Goal: Task Accomplishment & Management: Use online tool/utility

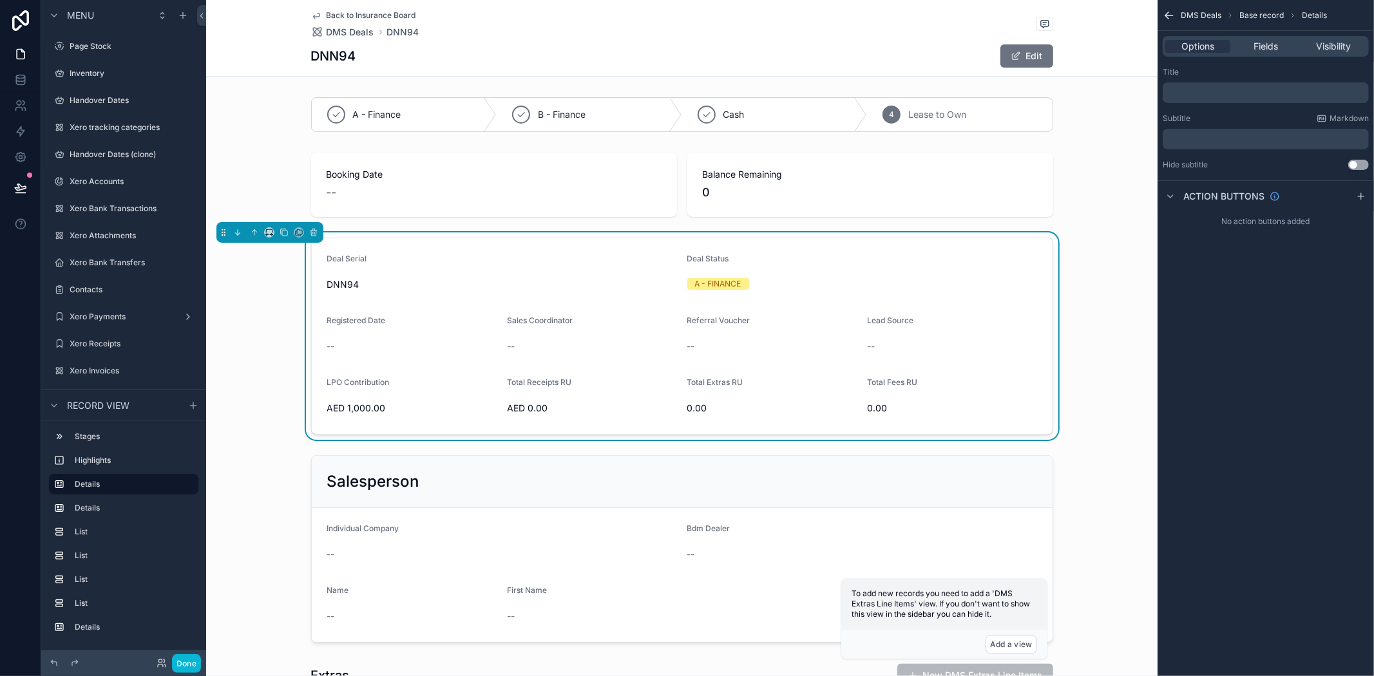
scroll to position [540, 0]
click at [332, 15] on span "Back to Insurance Board" at bounding box center [372, 15] width 90 height 10
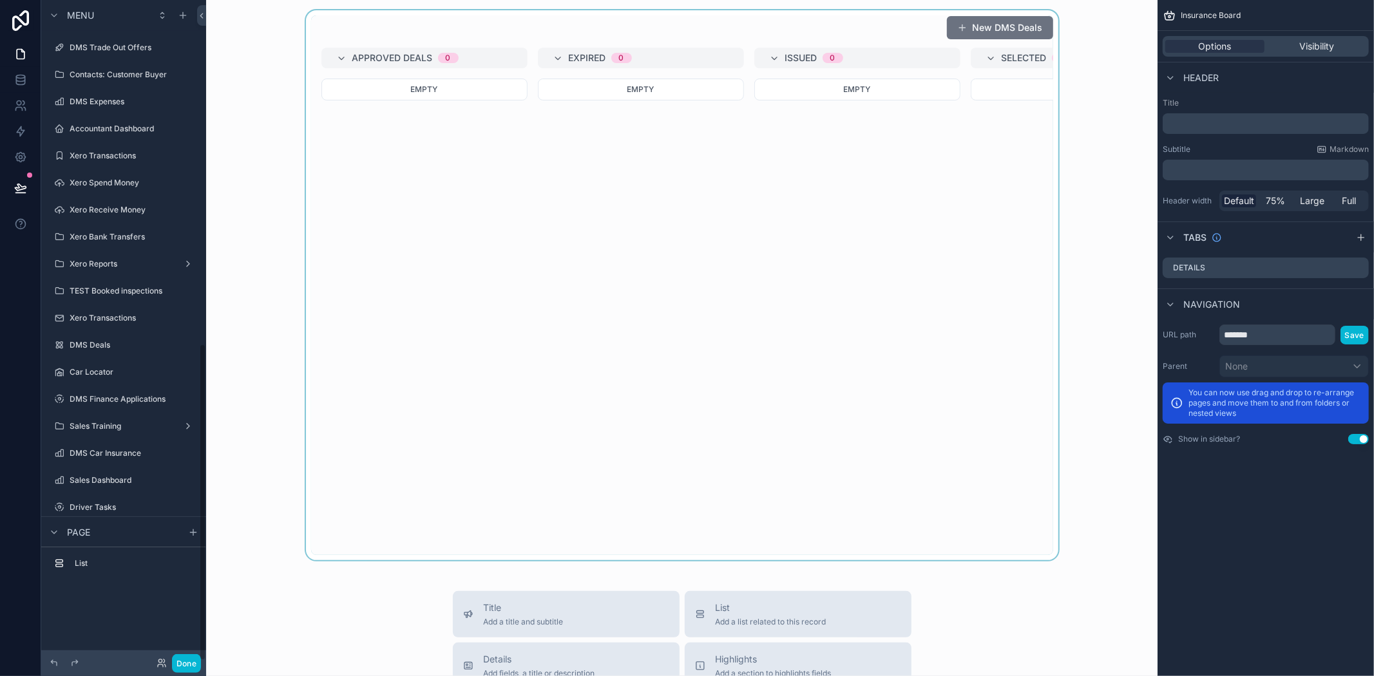
scroll to position [717, 0]
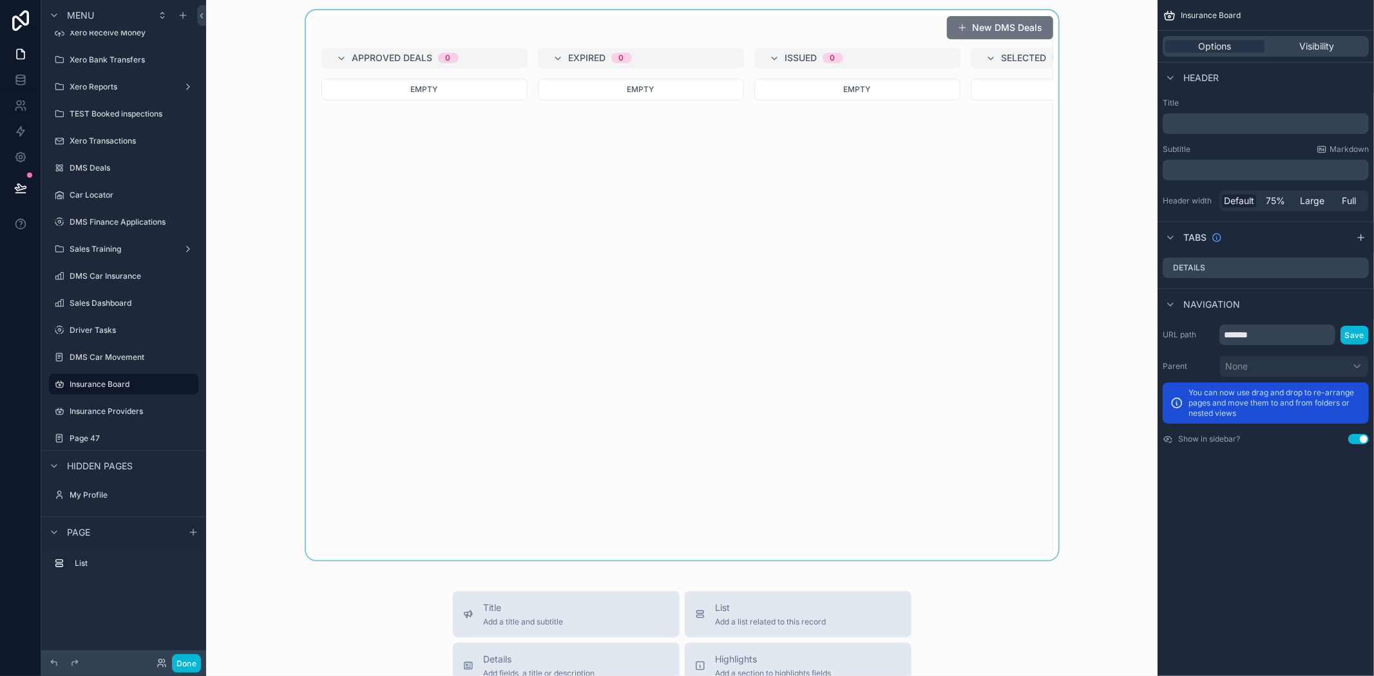
drag, startPoint x: 675, startPoint y: 559, endPoint x: 671, endPoint y: 523, distance: 37.0
click at [671, 523] on div "scrollable content" at bounding box center [681, 285] width 931 height 550
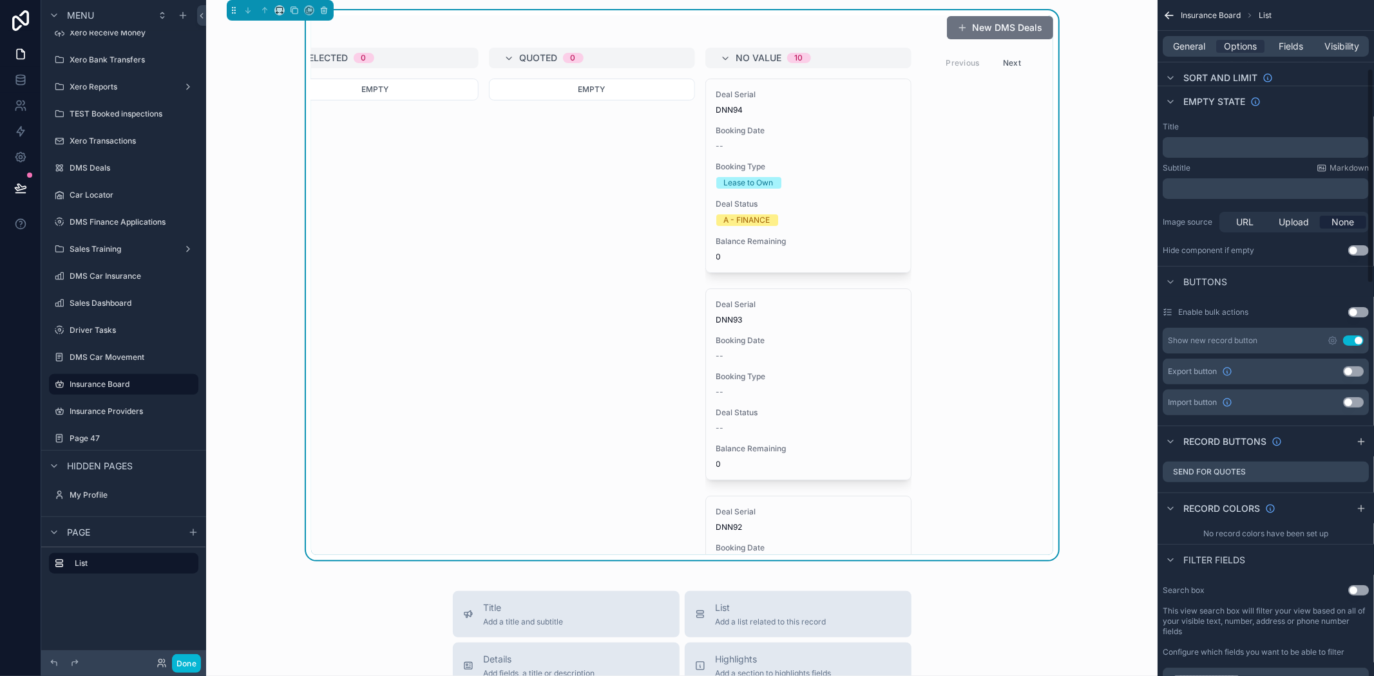
scroll to position [215, 0]
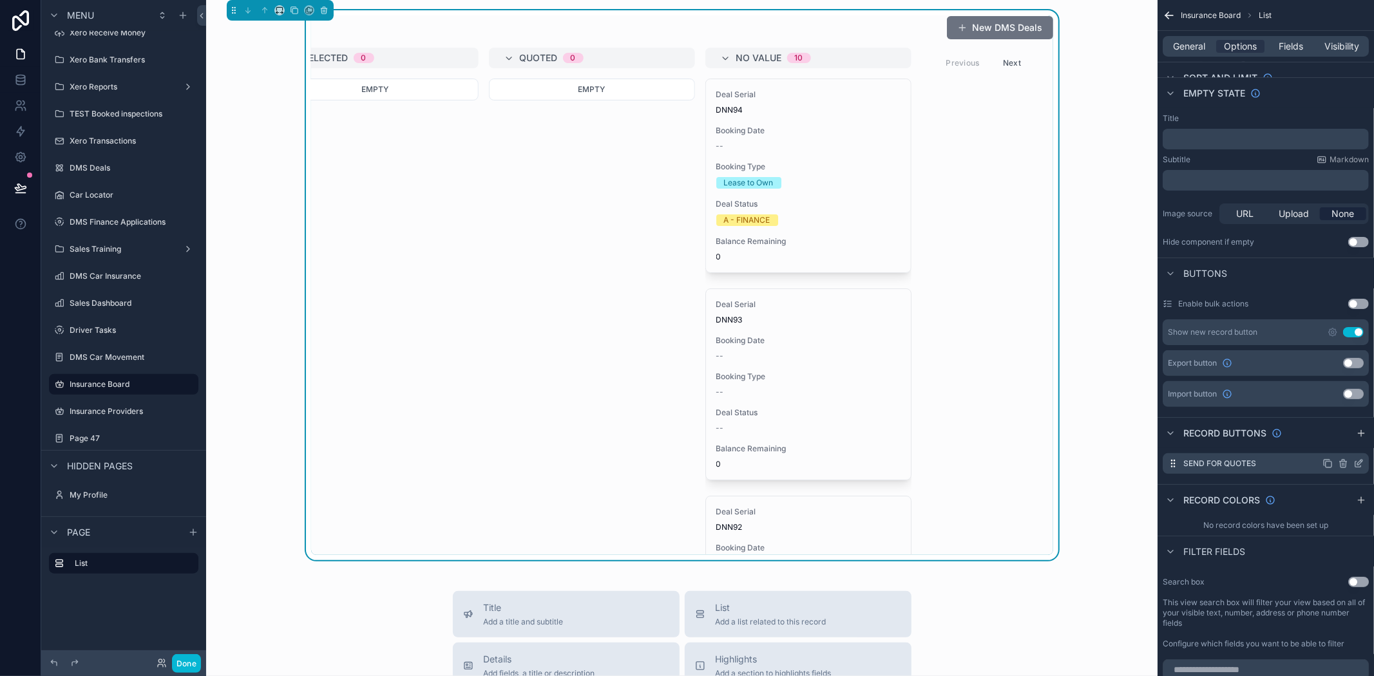
click at [1341, 465] on icon "scrollable content" at bounding box center [1343, 464] width 10 height 10
click at [1338, 439] on icon at bounding box center [1338, 440] width 3 height 2
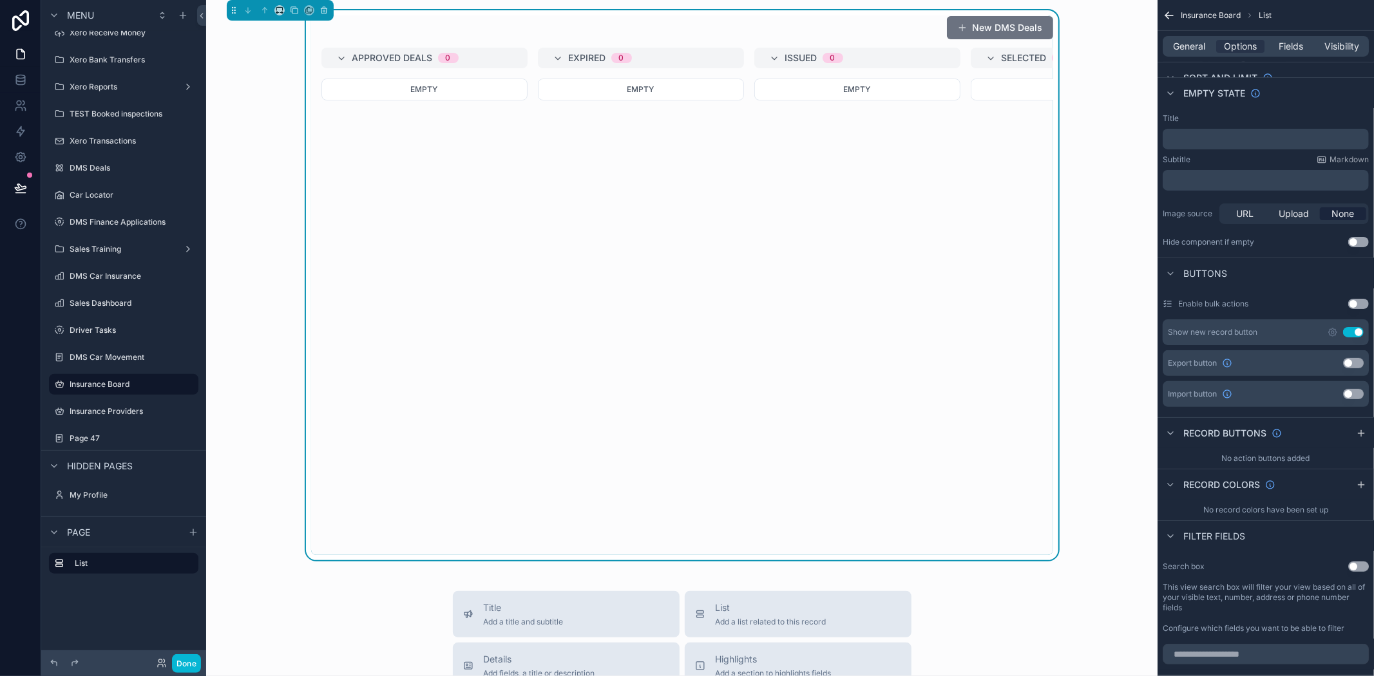
scroll to position [0, 698]
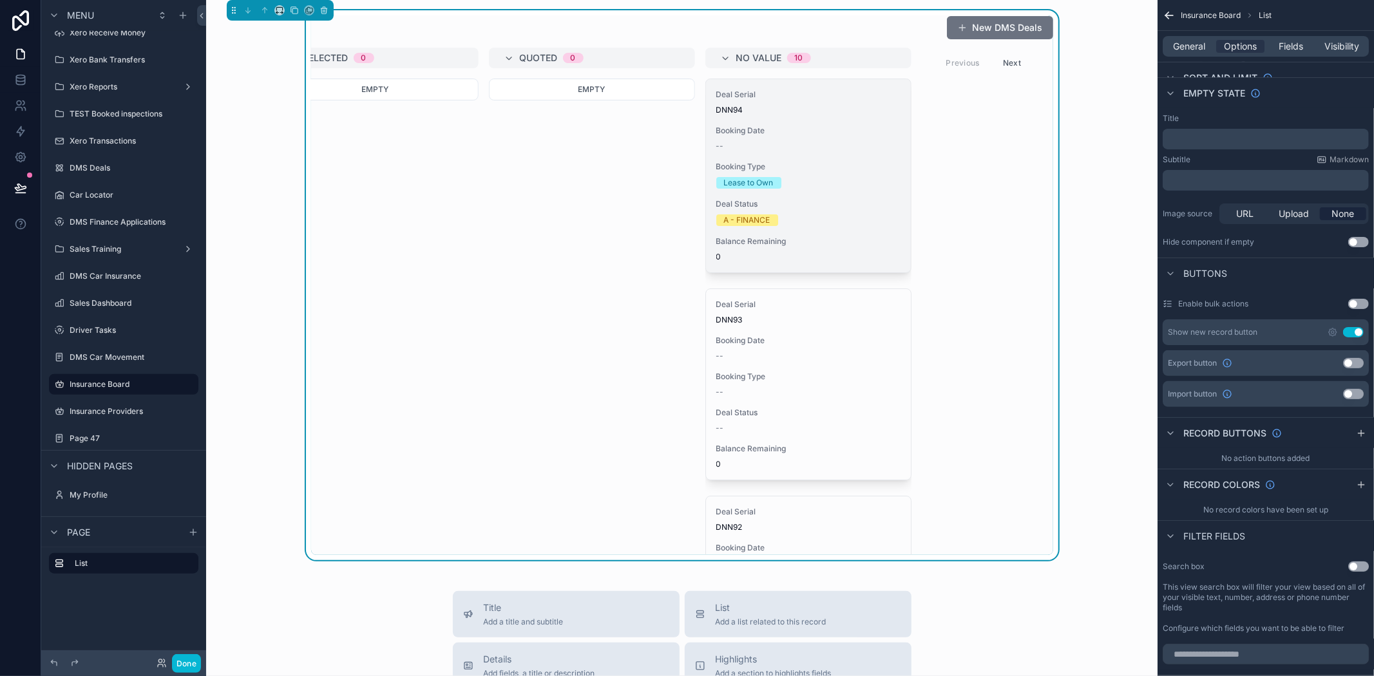
click at [762, 133] on span "Booking Date" at bounding box center [808, 131] width 184 height 10
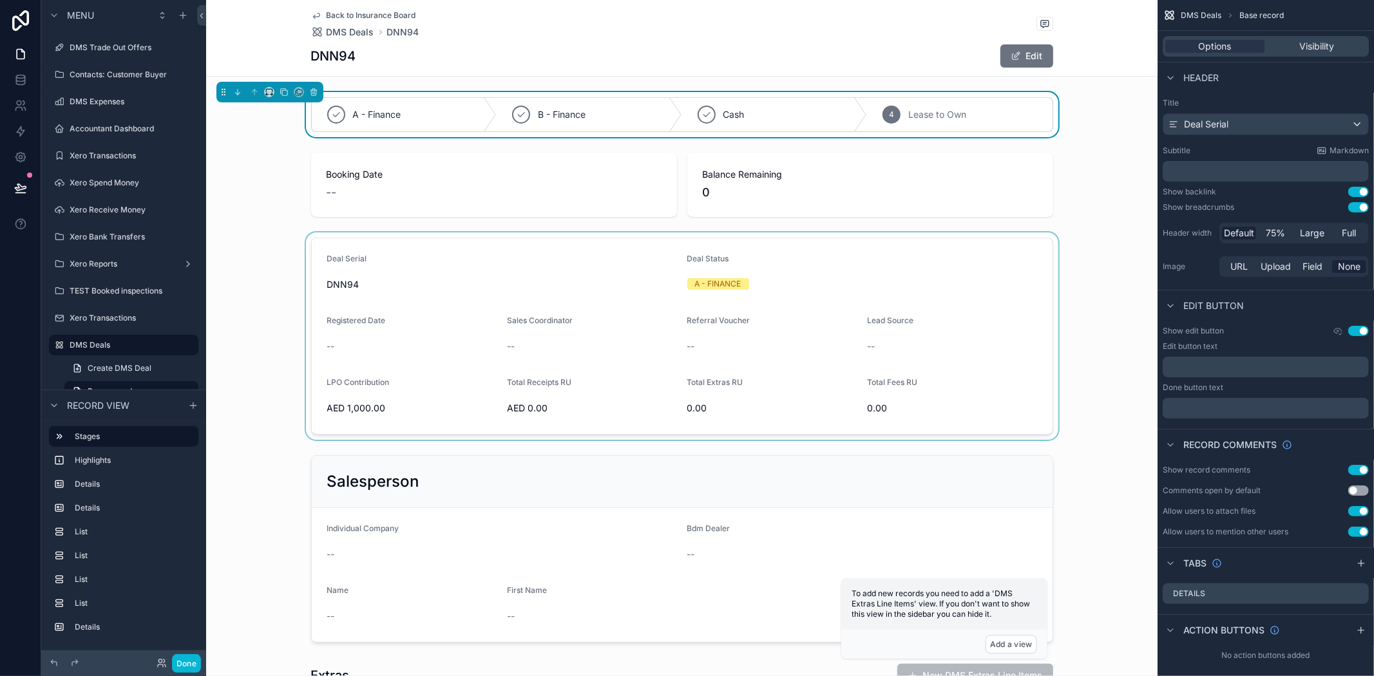
drag, startPoint x: 611, startPoint y: 343, endPoint x: 612, endPoint y: 336, distance: 7.2
click at [612, 336] on div "scrollable content" at bounding box center [682, 336] width 952 height 207
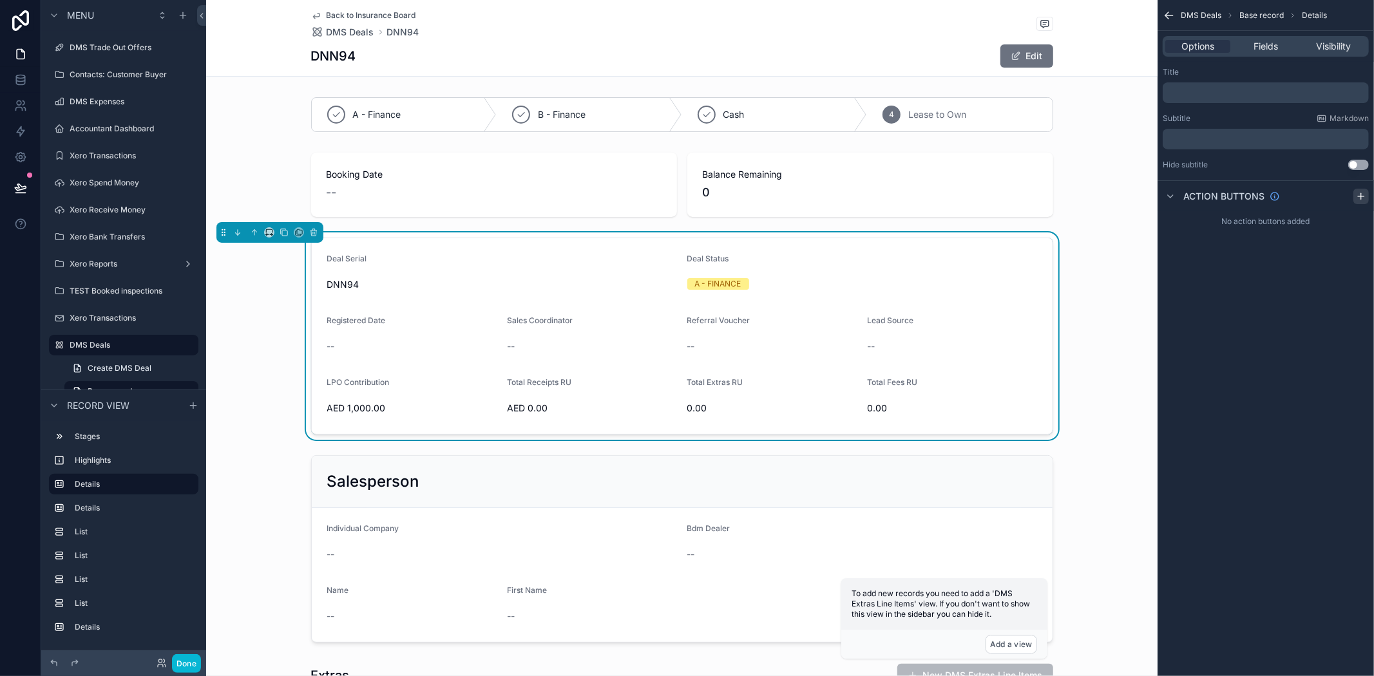
click at [1367, 195] on icon "scrollable content" at bounding box center [1361, 196] width 10 height 10
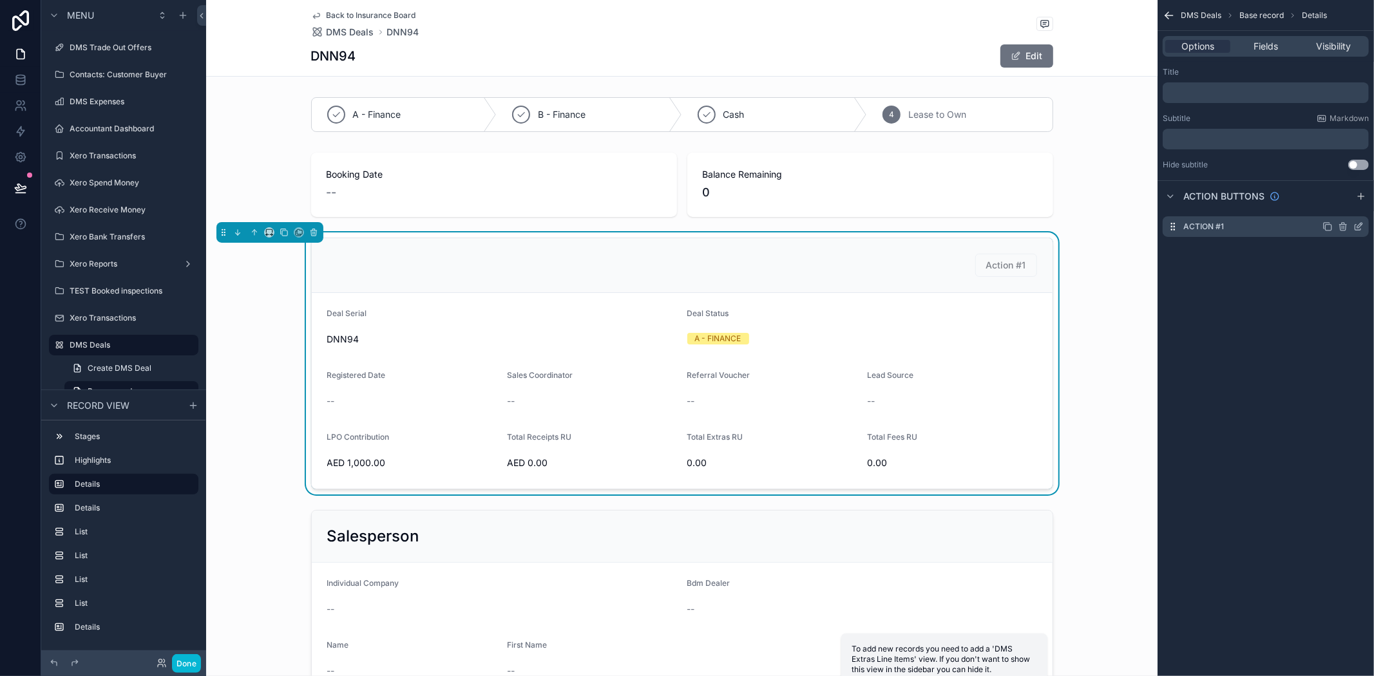
click at [1360, 223] on icon "scrollable content" at bounding box center [1359, 227] width 10 height 10
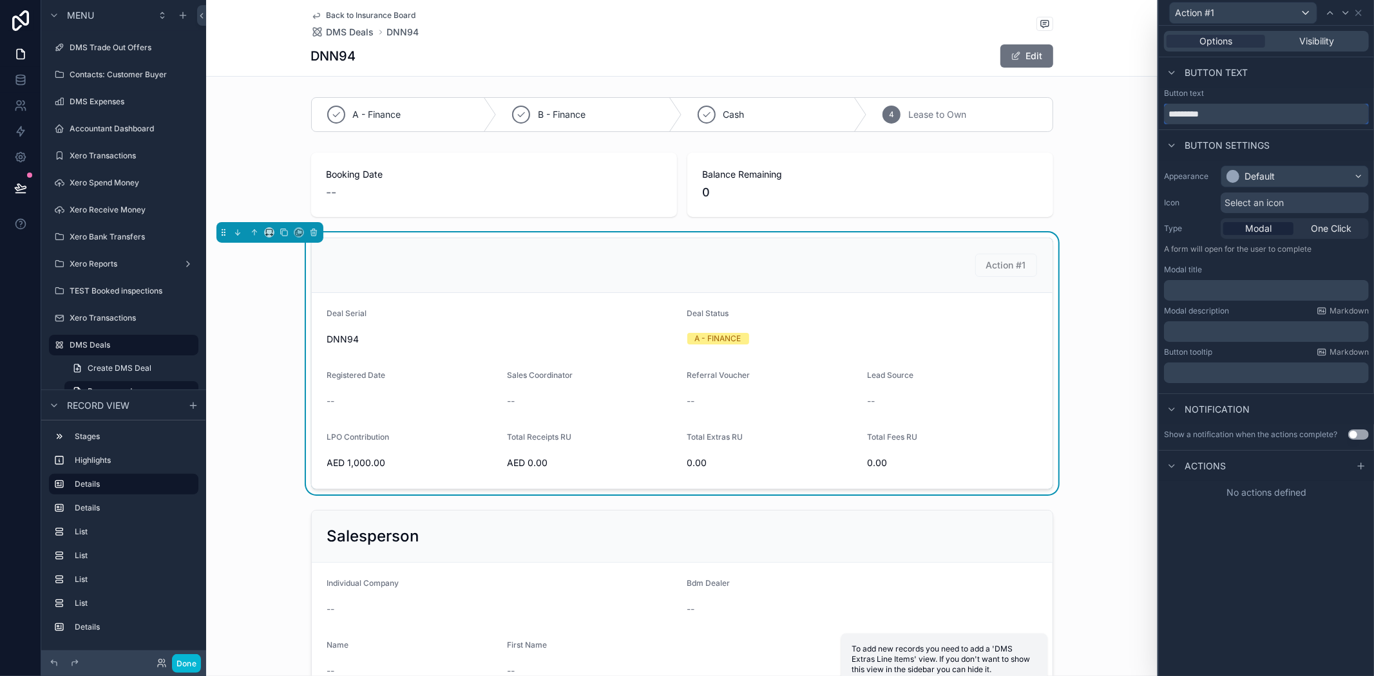
click at [1235, 115] on input "*********" at bounding box center [1266, 114] width 205 height 21
drag, startPoint x: 1235, startPoint y: 113, endPoint x: 1134, endPoint y: 117, distance: 101.2
click at [1135, 117] on div "Action #1 Options Visibility Button text Button text ********* Button settings …" at bounding box center [687, 338] width 1374 height 676
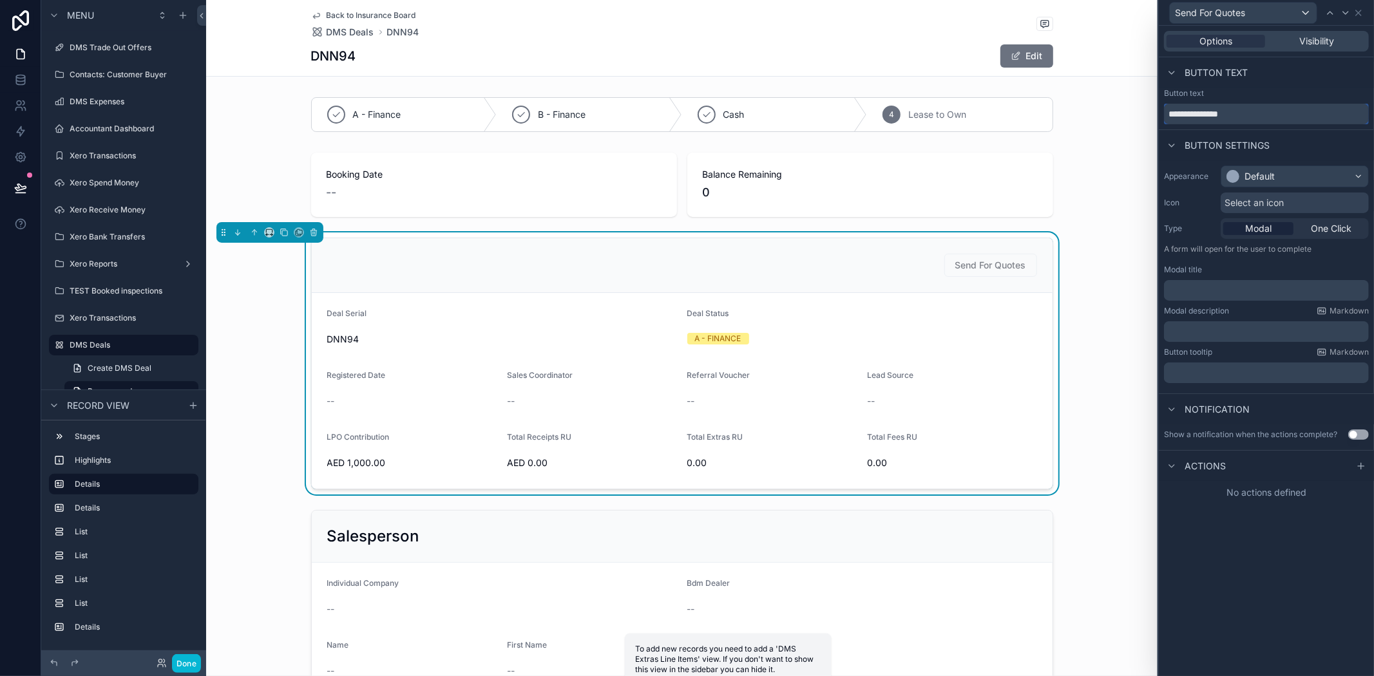
type input "**********"
click at [1245, 172] on div "Default" at bounding box center [1260, 176] width 30 height 13
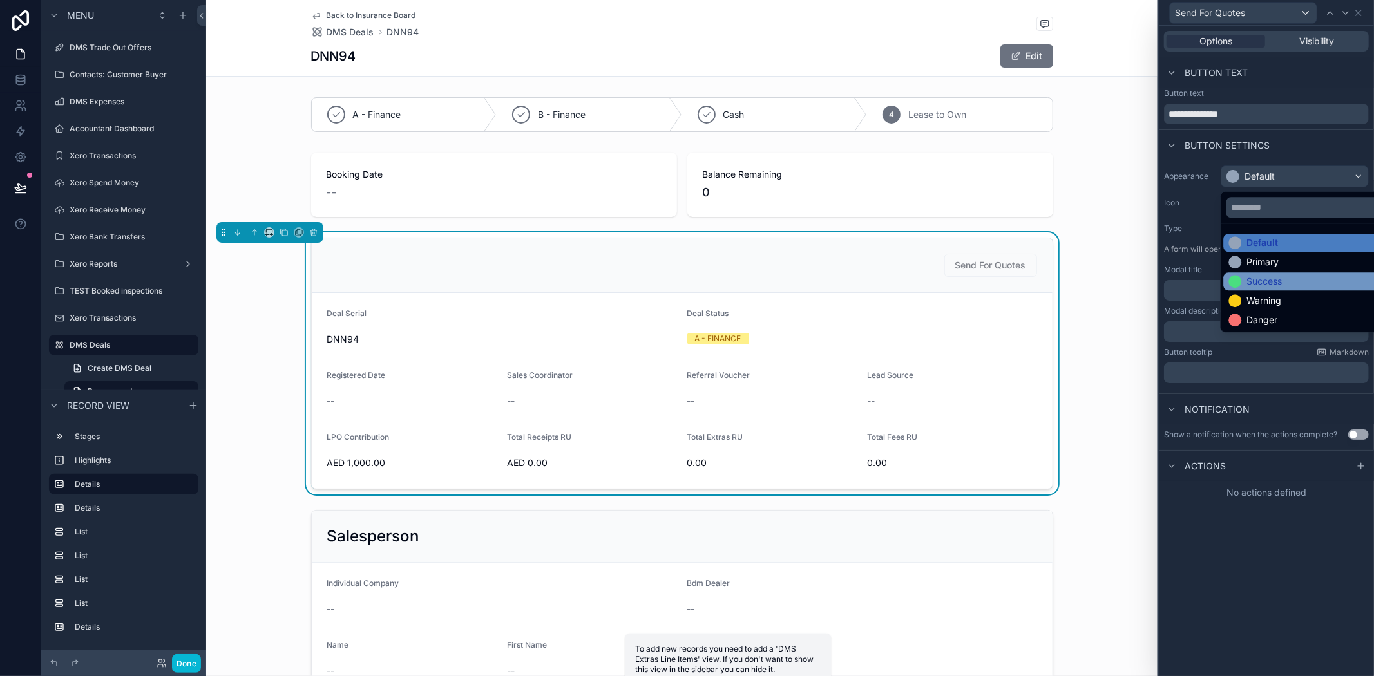
click at [1247, 276] on div "Success" at bounding box center [1264, 281] width 35 height 13
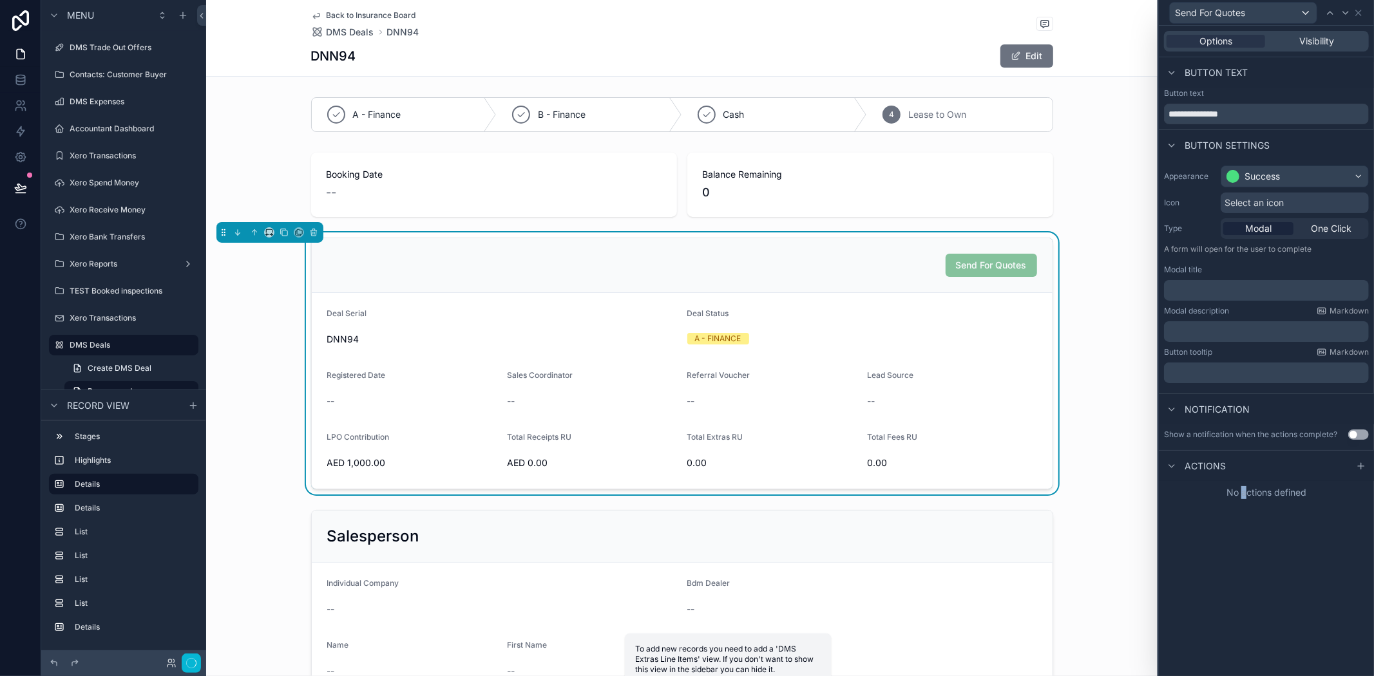
click at [1245, 554] on div "**********" at bounding box center [1266, 351] width 215 height 651
click at [1337, 233] on span "One Click" at bounding box center [1331, 228] width 41 height 13
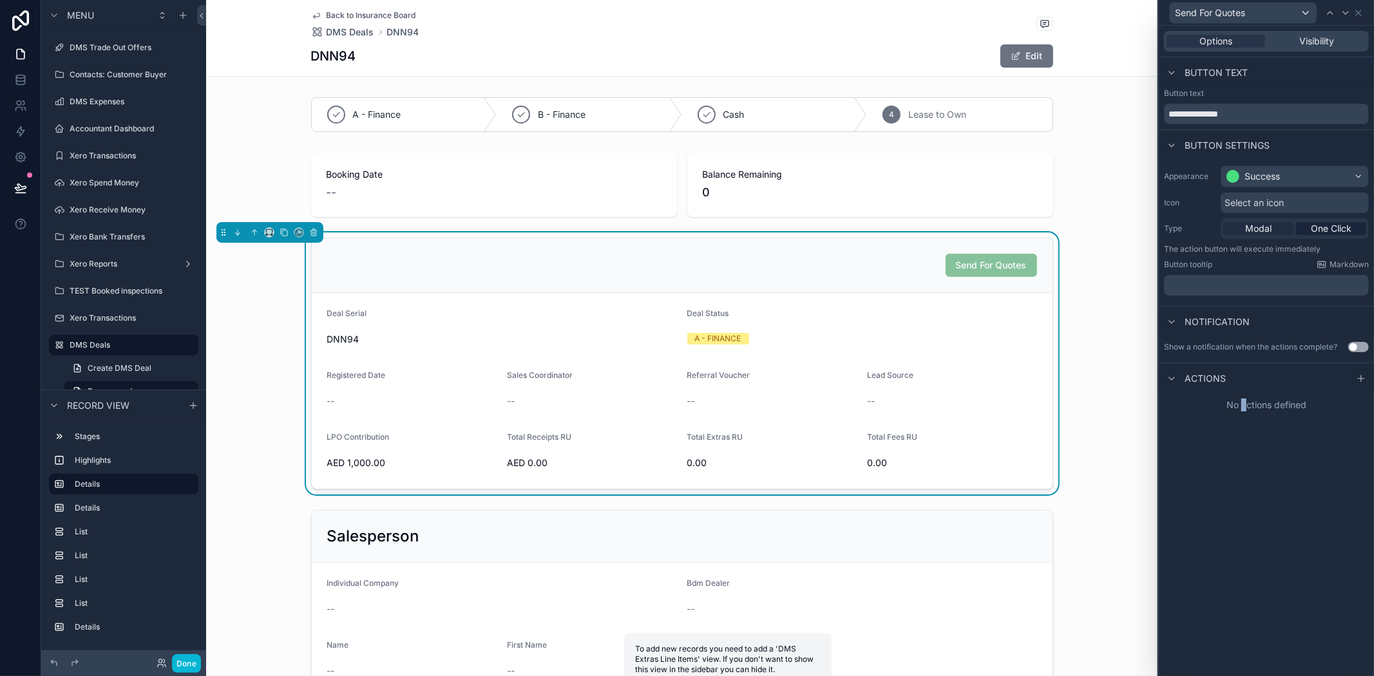
click at [1261, 224] on span "Modal" at bounding box center [1258, 228] width 26 height 13
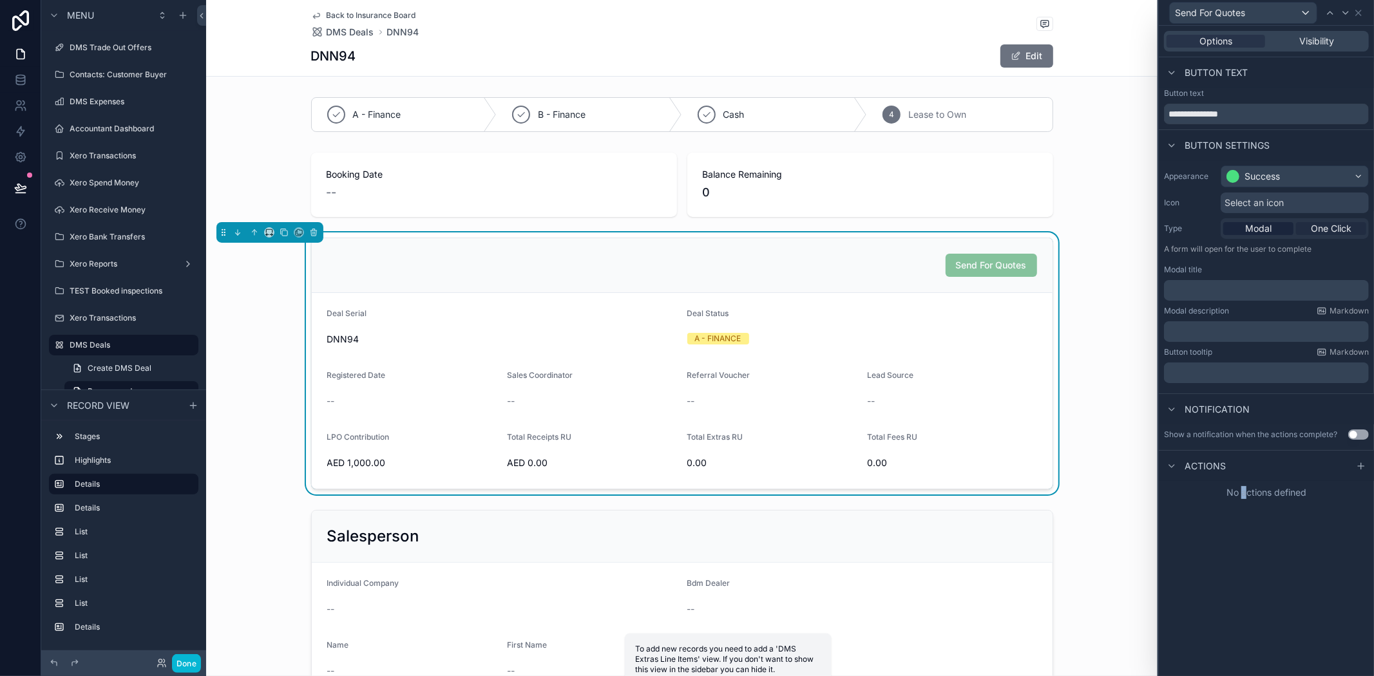
click at [1339, 232] on span "One Click" at bounding box center [1331, 228] width 41 height 13
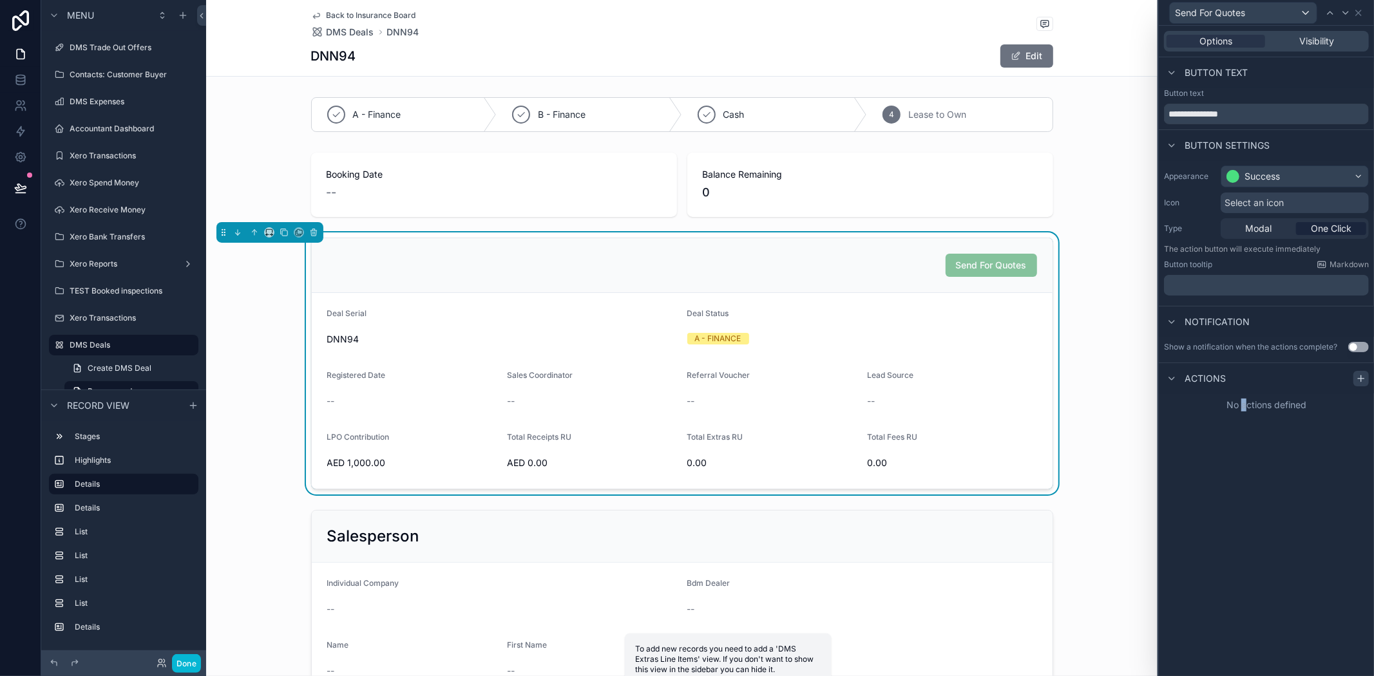
click at [1366, 372] on div at bounding box center [1361, 378] width 15 height 15
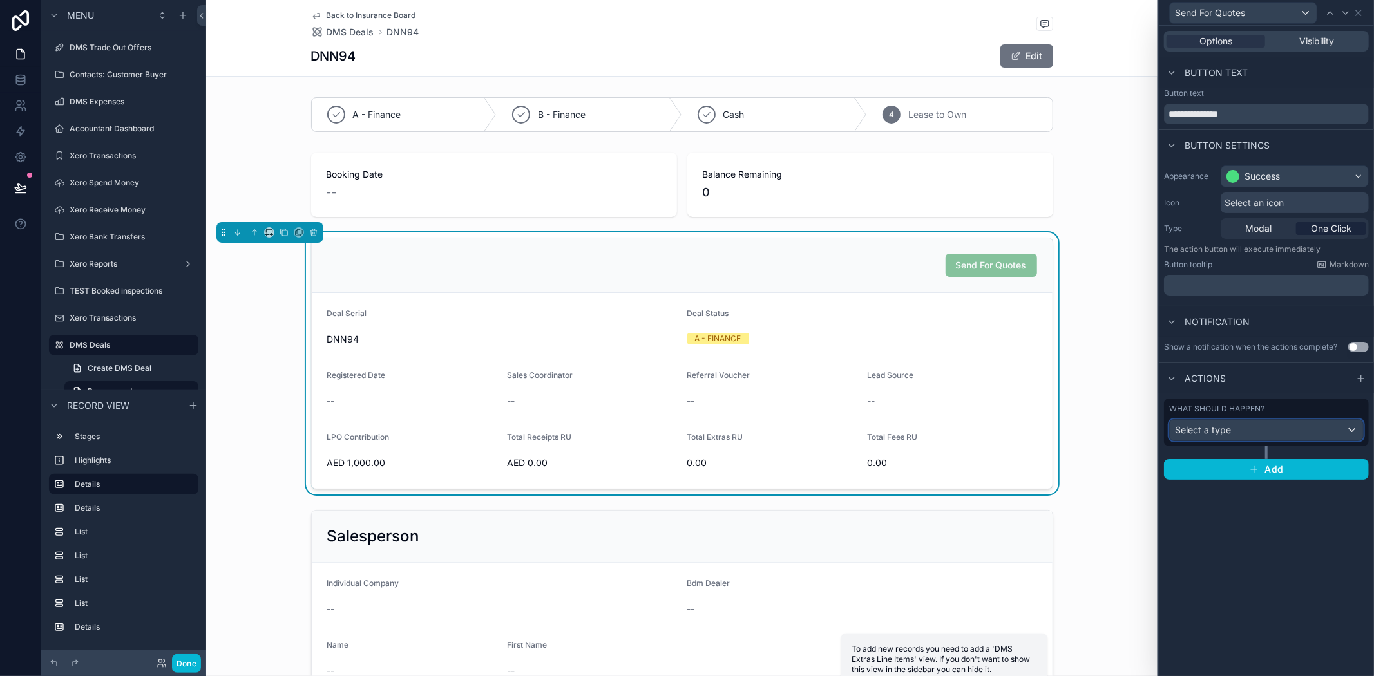
click at [1240, 436] on div "Select a type" at bounding box center [1266, 430] width 193 height 21
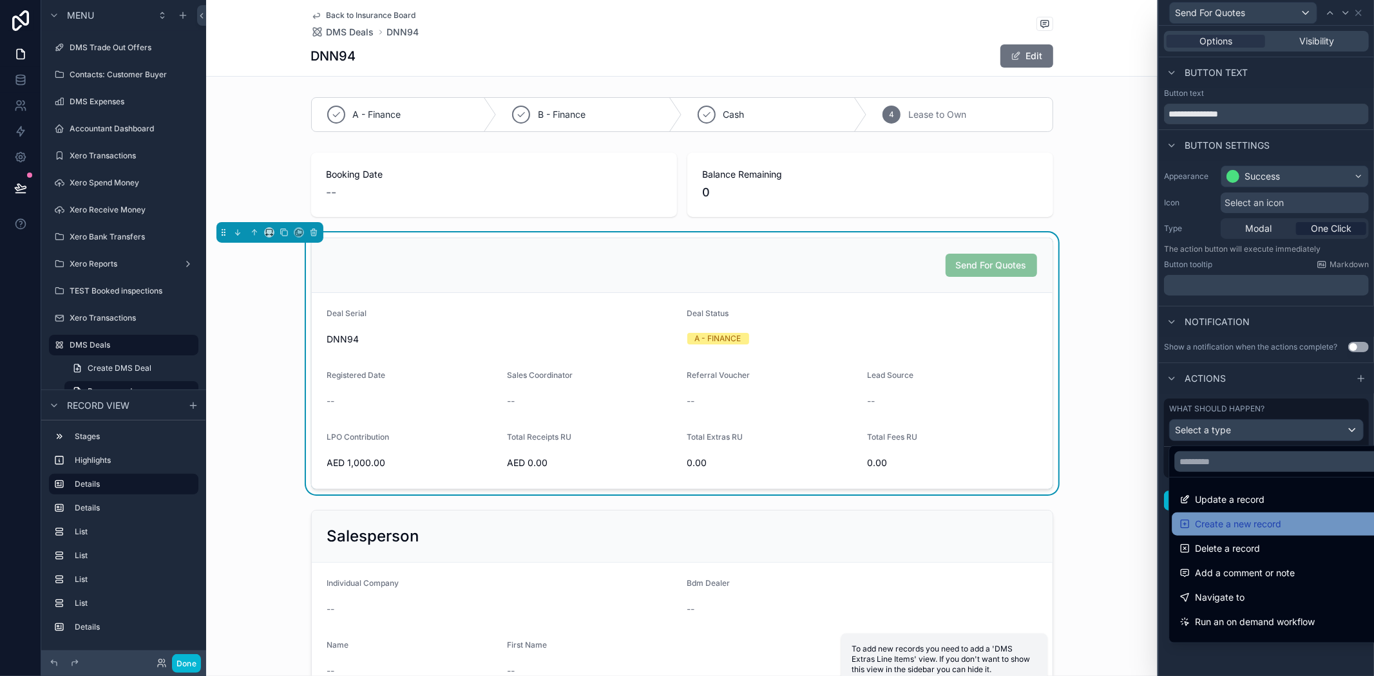
click at [1238, 518] on span "Create a new record" at bounding box center [1238, 524] width 86 height 15
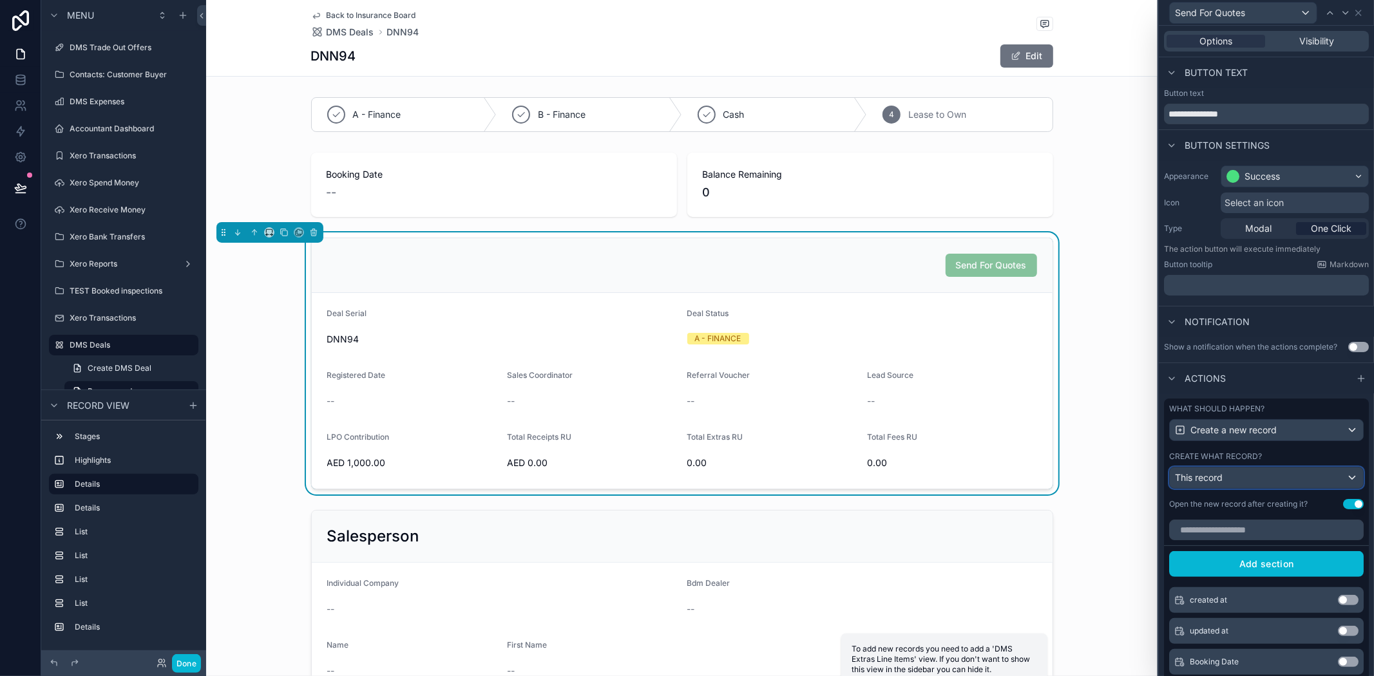
click at [1239, 488] on div "This record" at bounding box center [1266, 478] width 193 height 21
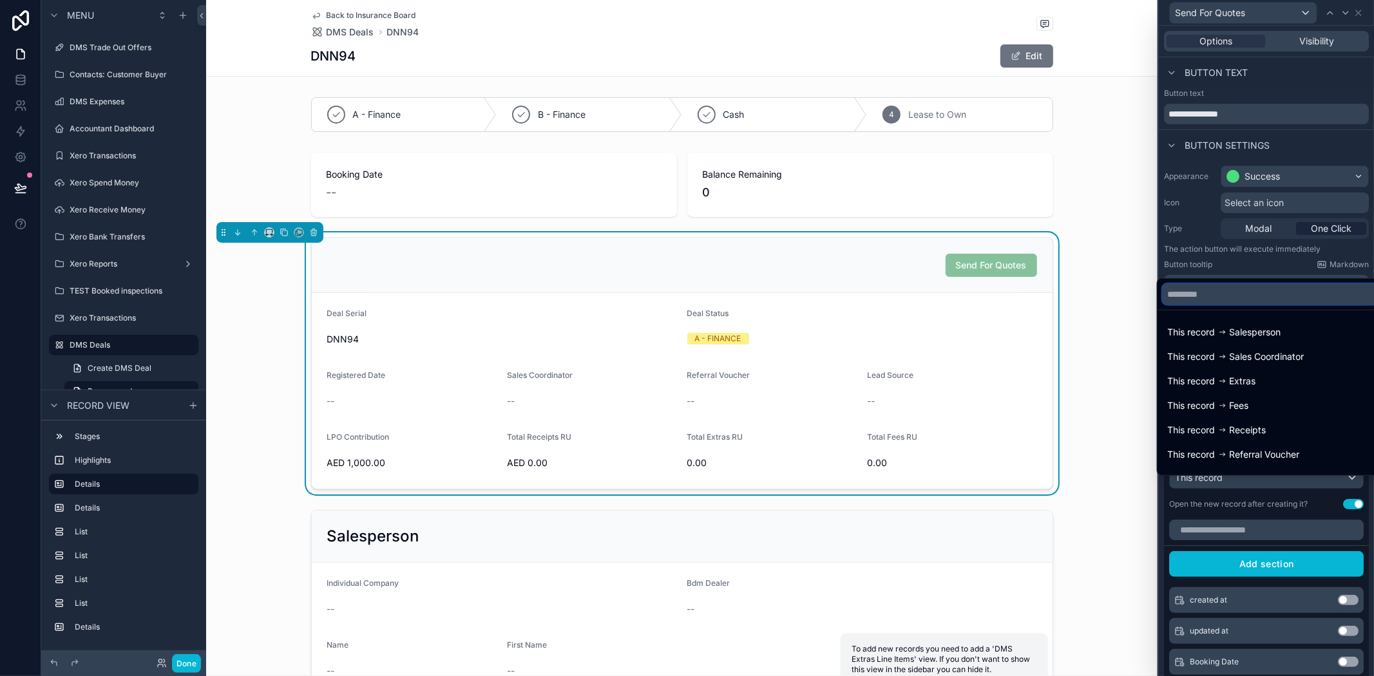
click at [1222, 300] on input "text" at bounding box center [1271, 294] width 216 height 21
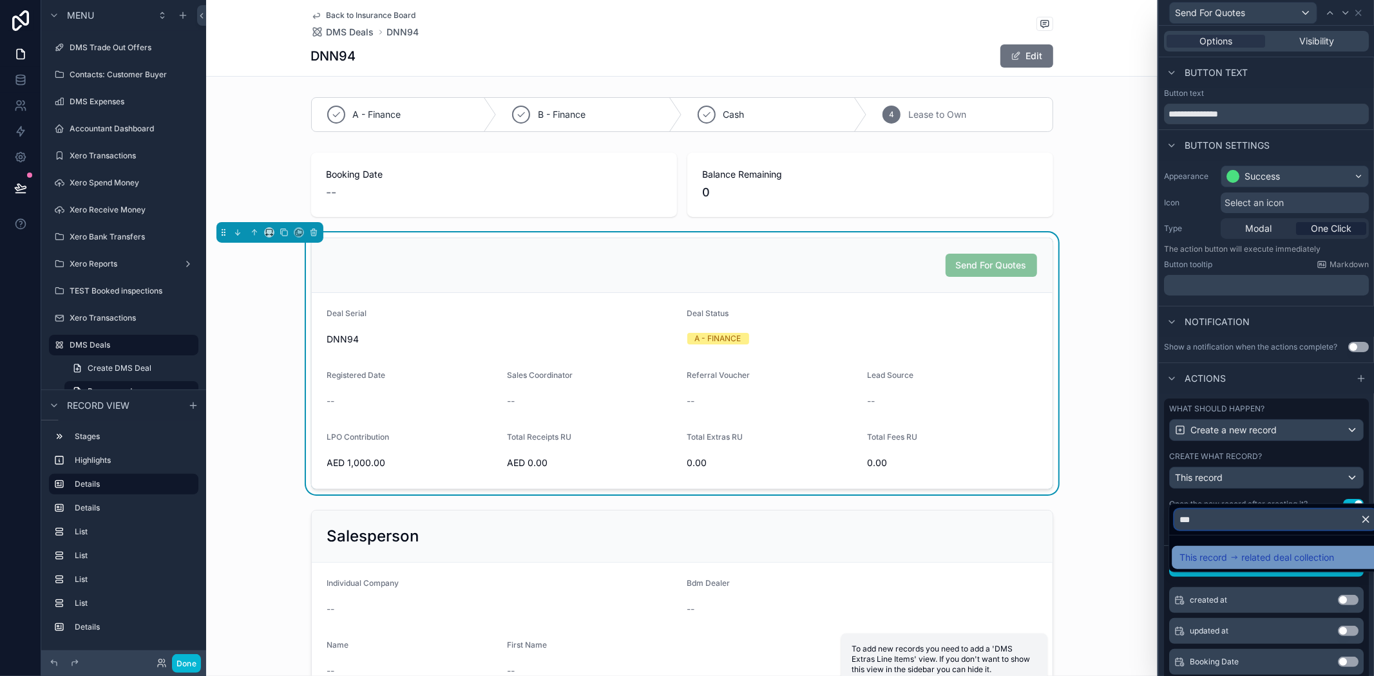
type input "***"
click at [1254, 554] on span "related deal collection" at bounding box center [1288, 557] width 93 height 15
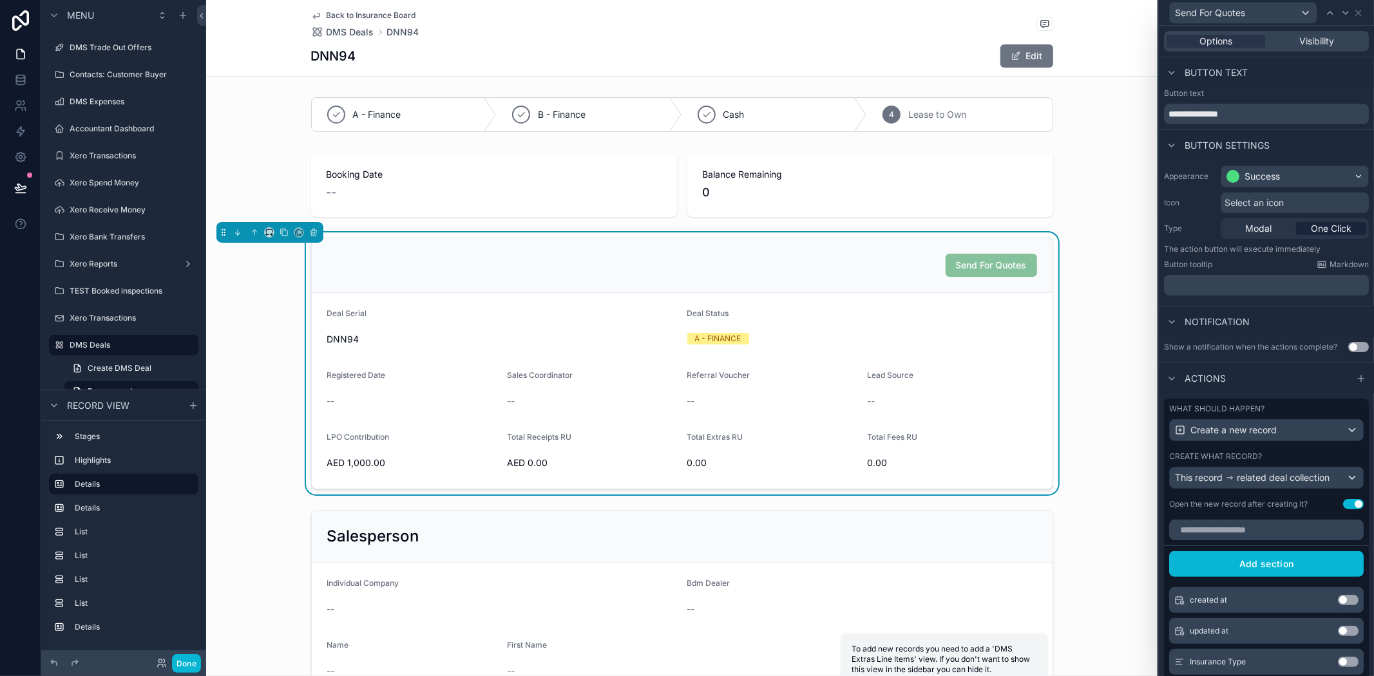
click at [1343, 510] on button "Use setting" at bounding box center [1353, 504] width 21 height 10
click at [1236, 232] on div "Modal" at bounding box center [1258, 228] width 70 height 13
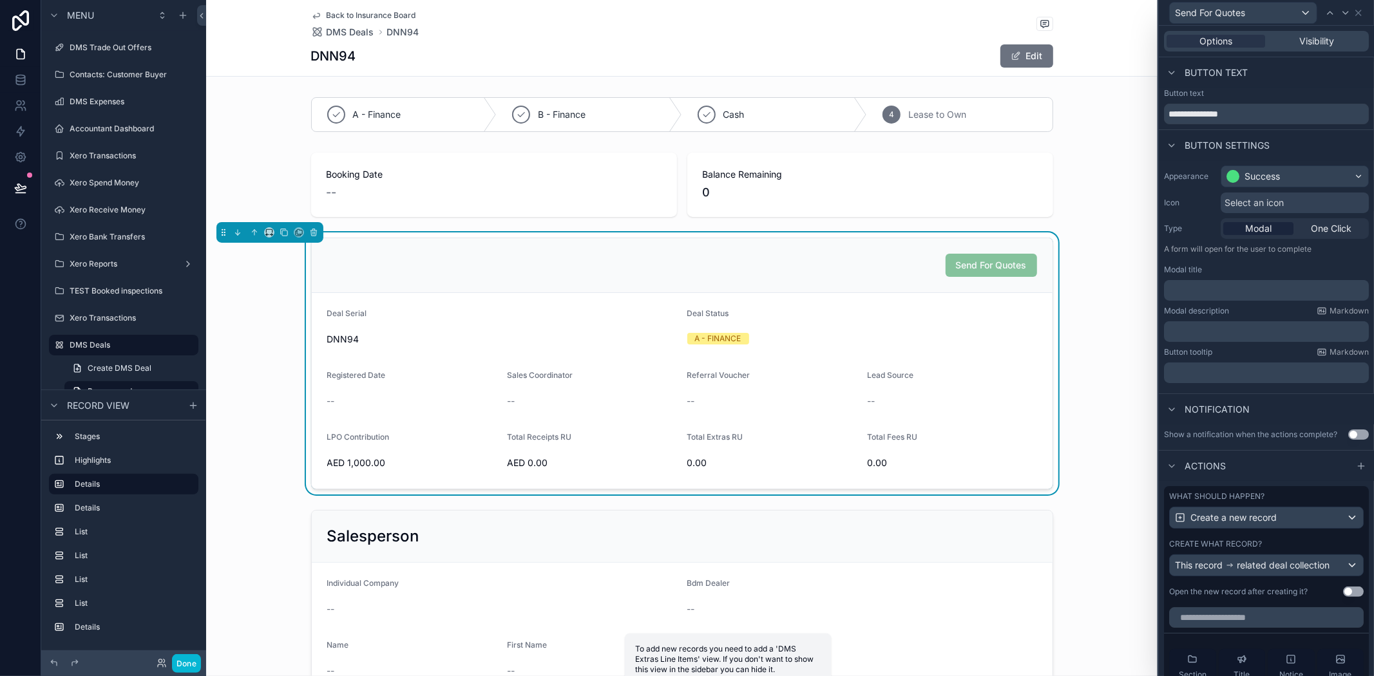
click at [1249, 296] on p "﻿" at bounding box center [1267, 290] width 197 height 13
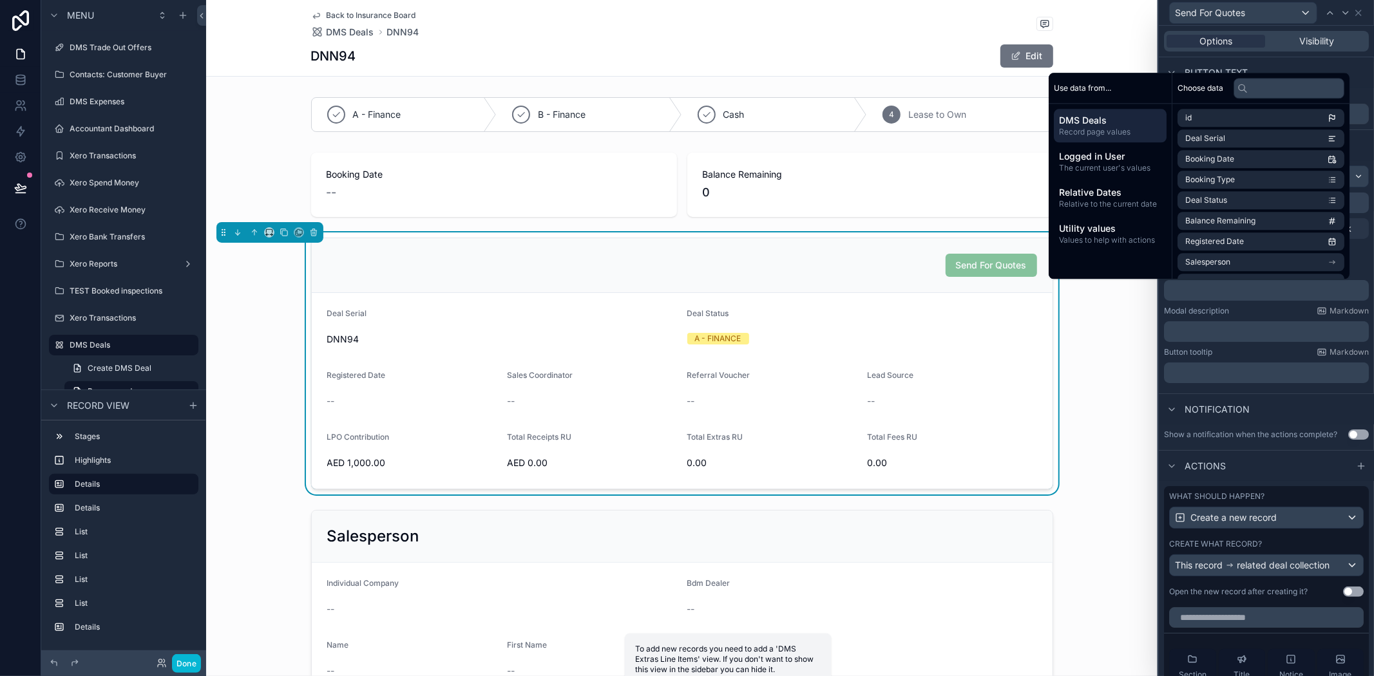
drag, startPoint x: 1068, startPoint y: 345, endPoint x: 1076, endPoint y: 354, distance: 12.8
click at [1067, 345] on div "Send For Quotes Deal Serial DNN94 Deal Status A - FINANCE Registered Date -- Sa…" at bounding box center [682, 364] width 952 height 262
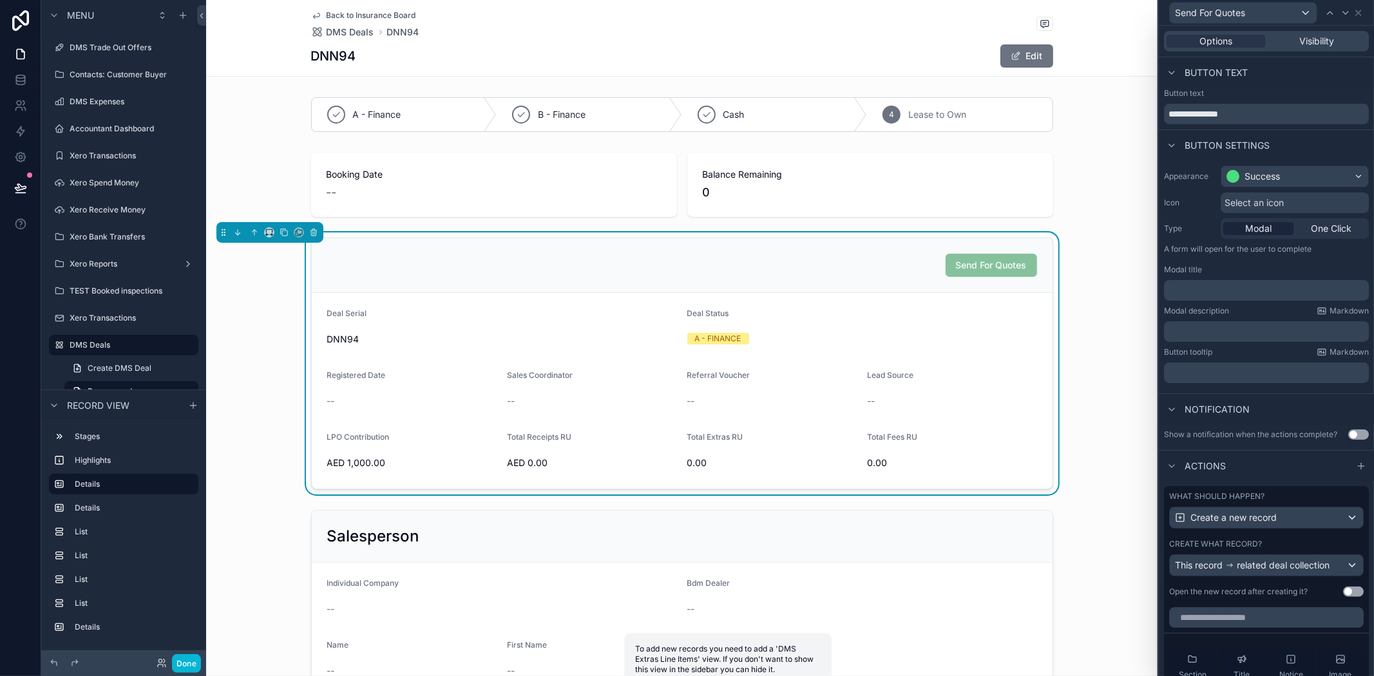
click at [1250, 298] on div "﻿" at bounding box center [1266, 290] width 205 height 21
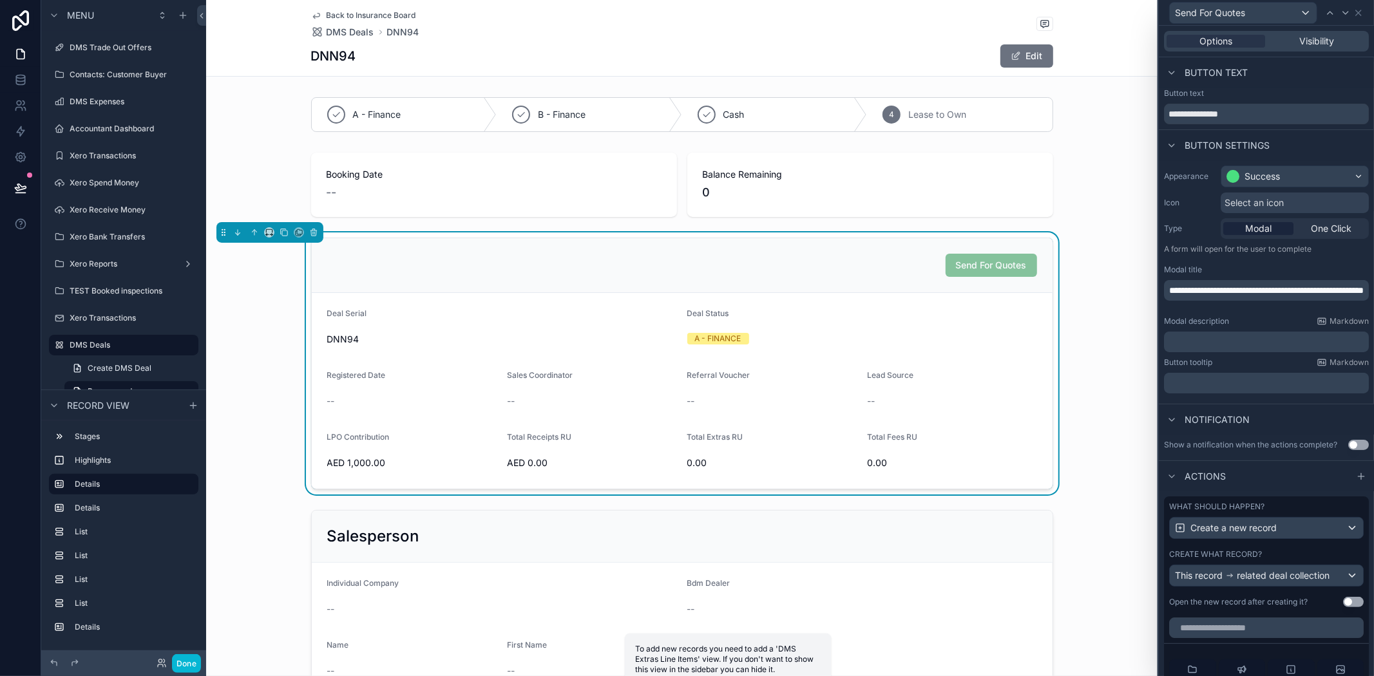
click at [1222, 340] on p "﻿" at bounding box center [1267, 342] width 197 height 13
click at [1229, 384] on p "﻿" at bounding box center [1267, 383] width 197 height 13
click at [1135, 437] on div "Send For Quotes Deal Serial DNN94 Deal Status A - FINANCE Registered Date -- Sa…" at bounding box center [682, 364] width 952 height 262
click at [1312, 340] on p "﻿" at bounding box center [1267, 342] width 197 height 13
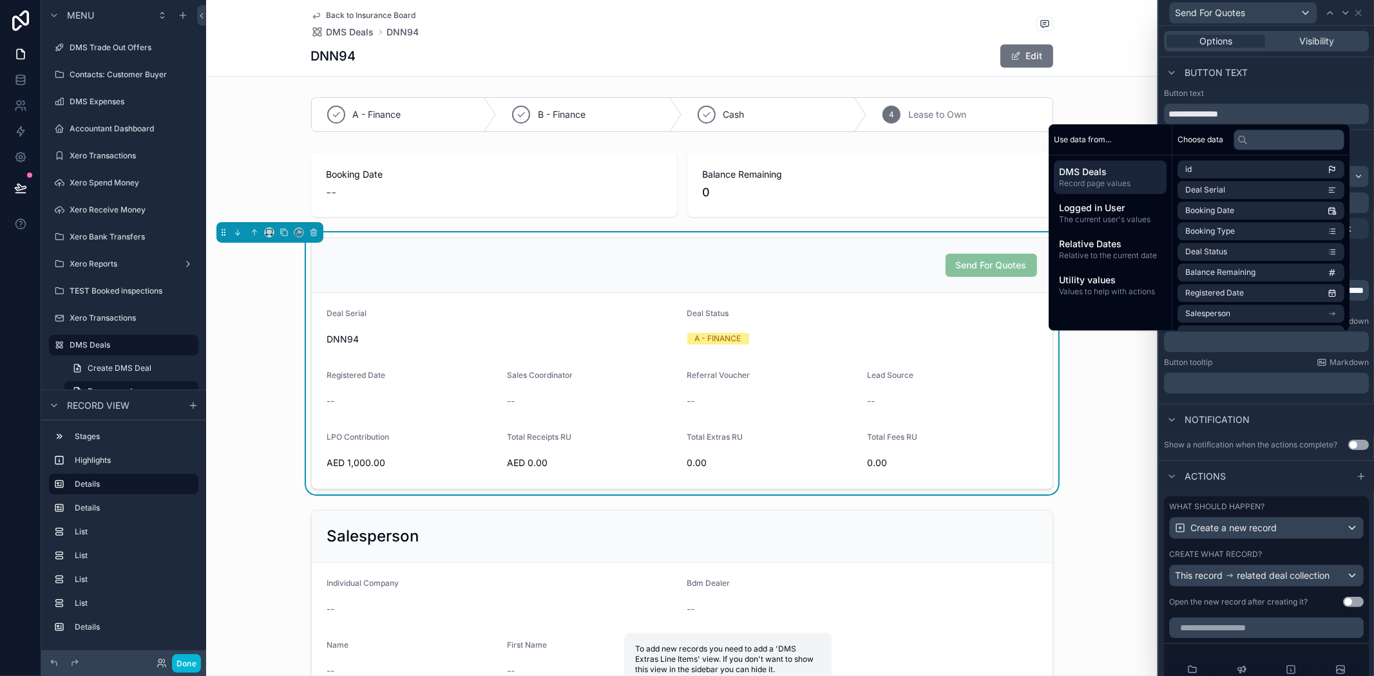
drag, startPoint x: 1144, startPoint y: 452, endPoint x: 1155, endPoint y: 452, distance: 11.6
click at [1144, 452] on div "Send For Quotes Deal Serial DNN94 Deal Status A - FINANCE Registered Date -- Sa…" at bounding box center [682, 364] width 952 height 262
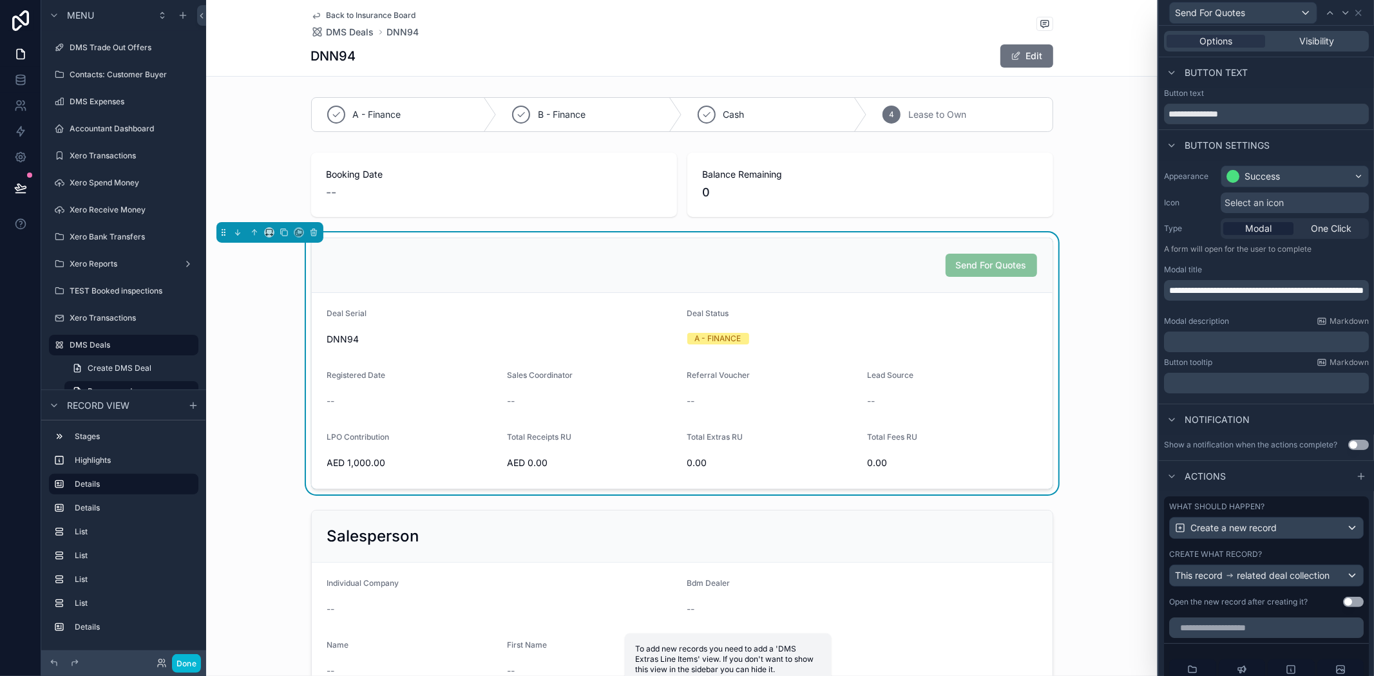
click at [1197, 338] on p "﻿" at bounding box center [1267, 342] width 197 height 13
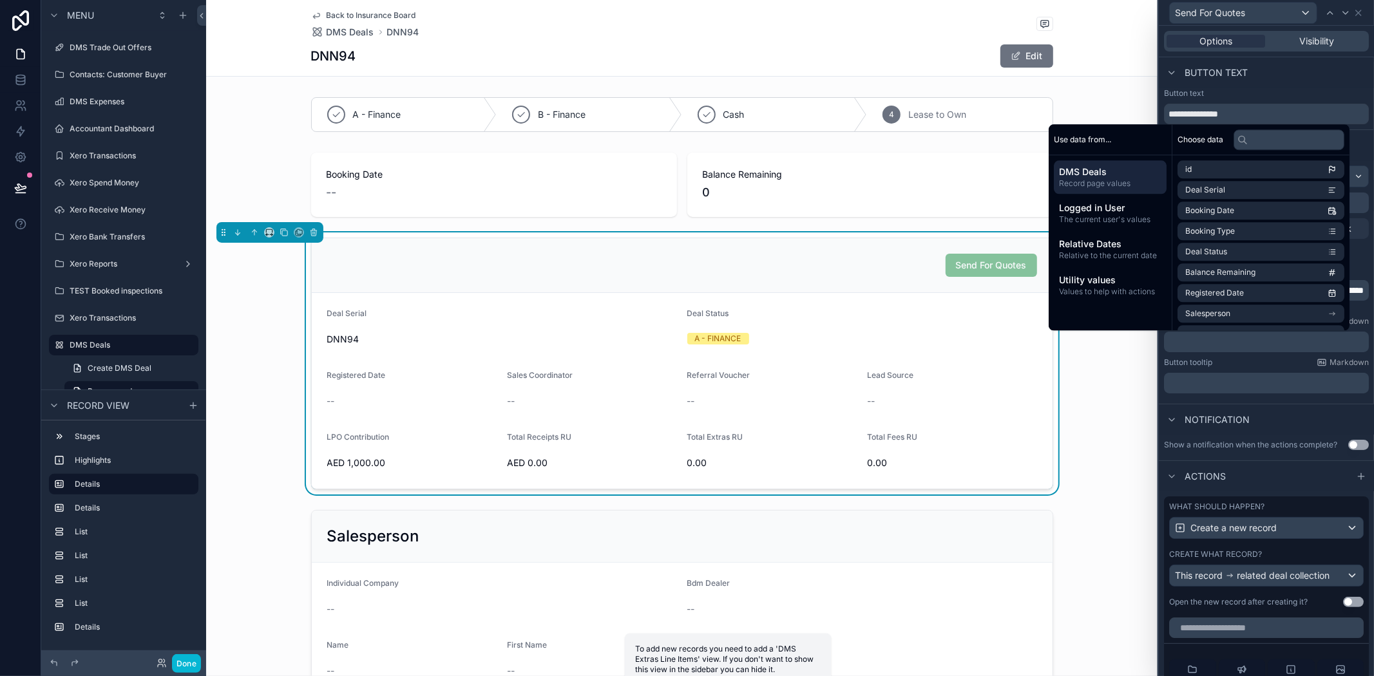
click at [1200, 383] on p "﻿" at bounding box center [1267, 383] width 197 height 13
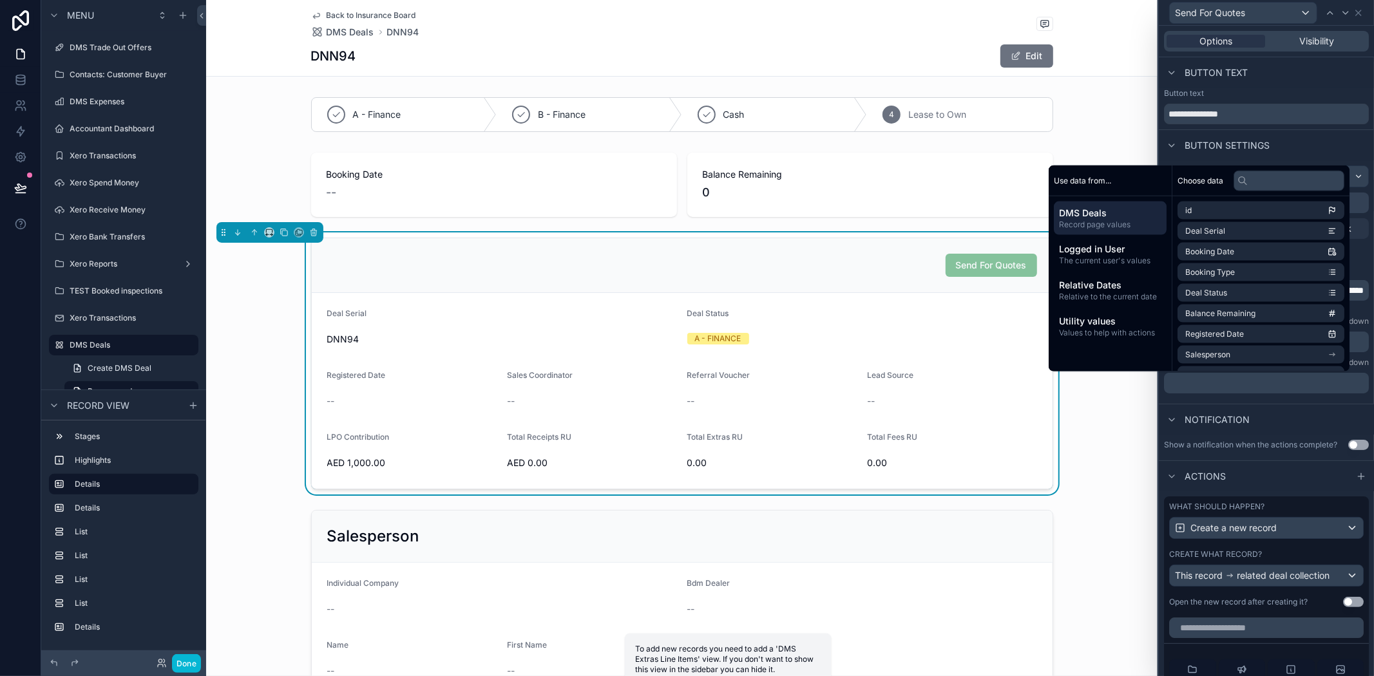
click at [1118, 413] on div "Send For Quotes Deal Serial DNN94 Deal Status A - FINANCE Registered Date -- Sa…" at bounding box center [682, 364] width 952 height 262
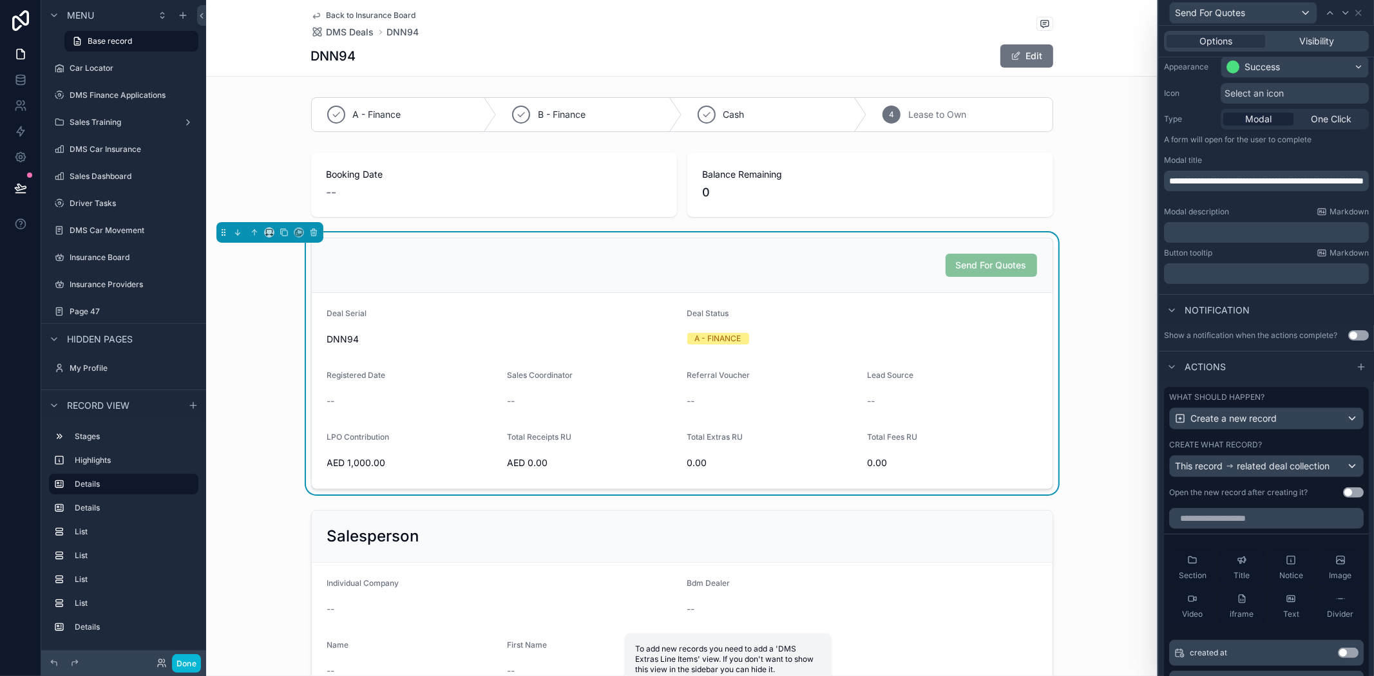
scroll to position [143, 0]
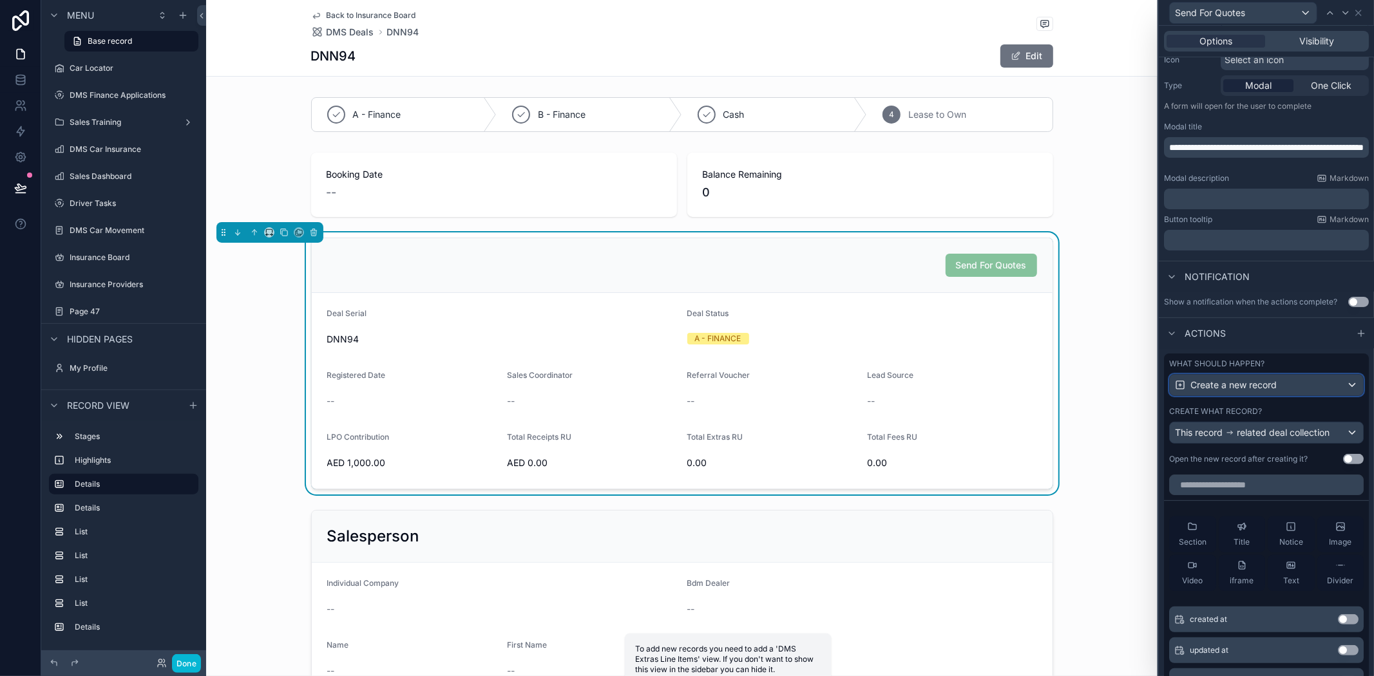
click at [1202, 392] on span "Create a new record" at bounding box center [1234, 385] width 86 height 13
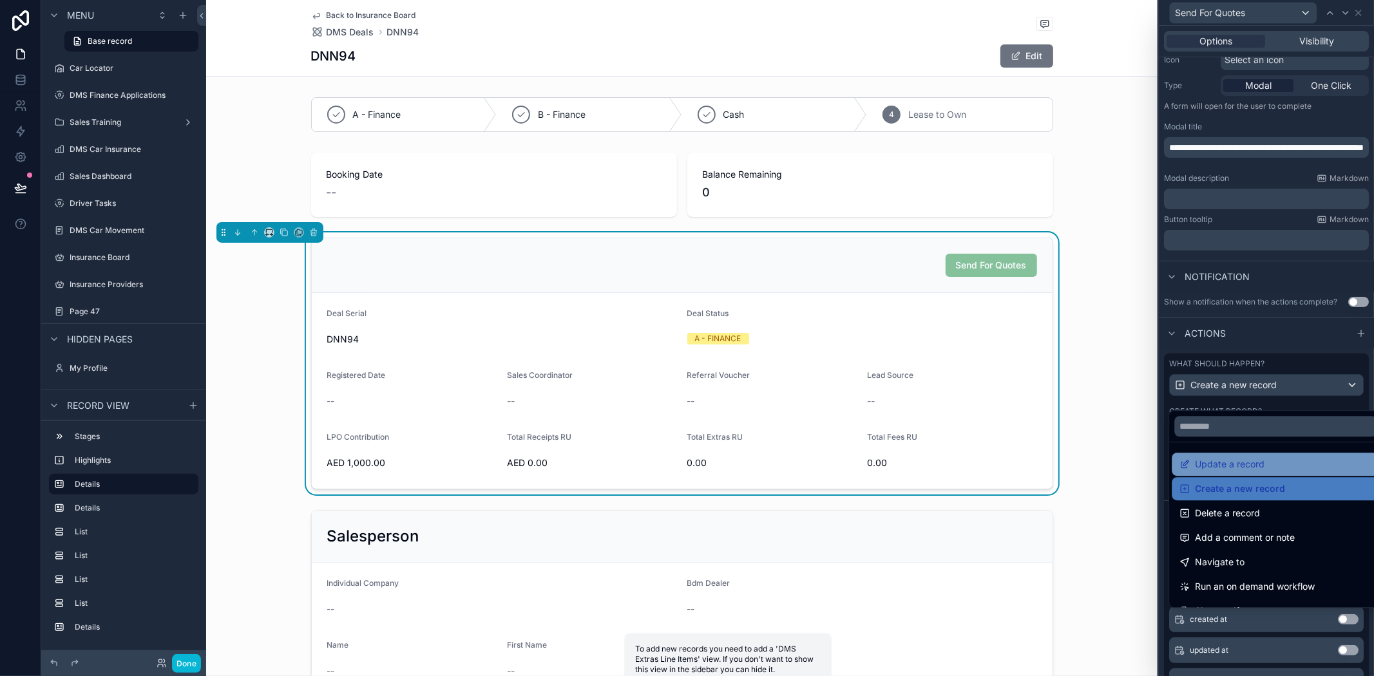
click at [1225, 461] on span "Update a record" at bounding box center [1230, 464] width 70 height 15
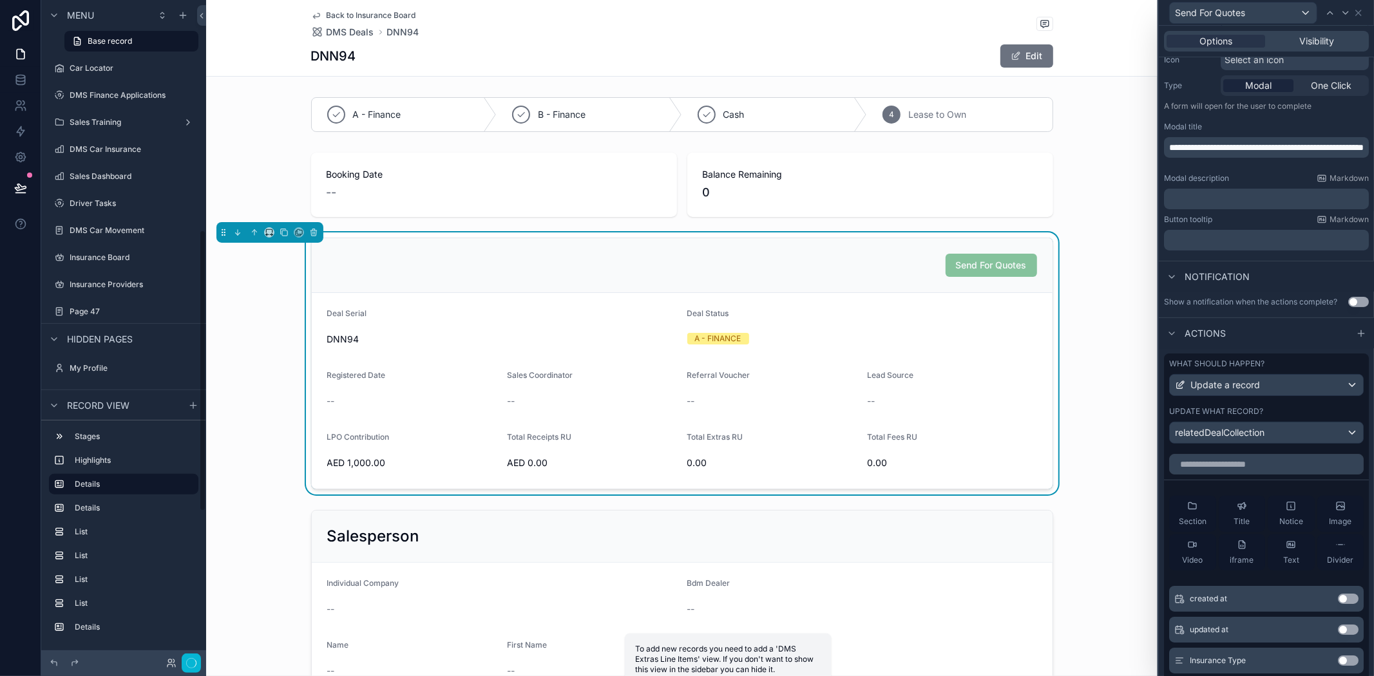
scroll to position [540, 0]
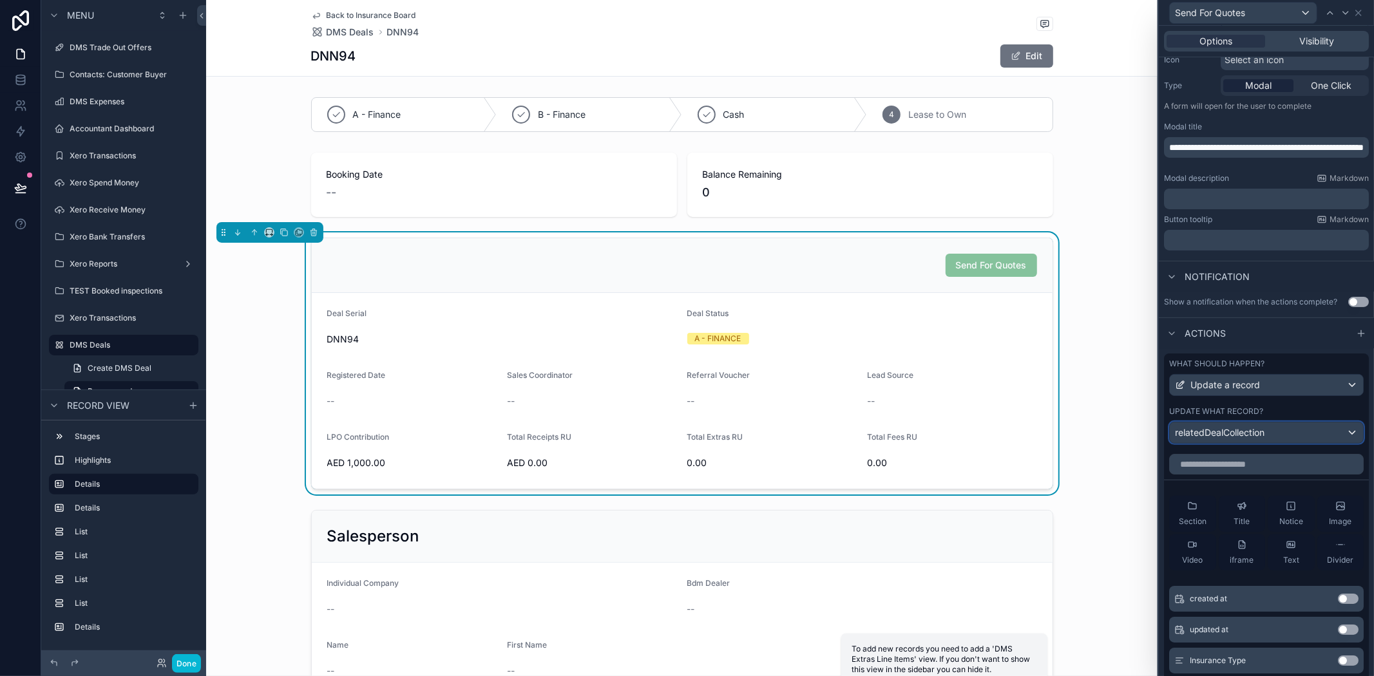
click at [1214, 436] on div "relatedDealCollection" at bounding box center [1266, 433] width 193 height 21
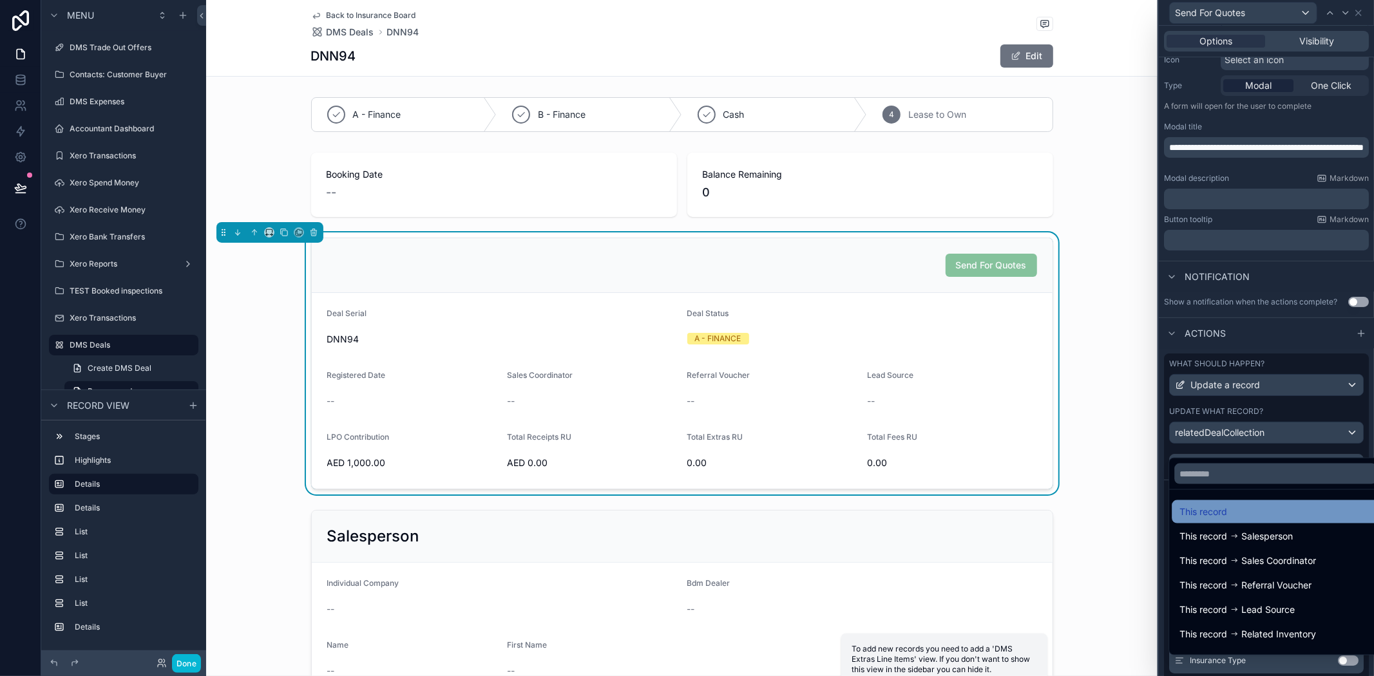
click at [1216, 510] on span "This record" at bounding box center [1204, 511] width 48 height 15
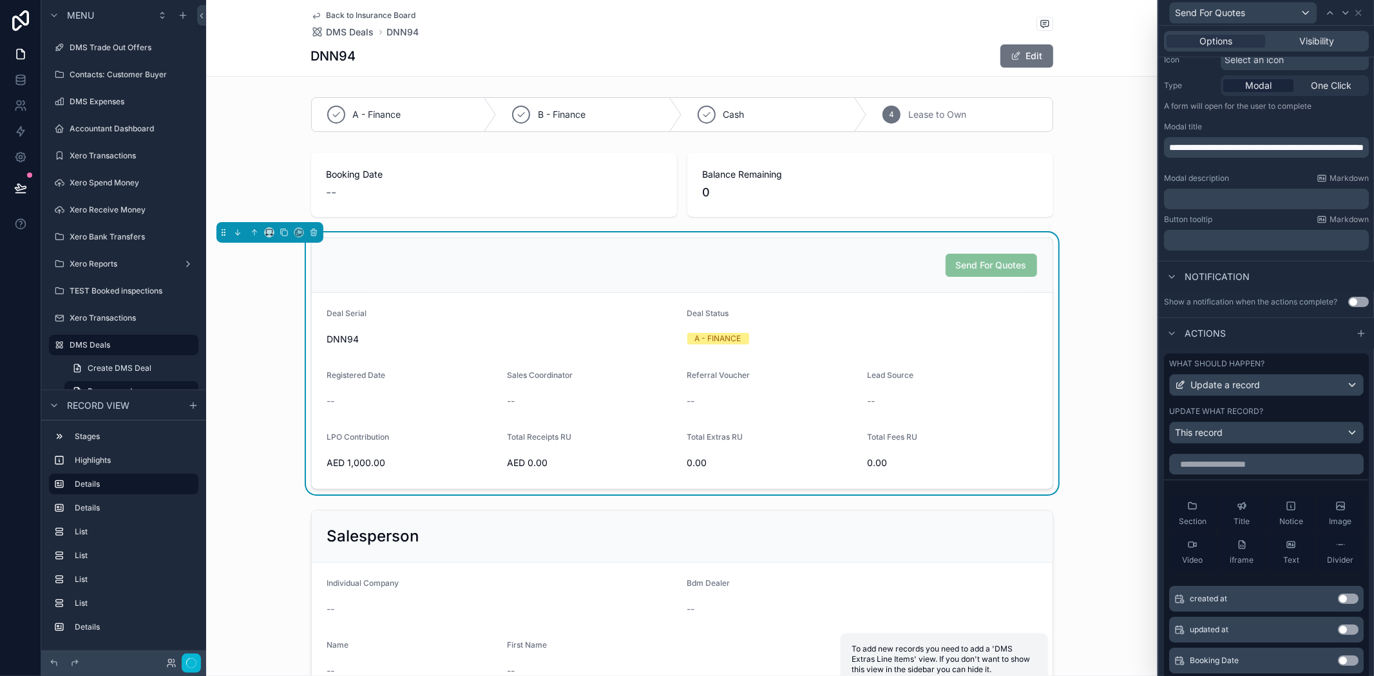
click at [1095, 451] on div "Send For Quotes Deal Serial DNN94 Deal Status A - FINANCE Registered Date -- Sa…" at bounding box center [682, 364] width 952 height 262
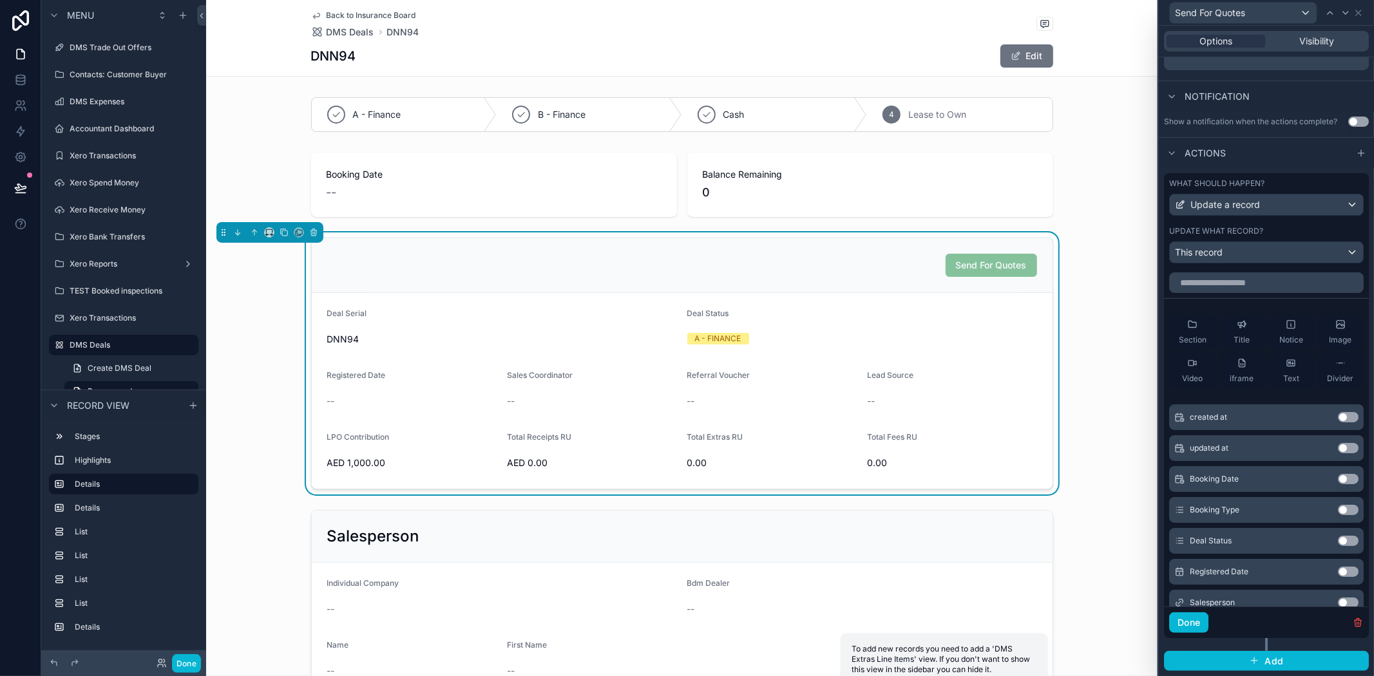
scroll to position [0, 0]
click at [1189, 626] on button "Done" at bounding box center [1188, 623] width 39 height 21
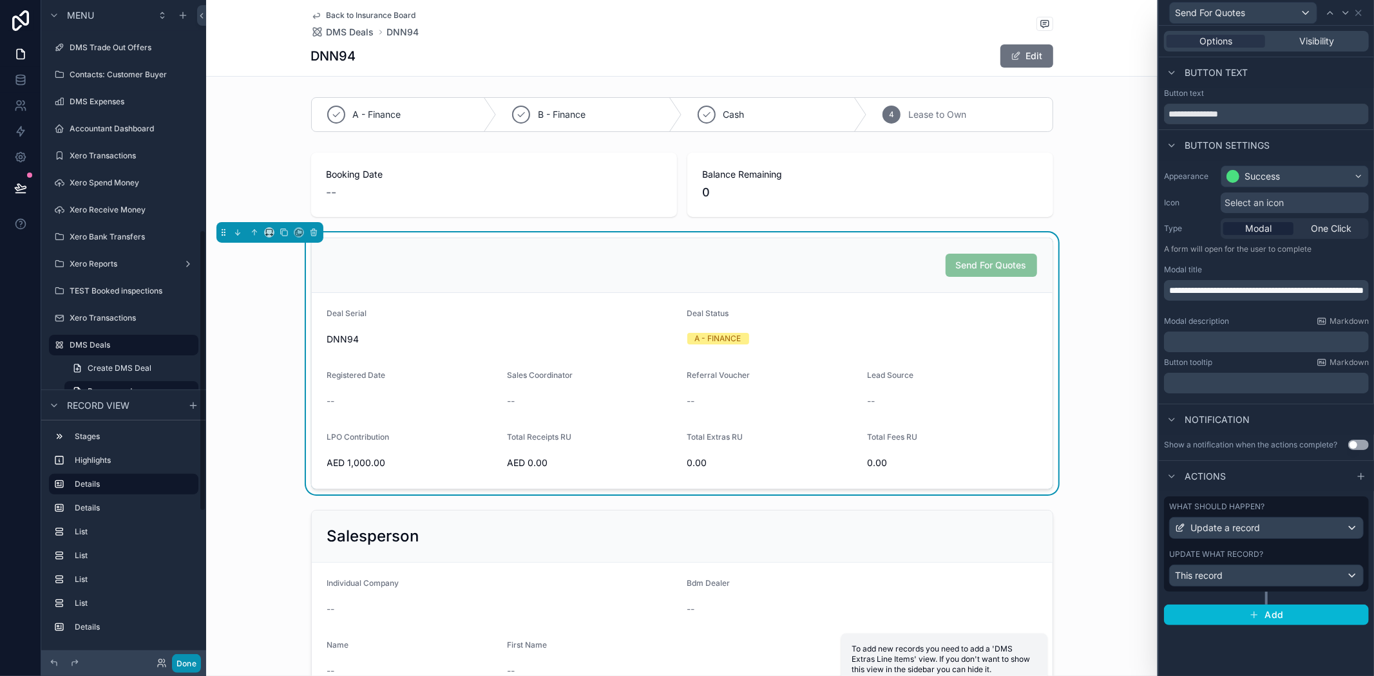
click at [191, 655] on button "Done" at bounding box center [186, 664] width 29 height 19
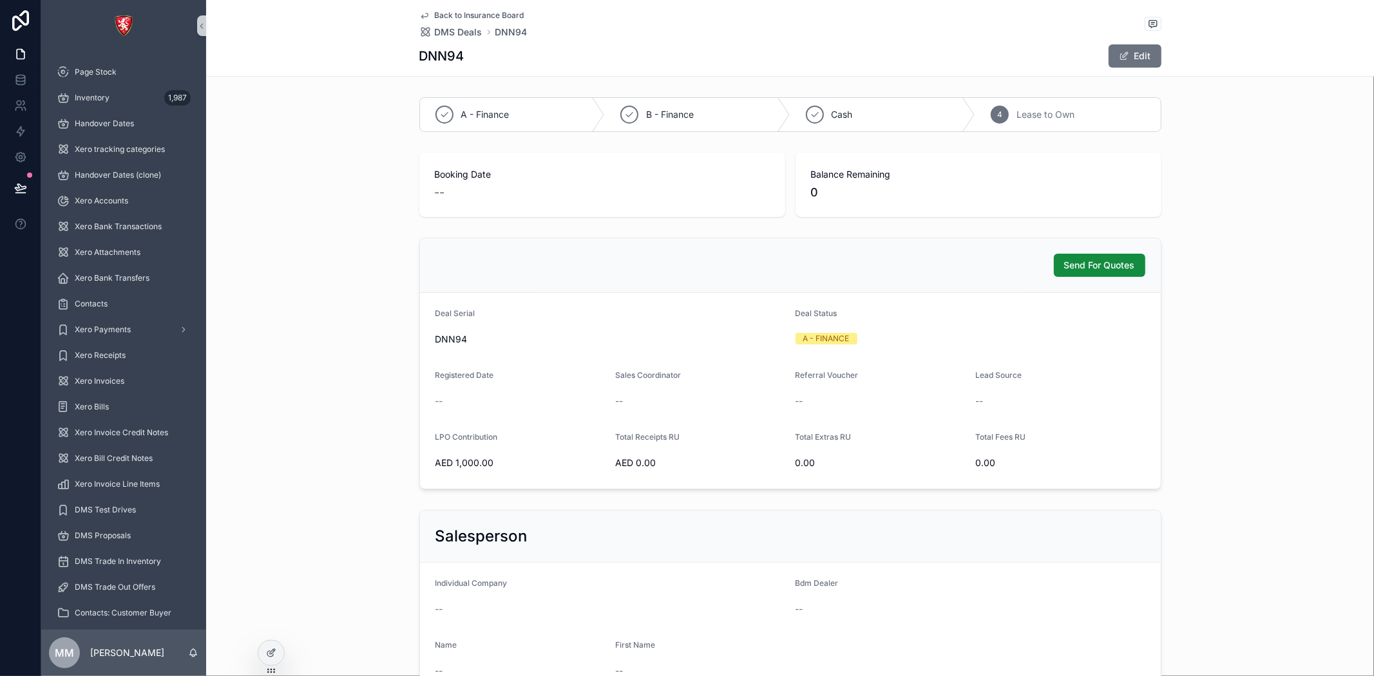
click at [187, 666] on div "MM Meenu MadhuKumar" at bounding box center [123, 653] width 165 height 46
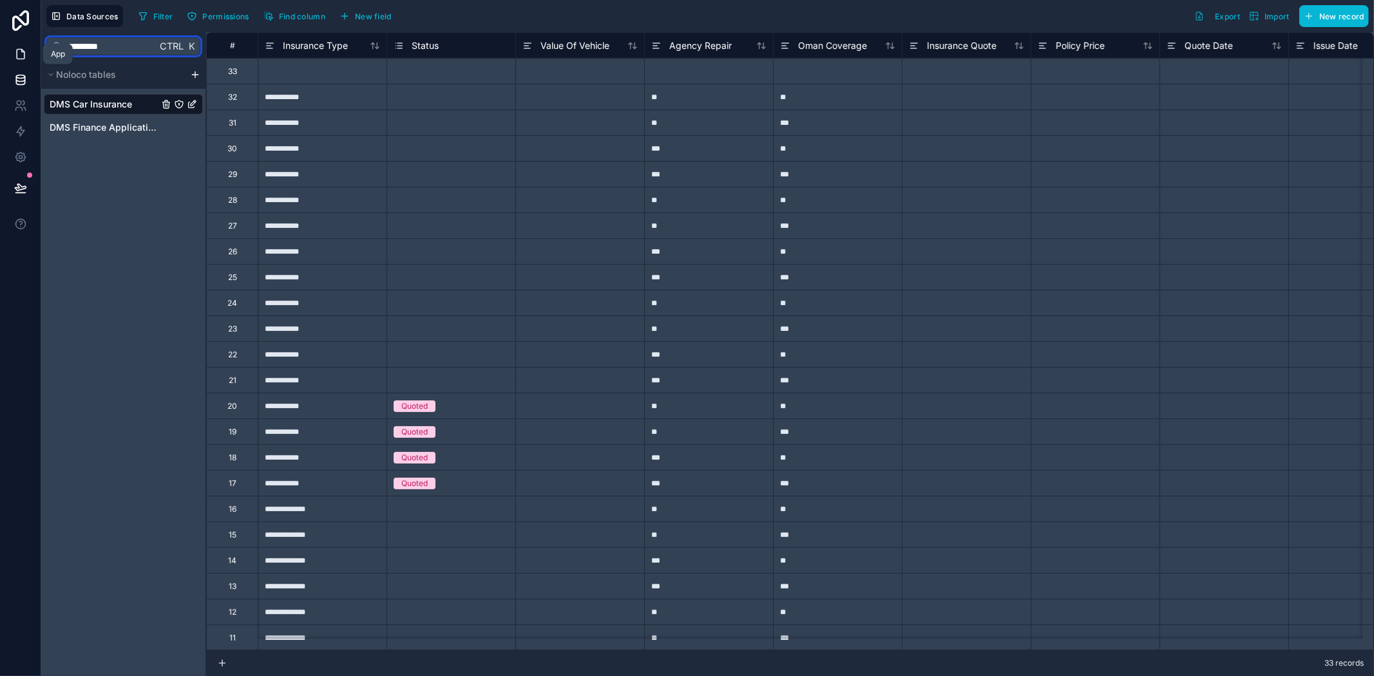
drag, startPoint x: 136, startPoint y: 48, endPoint x: 0, endPoint y: 52, distance: 136.0
click at [0, 52] on div "**********" at bounding box center [687, 338] width 1374 height 676
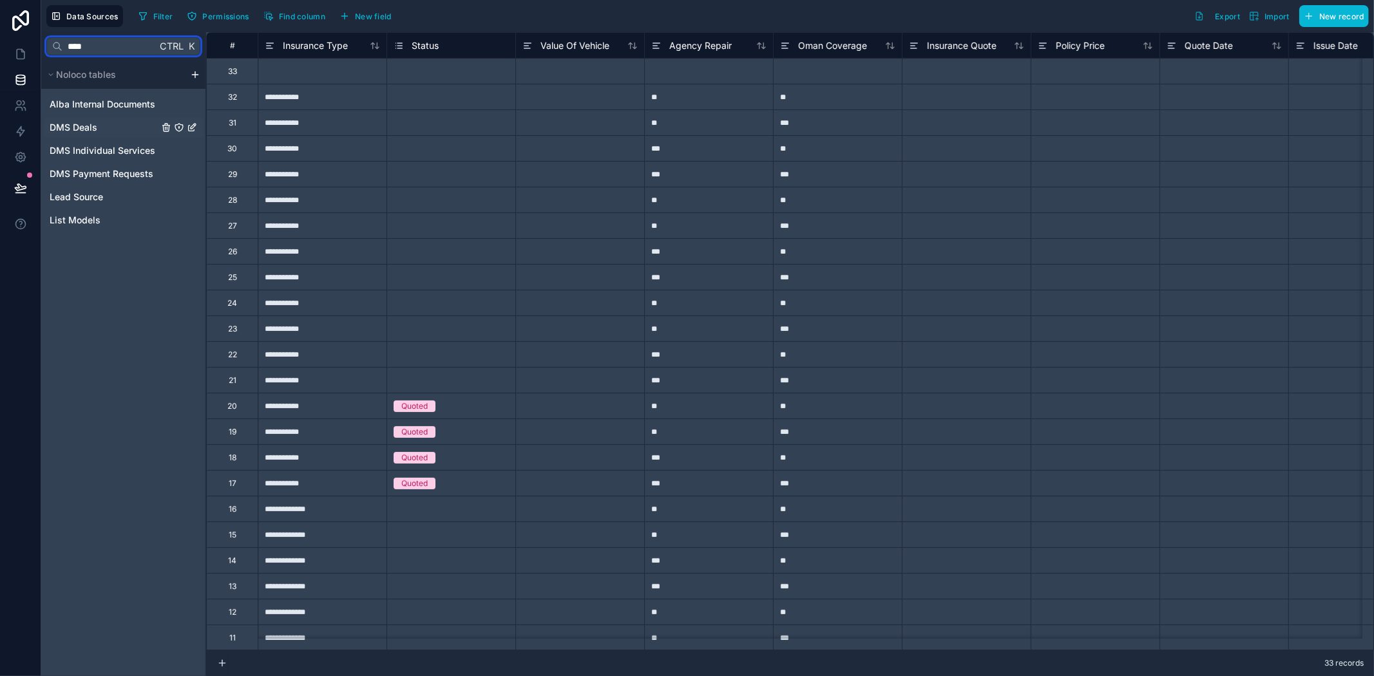
type input "****"
click at [81, 121] on span "DMS Deals" at bounding box center [74, 127] width 48 height 13
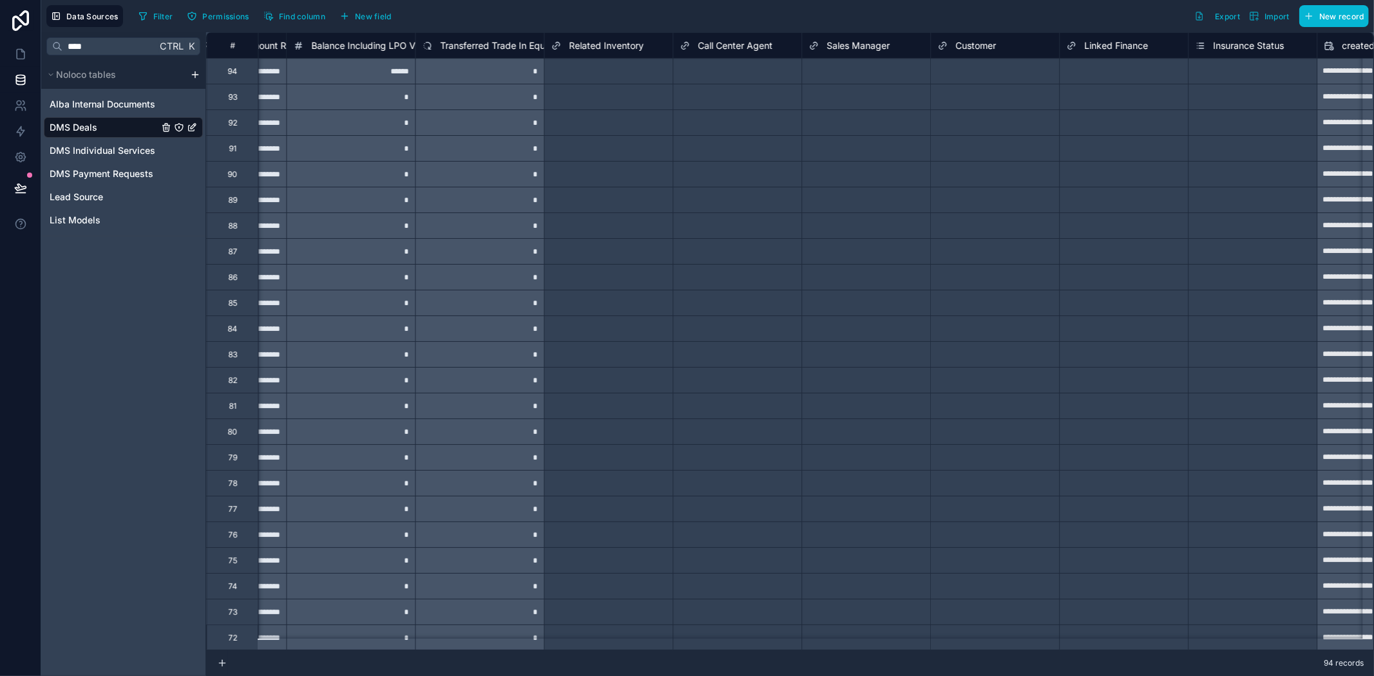
scroll to position [0, 2410]
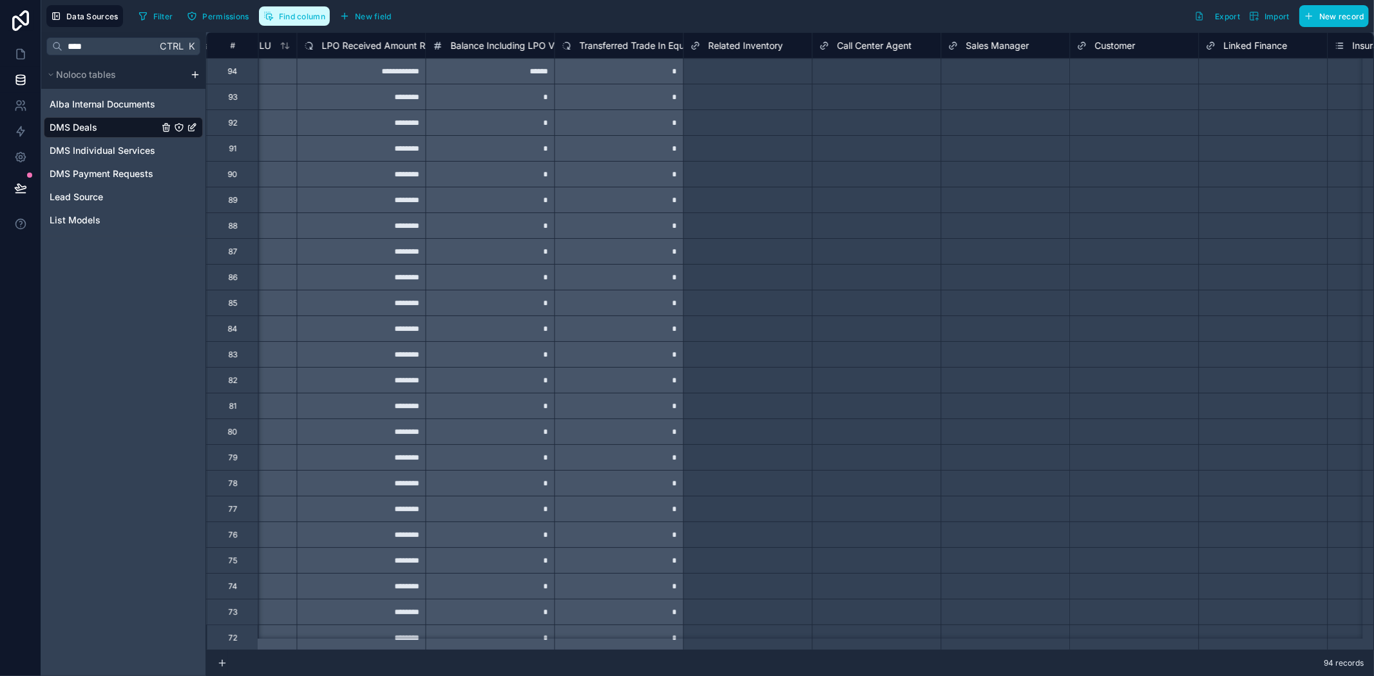
click at [305, 6] on button "Find column" at bounding box center [294, 15] width 71 height 19
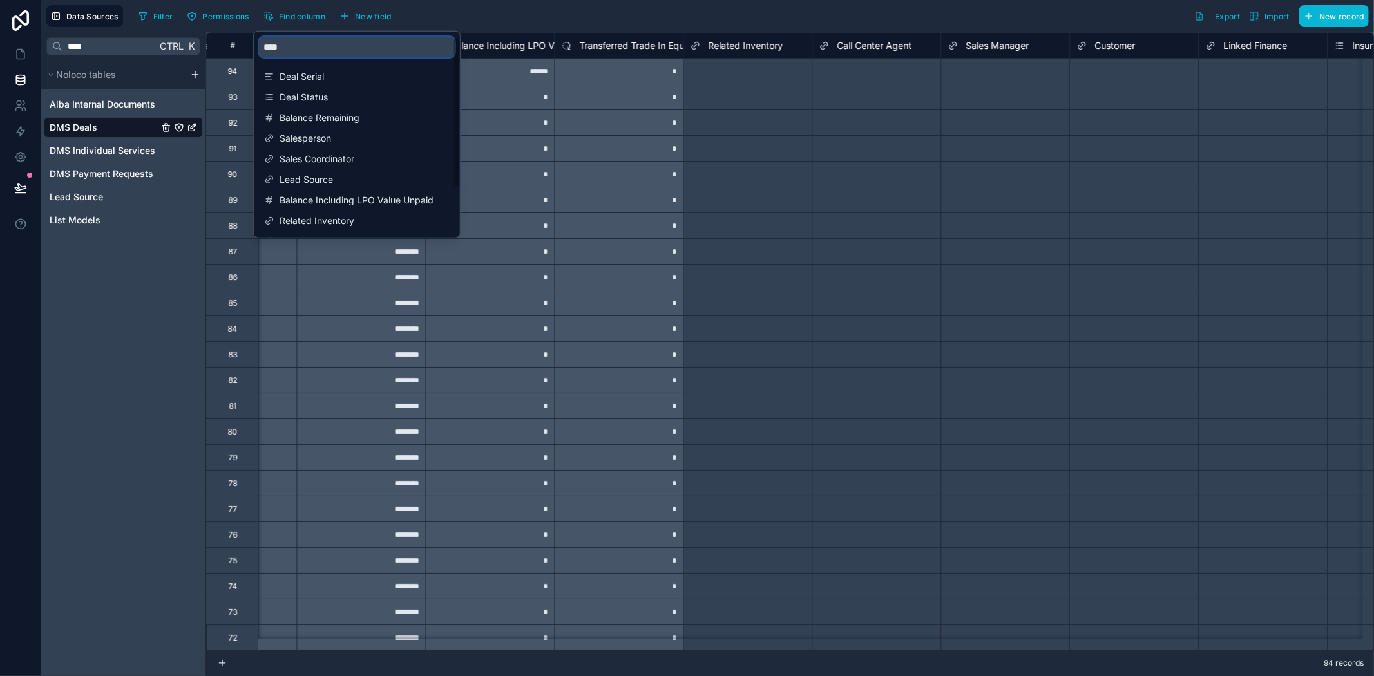
click at [336, 42] on input "****" at bounding box center [357, 47] width 196 height 21
drag, startPoint x: 325, startPoint y: 44, endPoint x: 283, endPoint y: 47, distance: 42.0
click at [283, 47] on input "****" at bounding box center [357, 47] width 196 height 21
click at [282, 47] on input "****" at bounding box center [357, 47] width 196 height 21
click at [282, 46] on input "****" at bounding box center [357, 47] width 196 height 21
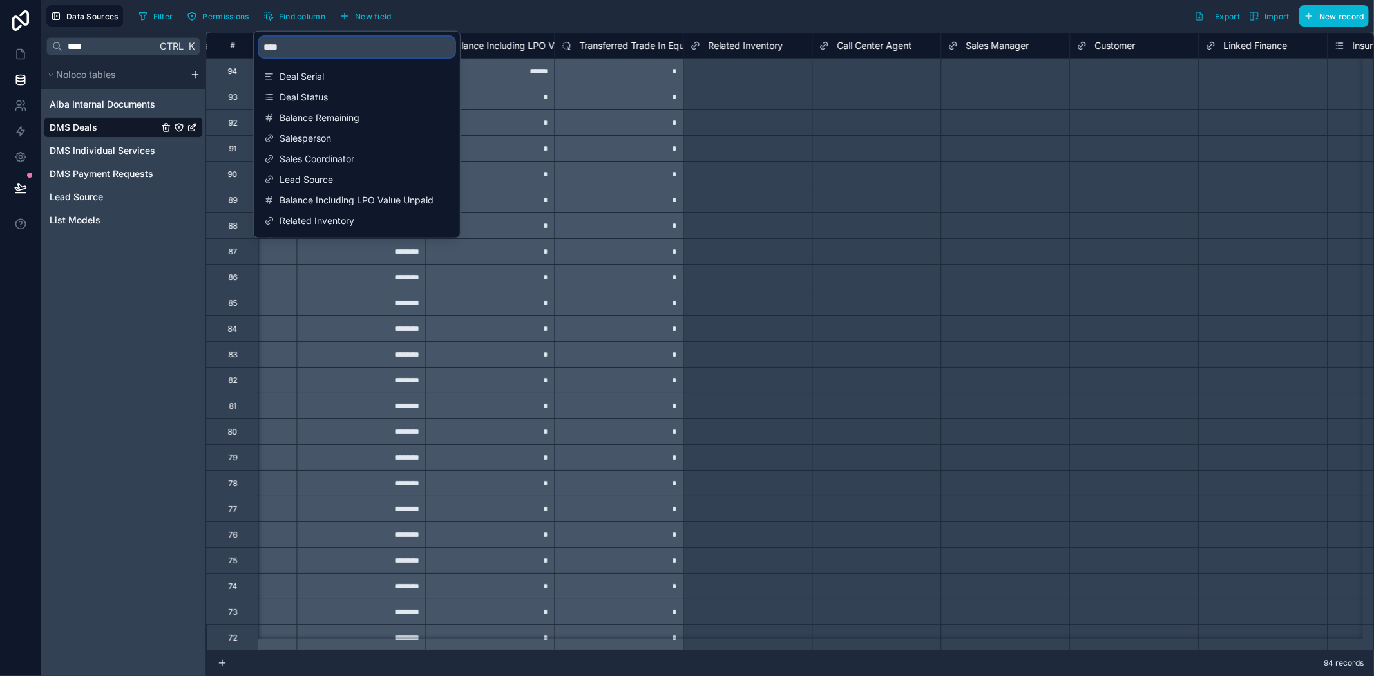
click at [282, 46] on input "****" at bounding box center [357, 47] width 196 height 21
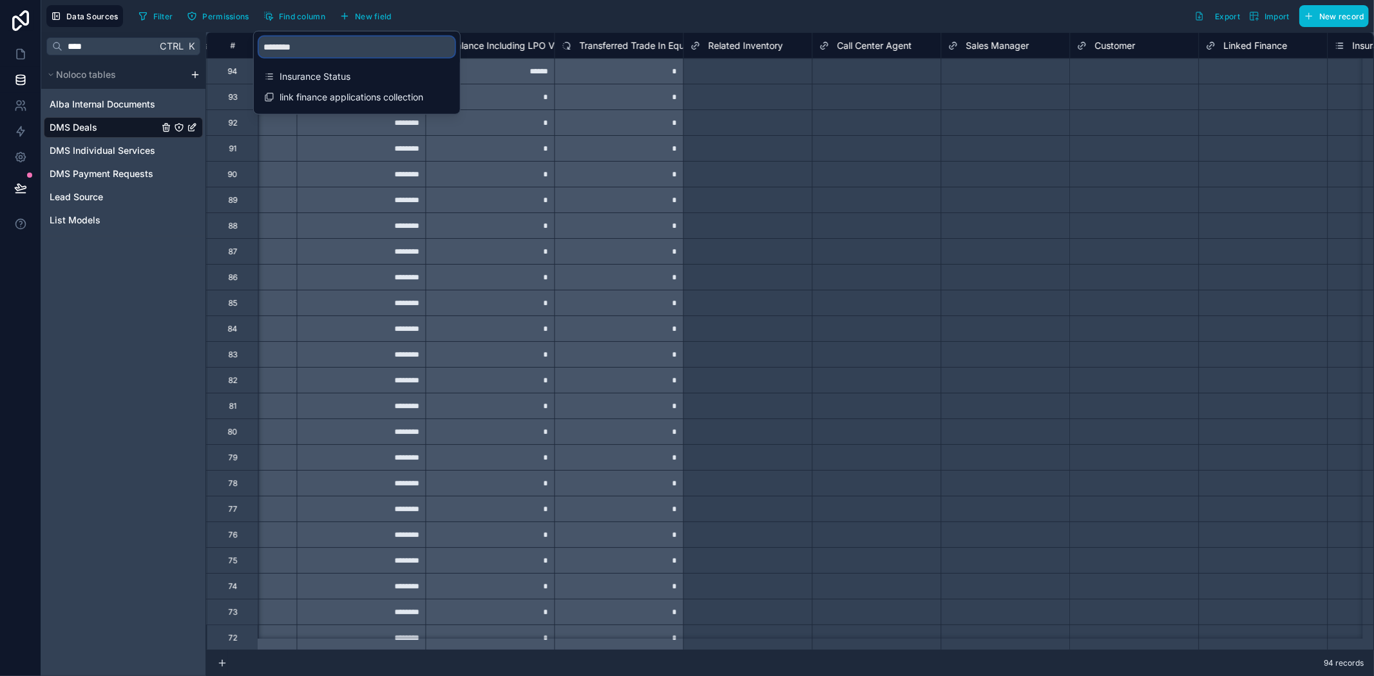
type input "*********"
click at [996, 92] on div "Select a Sales Manager" at bounding box center [991, 97] width 86 height 10
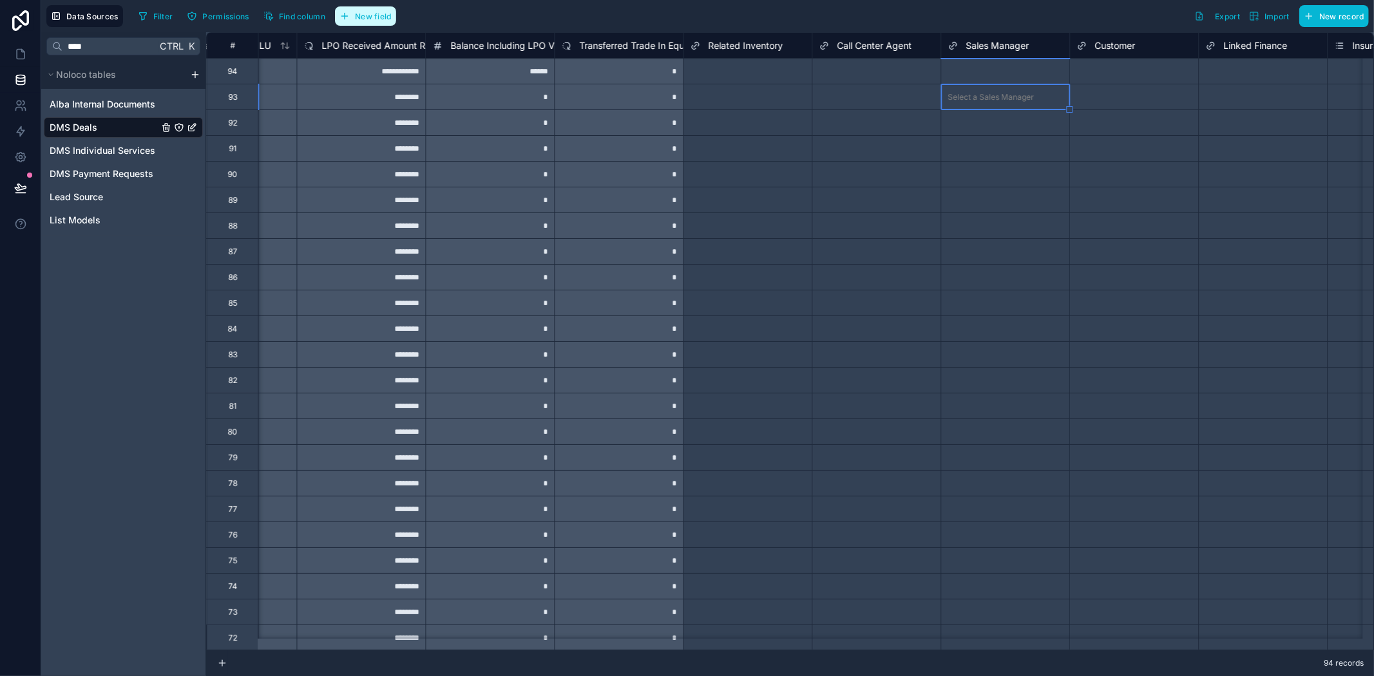
click at [390, 15] on span "New field" at bounding box center [373, 17] width 37 height 10
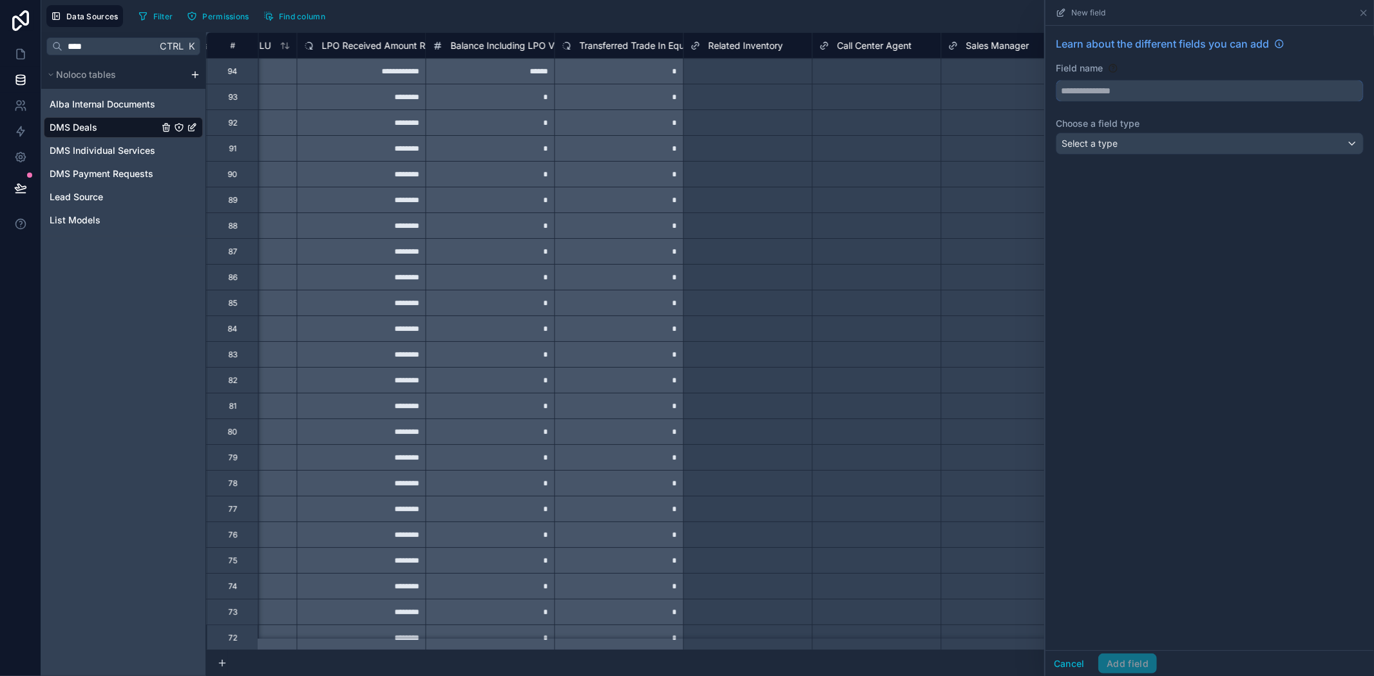
click at [1155, 93] on input "text" at bounding box center [1210, 91] width 307 height 21
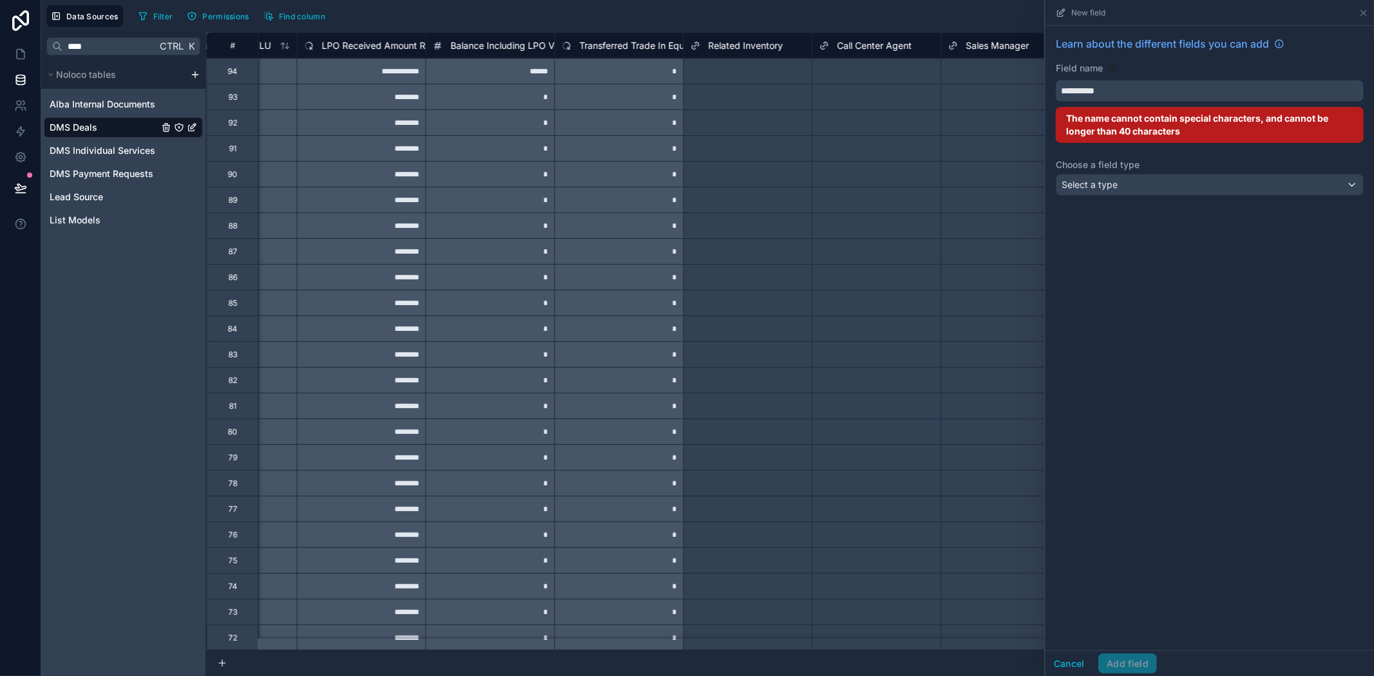
click at [1056, 80] on button "*********" at bounding box center [1210, 91] width 308 height 22
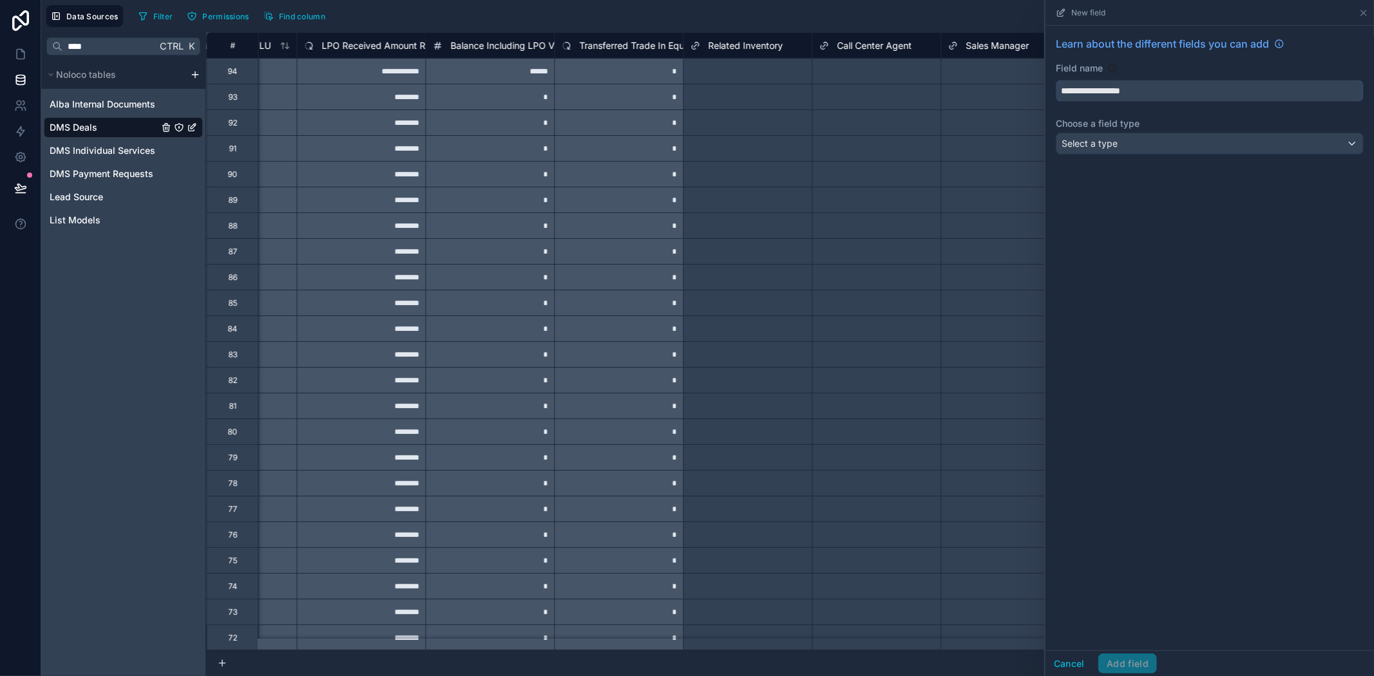
type input "**********"
click at [1149, 147] on div "Select a type" at bounding box center [1210, 143] width 307 height 21
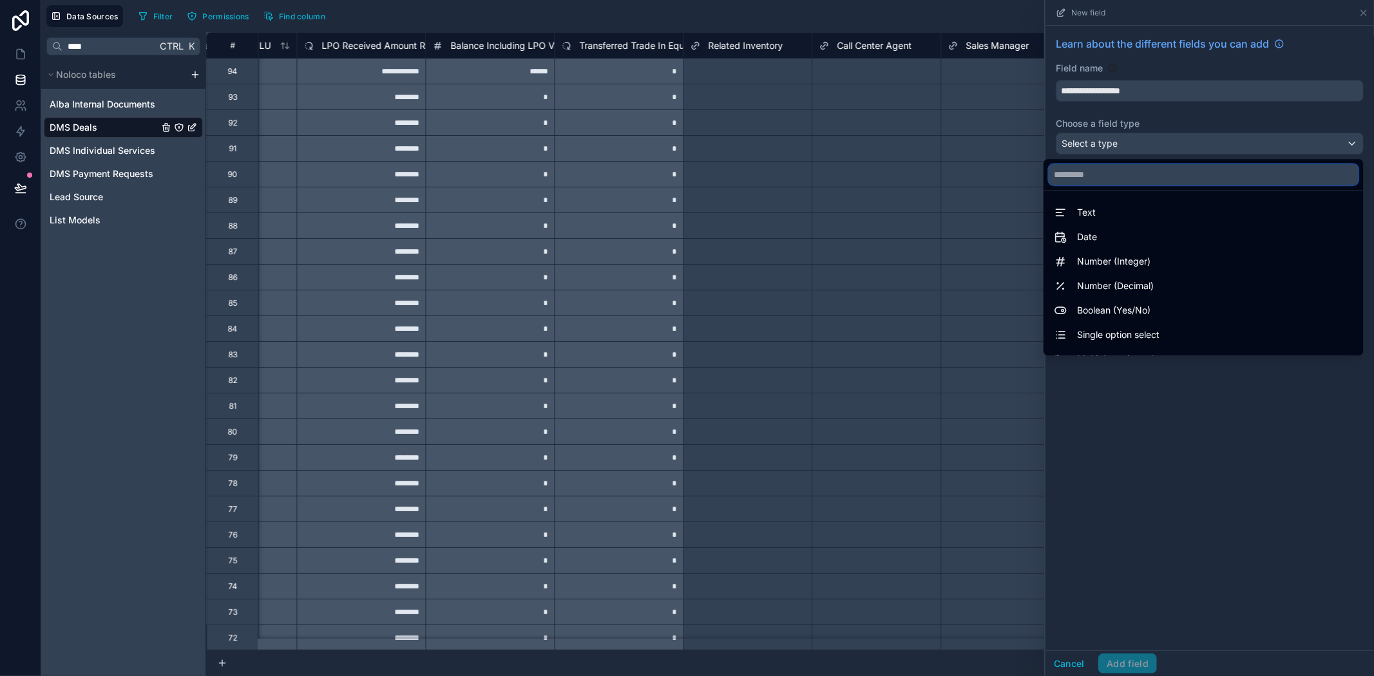
click at [1139, 178] on input "text" at bounding box center [1203, 174] width 309 height 21
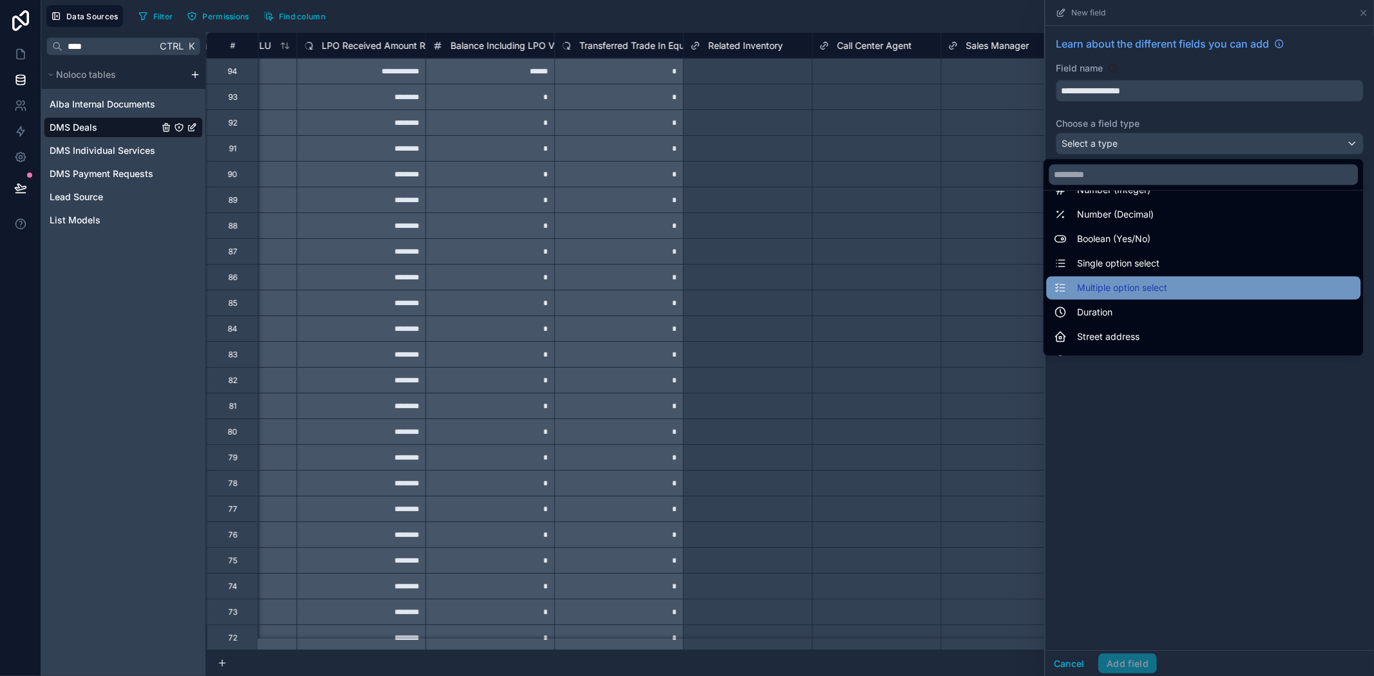
click at [1124, 288] on span "Multiple option select" at bounding box center [1122, 287] width 90 height 15
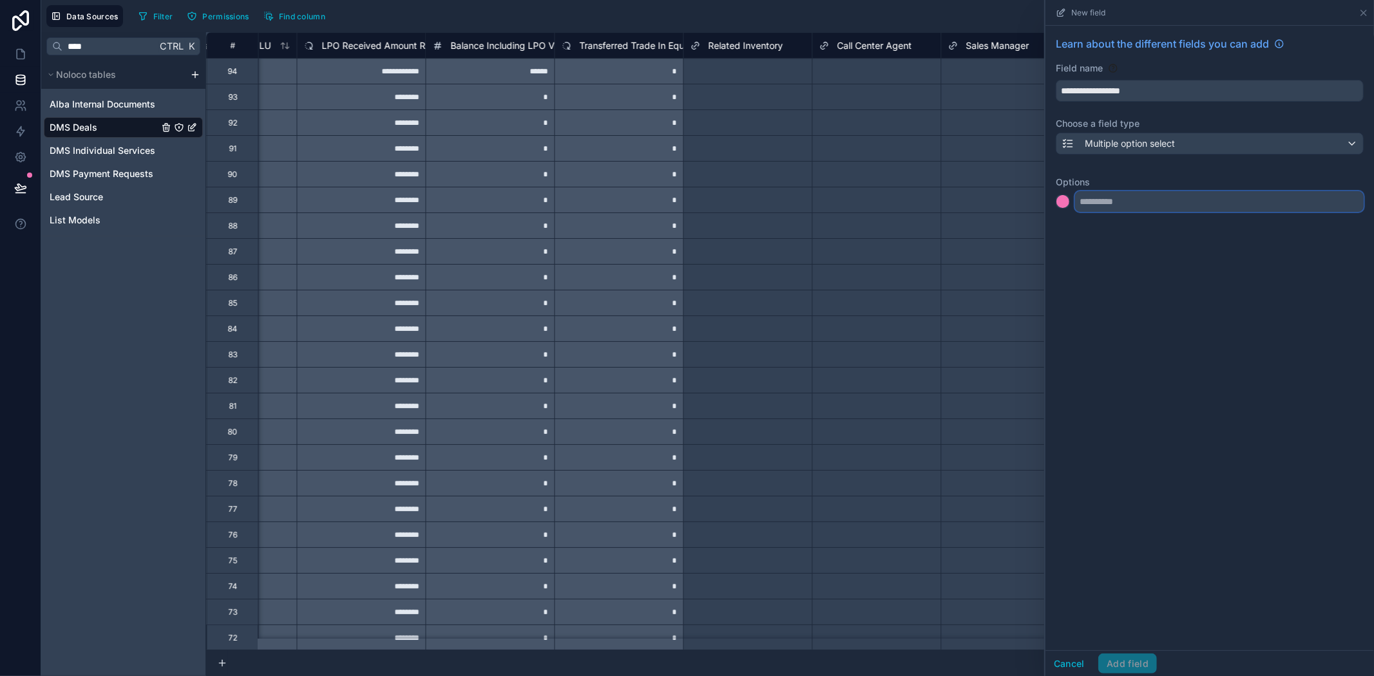
click at [1131, 207] on input "text" at bounding box center [1219, 201] width 289 height 21
type input "******"
click at [1132, 227] on input "text" at bounding box center [1219, 227] width 289 height 21
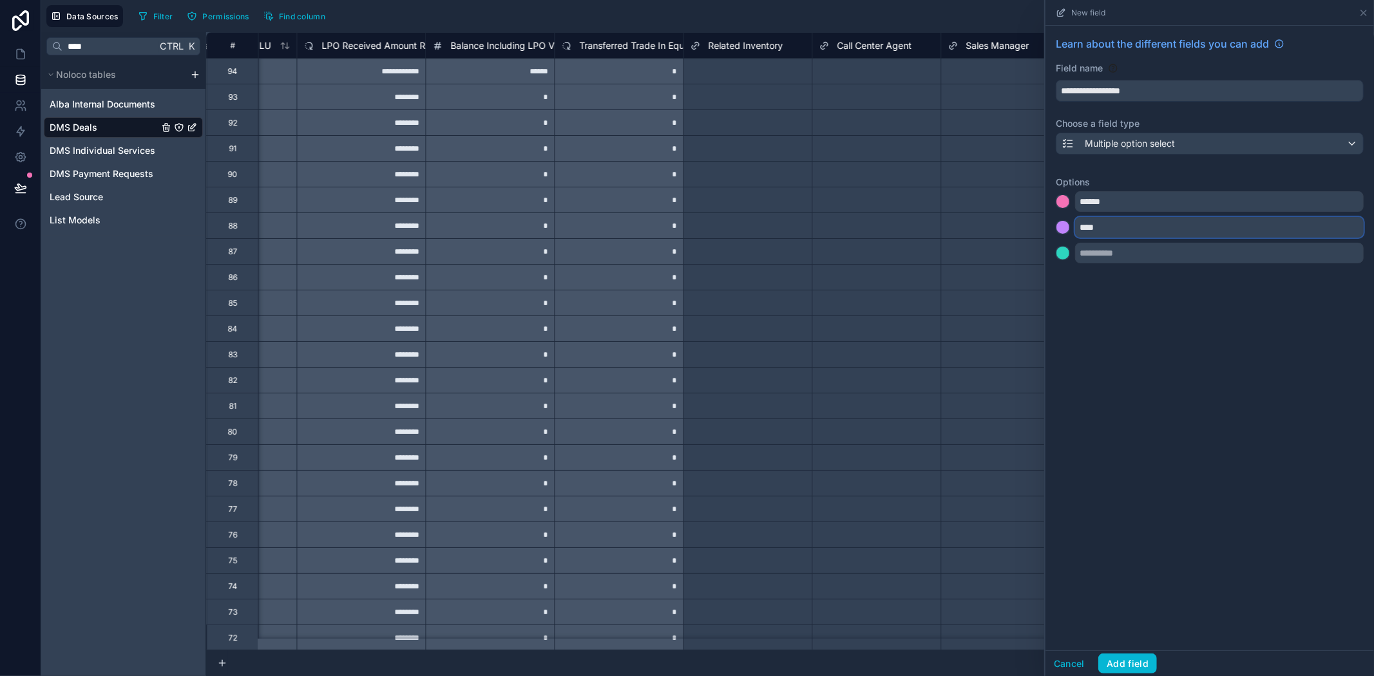
type input "****"
drag, startPoint x: 1146, startPoint y: 202, endPoint x: 1057, endPoint y: 203, distance: 88.9
click at [1057, 203] on div "******" at bounding box center [1210, 201] width 308 height 21
type input "******"
click at [1129, 227] on input "****" at bounding box center [1219, 227] width 289 height 21
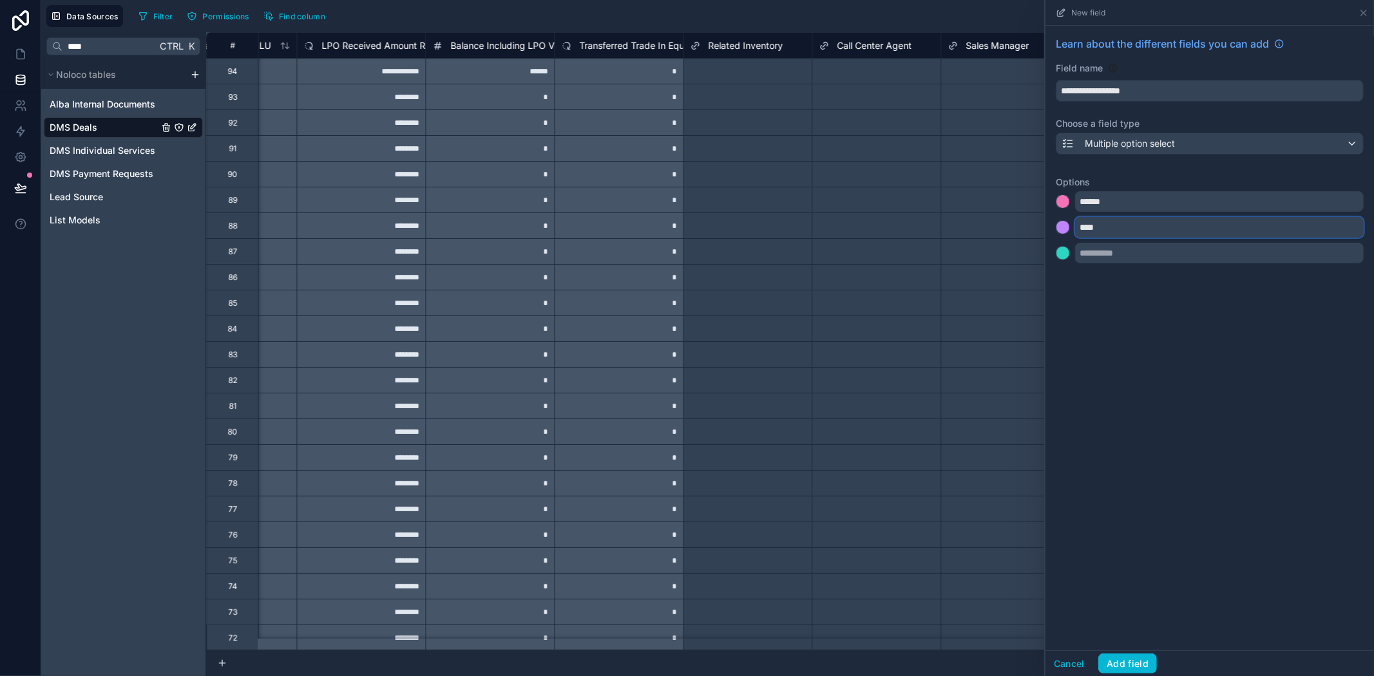
click at [1134, 224] on input "****" at bounding box center [1219, 227] width 289 height 21
type input "******"
click at [1132, 660] on button "Add field" at bounding box center [1127, 664] width 59 height 21
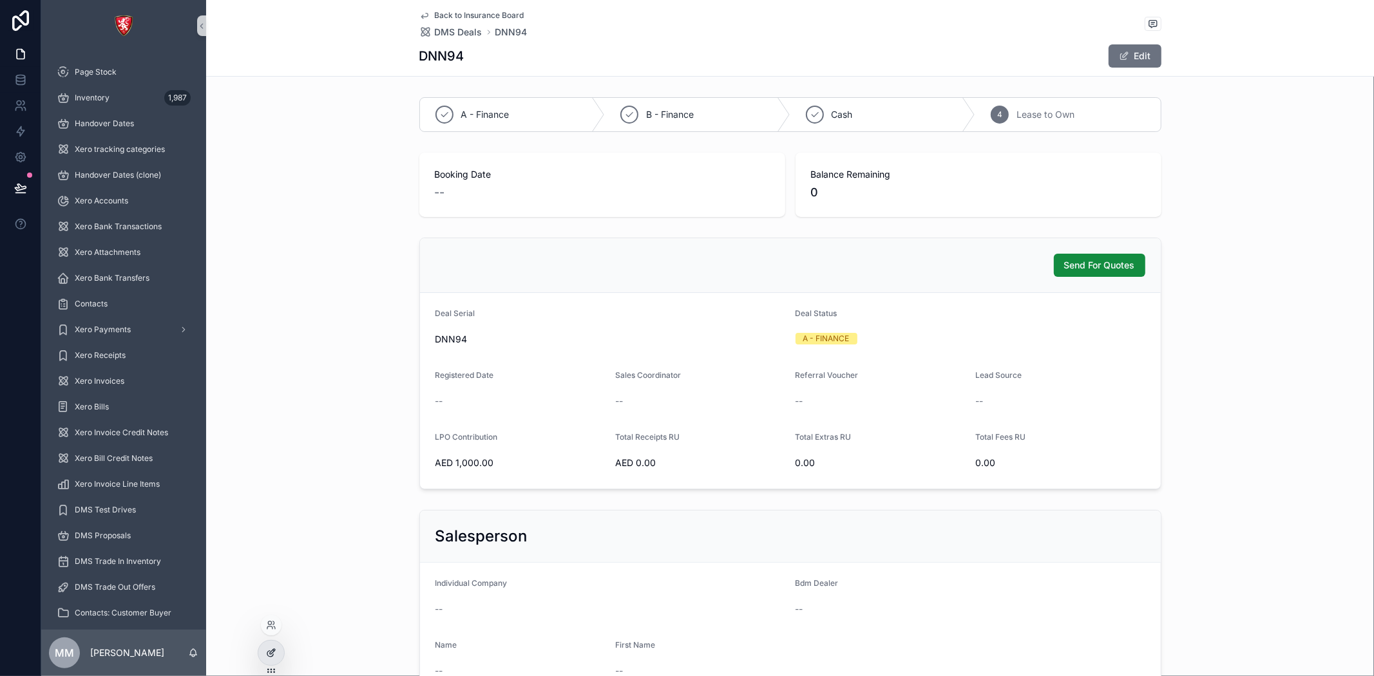
click at [269, 643] on div at bounding box center [271, 653] width 26 height 24
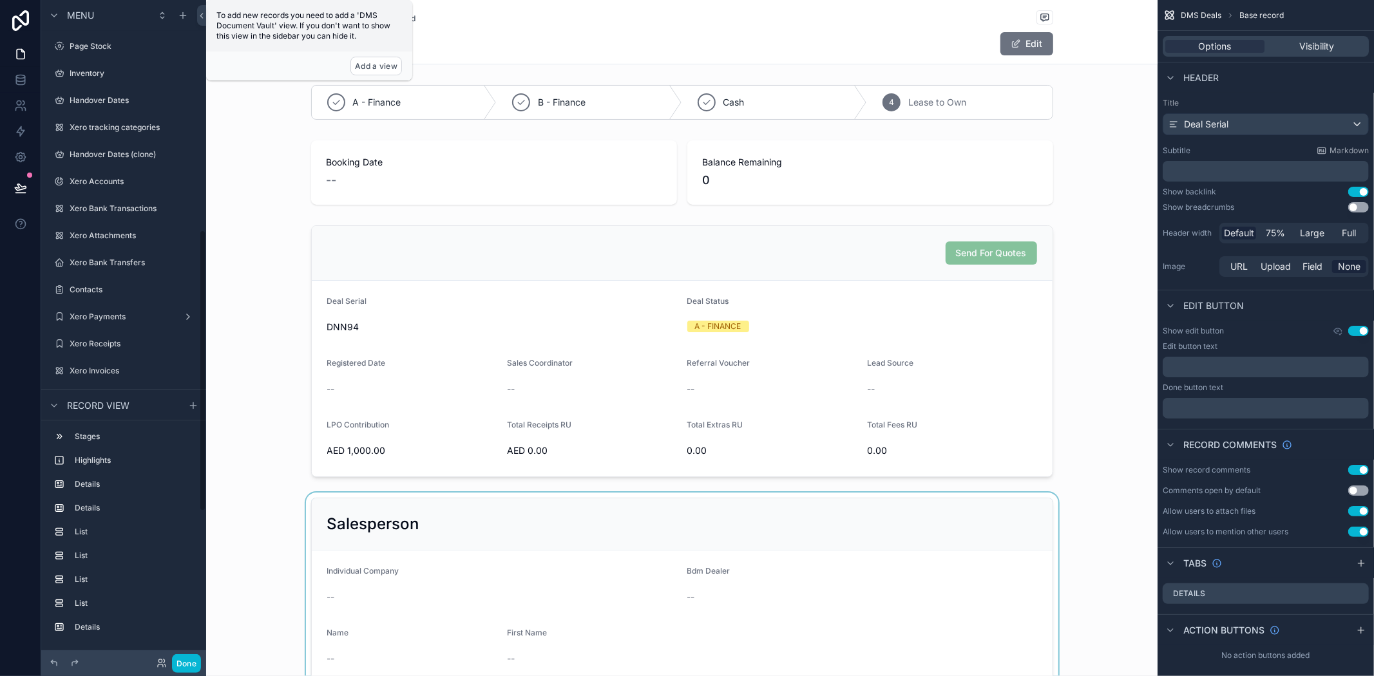
scroll to position [540, 0]
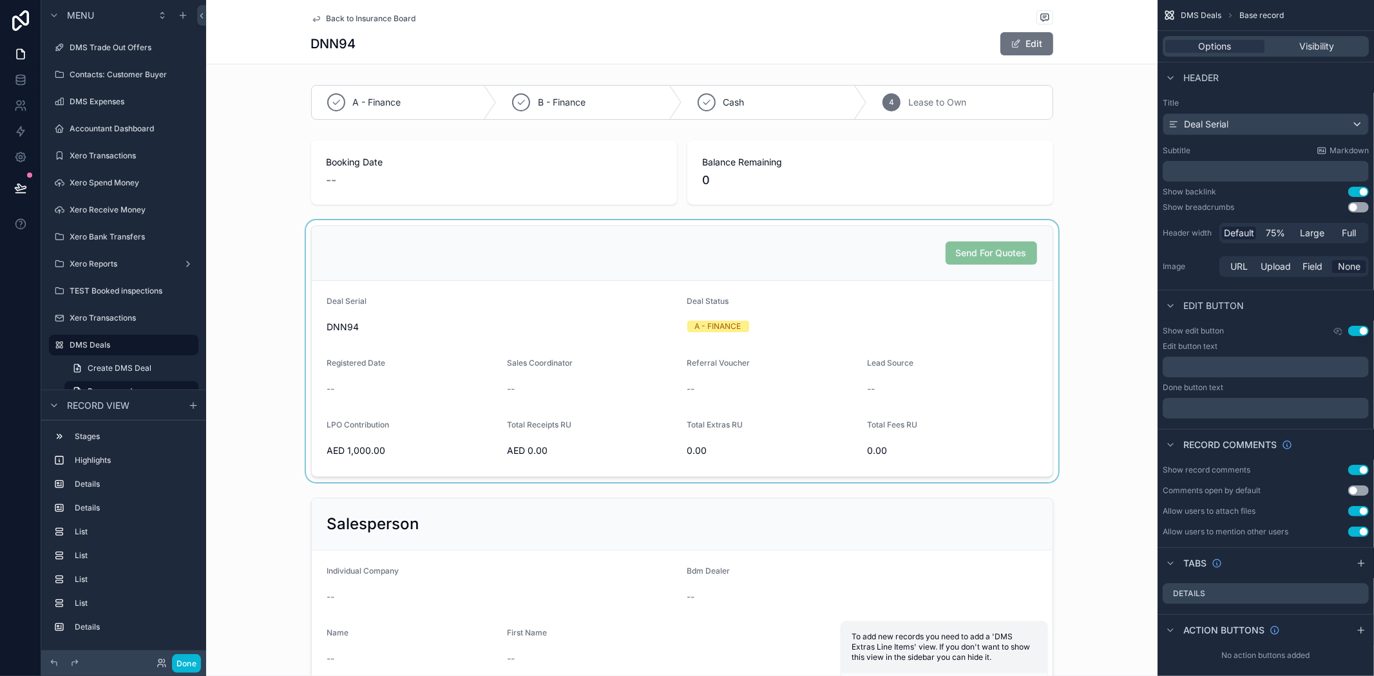
click at [923, 351] on div "scrollable content" at bounding box center [682, 351] width 952 height 262
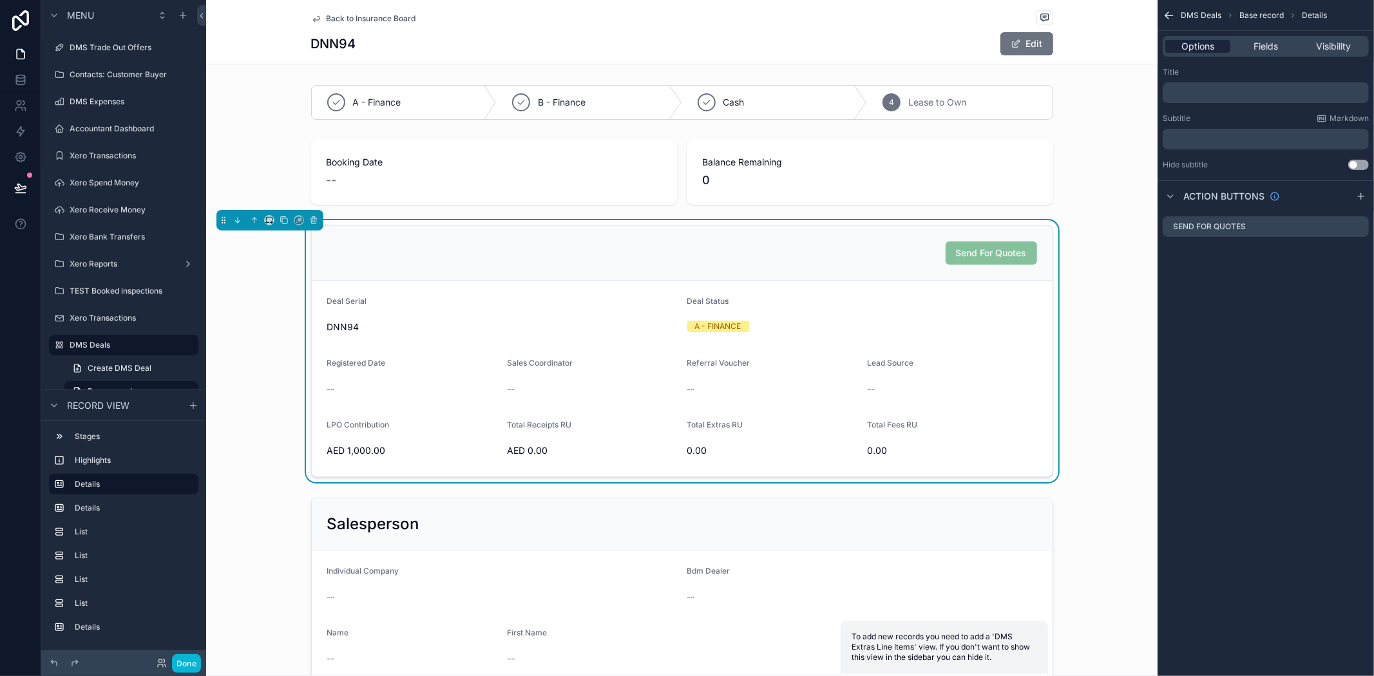
click at [1194, 43] on span "Options" at bounding box center [1198, 46] width 33 height 13
click at [976, 334] on div "A - FINANCE" at bounding box center [862, 326] width 350 height 19
click at [1263, 46] on span "Fields" at bounding box center [1266, 46] width 24 height 13
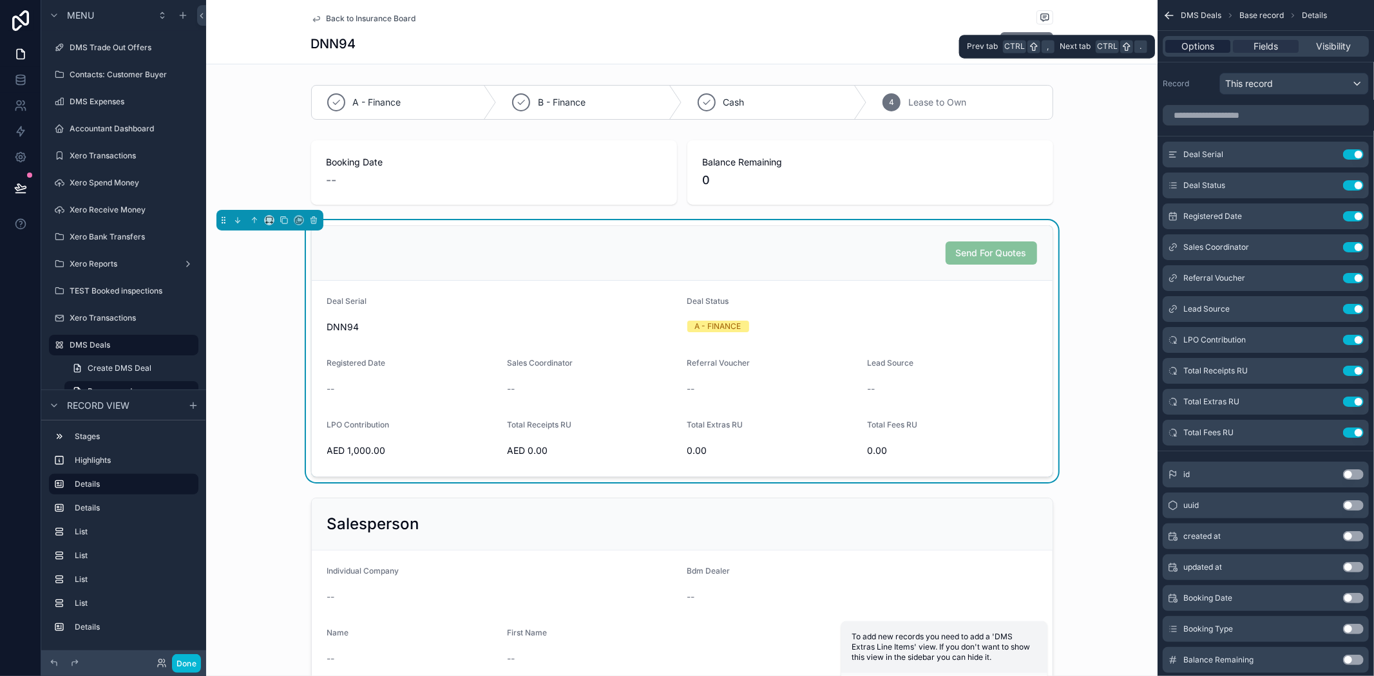
click at [1218, 50] on div "Options" at bounding box center [1197, 46] width 65 height 13
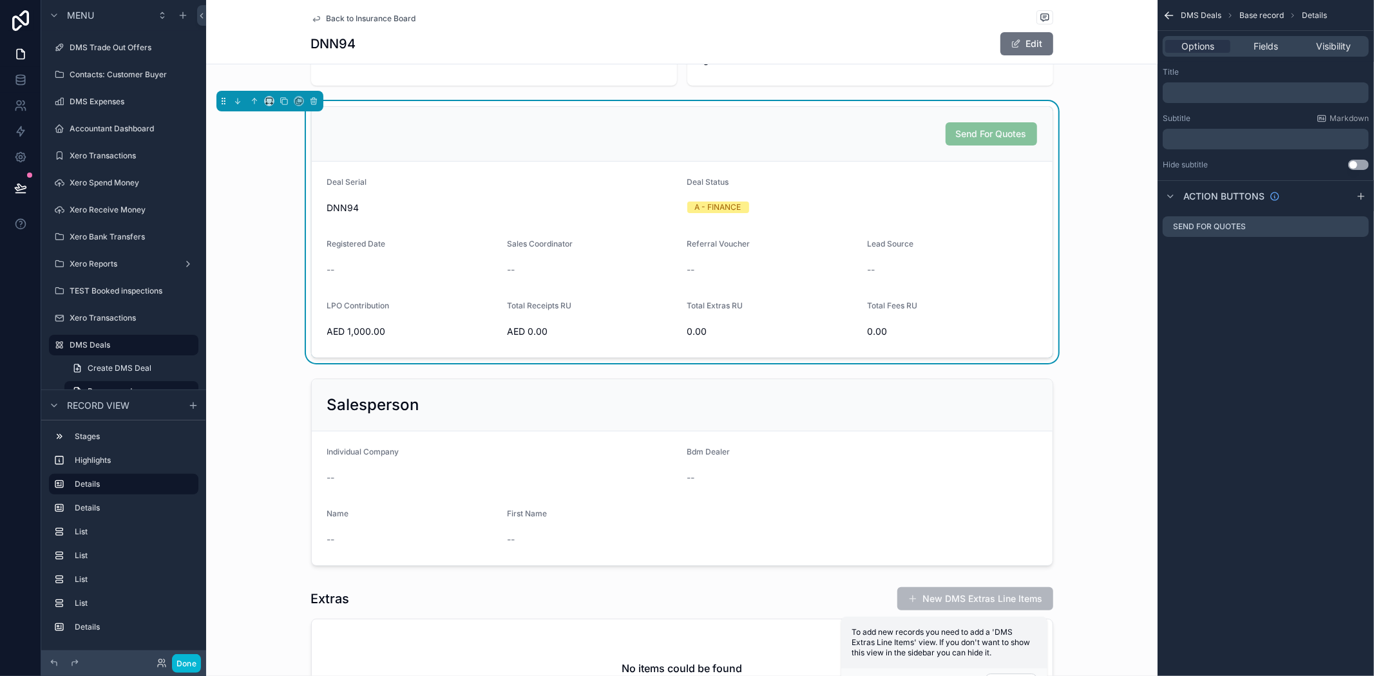
scroll to position [0, 0]
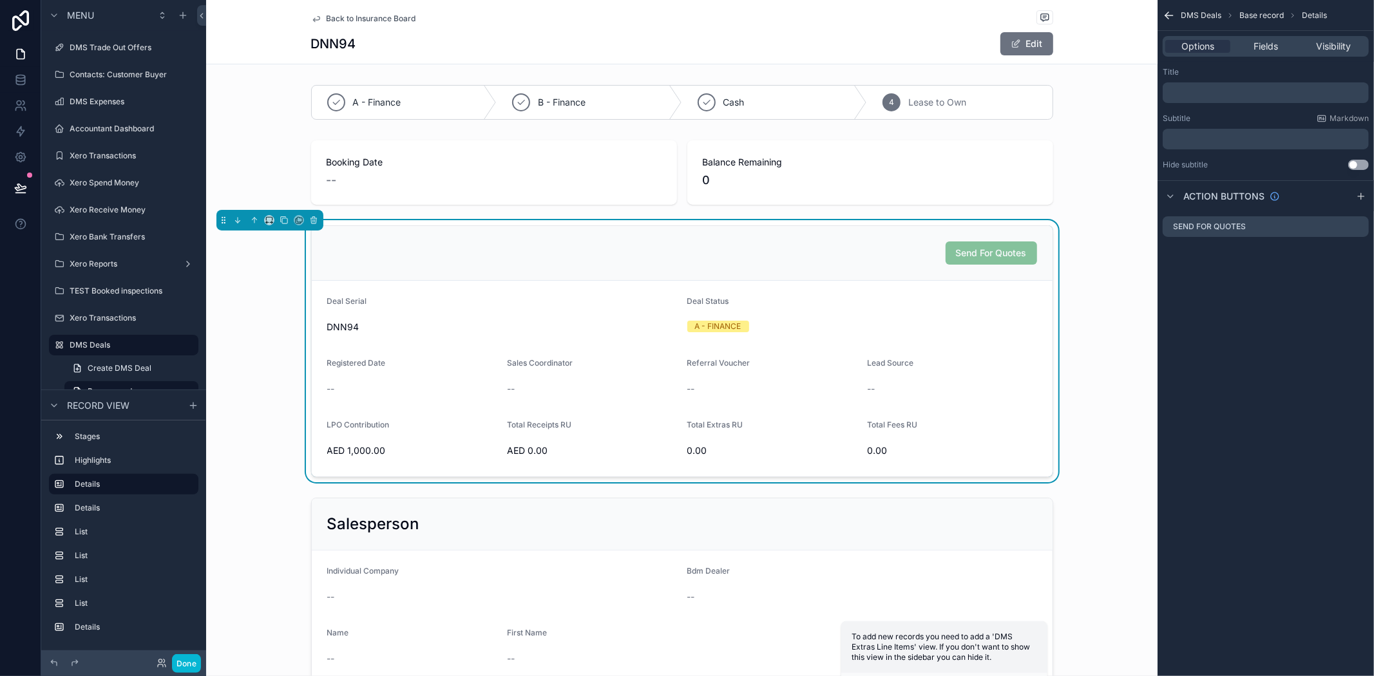
click at [885, 401] on form "Deal Serial DNN94 Deal Status A - FINANCE Registered Date -- Sales Coordinator …" at bounding box center [682, 379] width 741 height 196
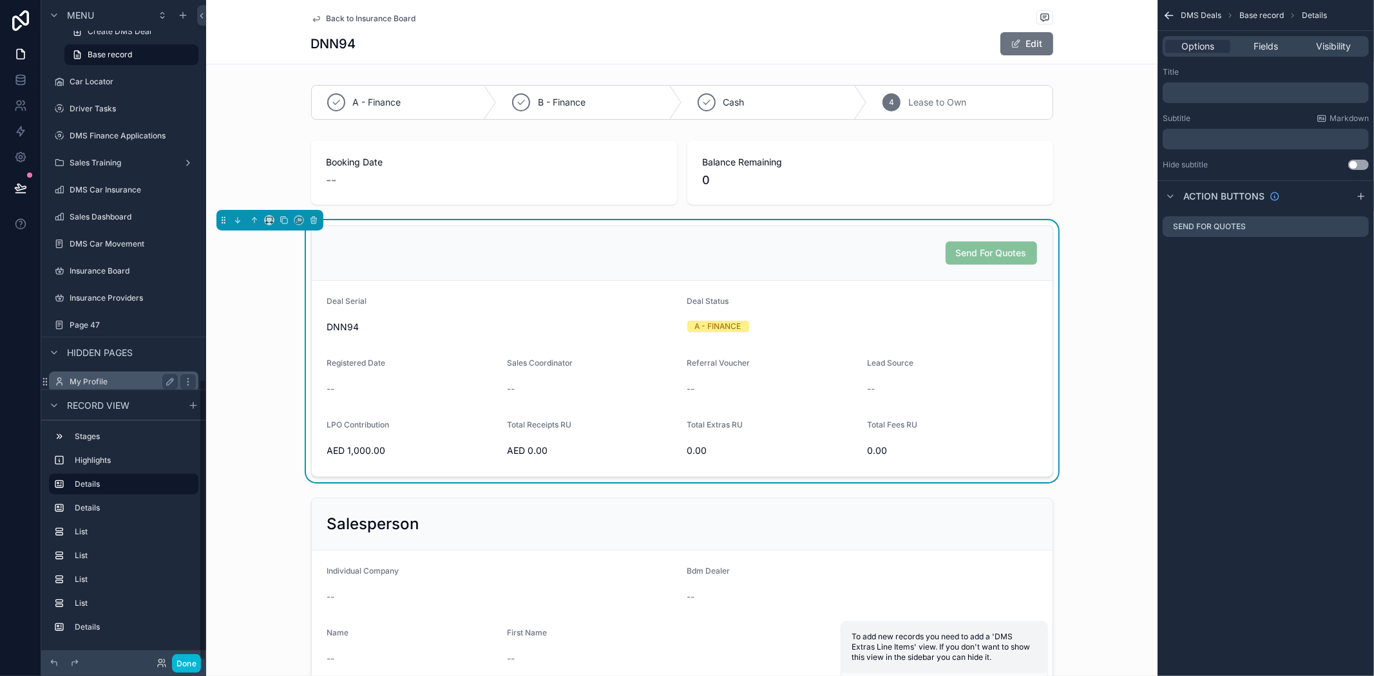
scroll to position [890, 0]
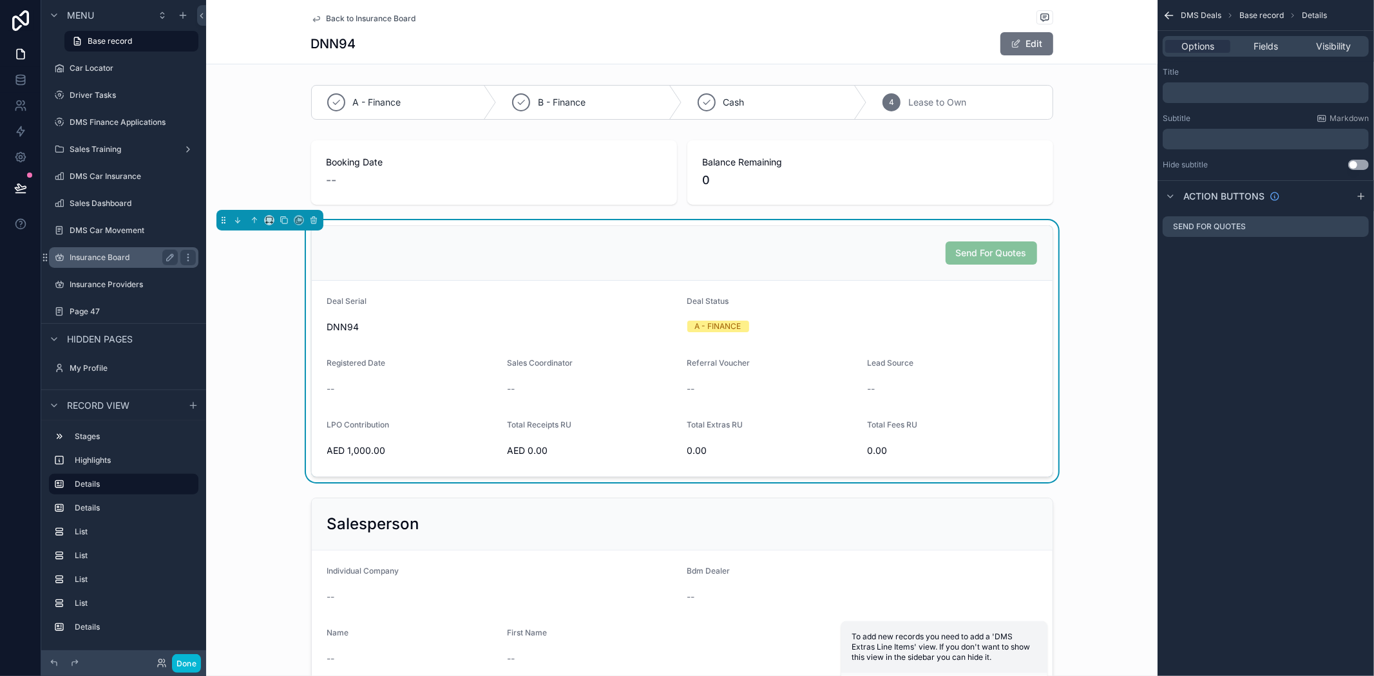
click at [92, 264] on div "Insurance Board" at bounding box center [124, 257] width 108 height 15
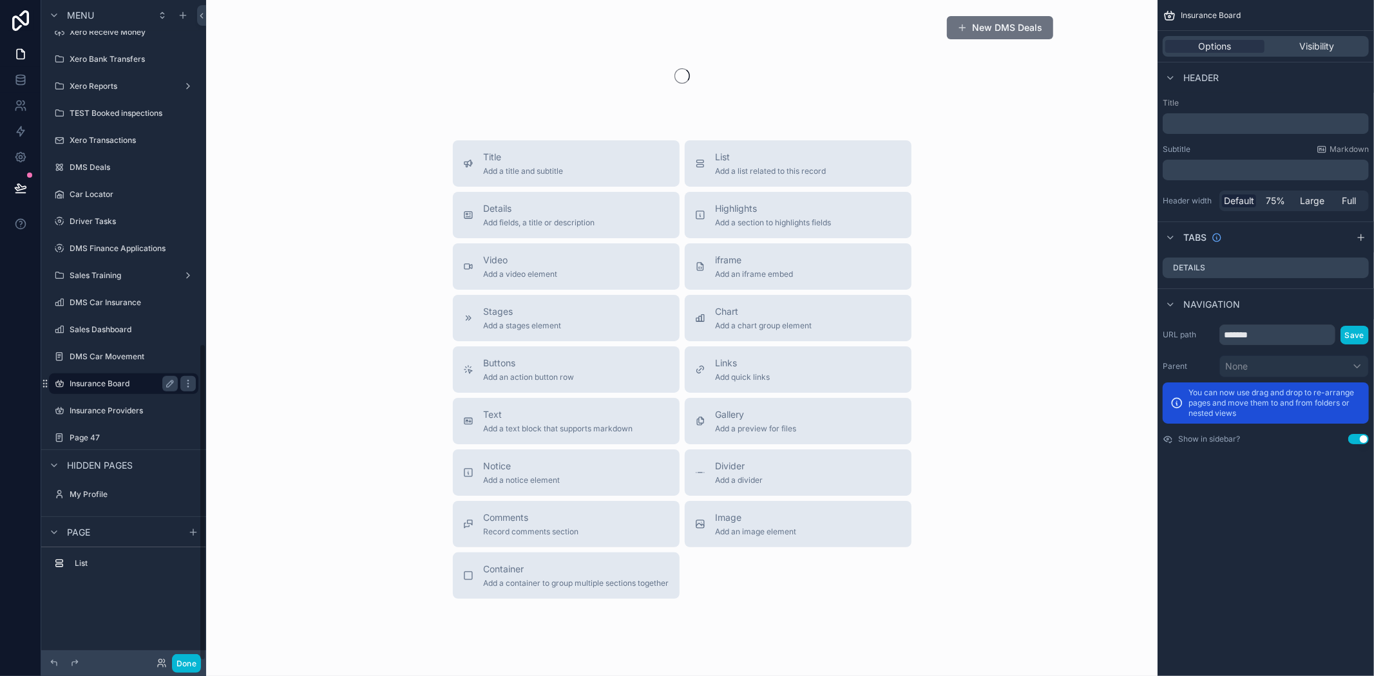
scroll to position [717, 0]
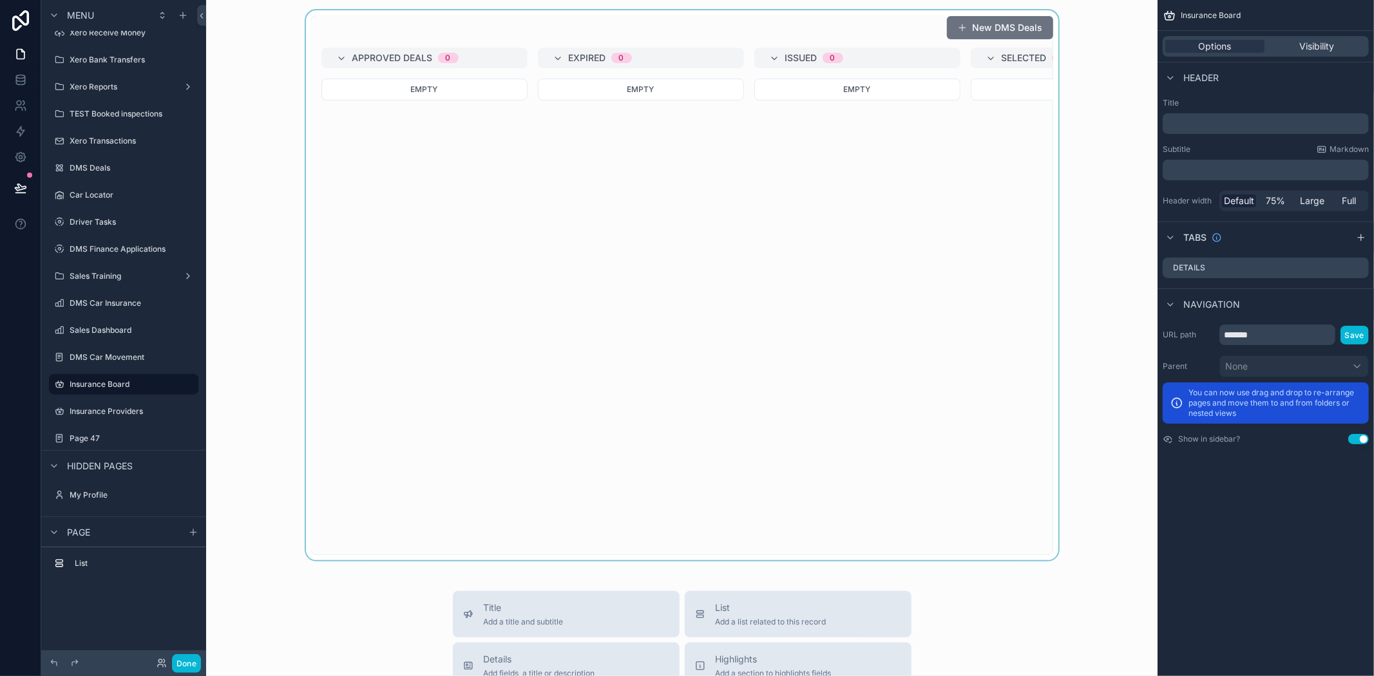
click at [861, 312] on div "scrollable content" at bounding box center [681, 285] width 931 height 550
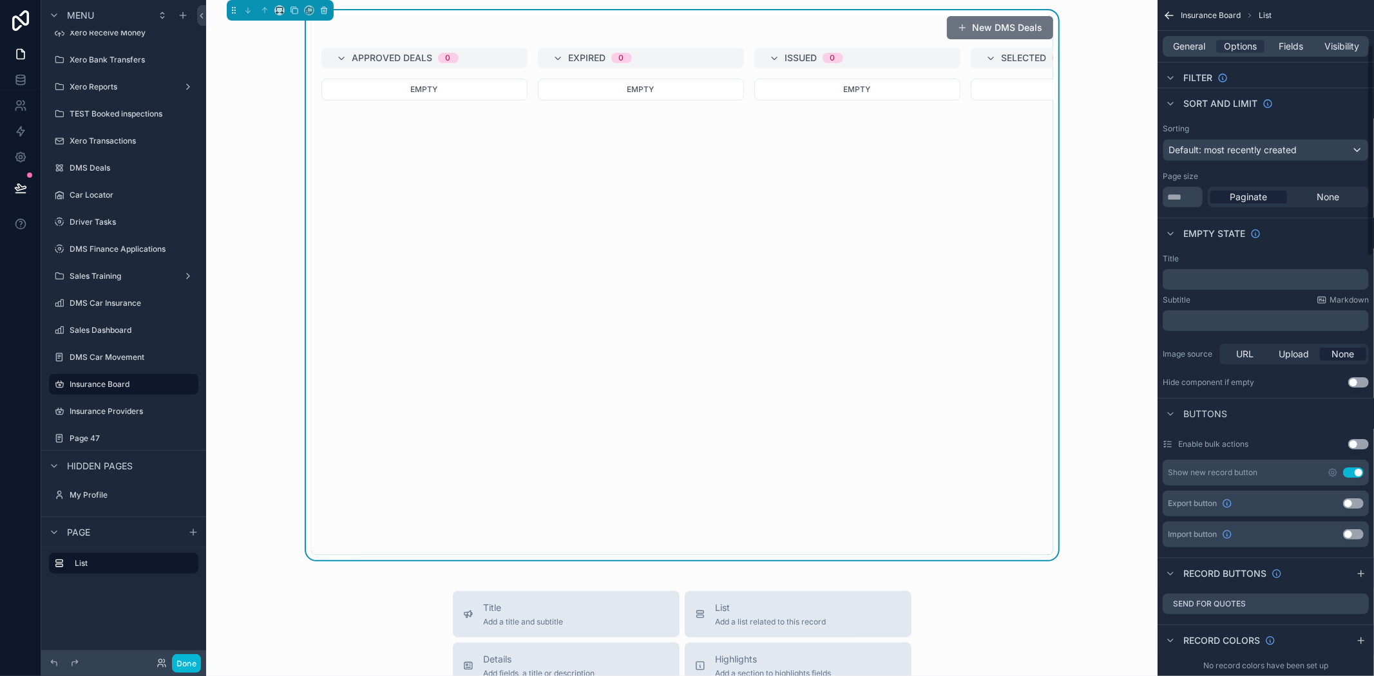
scroll to position [0, 0]
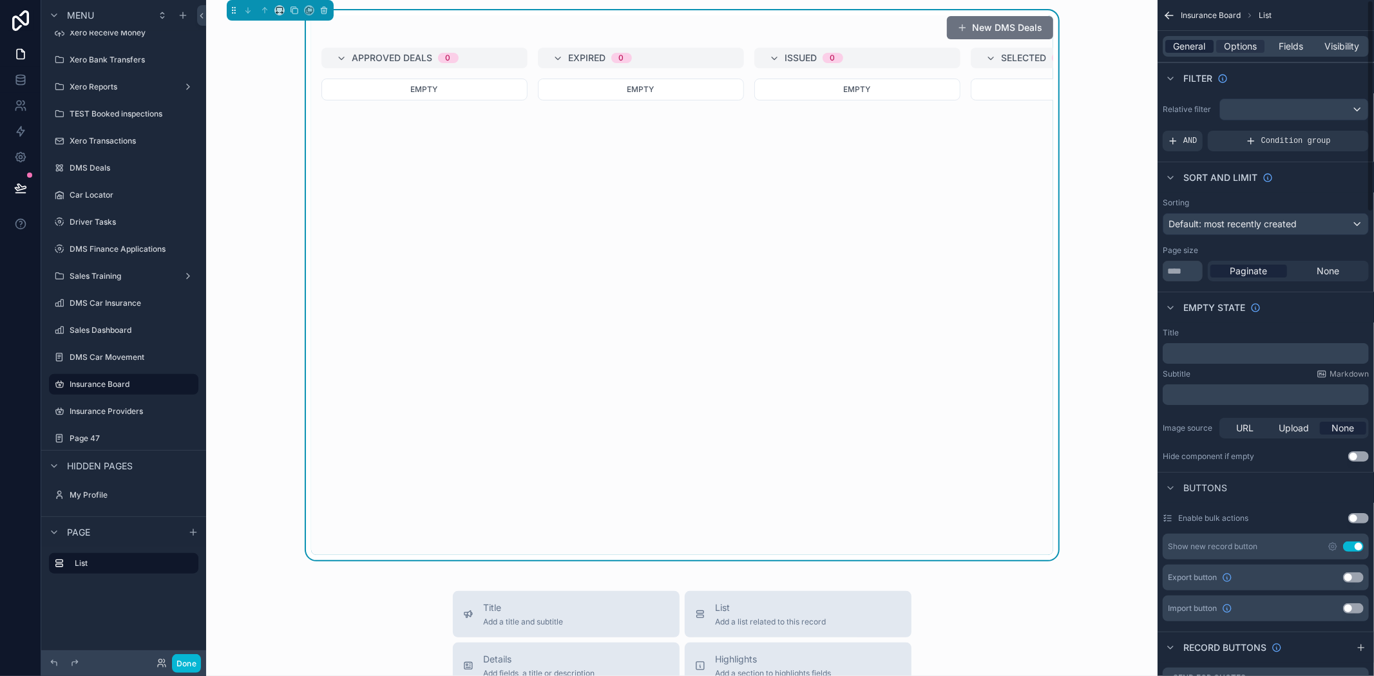
click at [1176, 43] on span "General" at bounding box center [1190, 46] width 32 height 13
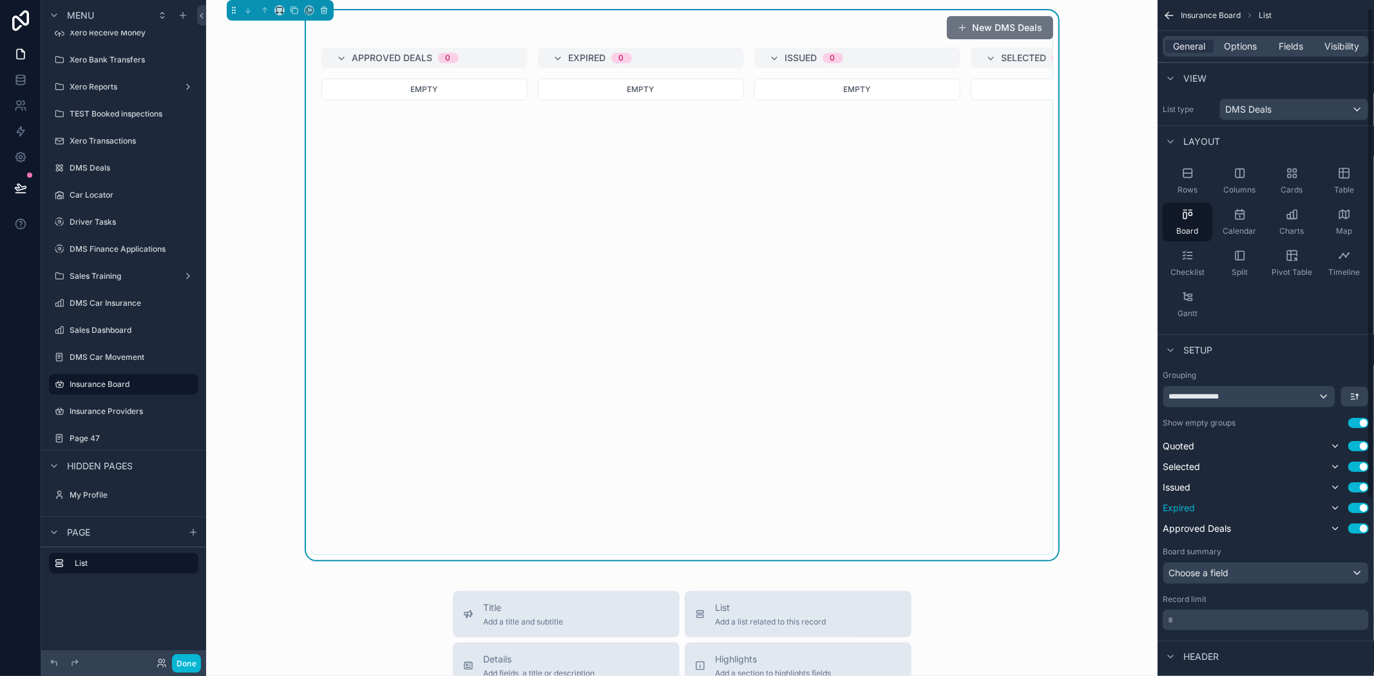
scroll to position [254, 0]
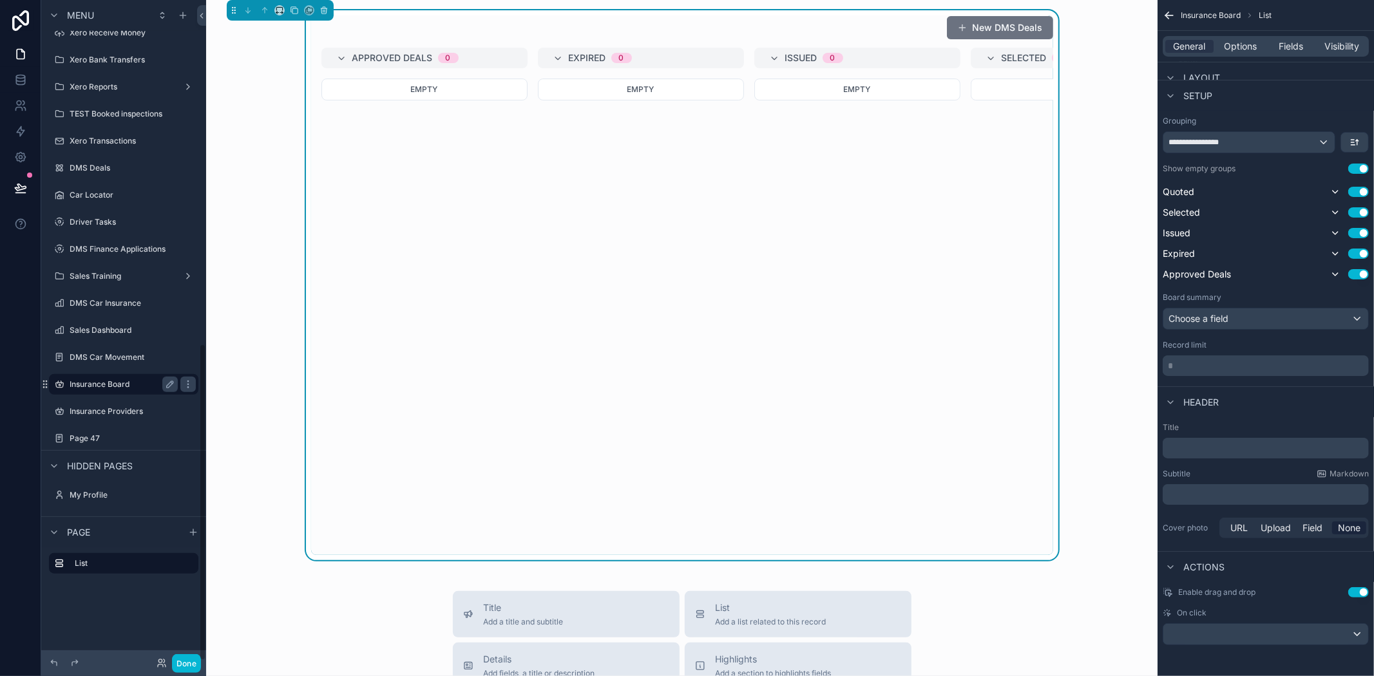
click at [93, 387] on label "Insurance Board" at bounding box center [121, 384] width 103 height 10
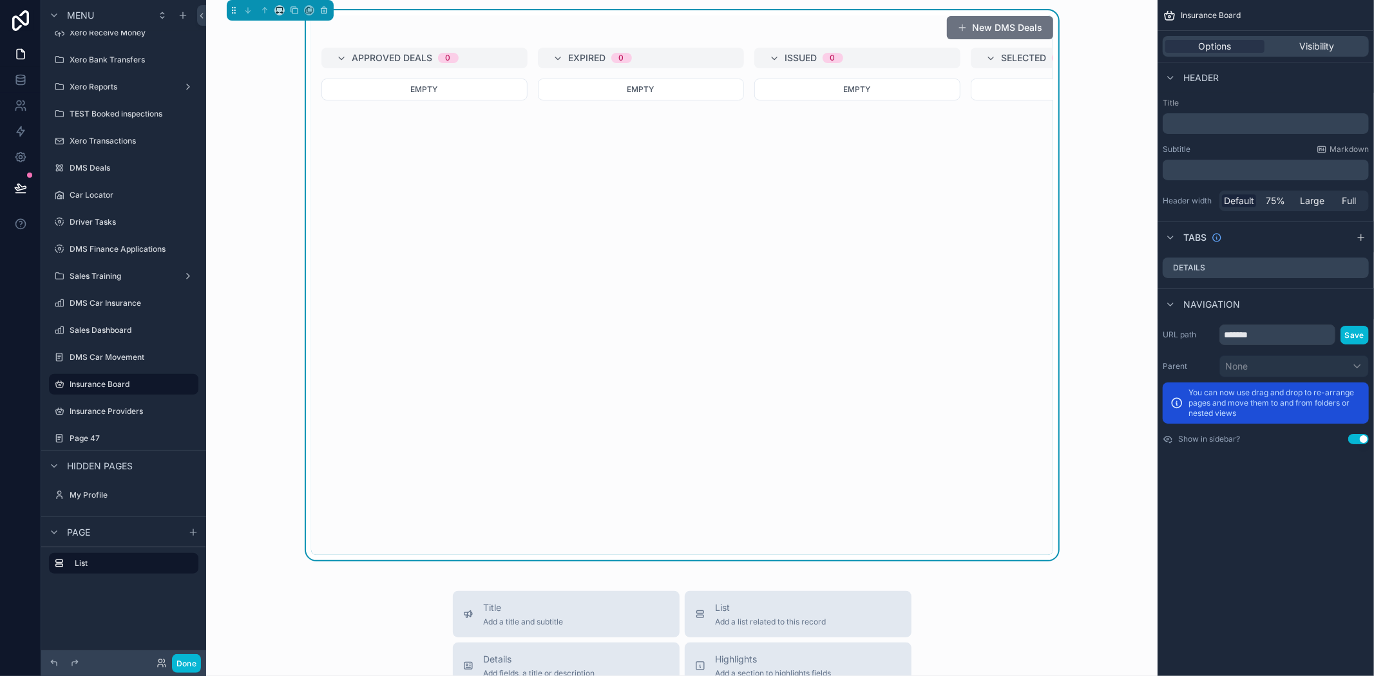
scroll to position [0, 698]
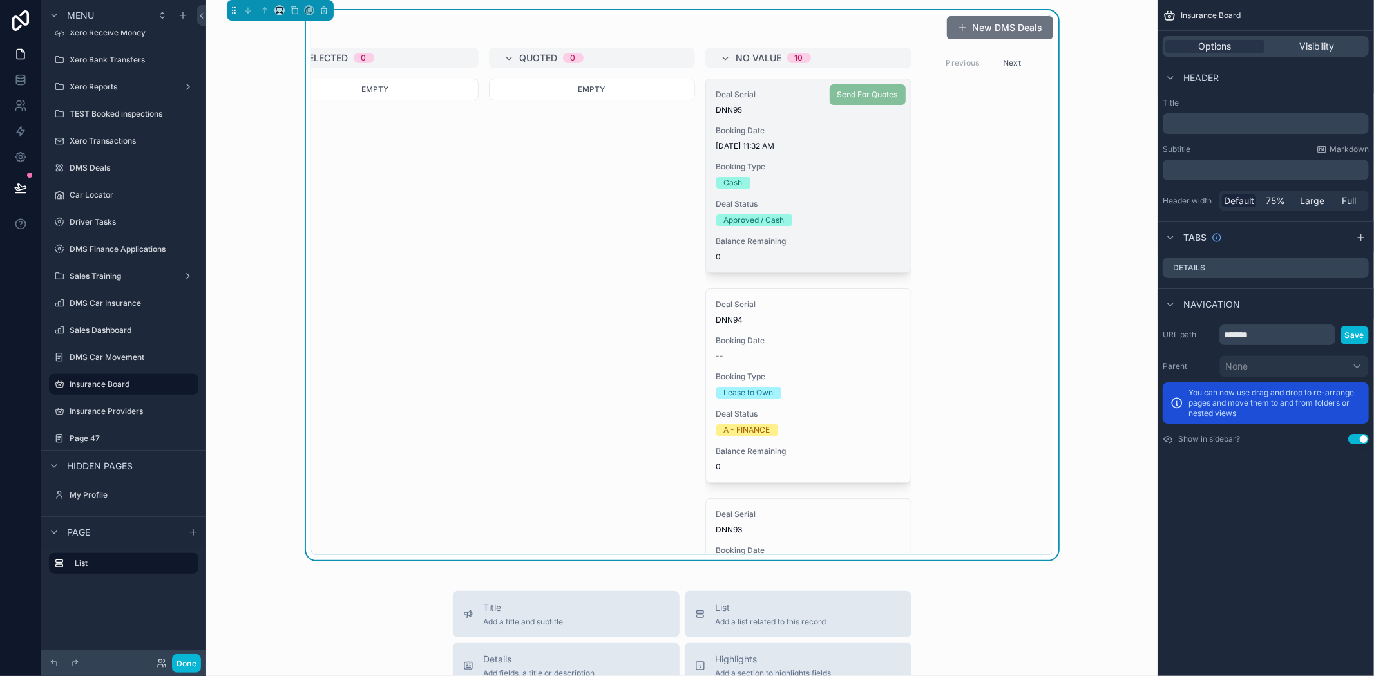
click at [825, 172] on div "Booking Type Cash" at bounding box center [808, 175] width 184 height 27
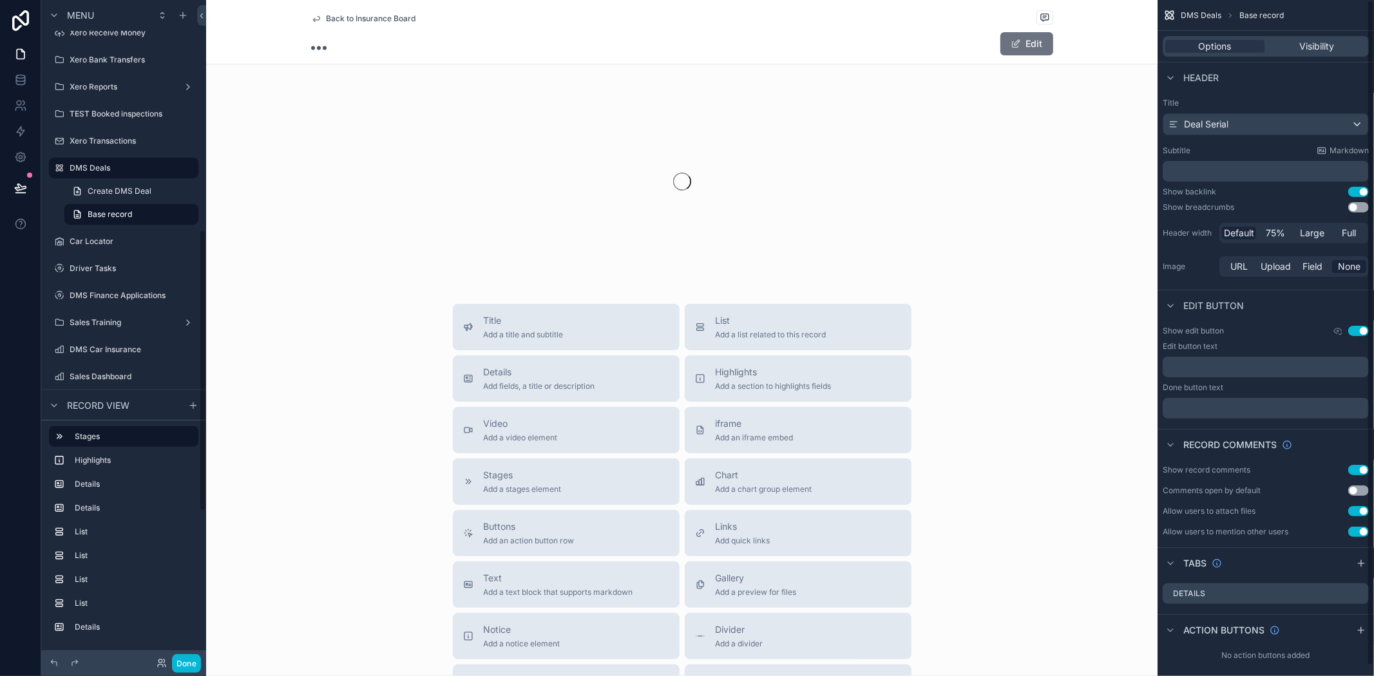
scroll to position [540, 0]
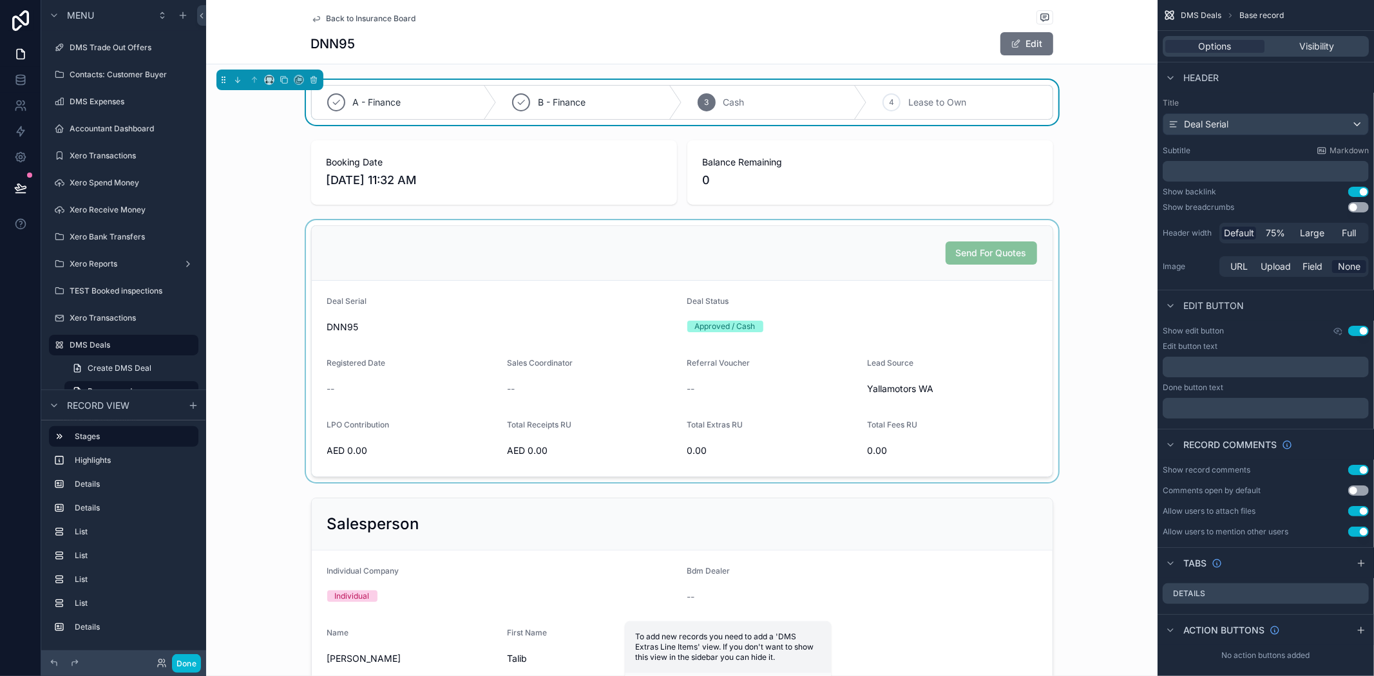
click at [906, 271] on div "scrollable content" at bounding box center [682, 351] width 952 height 262
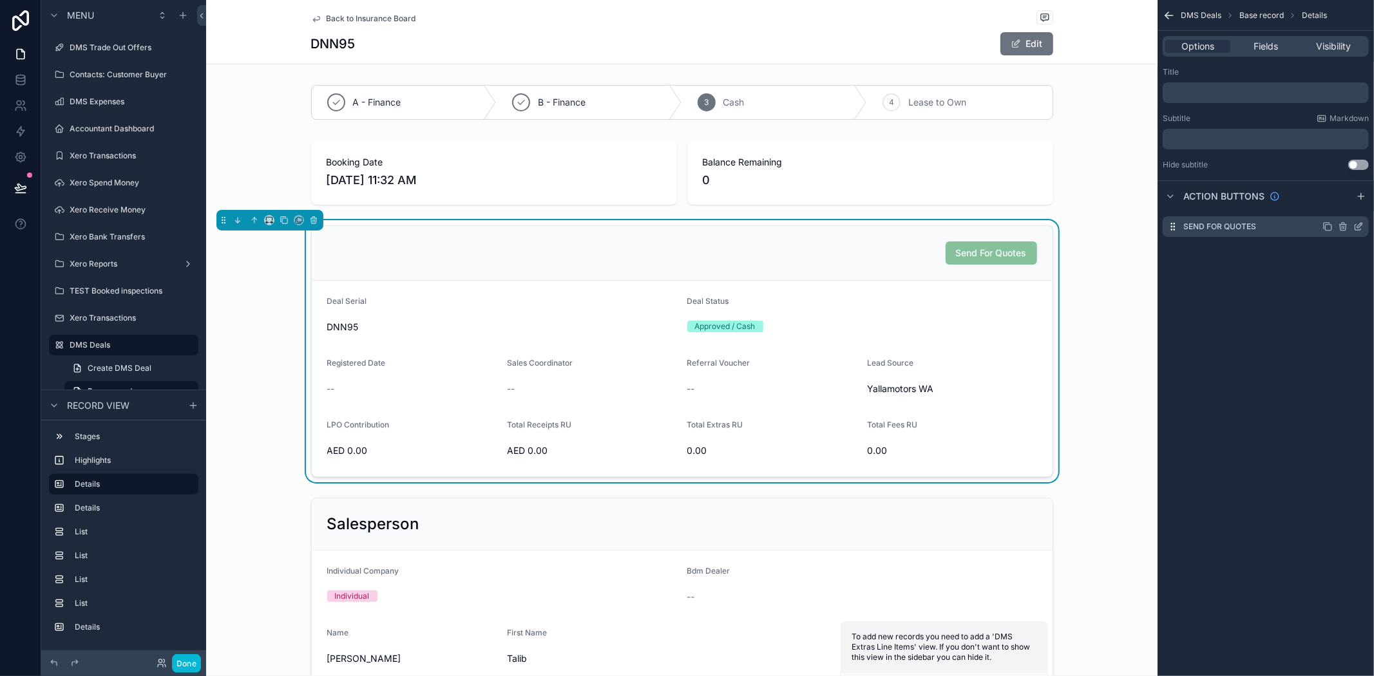
click at [1363, 225] on icon "scrollable content" at bounding box center [1359, 227] width 10 height 10
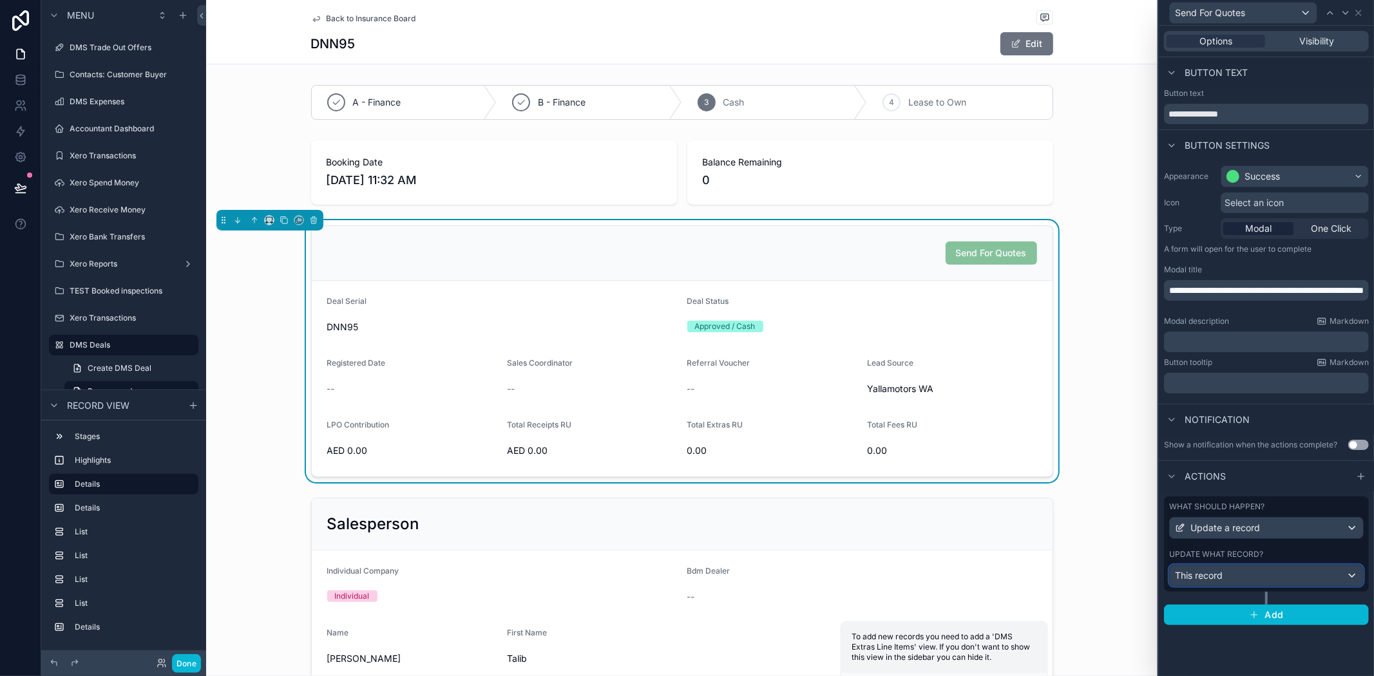
click at [1247, 577] on div "This record" at bounding box center [1266, 576] width 193 height 21
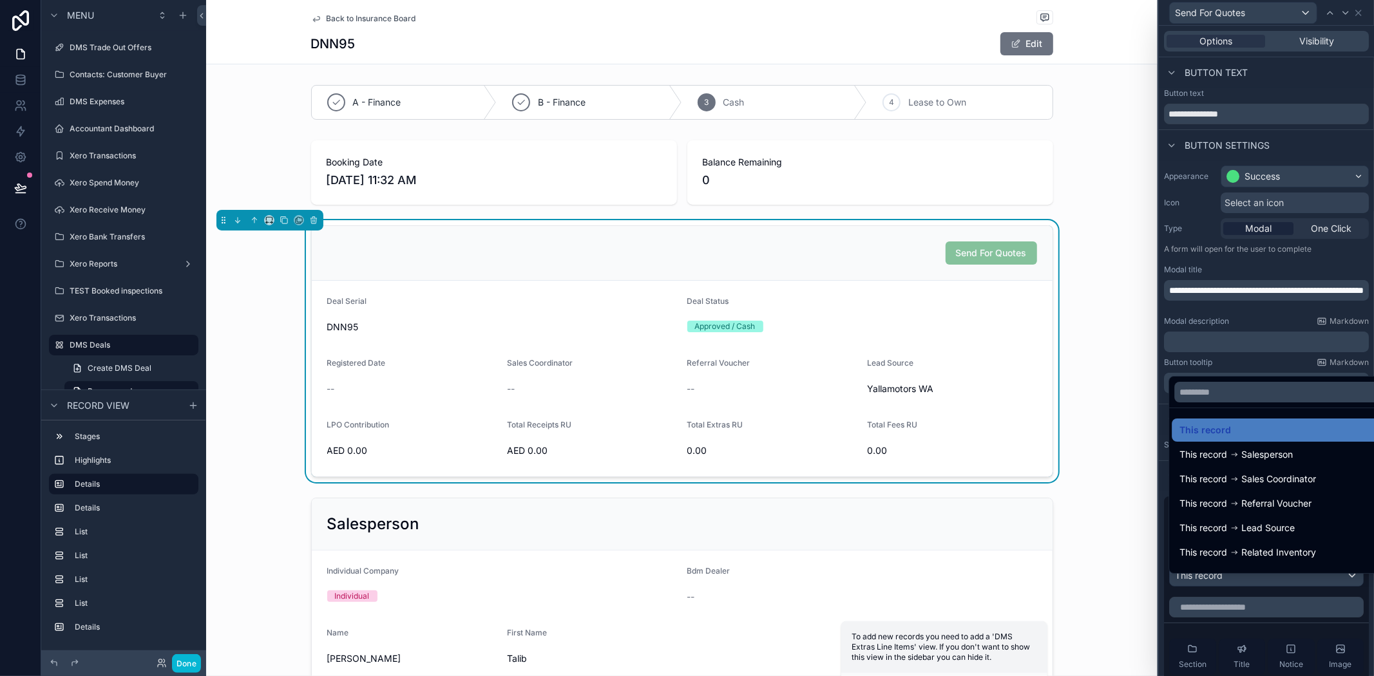
click at [1267, 578] on div at bounding box center [1266, 338] width 215 height 676
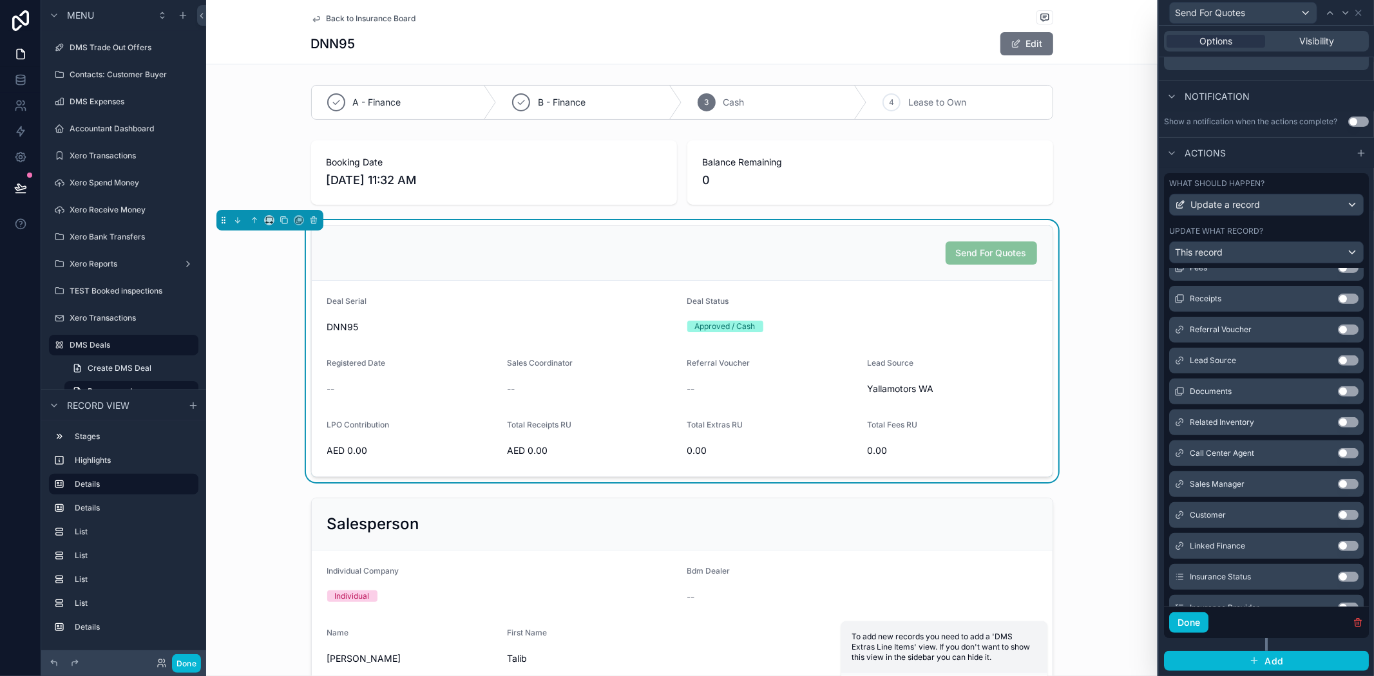
scroll to position [0, 0]
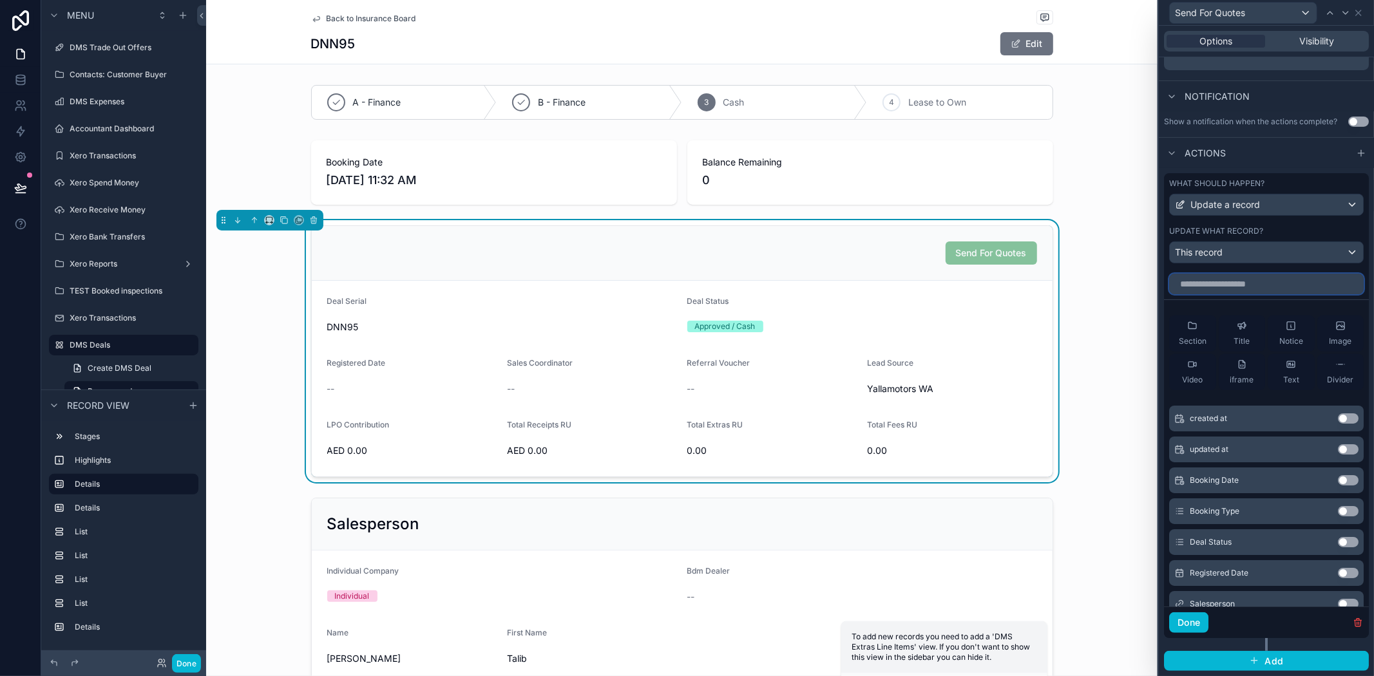
click at [1272, 285] on input "text" at bounding box center [1266, 284] width 195 height 21
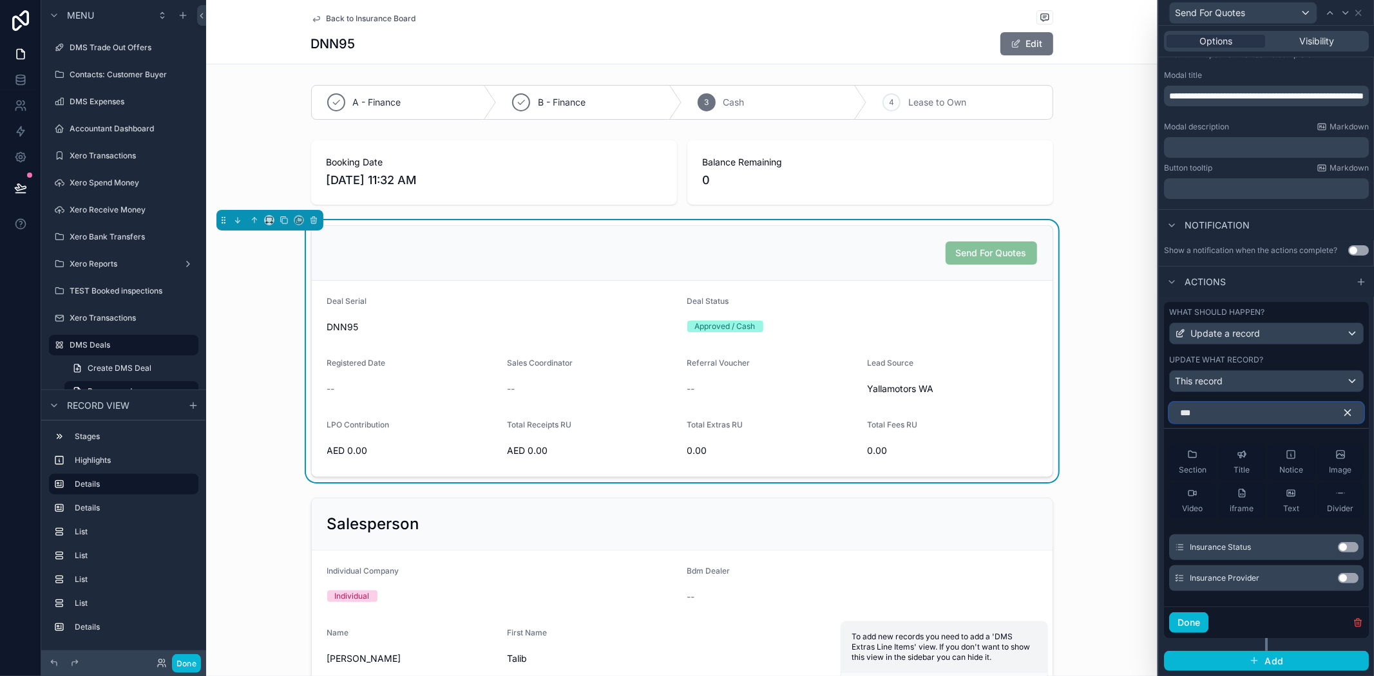
scroll to position [205, 0]
type input "*******"
click at [1338, 579] on button "Use setting" at bounding box center [1348, 578] width 21 height 10
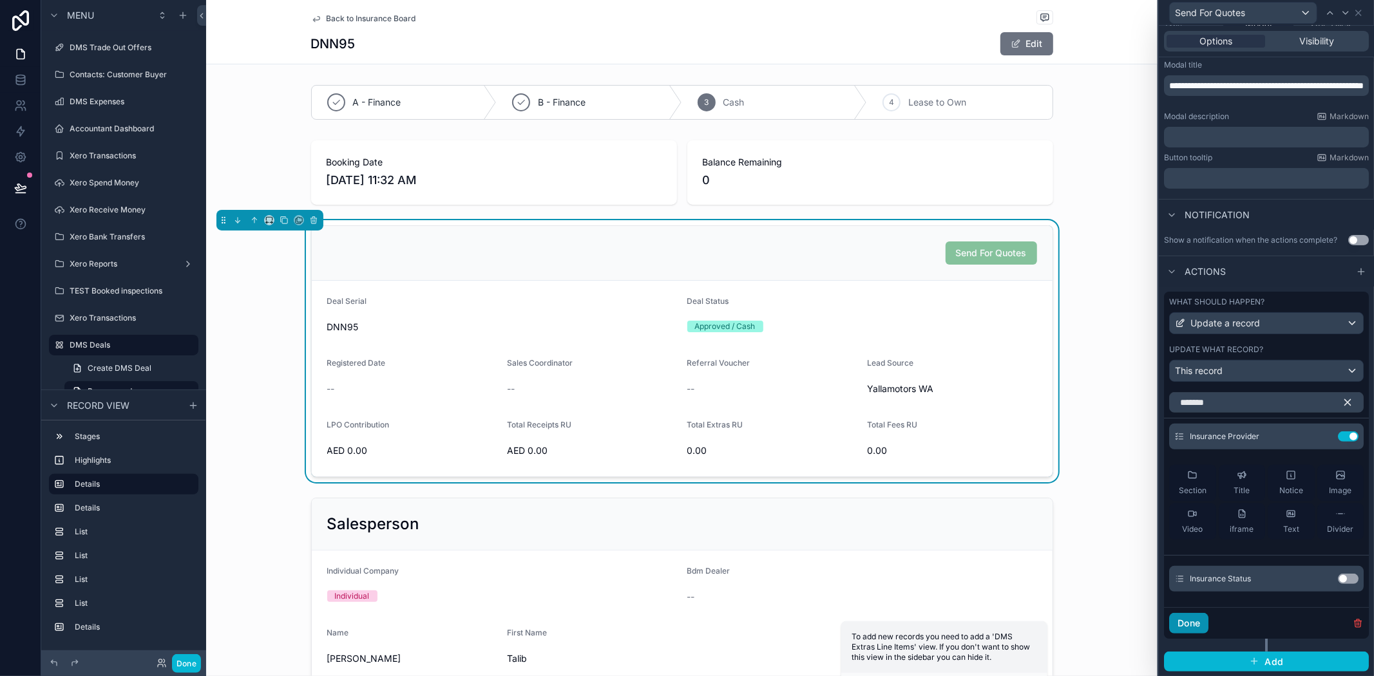
click at [1193, 632] on button "Done" at bounding box center [1188, 623] width 39 height 21
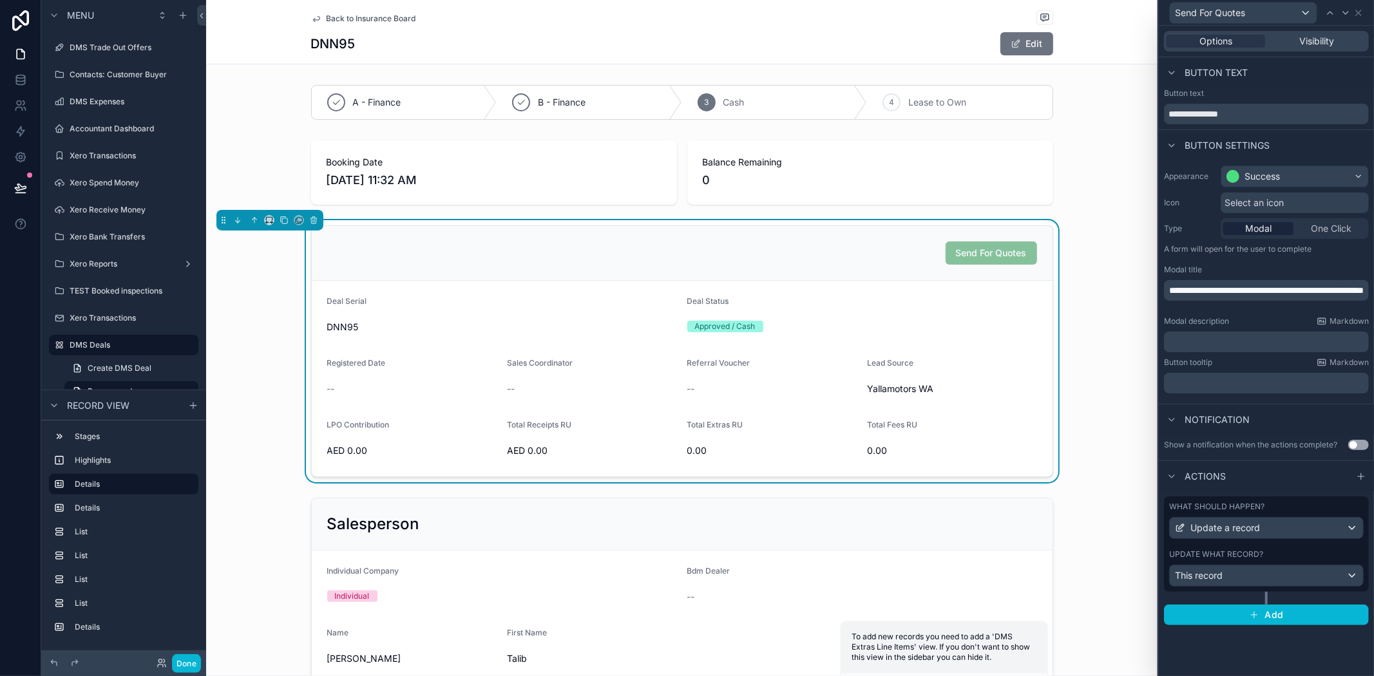
scroll to position [0, 0]
click at [207, 666] on div "scrollable content" at bounding box center [682, 592] width 952 height 198
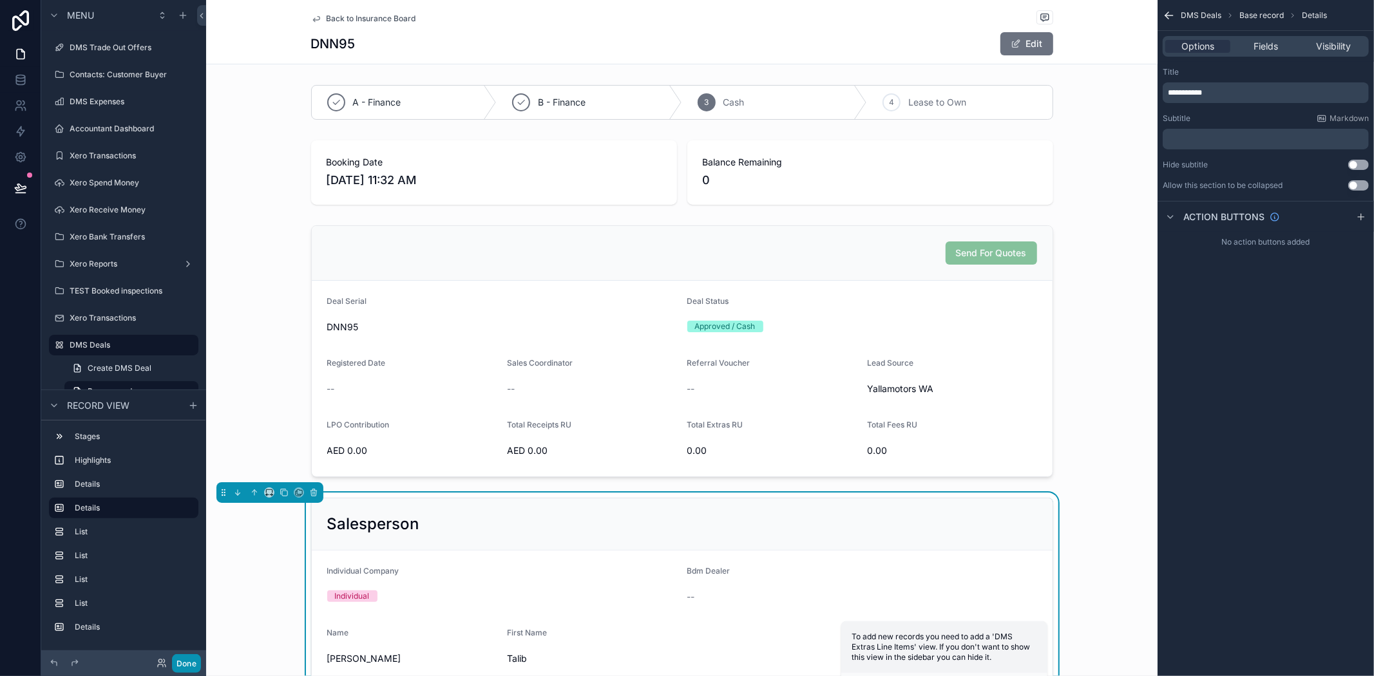
click at [186, 665] on button "Done" at bounding box center [186, 664] width 29 height 19
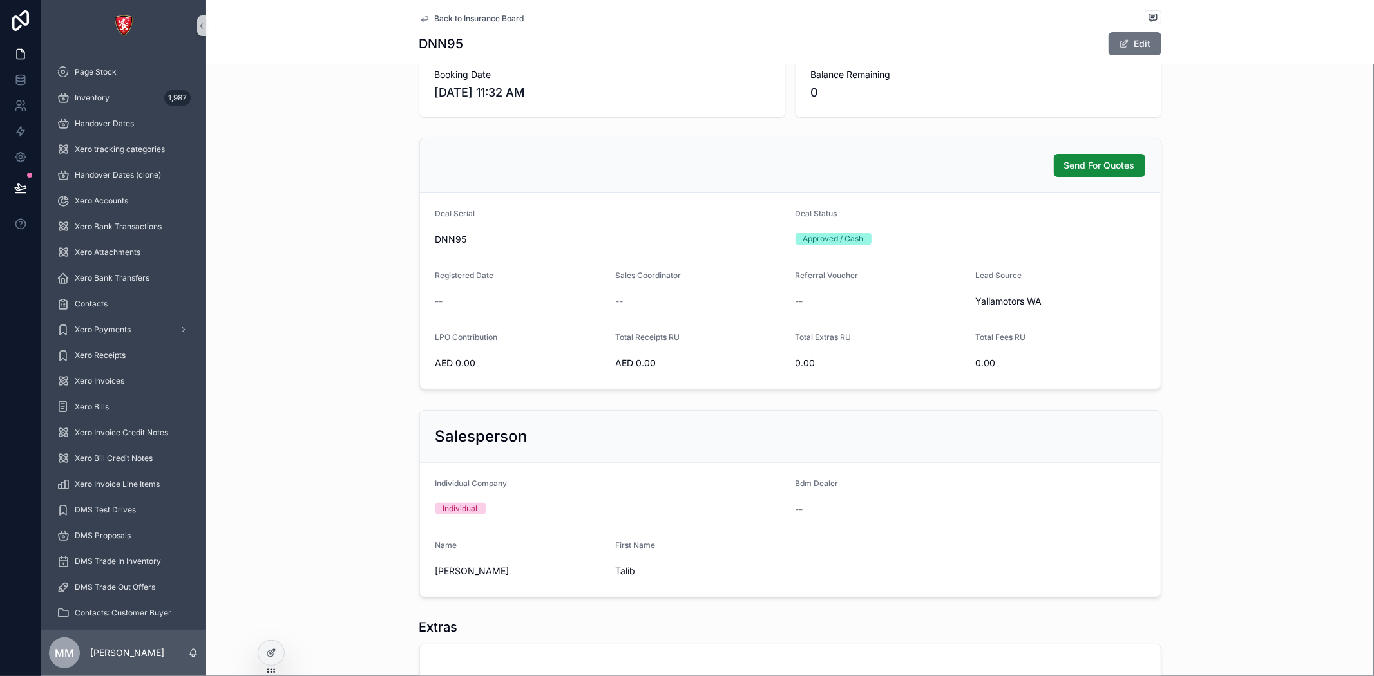
scroll to position [72, 0]
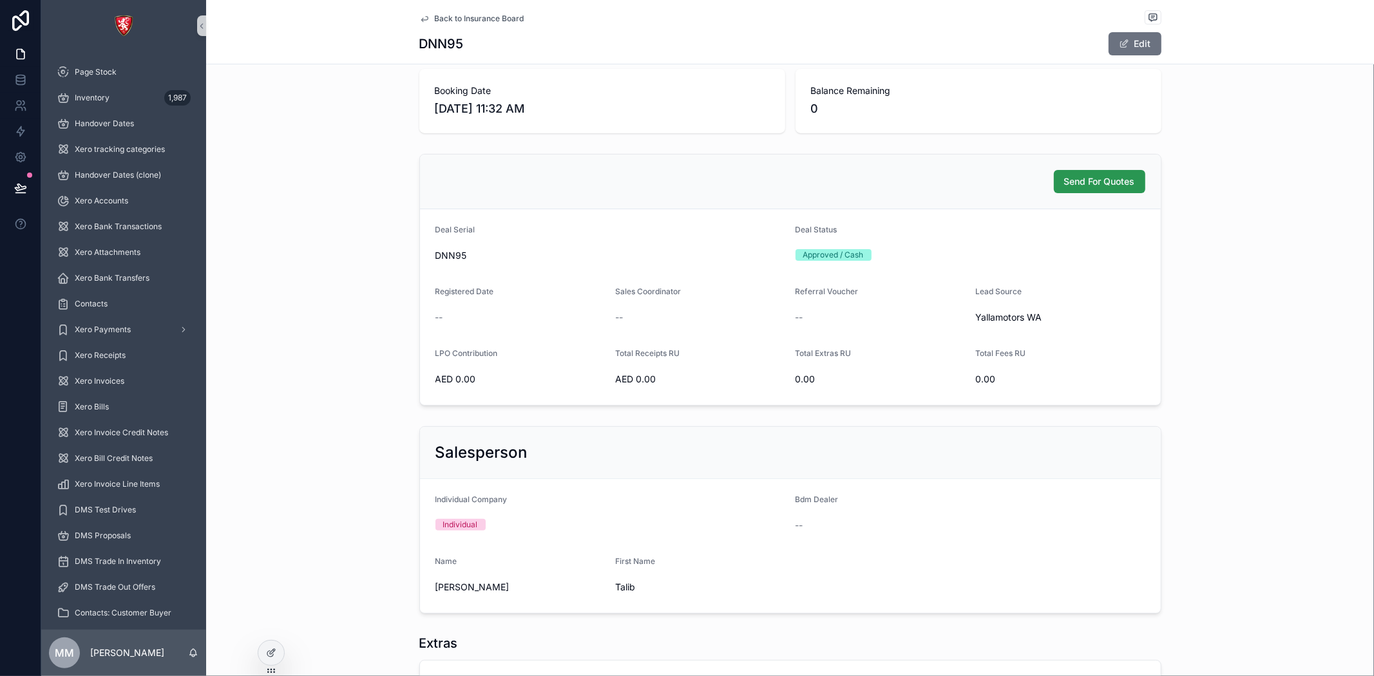
click at [1097, 177] on span "Send For Quotes" at bounding box center [1099, 181] width 71 height 13
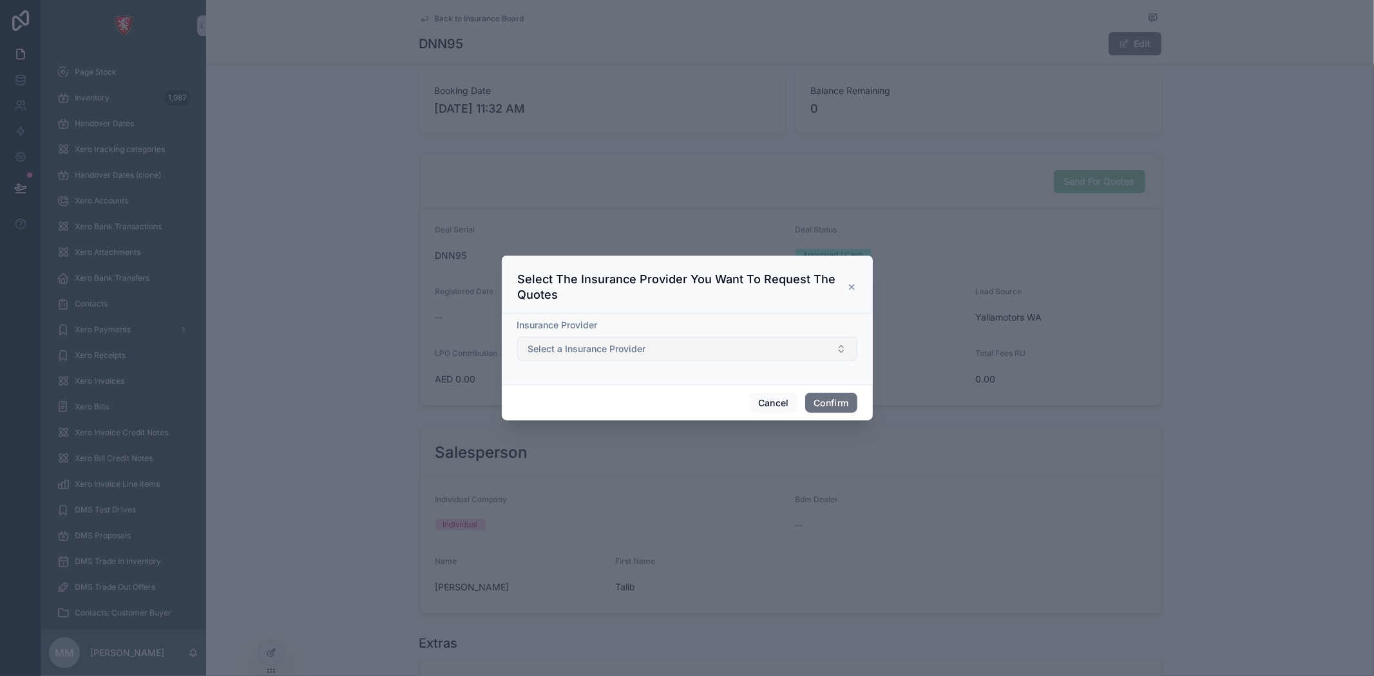
click at [683, 349] on button "Select a Insurance Provider" at bounding box center [687, 349] width 340 height 24
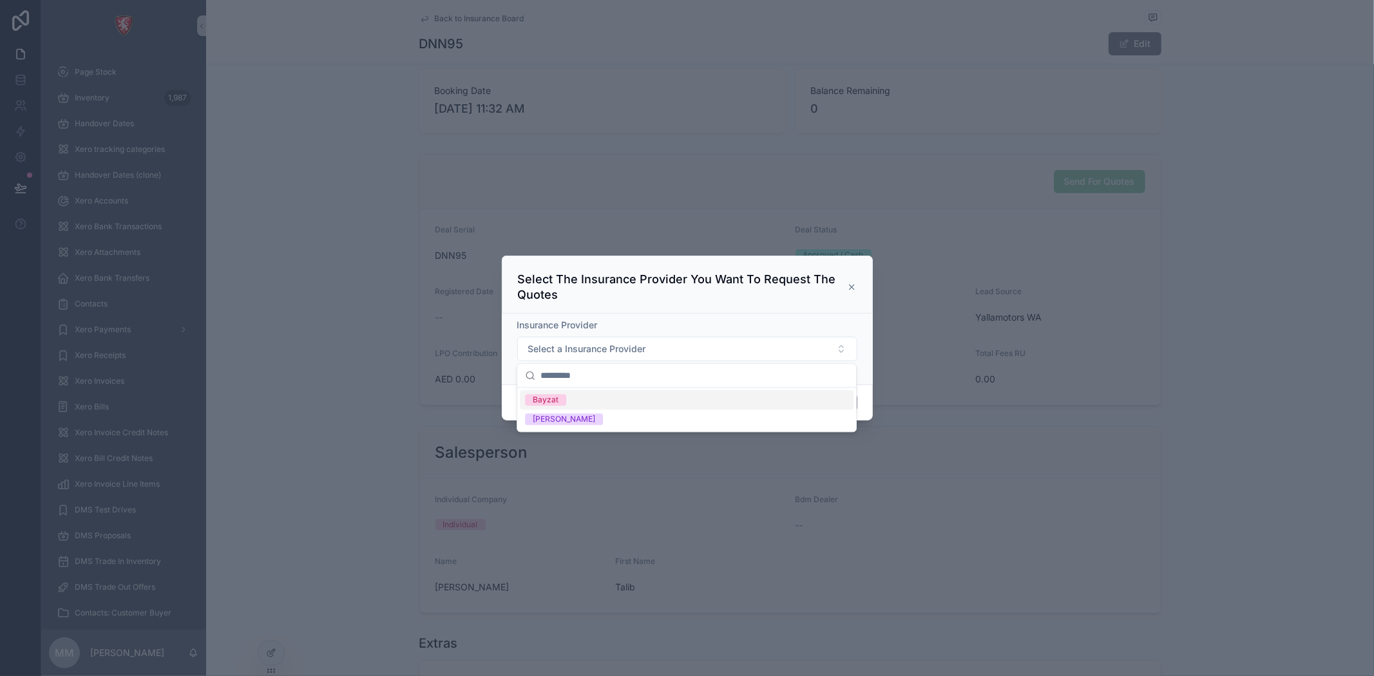
click at [852, 291] on icon at bounding box center [852, 287] width 10 height 10
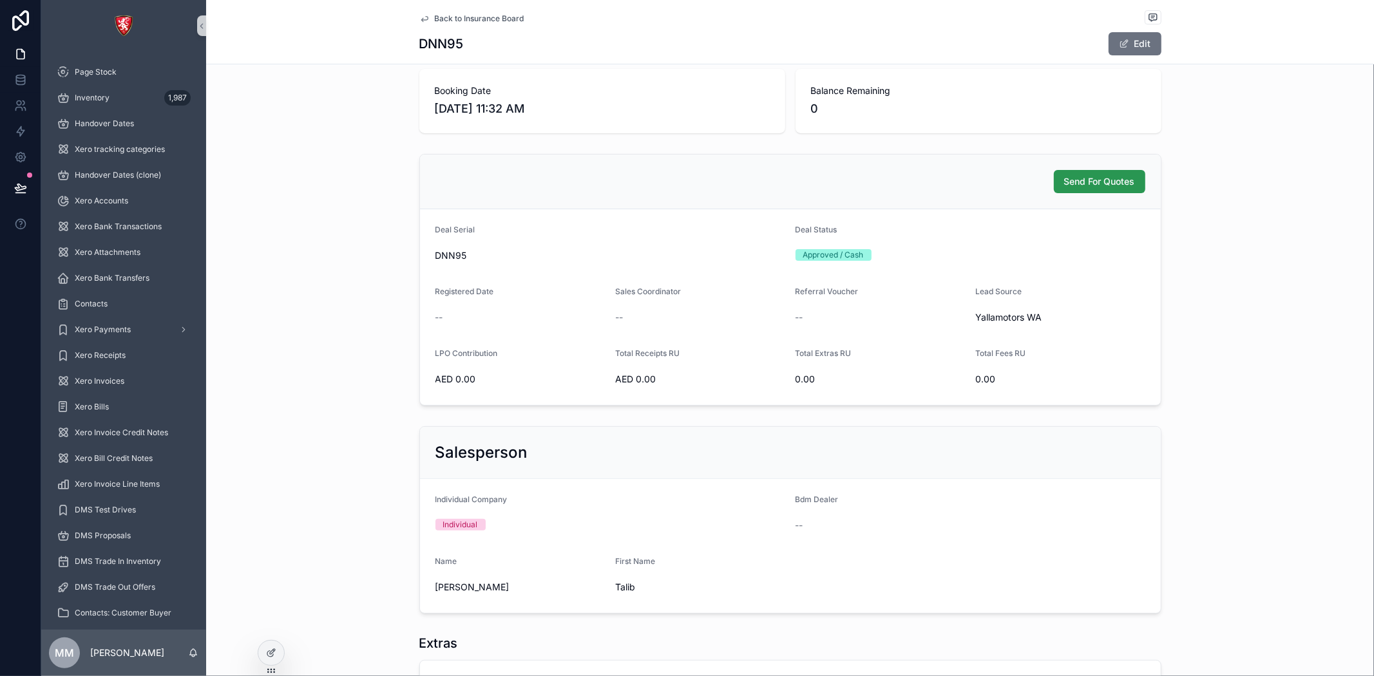
click at [1119, 184] on span "Send For Quotes" at bounding box center [1099, 181] width 71 height 13
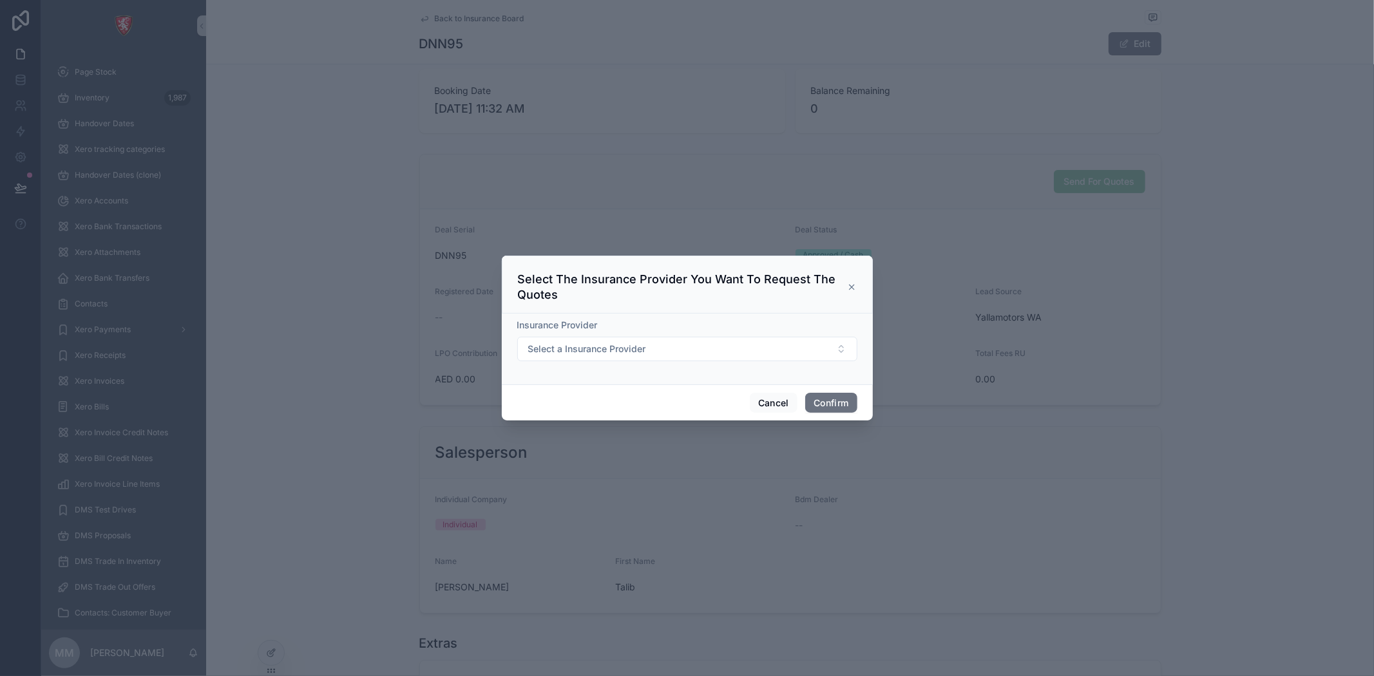
click at [848, 287] on icon at bounding box center [852, 287] width 10 height 10
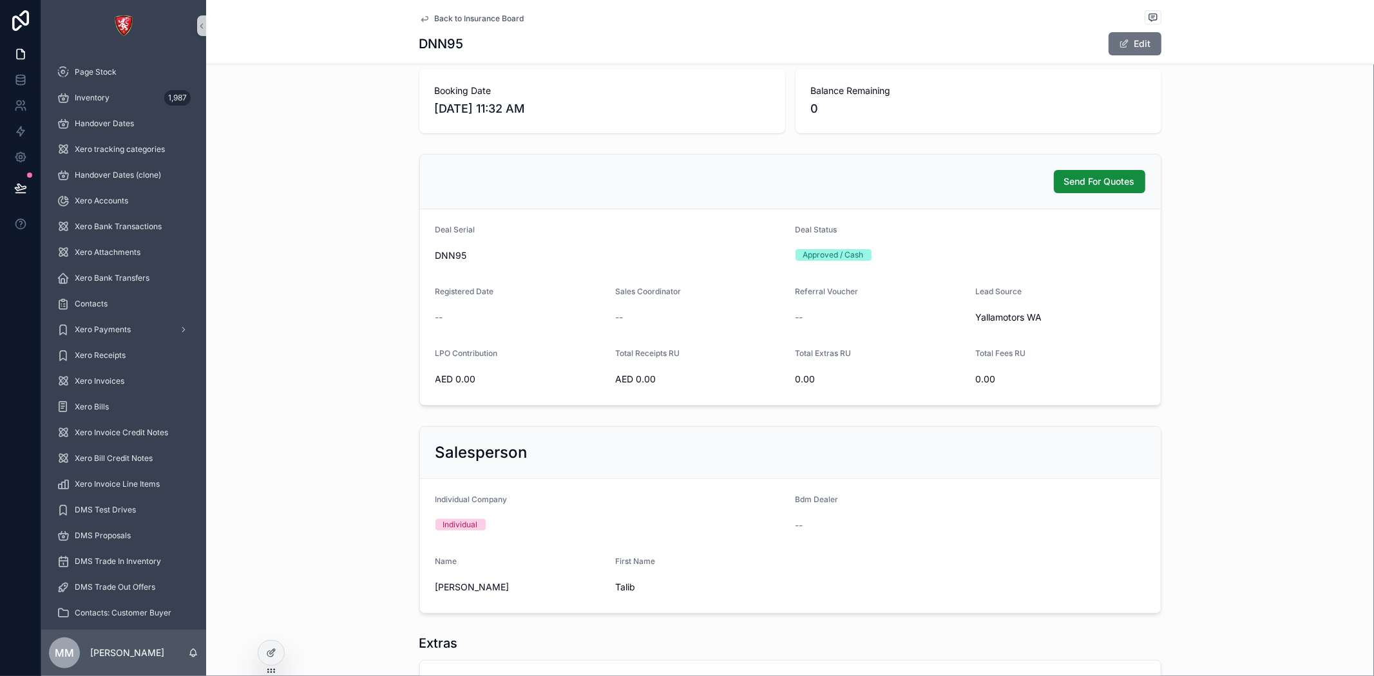
click at [274, 660] on div at bounding box center [271, 653] width 26 height 24
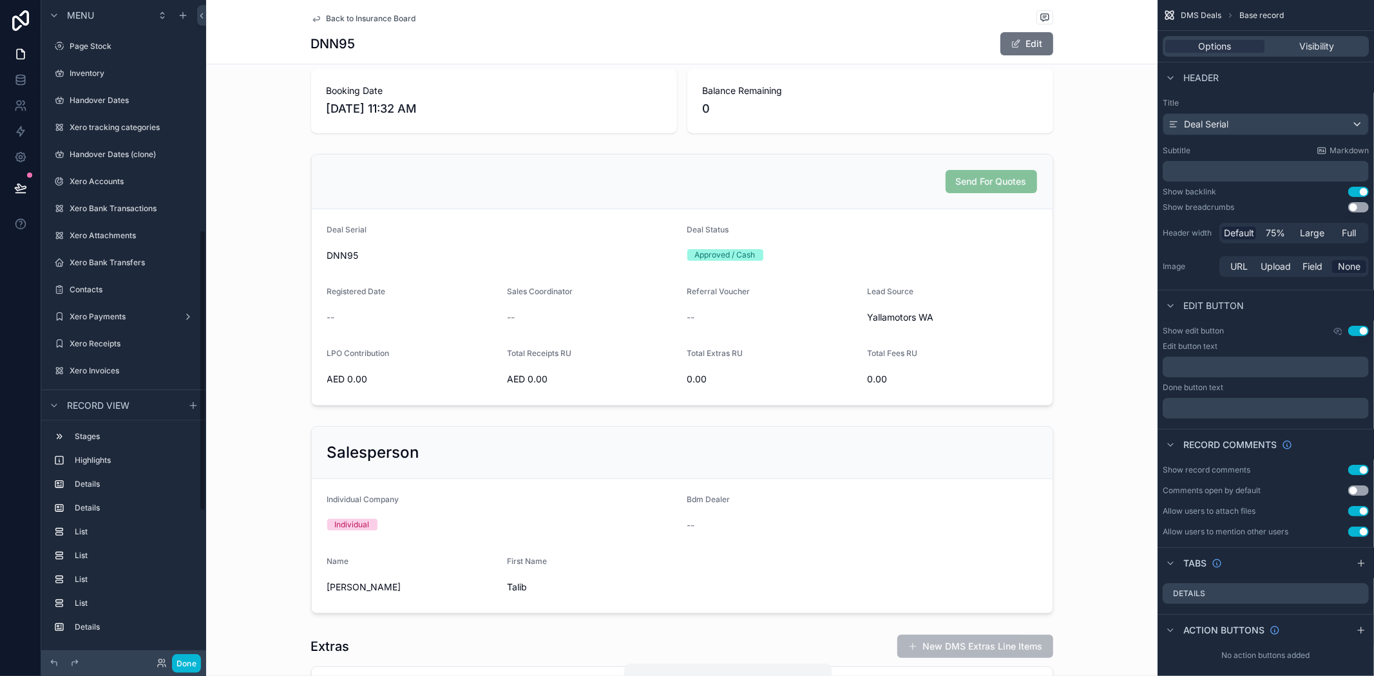
scroll to position [540, 0]
click at [964, 184] on div "scrollable content" at bounding box center [682, 280] width 952 height 262
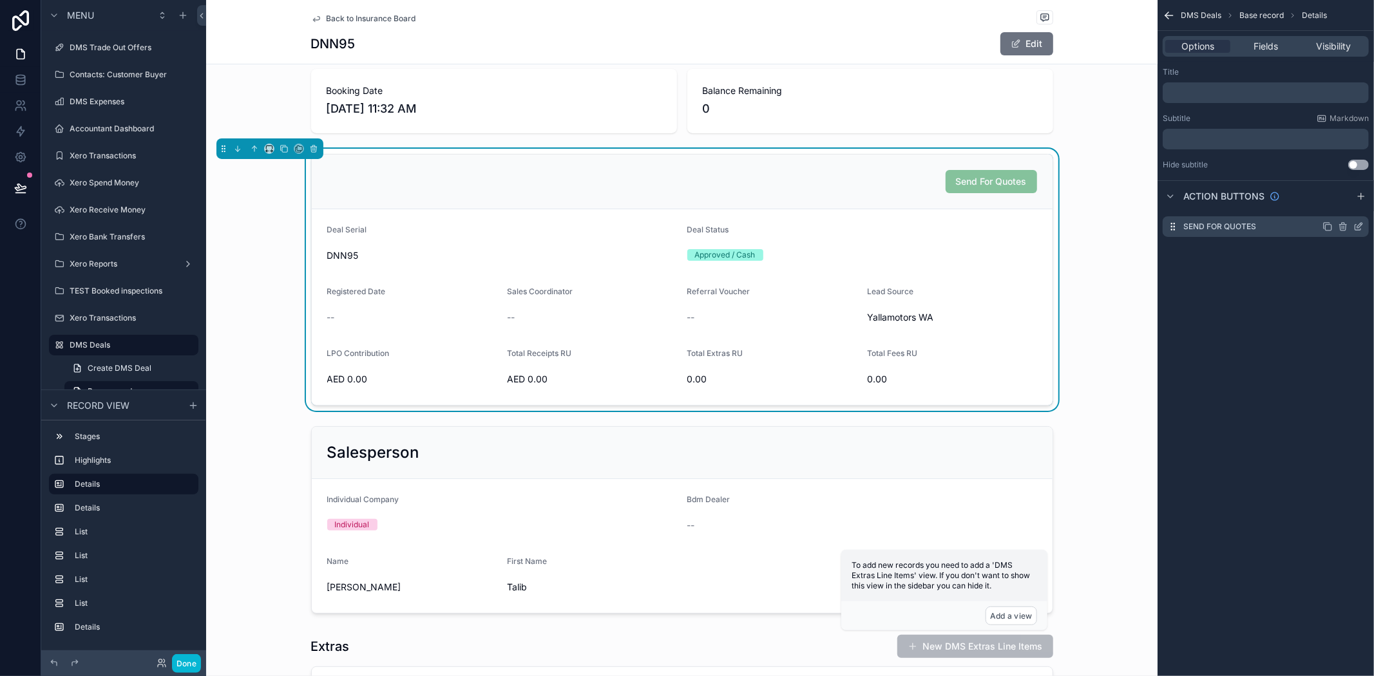
click at [1357, 222] on icon "scrollable content" at bounding box center [1359, 227] width 10 height 10
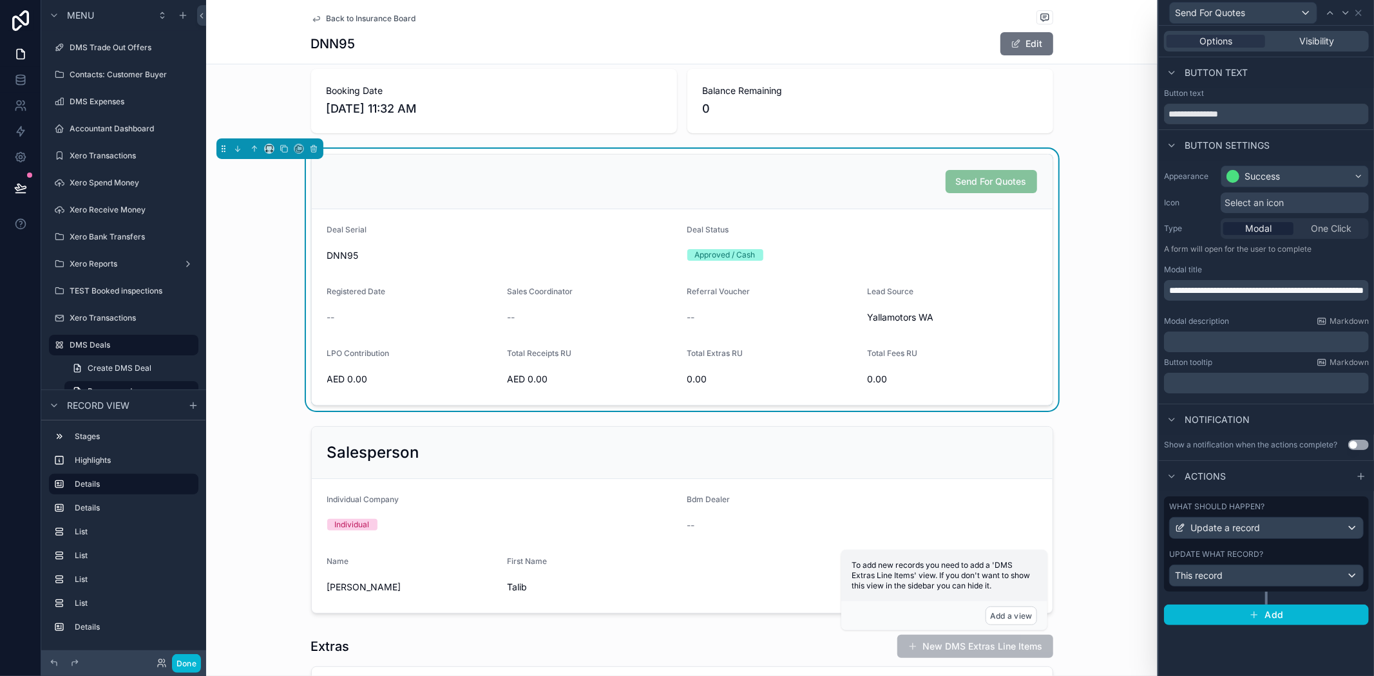
click at [1203, 291] on span "**********" at bounding box center [1266, 290] width 195 height 9
drag, startPoint x: 1295, startPoint y: 289, endPoint x: 1323, endPoint y: 294, distance: 28.3
click at [1323, 294] on p "**********" at bounding box center [1267, 290] width 197 height 13
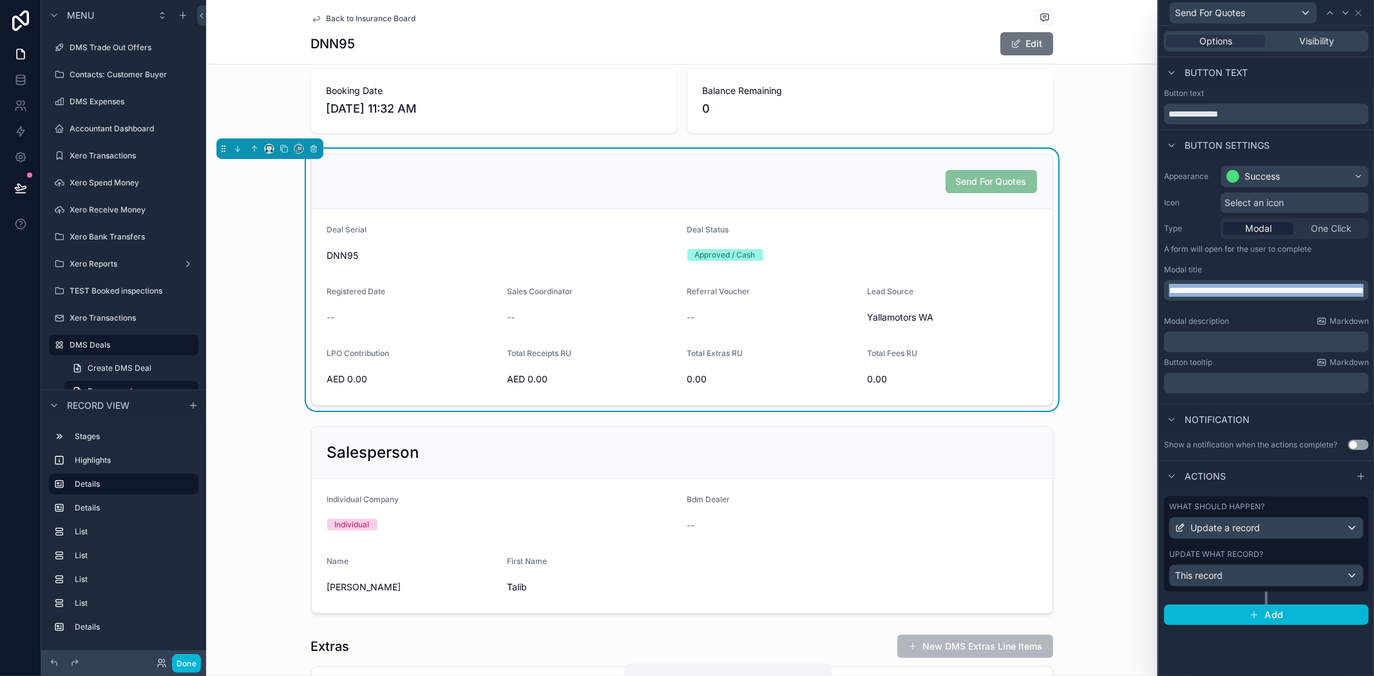
drag, startPoint x: 1227, startPoint y: 300, endPoint x: 1119, endPoint y: 279, distance: 110.2
click at [1119, 279] on div "**********" at bounding box center [687, 338] width 1374 height 676
copy span "**********"
click at [1176, 282] on div "**********" at bounding box center [1266, 295] width 205 height 31
click at [1175, 287] on span "**********" at bounding box center [1266, 296] width 194 height 22
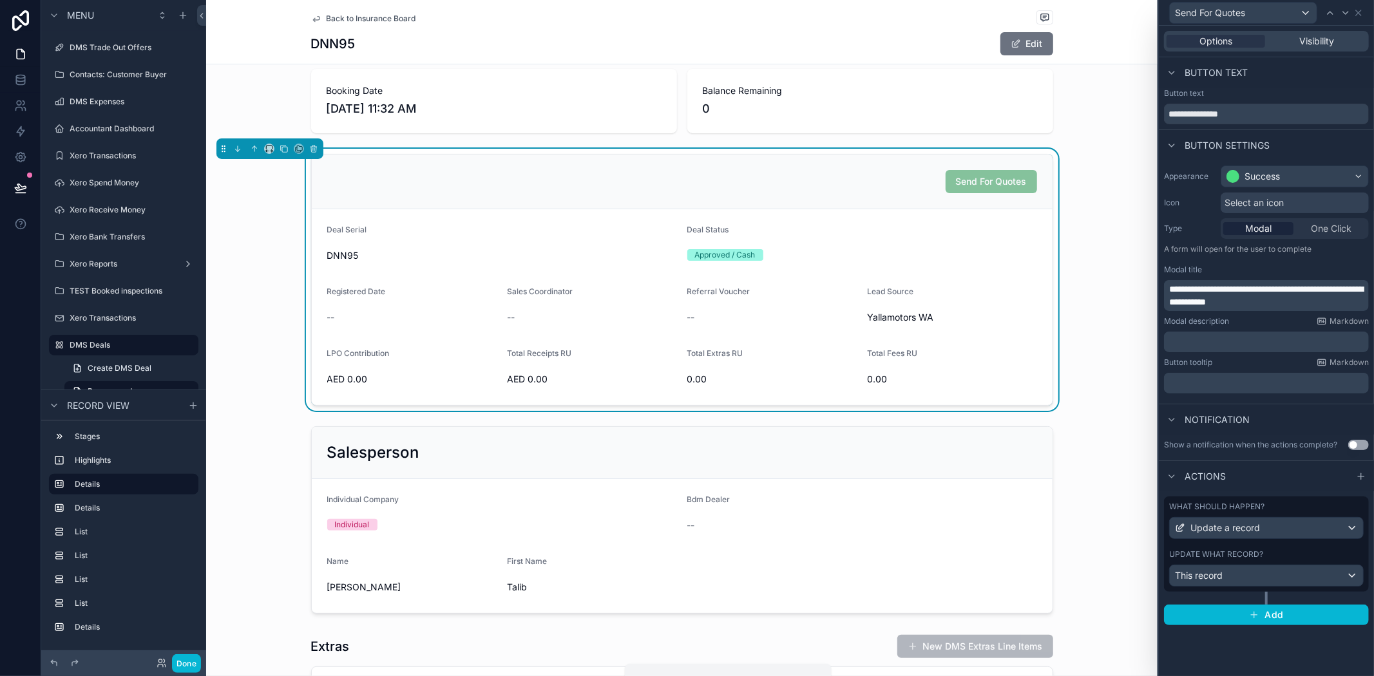
click at [1218, 285] on span "**********" at bounding box center [1266, 296] width 194 height 22
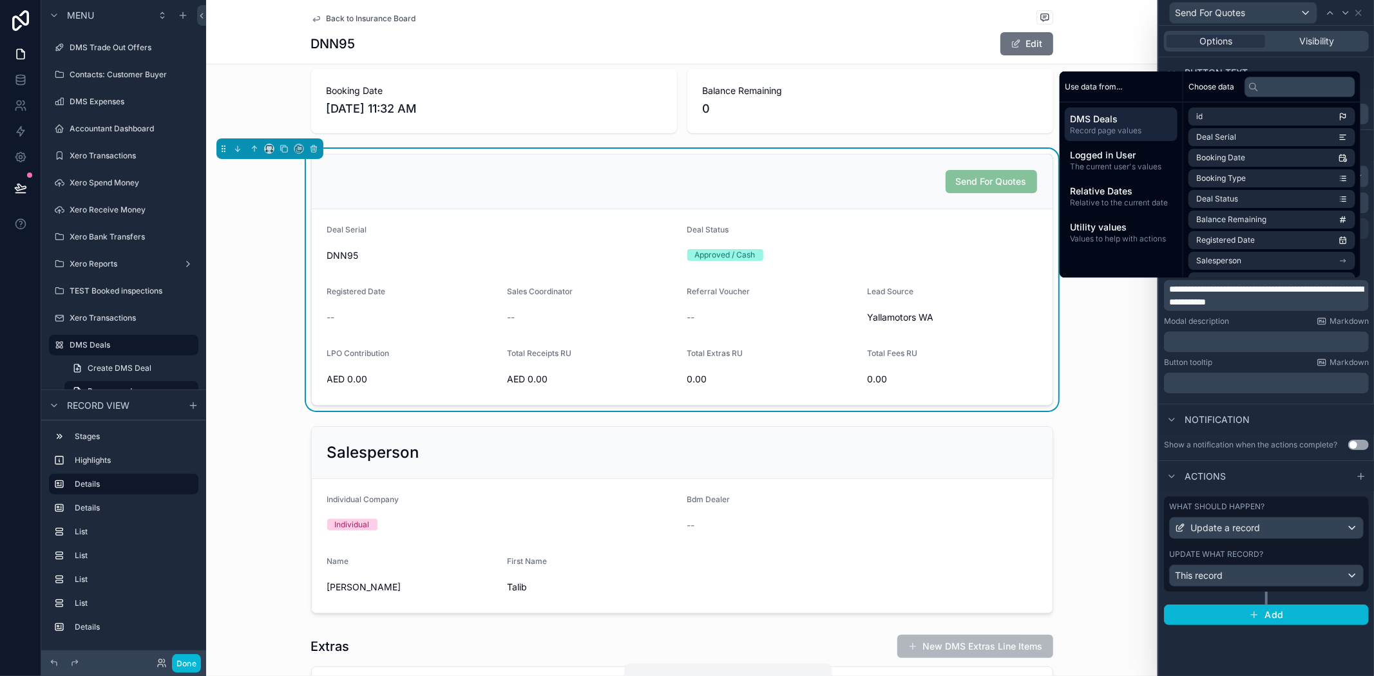
click at [1263, 291] on span "**********" at bounding box center [1266, 296] width 194 height 22
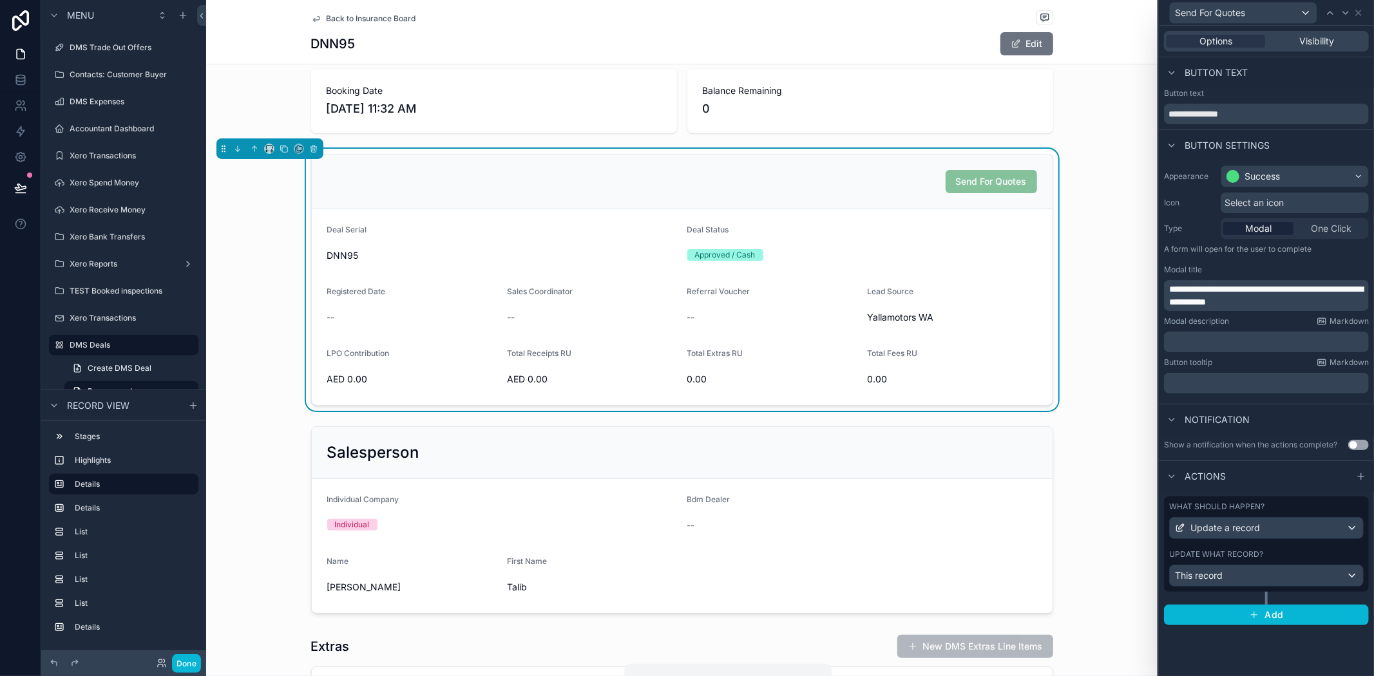
click at [1295, 291] on span "**********" at bounding box center [1266, 296] width 194 height 22
click at [1306, 301] on p "**********" at bounding box center [1267, 296] width 197 height 26
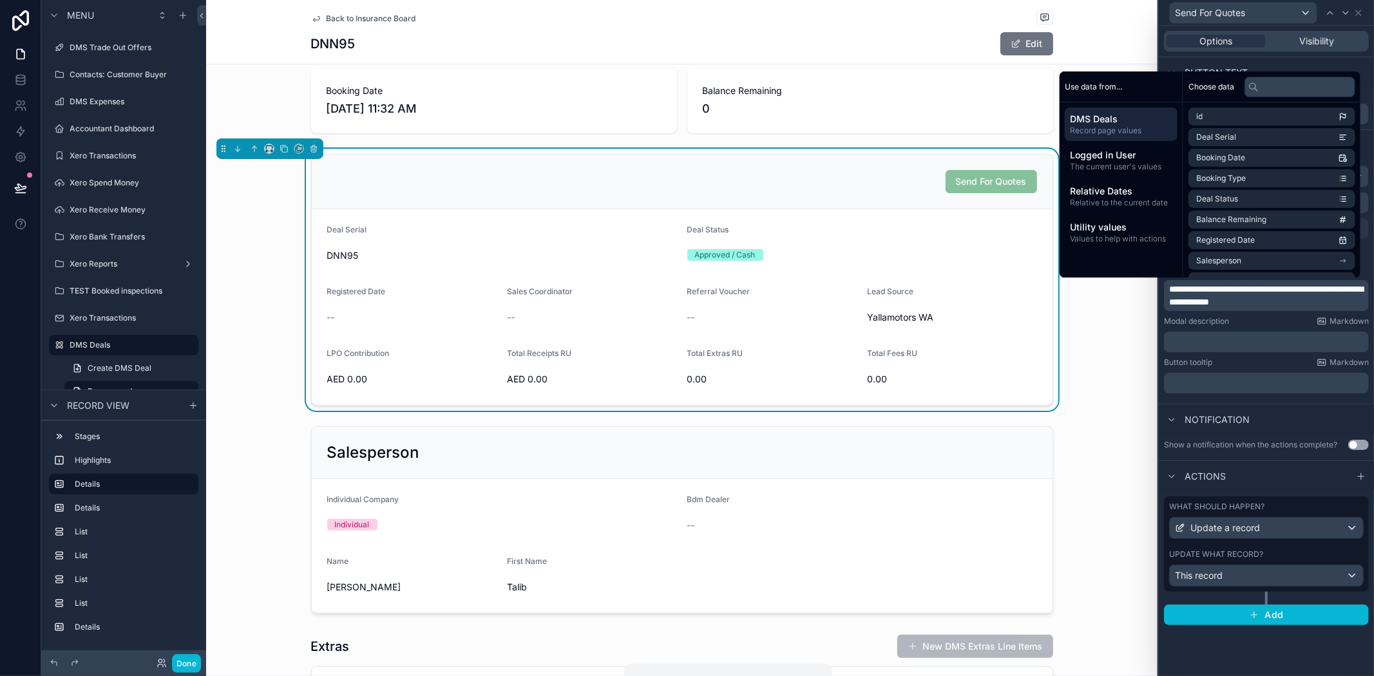
click at [1087, 371] on div "Send For Quotes Deal Serial DNN95 Deal Status Approved / Cash Registered Date -…" at bounding box center [682, 280] width 952 height 262
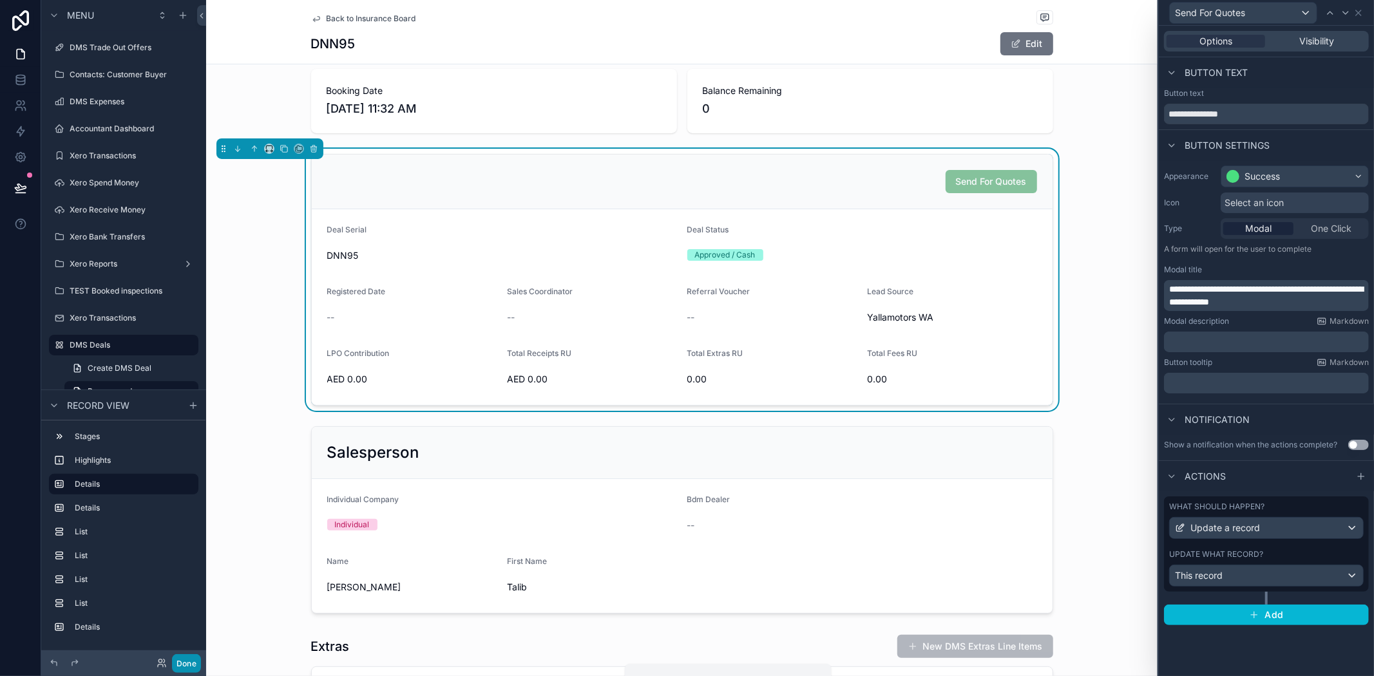
click at [175, 659] on button "Done" at bounding box center [186, 664] width 29 height 19
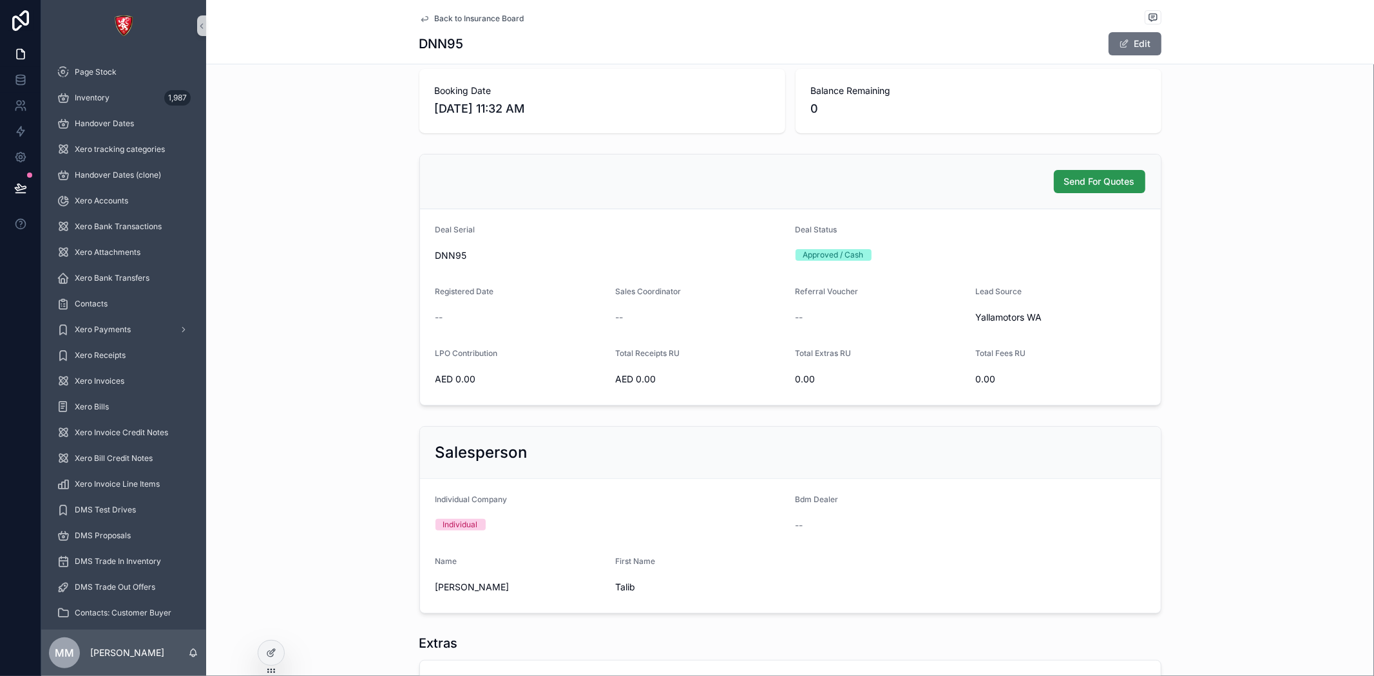
click at [1064, 180] on span "Send For Quotes" at bounding box center [1099, 181] width 71 height 13
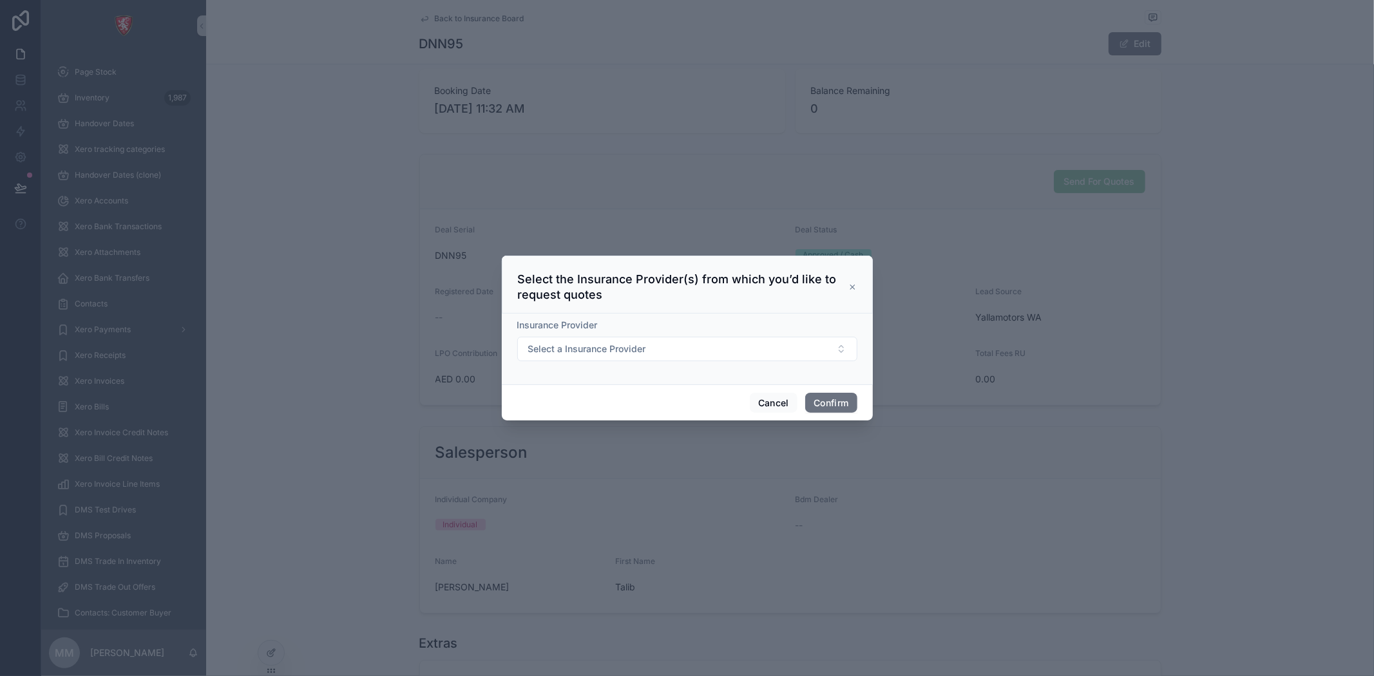
click at [851, 285] on icon at bounding box center [852, 287] width 4 height 4
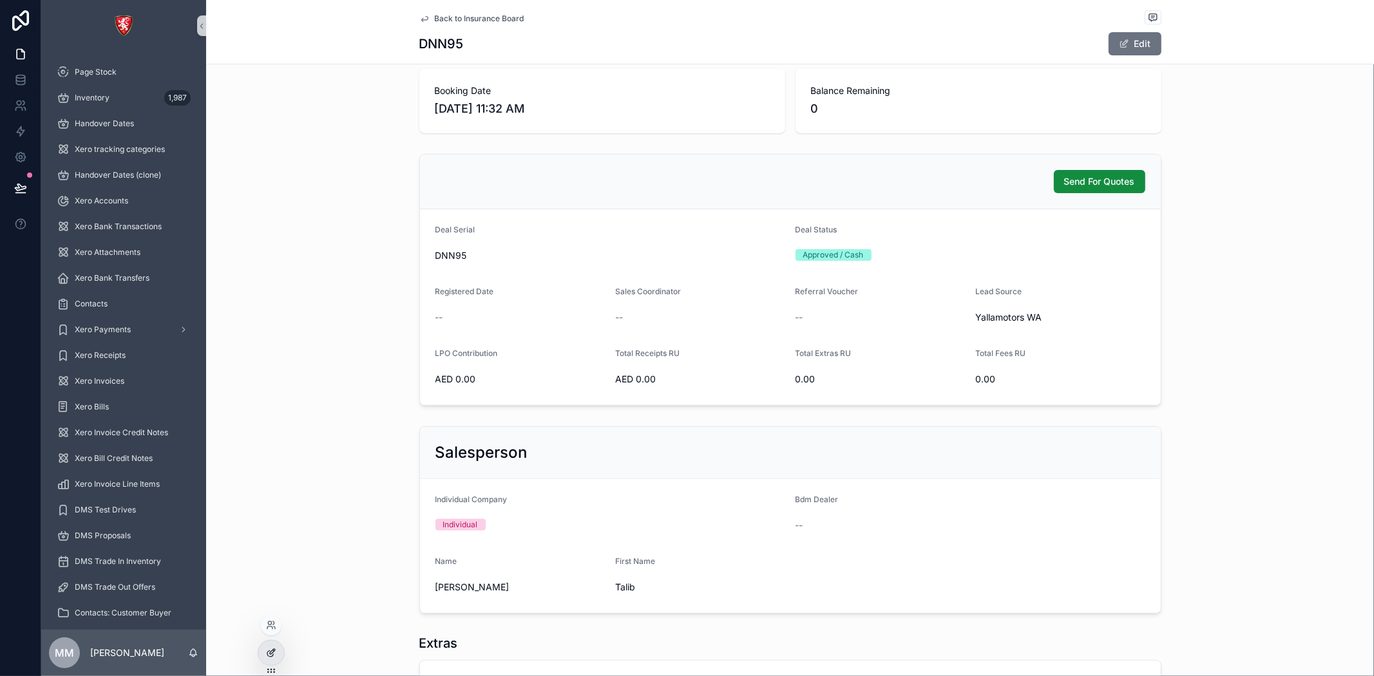
click at [265, 662] on div at bounding box center [271, 653] width 26 height 24
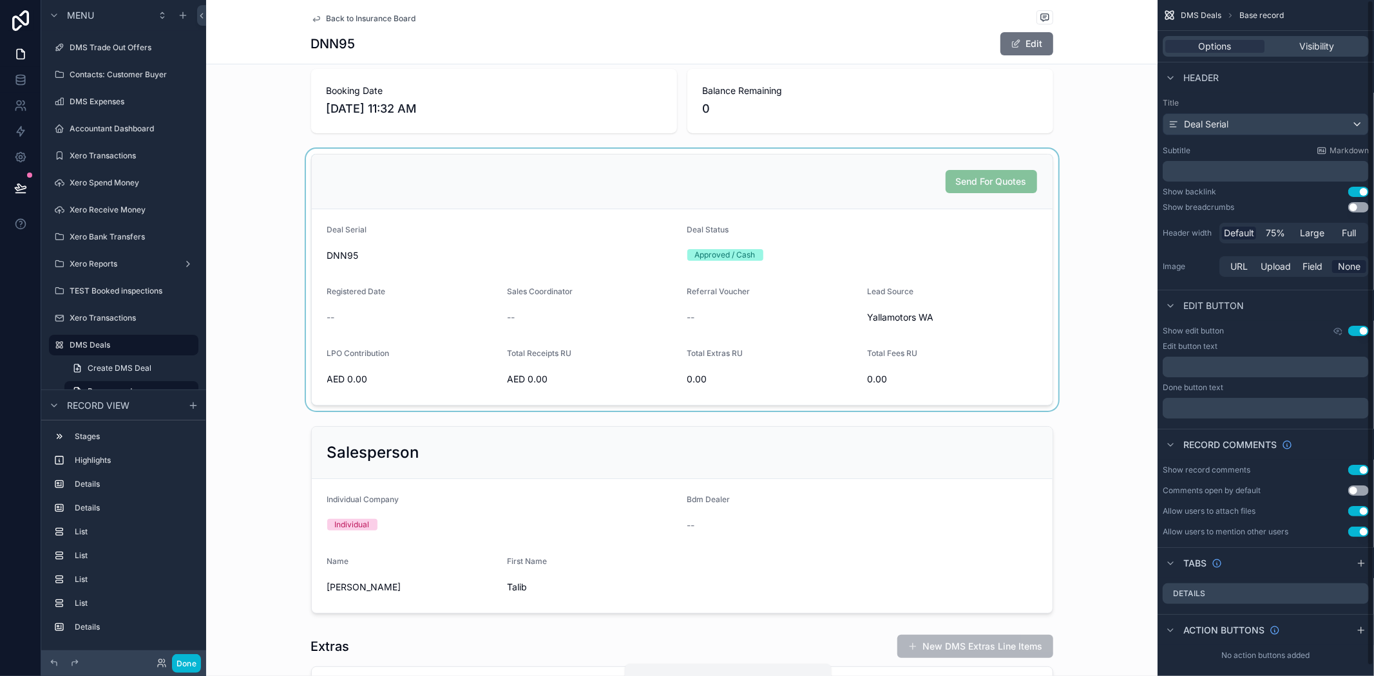
click at [960, 213] on div "scrollable content" at bounding box center [682, 280] width 952 height 262
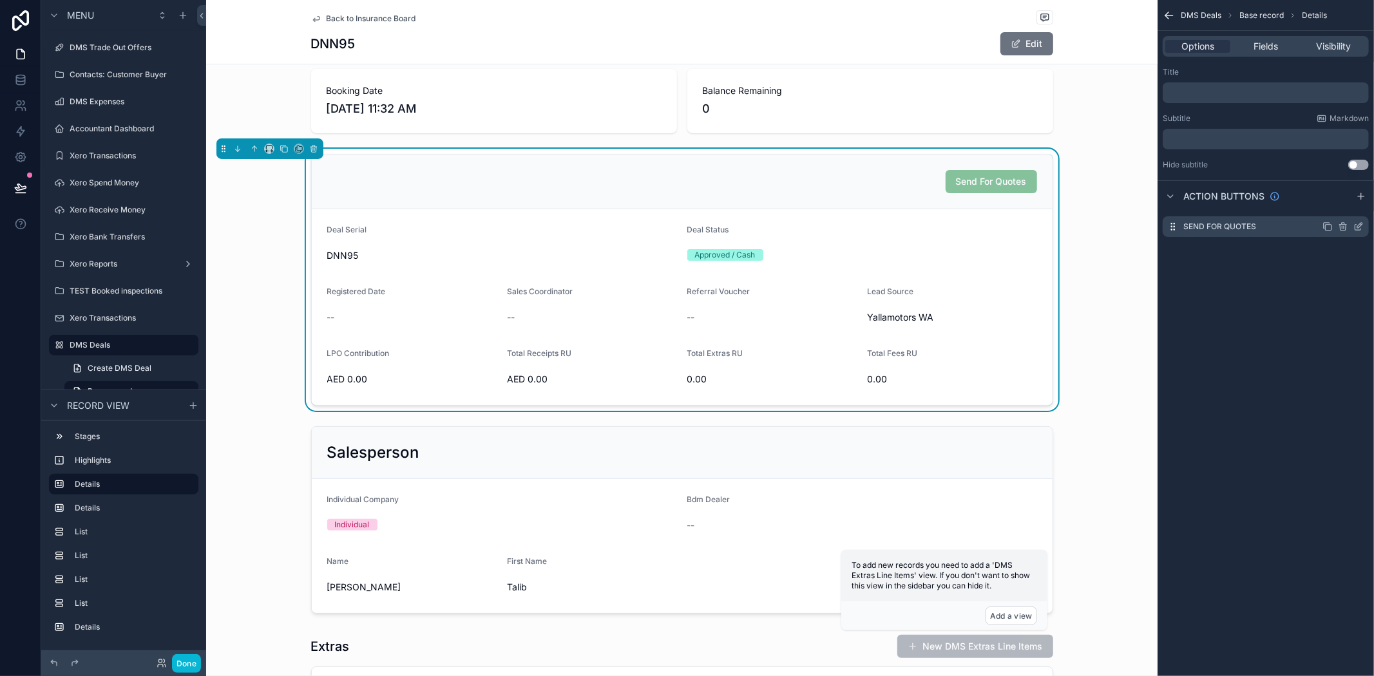
click at [1359, 222] on icon "scrollable content" at bounding box center [1359, 227] width 10 height 10
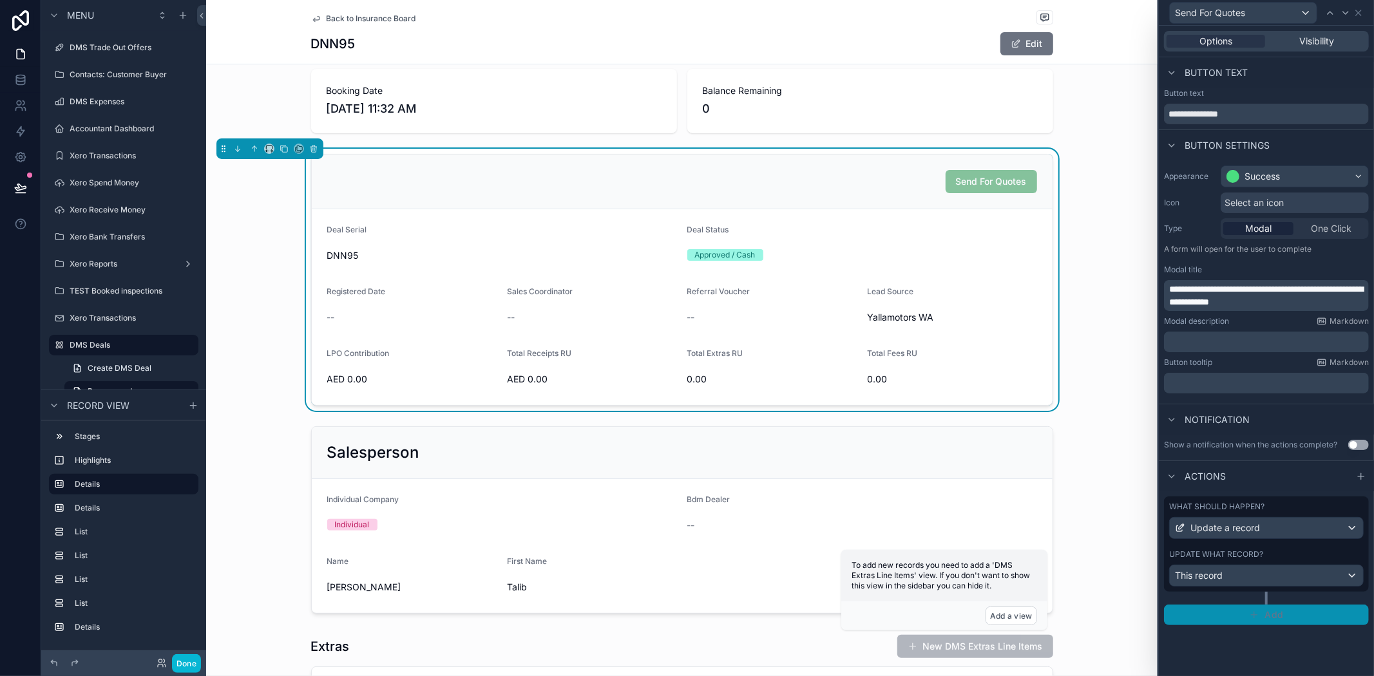
click at [1283, 616] on button "Add" at bounding box center [1266, 615] width 205 height 21
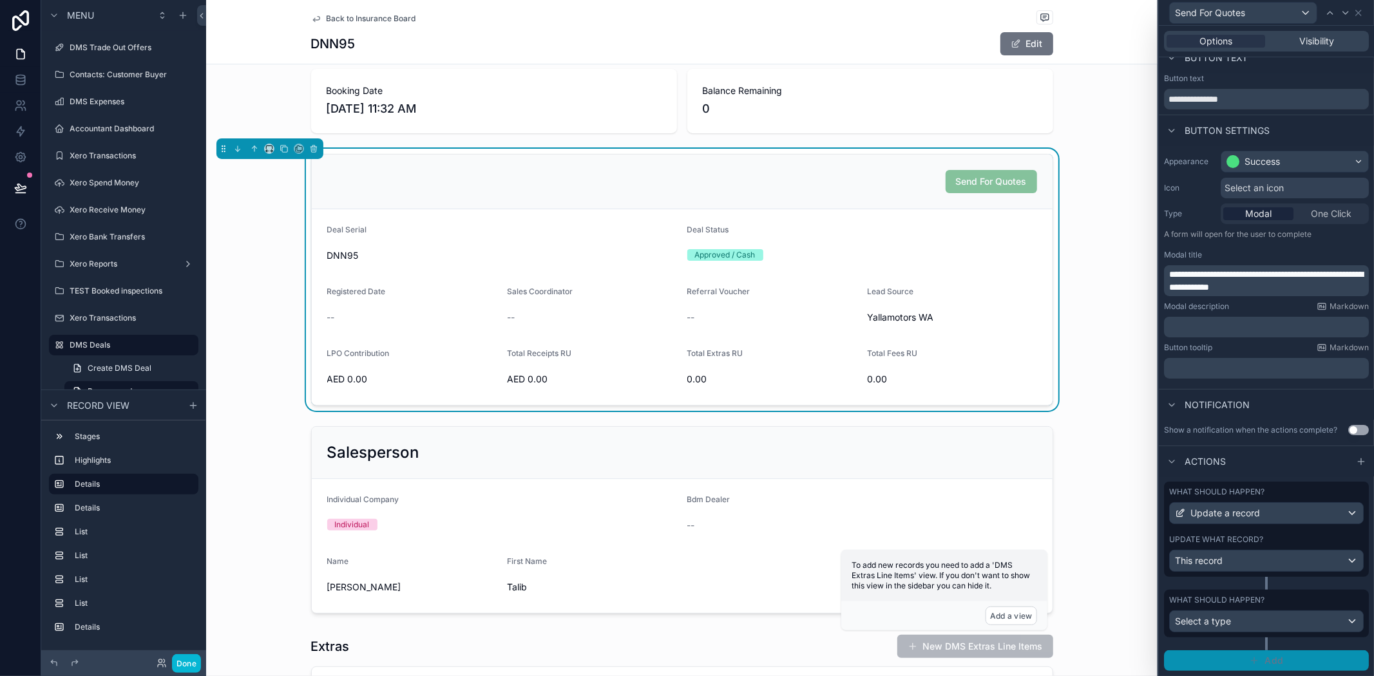
scroll to position [24, 0]
click at [1245, 620] on div "Select a type" at bounding box center [1266, 621] width 193 height 21
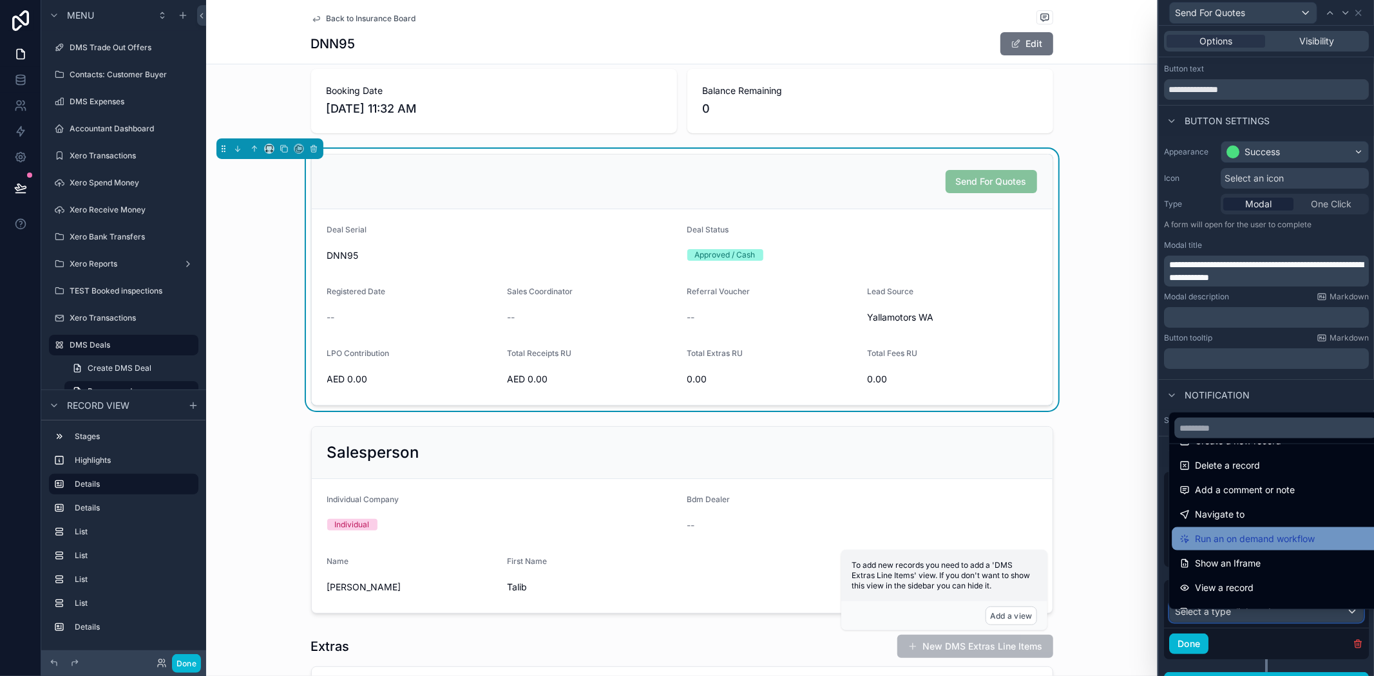
scroll to position [72, 0]
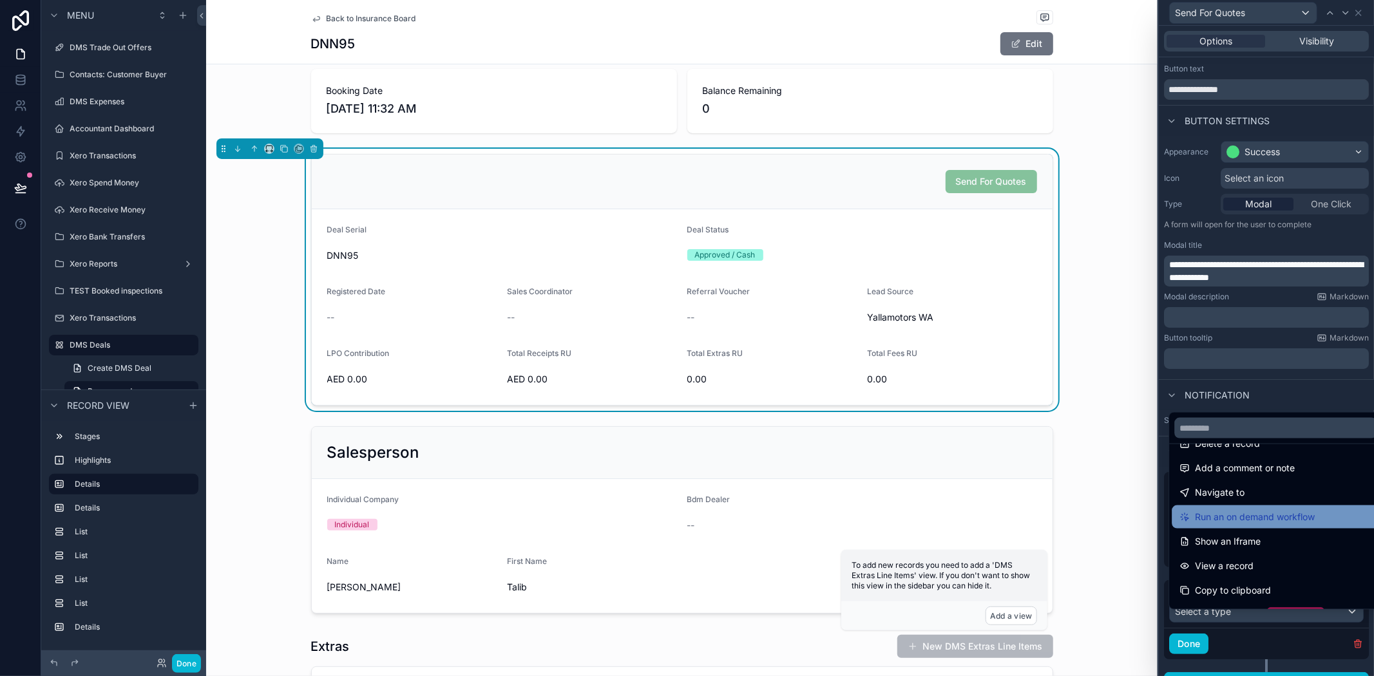
click at [1303, 522] on span "Run an on demand workflow" at bounding box center [1255, 517] width 120 height 15
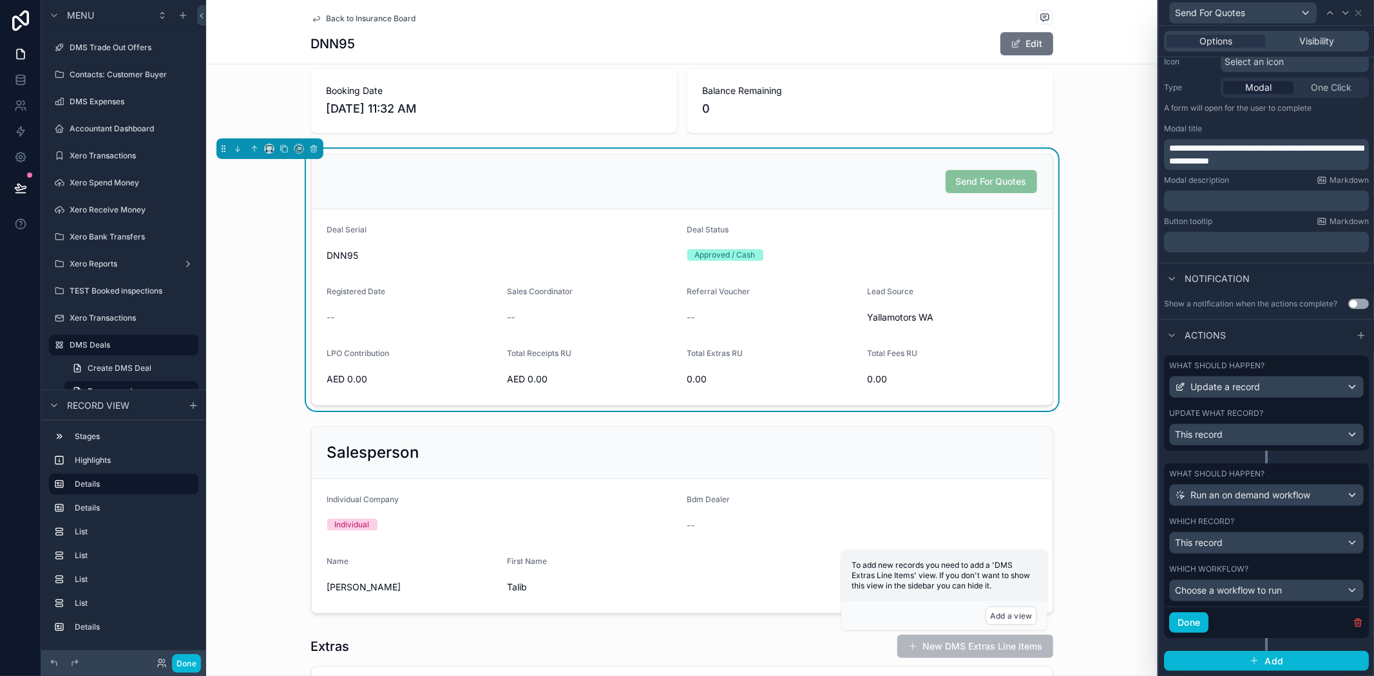
scroll to position [152, 0]
click at [1234, 548] on div "This record" at bounding box center [1266, 543] width 193 height 21
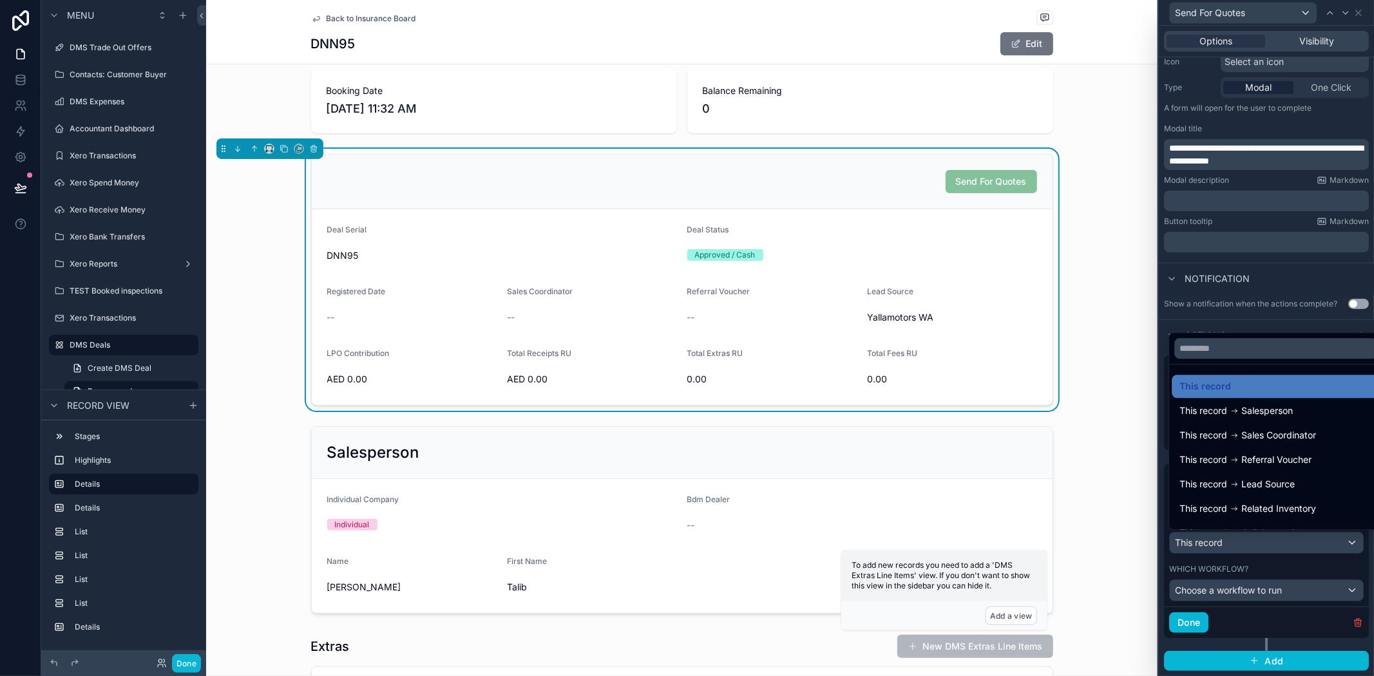
click at [1258, 565] on div at bounding box center [1266, 338] width 215 height 676
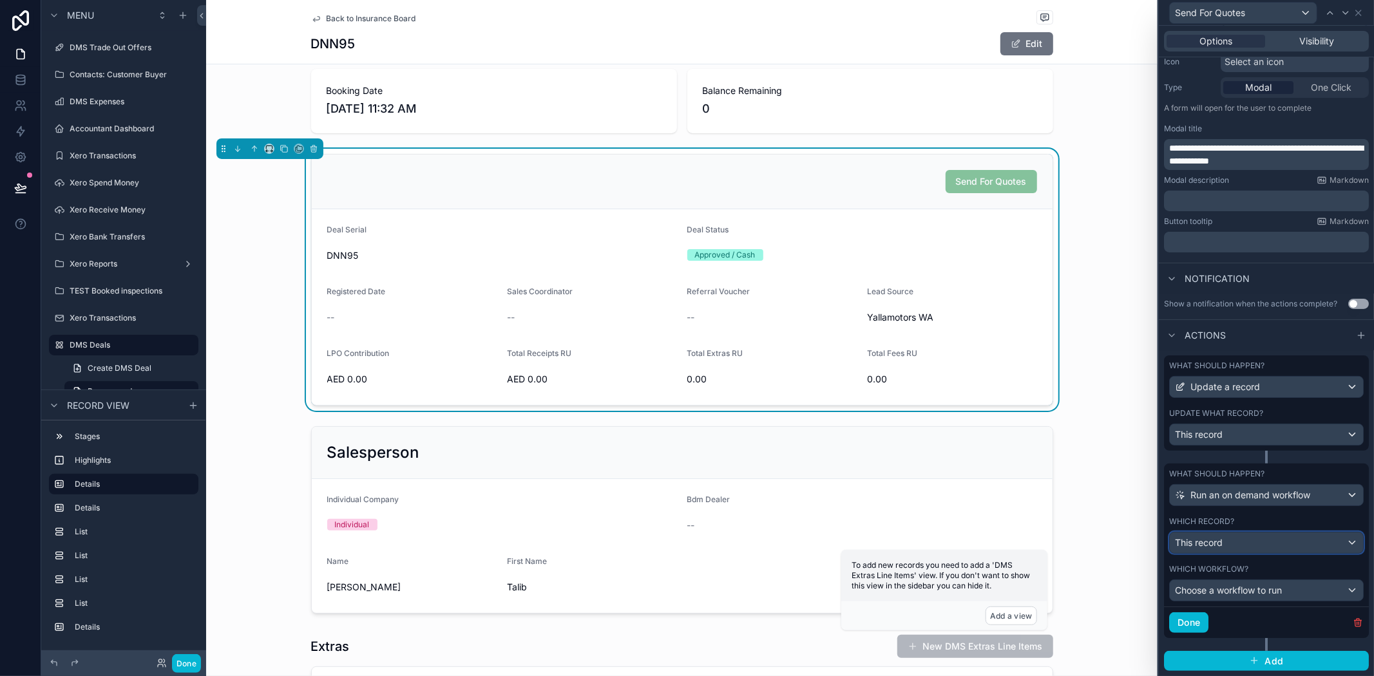
click at [1261, 539] on div "This record" at bounding box center [1266, 543] width 193 height 21
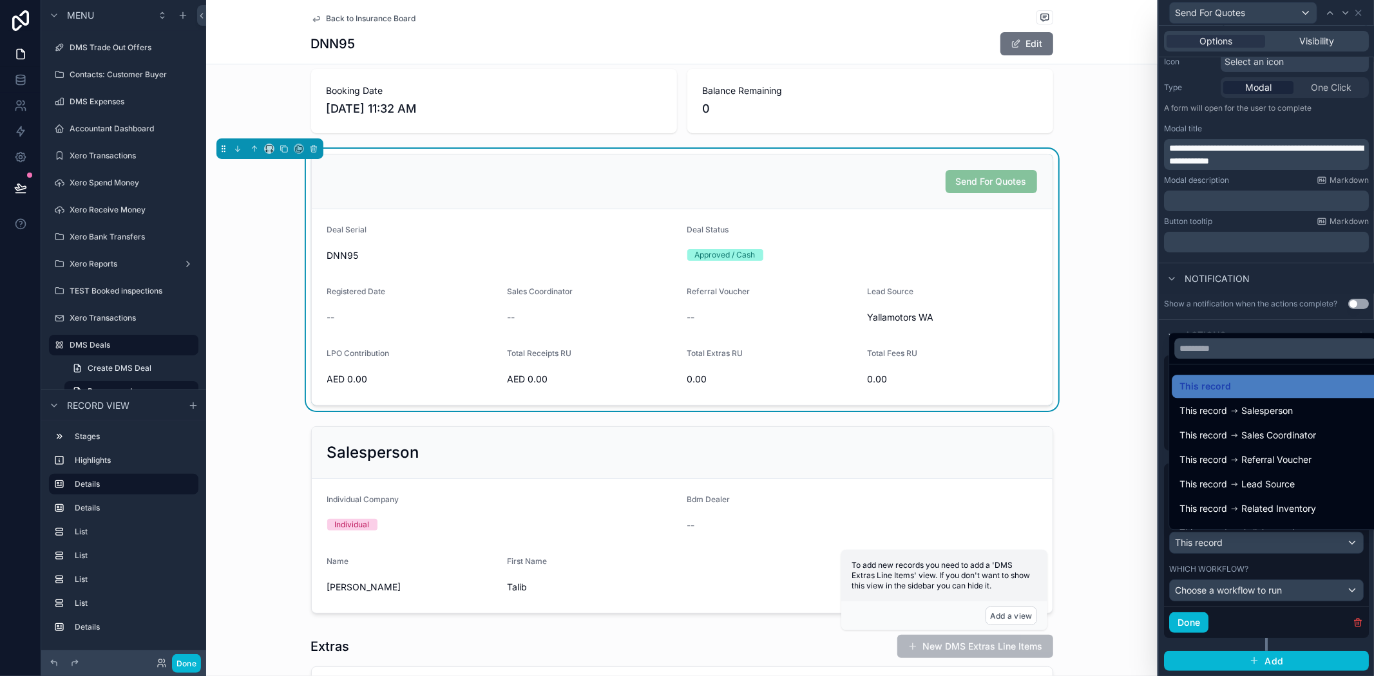
drag, startPoint x: 1102, startPoint y: 195, endPoint x: 1089, endPoint y: 176, distance: 22.9
click at [1100, 189] on div "Send For Quotes Deal Serial DNN95 Deal Status Approved / Cash Registered Date -…" at bounding box center [682, 280] width 952 height 262
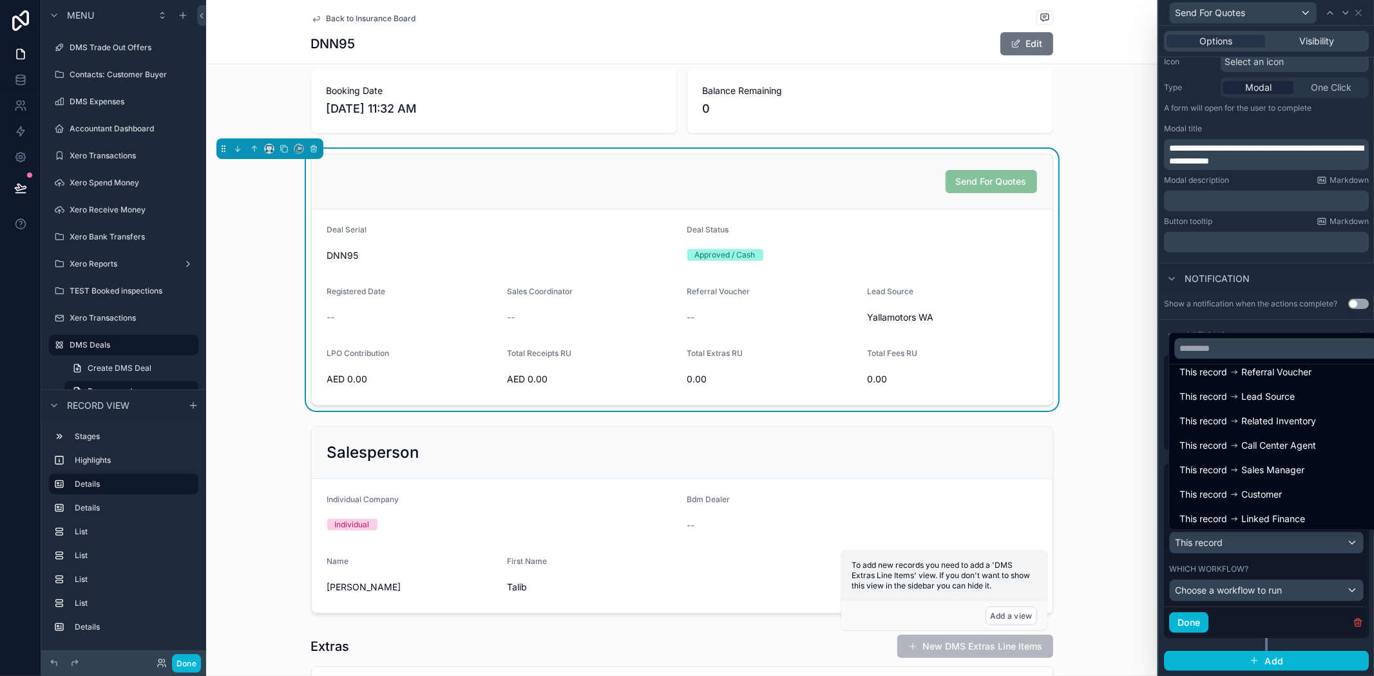
scroll to position [140, 0]
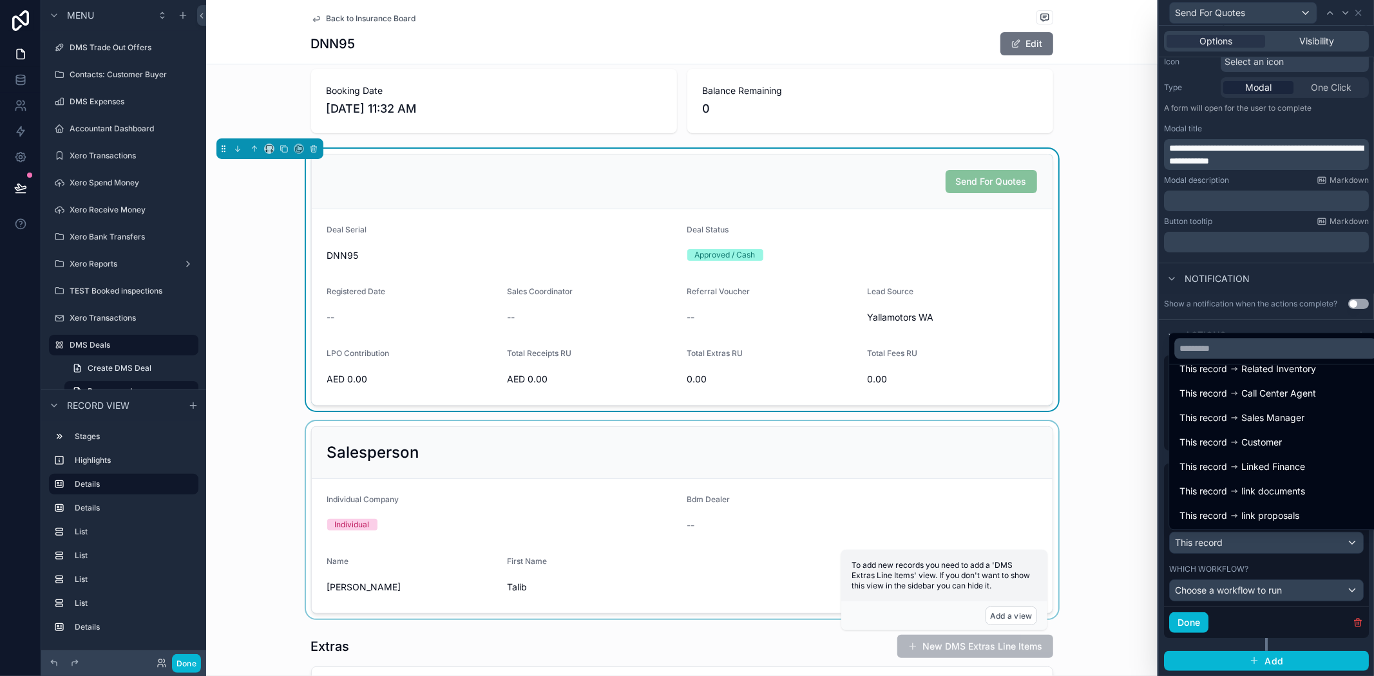
click at [1083, 570] on div "scrollable content" at bounding box center [682, 520] width 952 height 198
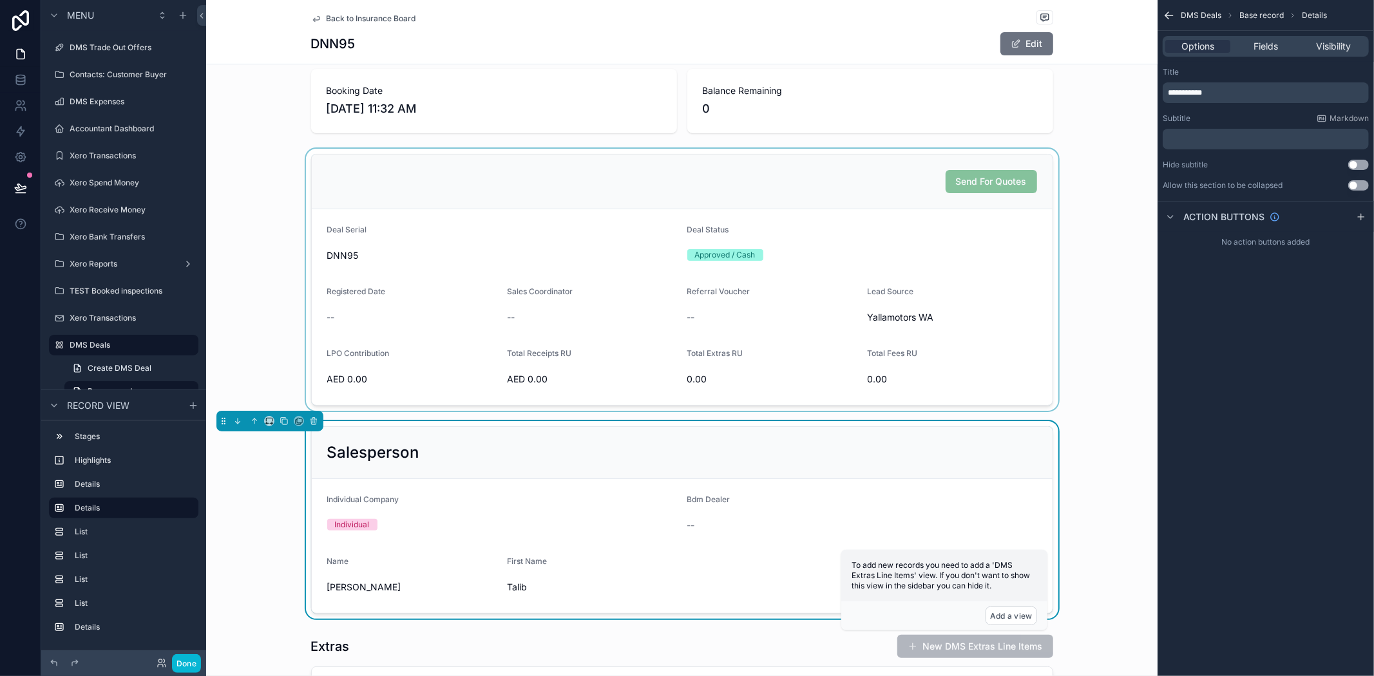
click at [910, 341] on div "scrollable content" at bounding box center [682, 280] width 952 height 262
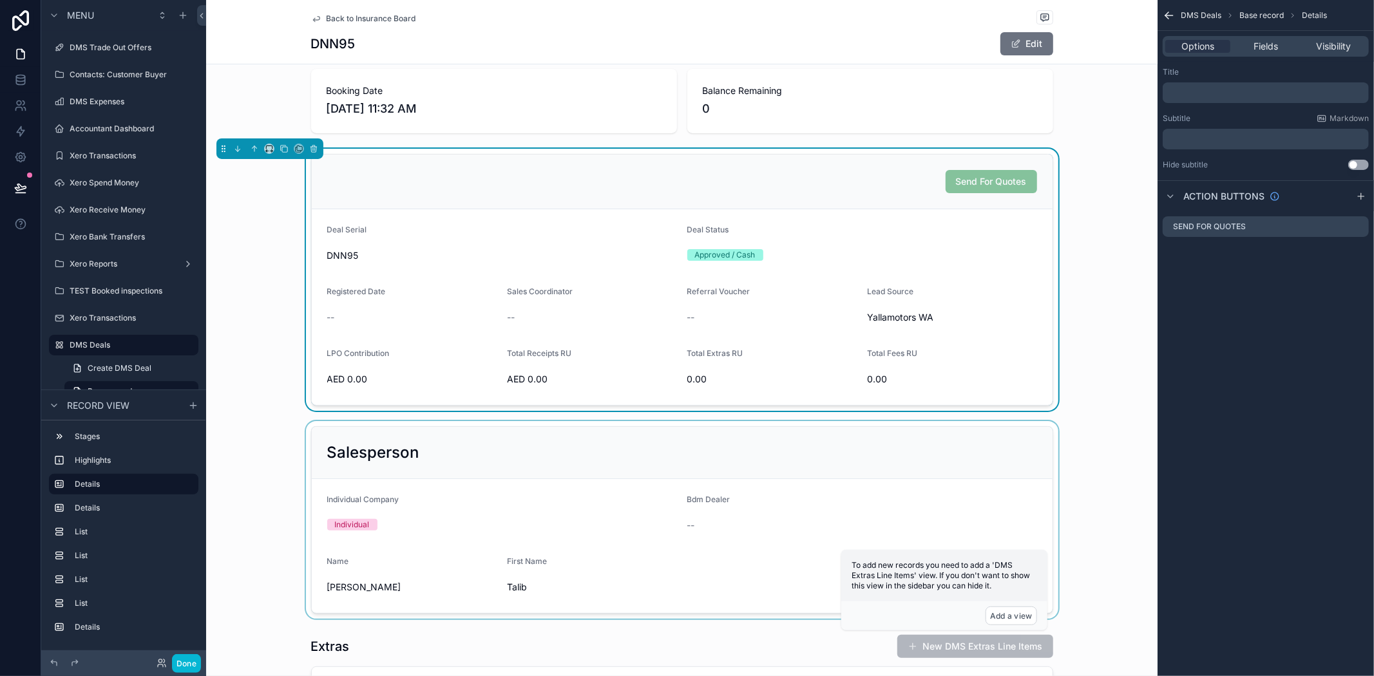
click at [999, 187] on div "Send For Quotes" at bounding box center [991, 181] width 91 height 23
drag, startPoint x: 1357, startPoint y: 223, endPoint x: 1354, endPoint y: 242, distance: 19.7
click at [0, 0] on icon "scrollable content" at bounding box center [0, 0] width 0 height 0
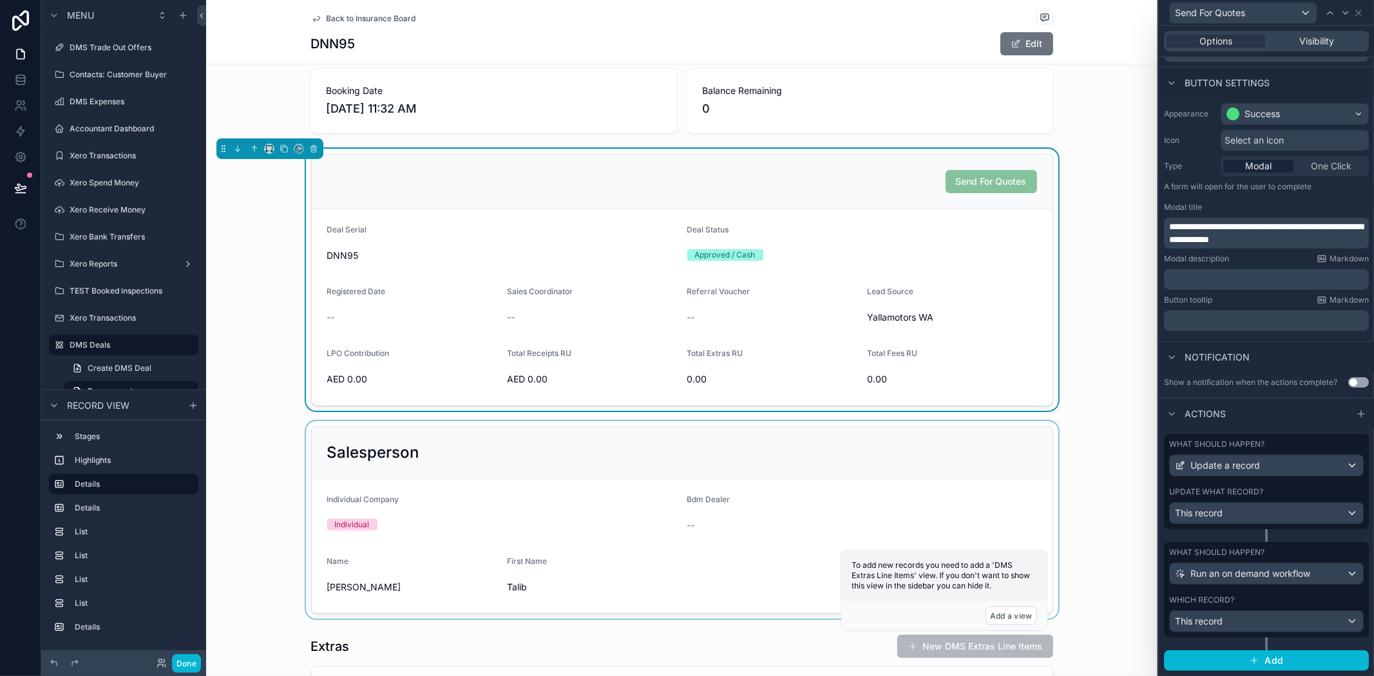
scroll to position [73, 0]
click at [1296, 577] on span "Run an on demand workflow" at bounding box center [1251, 574] width 120 height 13
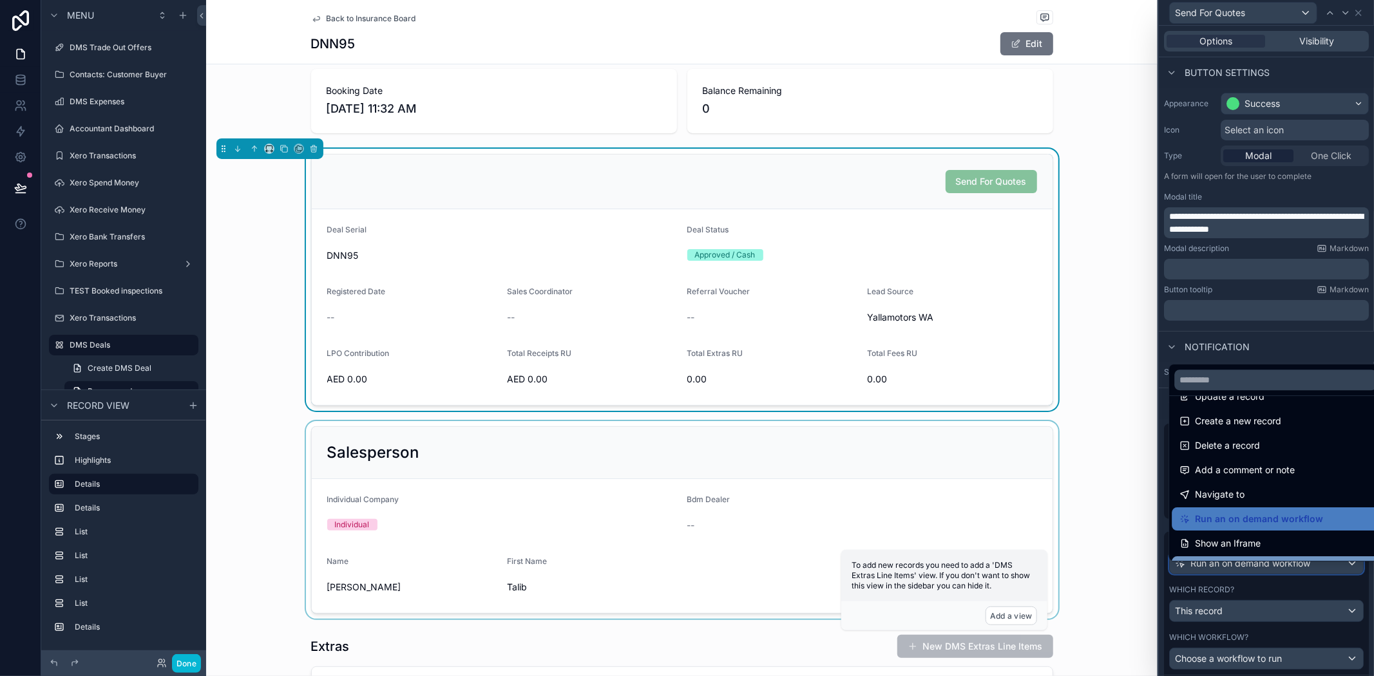
scroll to position [0, 0]
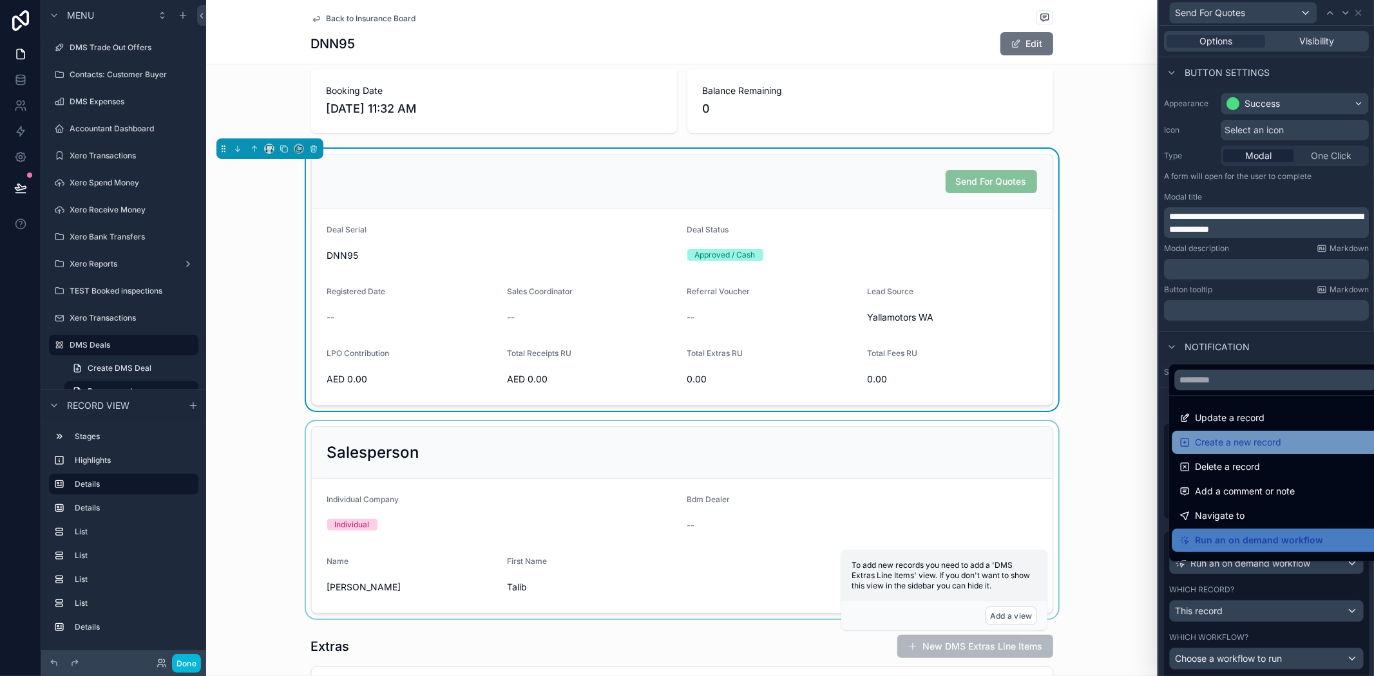
click at [1274, 452] on div "Create a new record" at bounding box center [1275, 442] width 207 height 23
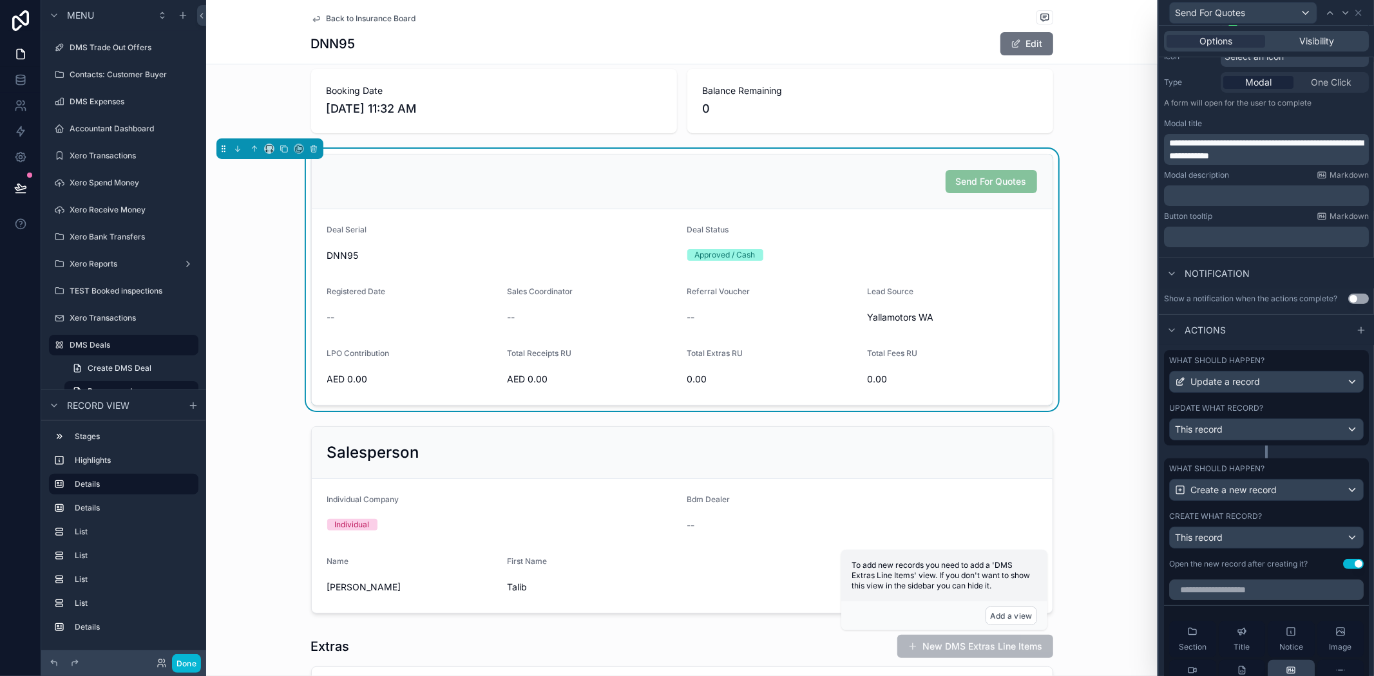
scroll to position [216, 0]
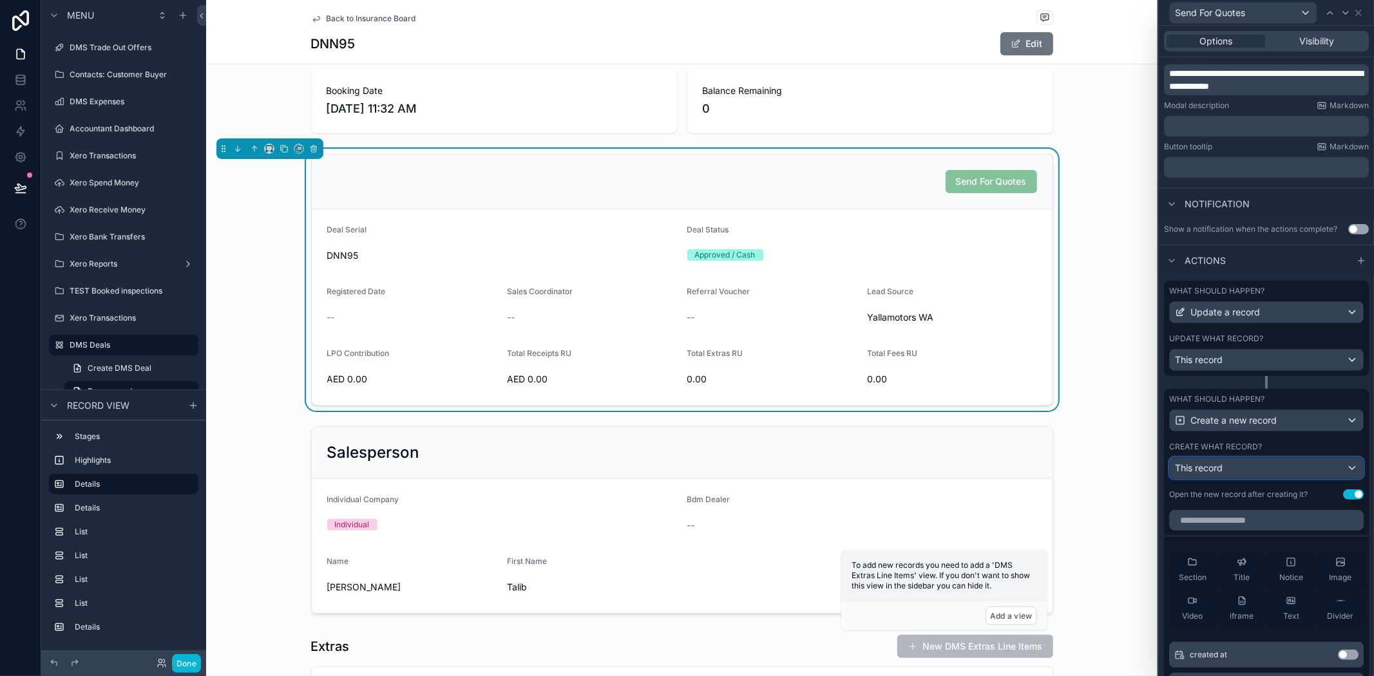
click at [1231, 479] on div "This record" at bounding box center [1266, 468] width 193 height 21
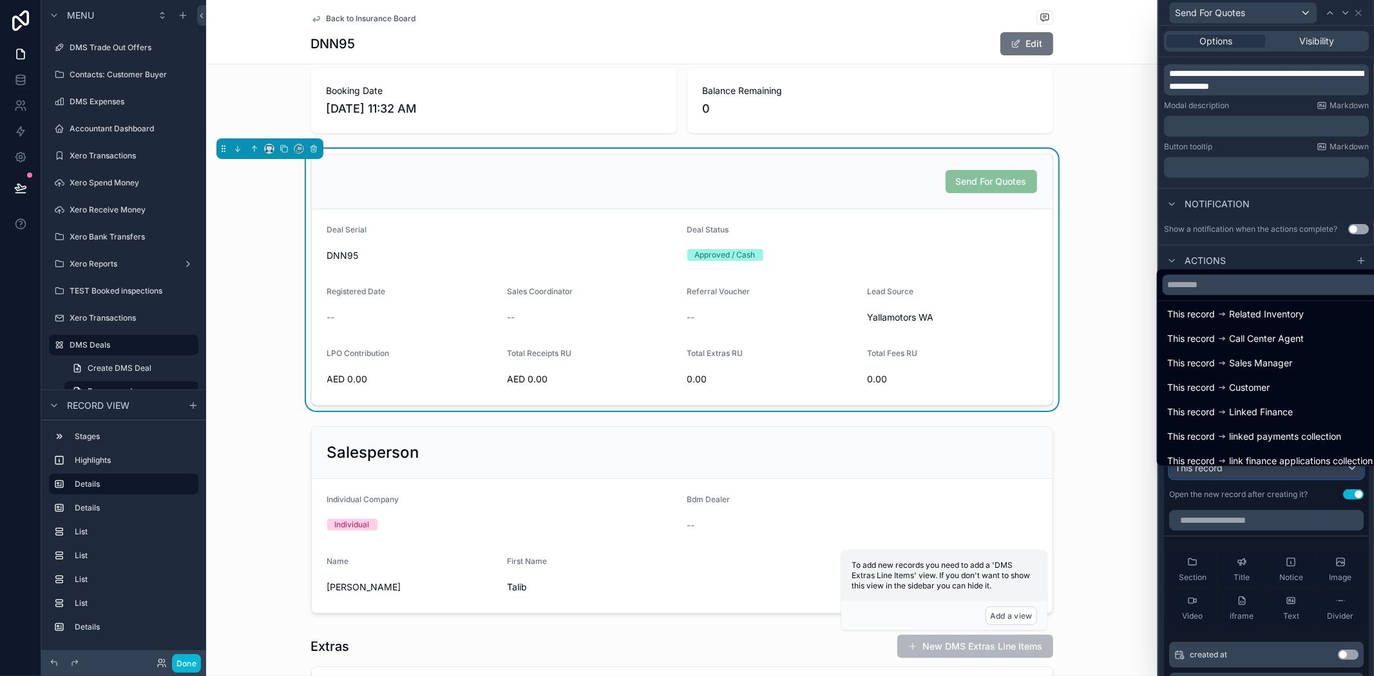
scroll to position [215, 0]
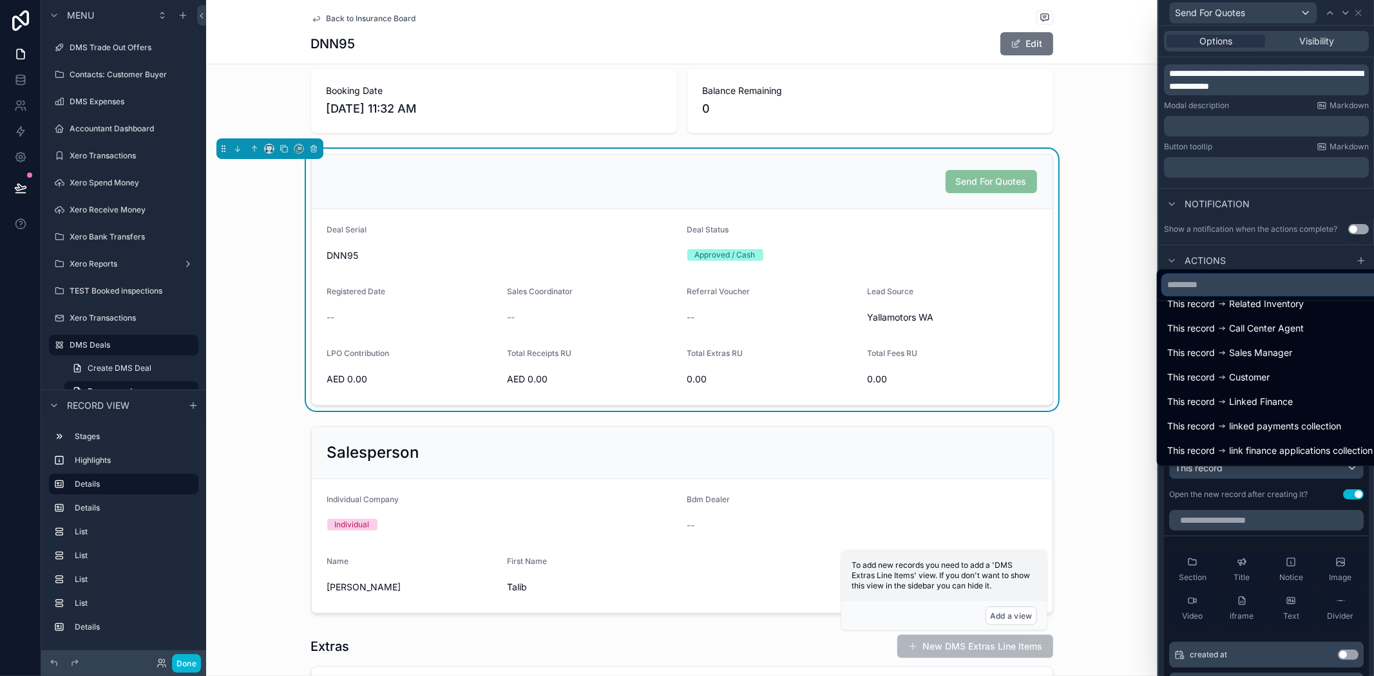
click at [1228, 287] on input "text" at bounding box center [1271, 284] width 216 height 21
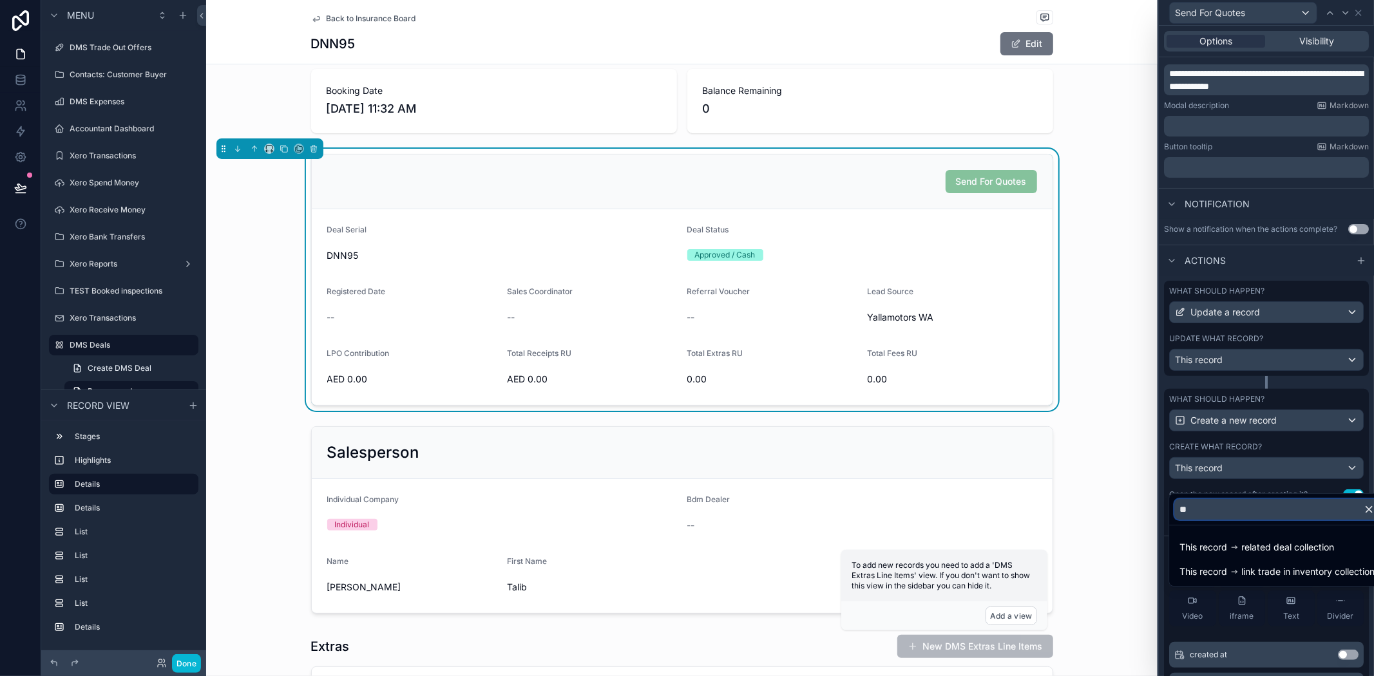
scroll to position [0, 0]
type input "****"
drag, startPoint x: 1245, startPoint y: 539, endPoint x: 1177, endPoint y: 536, distance: 67.7
click at [1249, 537] on div "This record related deal collection" at bounding box center [1275, 547] width 207 height 23
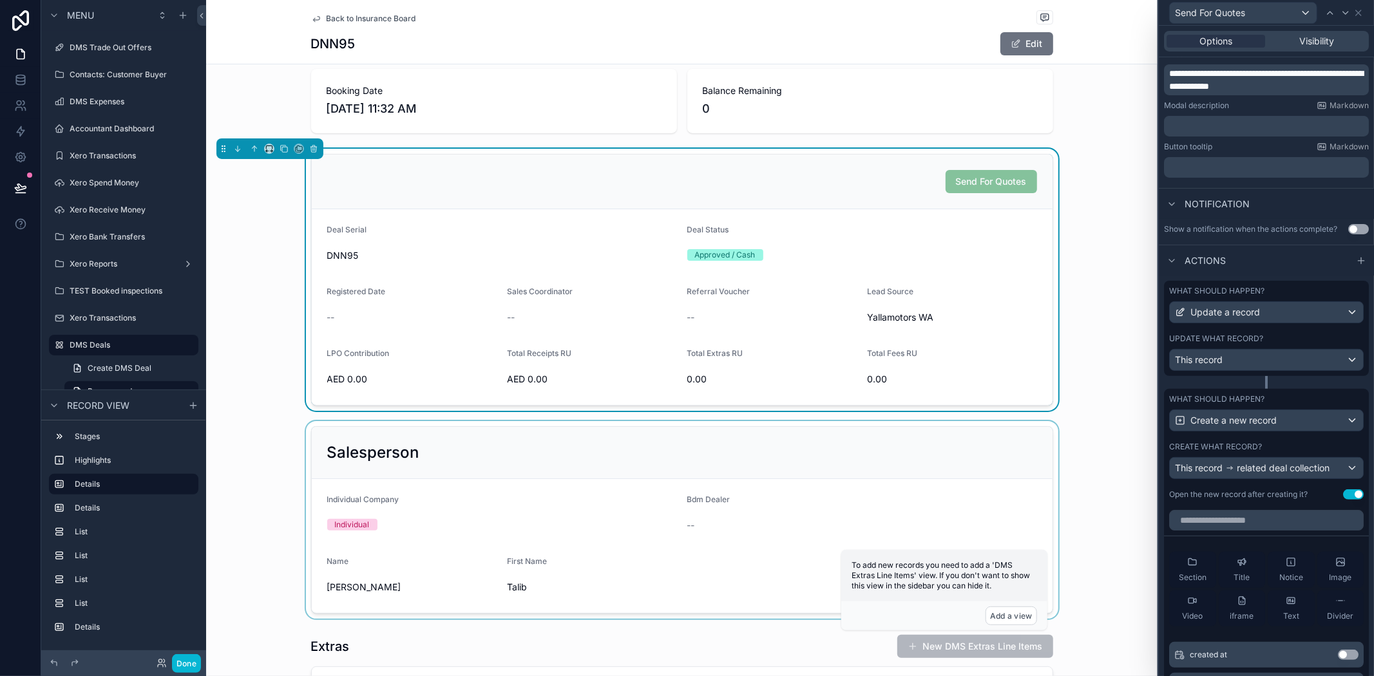
click at [1138, 522] on div "scrollable content" at bounding box center [682, 520] width 952 height 198
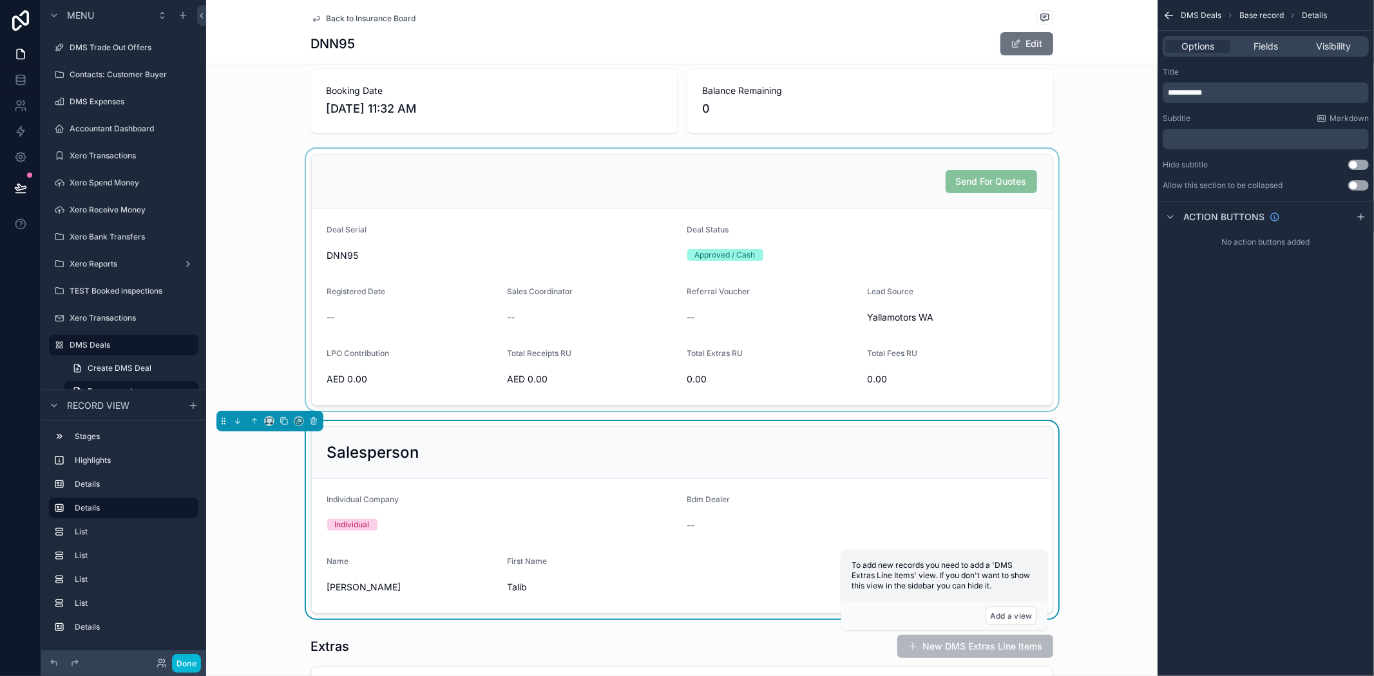
click at [805, 320] on div "scrollable content" at bounding box center [682, 280] width 952 height 262
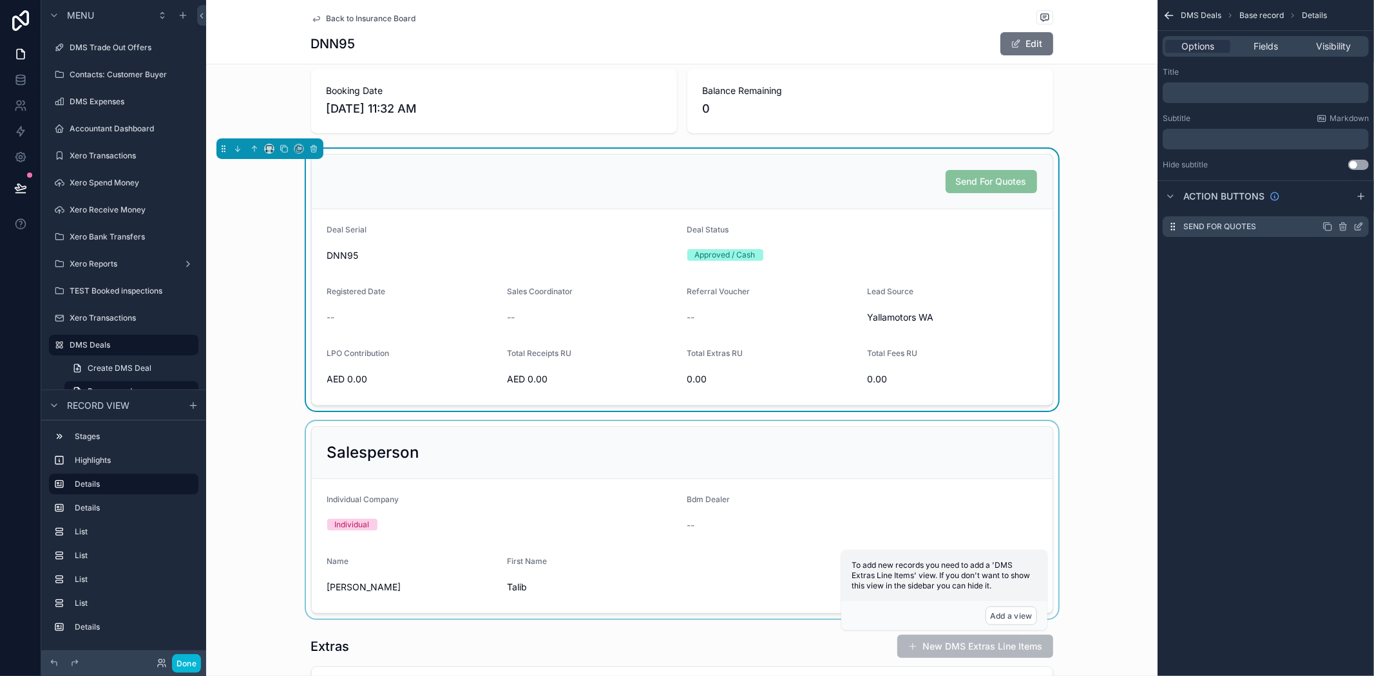
click at [1352, 224] on div "scrollable content" at bounding box center [1343, 227] width 41 height 10
click at [1356, 222] on icon "scrollable content" at bounding box center [1359, 227] width 10 height 10
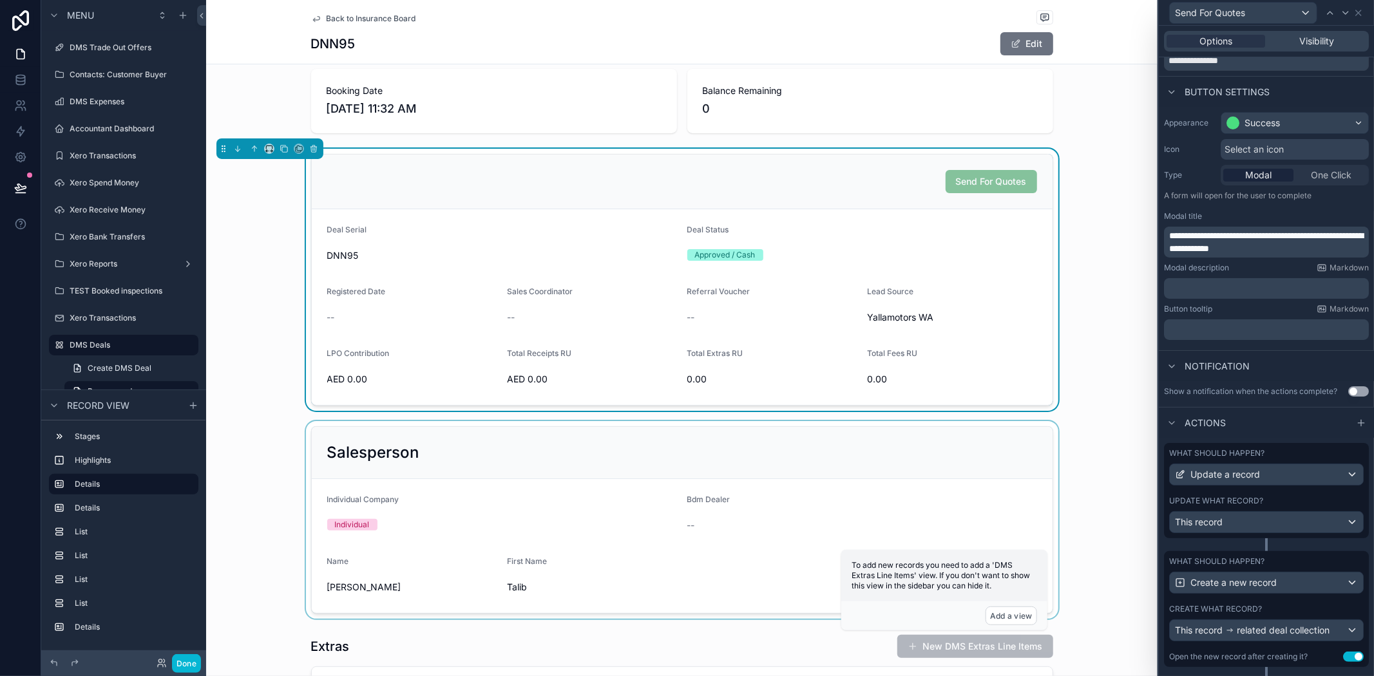
scroll to position [93, 0]
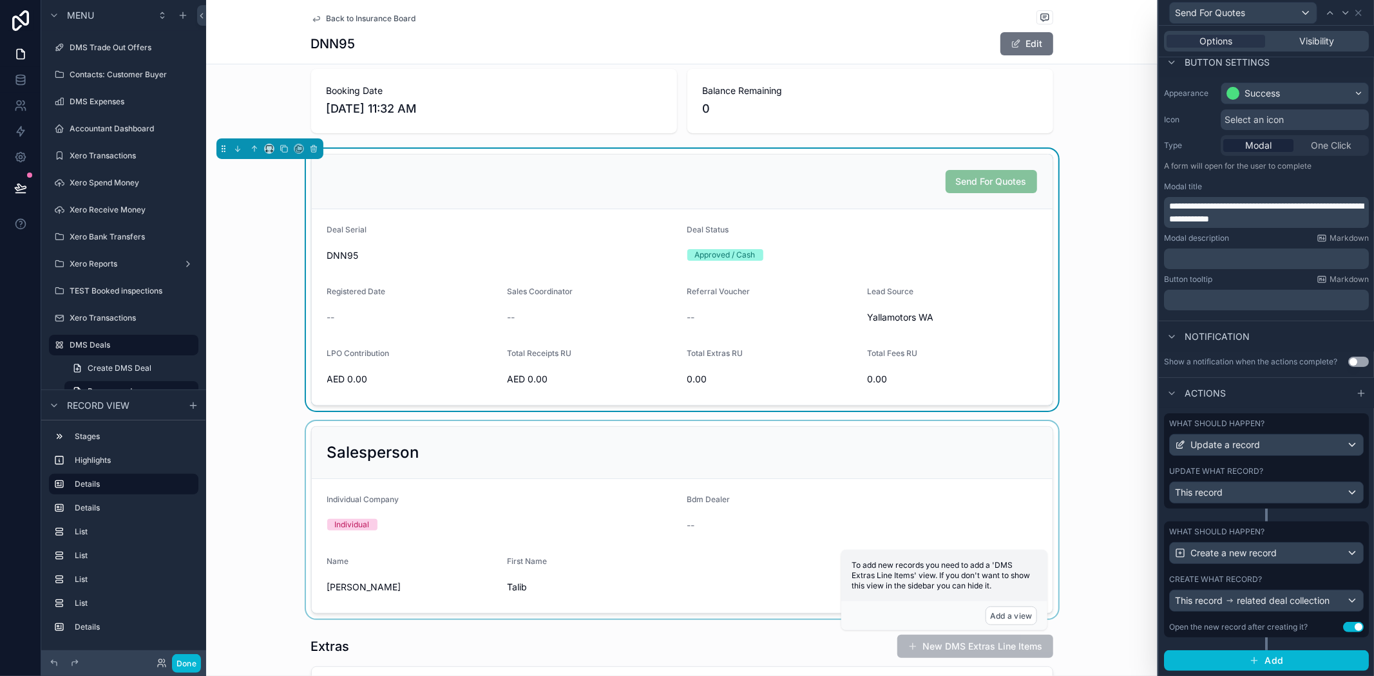
click at [1347, 628] on button "Use setting" at bounding box center [1353, 627] width 21 height 10
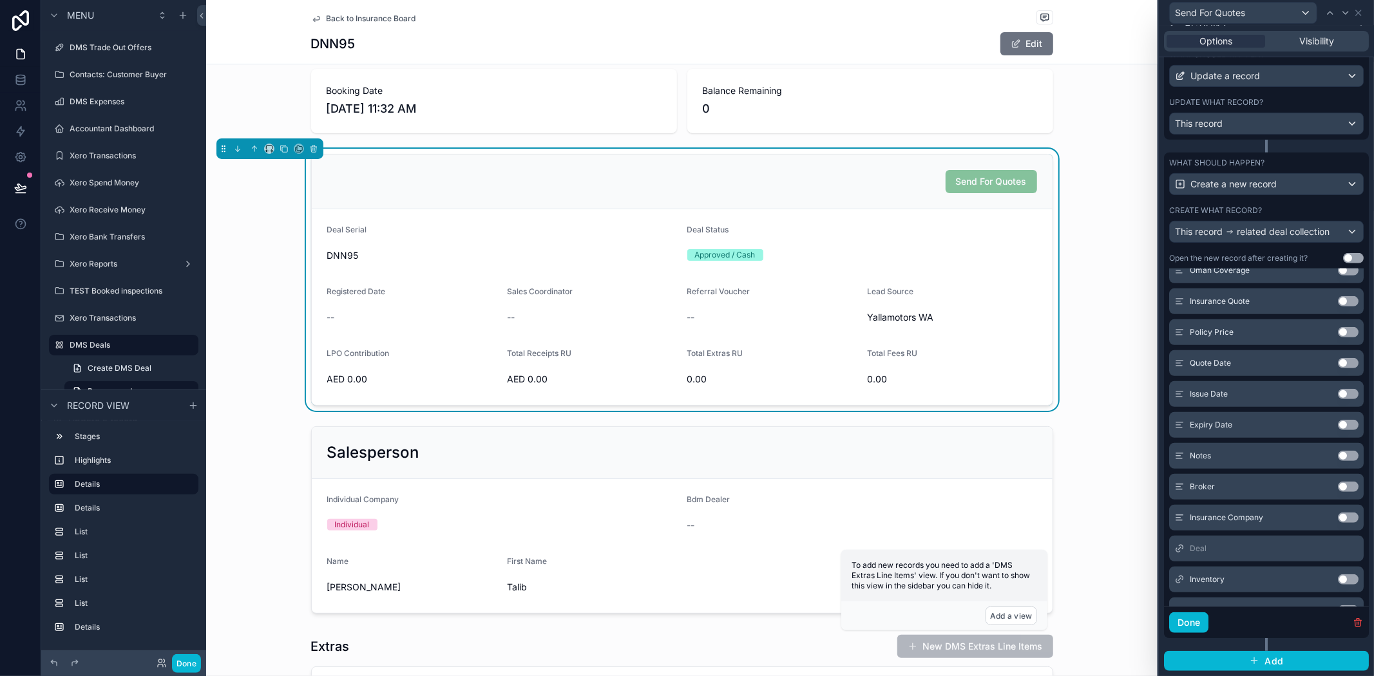
scroll to position [396, 0]
click at [1191, 620] on button "Done" at bounding box center [1188, 623] width 39 height 21
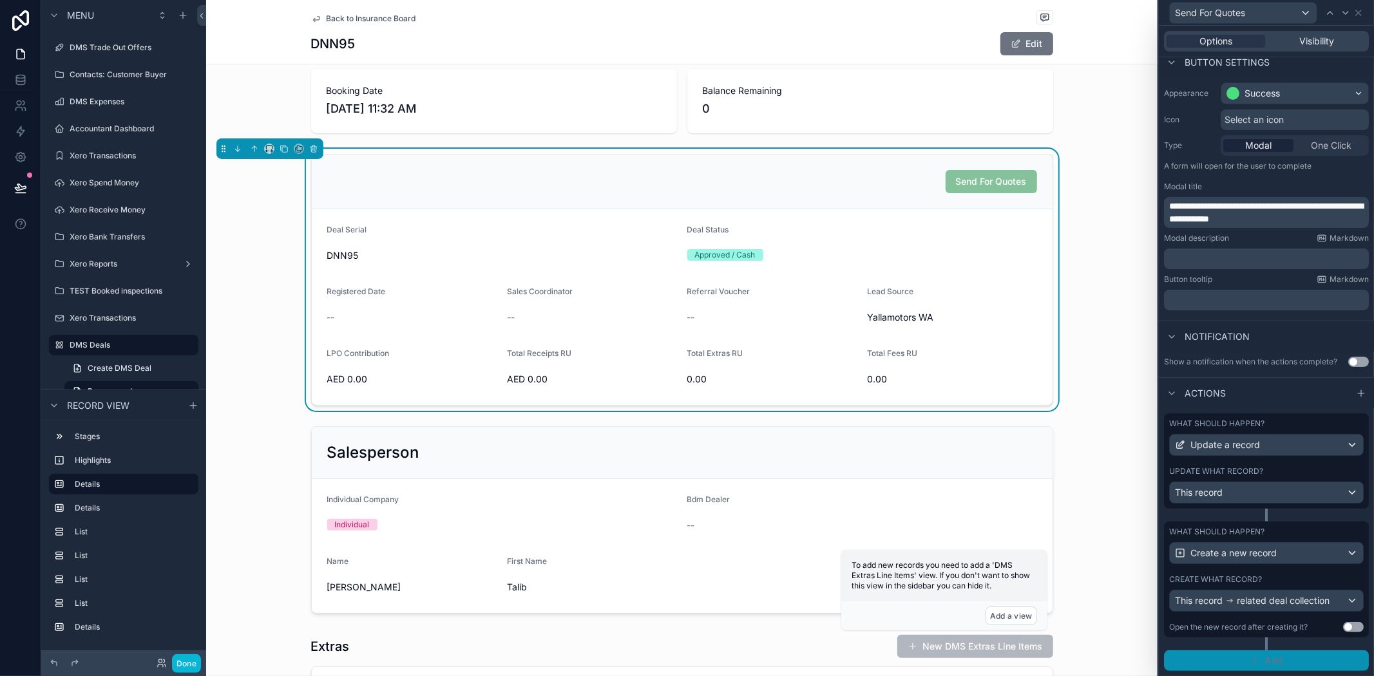
scroll to position [93, 0]
click at [181, 668] on button "Done" at bounding box center [186, 664] width 29 height 19
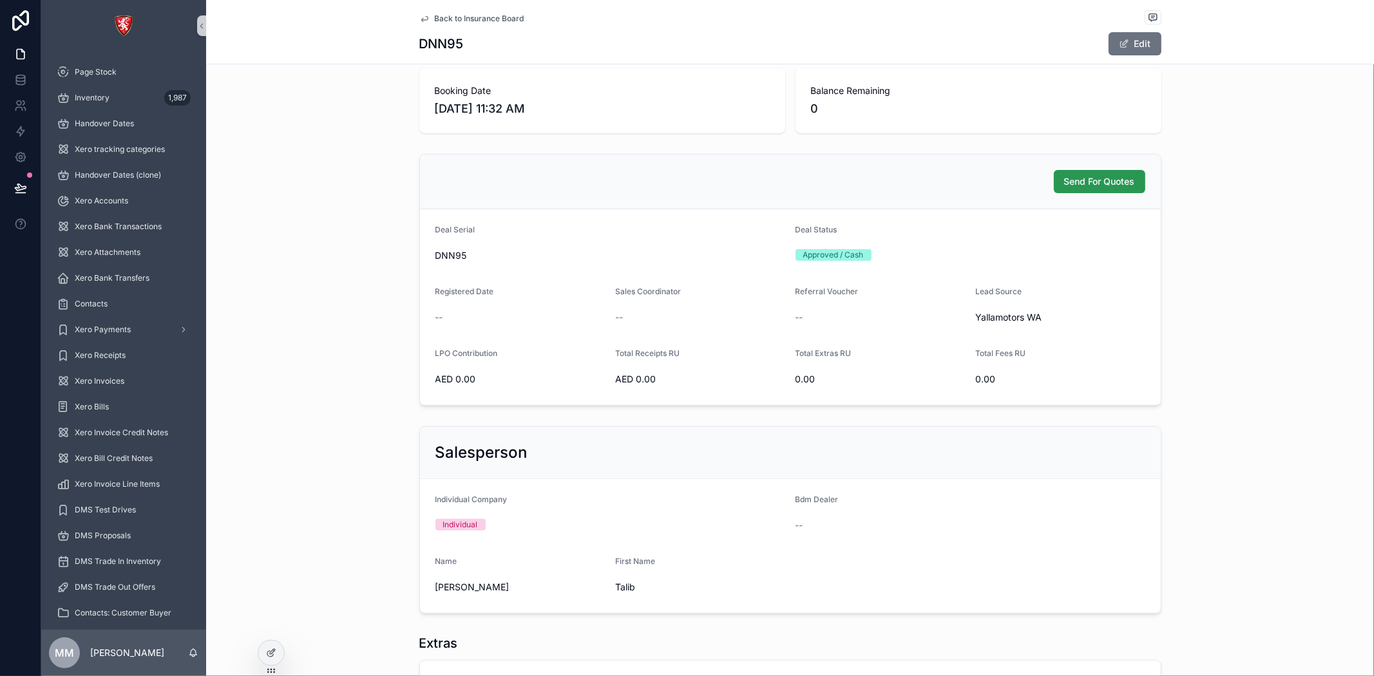
click at [1120, 187] on span "Send For Quotes" at bounding box center [1099, 181] width 71 height 13
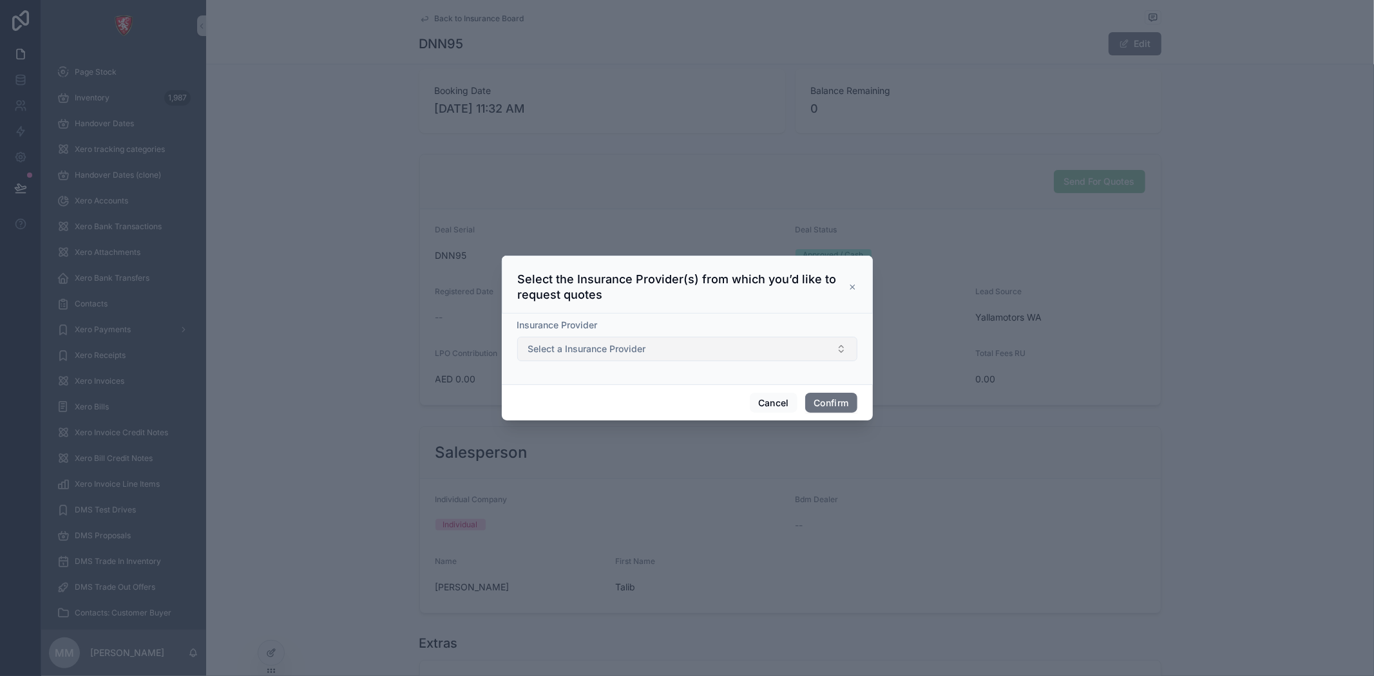
click at [647, 356] on button "Select a Insurance Provider" at bounding box center [687, 349] width 340 height 24
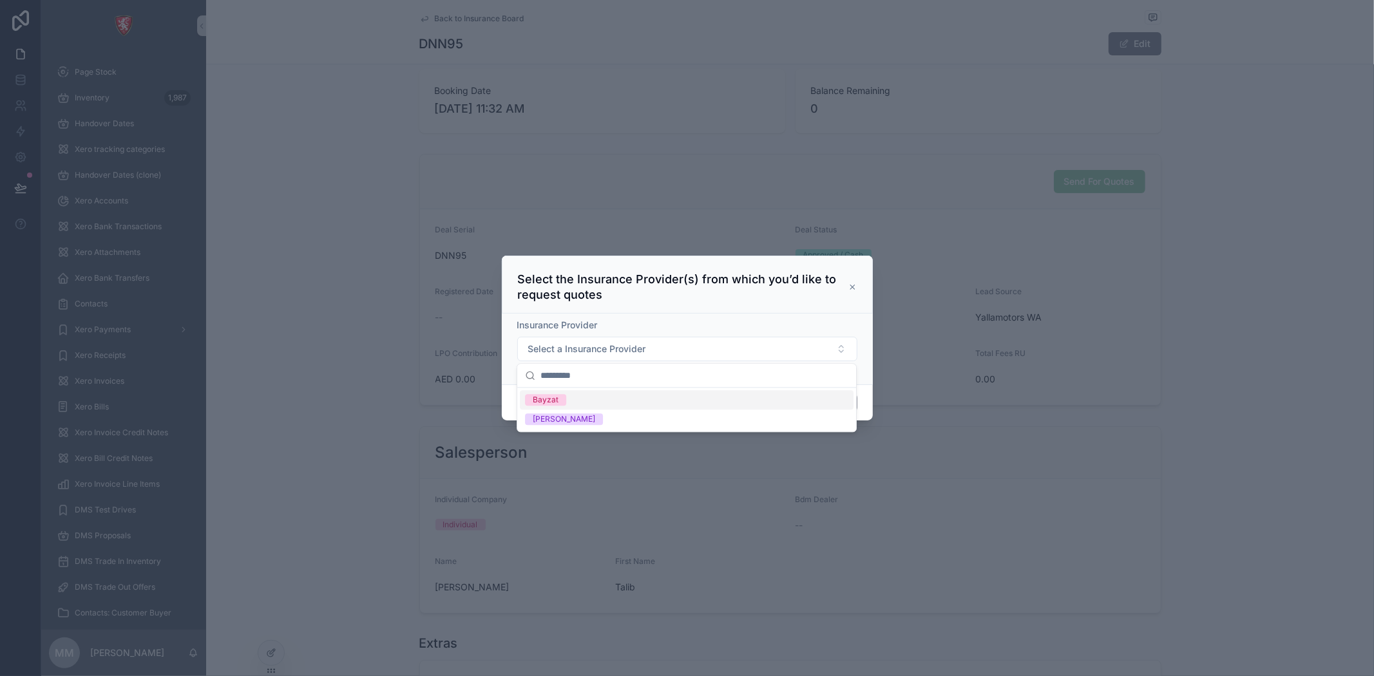
click at [616, 403] on div "Bayzat" at bounding box center [687, 399] width 334 height 19
drag, startPoint x: 580, startPoint y: 419, endPoint x: 570, endPoint y: 450, distance: 32.6
click at [580, 421] on div "[PERSON_NAME]" at bounding box center [687, 419] width 334 height 19
click at [809, 306] on div "Select the Insurance Provider(s) from which you’d like to request quotes" at bounding box center [687, 285] width 371 height 58
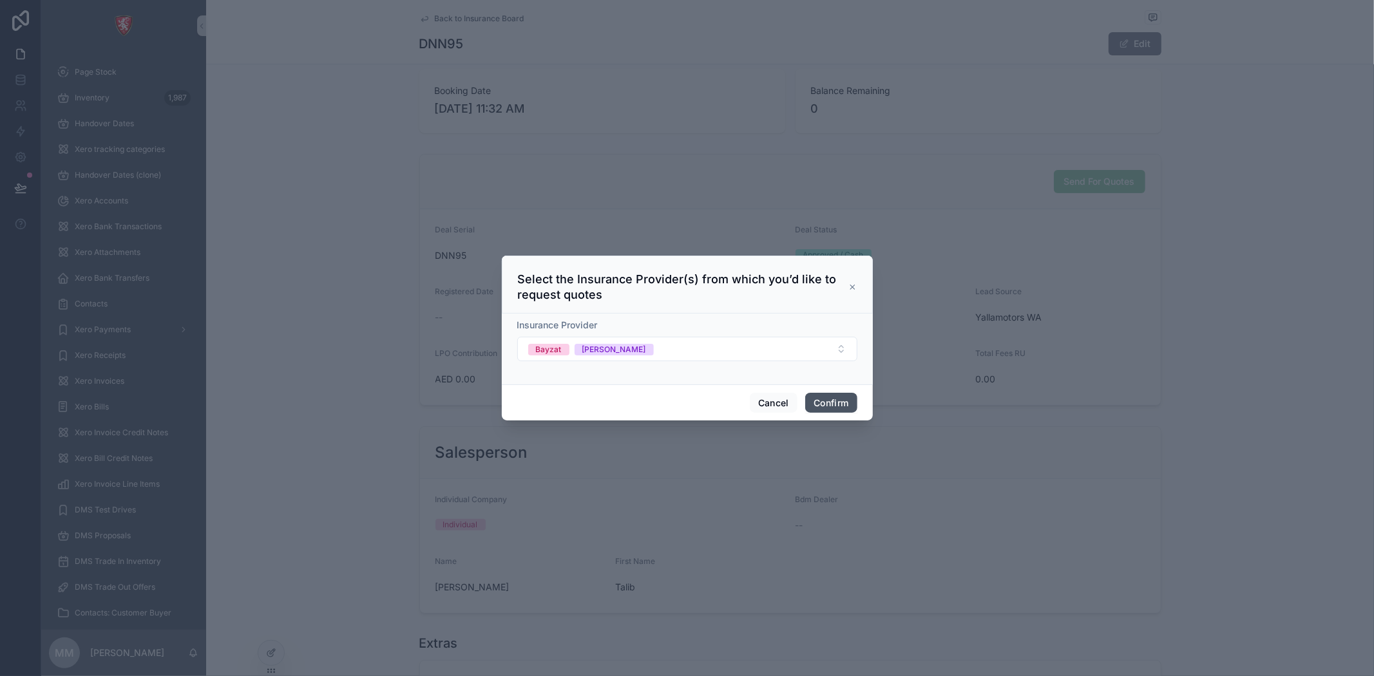
click at [838, 401] on button "Confirm" at bounding box center [831, 403] width 52 height 21
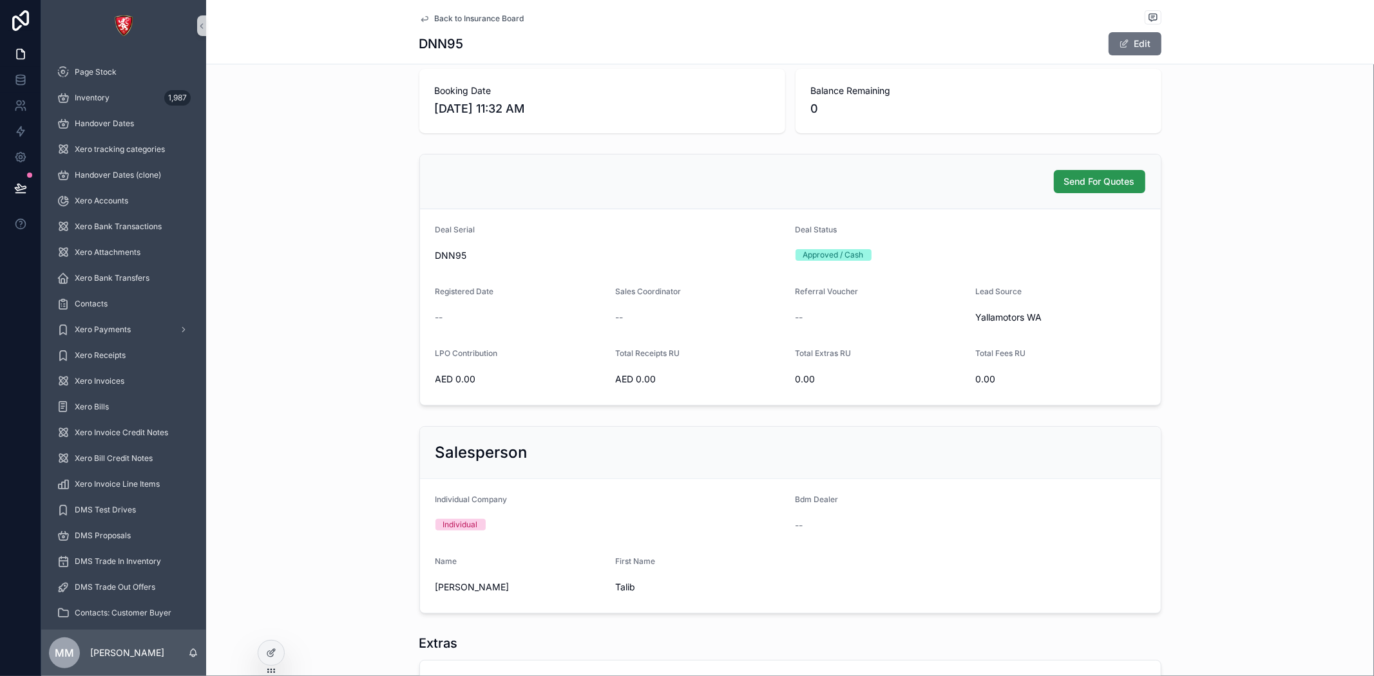
click at [1094, 175] on button "Send For Quotes" at bounding box center [1099, 181] width 91 height 23
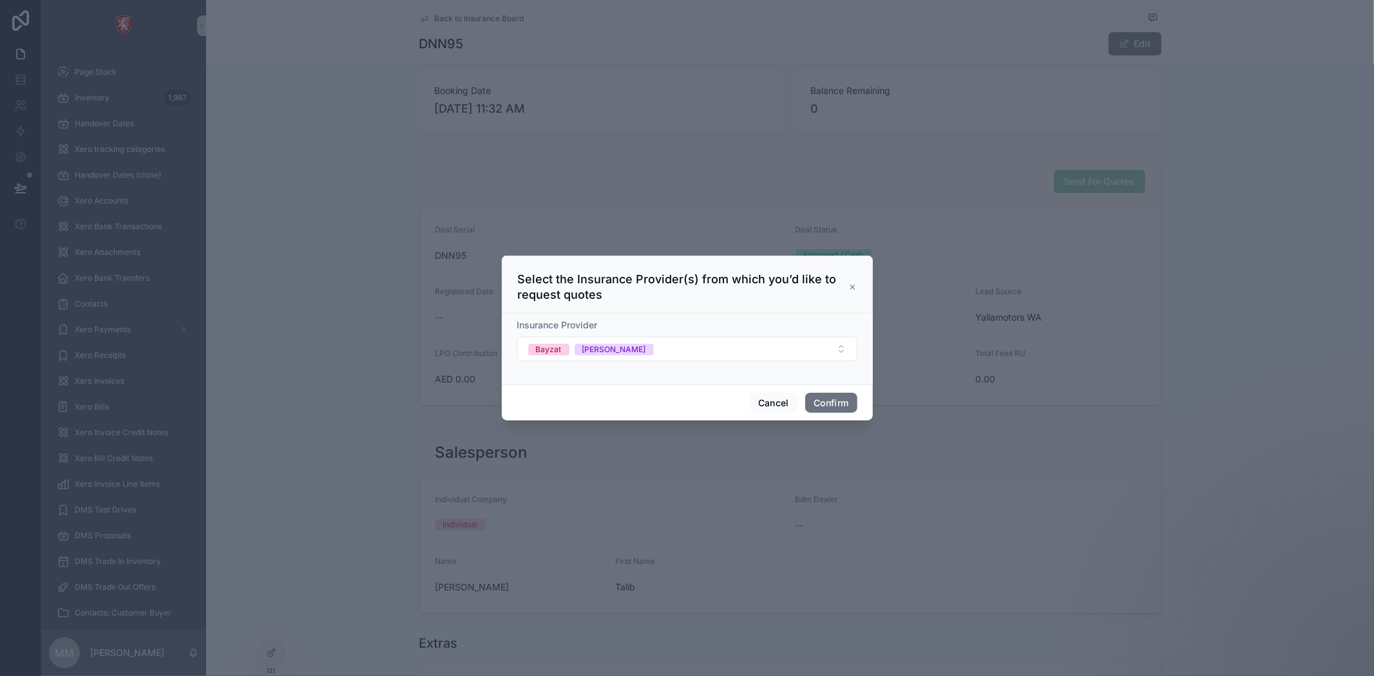
click at [852, 294] on div "Select the Insurance Provider(s) from which you’d like to request quotes" at bounding box center [687, 287] width 339 height 31
click at [850, 285] on icon at bounding box center [852, 287] width 4 height 4
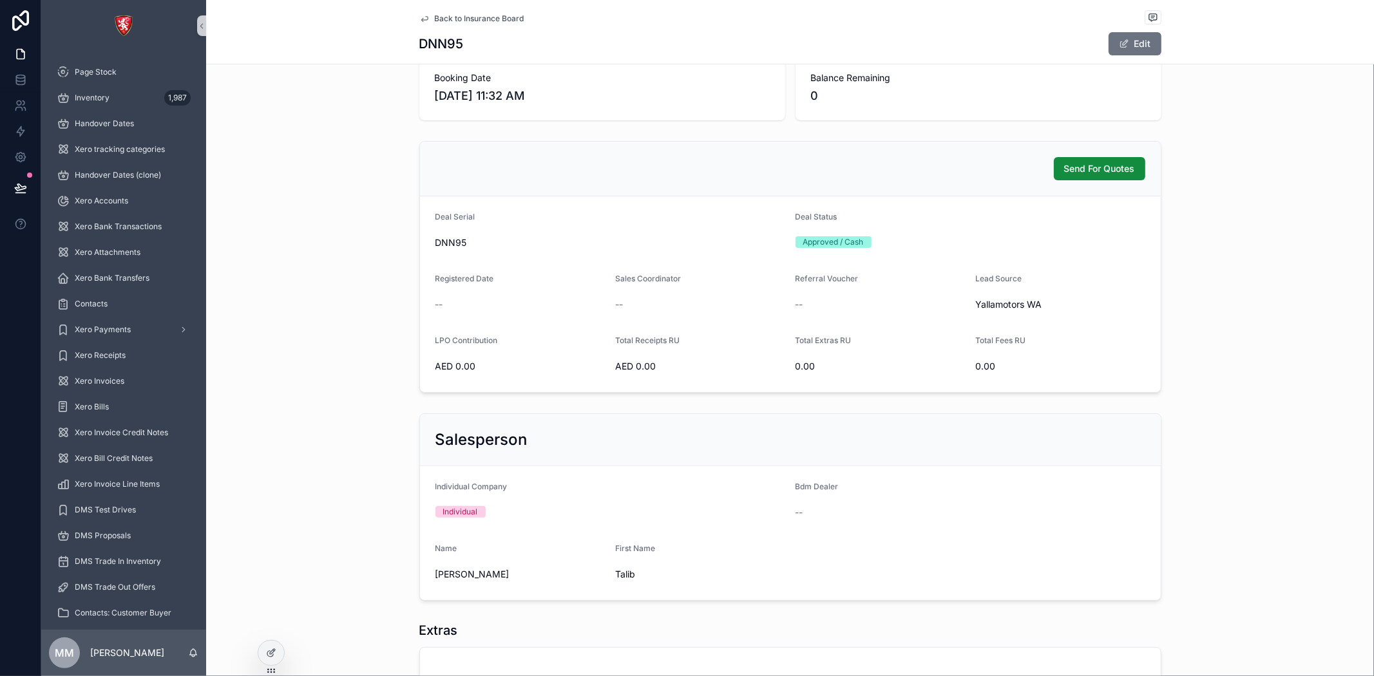
scroll to position [0, 0]
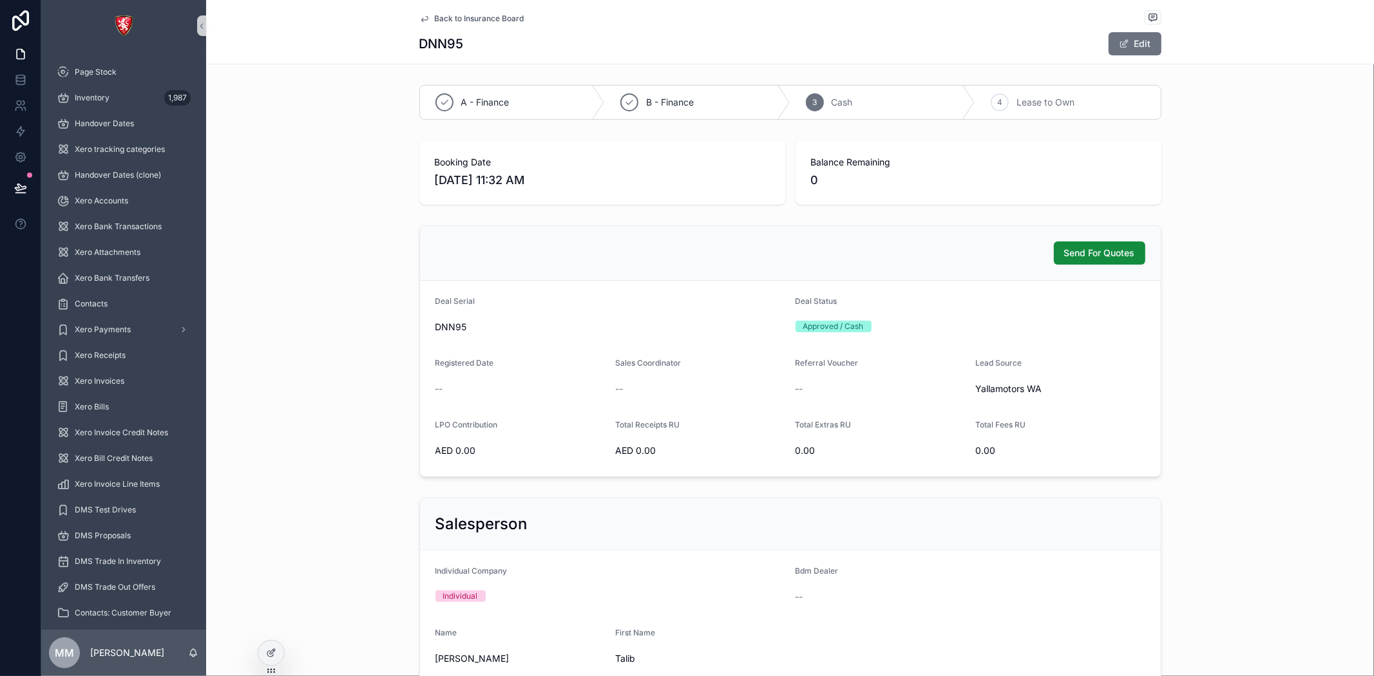
click at [1132, 274] on div "Send For Quotes" at bounding box center [790, 253] width 741 height 55
click at [268, 645] on div at bounding box center [271, 653] width 26 height 24
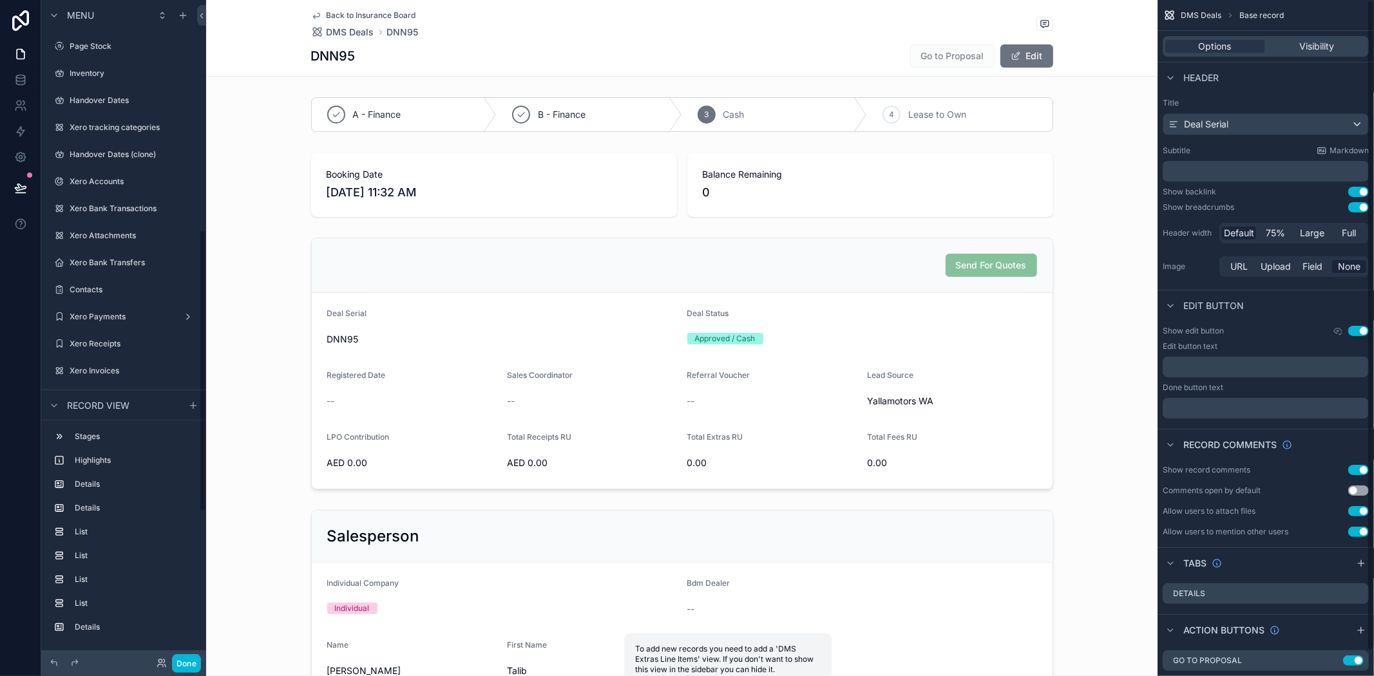
scroll to position [540, 0]
click at [989, 273] on div "scrollable content" at bounding box center [682, 364] width 952 height 262
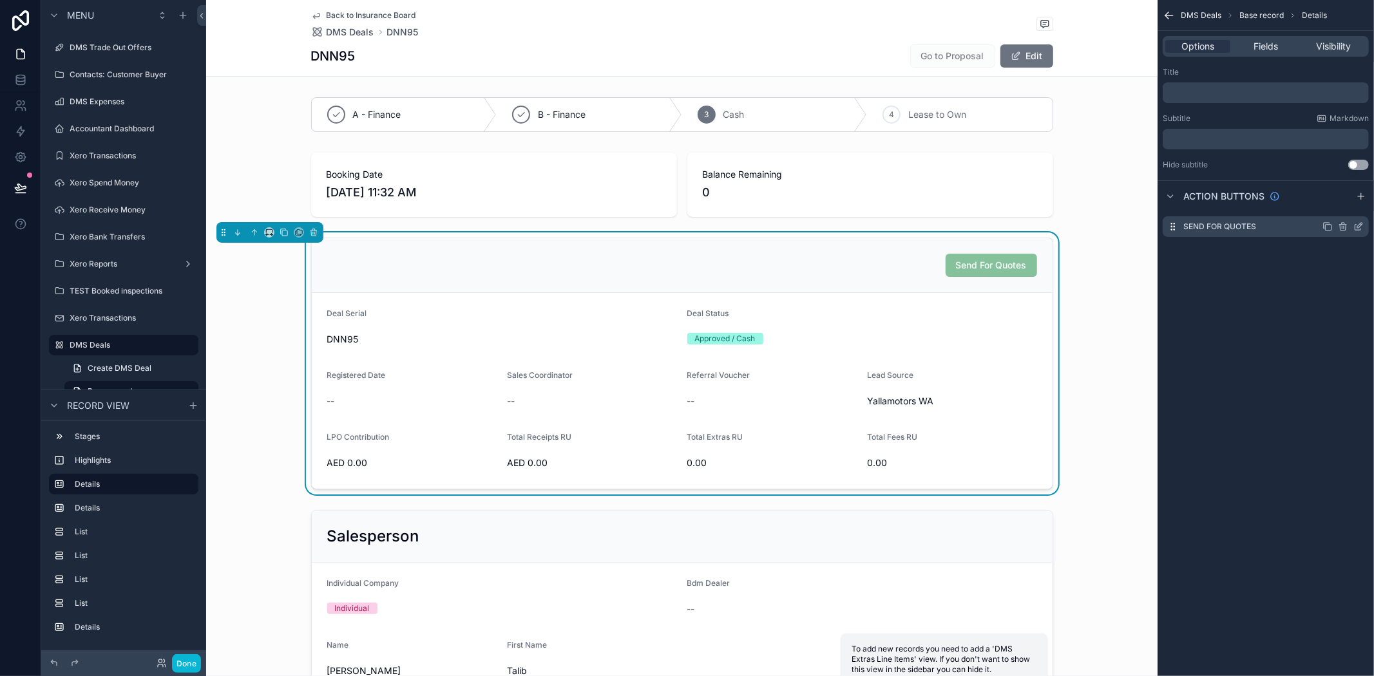
click at [1355, 224] on icon "scrollable content" at bounding box center [1359, 227] width 10 height 10
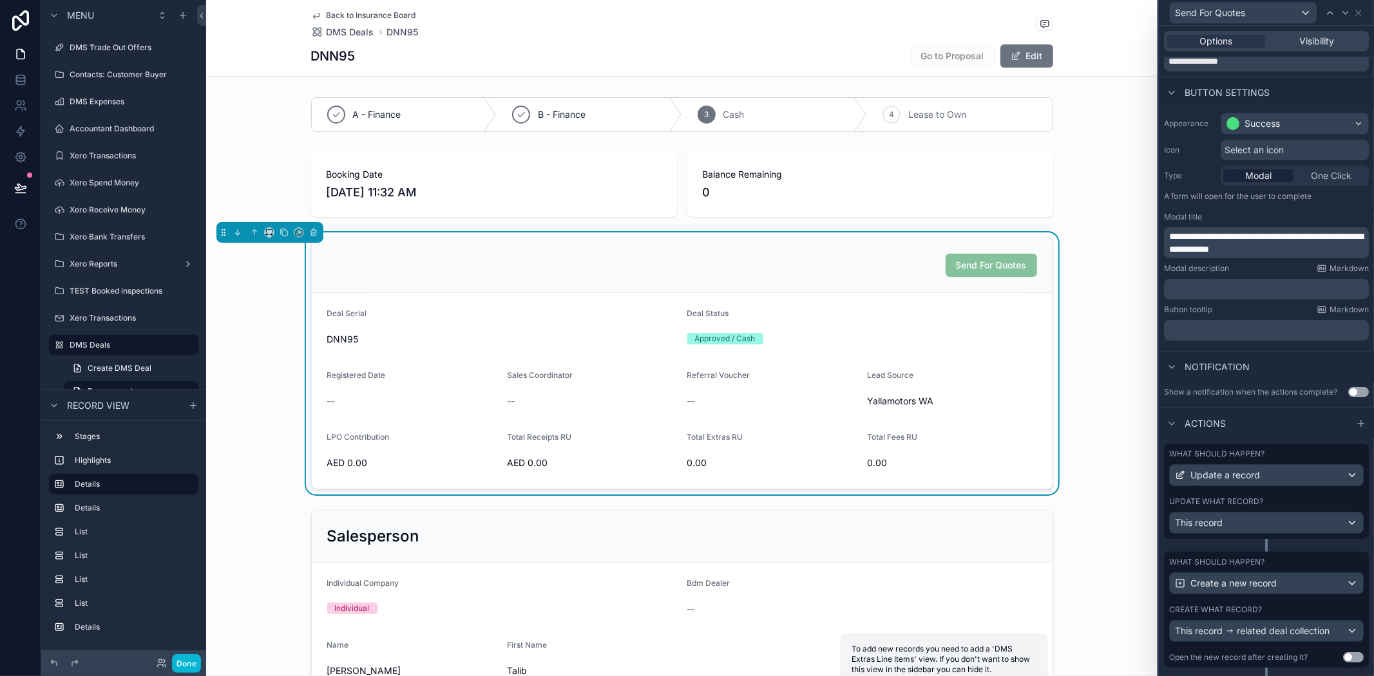
scroll to position [93, 0]
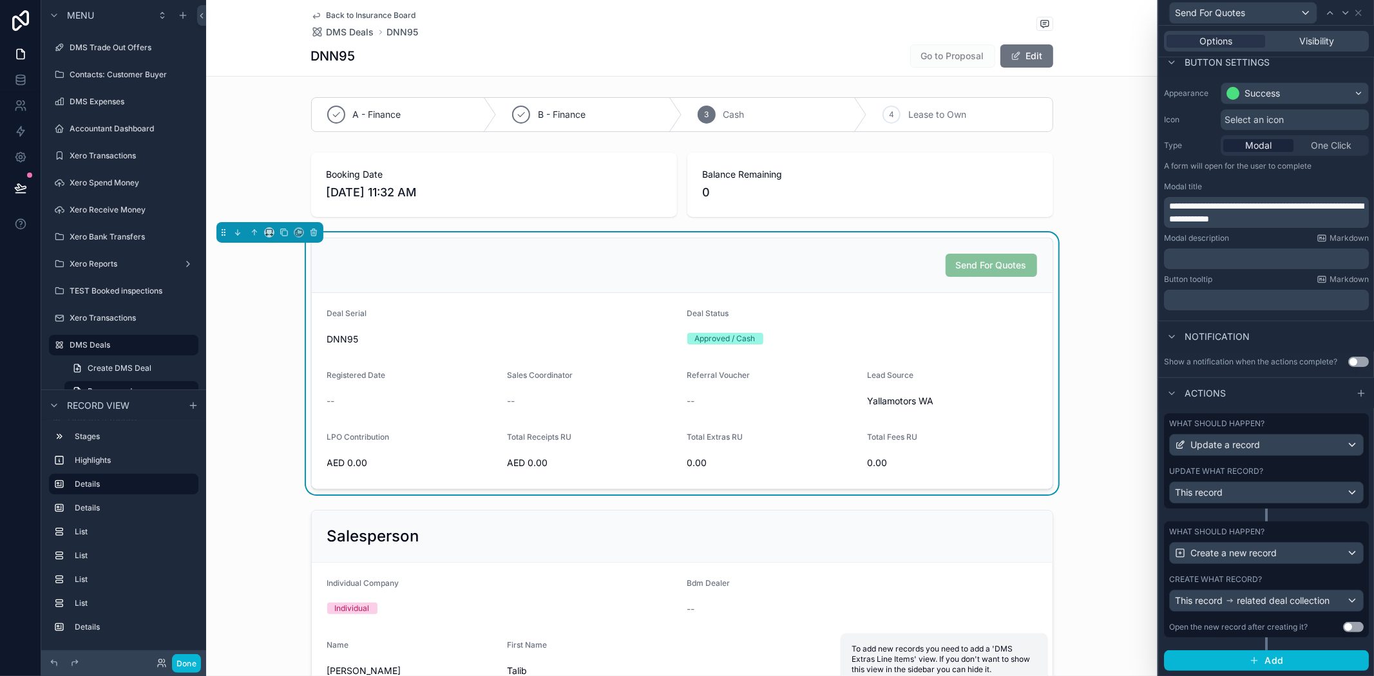
click at [1245, 671] on div "What should happen? Update a record Update what record? This record What should…" at bounding box center [1266, 542] width 215 height 268
click at [1251, 657] on icon "button" at bounding box center [1254, 661] width 10 height 10
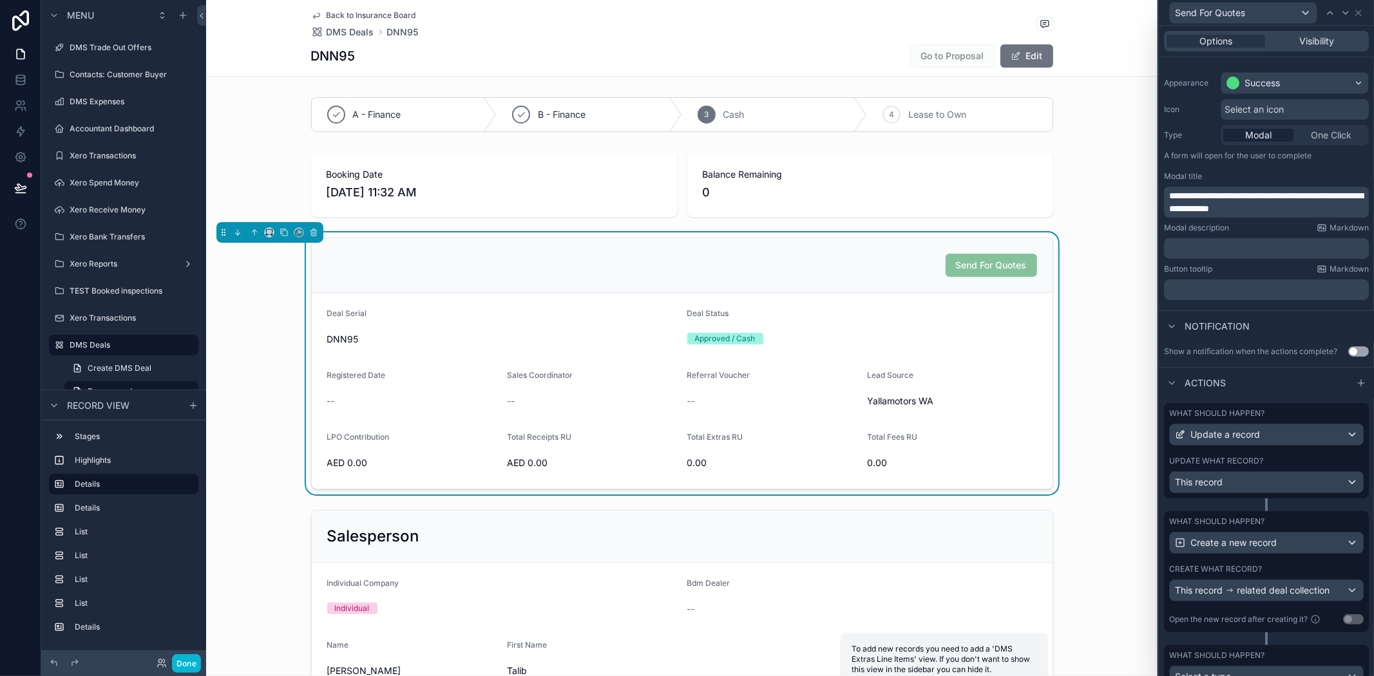
scroll to position [159, 0]
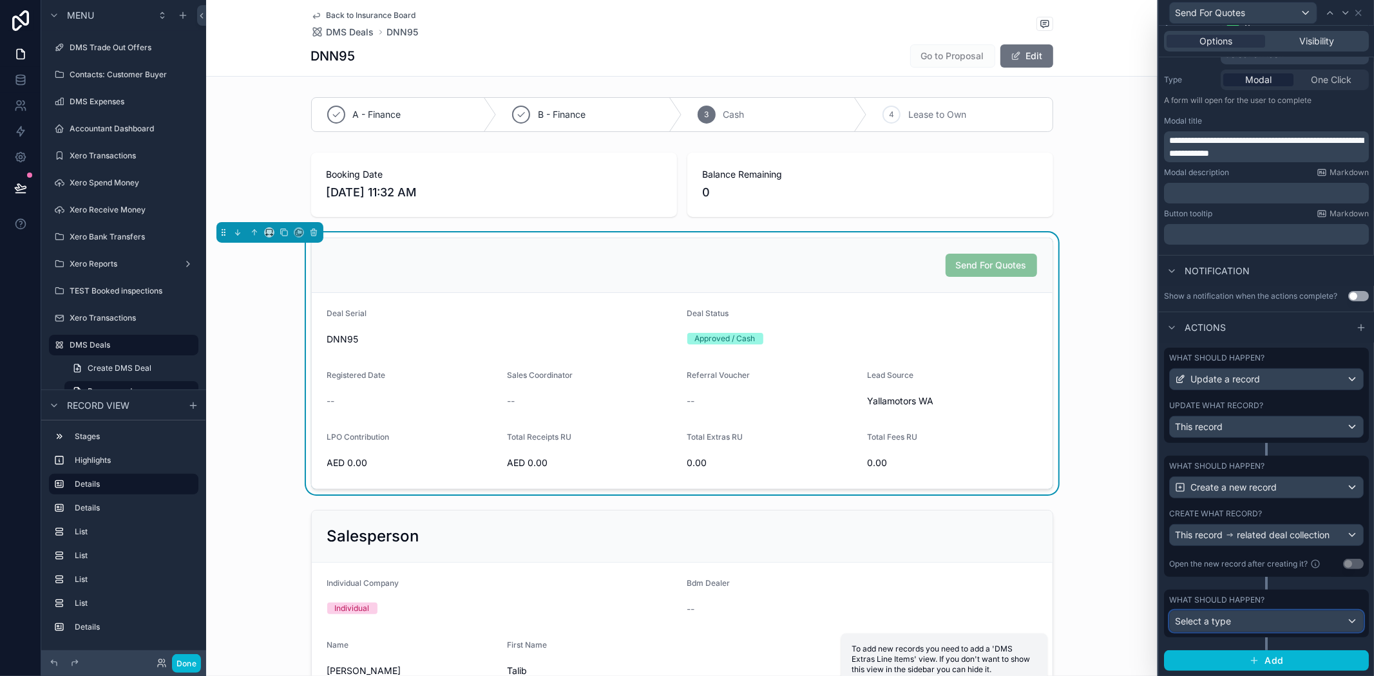
click at [1244, 628] on div "Select a type" at bounding box center [1266, 621] width 193 height 21
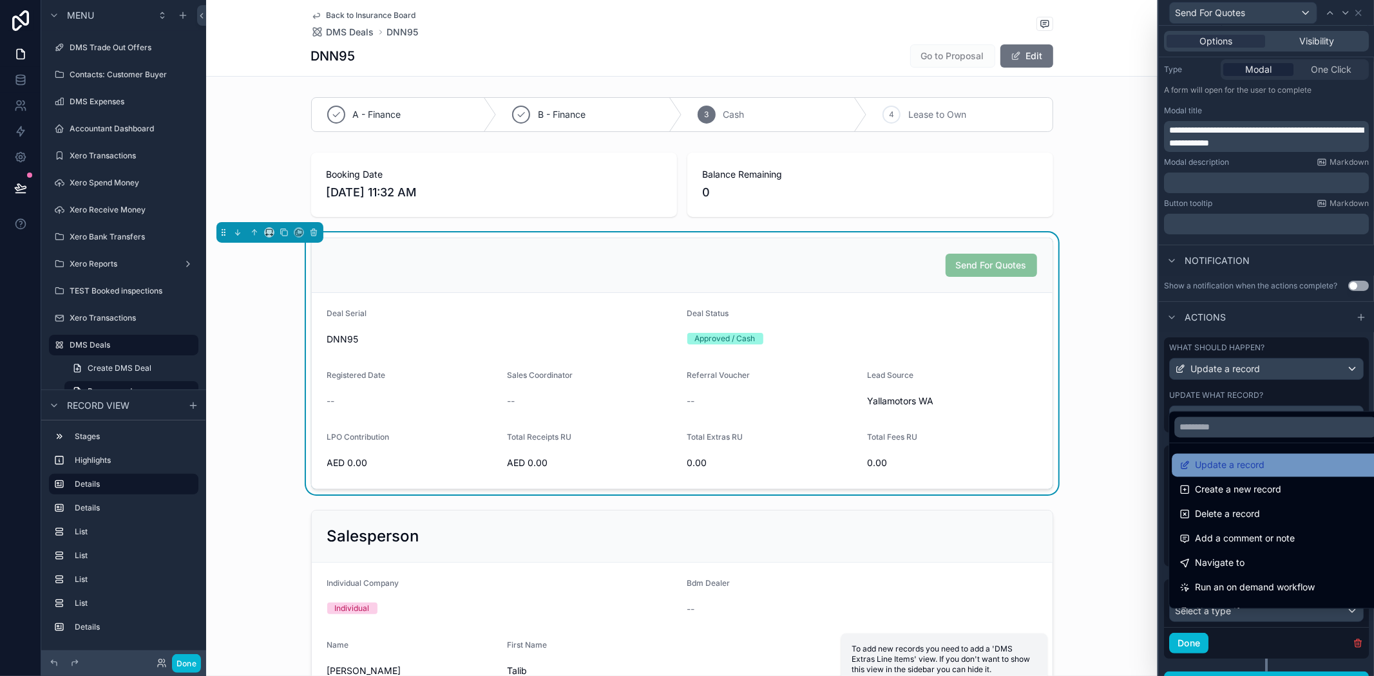
click at [1236, 459] on span "Update a record" at bounding box center [1230, 465] width 70 height 15
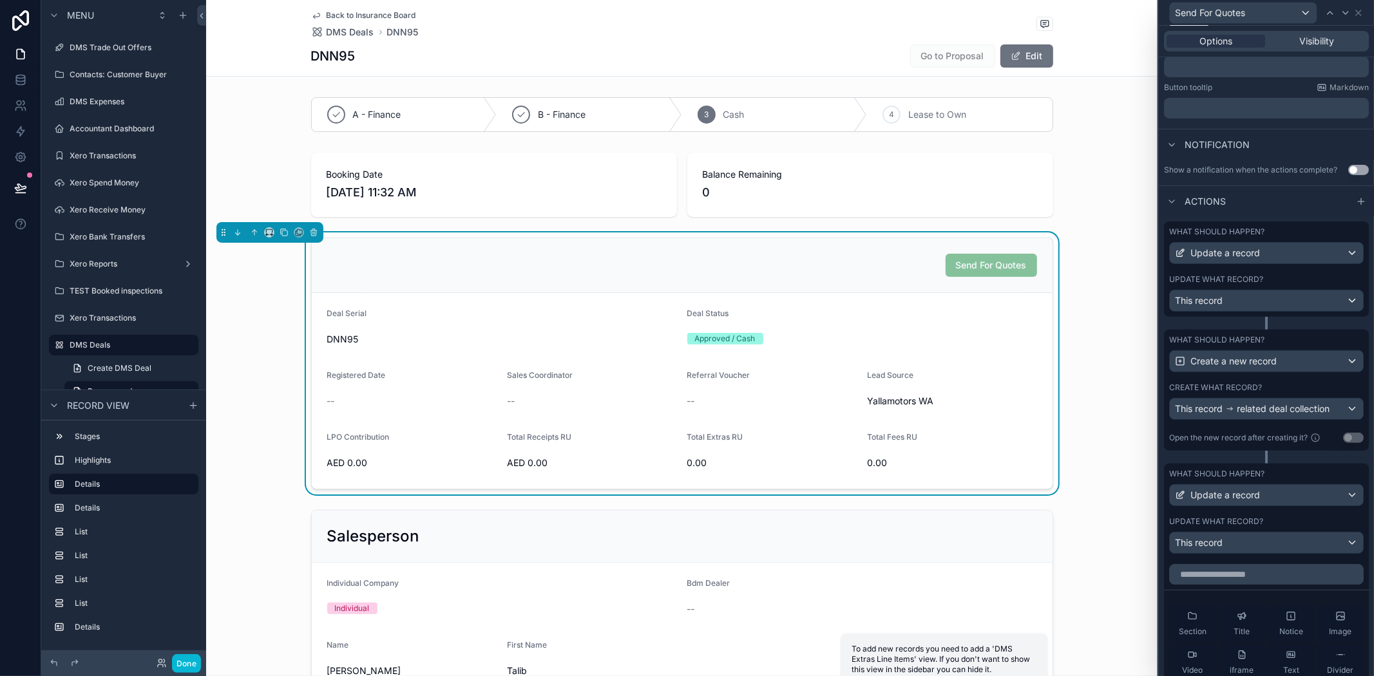
scroll to position [517, 0]
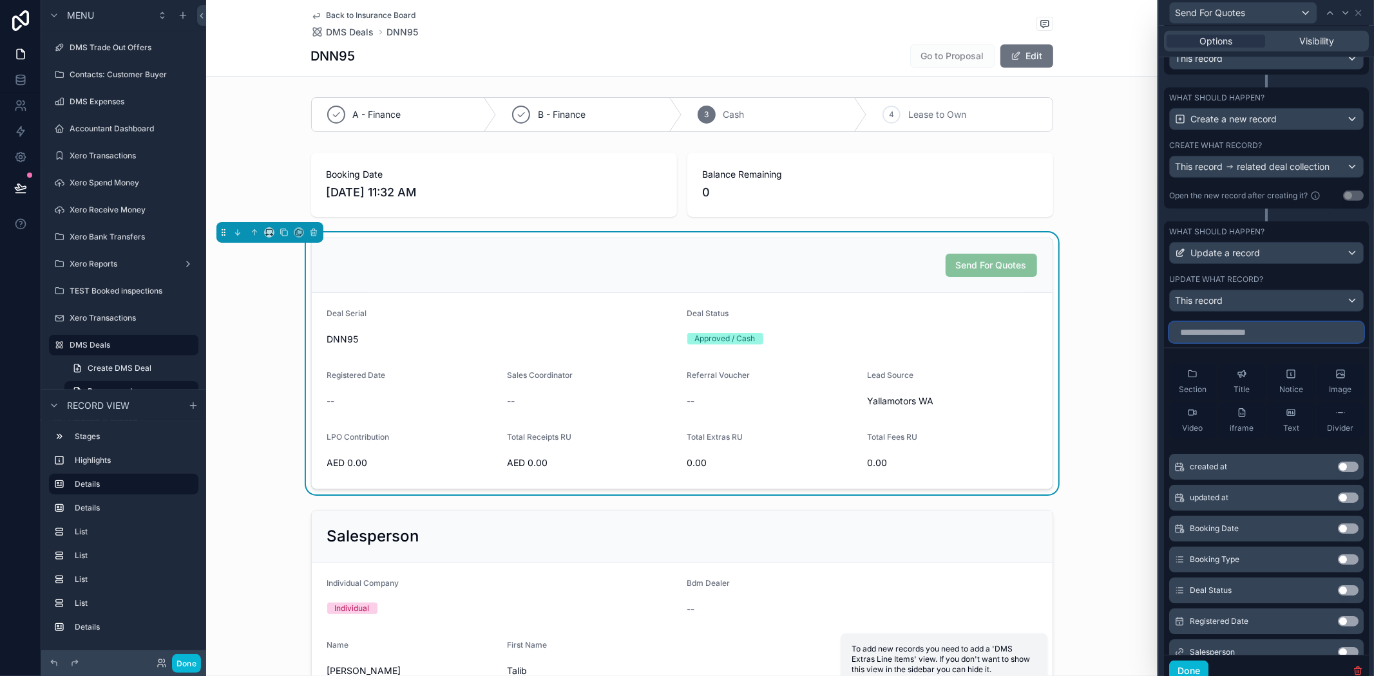
click at [1220, 338] on input "text" at bounding box center [1266, 332] width 195 height 21
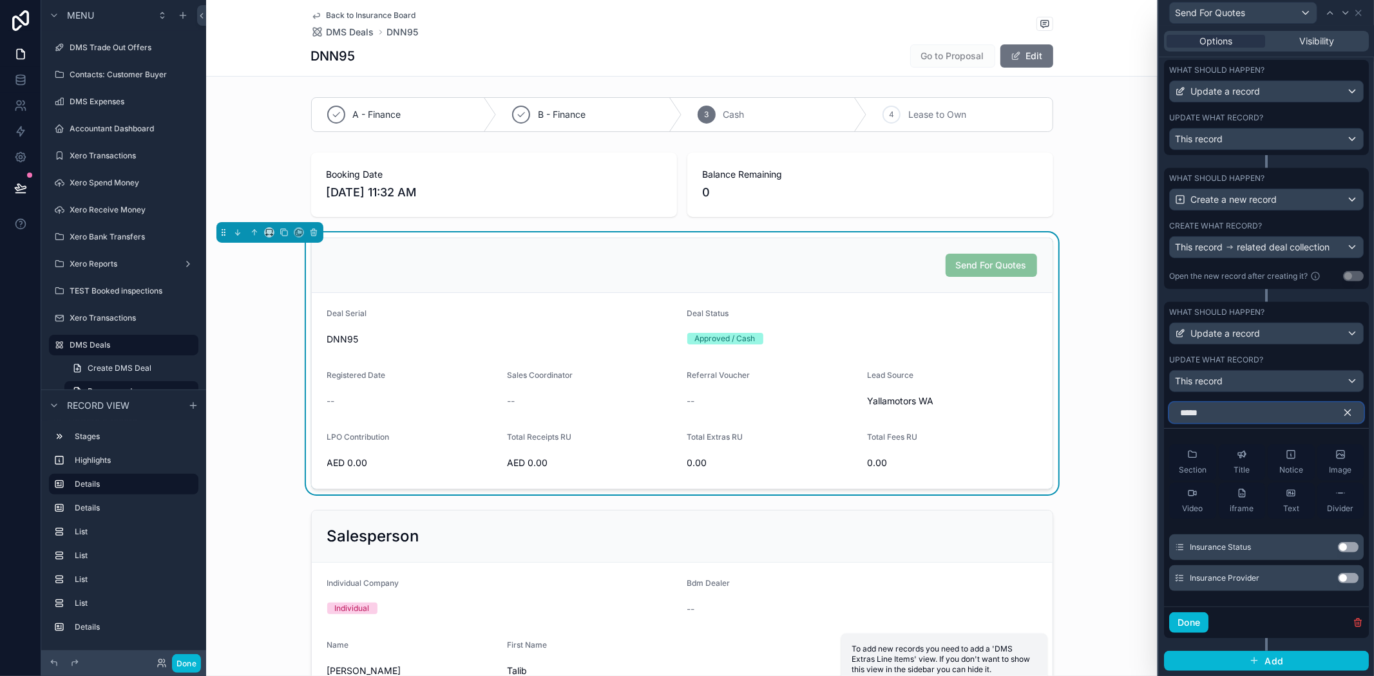
type input "*****"
click at [1323, 545] on div "Insurance Status Use setting" at bounding box center [1266, 548] width 195 height 26
click at [1338, 546] on button "Use setting" at bounding box center [1348, 547] width 21 height 10
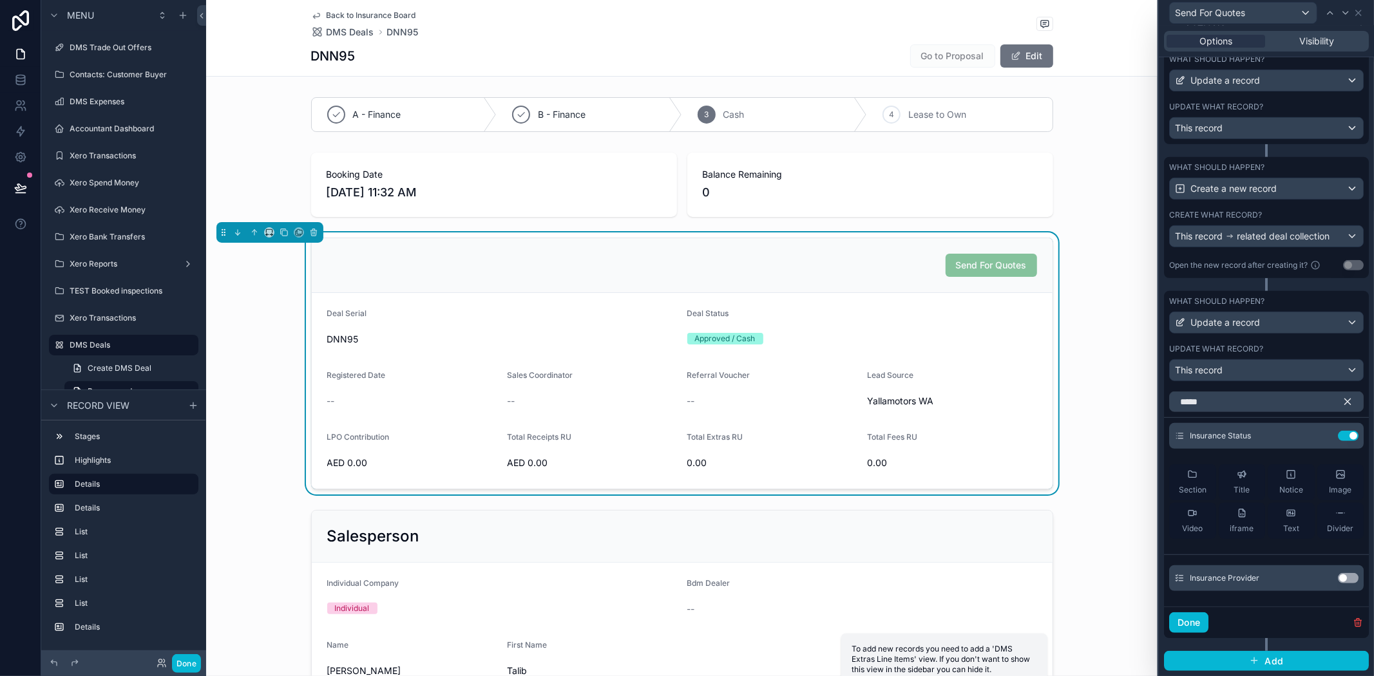
scroll to position [459, 0]
click at [1193, 623] on button "Done" at bounding box center [1188, 623] width 39 height 21
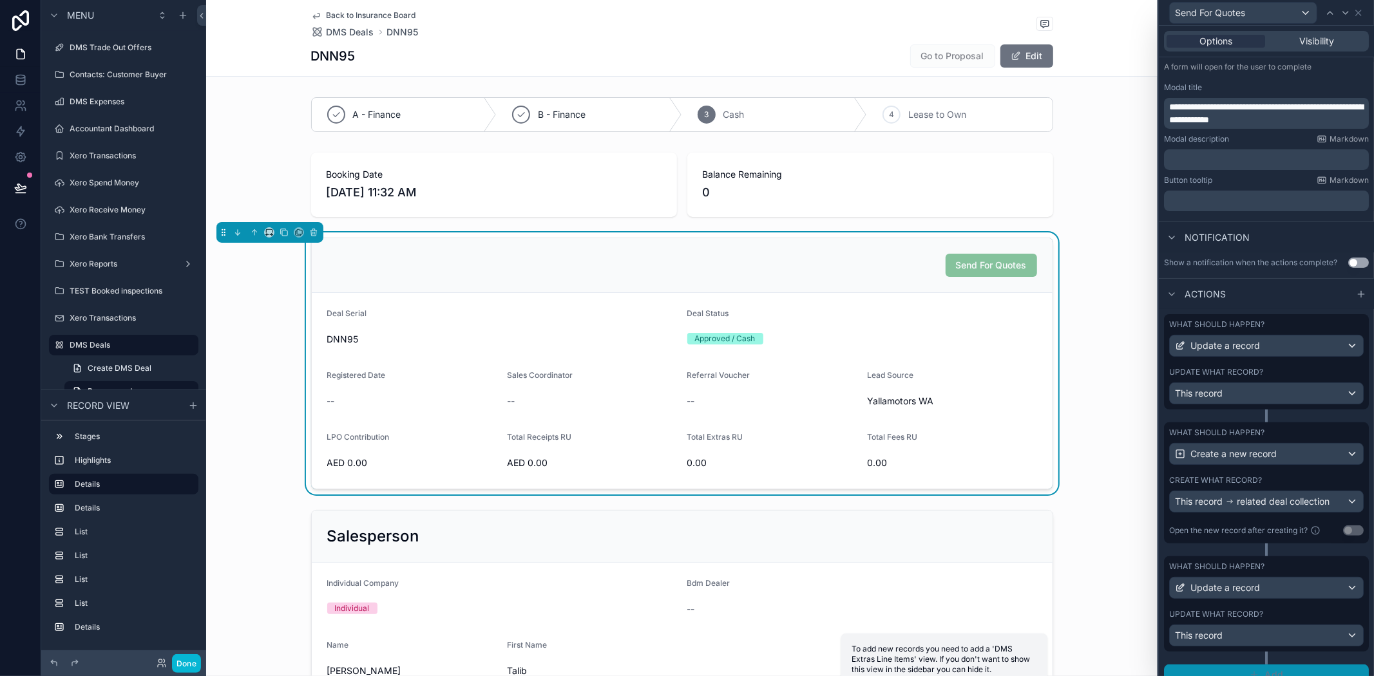
scroll to position [207, 0]
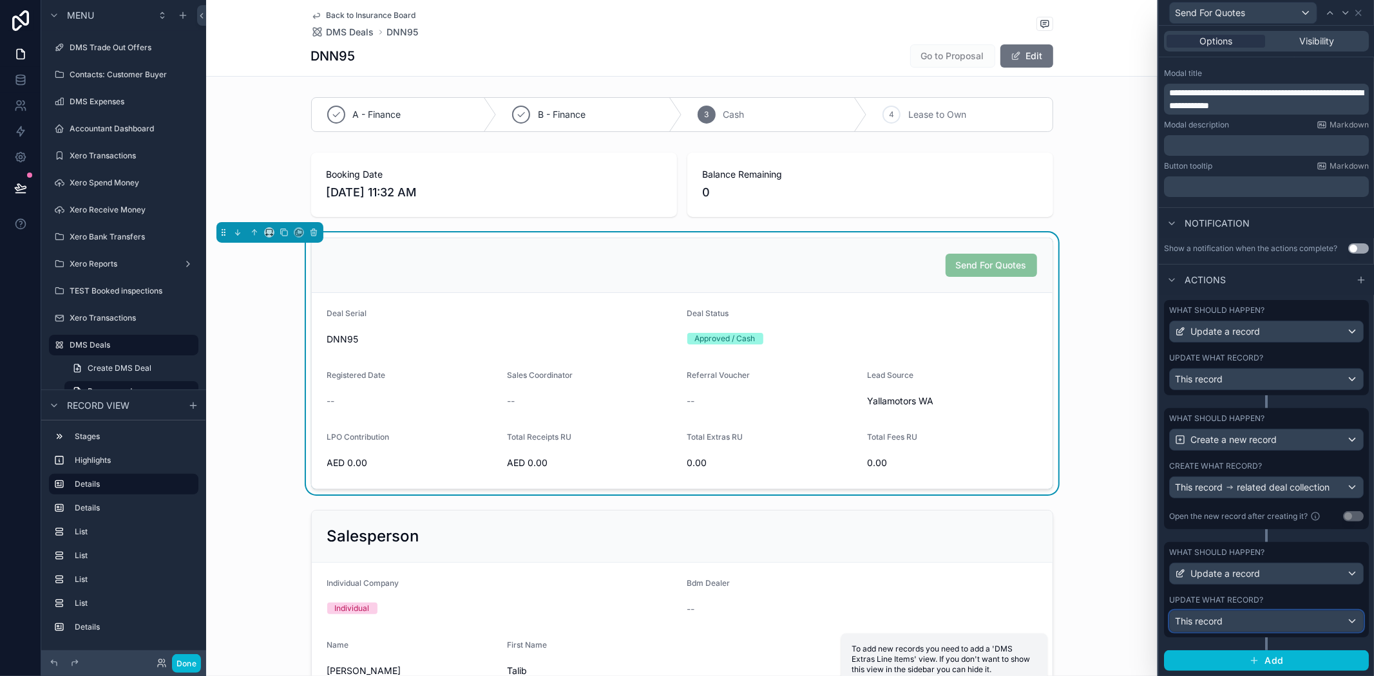
click at [1286, 627] on div "This record" at bounding box center [1266, 621] width 193 height 21
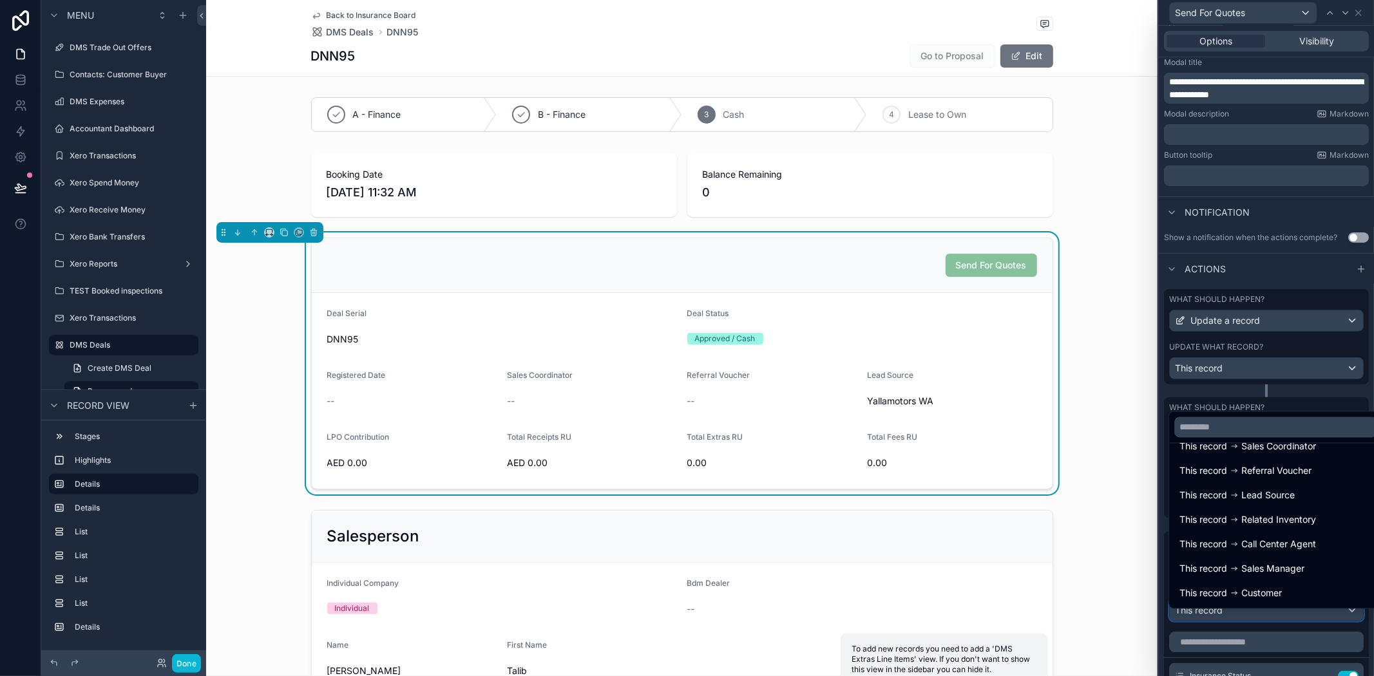
scroll to position [0, 0]
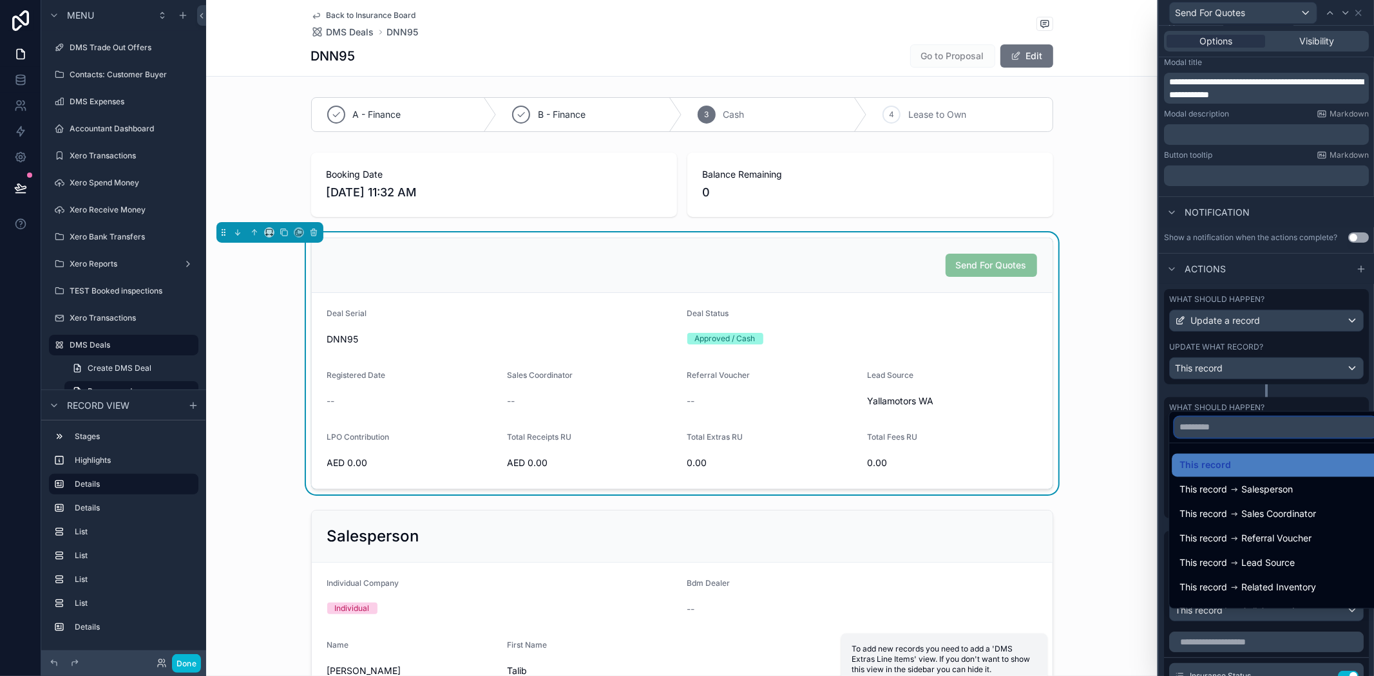
click at [1234, 435] on input "text" at bounding box center [1276, 427] width 202 height 21
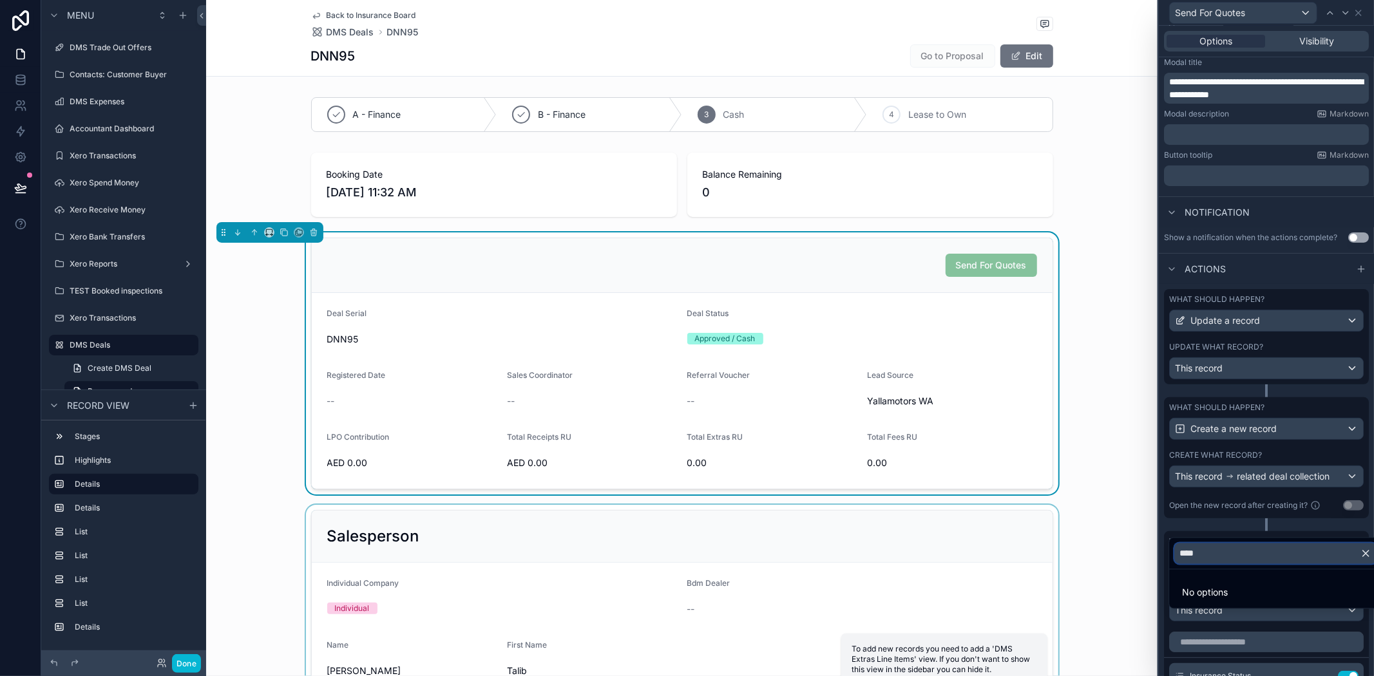
type input "****"
drag, startPoint x: 1100, startPoint y: 602, endPoint x: 1163, endPoint y: 646, distance: 76.3
click at [1102, 602] on div "scrollable content" at bounding box center [682, 604] width 952 height 198
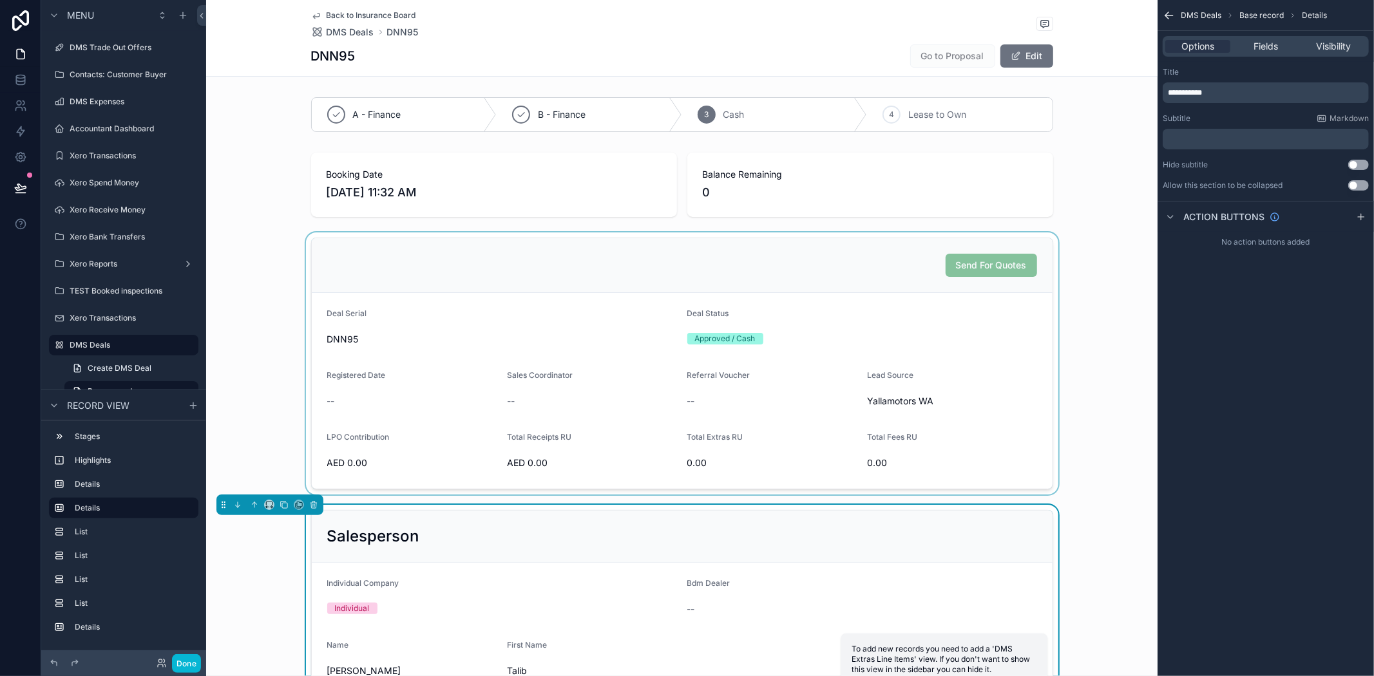
click at [892, 407] on div "scrollable content" at bounding box center [682, 364] width 952 height 262
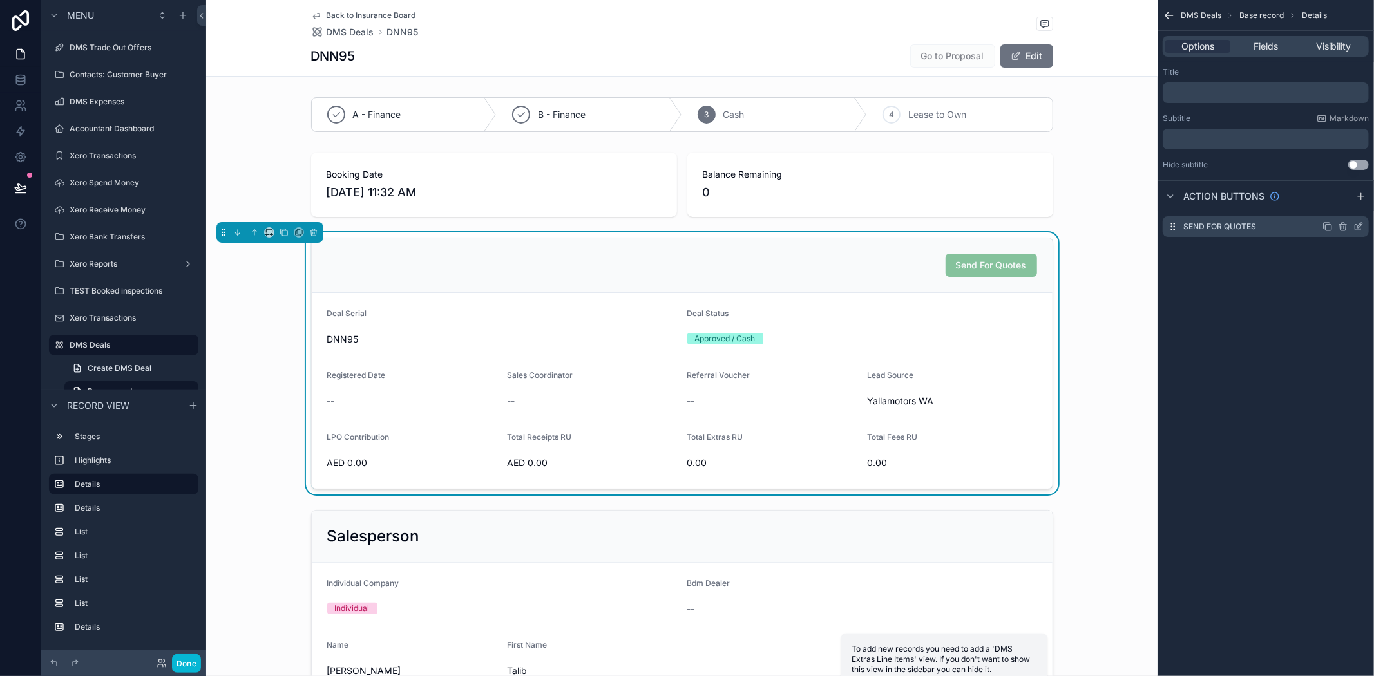
drag, startPoint x: 1361, startPoint y: 227, endPoint x: 1351, endPoint y: 227, distance: 10.3
click at [1361, 227] on icon "scrollable content" at bounding box center [1359, 227] width 10 height 10
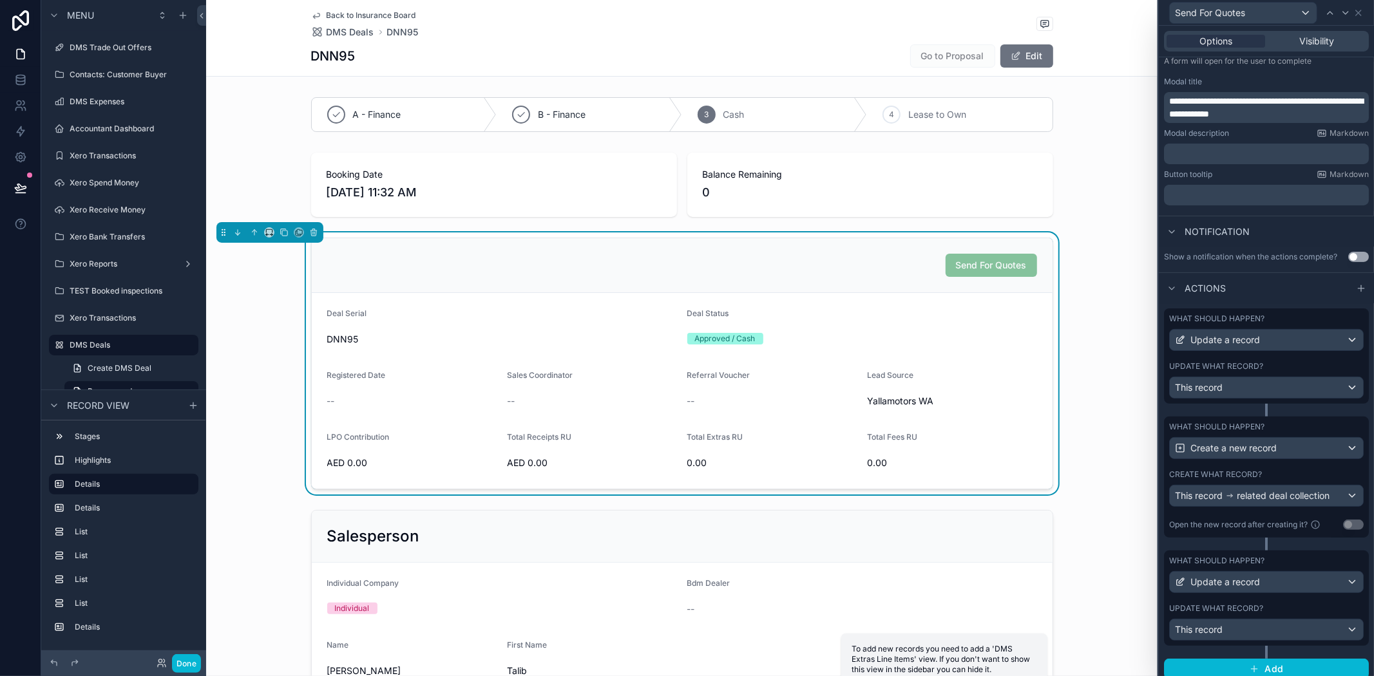
scroll to position [207, 0]
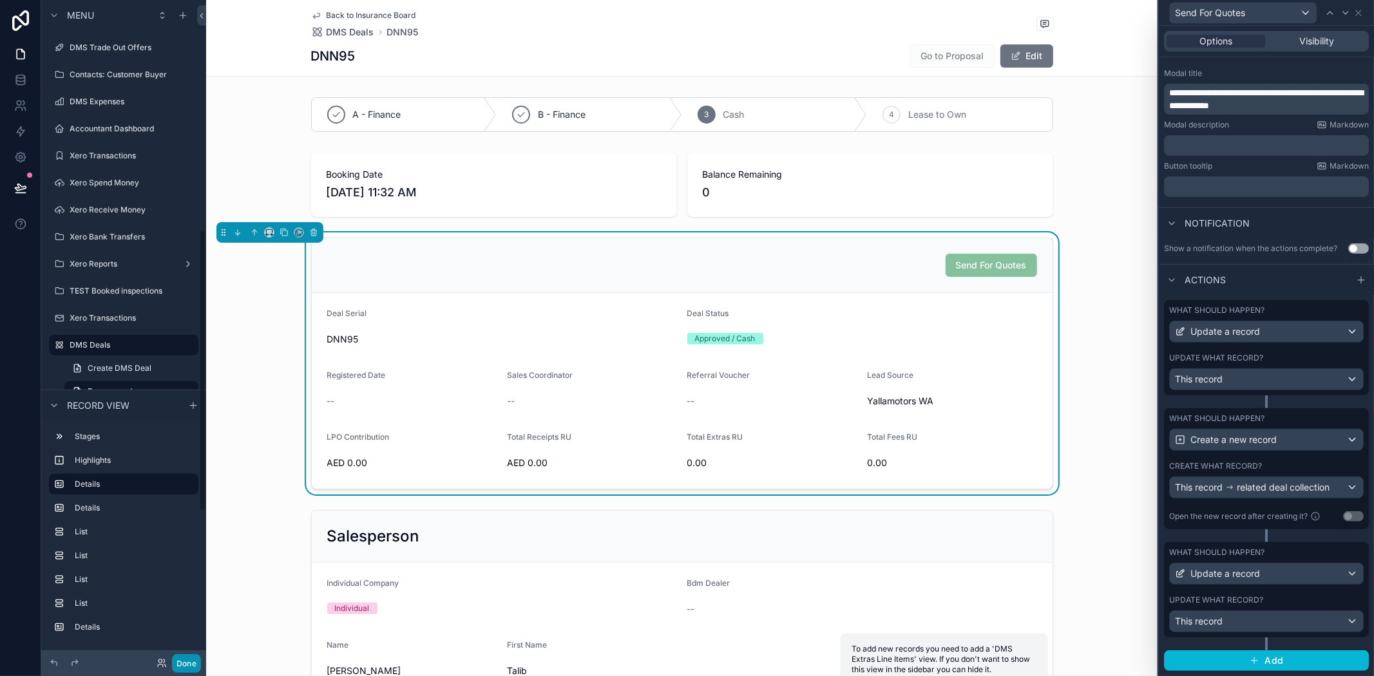
click at [189, 664] on button "Done" at bounding box center [186, 664] width 29 height 19
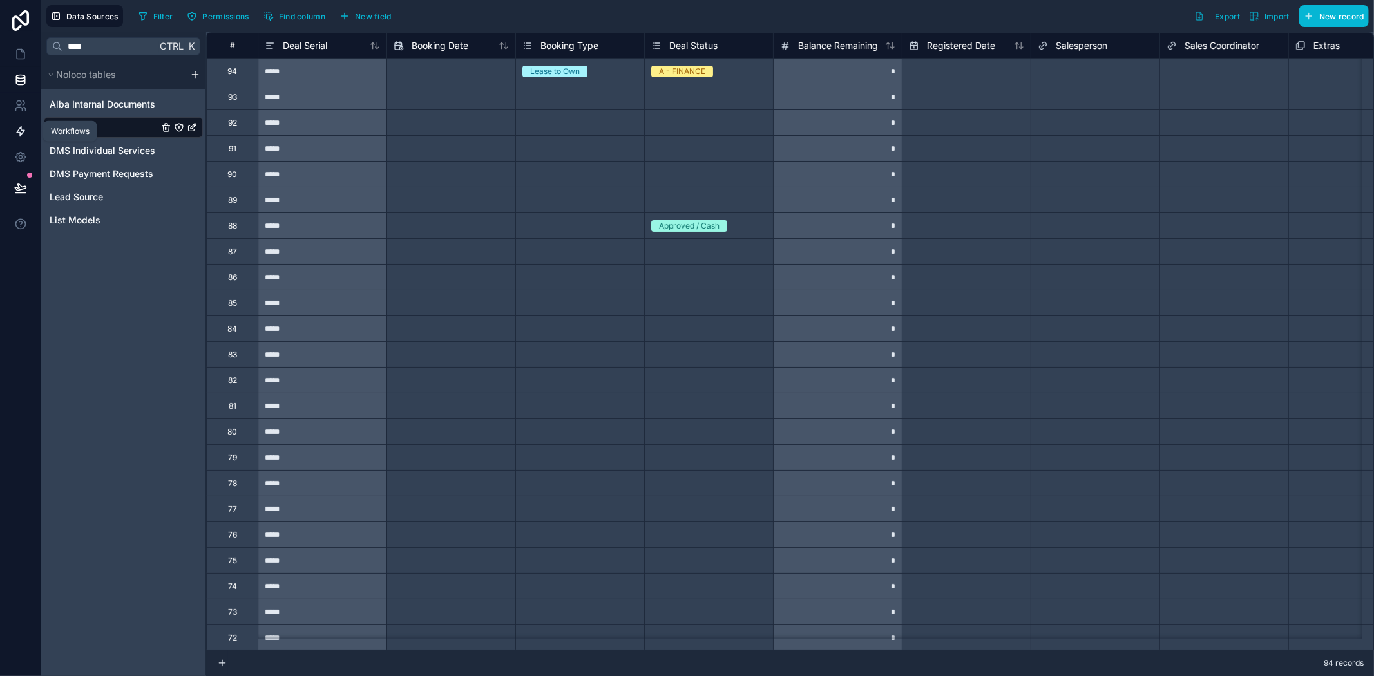
click at [21, 128] on icon at bounding box center [21, 132] width 8 height 10
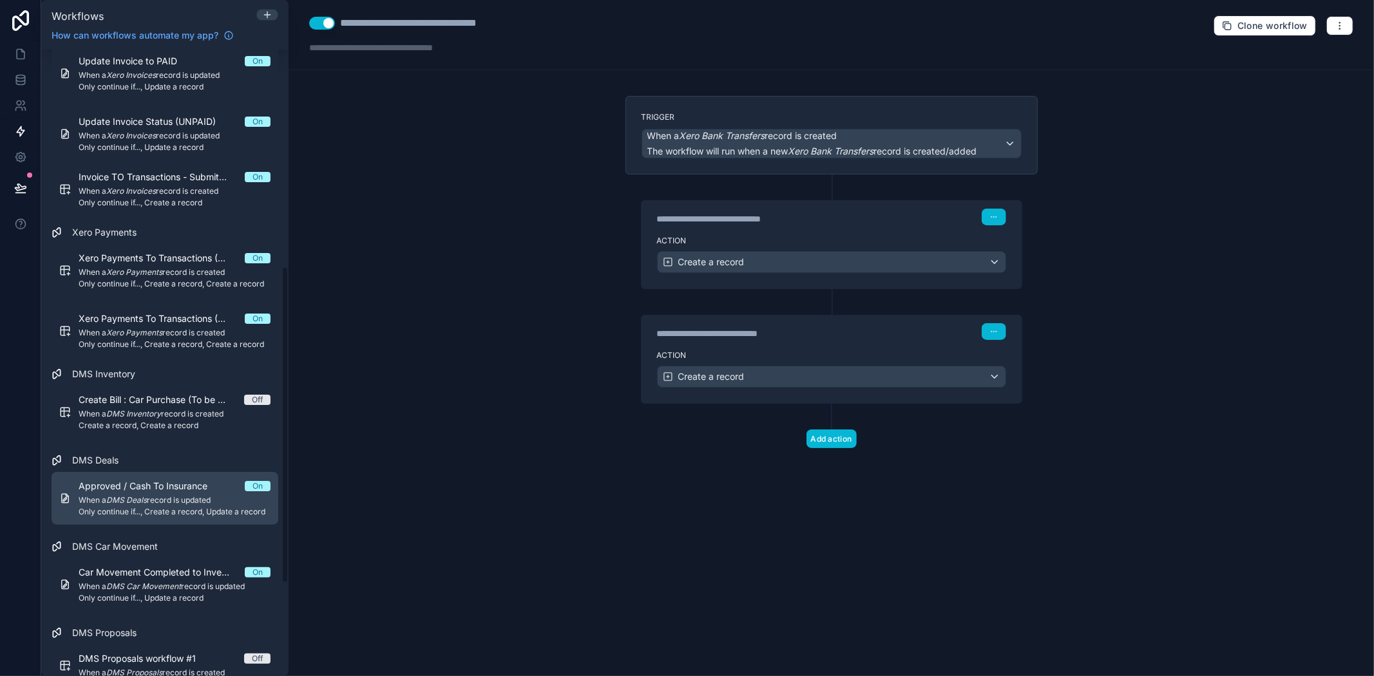
scroll to position [429, 0]
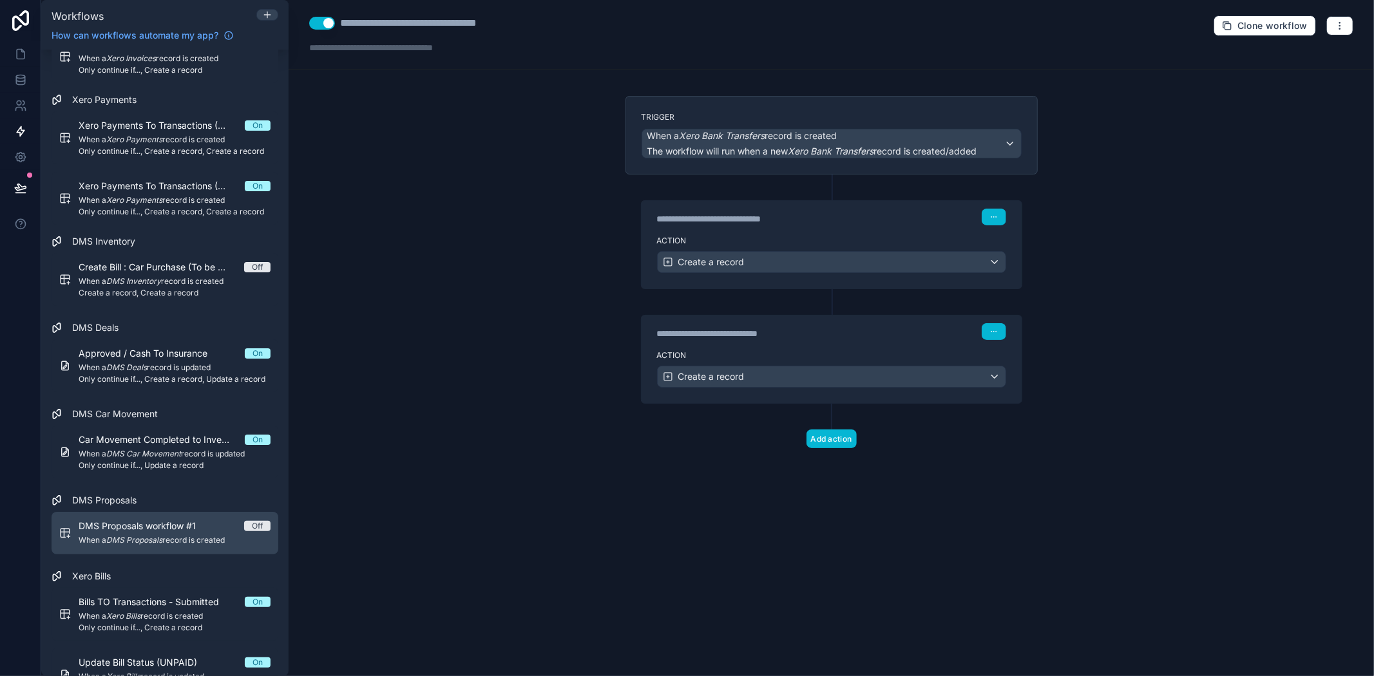
click at [179, 526] on span "DMS Proposals workflow #1" at bounding box center [145, 526] width 133 height 13
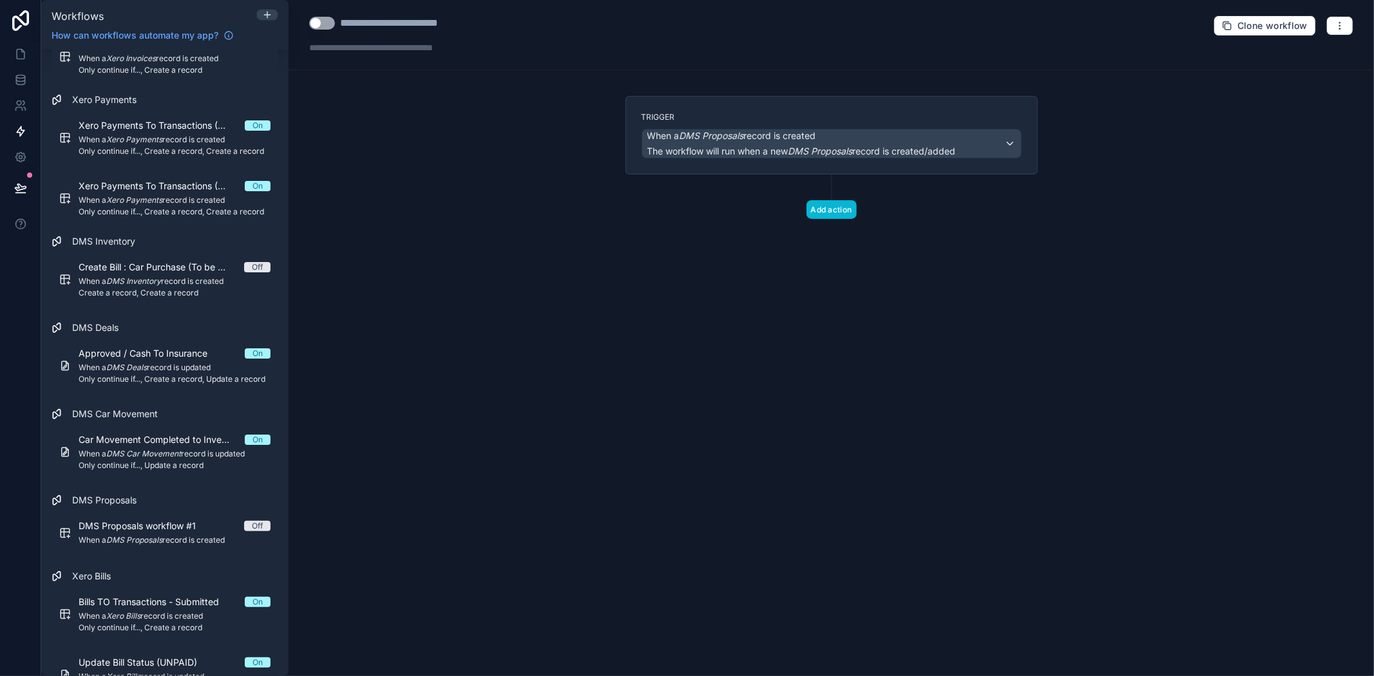
click at [861, 124] on div "Trigger When a DMS Proposals record is created The workflow will run when a new…" at bounding box center [832, 135] width 380 height 46
click at [950, 147] on span "The workflow will run when a new DMS Proposals record is created/added" at bounding box center [801, 151] width 309 height 11
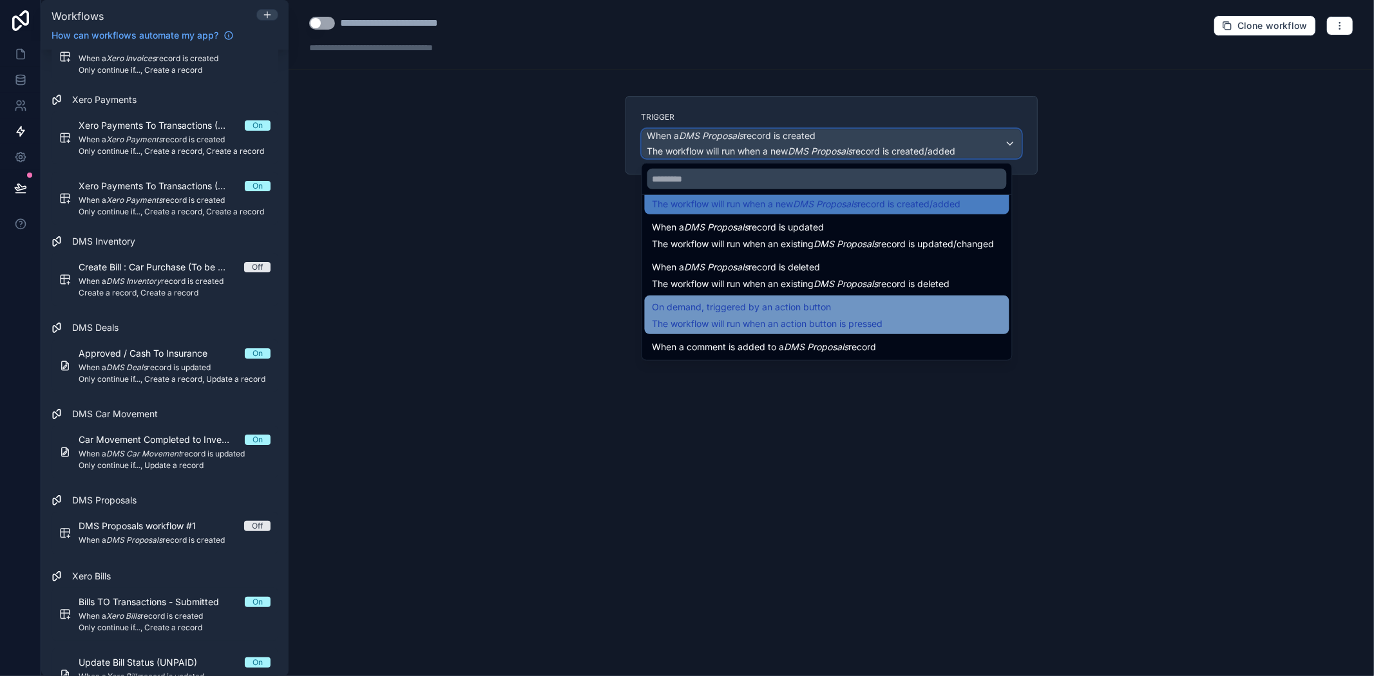
scroll to position [46, 0]
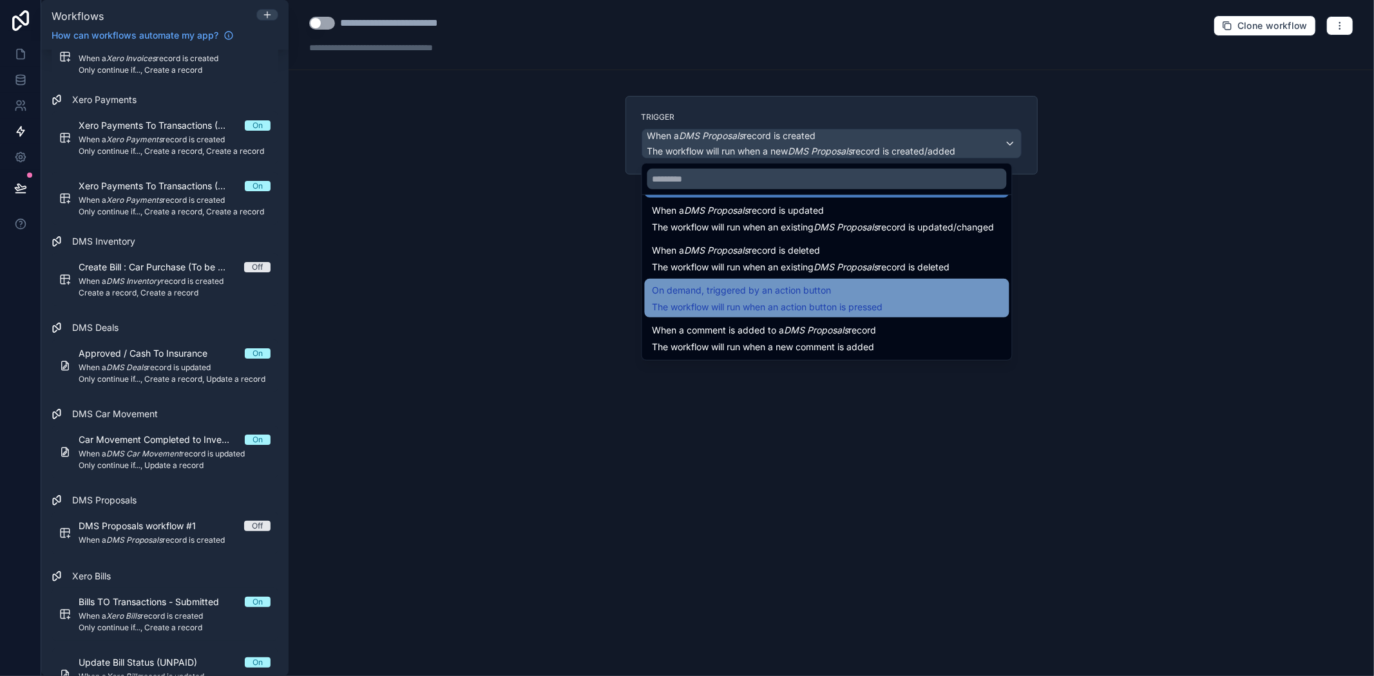
click at [775, 303] on span "The workflow will run when an action button is pressed" at bounding box center [768, 307] width 231 height 11
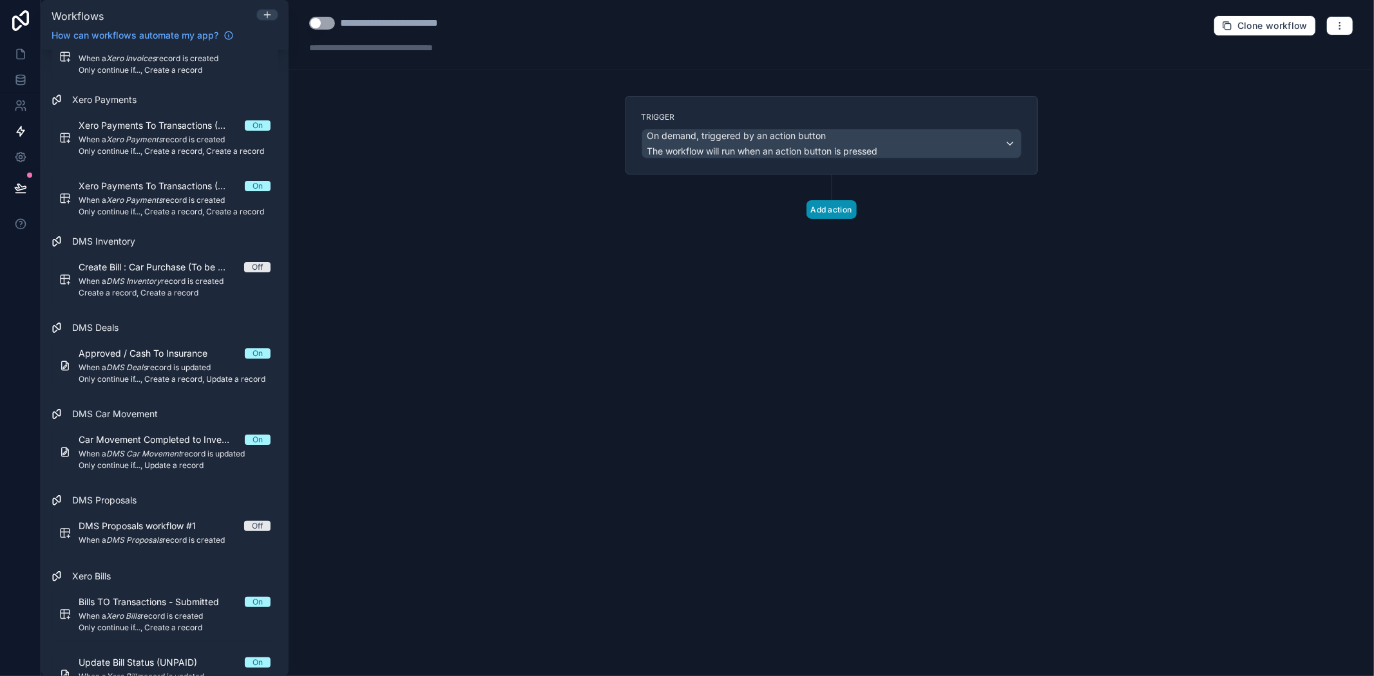
click at [838, 210] on button "Add action" at bounding box center [832, 209] width 50 height 19
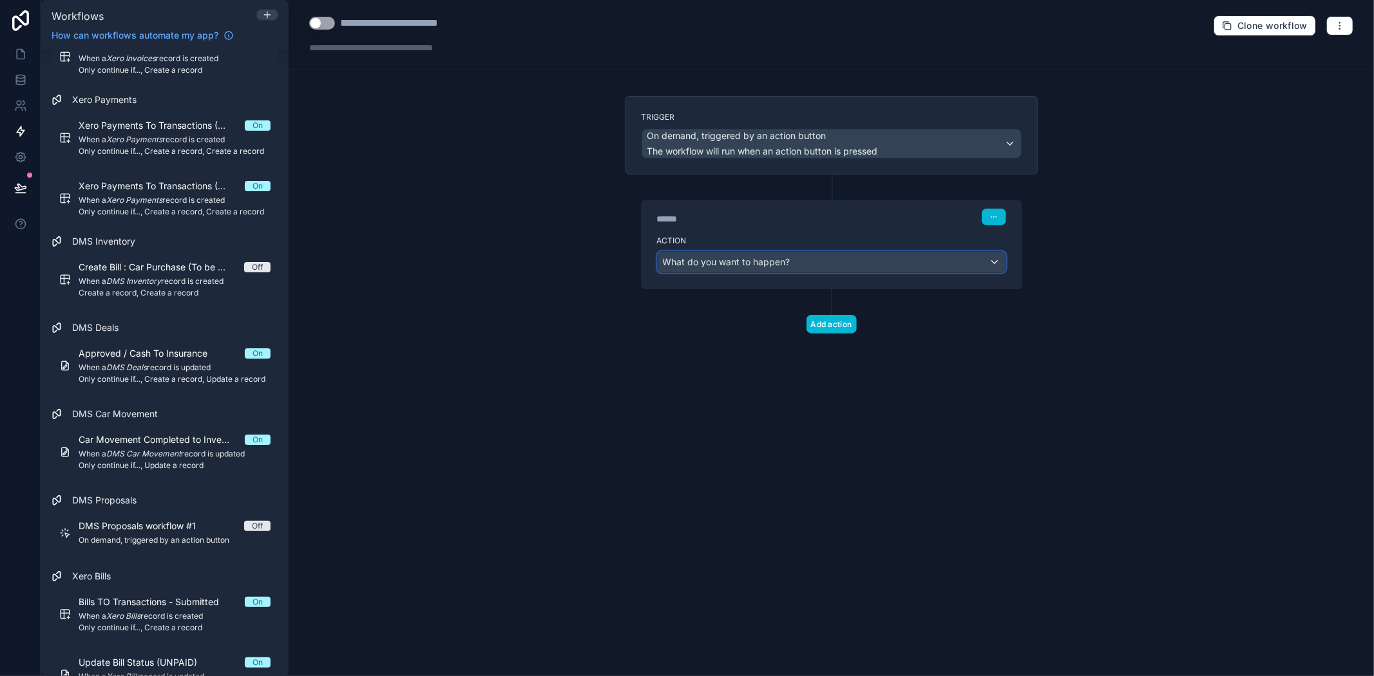
click at [771, 267] on span "What do you want to happen?" at bounding box center [727, 261] width 128 height 11
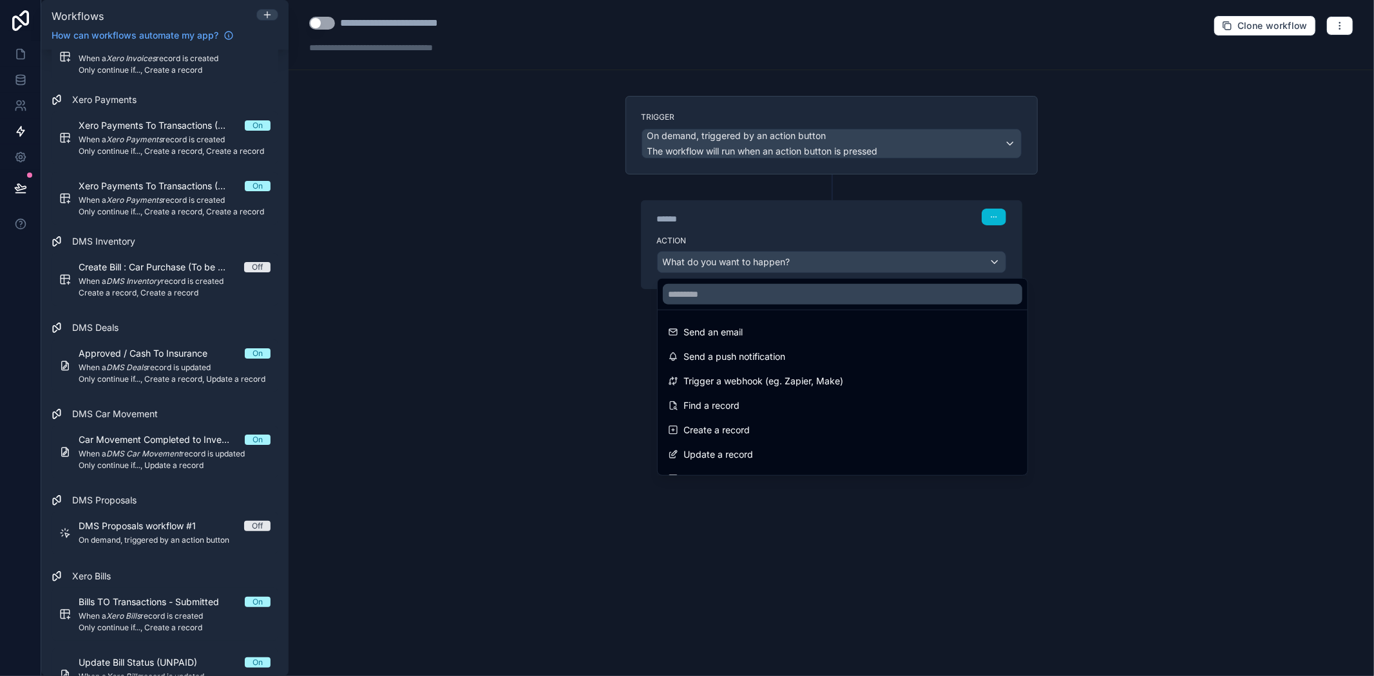
click at [857, 183] on div at bounding box center [687, 338] width 1374 height 676
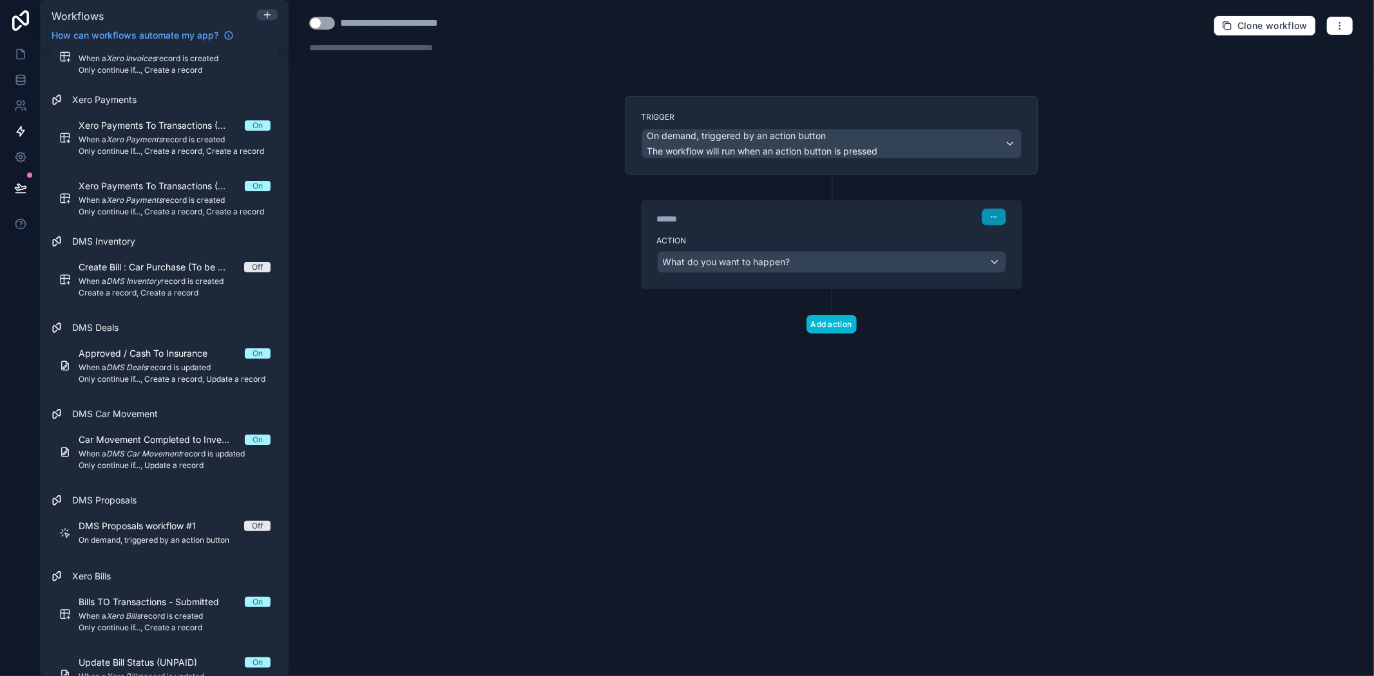
click at [988, 218] on button "button" at bounding box center [994, 217] width 24 height 17
click at [898, 234] on div "Action What do you want to happen?" at bounding box center [832, 260] width 380 height 58
click at [729, 265] on span "What do you want to happen?" at bounding box center [727, 261] width 128 height 11
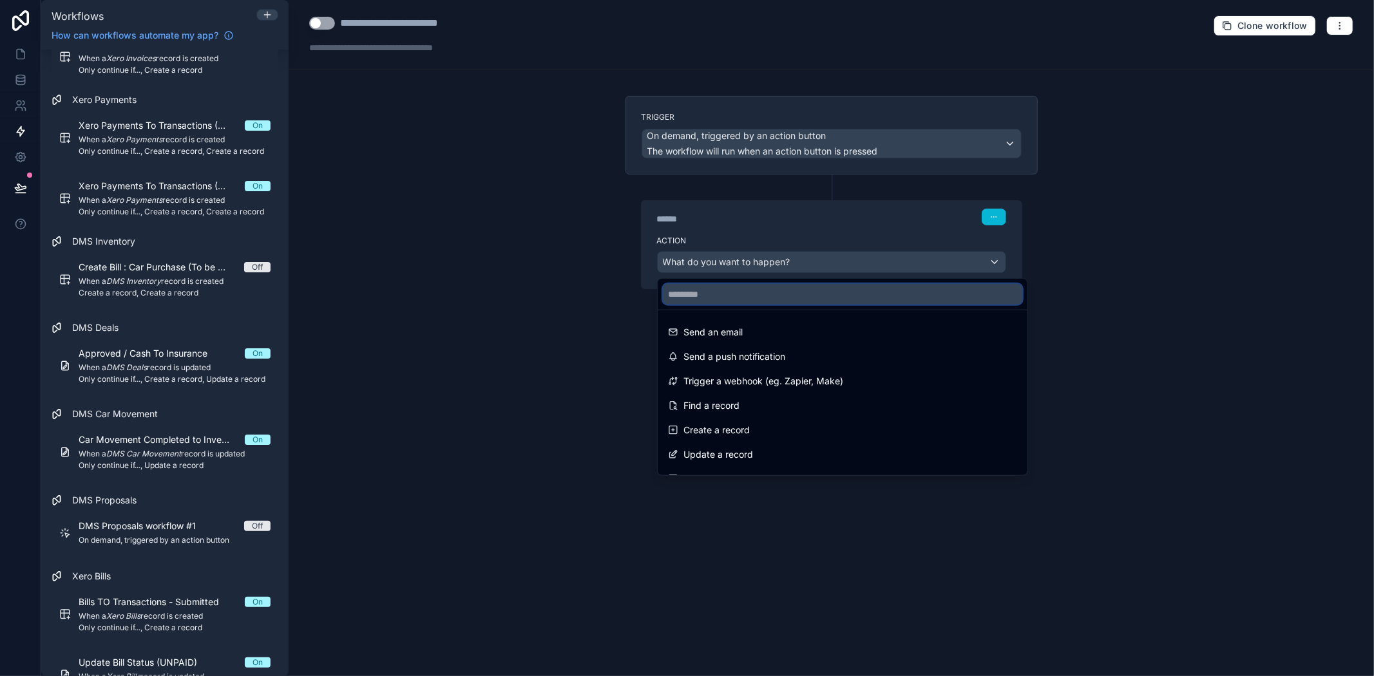
click at [722, 293] on input "text" at bounding box center [843, 294] width 360 height 21
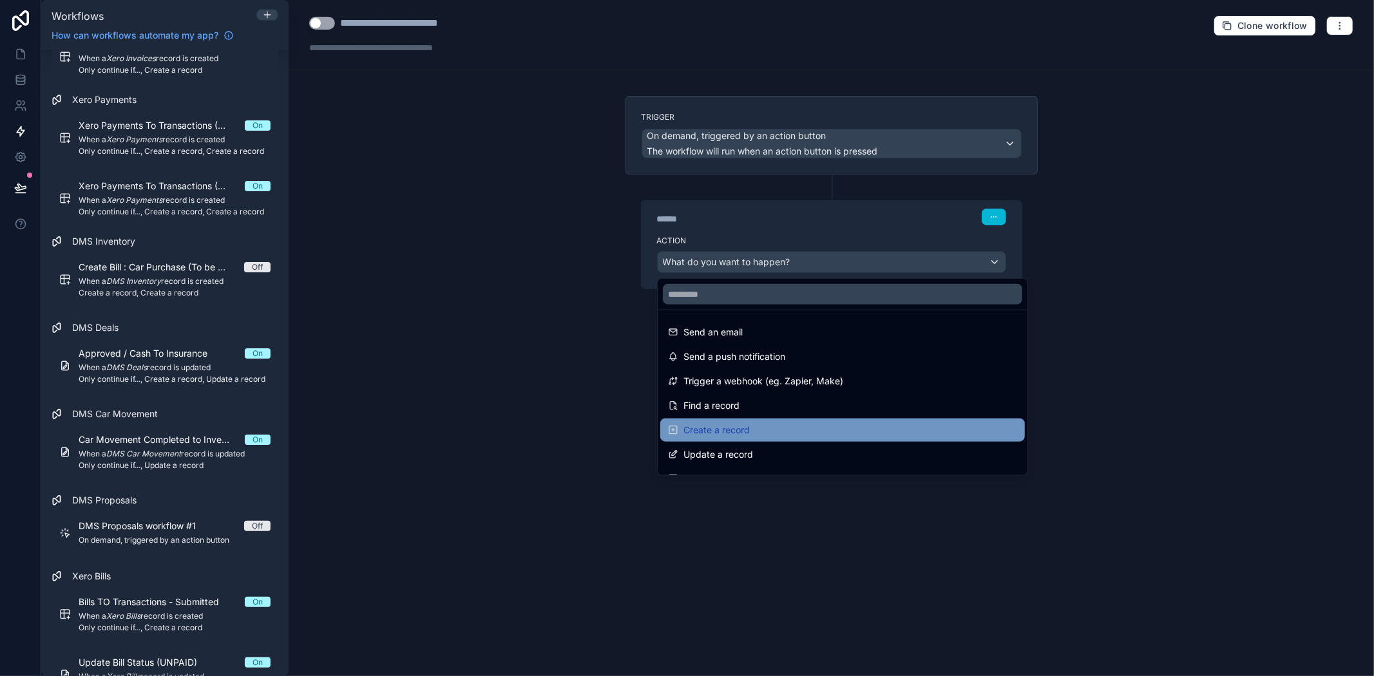
click at [765, 430] on div "Create a record" at bounding box center [842, 430] width 349 height 15
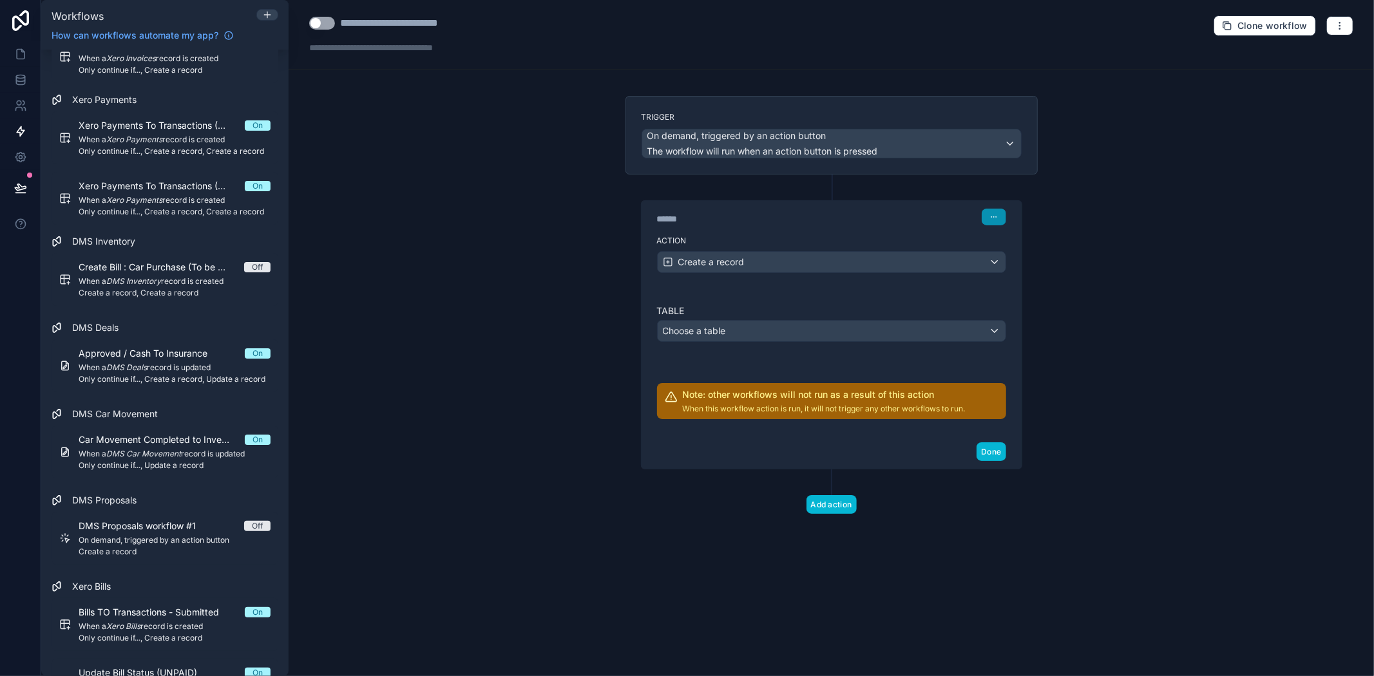
drag, startPoint x: 993, startPoint y: 213, endPoint x: 980, endPoint y: 222, distance: 16.3
click at [986, 216] on button "button" at bounding box center [994, 217] width 24 height 17
click at [1017, 273] on button "Delete" at bounding box center [1024, 267] width 88 height 21
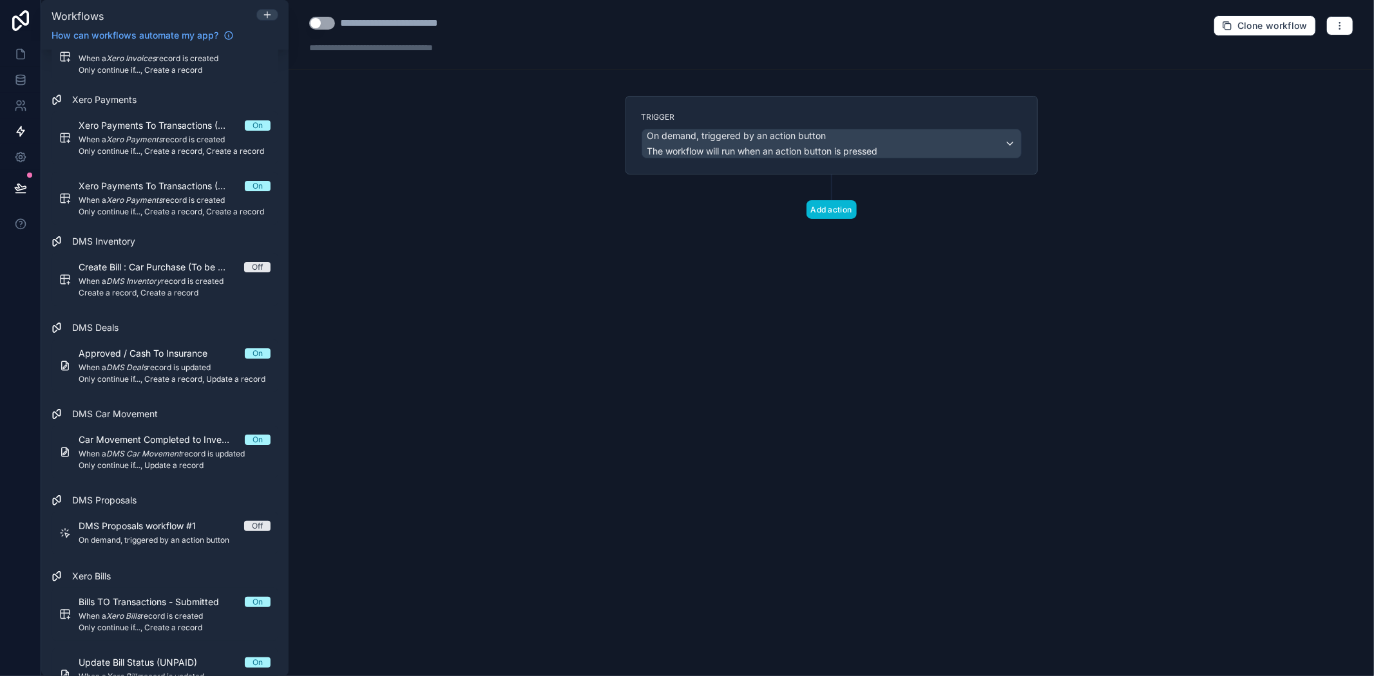
click at [804, 208] on div "Add action" at bounding box center [832, 197] width 412 height 44
click at [831, 210] on button "Add action" at bounding box center [832, 209] width 50 height 19
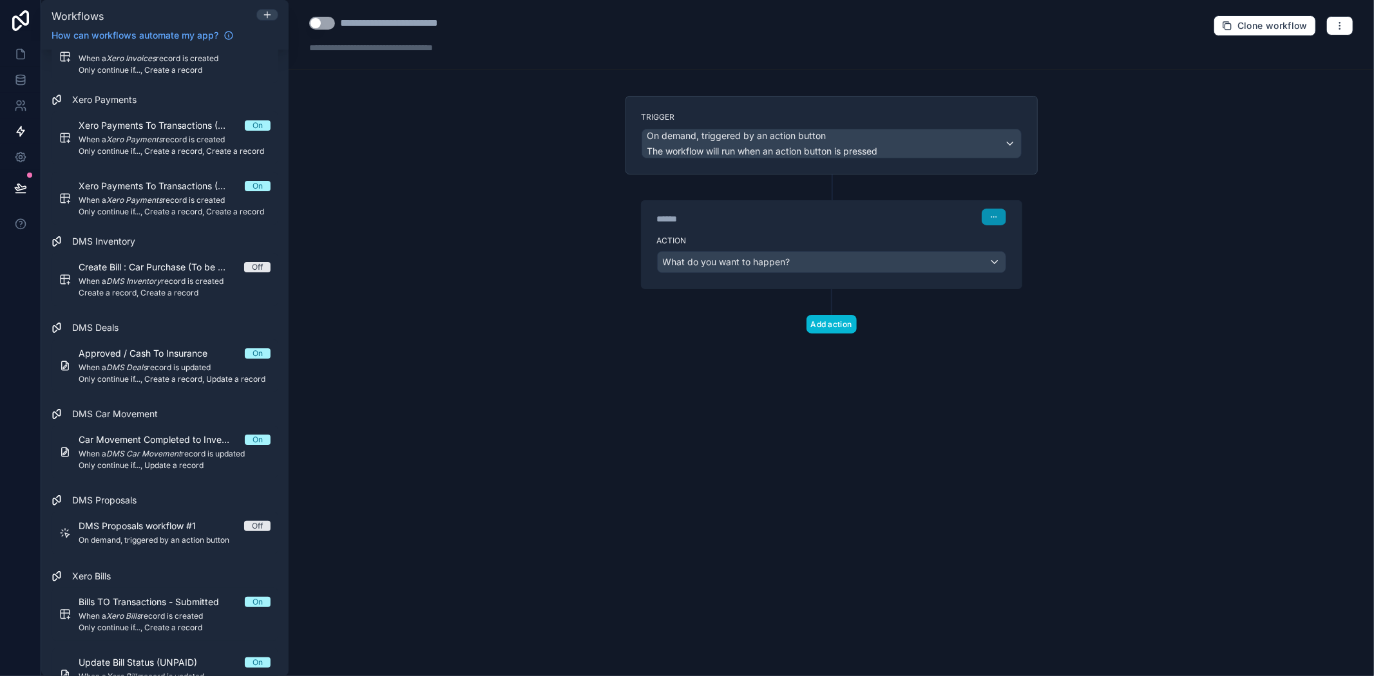
click at [1000, 213] on button "button" at bounding box center [994, 217] width 24 height 17
click at [879, 245] on label "Action" at bounding box center [831, 241] width 349 height 10
click at [994, 215] on icon "button" at bounding box center [994, 217] width 8 height 8
click at [874, 338] on div "Trigger On demand, triggered by an action button The workflow will run when an …" at bounding box center [831, 235] width 433 height 279
click at [698, 245] on label "Action" at bounding box center [831, 241] width 349 height 10
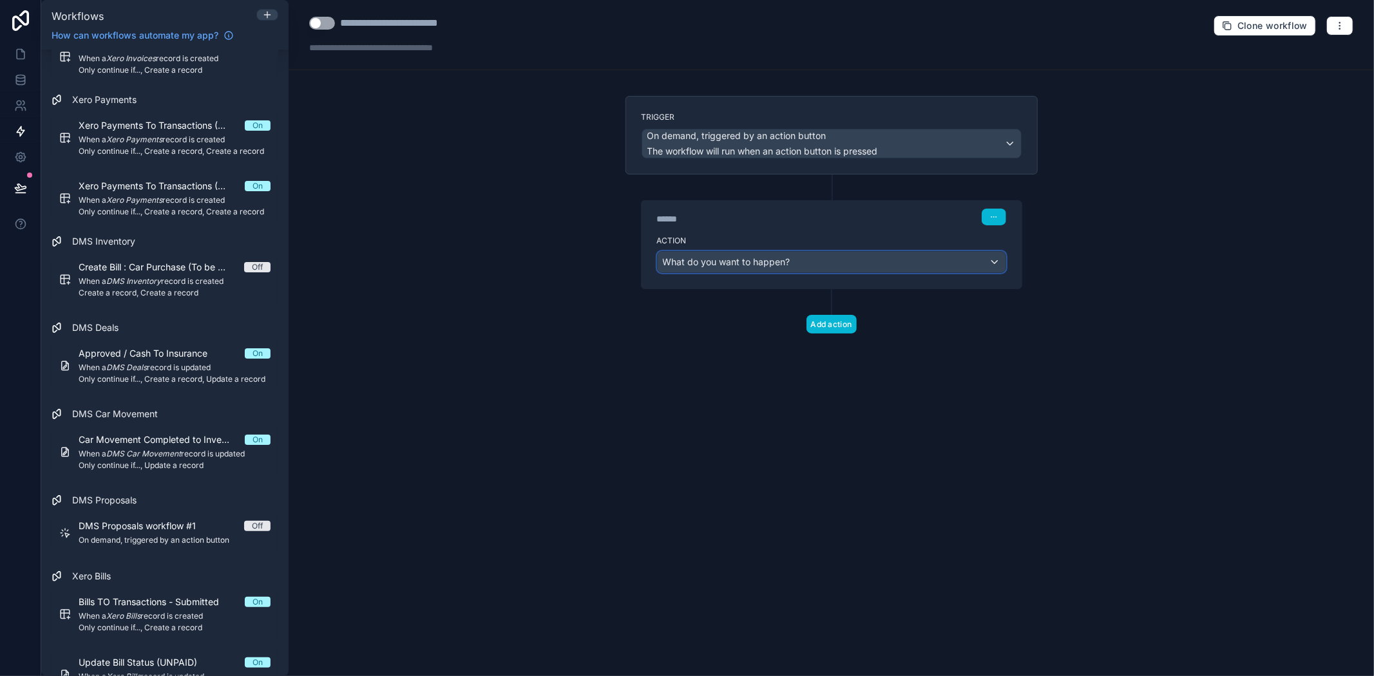
click at [770, 262] on span "What do you want to happen?" at bounding box center [727, 261] width 128 height 11
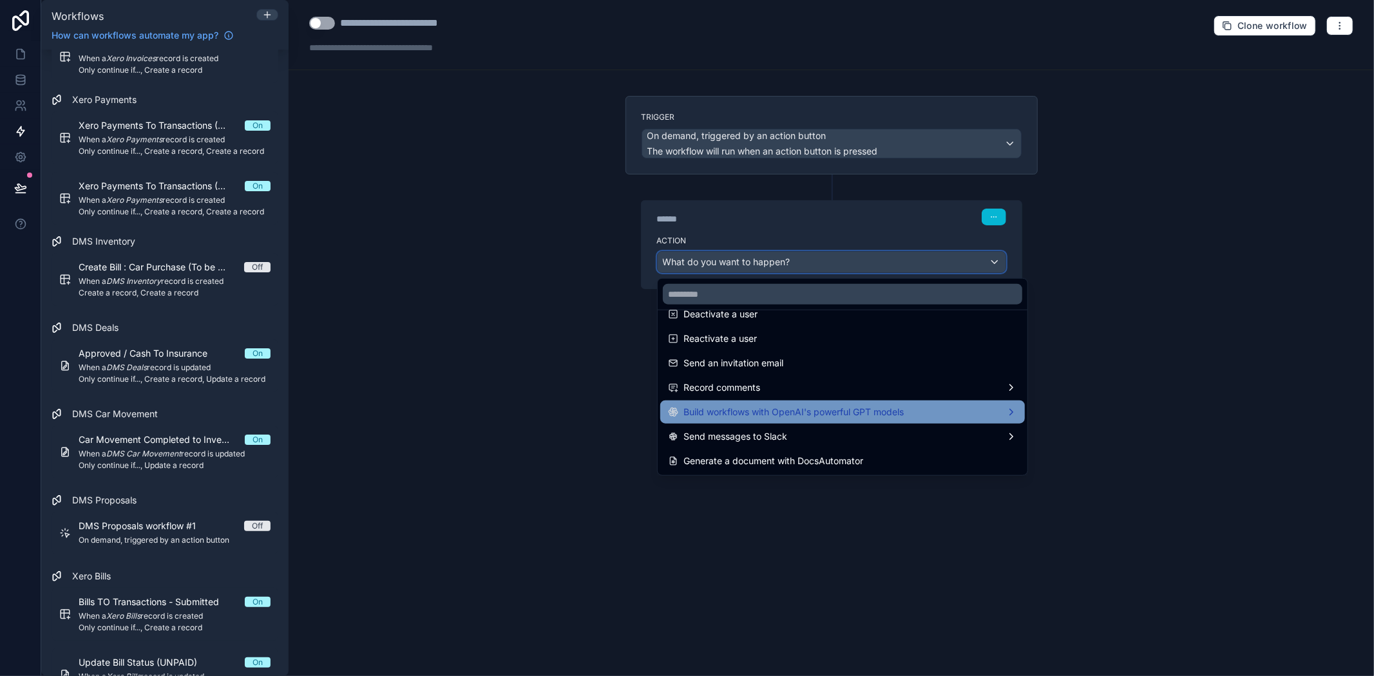
scroll to position [166, 0]
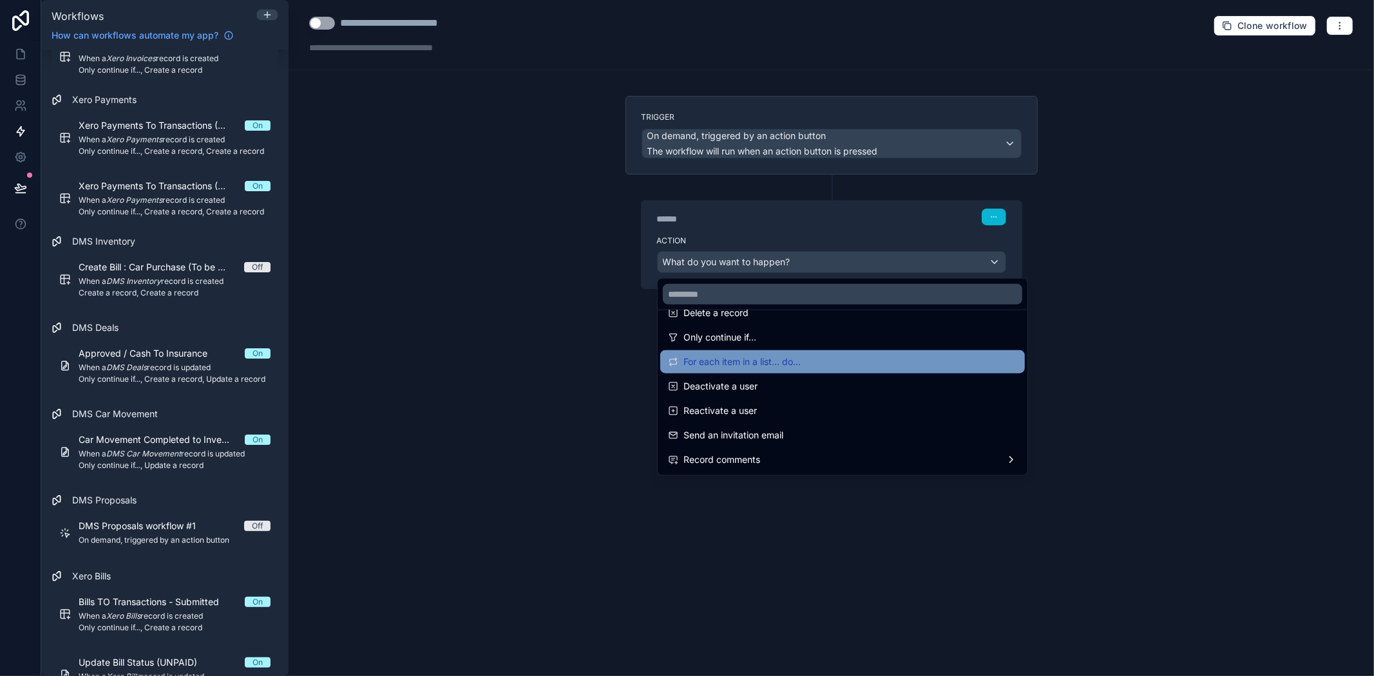
click at [810, 364] on div "For each item in a list... do..." at bounding box center [842, 361] width 349 height 15
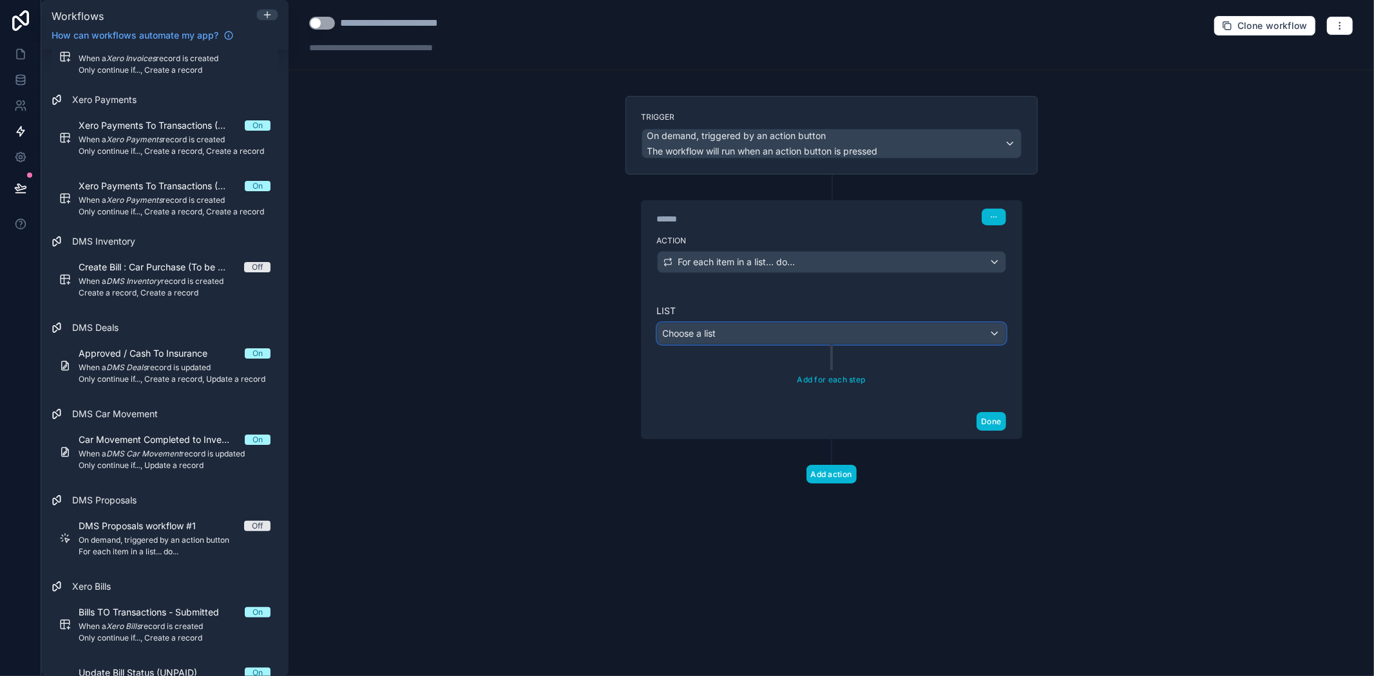
click at [744, 335] on div "Choose a list" at bounding box center [832, 333] width 348 height 21
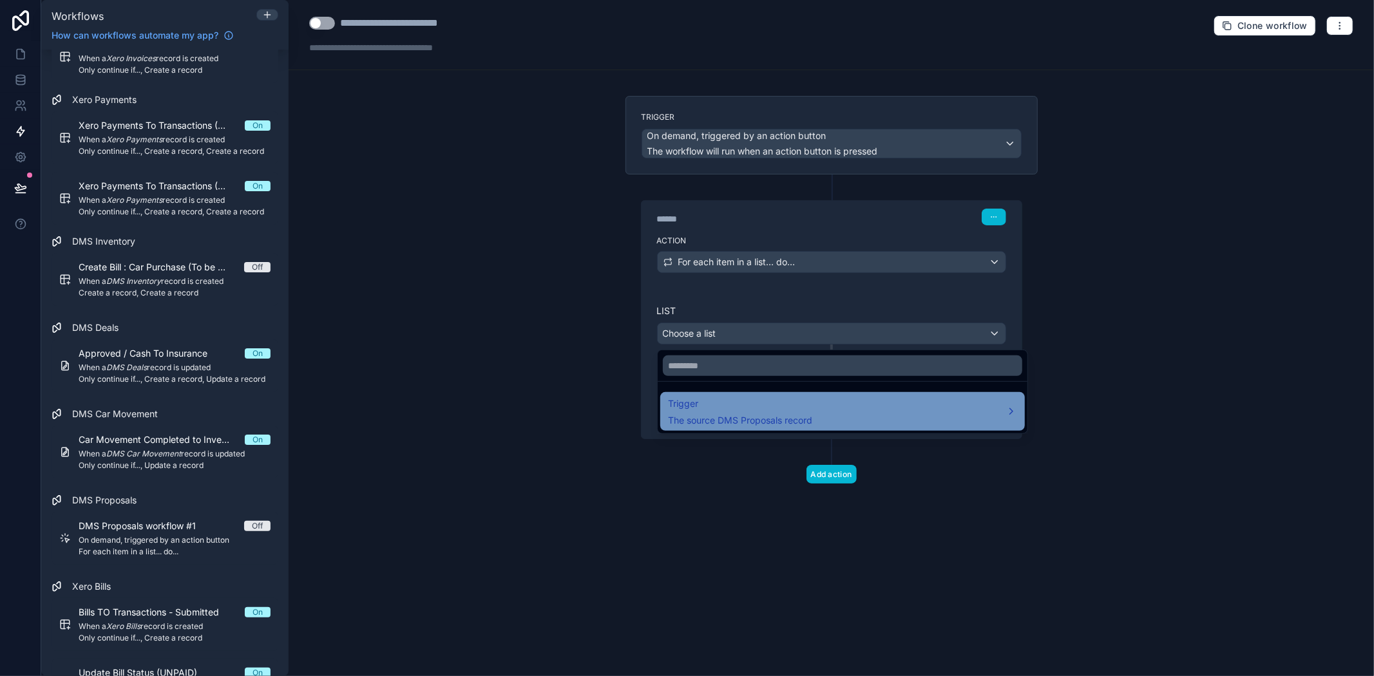
click at [892, 422] on div "Trigger The source DMS Proposals record" at bounding box center [842, 411] width 349 height 31
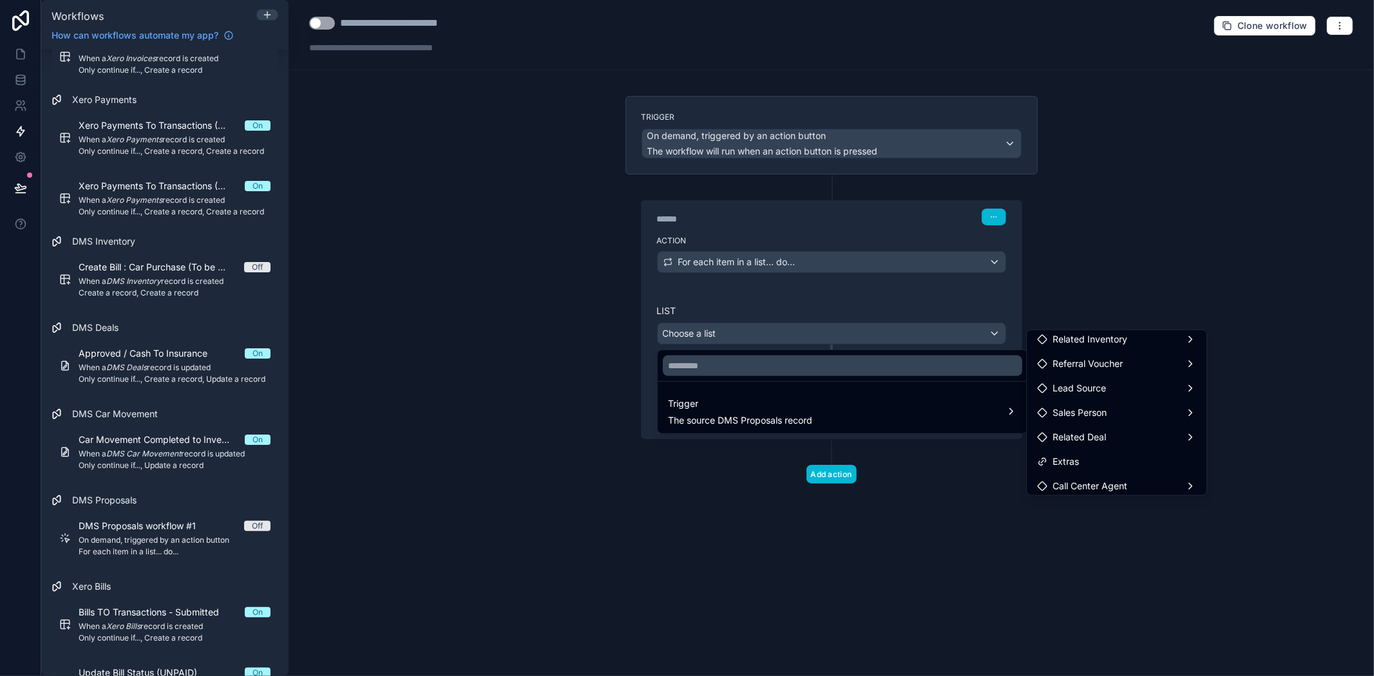
scroll to position [0, 0]
click at [1073, 265] on div at bounding box center [687, 338] width 1374 height 676
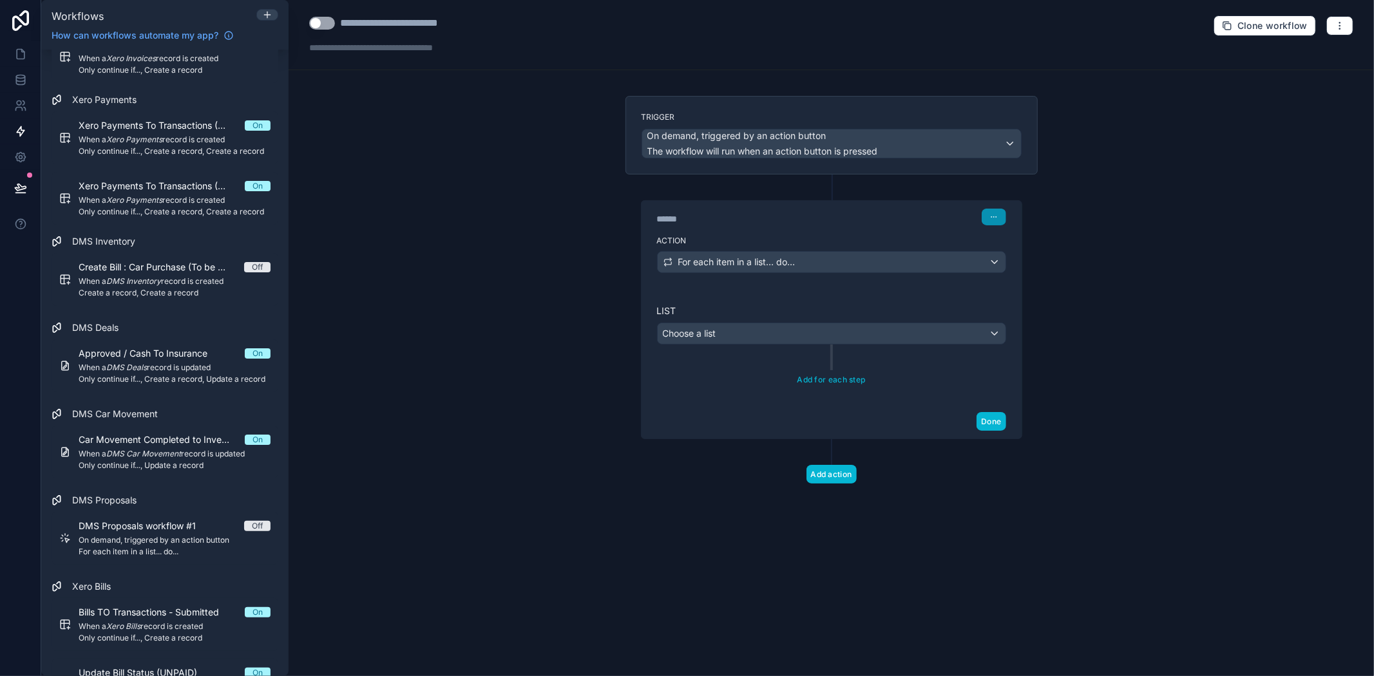
click at [990, 219] on icon "button" at bounding box center [994, 217] width 8 height 8
click at [1016, 265] on span "Delete" at bounding box center [1018, 267] width 24 height 10
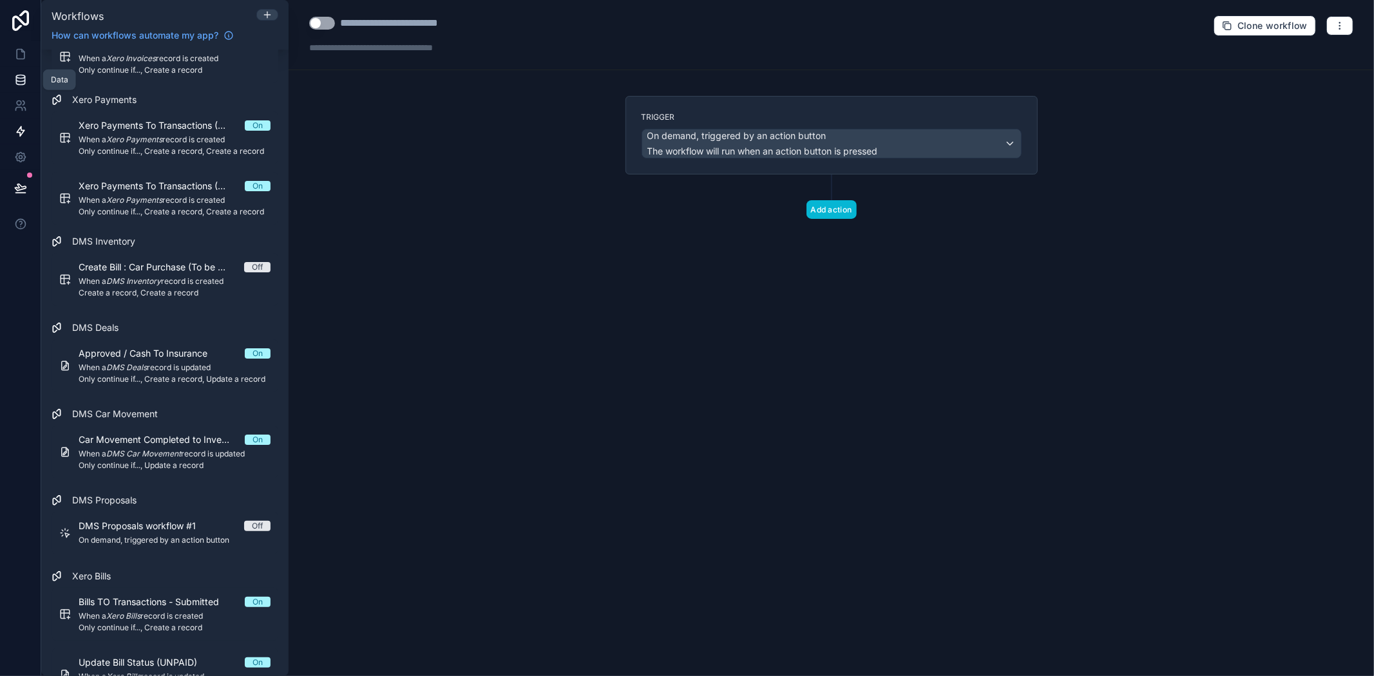
click at [20, 84] on icon at bounding box center [20, 79] width 13 height 13
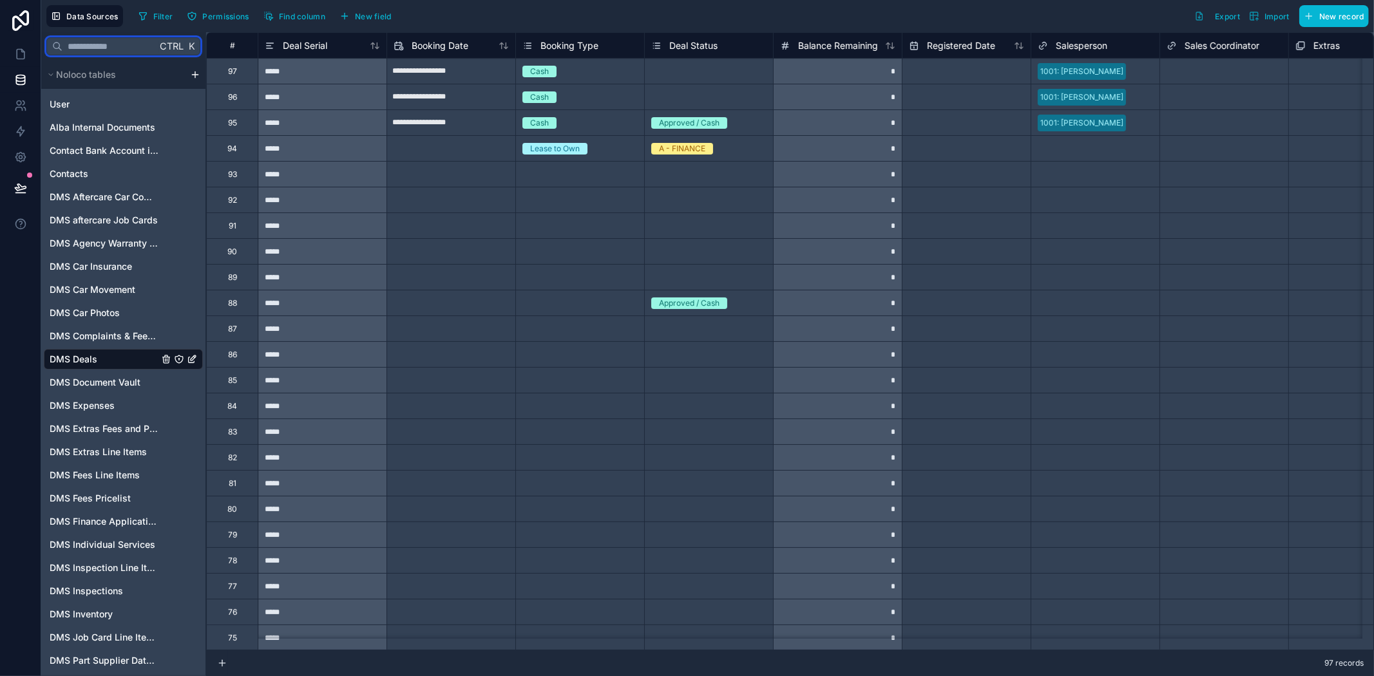
click at [125, 52] on input "text" at bounding box center [109, 46] width 94 height 23
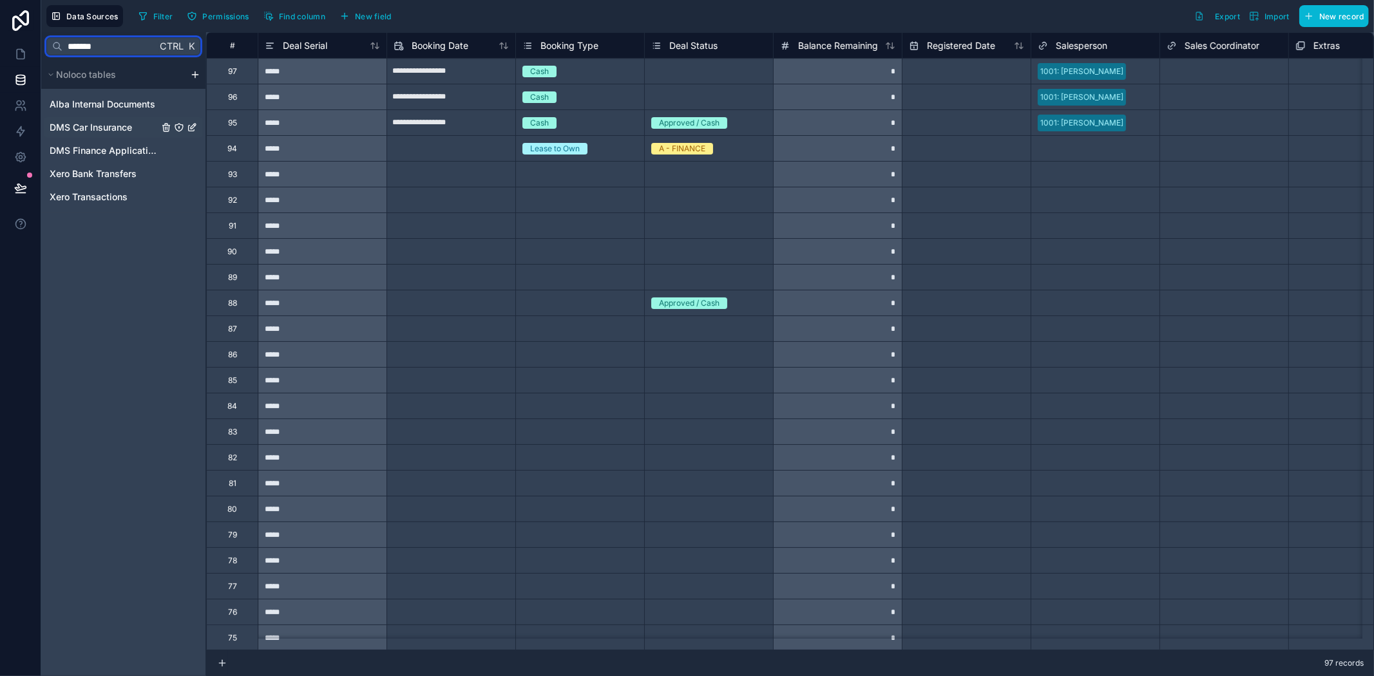
type input "*******"
click at [88, 136] on div "DMS Car Insurance" at bounding box center [123, 127] width 159 height 21
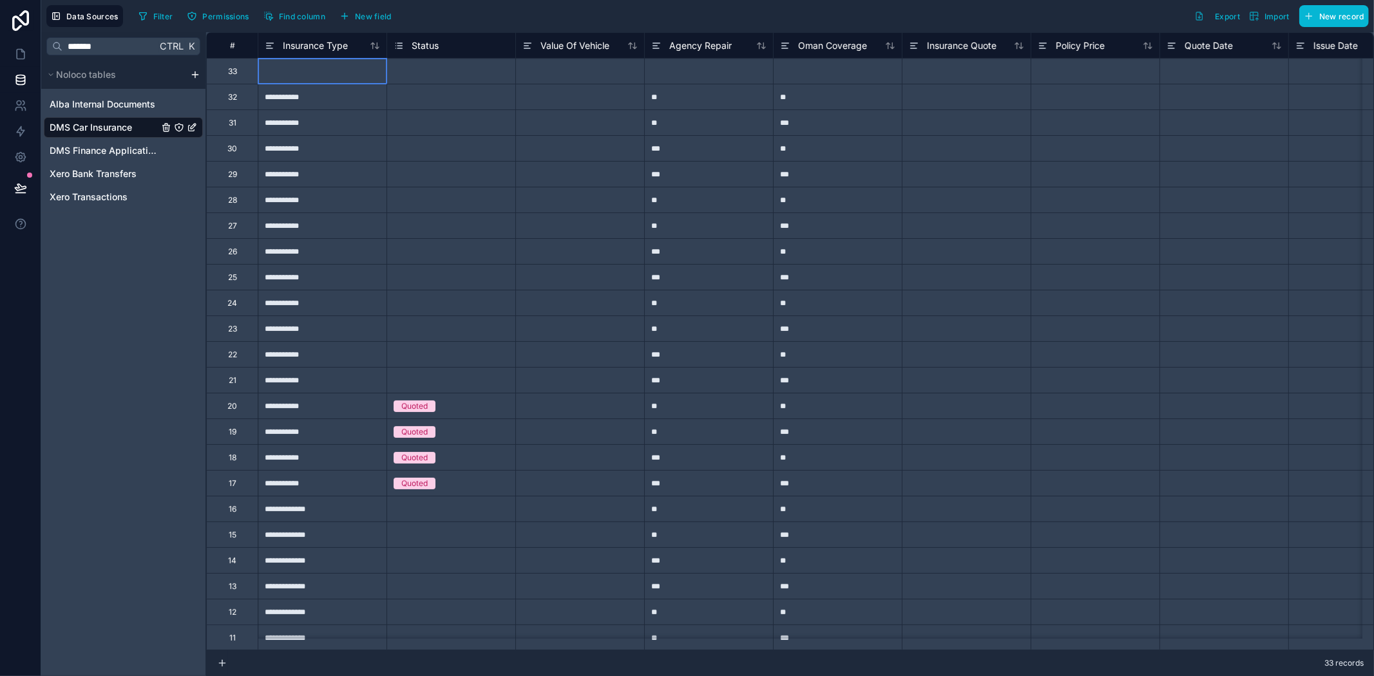
click at [310, 72] on div at bounding box center [322, 71] width 129 height 26
type input "******"
click at [126, 327] on div "******* Ctrl K Noloco tables Alba Internal Documents DMS Car Insurance DMS Fina…" at bounding box center [123, 354] width 165 height 644
click at [599, 303] on div at bounding box center [579, 303] width 129 height 26
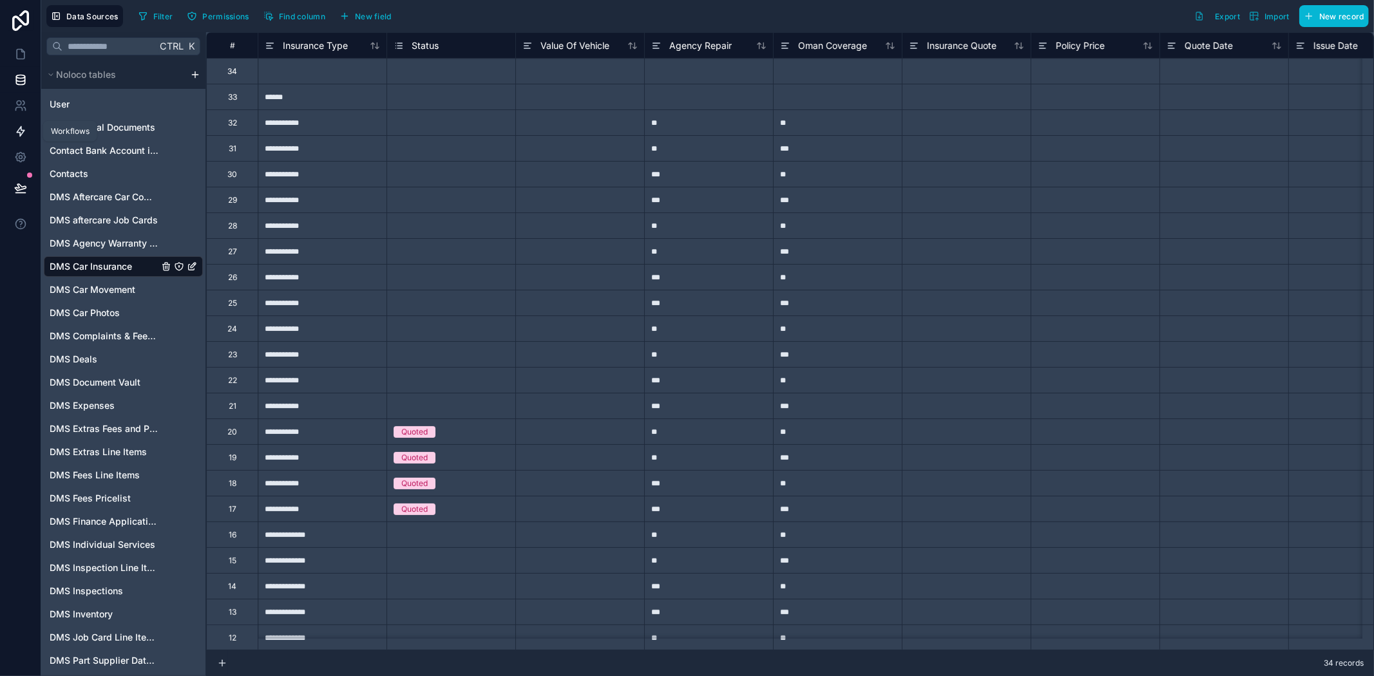
click at [18, 134] on icon at bounding box center [20, 131] width 13 height 13
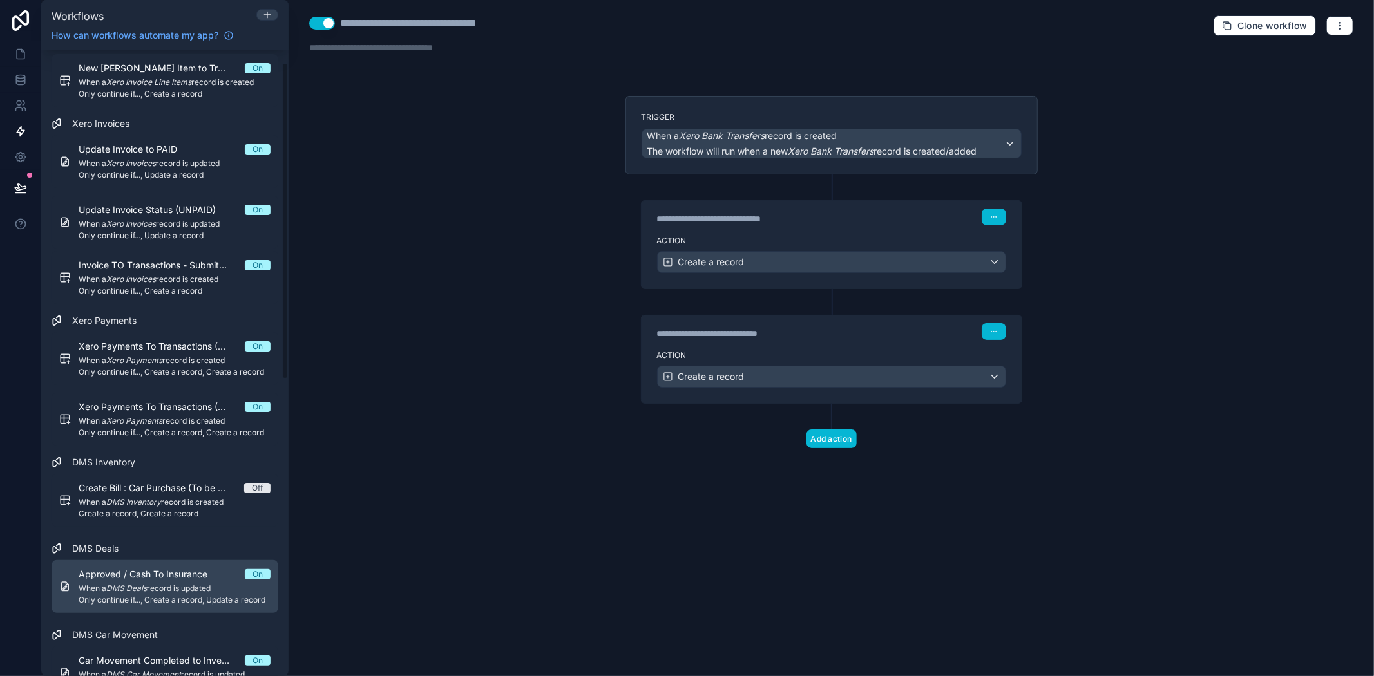
scroll to position [358, 0]
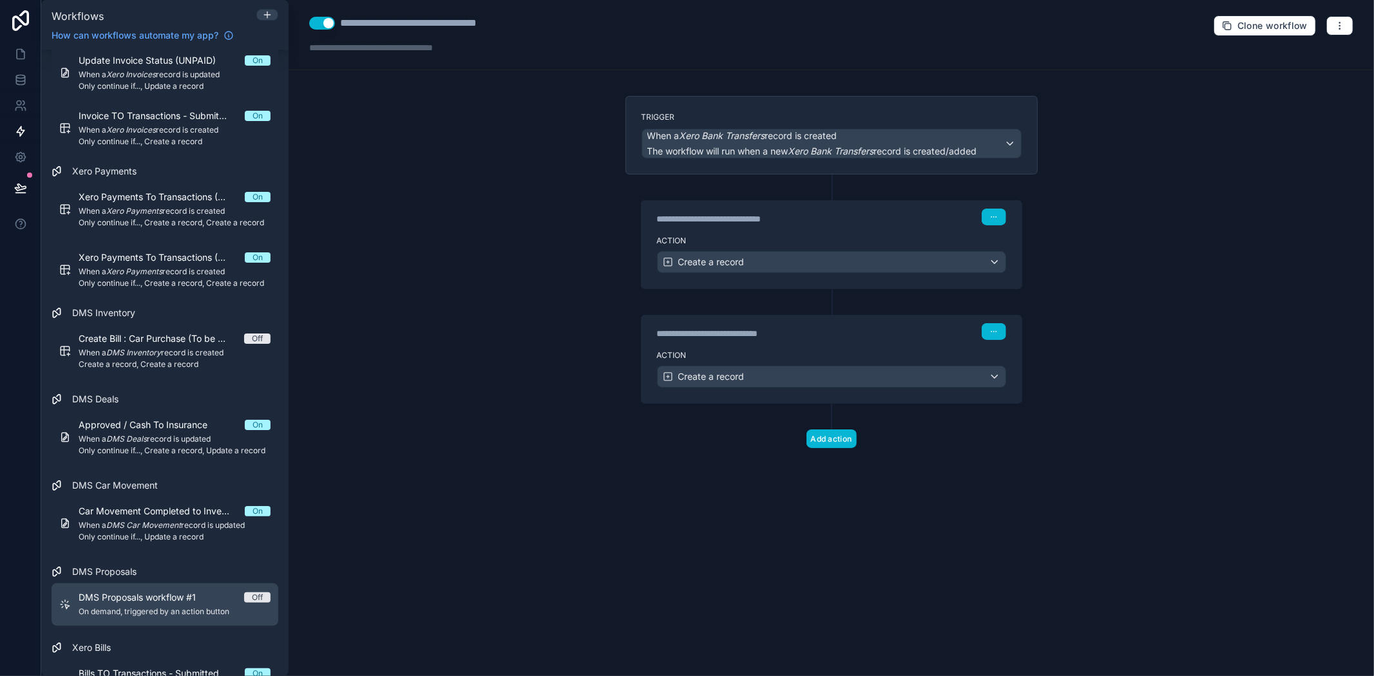
click at [97, 593] on span "DMS Proposals workflow #1" at bounding box center [145, 597] width 133 height 13
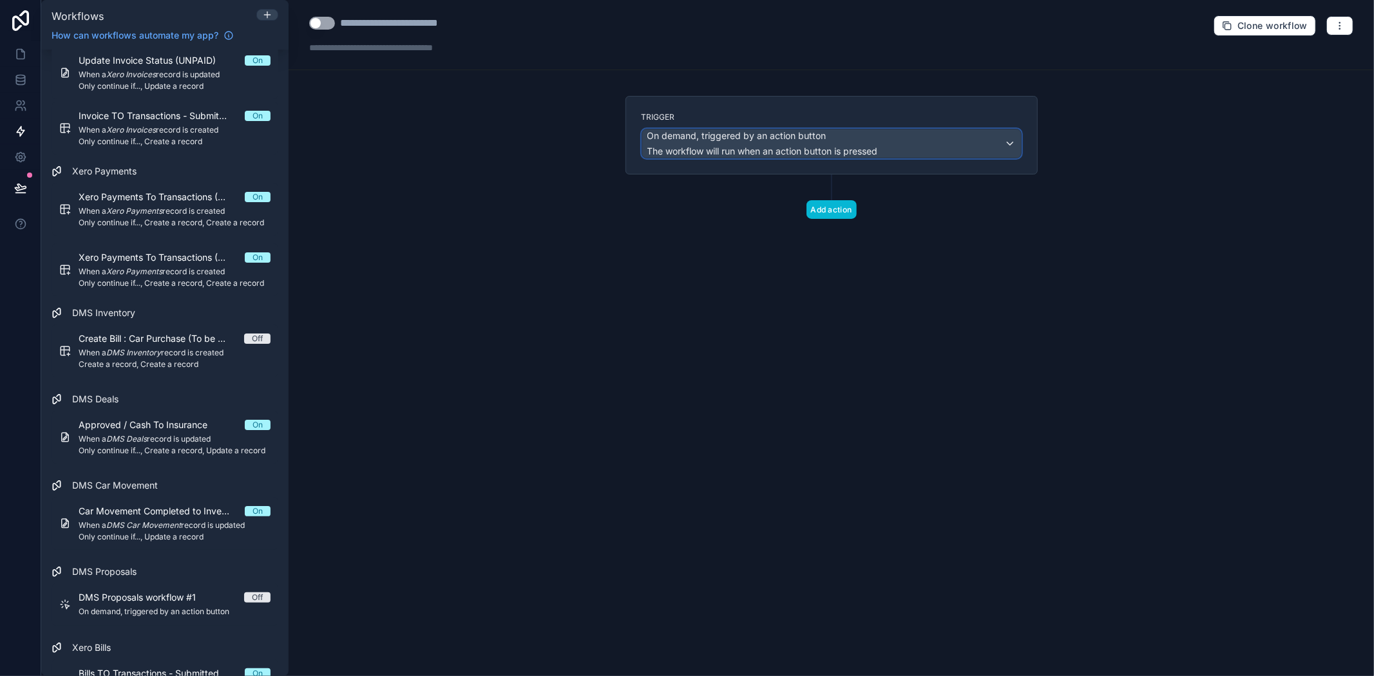
click at [846, 146] on span "The workflow will run when an action button is pressed" at bounding box center [762, 151] width 231 height 11
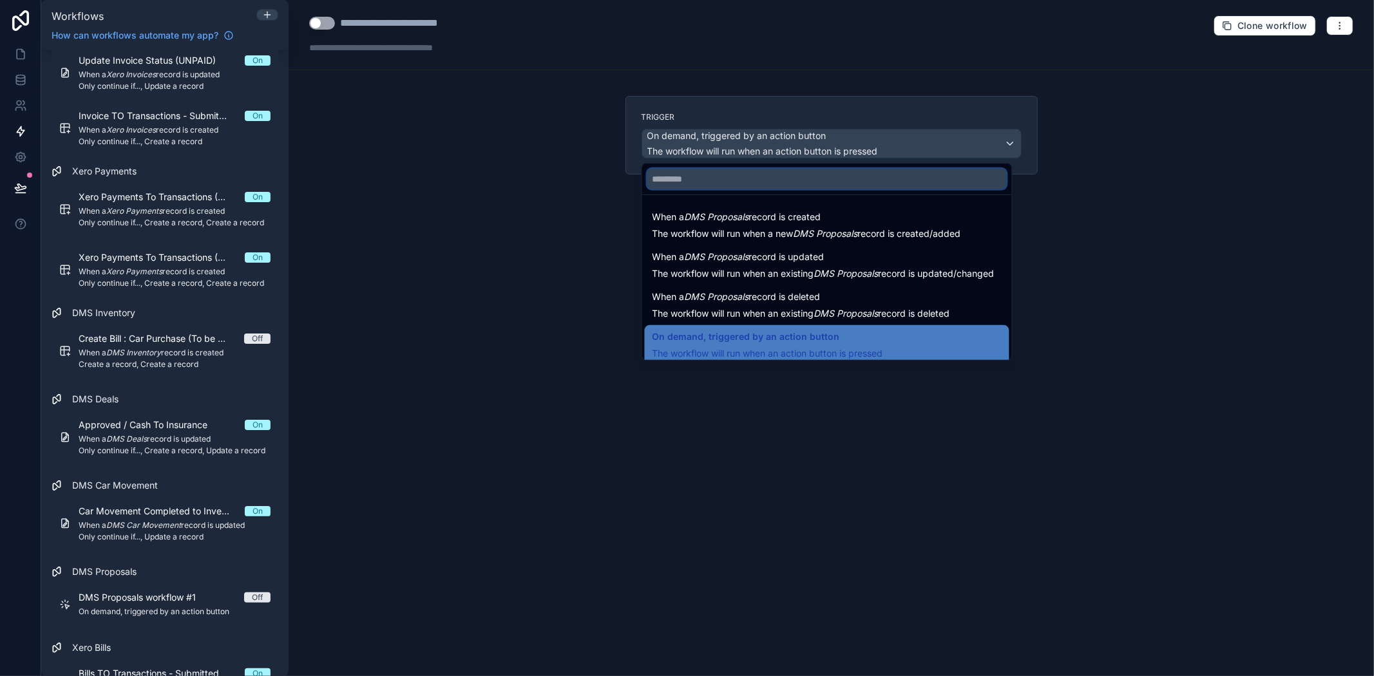
click at [790, 184] on input "text" at bounding box center [827, 179] width 360 height 21
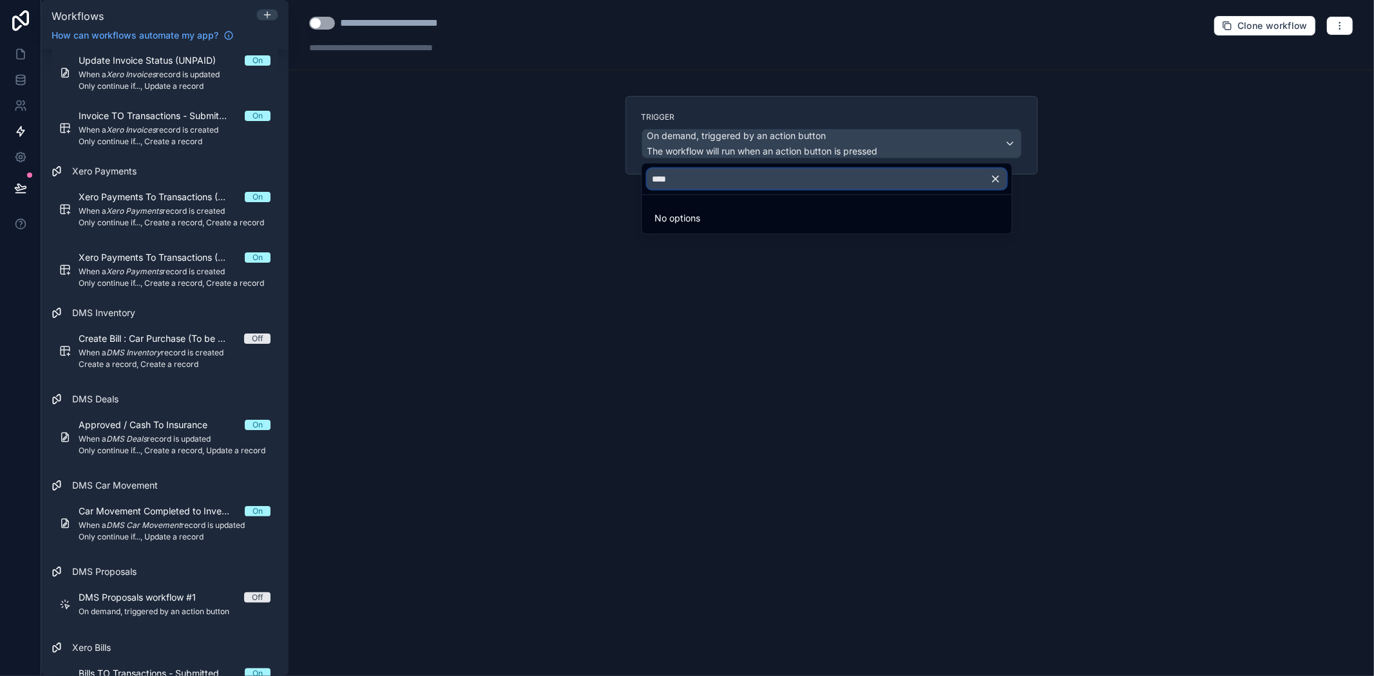
drag, startPoint x: 790, startPoint y: 177, endPoint x: 508, endPoint y: 177, distance: 282.2
click at [508, 177] on div "**********" at bounding box center [832, 338] width 1086 height 676
type input "***"
click at [1012, 401] on div at bounding box center [687, 338] width 1374 height 676
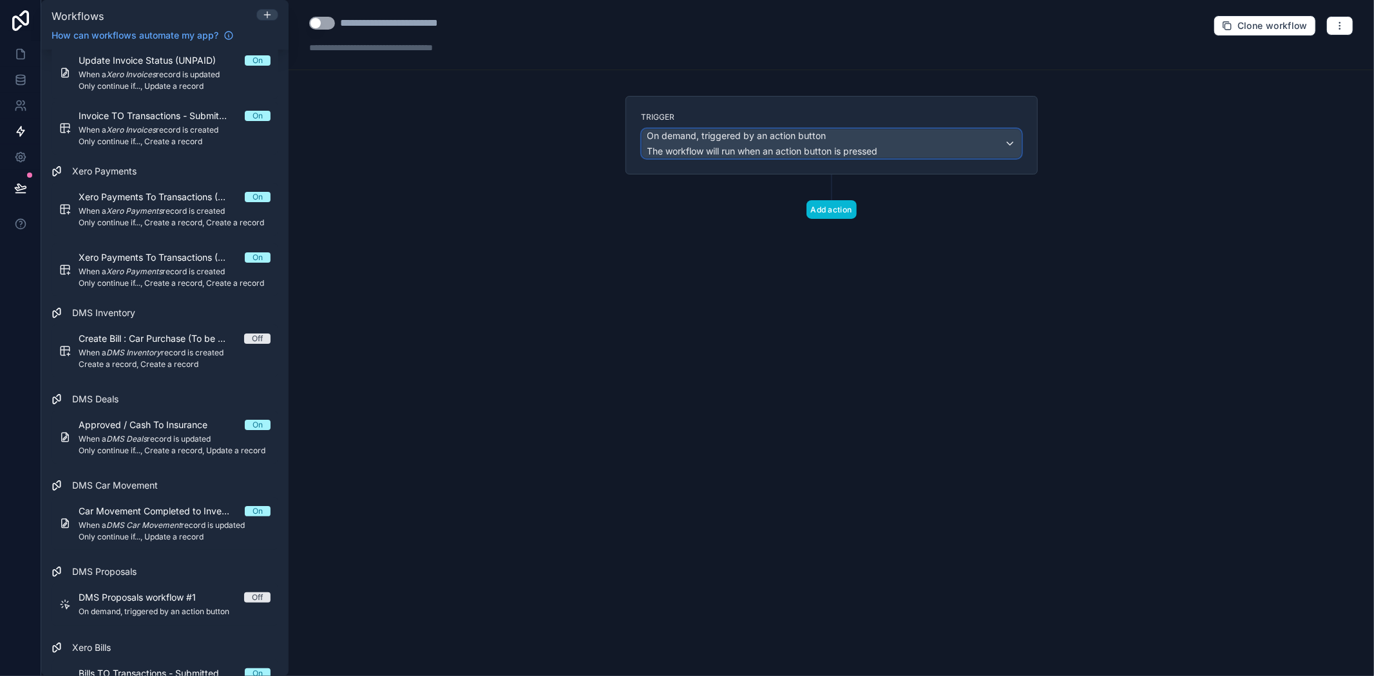
click at [871, 139] on span "On demand, triggered by an action button" at bounding box center [762, 135] width 231 height 13
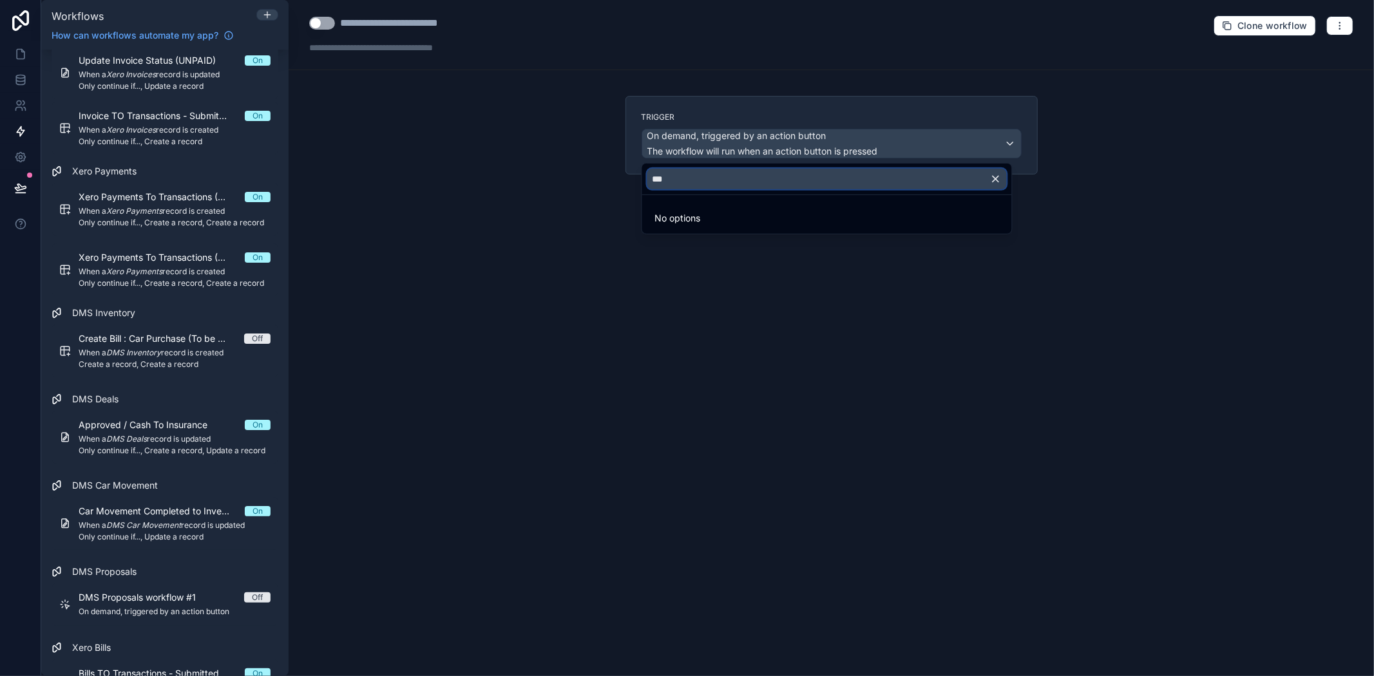
drag, startPoint x: 700, startPoint y: 172, endPoint x: 617, endPoint y: 169, distance: 83.2
click at [617, 169] on div "**********" at bounding box center [832, 338] width 1086 height 676
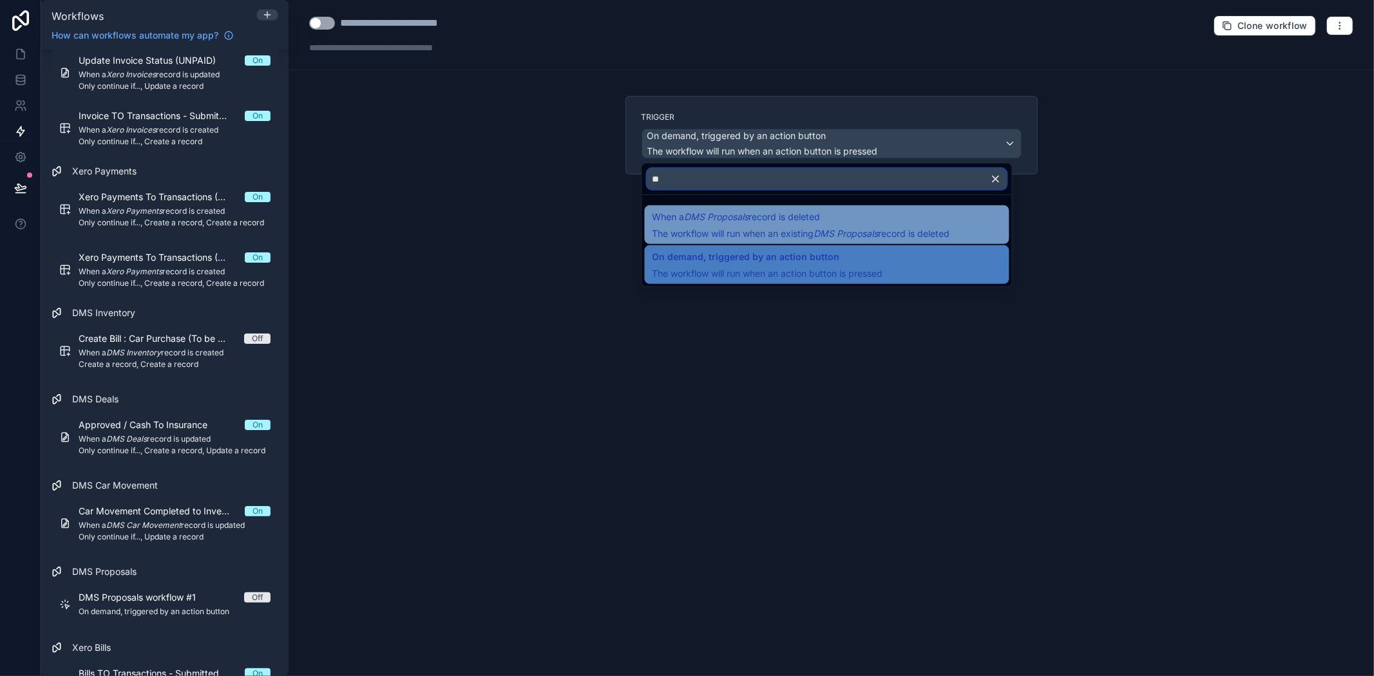
type input "*"
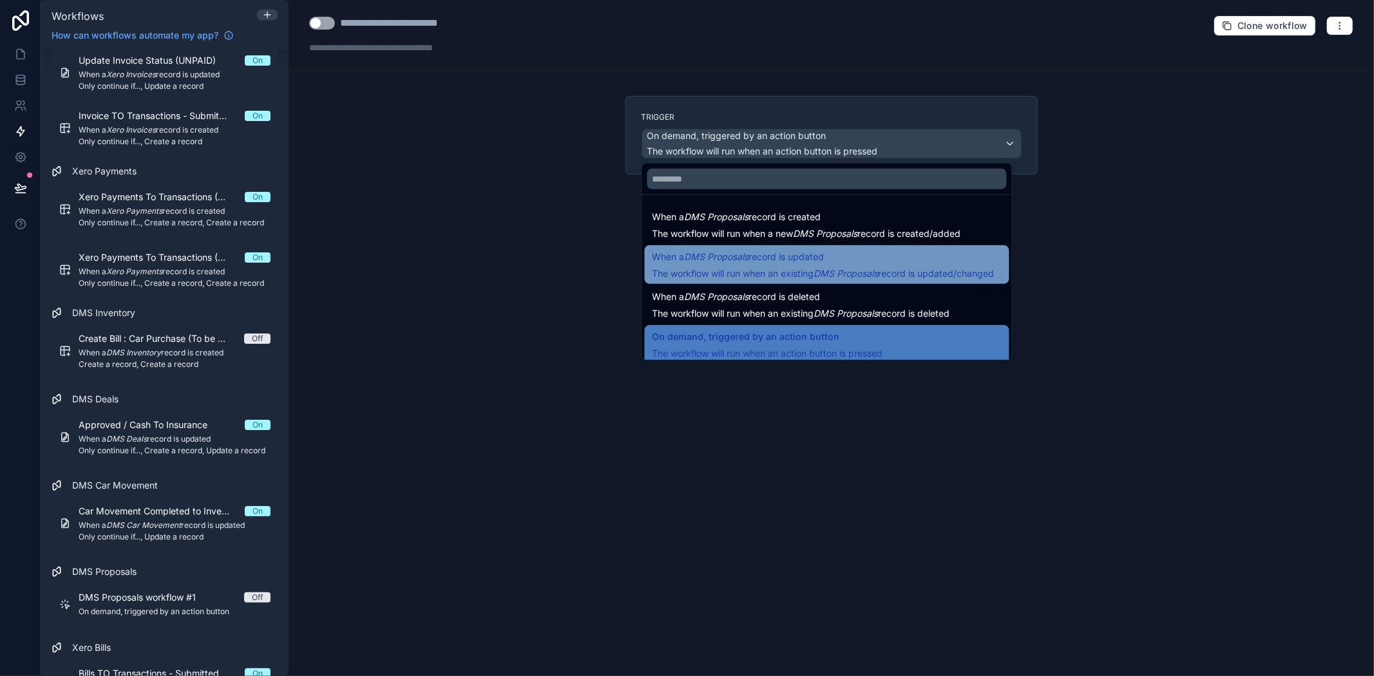
click at [756, 264] on span "When a DMS Proposals record is updated" at bounding box center [739, 256] width 172 height 15
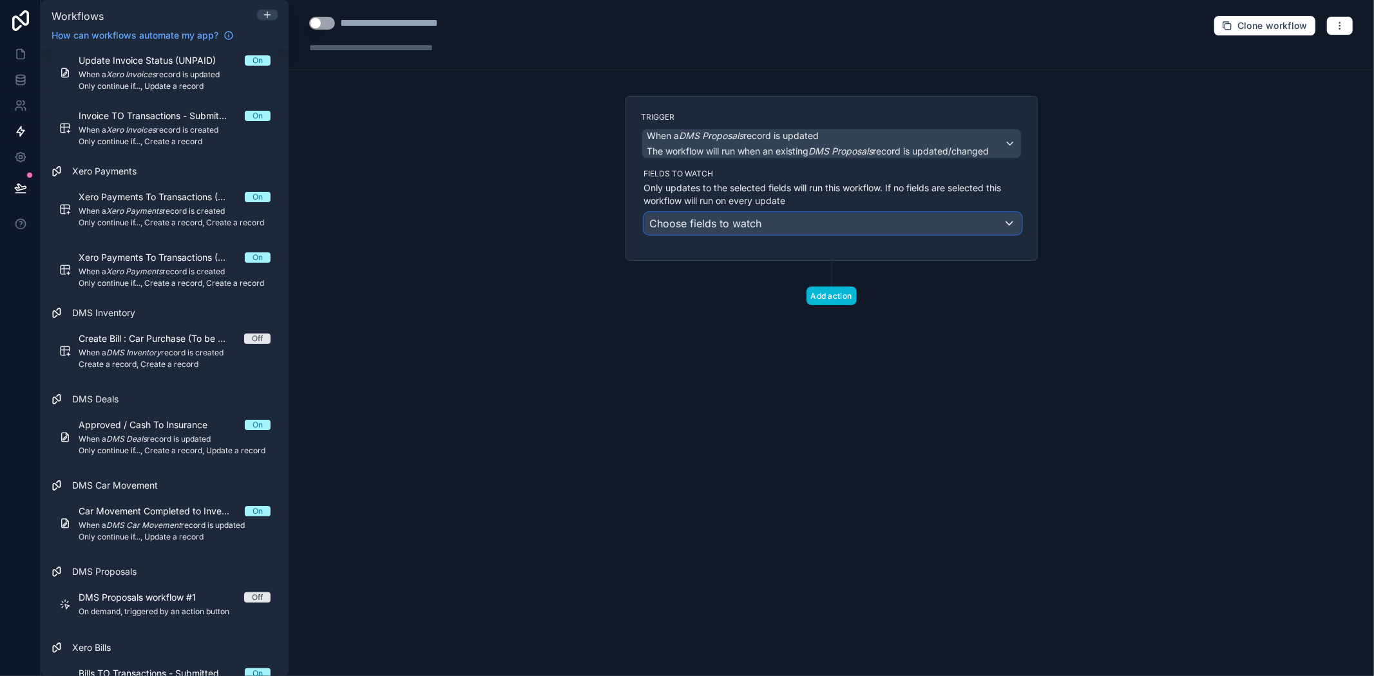
click at [774, 223] on div "Choose fields to watch" at bounding box center [833, 223] width 376 height 21
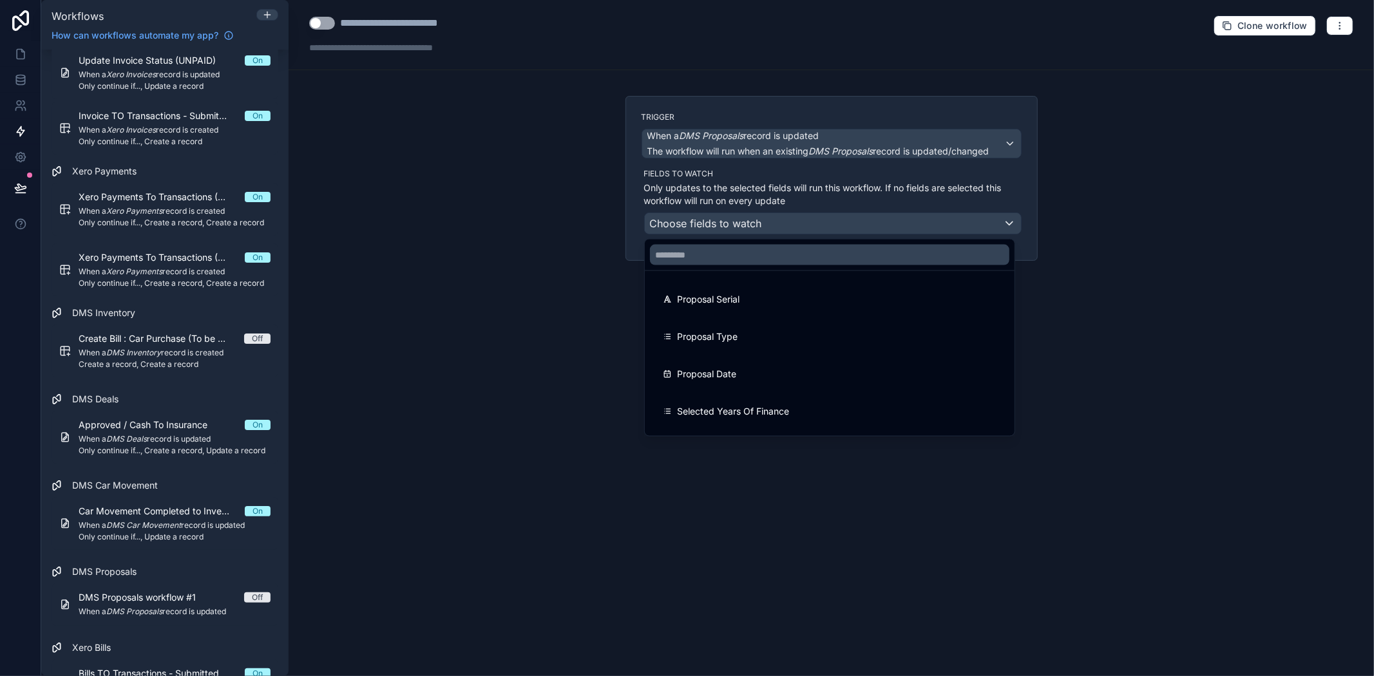
click at [1295, 182] on div at bounding box center [687, 338] width 1374 height 676
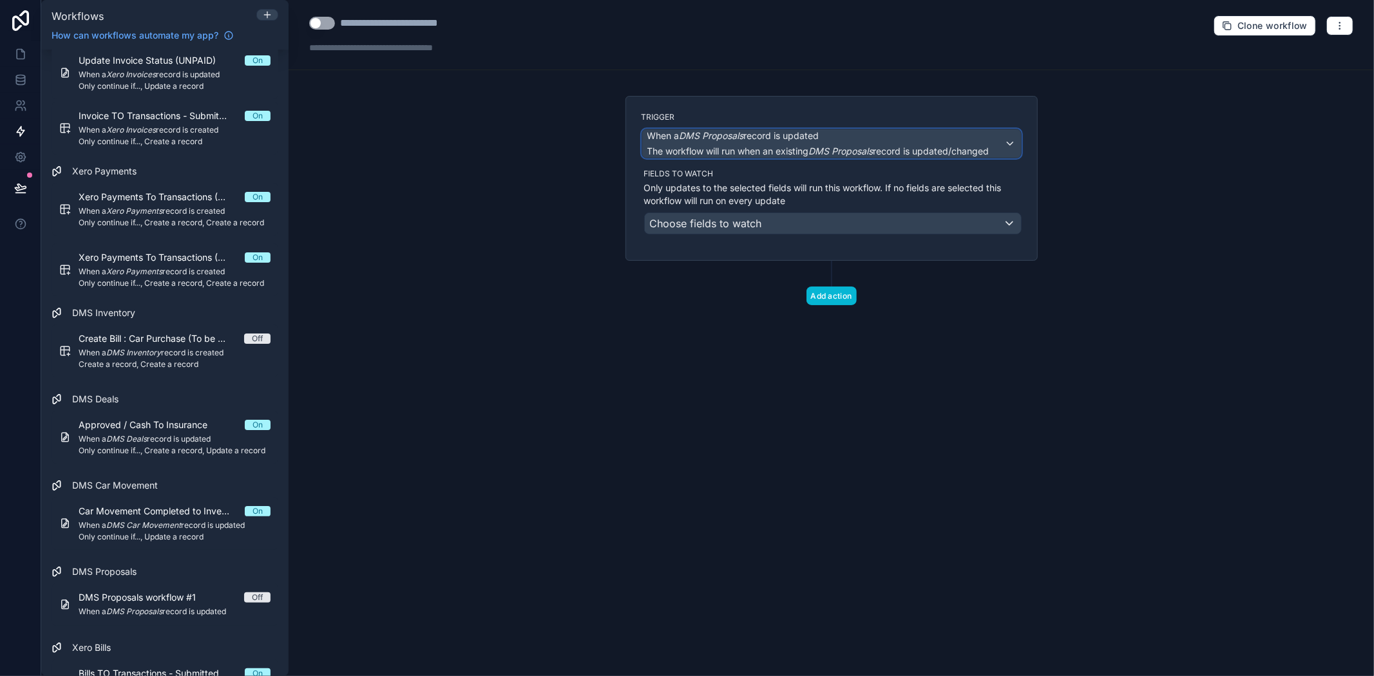
click at [918, 143] on div "When a DMS Proposals record is updated The workflow will run when an existing D…" at bounding box center [818, 143] width 342 height 28
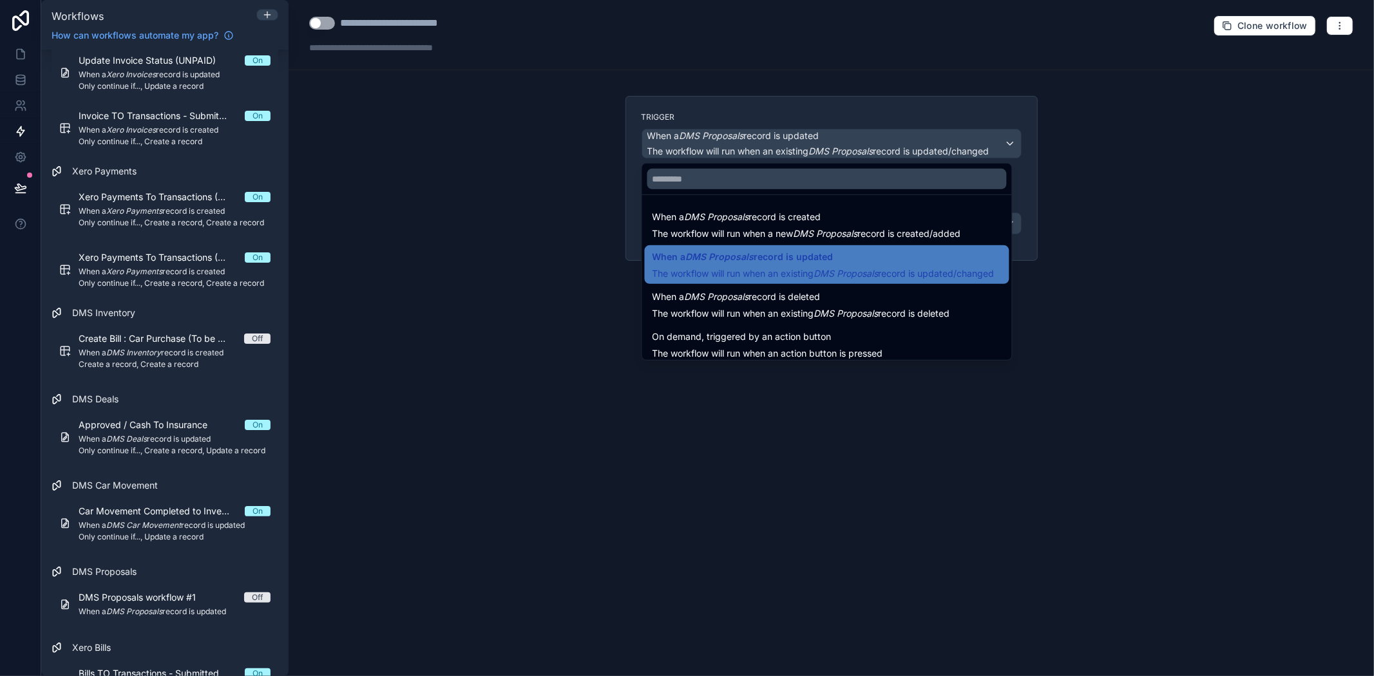
click at [1117, 210] on div at bounding box center [687, 338] width 1374 height 676
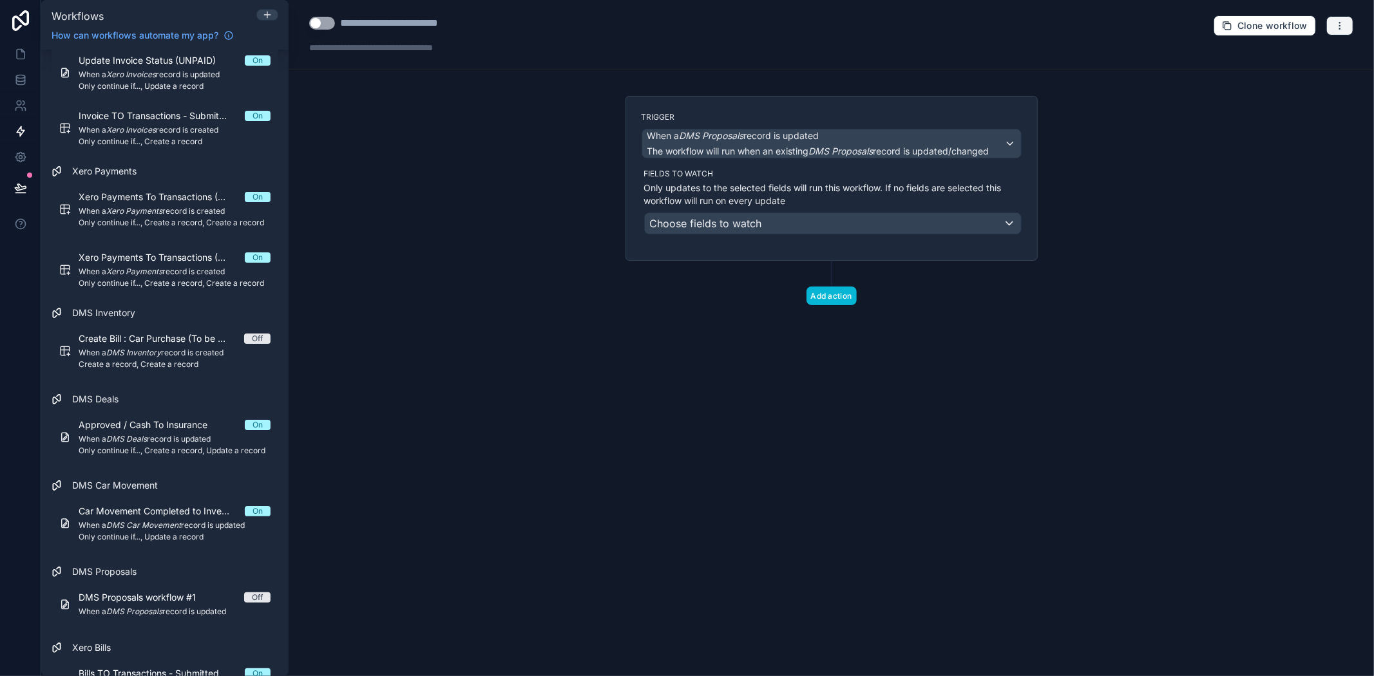
click at [1340, 25] on icon "button" at bounding box center [1339, 25] width 1 height 1
click at [1286, 103] on button "Delete workflow" at bounding box center [1296, 97] width 93 height 21
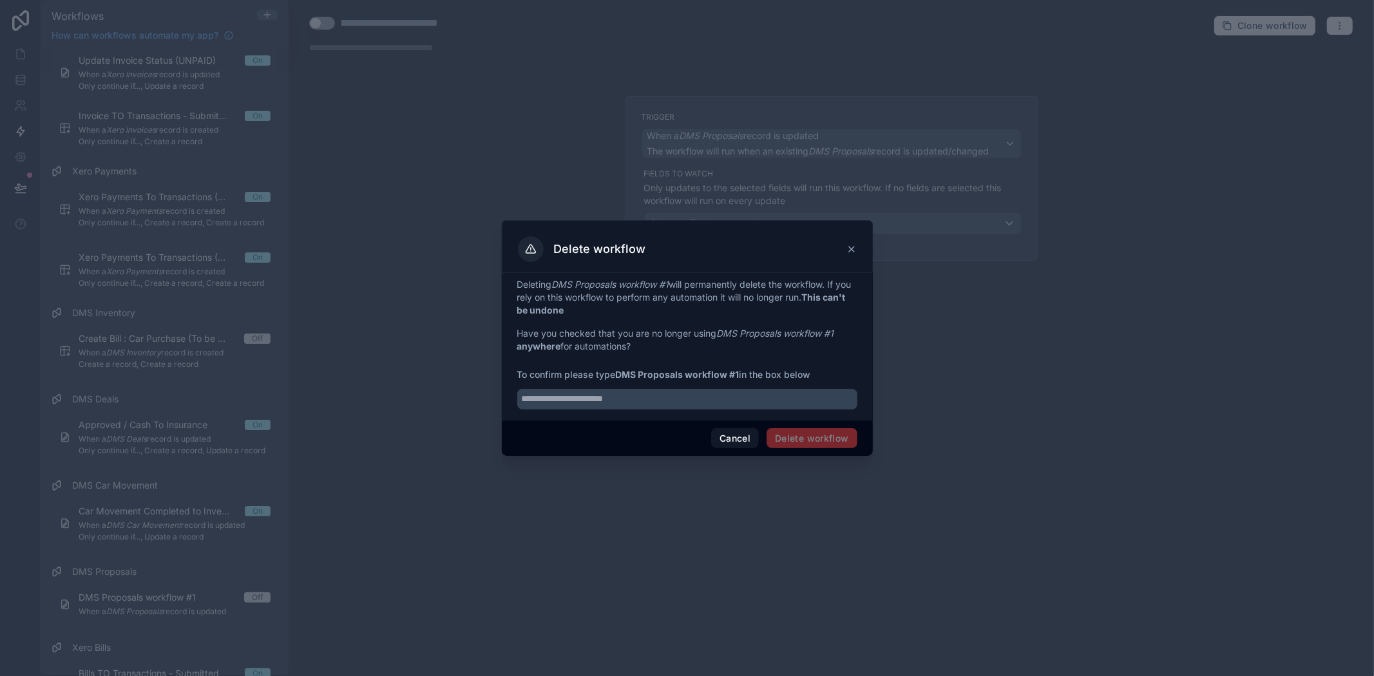
click at [813, 434] on span "Delete workflow" at bounding box center [812, 438] width 90 height 21
click at [823, 437] on span "Delete workflow" at bounding box center [812, 438] width 90 height 21
click at [668, 407] on input "text" at bounding box center [687, 399] width 340 height 21
drag, startPoint x: 741, startPoint y: 374, endPoint x: 617, endPoint y: 369, distance: 123.8
click at [617, 369] on span "To confirm please type DMS Proposals workflow #1 in the box below" at bounding box center [687, 375] width 340 height 13
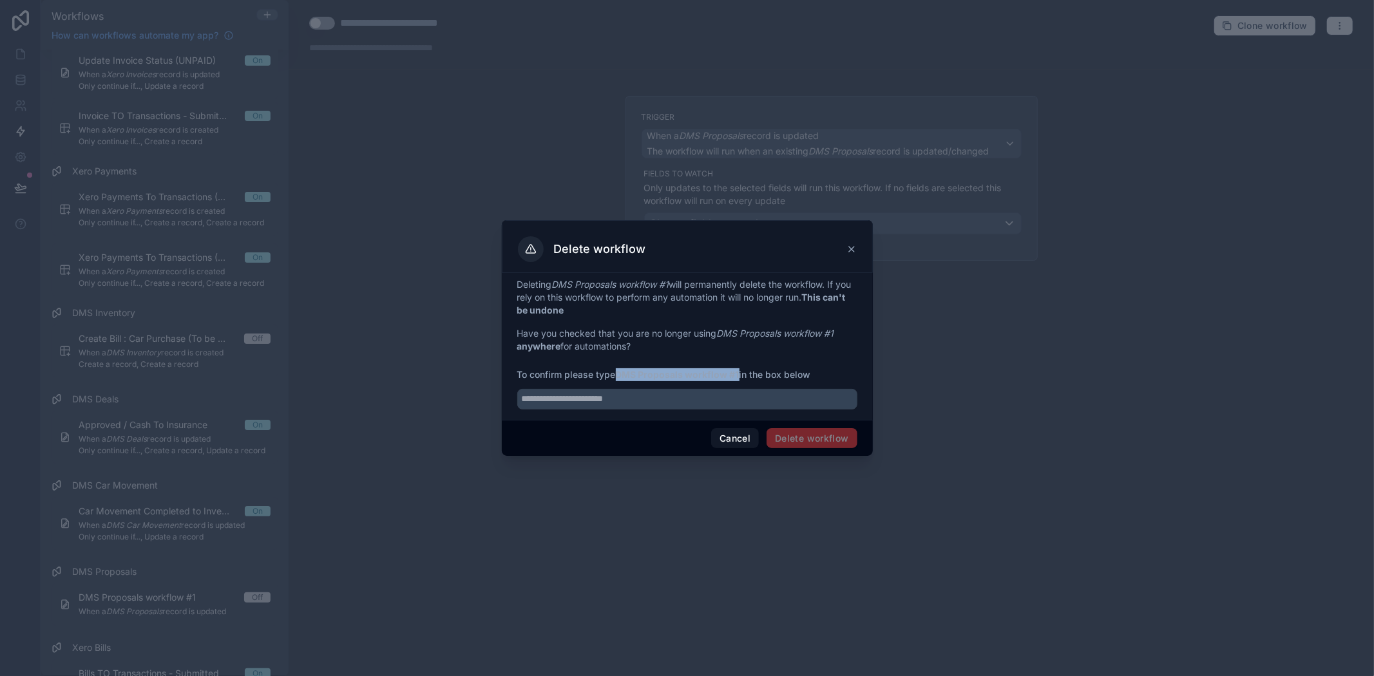
copy strong "DMS Proposals workflow #1"
click at [608, 403] on input "text" at bounding box center [687, 399] width 340 height 21
paste input "**********"
type input "**********"
click at [817, 433] on button "Delete workflow" at bounding box center [812, 438] width 90 height 21
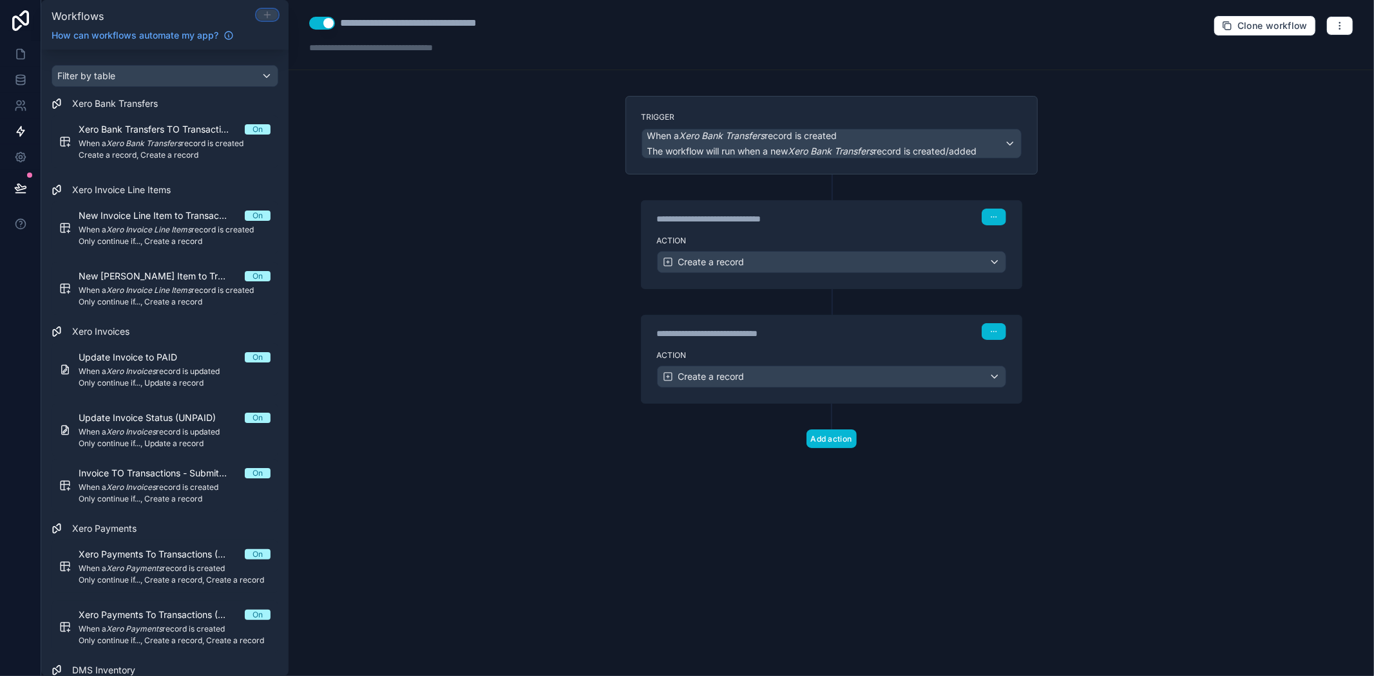
click at [266, 15] on icon at bounding box center [267, 15] width 6 height 0
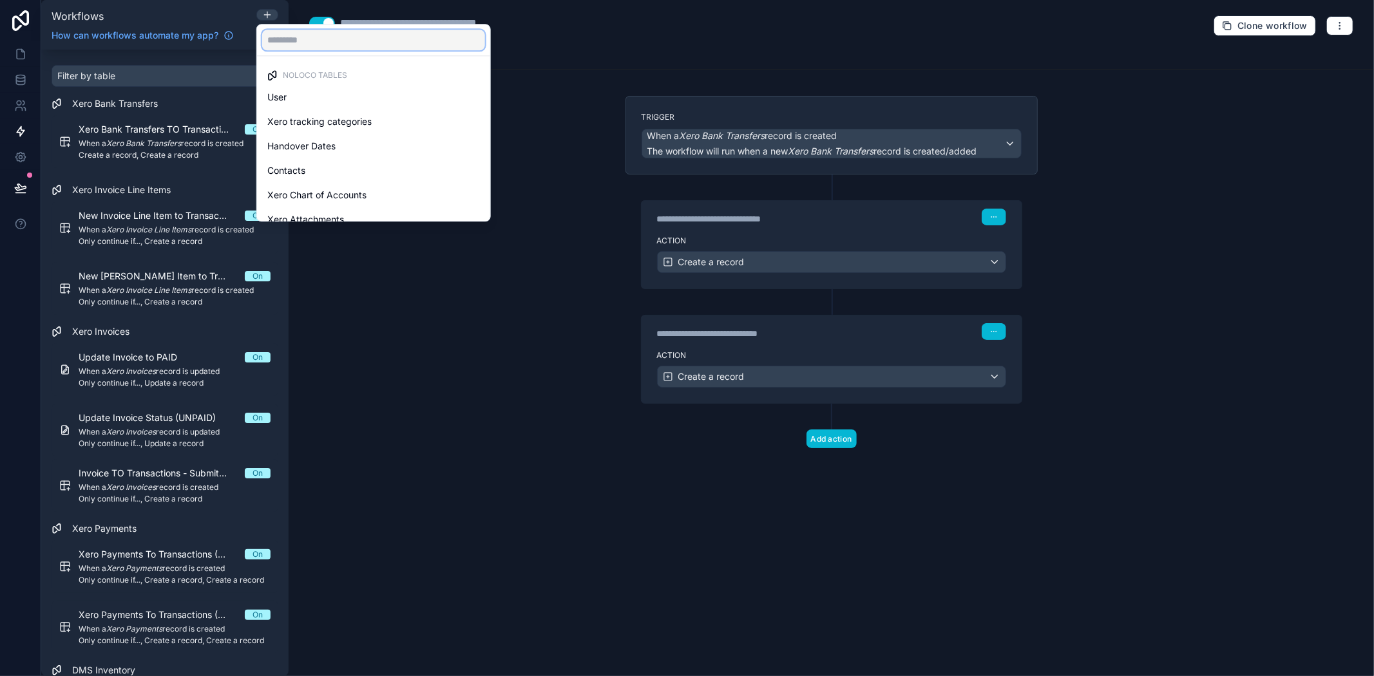
click at [323, 41] on input "text" at bounding box center [373, 40] width 223 height 21
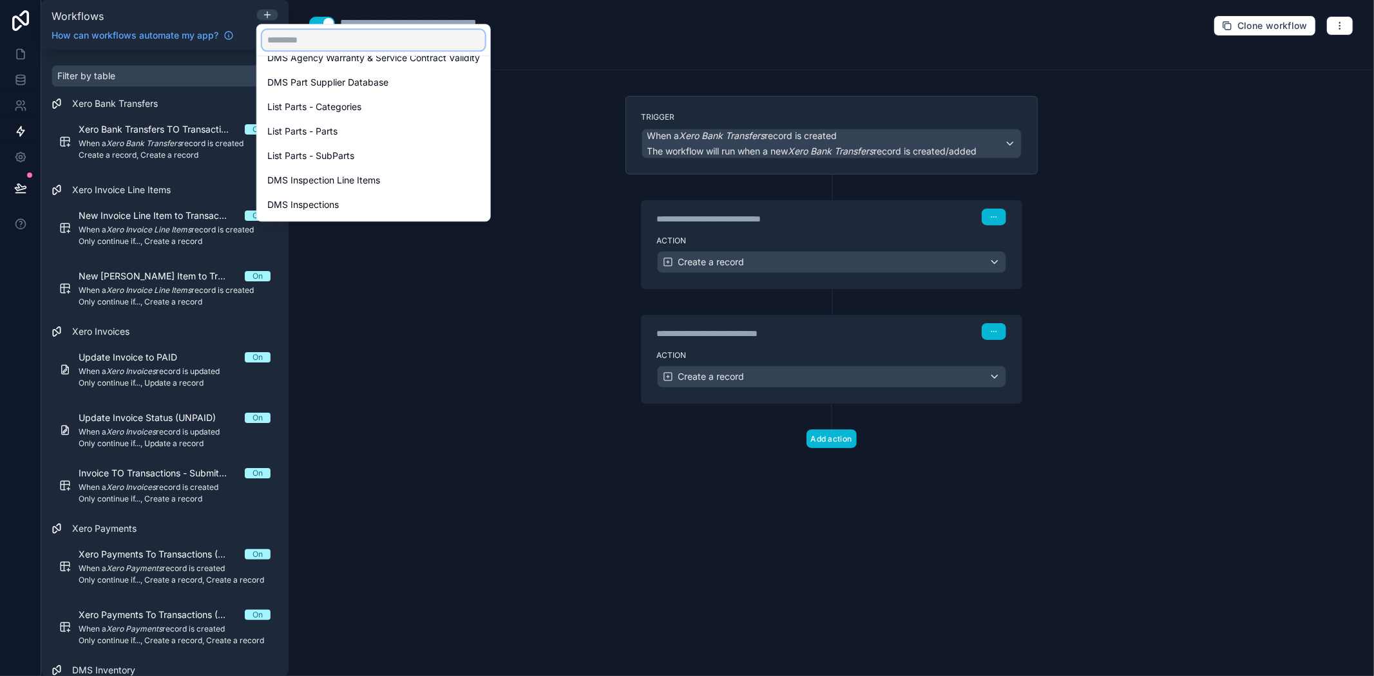
click at [318, 41] on input "text" at bounding box center [373, 40] width 223 height 21
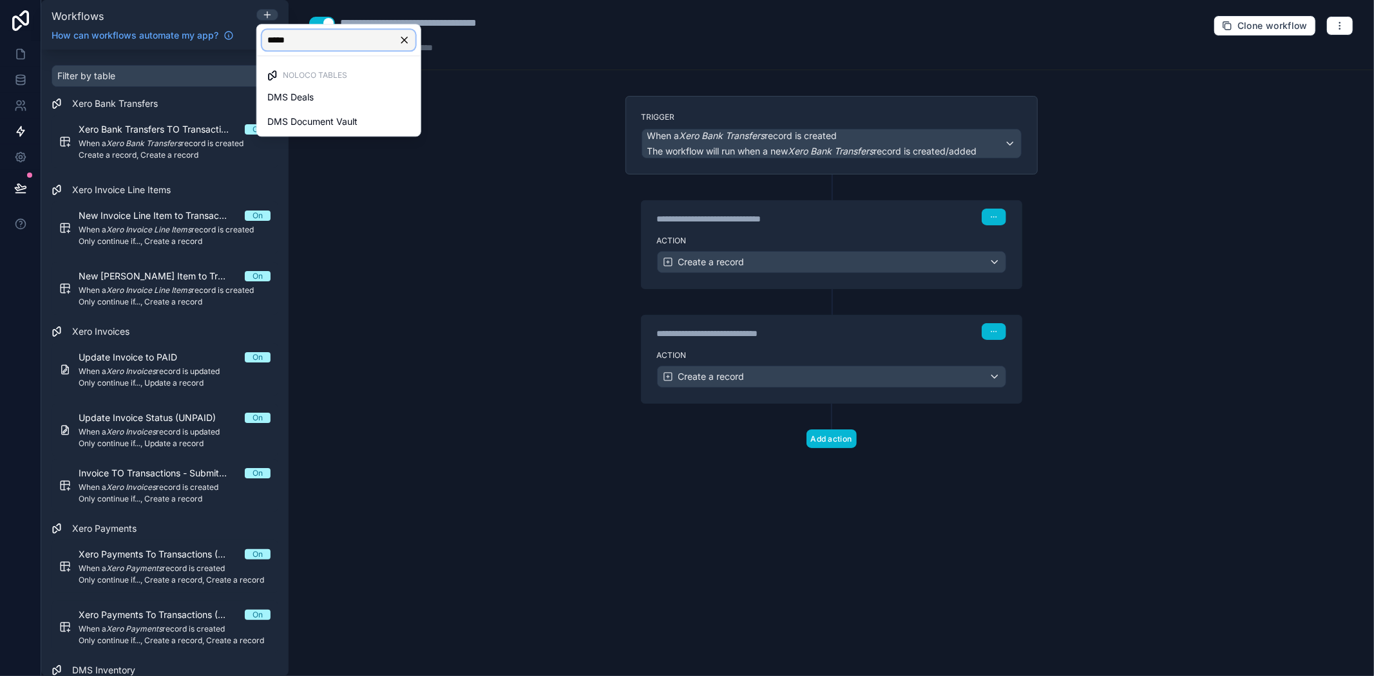
scroll to position [0, 0]
type input "******"
click at [338, 102] on div "DMS Deals" at bounding box center [338, 97] width 143 height 15
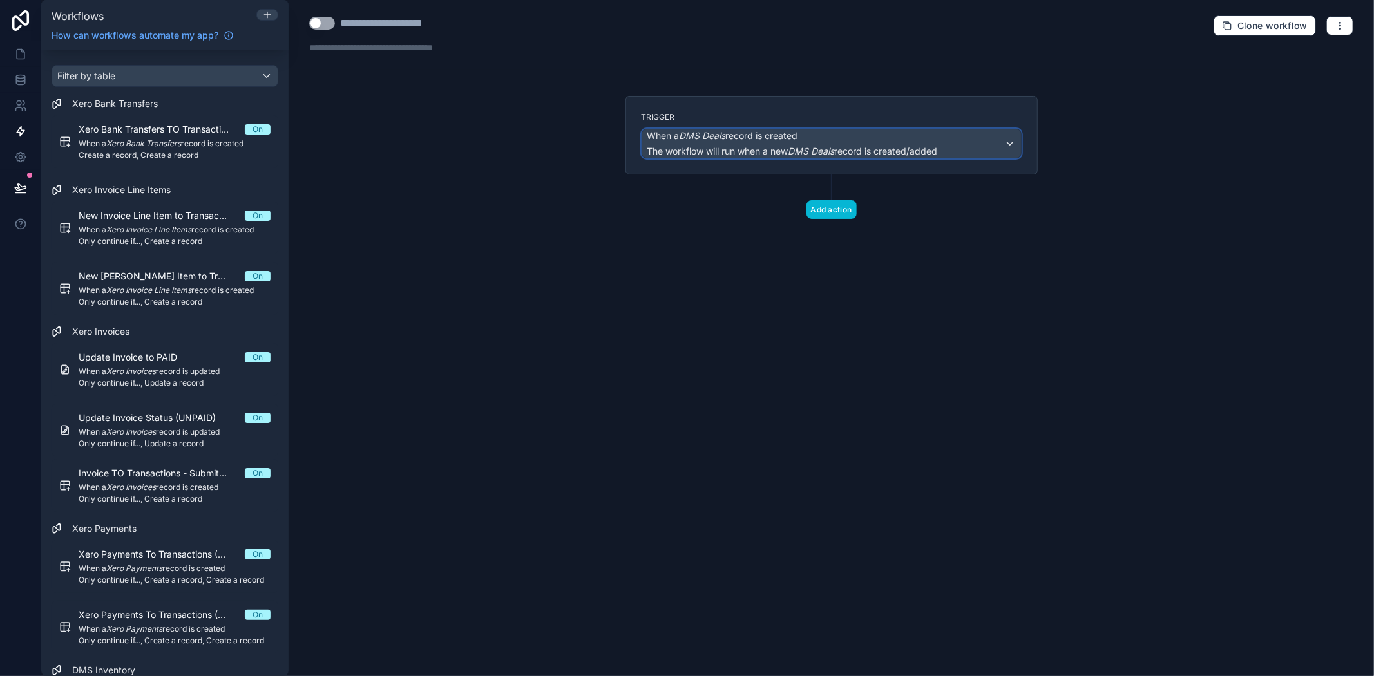
click at [845, 151] on span "The workflow will run when a new DMS Deals record is created/added" at bounding box center [792, 151] width 291 height 11
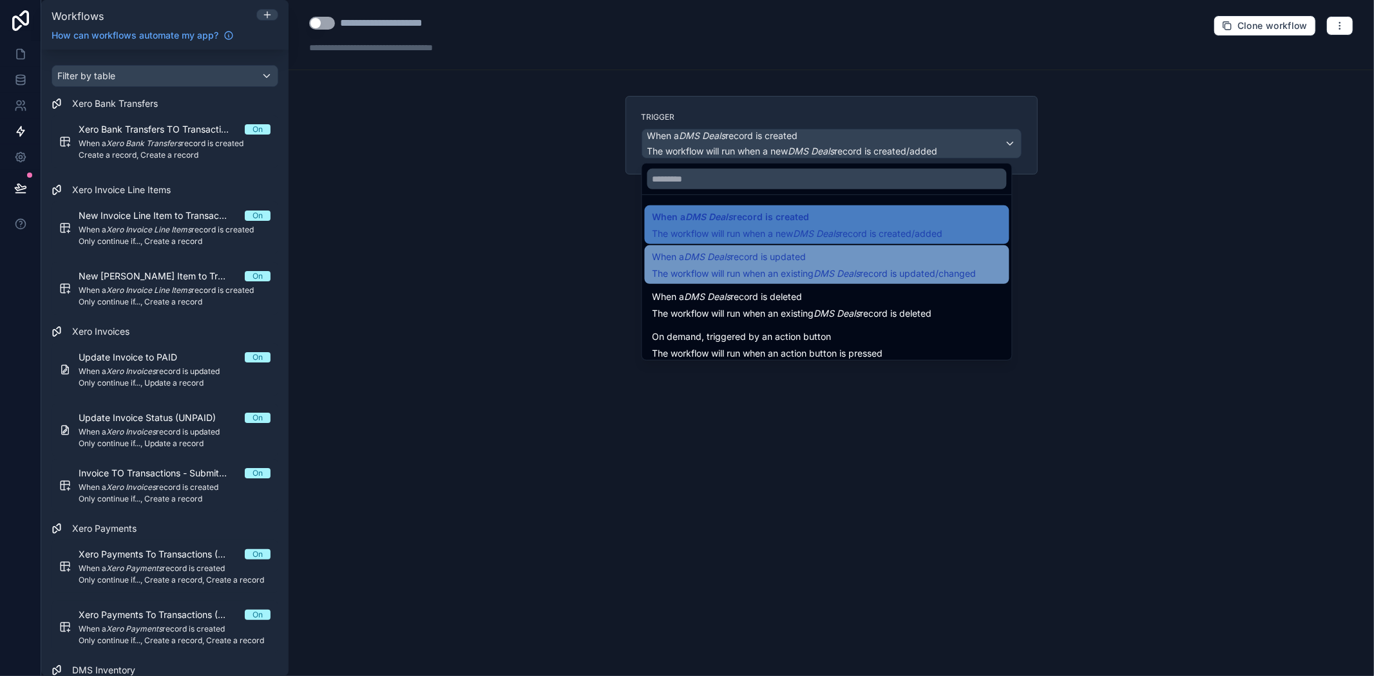
click at [842, 268] on em "DMS Deals" at bounding box center [837, 273] width 46 height 11
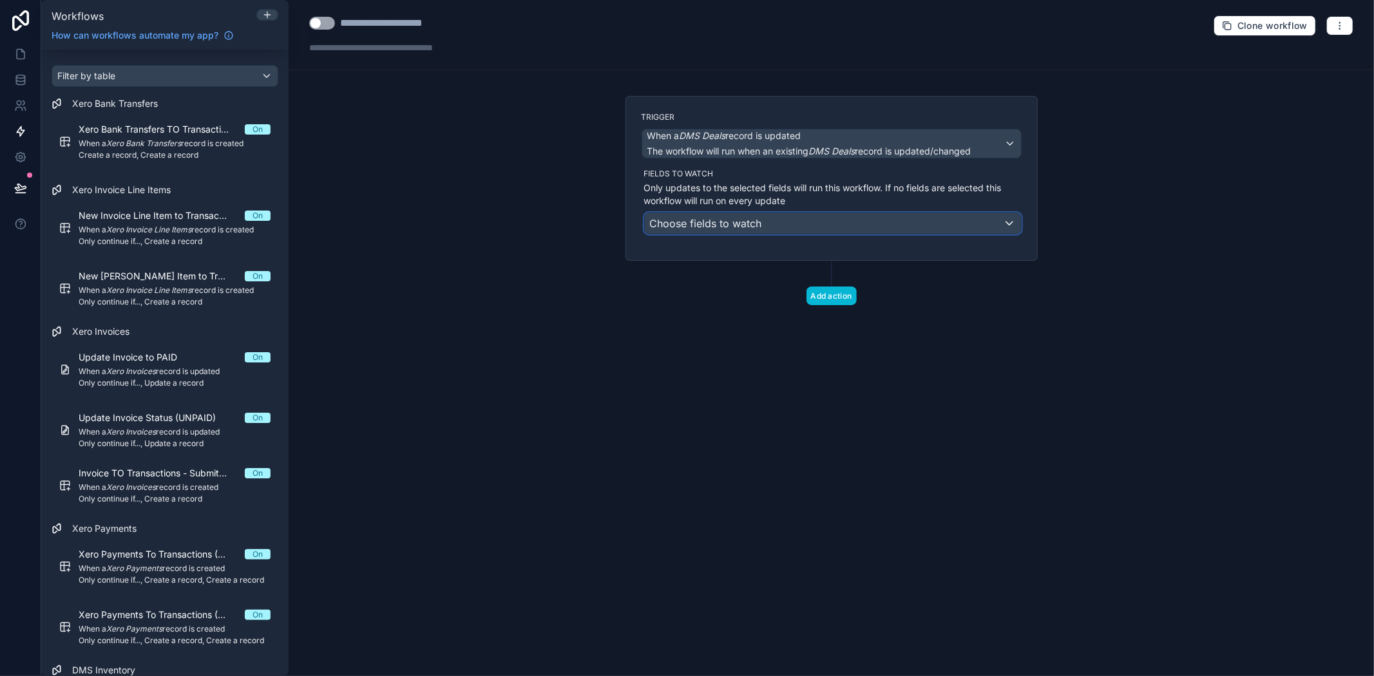
click at [789, 223] on div "Choose fields to watch" at bounding box center [833, 223] width 376 height 21
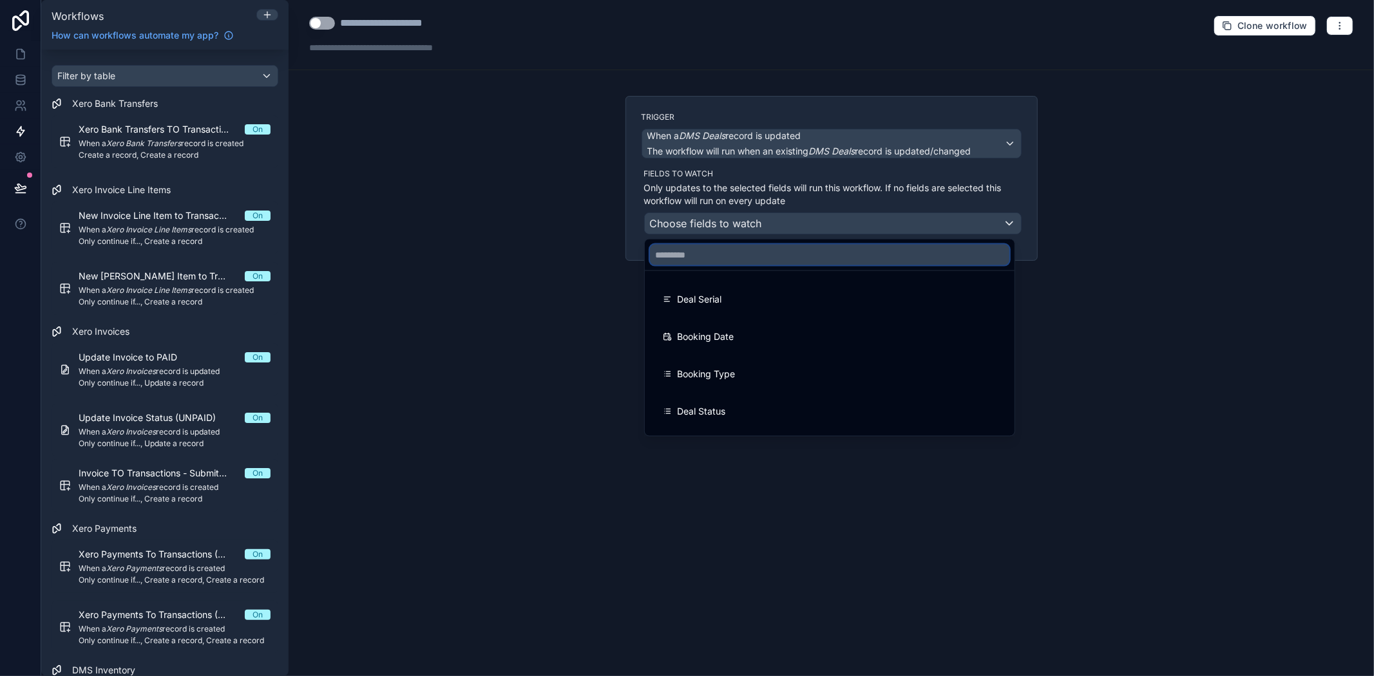
click at [780, 254] on input "text" at bounding box center [830, 255] width 360 height 21
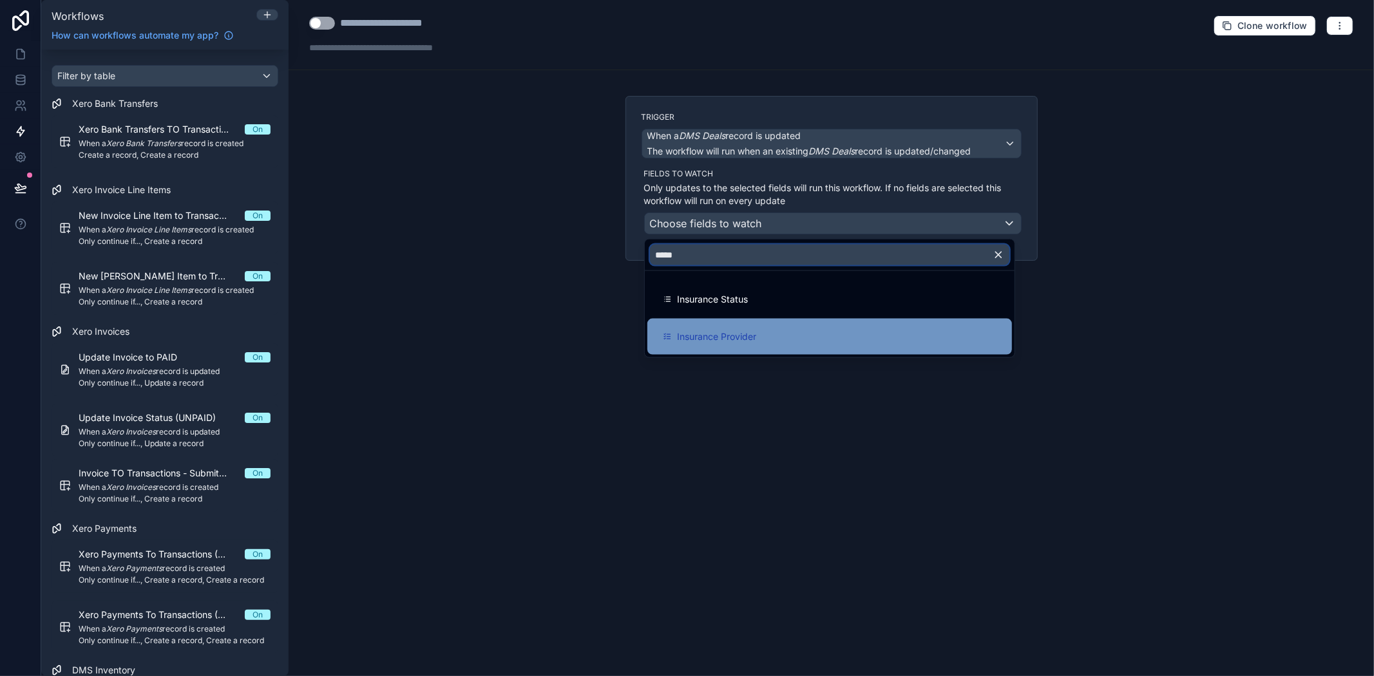
type input "*****"
click at [762, 327] on div "Insurance Provider" at bounding box center [829, 337] width 365 height 36
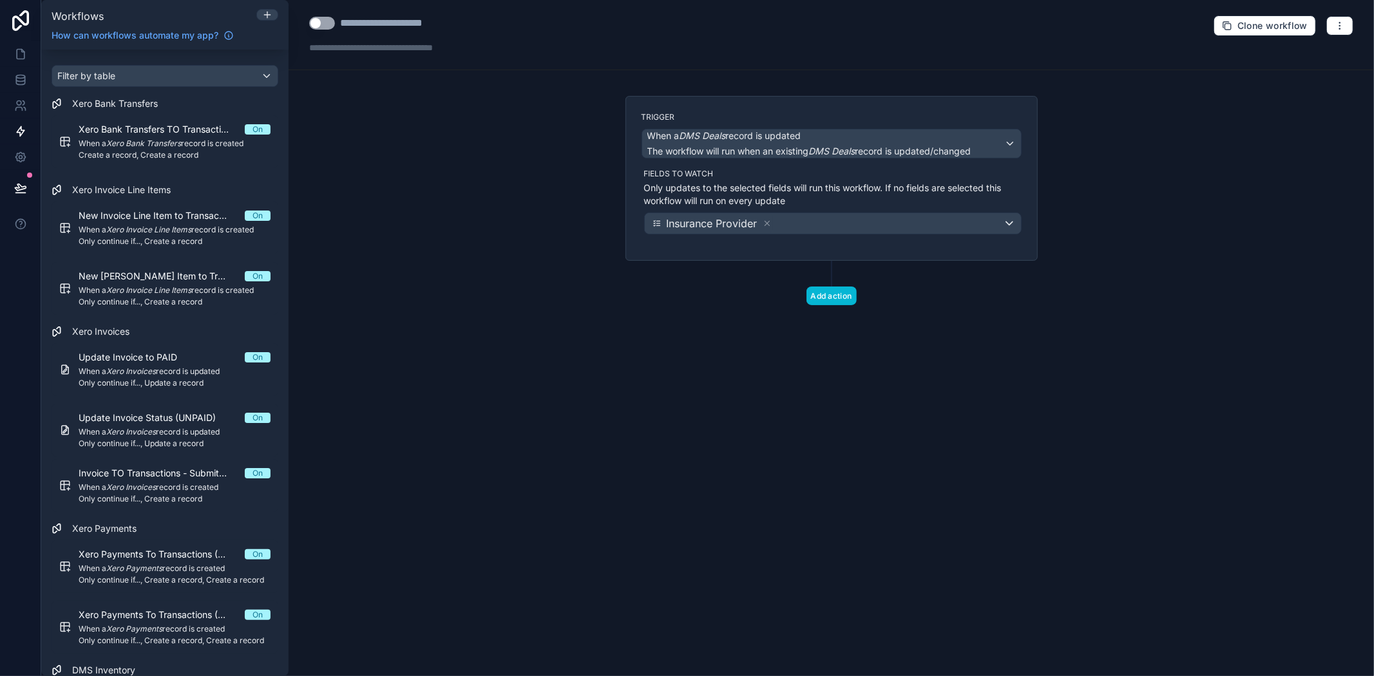
drag, startPoint x: 1013, startPoint y: 528, endPoint x: 852, endPoint y: 401, distance: 205.1
click at [1013, 526] on div "**********" at bounding box center [832, 338] width 1086 height 676
click at [843, 301] on button "Add action" at bounding box center [832, 296] width 50 height 19
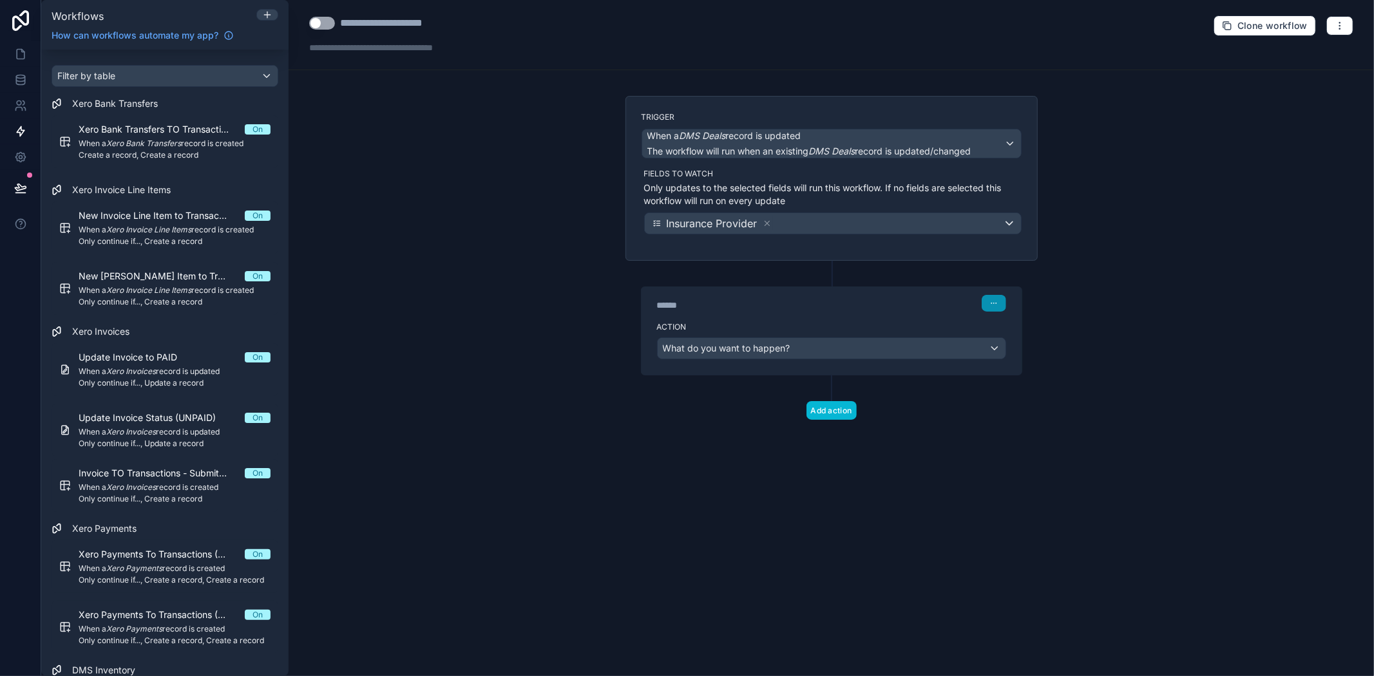
click at [992, 307] on icon "button" at bounding box center [994, 304] width 8 height 8
click at [742, 344] on span "What do you want to happen?" at bounding box center [727, 348] width 128 height 11
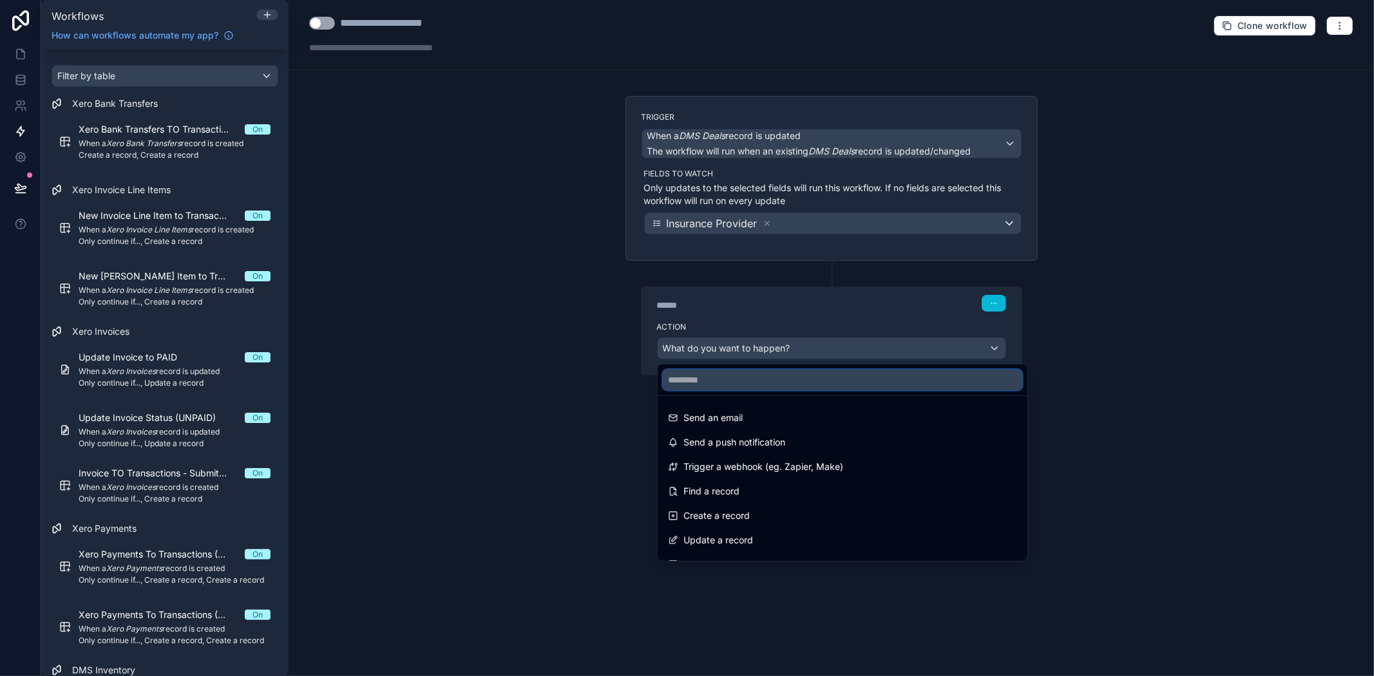
click at [718, 372] on input "text" at bounding box center [843, 380] width 360 height 21
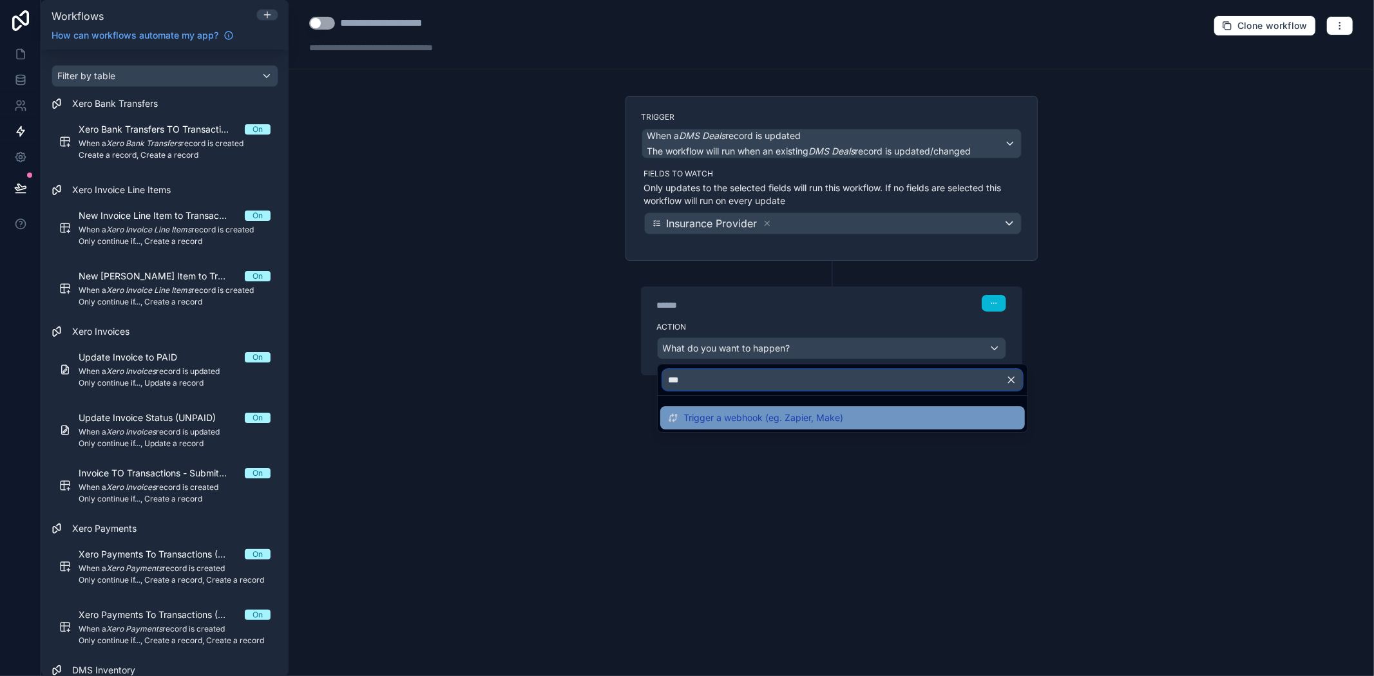
type input "***"
click at [722, 415] on span "Trigger a webhook (eg. Zapier, Make)" at bounding box center [764, 417] width 160 height 15
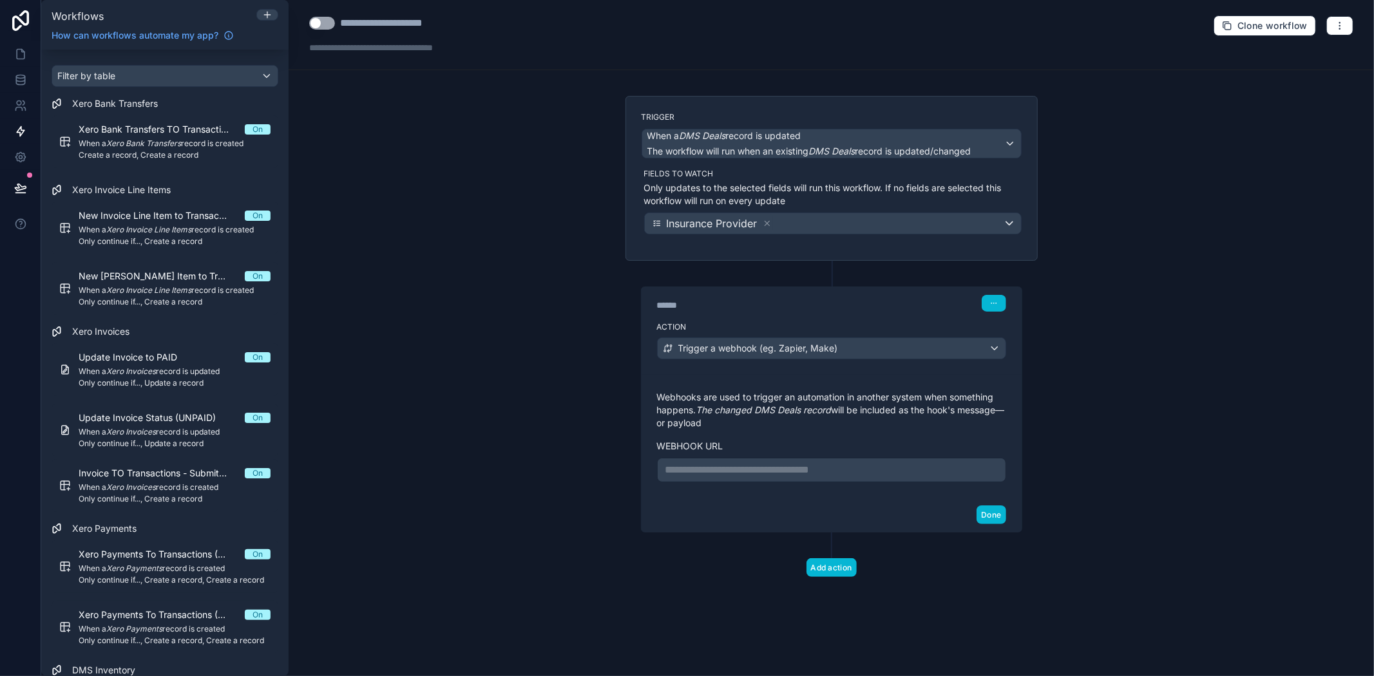
click at [718, 472] on p "**********" at bounding box center [832, 470] width 332 height 15
click at [1149, 508] on div "**********" at bounding box center [832, 338] width 1086 height 676
click at [796, 345] on span "Trigger a webhook (eg. Zapier, Make)" at bounding box center [758, 348] width 160 height 13
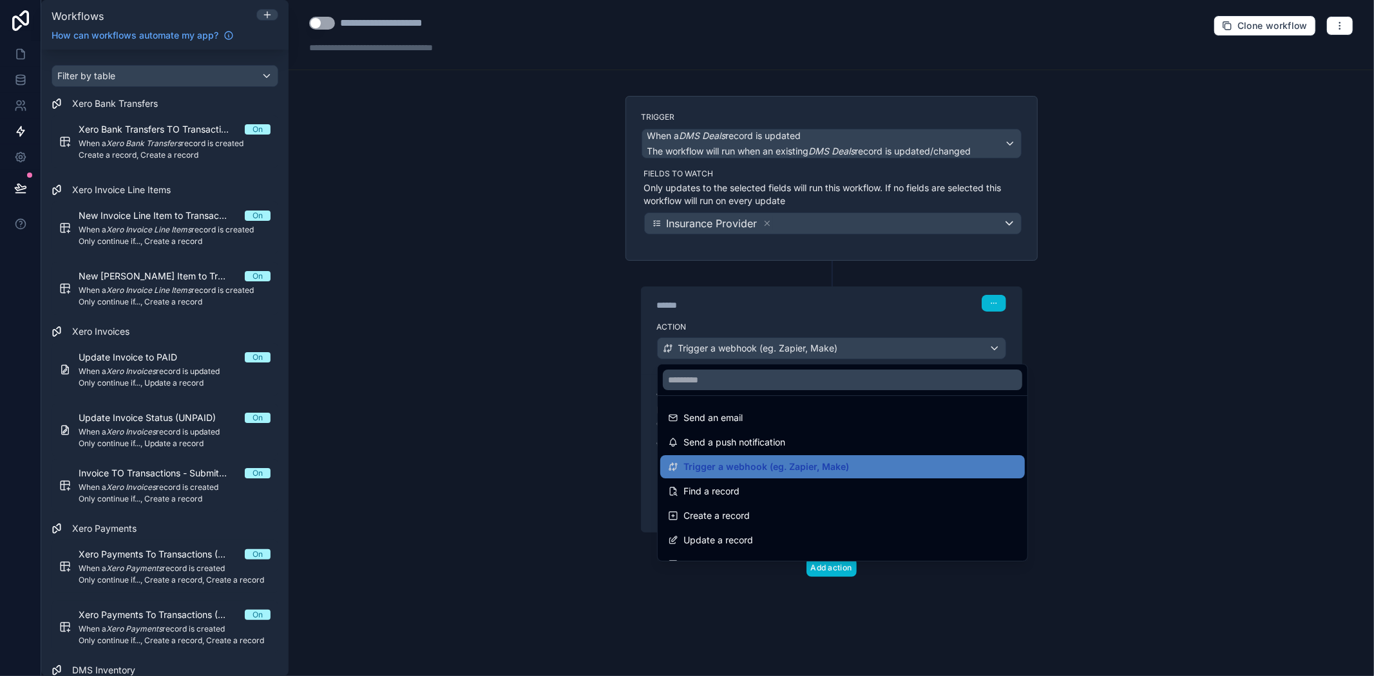
click at [774, 346] on div at bounding box center [687, 338] width 1374 height 676
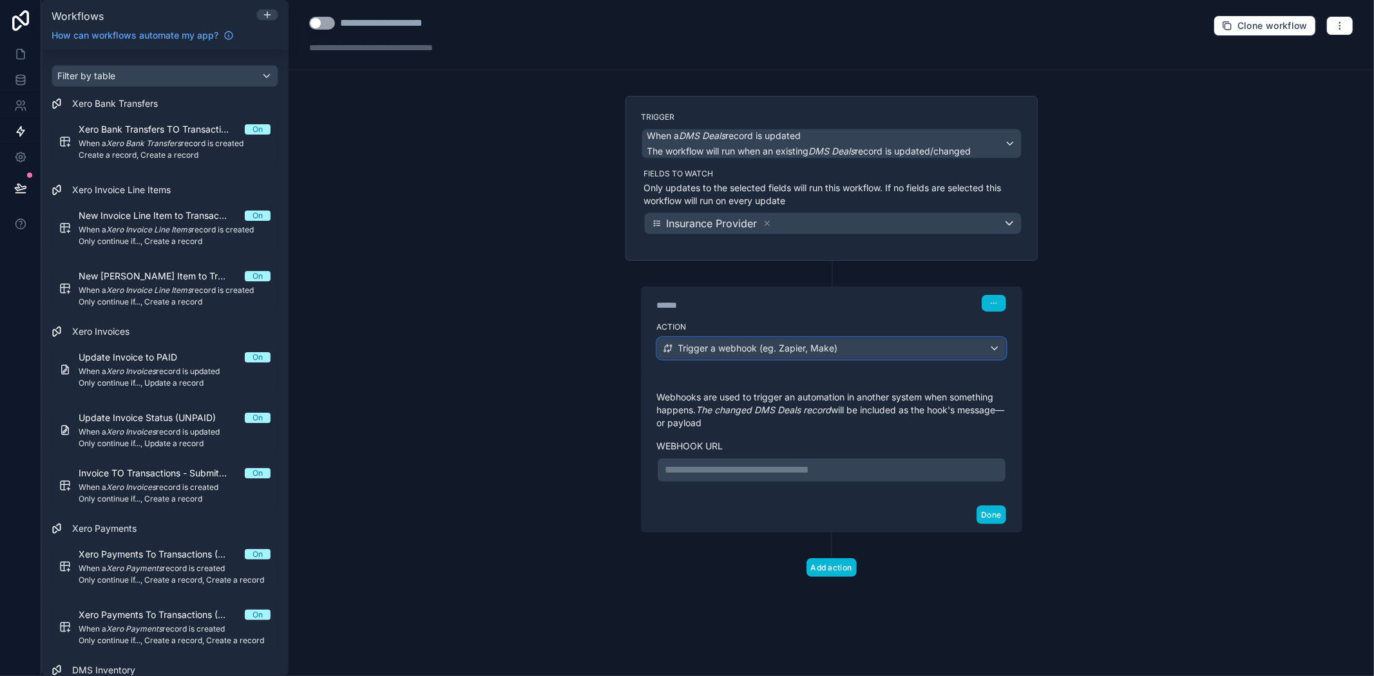
click at [774, 346] on span "Trigger a webhook (eg. Zapier, Make)" at bounding box center [758, 348] width 160 height 13
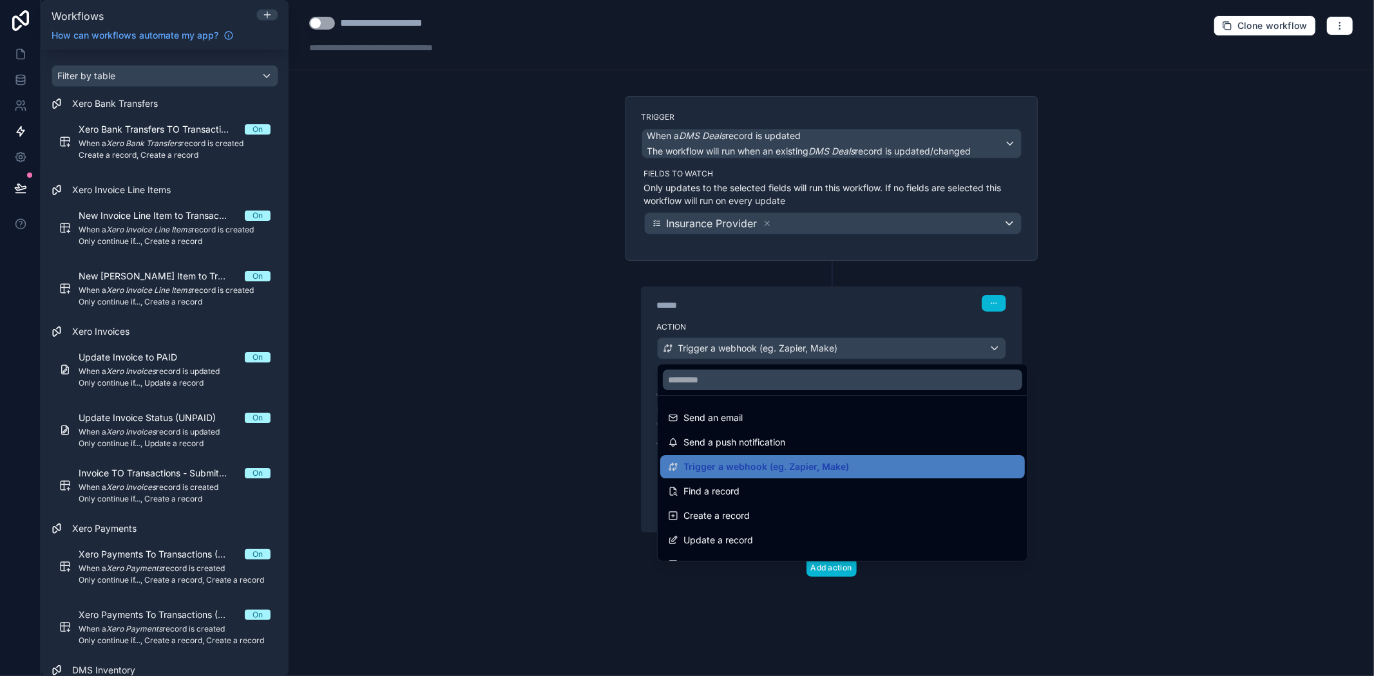
click at [1116, 550] on div at bounding box center [687, 338] width 1374 height 676
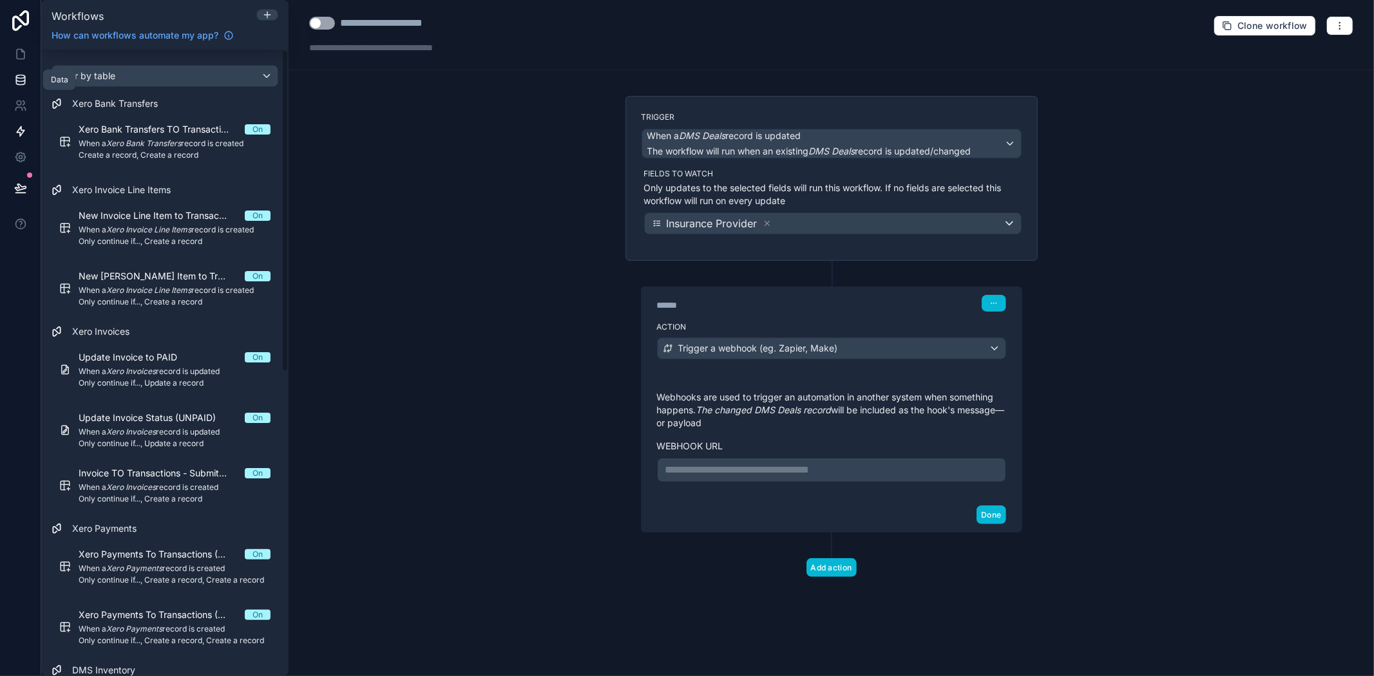
click at [21, 77] on icon at bounding box center [20, 79] width 13 height 13
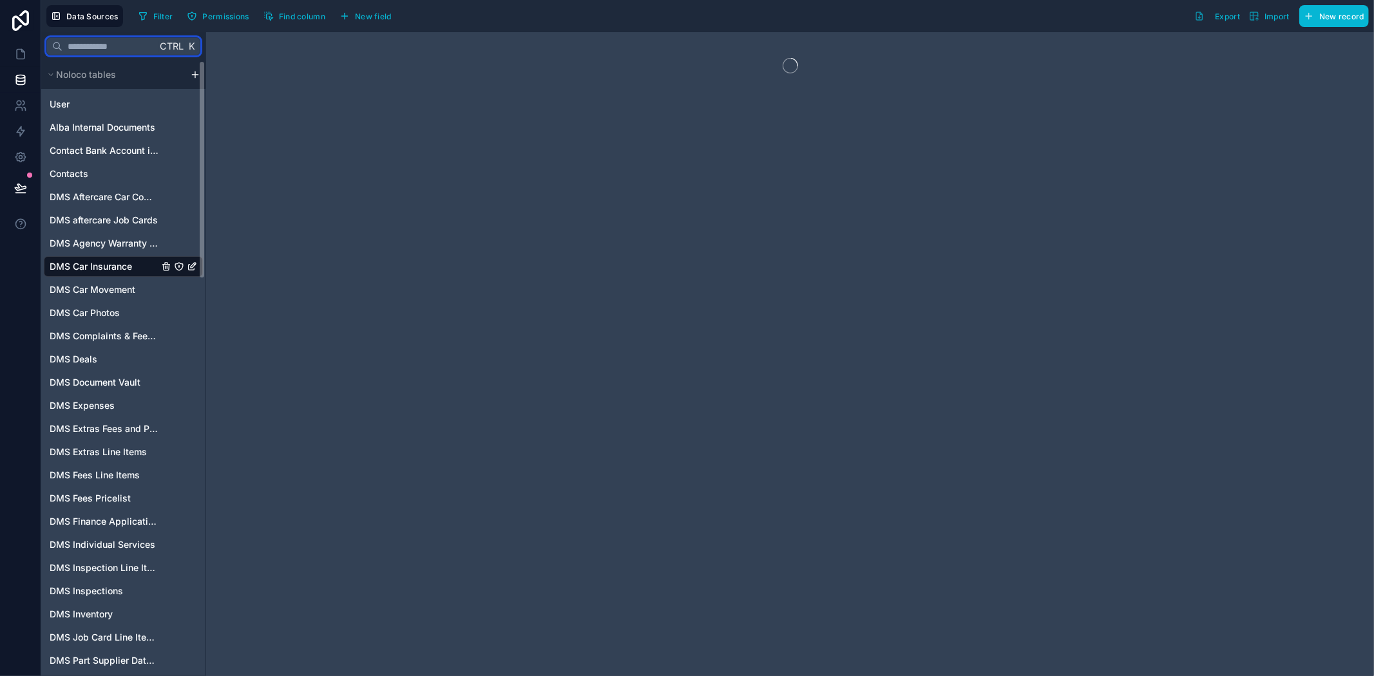
click at [144, 43] on input "text" at bounding box center [109, 46] width 94 height 23
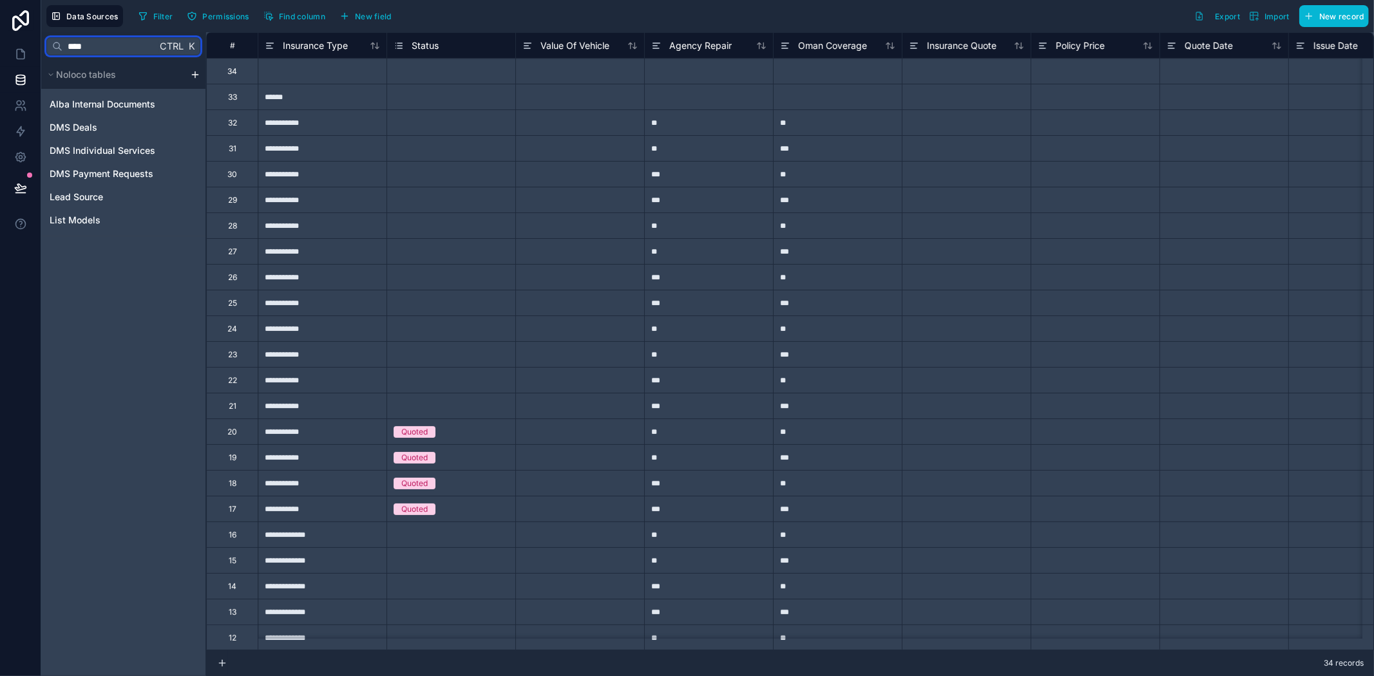
drag, startPoint x: 95, startPoint y: 44, endPoint x: 62, endPoint y: 49, distance: 33.3
click at [62, 48] on input "****" at bounding box center [109, 46] width 94 height 23
type input "****"
click at [106, 124] on div "DMS Deals" at bounding box center [123, 127] width 159 height 21
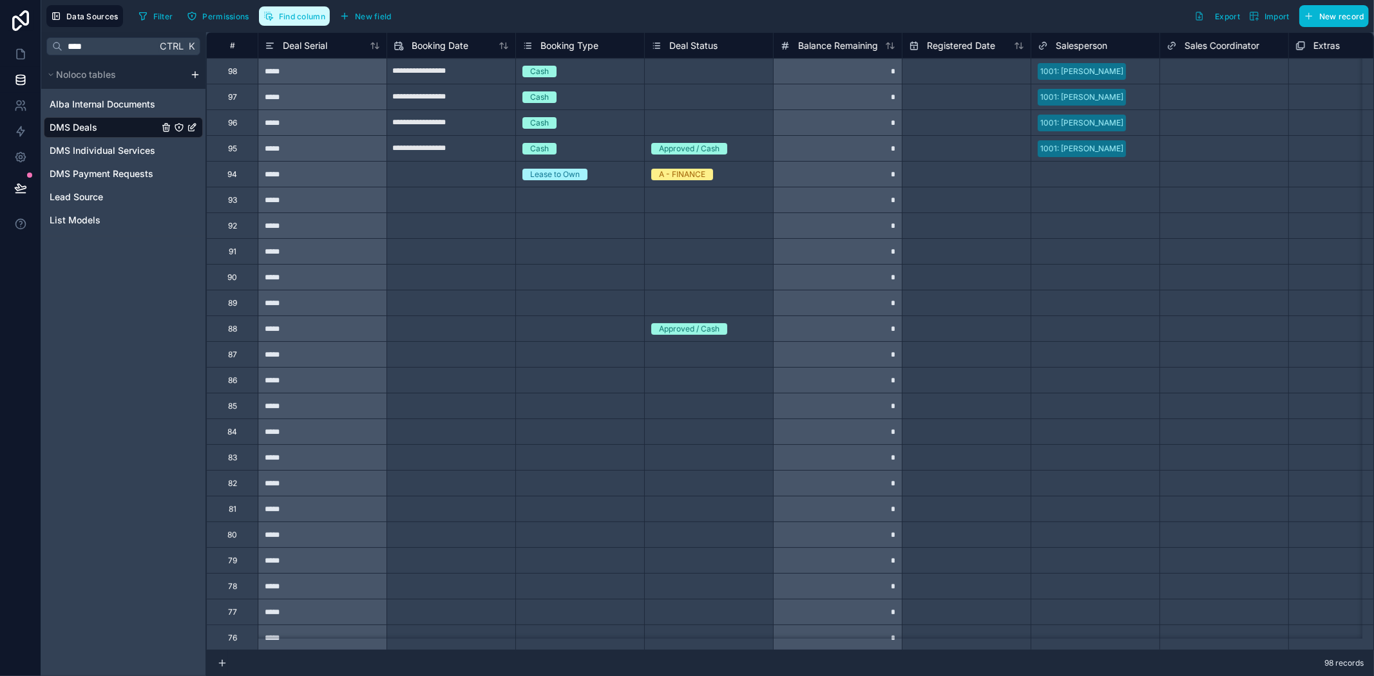
click at [291, 13] on span "Find column" at bounding box center [302, 17] width 46 height 10
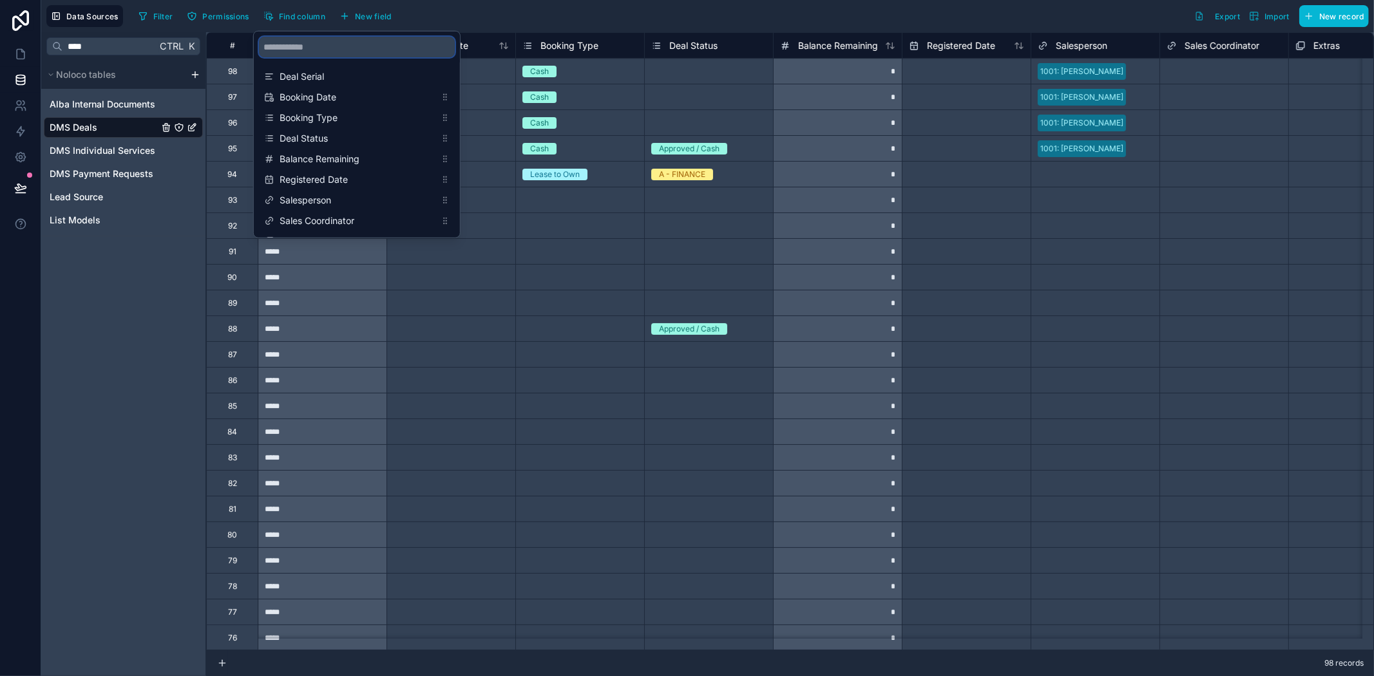
click at [361, 55] on input "scrollable content" at bounding box center [357, 47] width 196 height 21
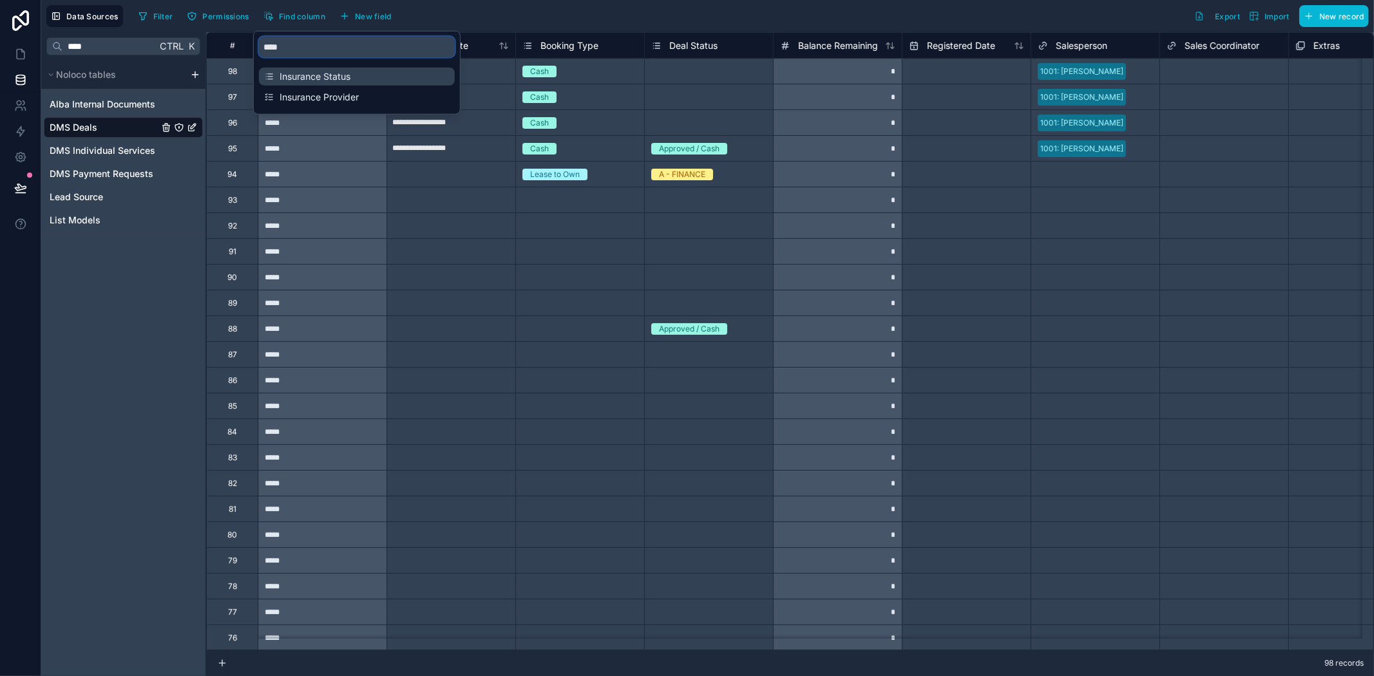
type input "****"
click at [329, 73] on span "Insurance Status" at bounding box center [358, 76] width 156 height 13
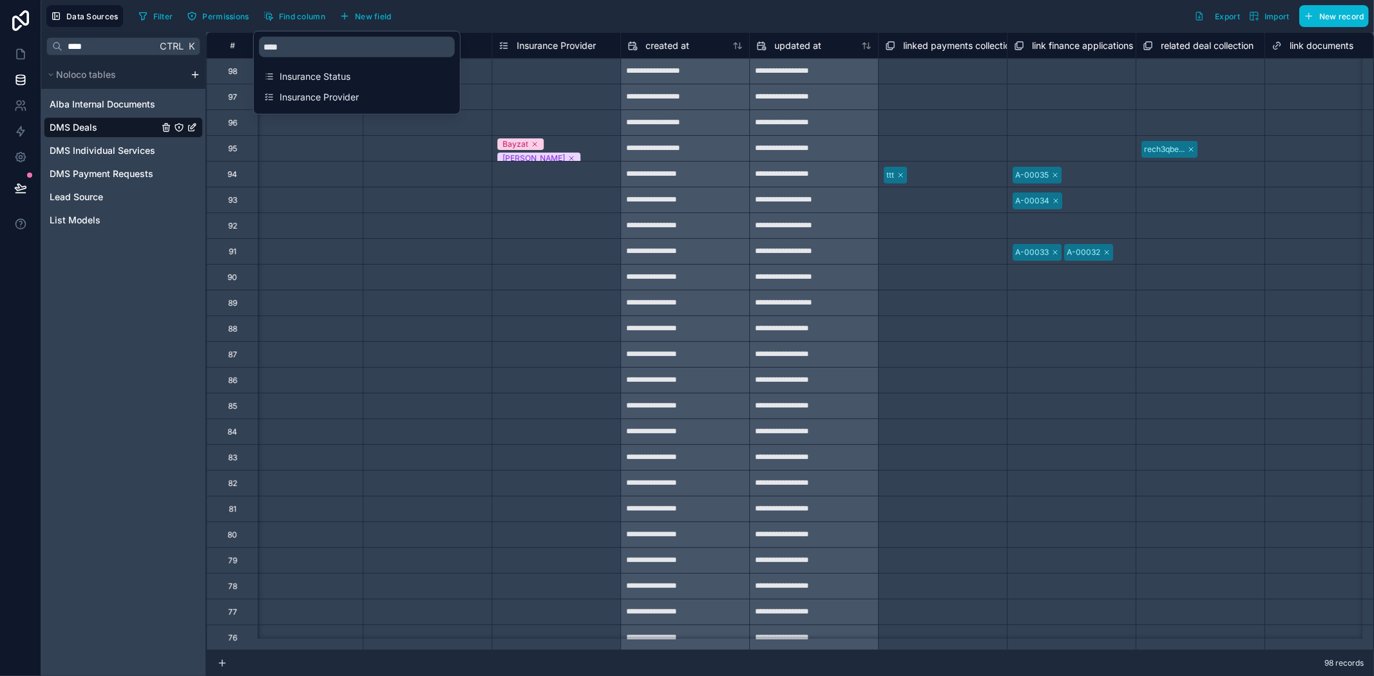
scroll to position [0, 3479]
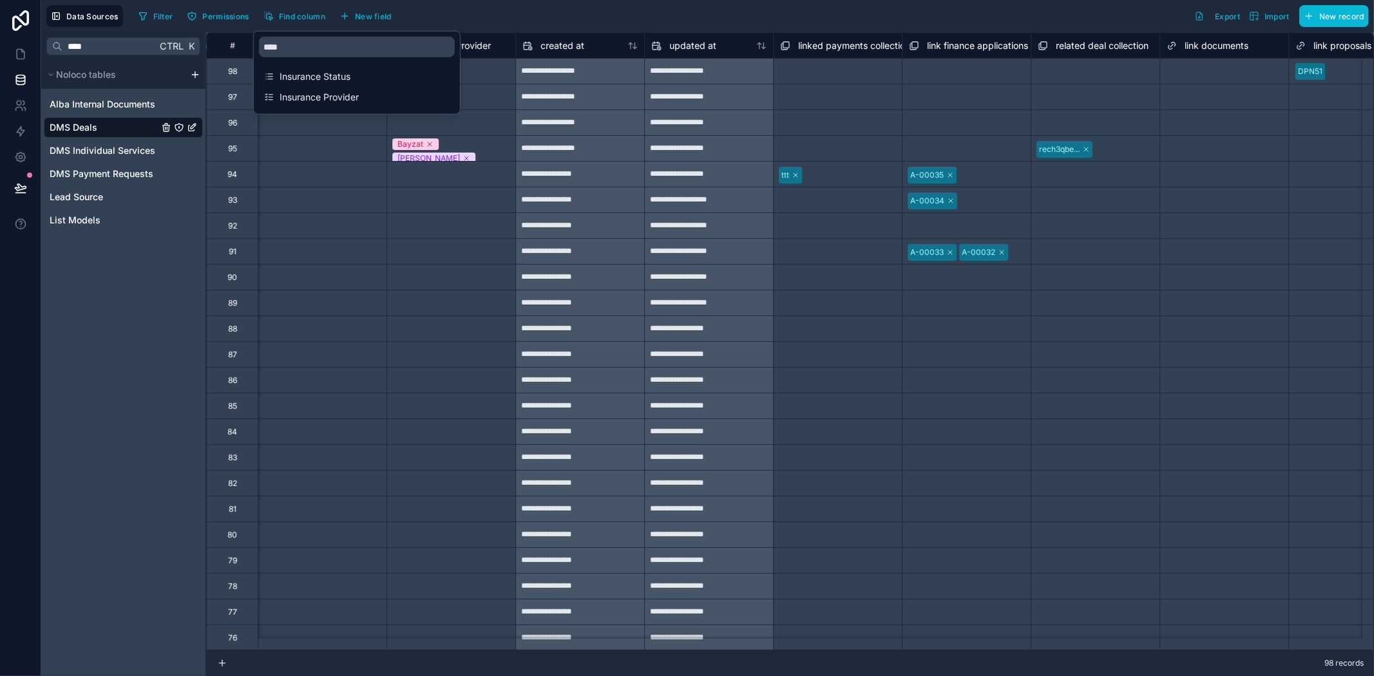
click at [445, 473] on div "Select a Insurance Provider" at bounding box center [451, 483] width 128 height 25
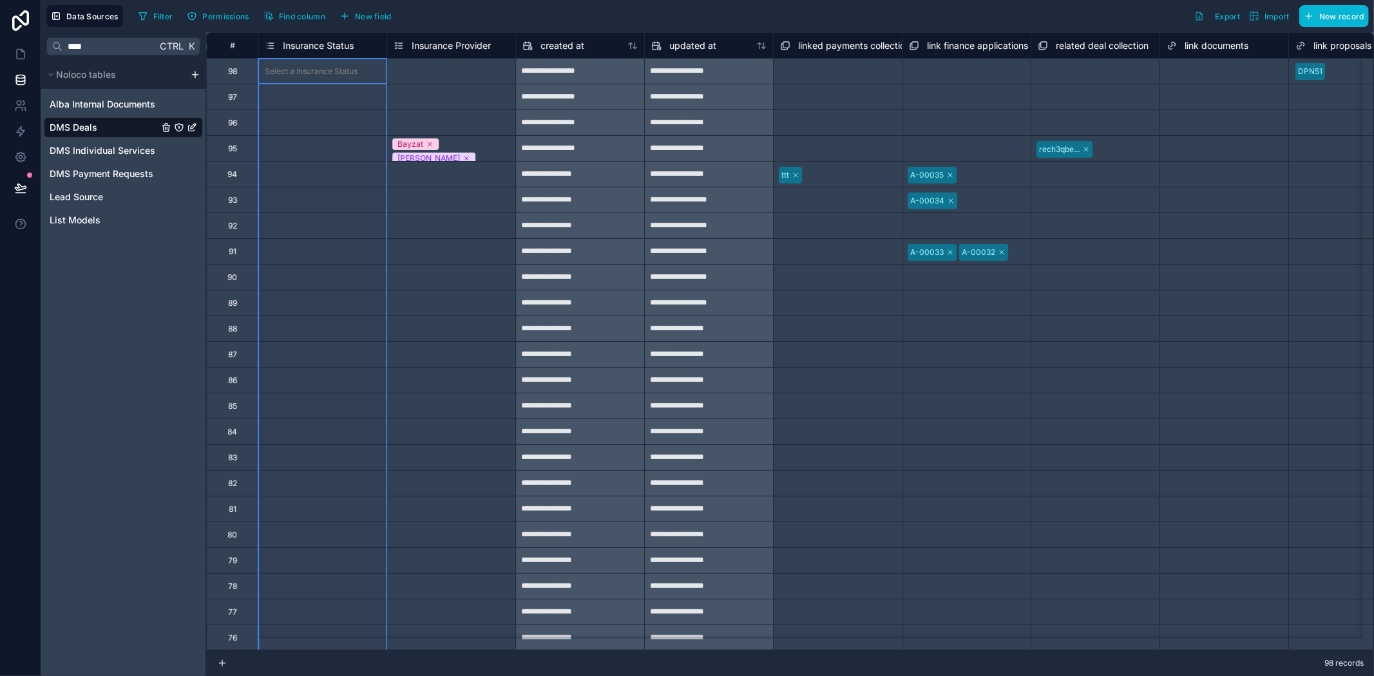
click at [330, 50] on span "Insurance Status" at bounding box center [318, 45] width 71 height 13
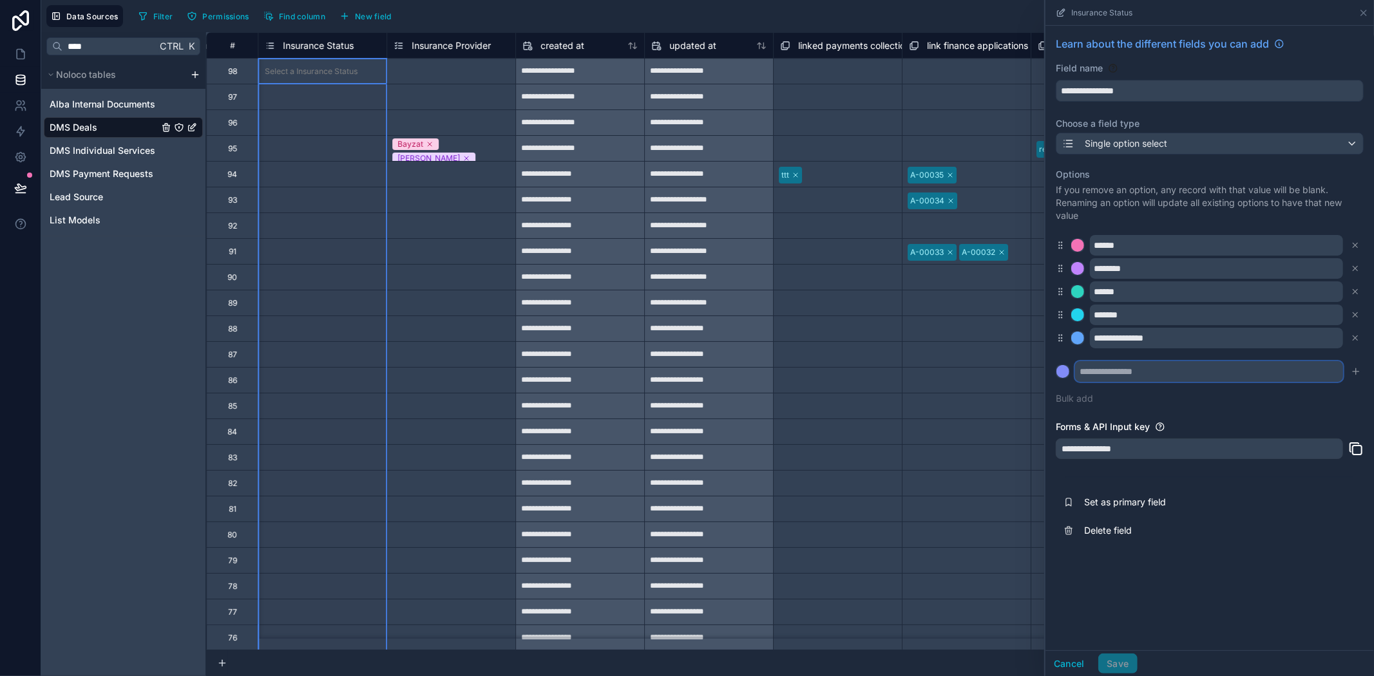
click at [1113, 375] on input "text" at bounding box center [1209, 371] width 268 height 21
type input "**********"
click at [1374, 665] on div "Cancel Save" at bounding box center [1210, 664] width 329 height 26
click at [1125, 667] on div "Cancel Save" at bounding box center [1092, 664] width 92 height 21
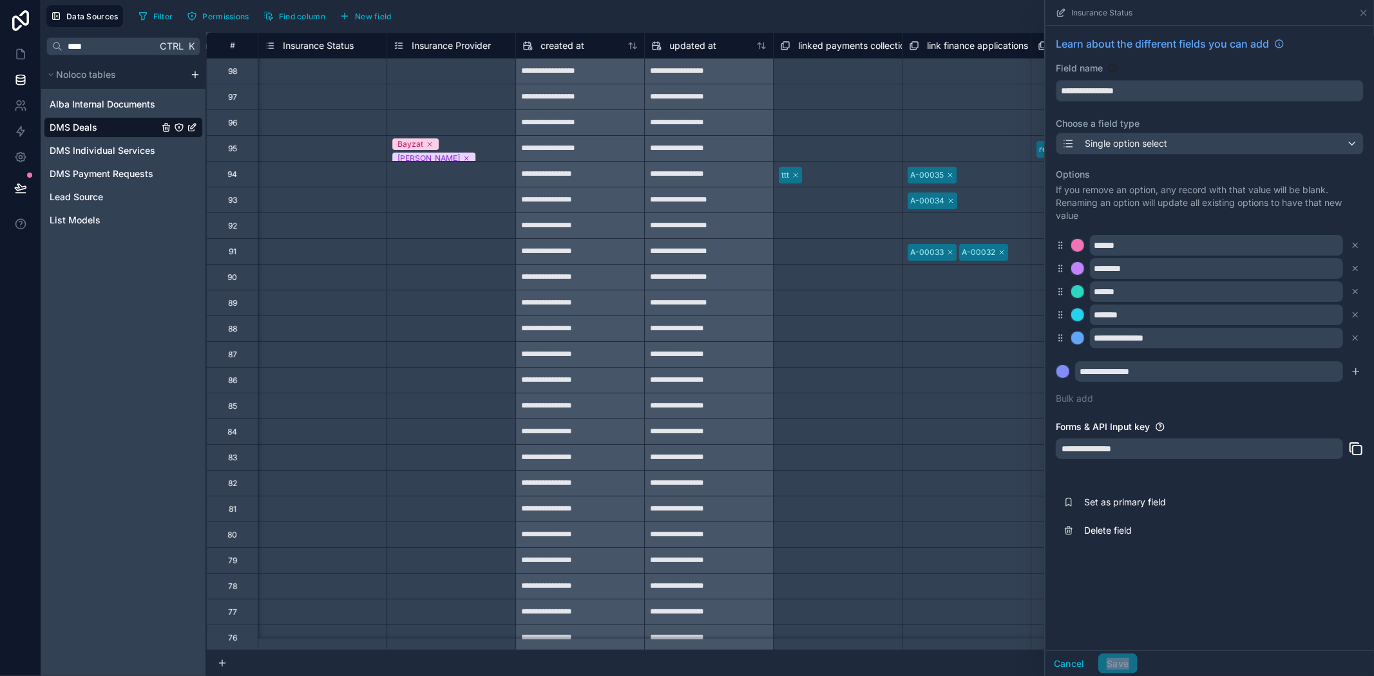
click at [1129, 662] on div "Cancel Save" at bounding box center [1092, 664] width 92 height 21
click at [1129, 664] on div "Cancel Save" at bounding box center [1092, 664] width 92 height 21
click at [1109, 665] on div "Cancel Save" at bounding box center [1092, 664] width 92 height 21
drag, startPoint x: 1109, startPoint y: 665, endPoint x: 1173, endPoint y: 613, distance: 82.0
click at [1109, 666] on div "Cancel Save" at bounding box center [1092, 664] width 92 height 21
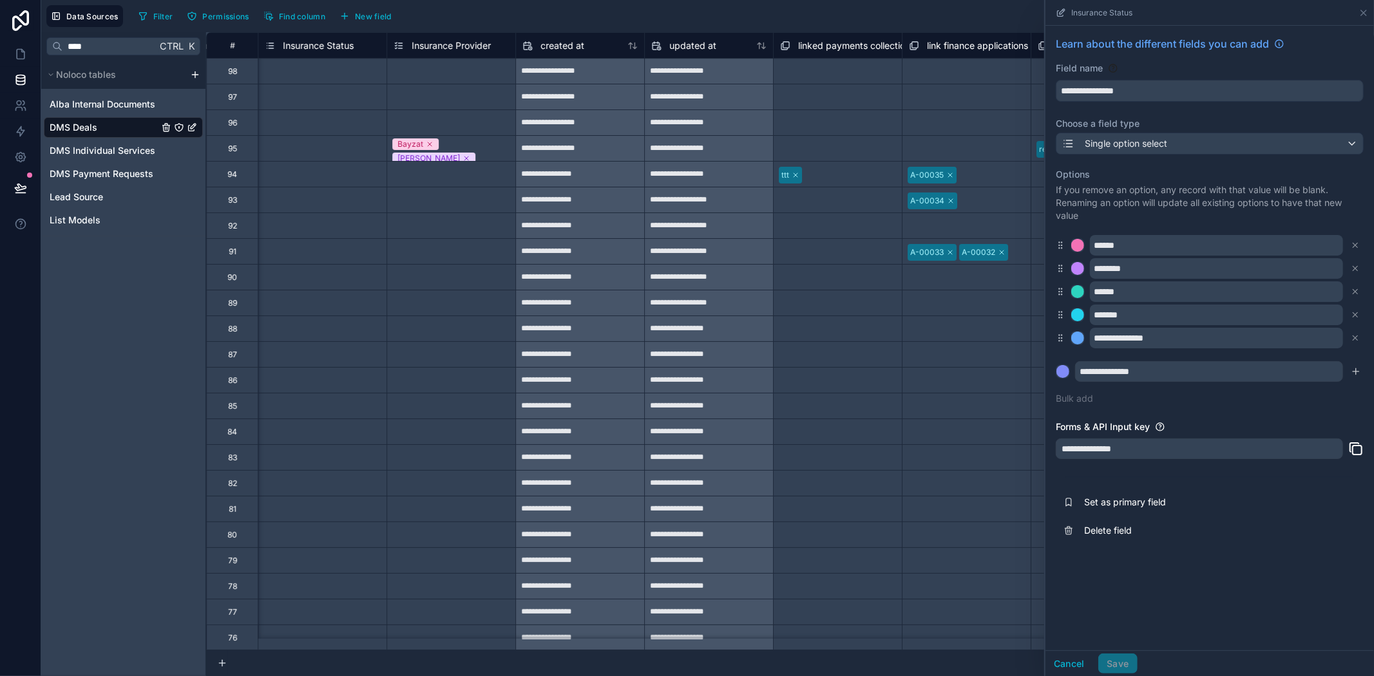
click at [1201, 593] on div "**********" at bounding box center [1210, 338] width 329 height 625
click at [1353, 375] on icon "submit" at bounding box center [1356, 372] width 10 height 10
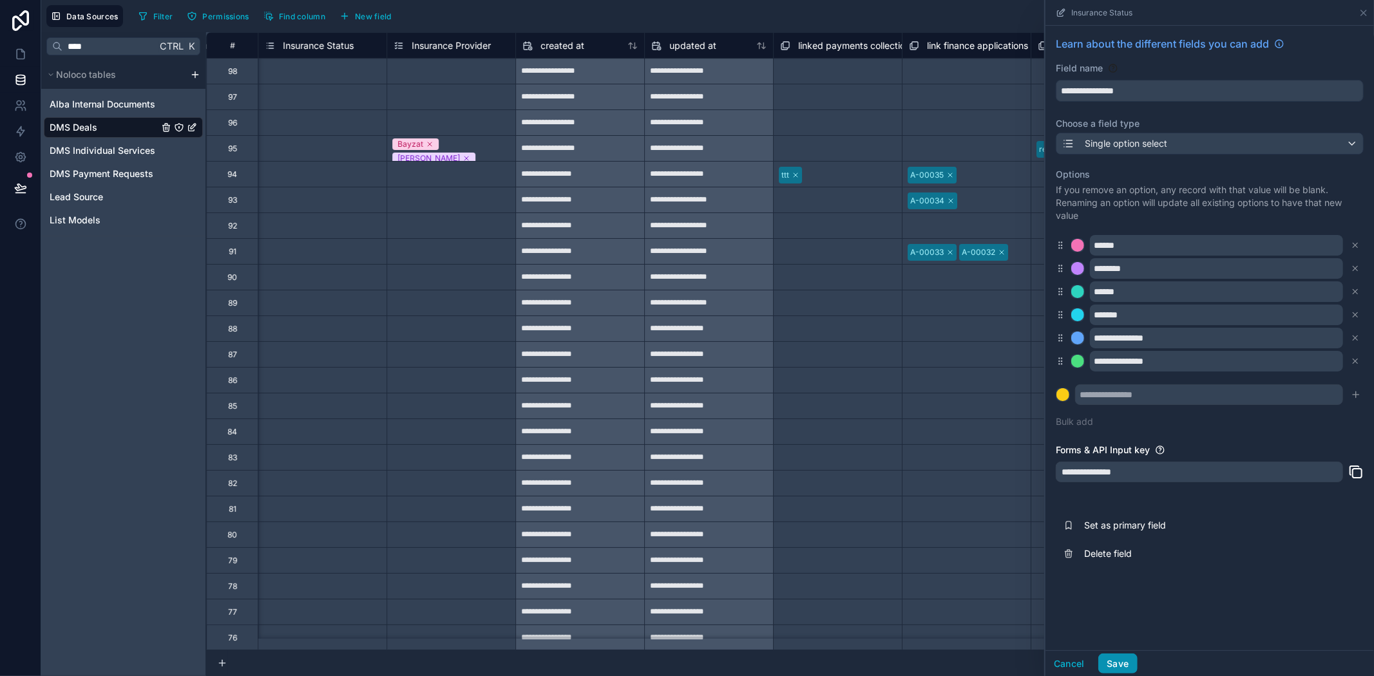
click at [1118, 664] on button "Save" at bounding box center [1117, 664] width 39 height 21
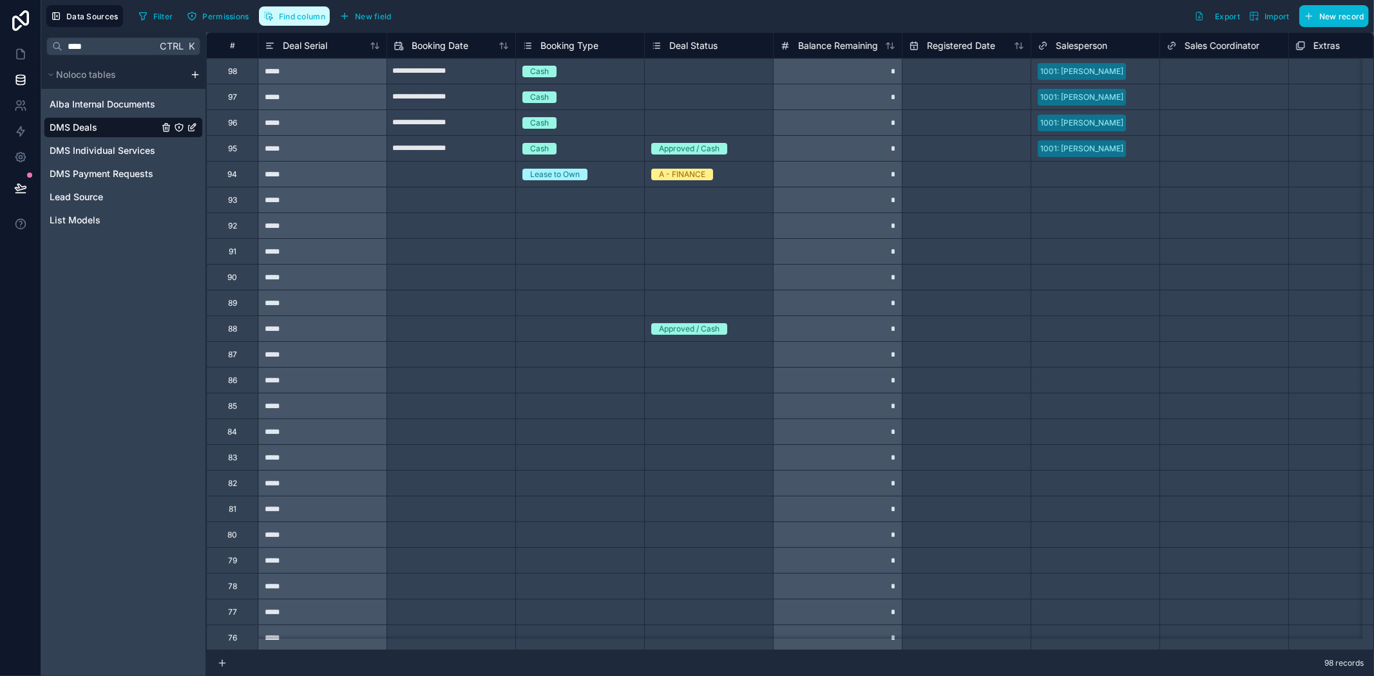
click at [282, 15] on span "Find column" at bounding box center [302, 17] width 46 height 10
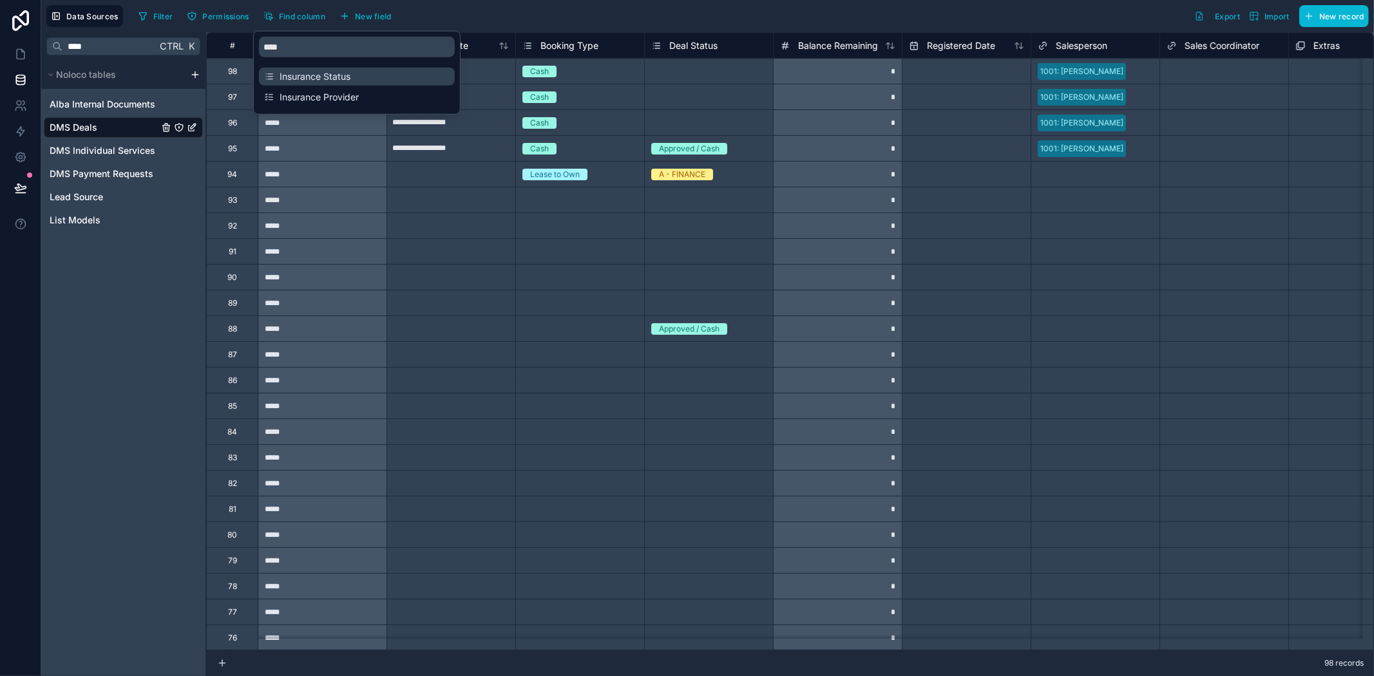
click at [327, 79] on span "Insurance Status" at bounding box center [358, 76] width 156 height 13
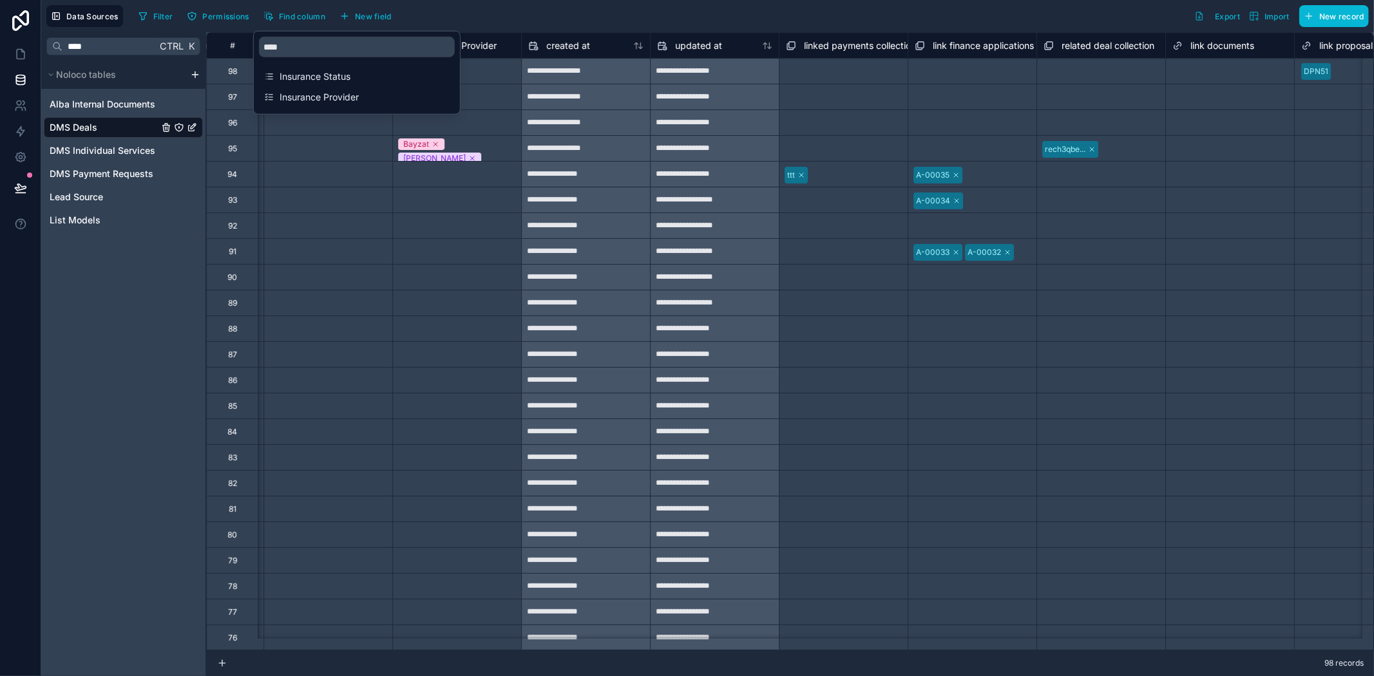
scroll to position [0, 3479]
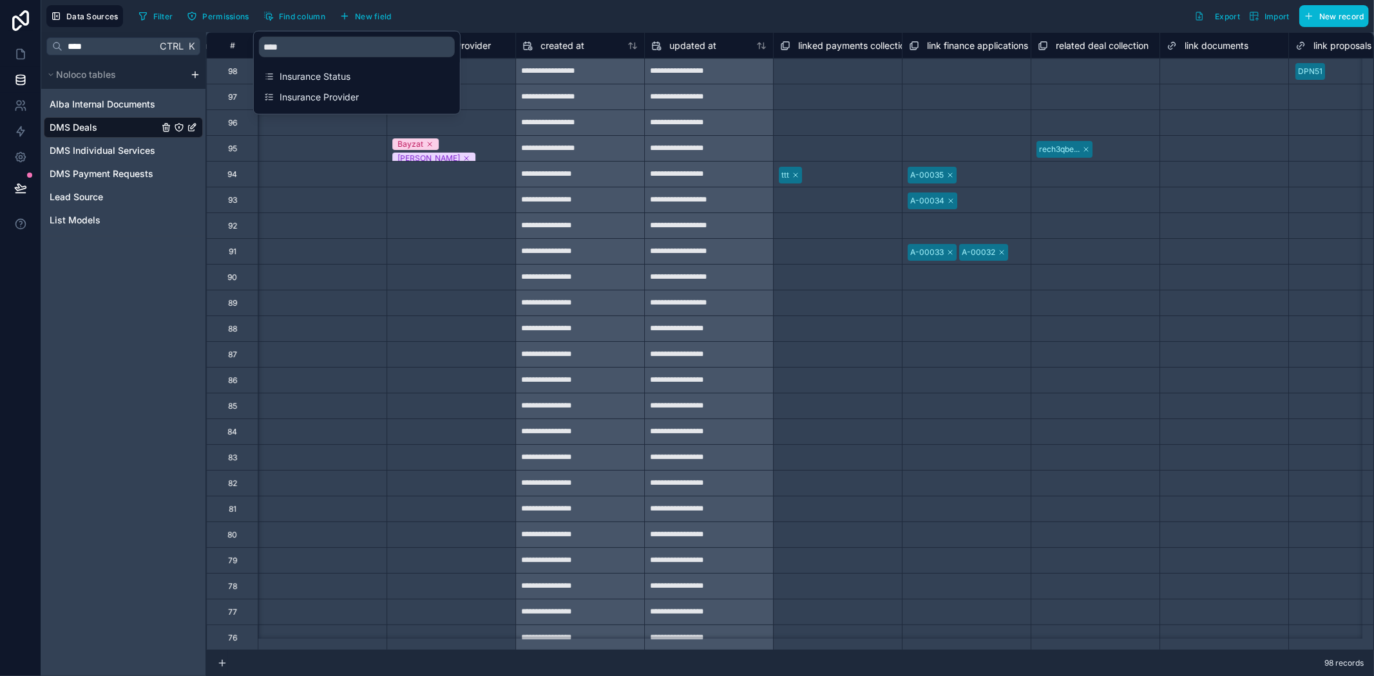
click at [526, 100] on div "**********" at bounding box center [580, 97] width 128 height 21
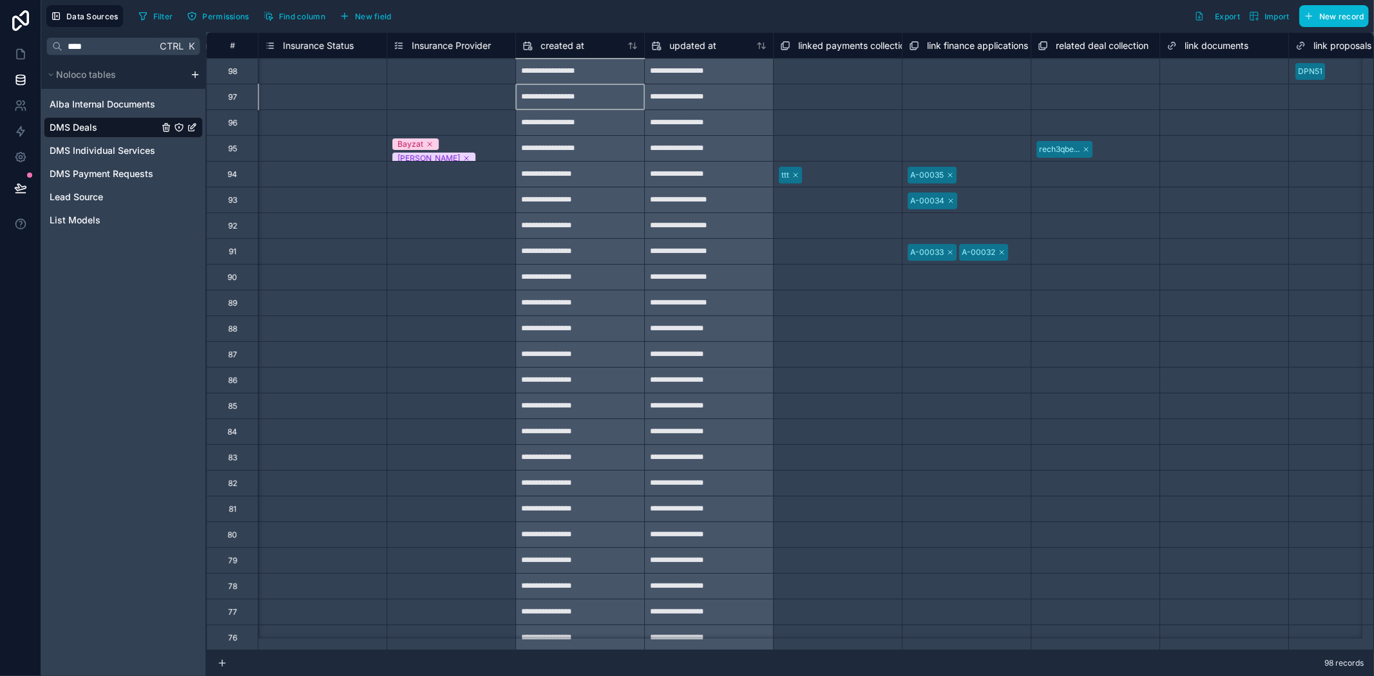
click at [302, 52] on div "Insurance Status" at bounding box center [309, 45] width 89 height 15
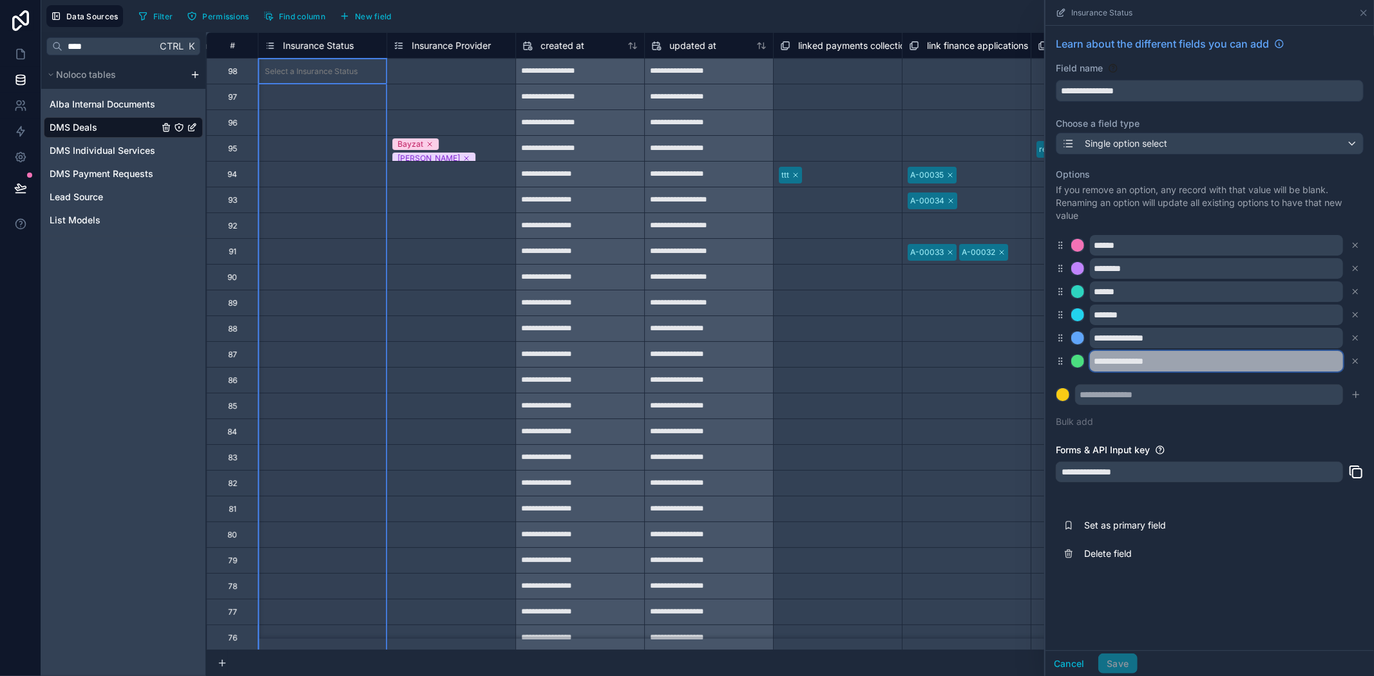
click at [1115, 357] on input "**********" at bounding box center [1216, 361] width 253 height 21
type input "**********"
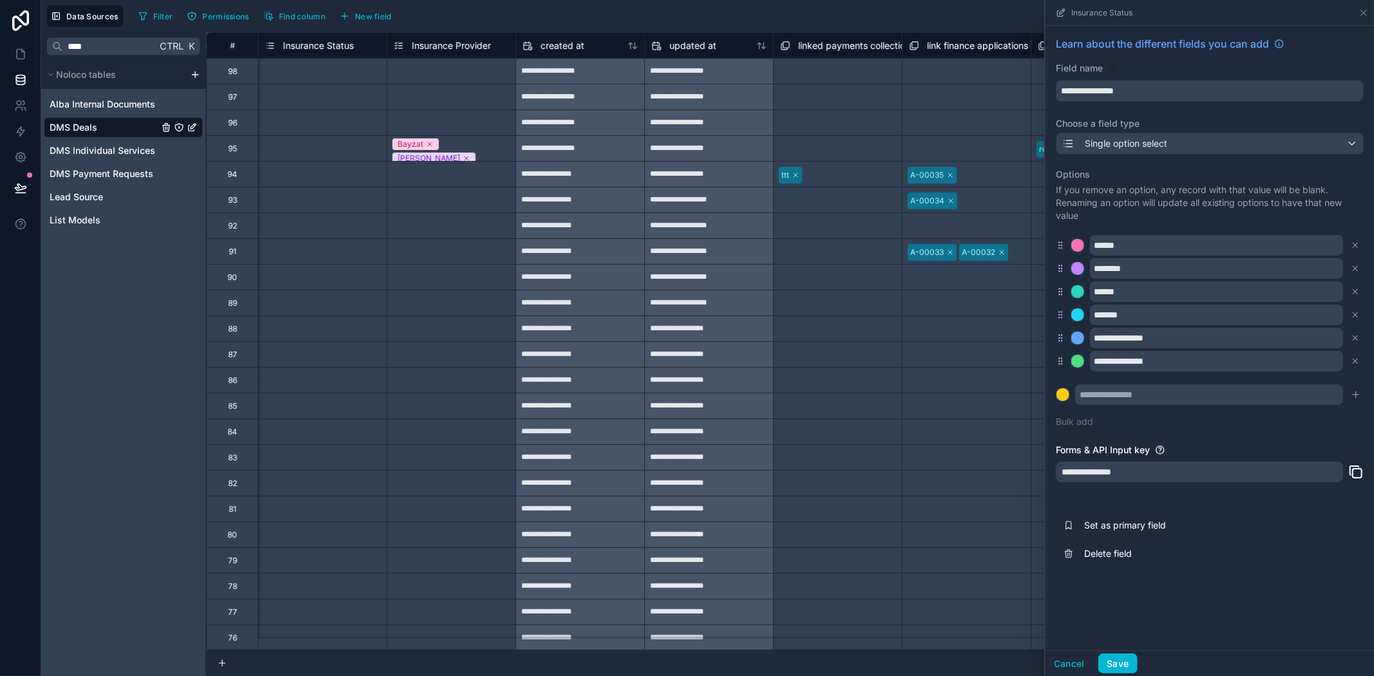
click at [1295, 577] on div "**********" at bounding box center [1210, 302] width 329 height 553
click at [1117, 666] on button "Save" at bounding box center [1117, 664] width 39 height 21
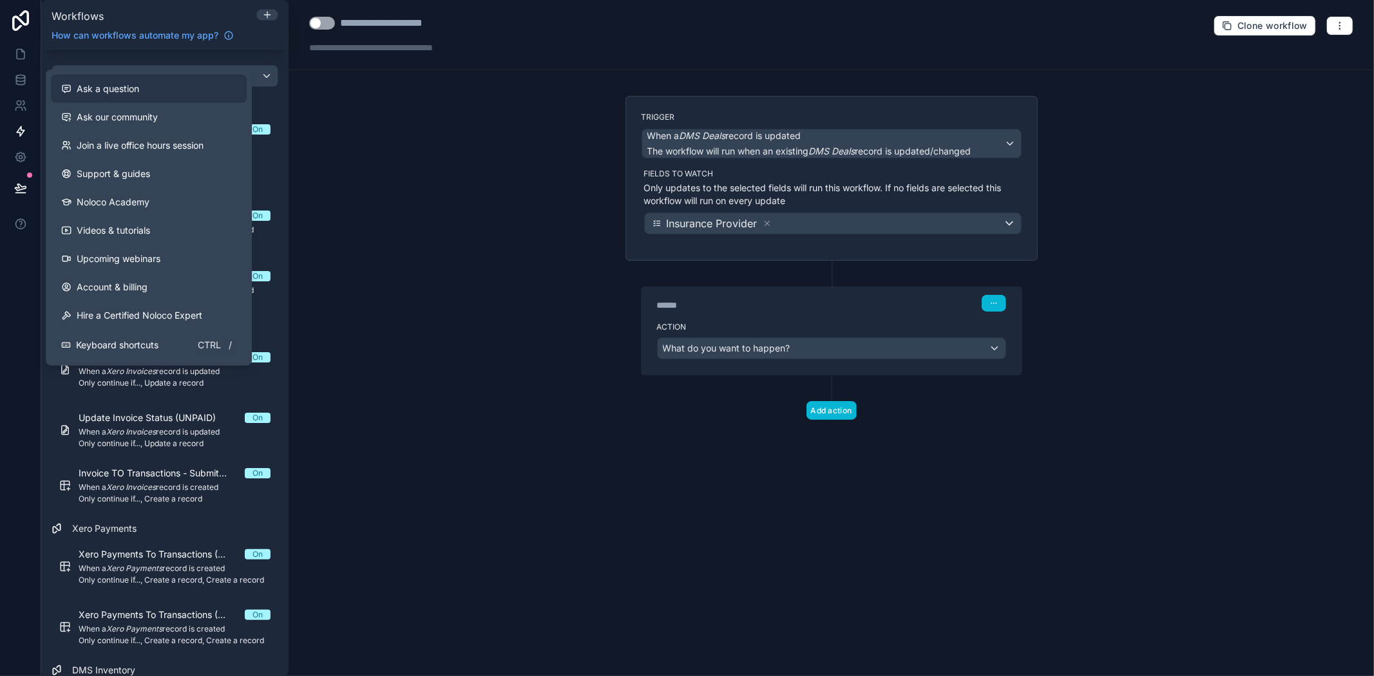
click at [131, 84] on span "Ask a question" at bounding box center [108, 88] width 62 height 13
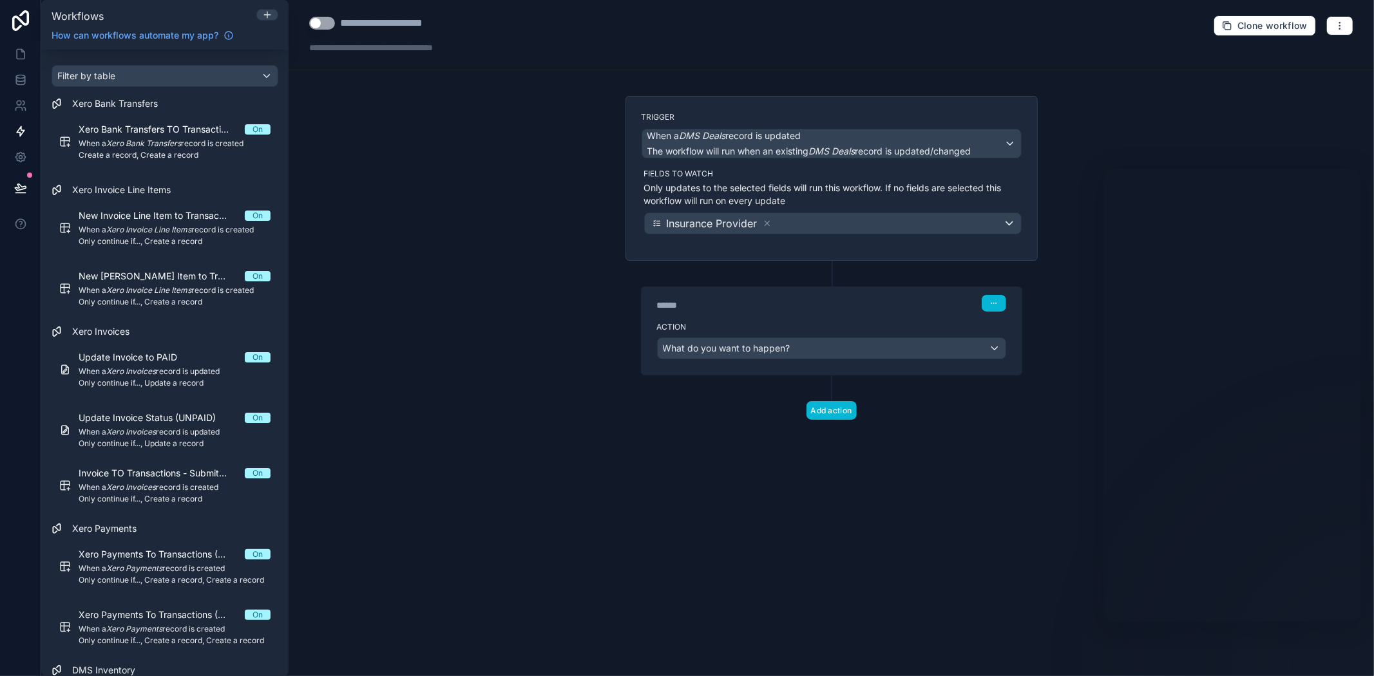
click at [863, 361] on div "Action What do you want to happen?" at bounding box center [832, 346] width 380 height 58
click at [785, 358] on div "What do you want to happen?" at bounding box center [832, 348] width 348 height 21
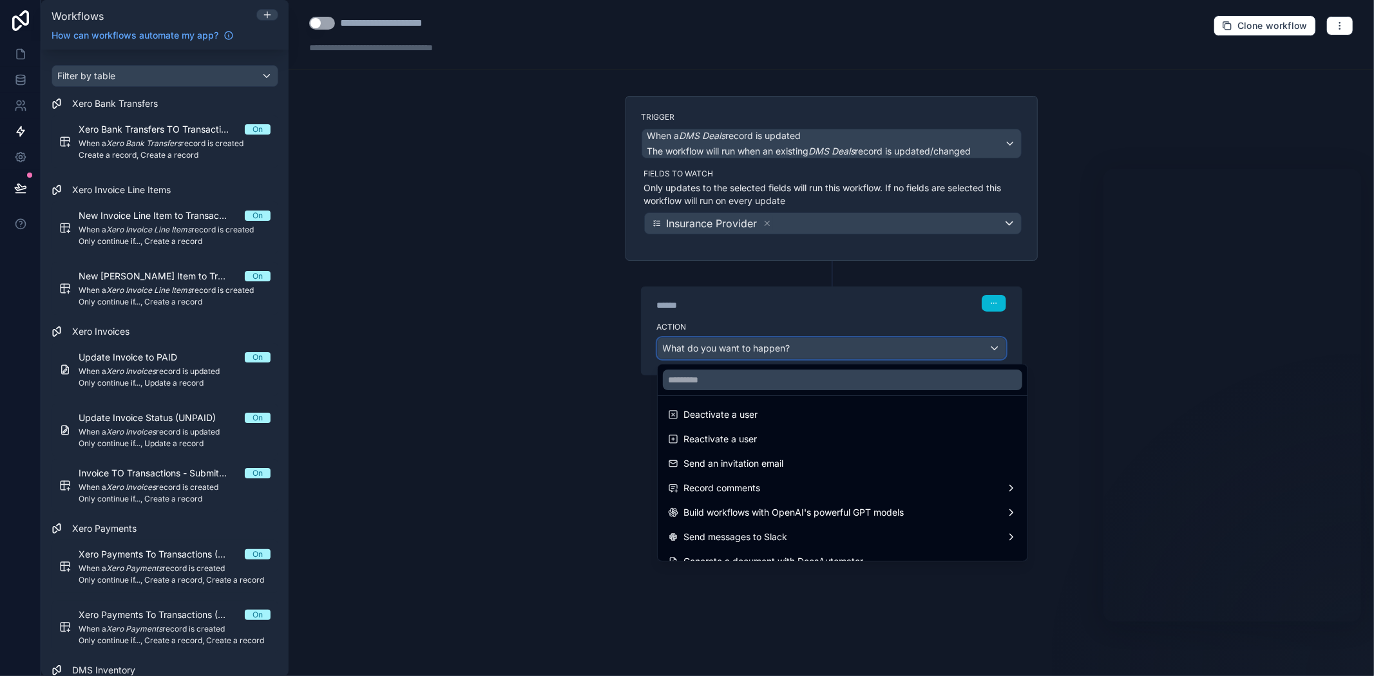
scroll to position [238, 0]
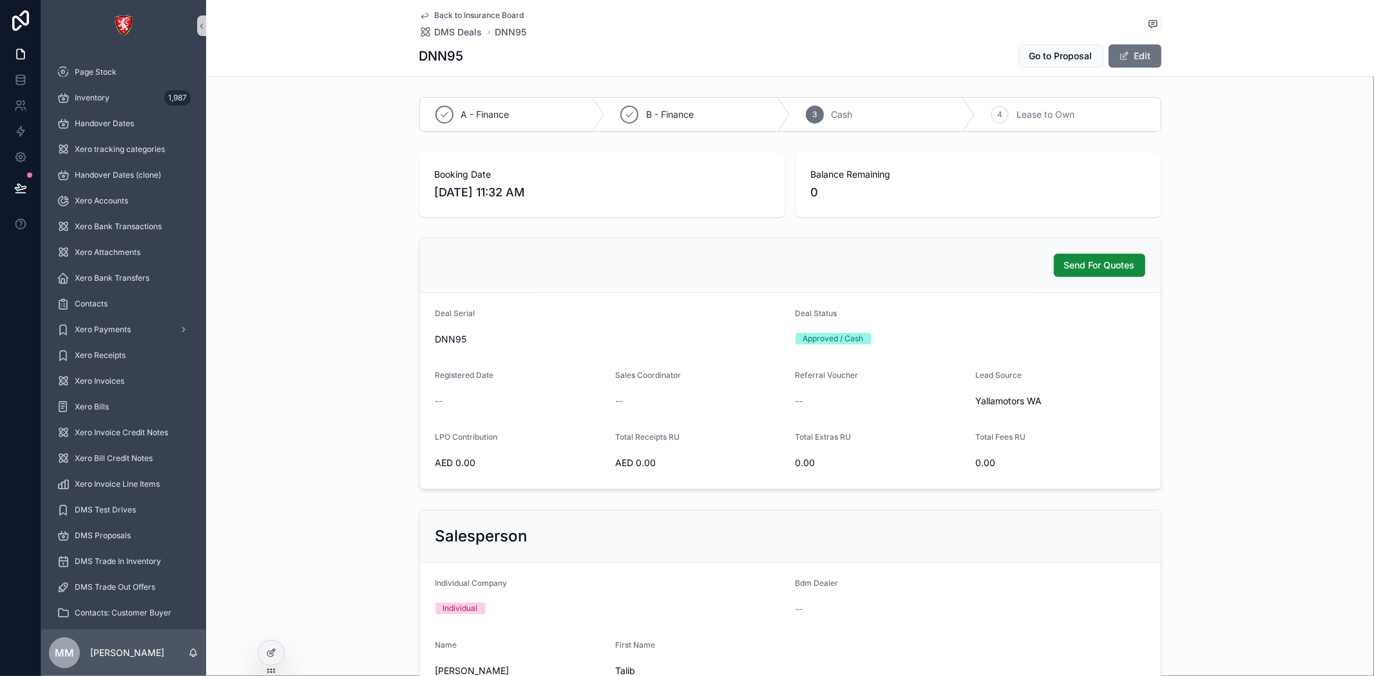
click at [1068, 279] on div "Send For Quotes" at bounding box center [790, 265] width 741 height 55
click at [990, 247] on div "Send For Quotes" at bounding box center [790, 265] width 741 height 55
click at [987, 276] on div "Send For Quotes" at bounding box center [791, 265] width 710 height 23
click at [269, 658] on div at bounding box center [271, 653] width 26 height 24
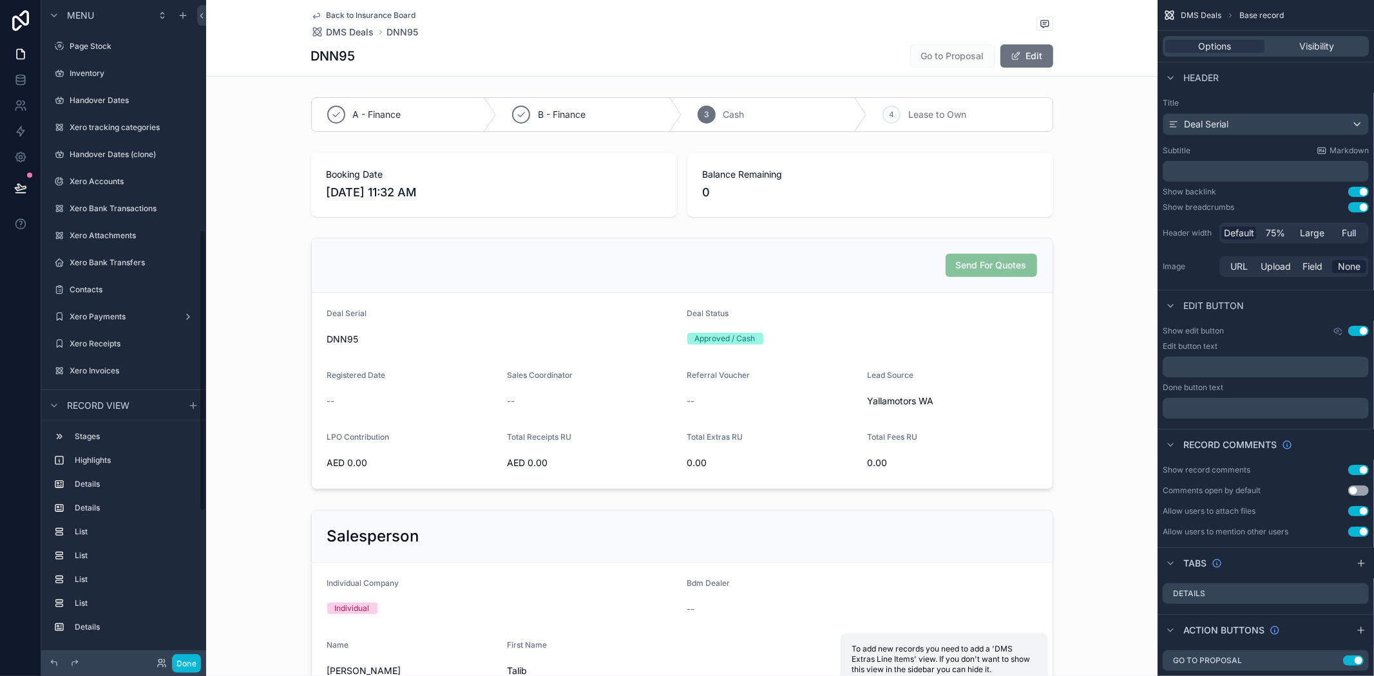
scroll to position [540, 0]
click at [926, 453] on div "scrollable content" at bounding box center [682, 364] width 952 height 262
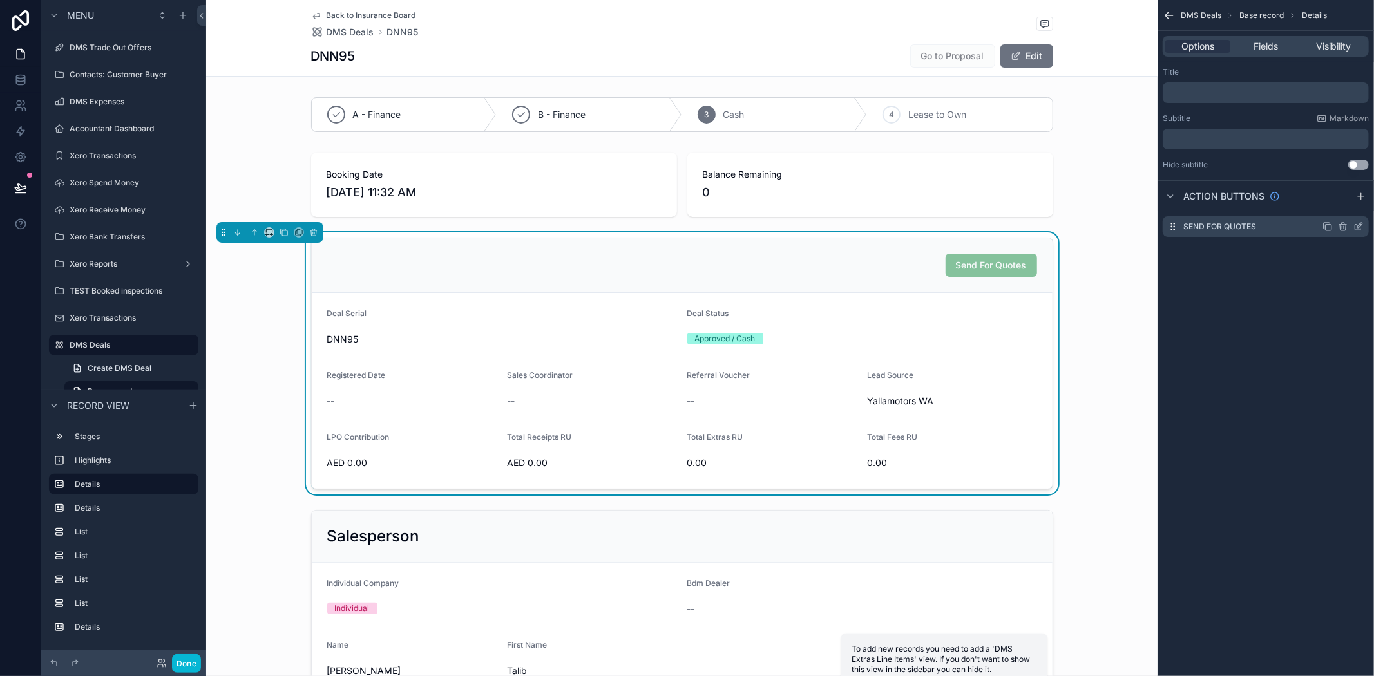
click at [1359, 226] on icon "scrollable content" at bounding box center [1359, 227] width 10 height 10
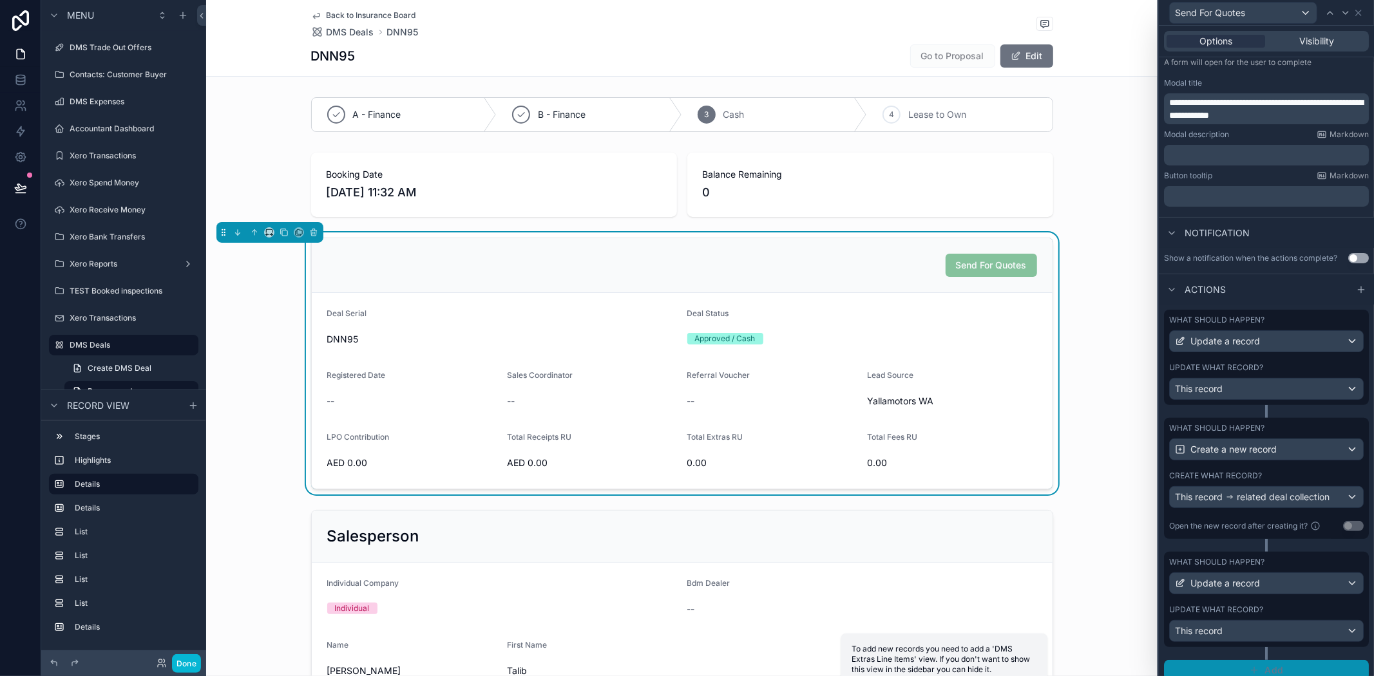
scroll to position [207, 0]
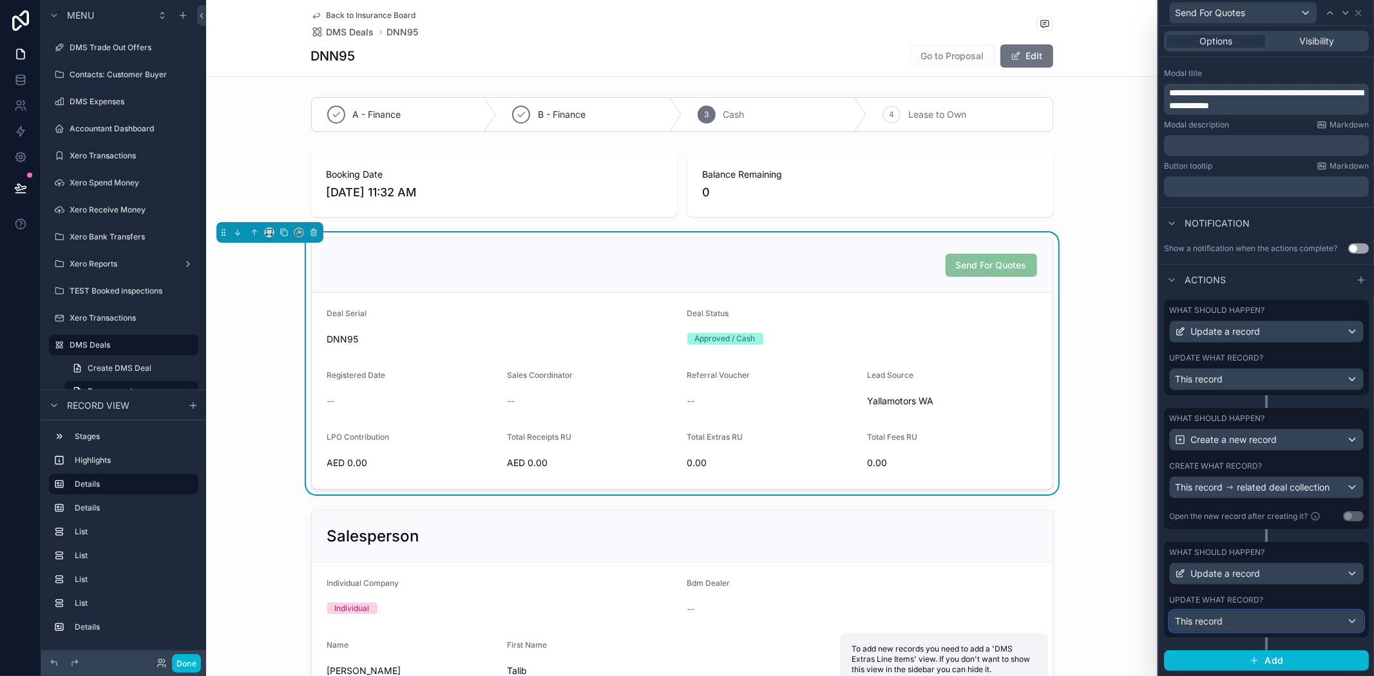
click at [1308, 622] on div "This record" at bounding box center [1266, 621] width 193 height 21
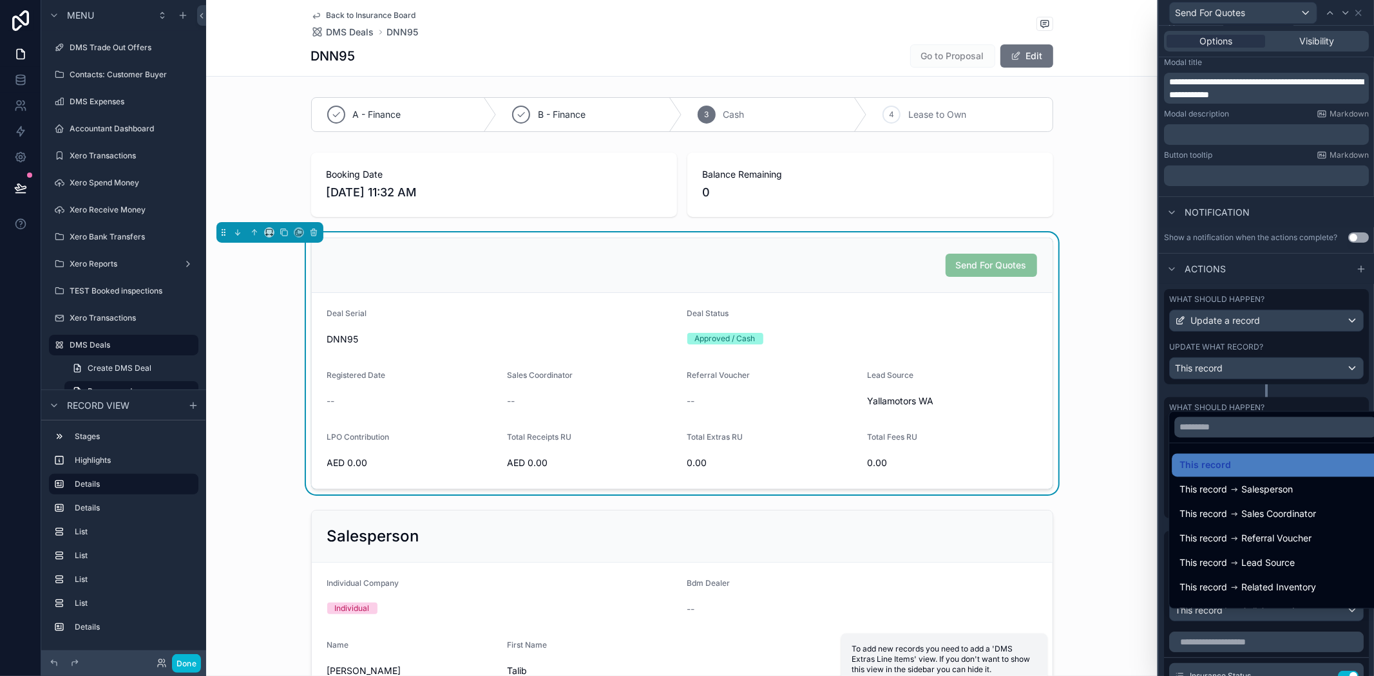
click at [1323, 622] on div at bounding box center [1266, 338] width 215 height 676
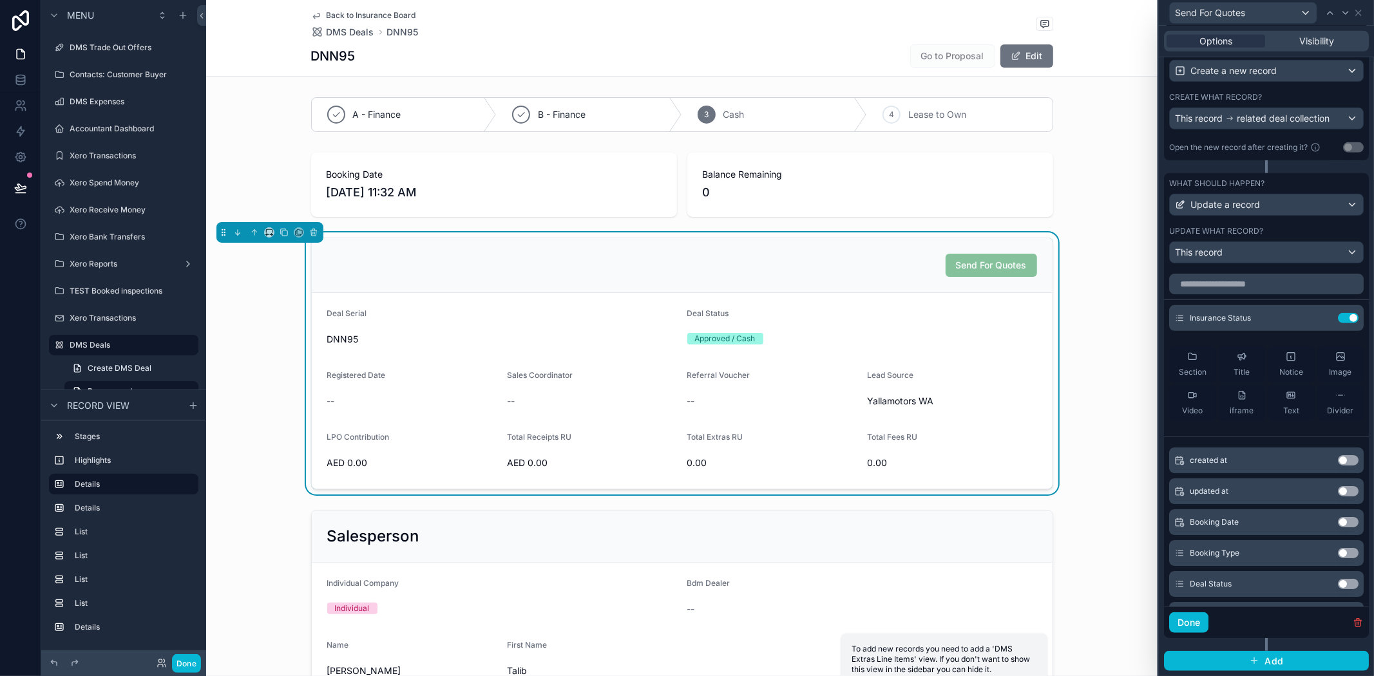
scroll to position [577, 0]
click at [1318, 314] on icon at bounding box center [1323, 318] width 10 height 10
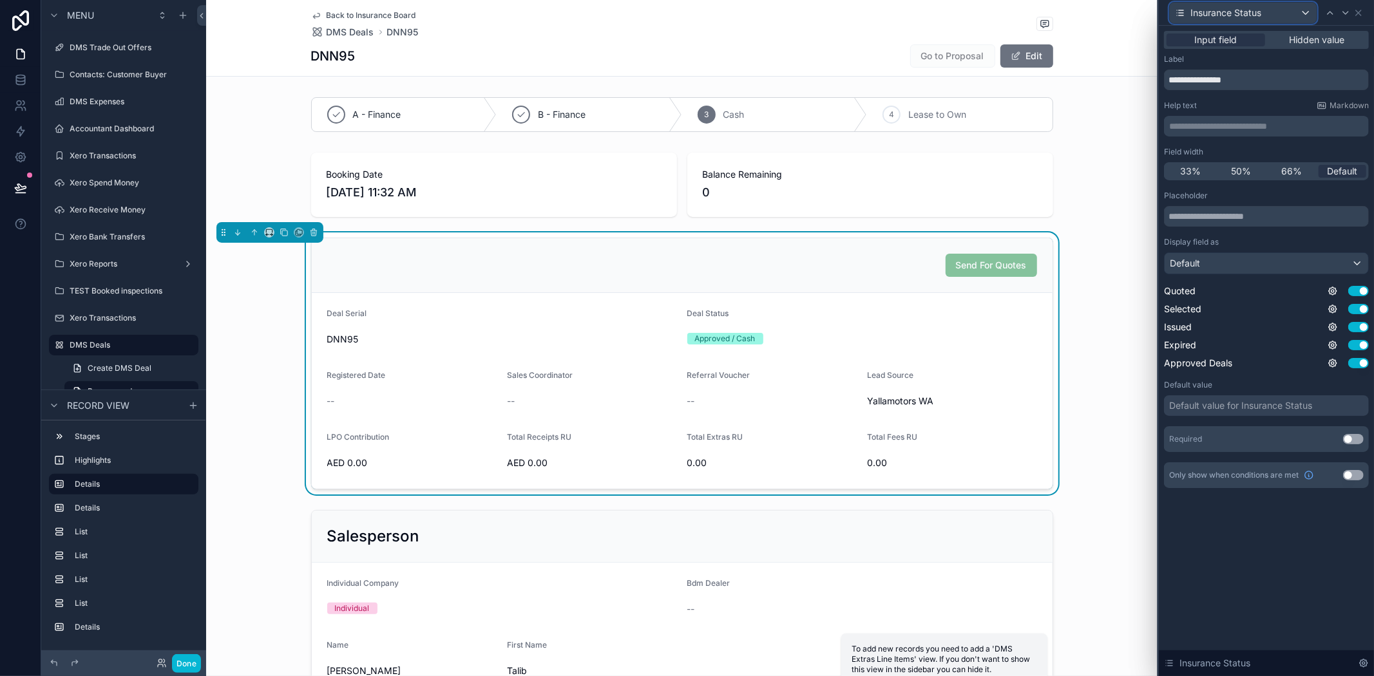
click at [1265, 14] on div "Insurance Status" at bounding box center [1243, 13] width 147 height 21
click at [1265, 14] on div at bounding box center [1266, 338] width 215 height 676
click at [1291, 17] on div "Insurance Status" at bounding box center [1243, 13] width 147 height 21
click at [1292, 17] on div at bounding box center [1266, 338] width 215 height 676
drag, startPoint x: 1327, startPoint y: 13, endPoint x: 1336, endPoint y: 20, distance: 11.0
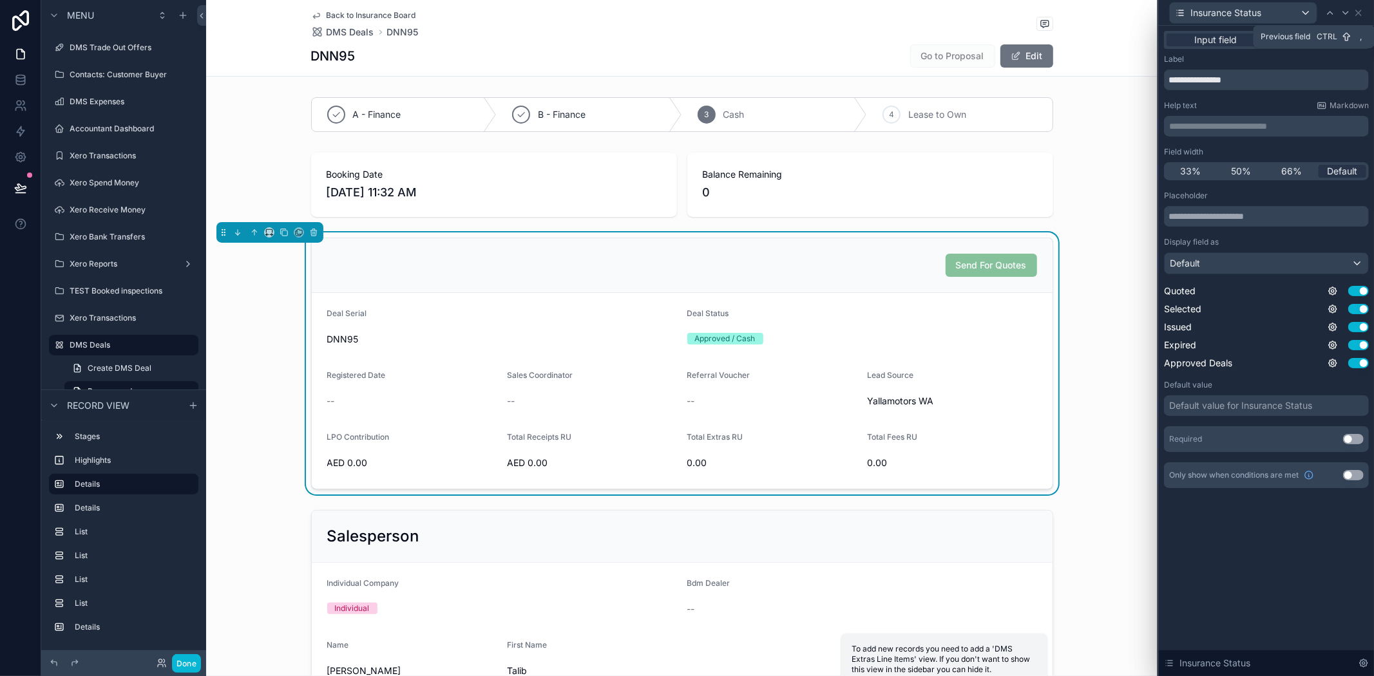
click at [1327, 14] on icon at bounding box center [1330, 13] width 10 height 10
click at [1338, 15] on div at bounding box center [1345, 12] width 15 height 15
click at [1363, 10] on icon at bounding box center [1359, 13] width 10 height 10
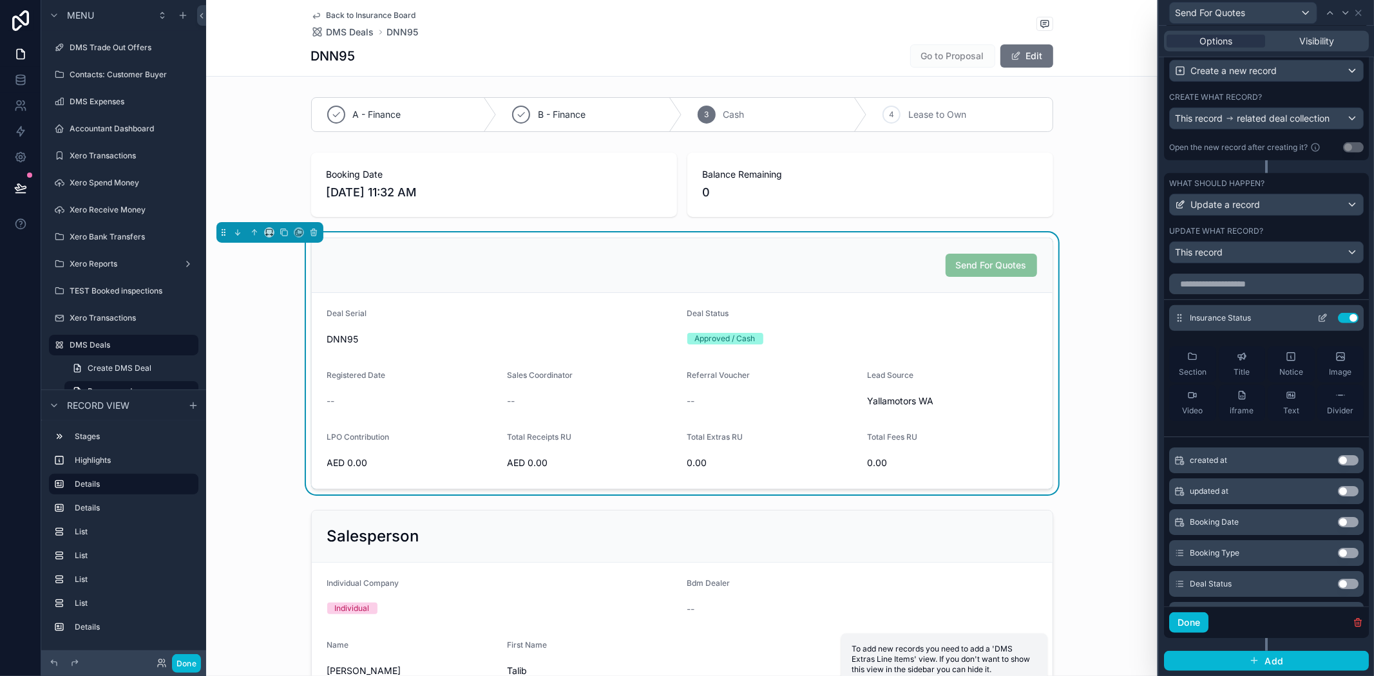
click at [1318, 321] on icon at bounding box center [1323, 318] width 10 height 10
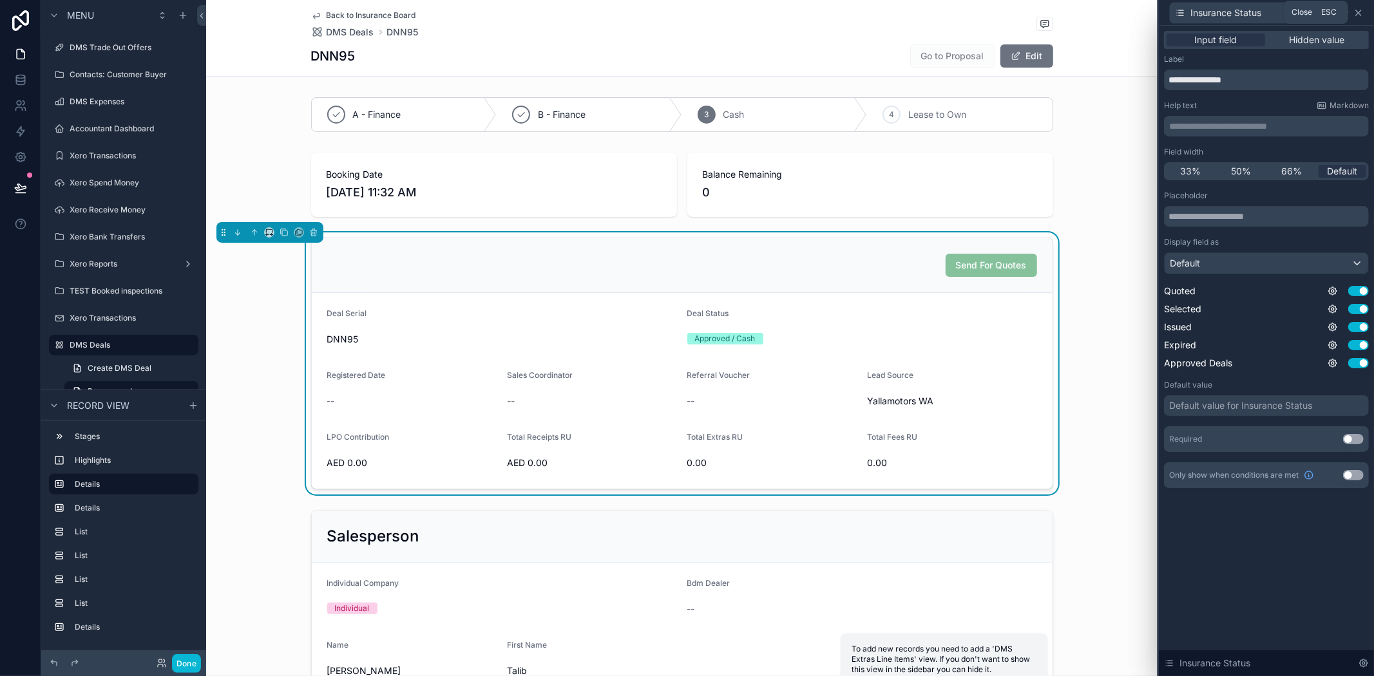
click at [1357, 15] on icon at bounding box center [1359, 13] width 10 height 10
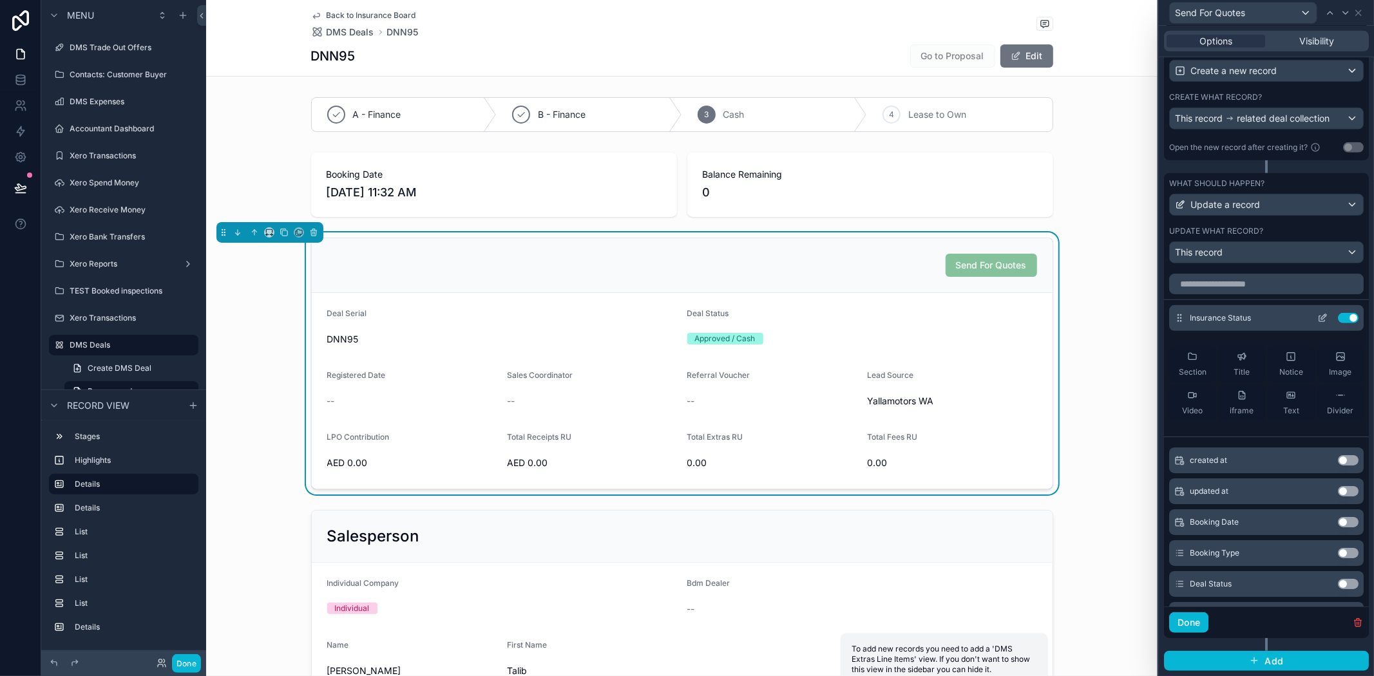
click at [1318, 314] on icon at bounding box center [1323, 318] width 10 height 10
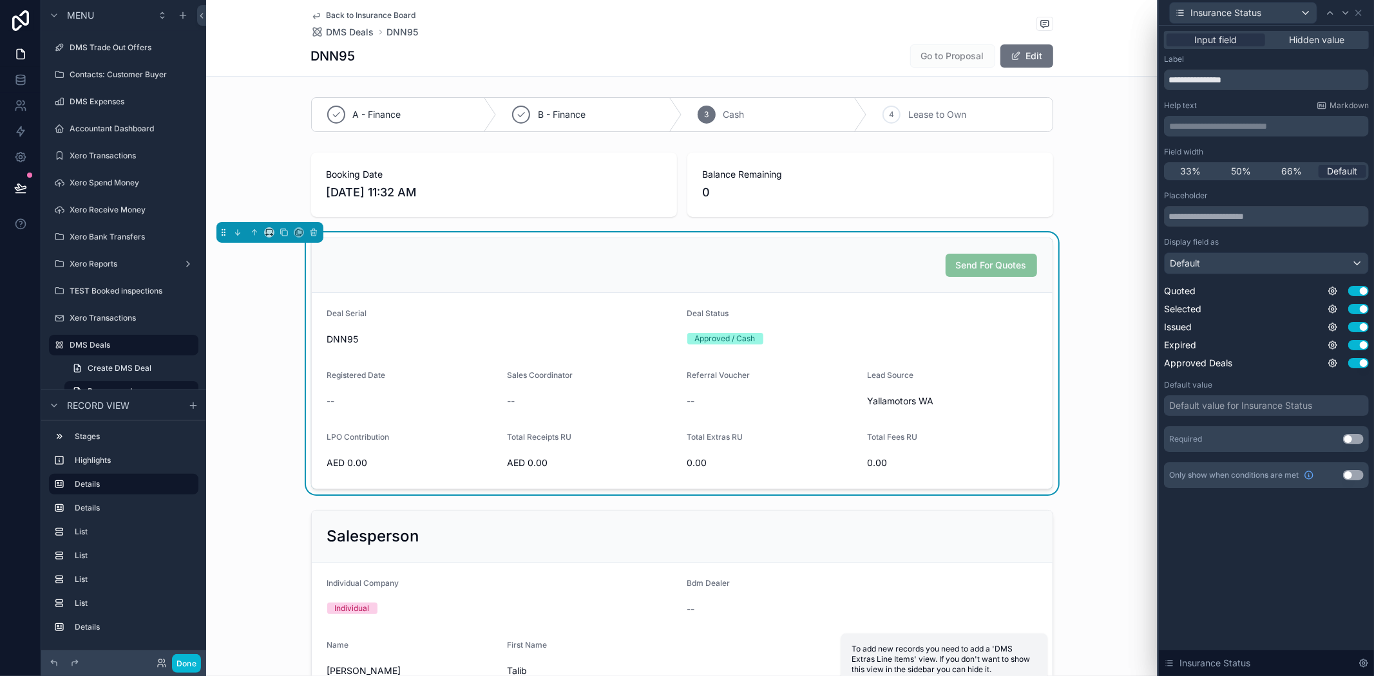
click at [1311, 48] on div "Input field Hidden value" at bounding box center [1266, 40] width 205 height 18
click at [1330, 41] on span "Hidden value" at bounding box center [1317, 40] width 55 height 13
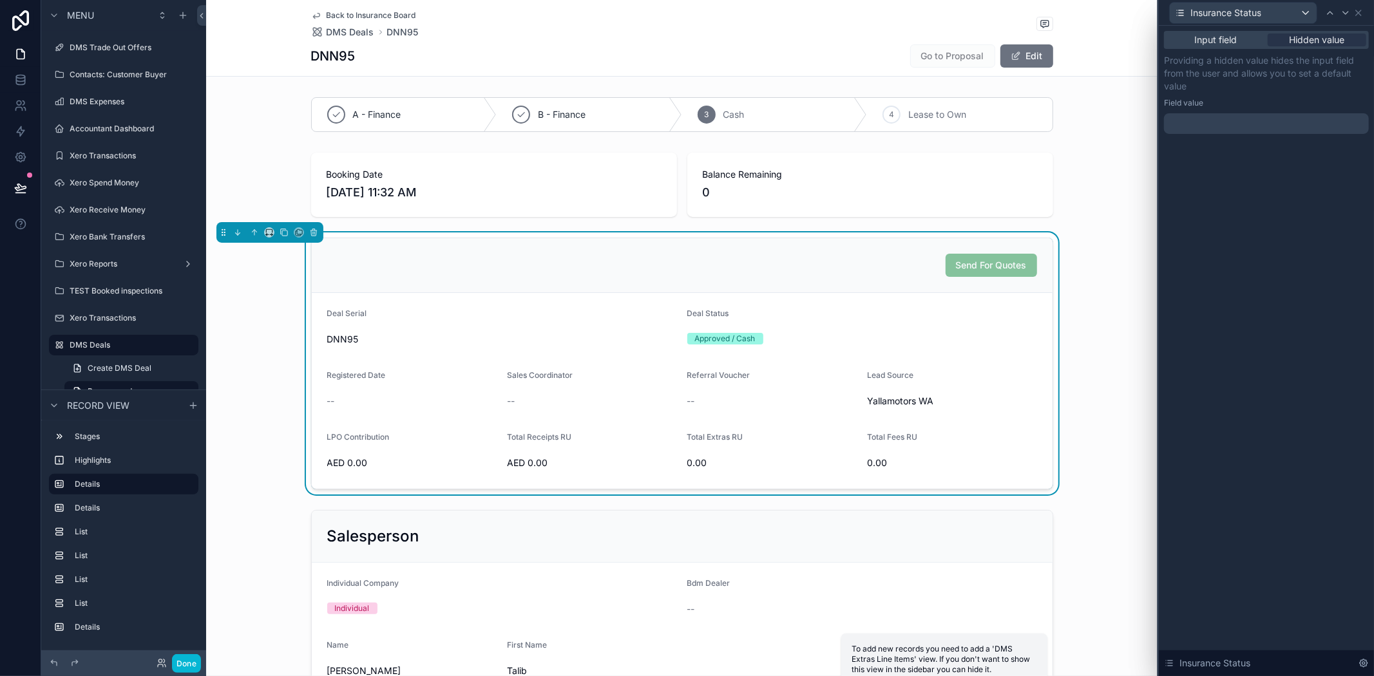
click at [1233, 131] on div at bounding box center [1266, 123] width 205 height 21
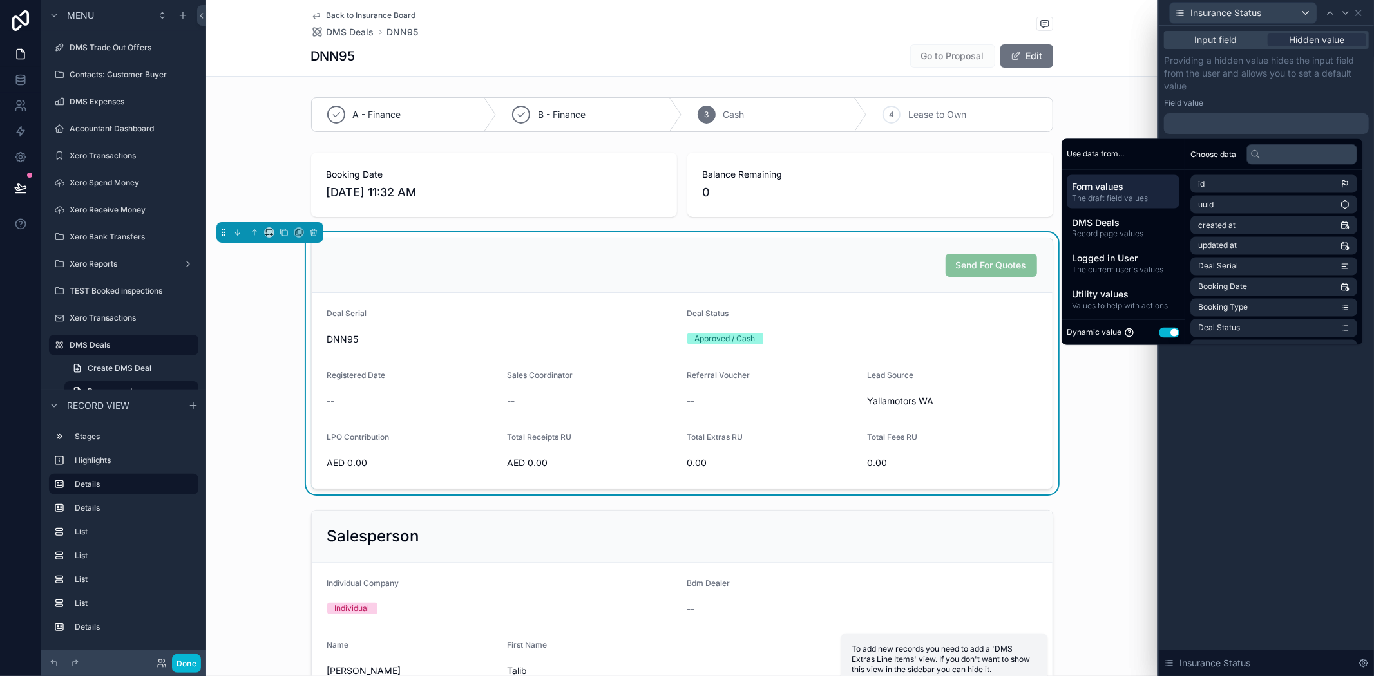
click at [1299, 91] on p "Providing a hidden value hides the input field from the user and allows you to …" at bounding box center [1266, 73] width 205 height 39
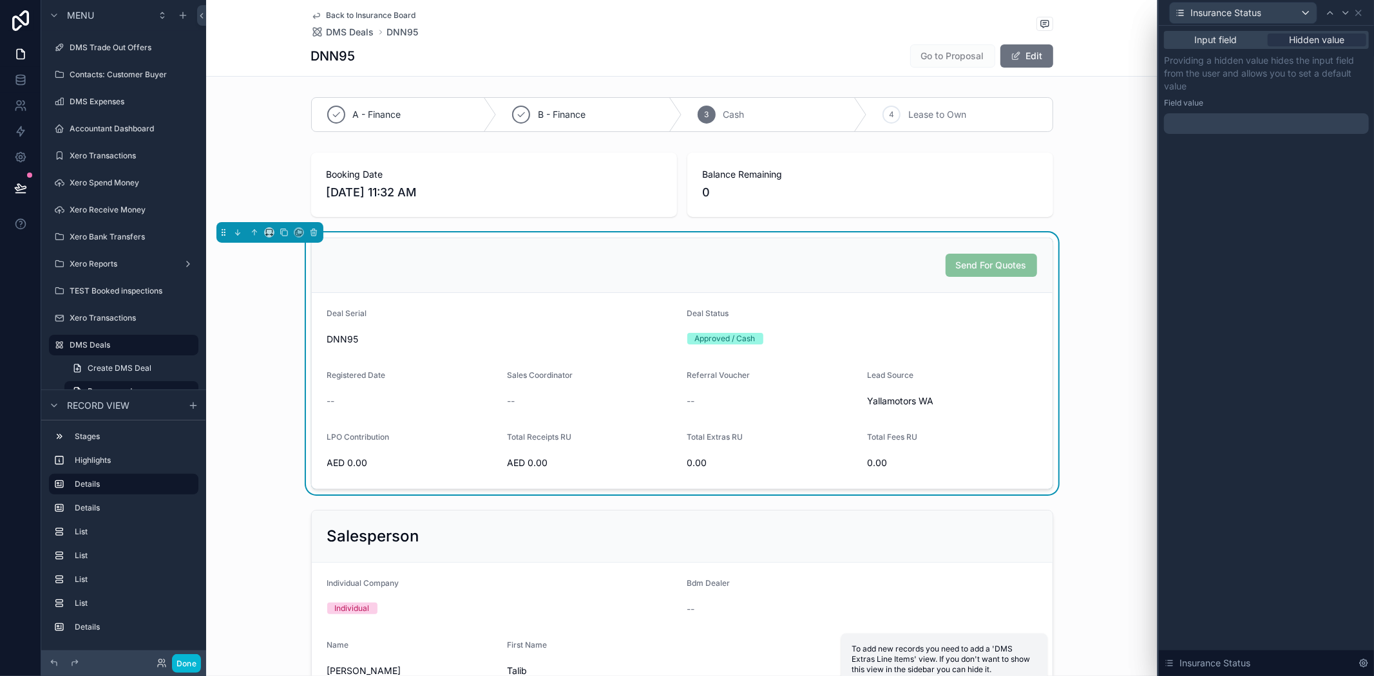
click at [1239, 125] on div at bounding box center [1266, 123] width 205 height 21
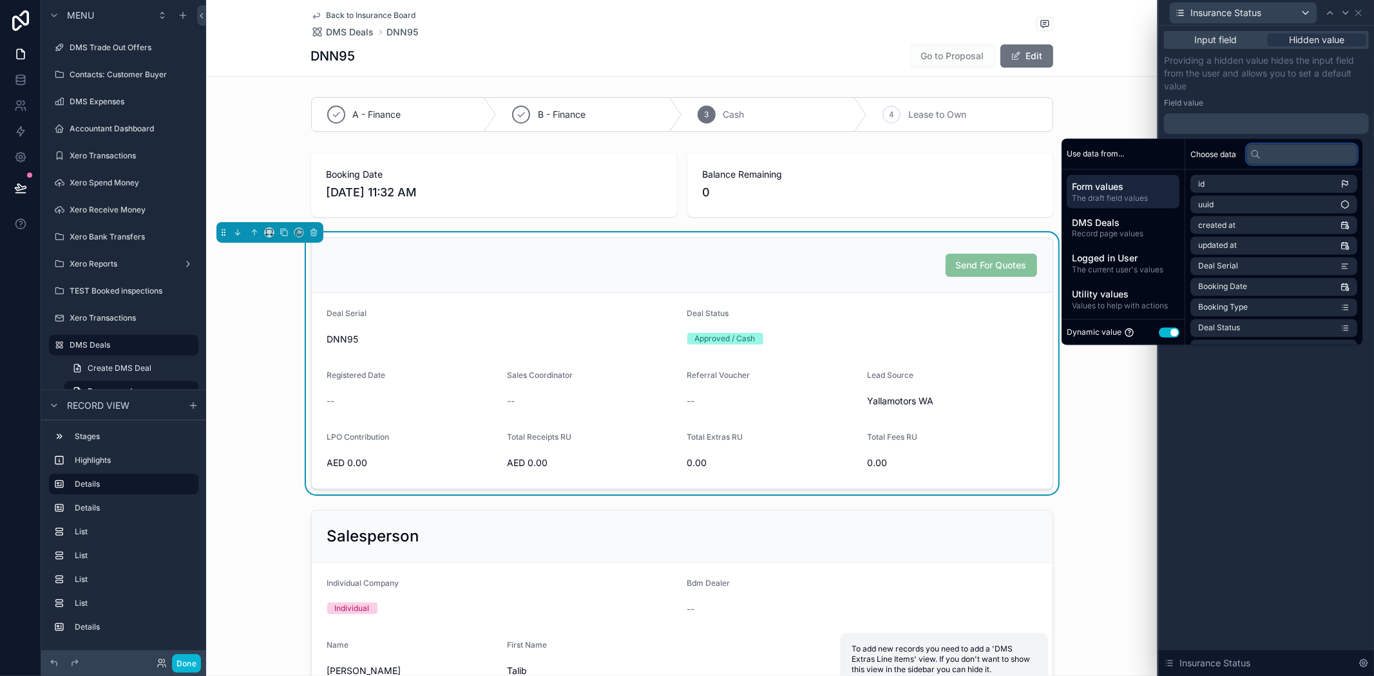
click at [1280, 164] on input "text" at bounding box center [1302, 154] width 111 height 21
click at [1161, 329] on button "Use setting" at bounding box center [1169, 332] width 21 height 10
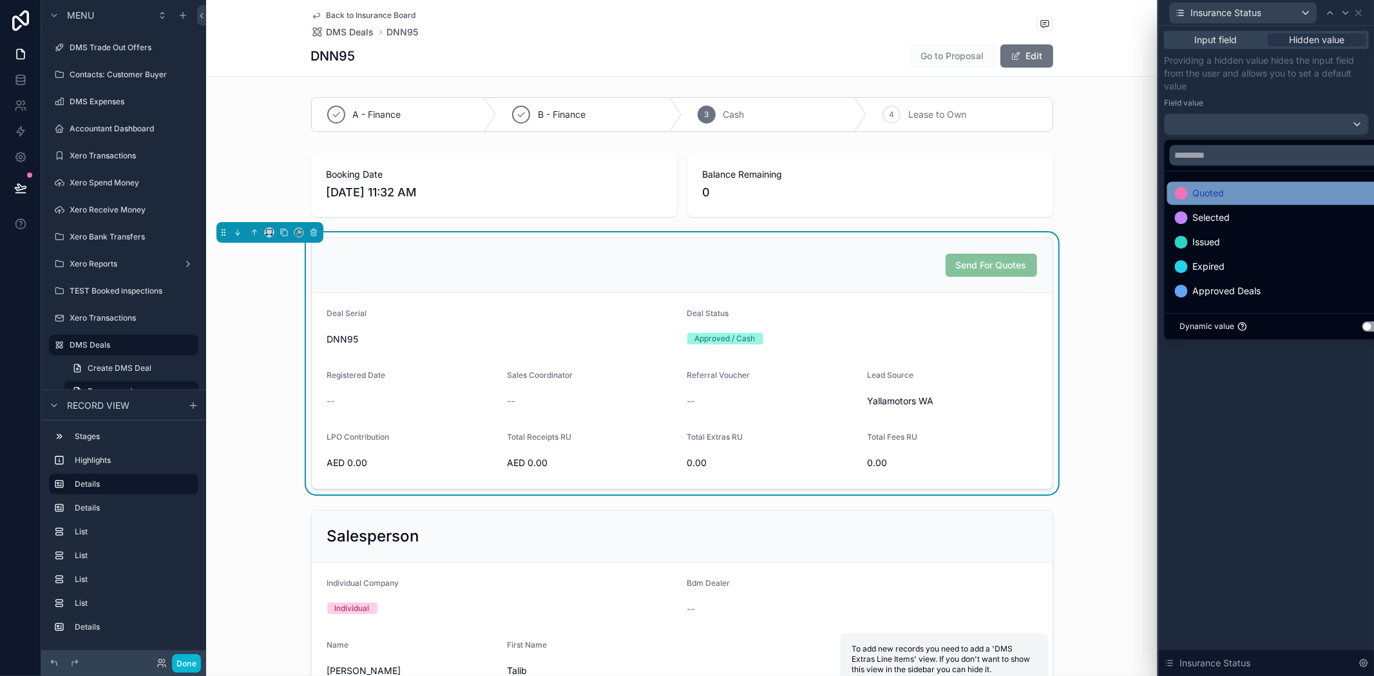
click at [1209, 192] on span "Quoted" at bounding box center [1209, 193] width 32 height 15
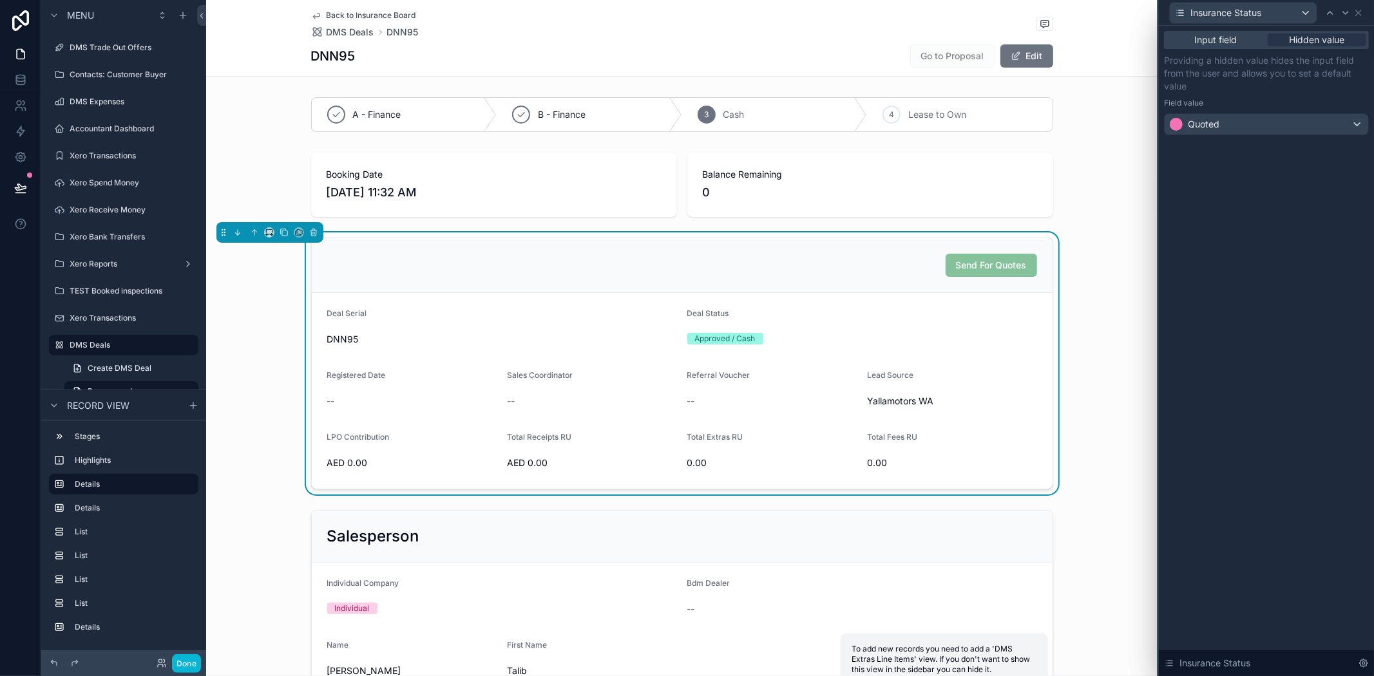
click at [1260, 443] on div "Input field Hidden value Providing a hidden value hides the input field from th…" at bounding box center [1266, 351] width 215 height 651
click at [1206, 120] on span "Quoted" at bounding box center [1204, 124] width 32 height 13
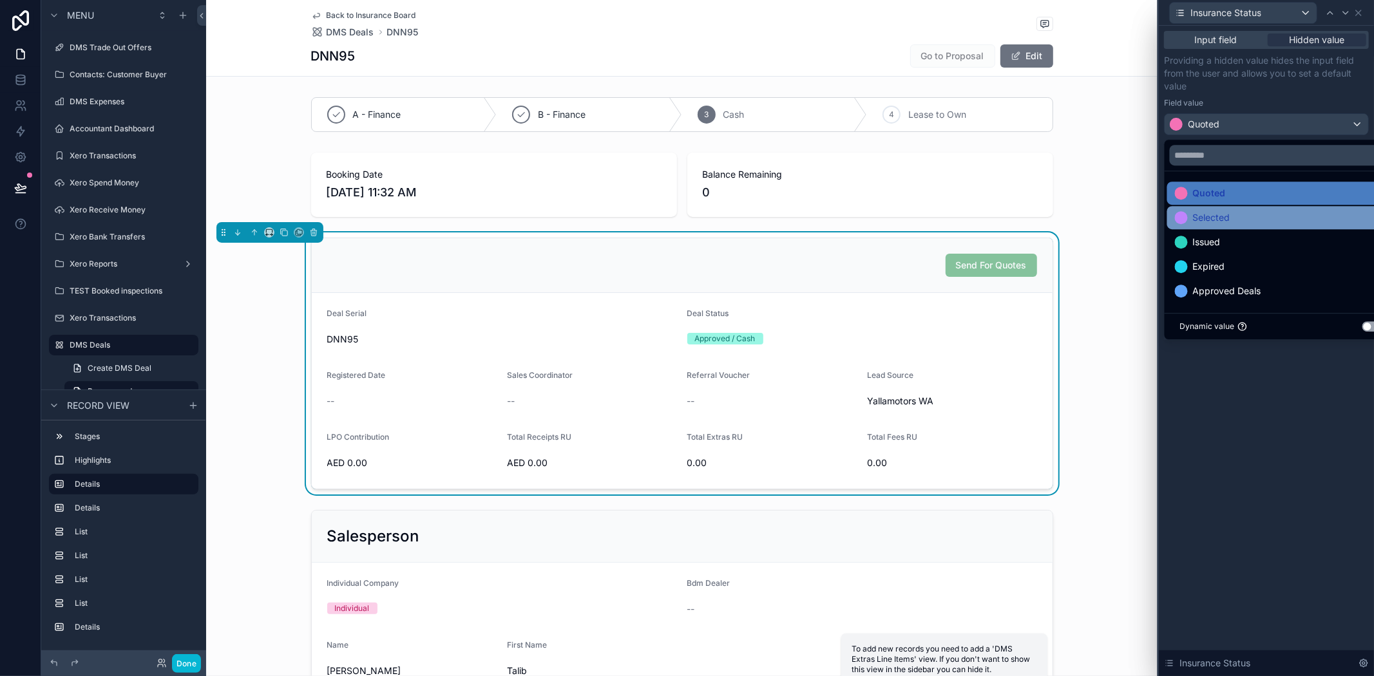
click at [1213, 220] on span "Selected" at bounding box center [1211, 217] width 37 height 15
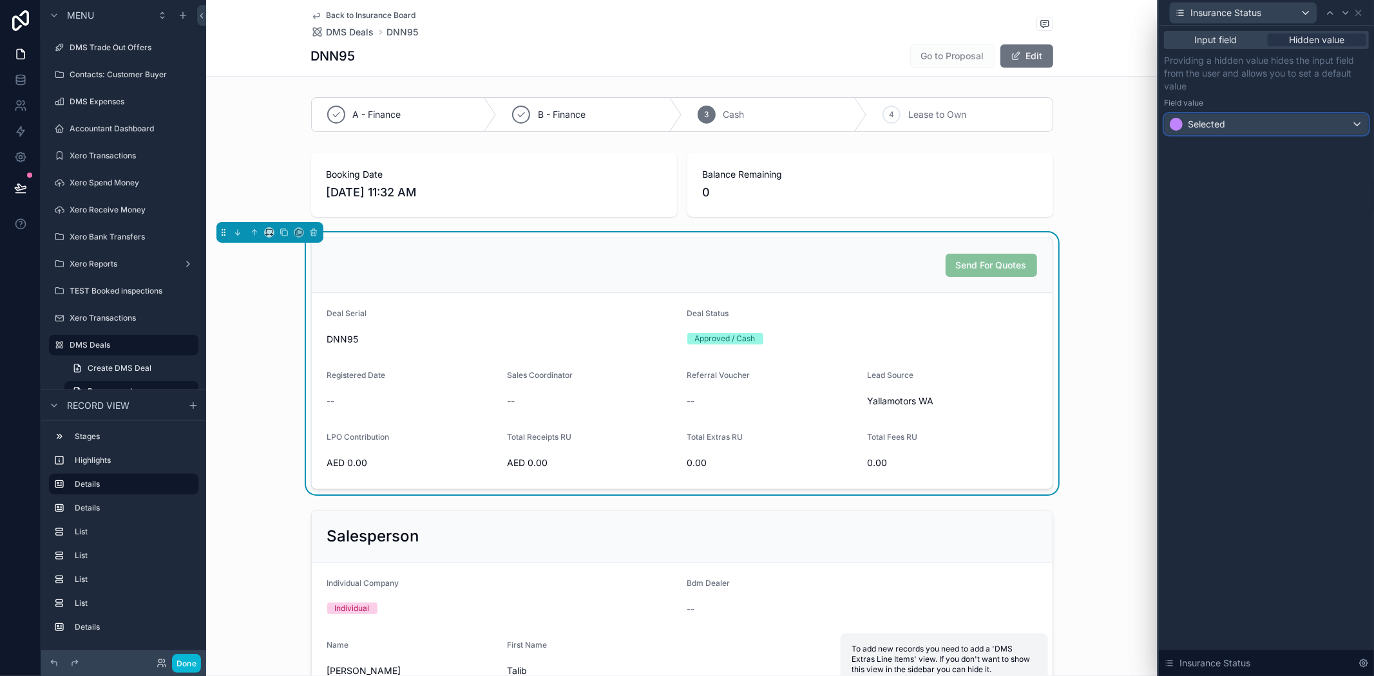
click at [1197, 128] on span "Selected" at bounding box center [1206, 124] width 37 height 13
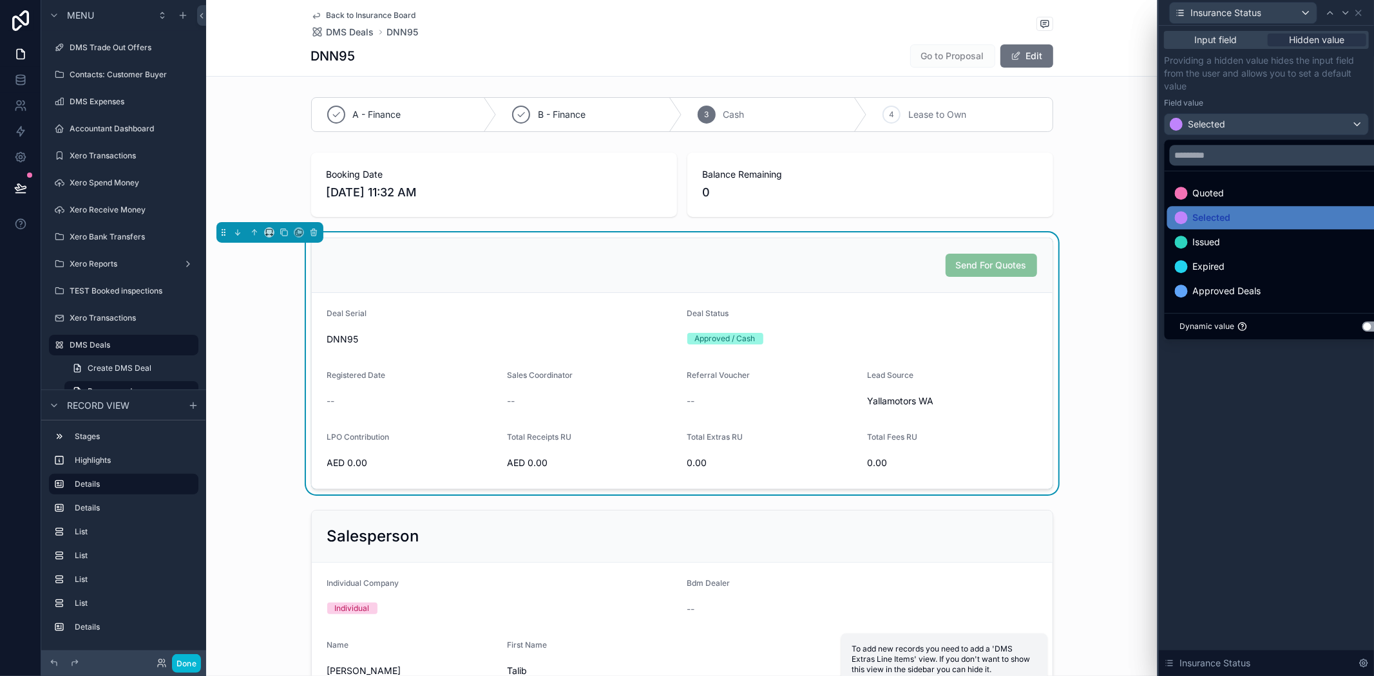
click at [1289, 429] on div at bounding box center [1266, 338] width 215 height 676
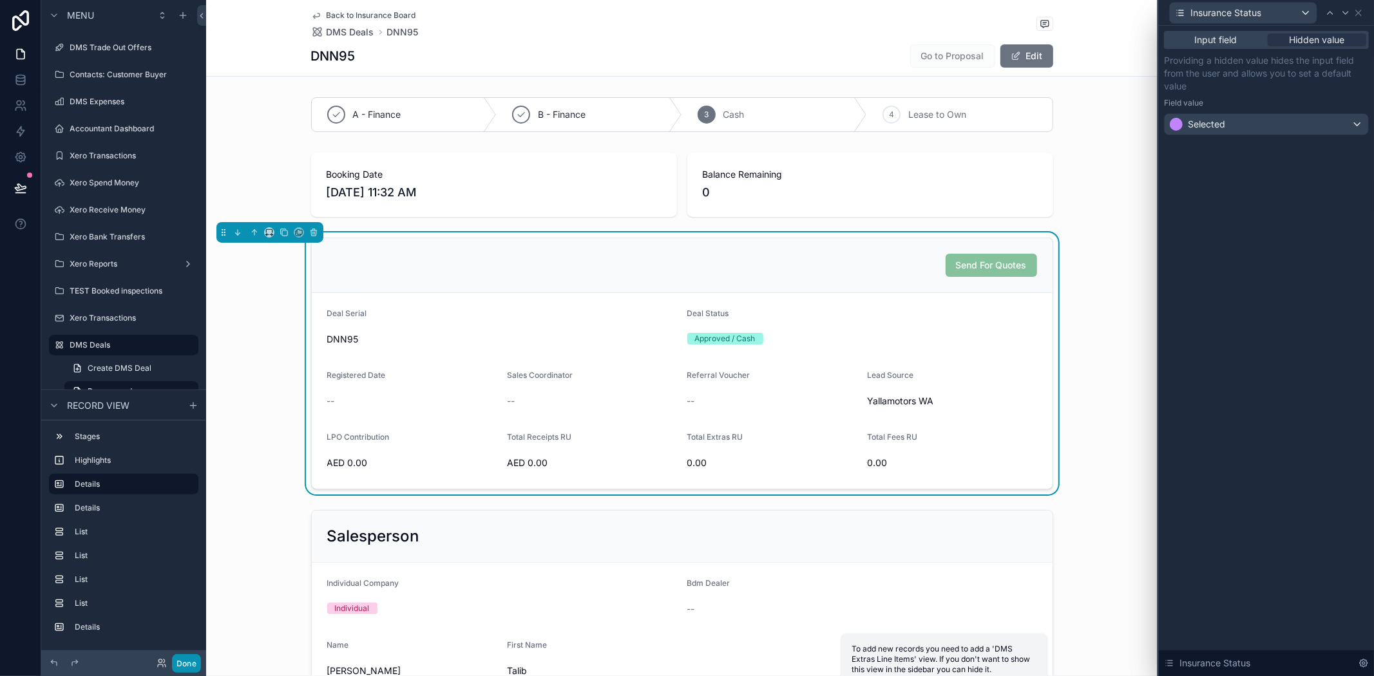
click at [189, 656] on div "Done" at bounding box center [123, 664] width 165 height 26
click at [193, 664] on button "Done" at bounding box center [186, 664] width 29 height 19
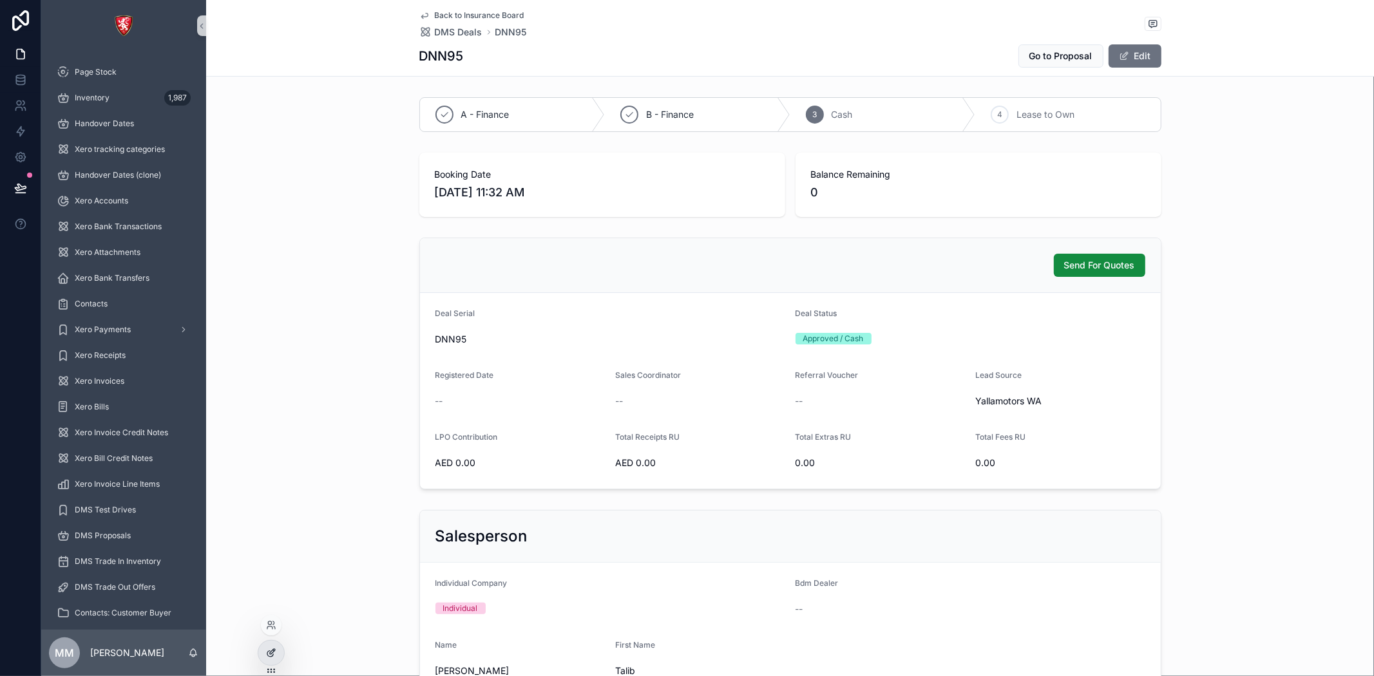
click at [274, 644] on div at bounding box center [271, 653] width 26 height 24
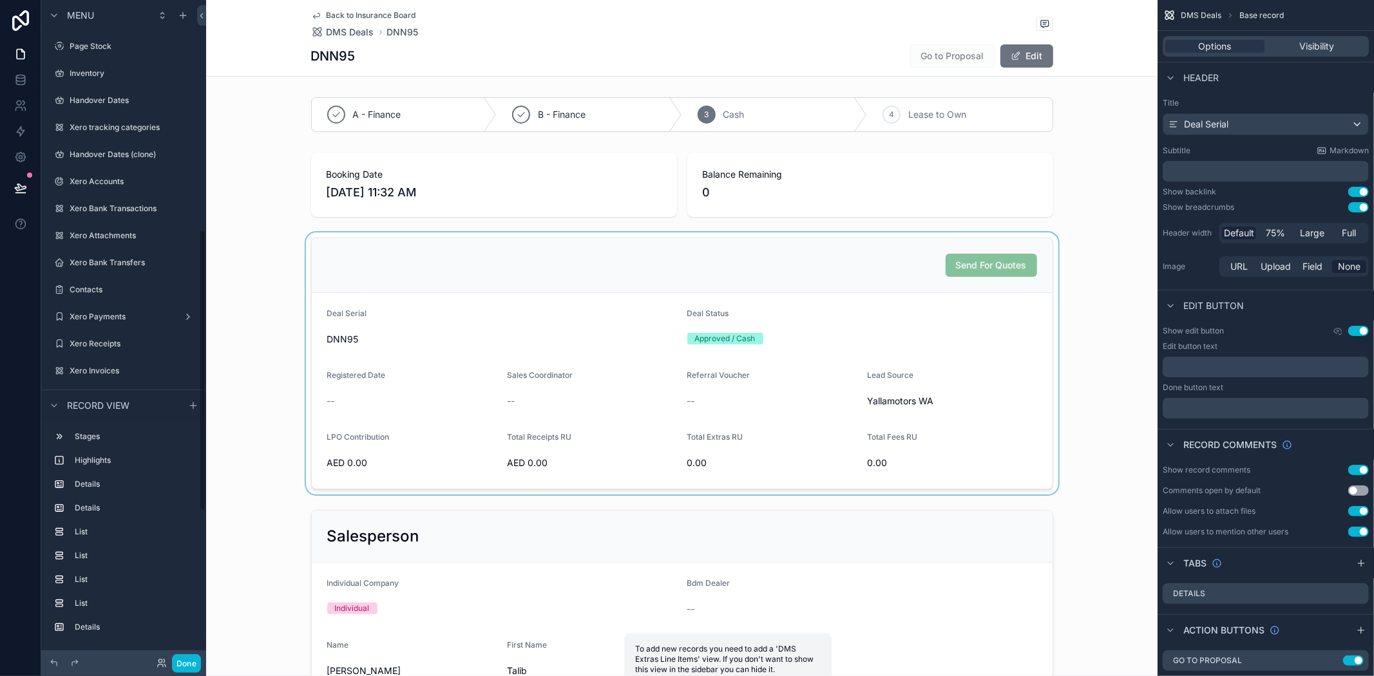
scroll to position [540, 0]
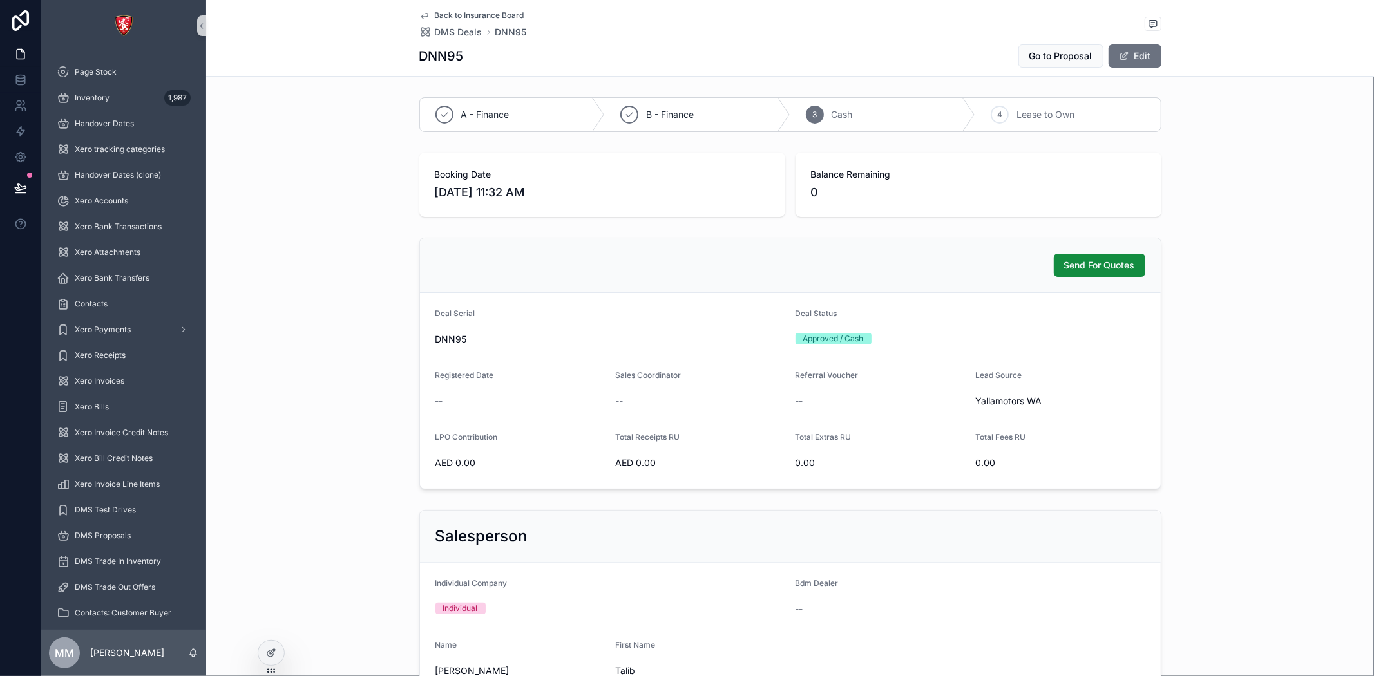
click at [1012, 282] on div "Send For Quotes" at bounding box center [790, 265] width 741 height 55
click at [273, 650] on icon at bounding box center [273, 650] width 1 height 1
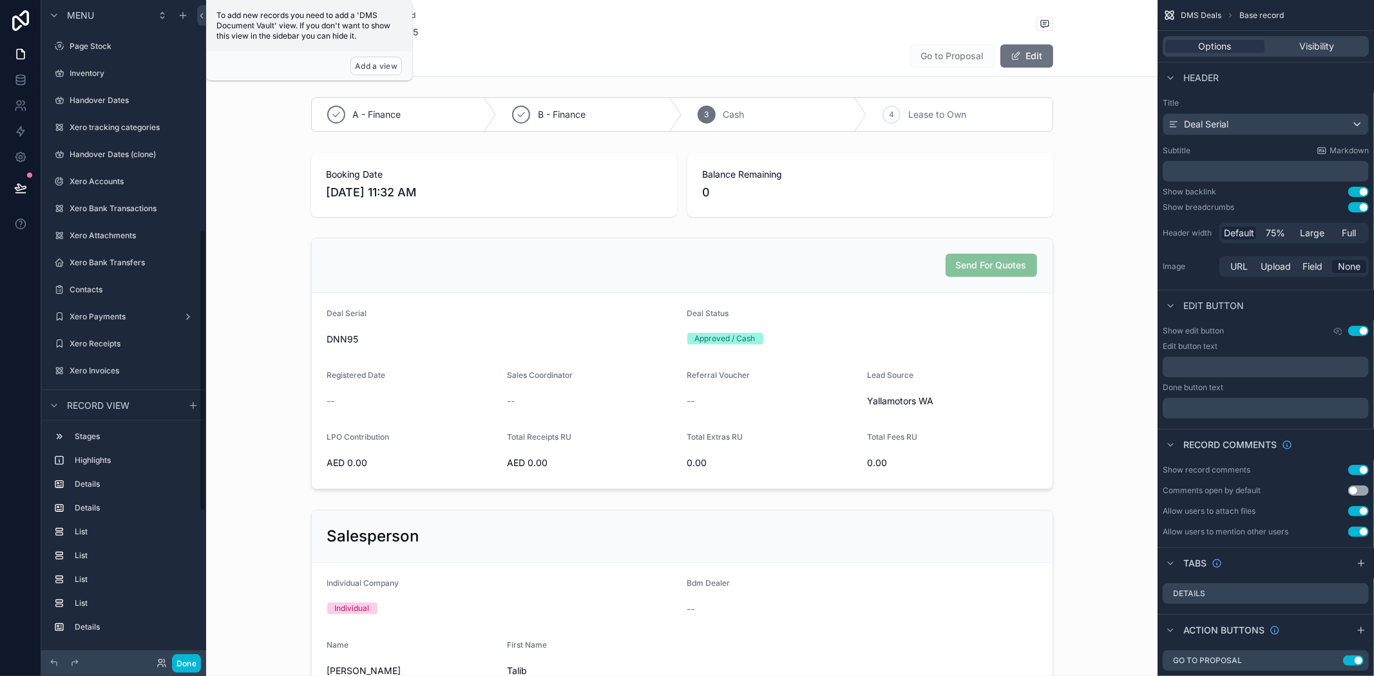
scroll to position [540, 0]
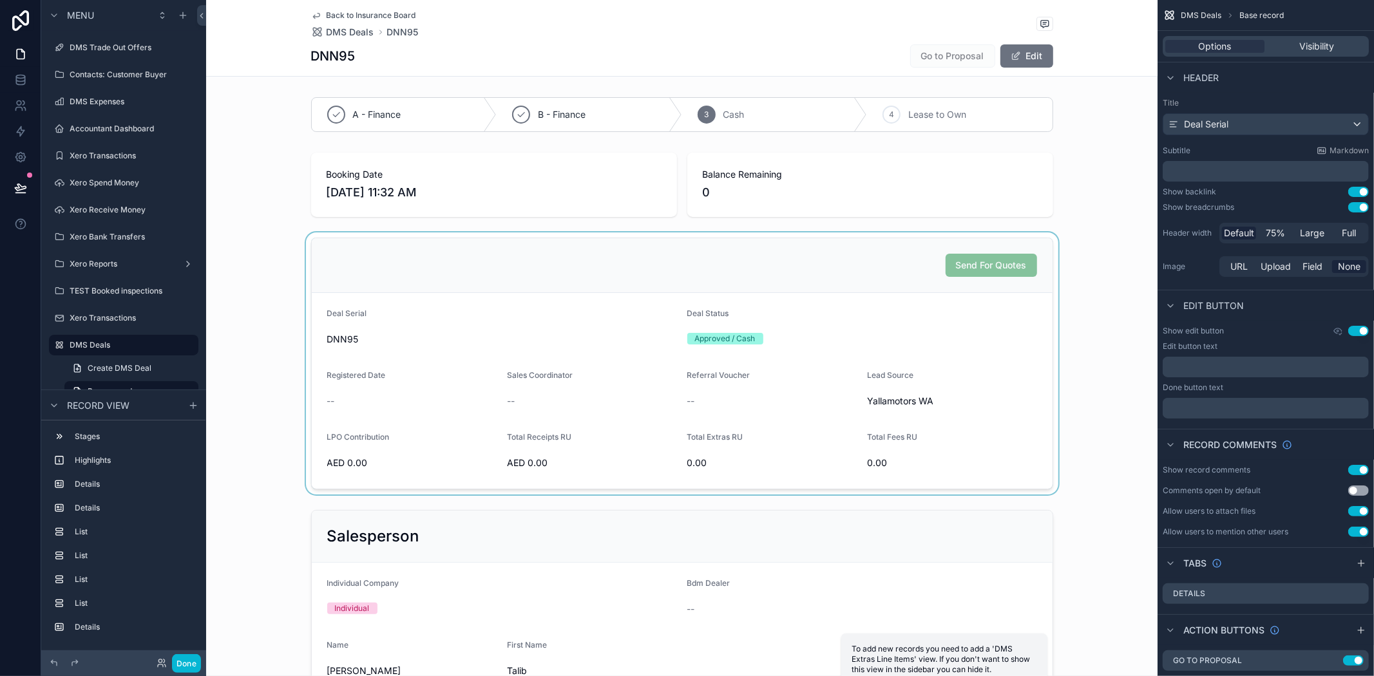
click at [996, 273] on div "scrollable content" at bounding box center [682, 364] width 952 height 262
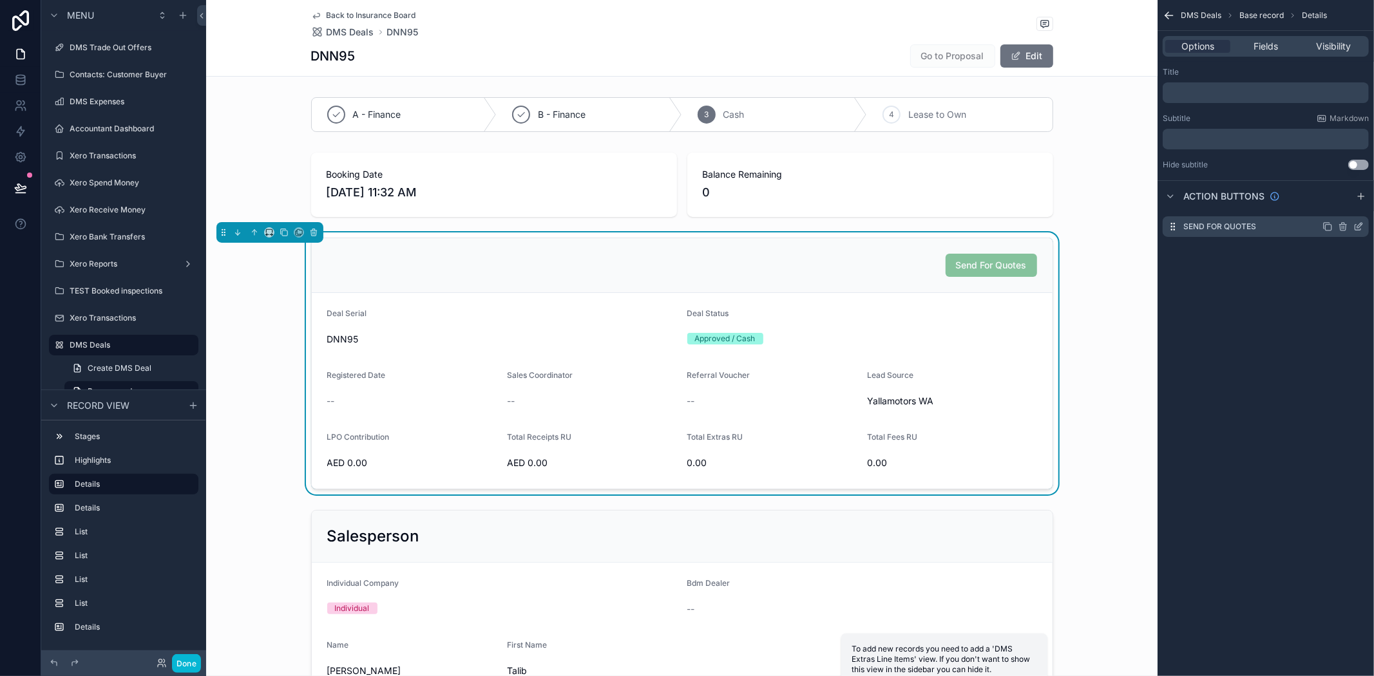
click at [1358, 224] on icon "scrollable content" at bounding box center [1359, 227] width 10 height 10
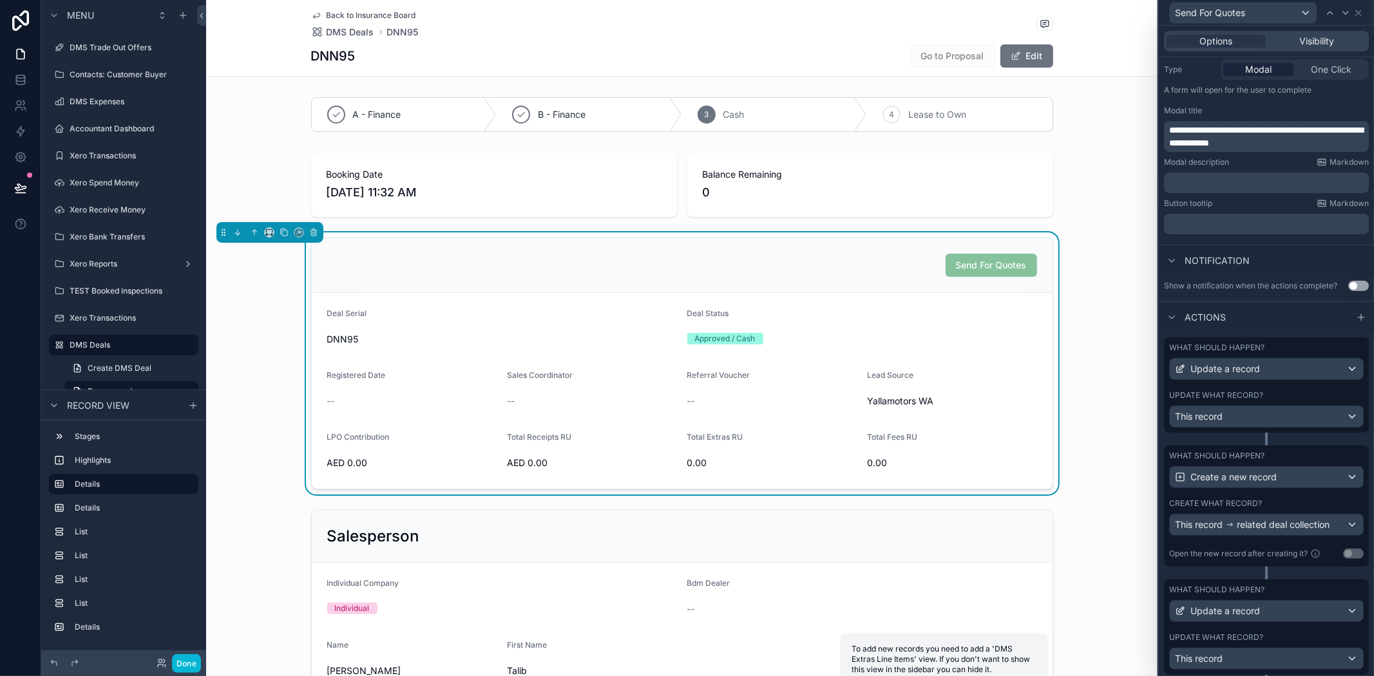
scroll to position [207, 0]
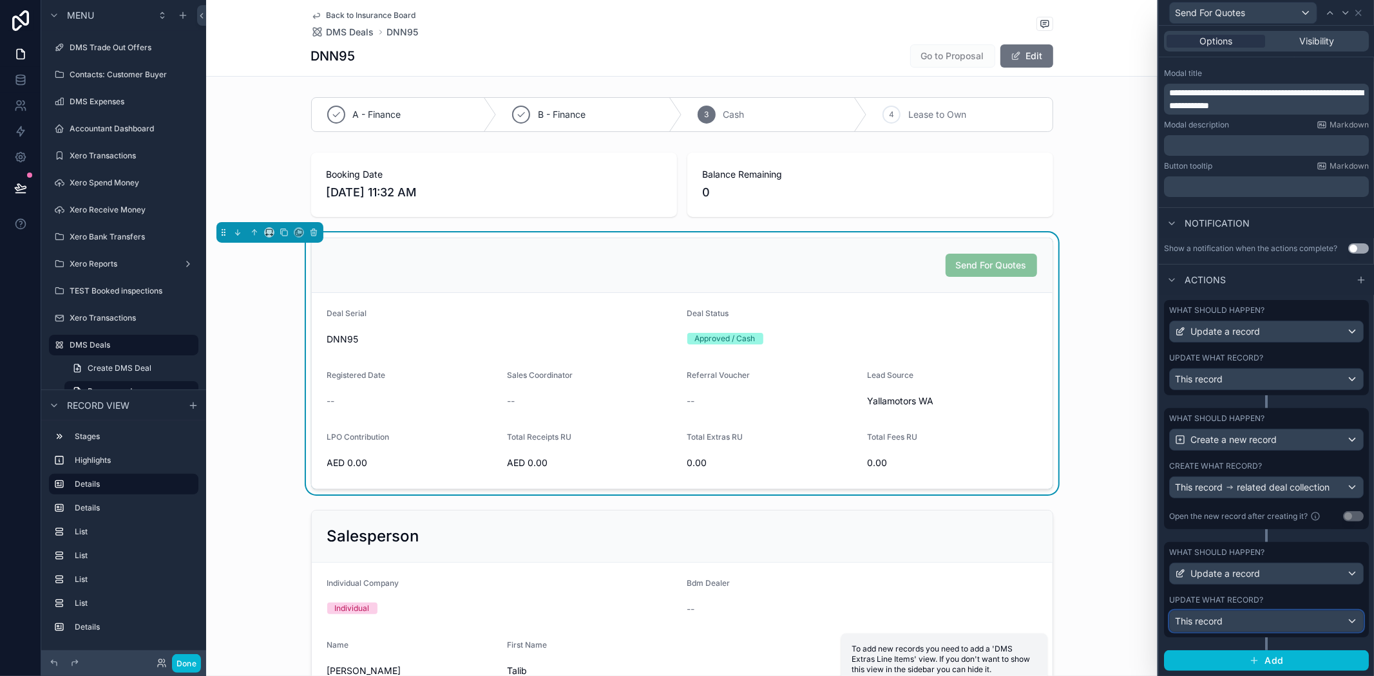
click at [1267, 622] on div "This record" at bounding box center [1266, 621] width 193 height 21
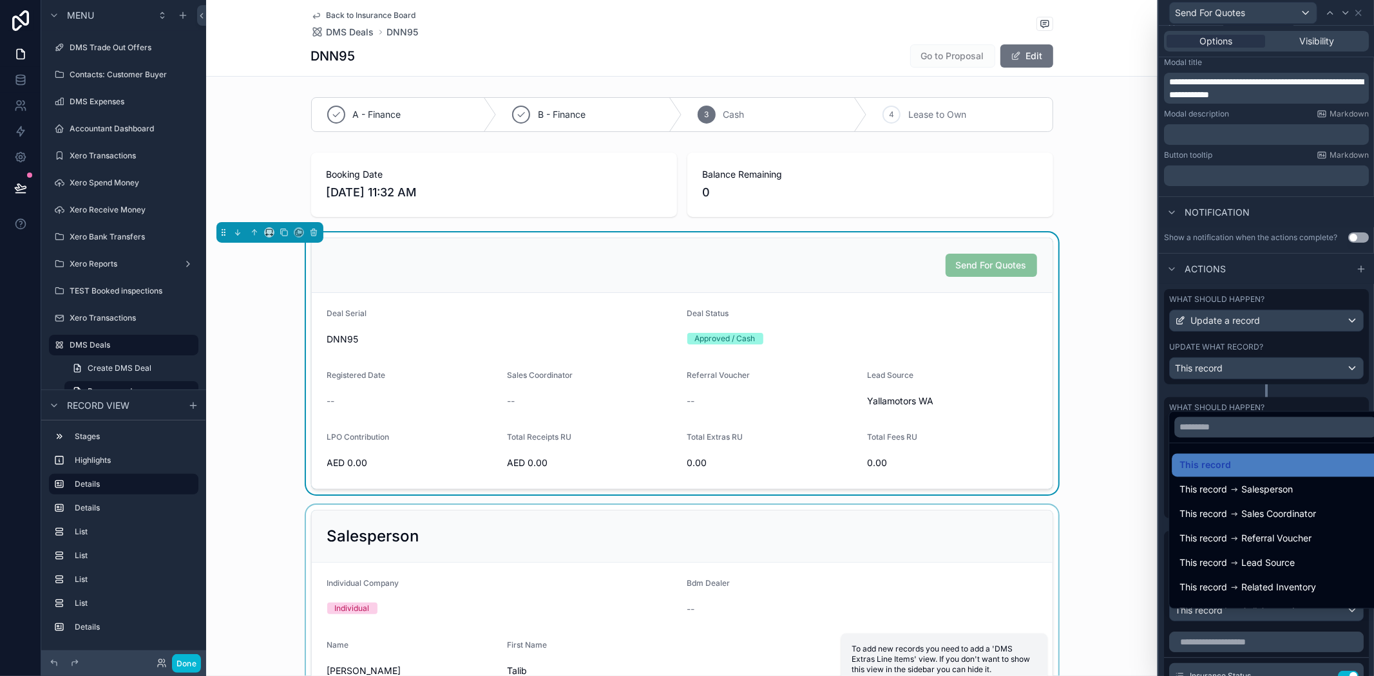
click at [1110, 629] on div "scrollable content" at bounding box center [682, 604] width 952 height 198
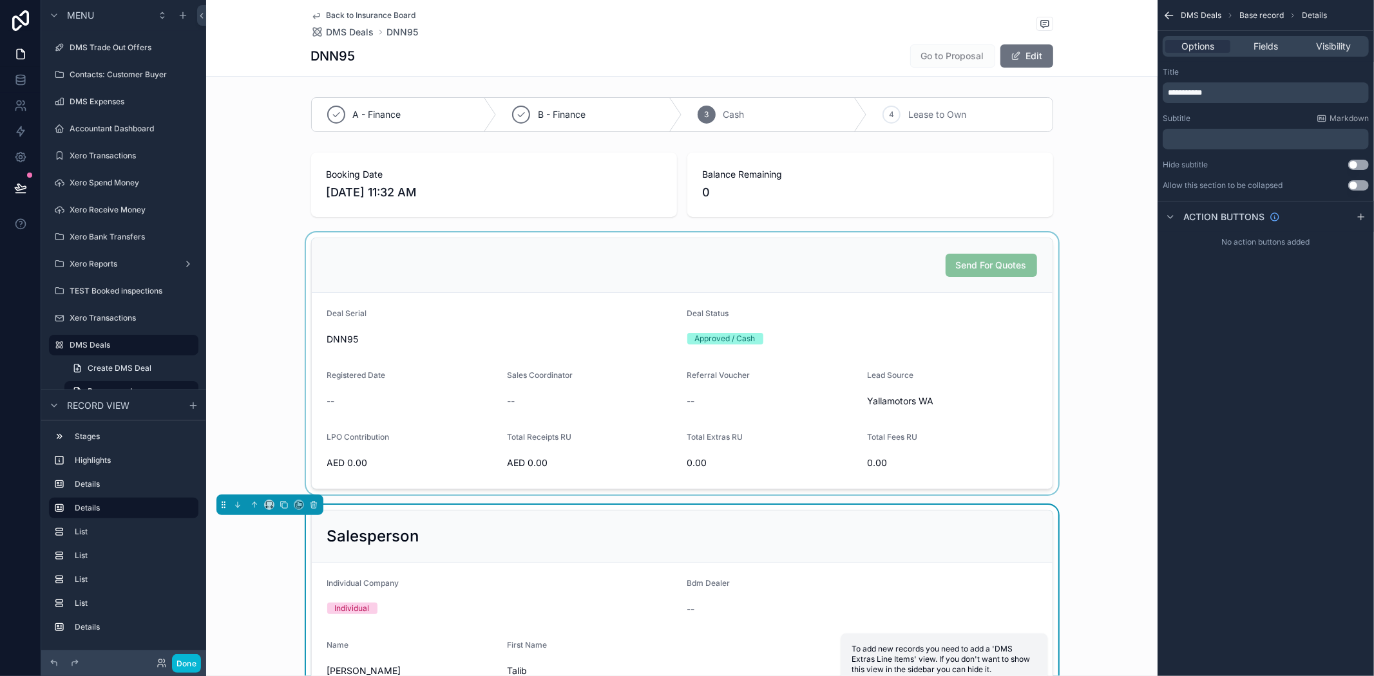
click at [926, 312] on div "scrollable content" at bounding box center [682, 364] width 952 height 262
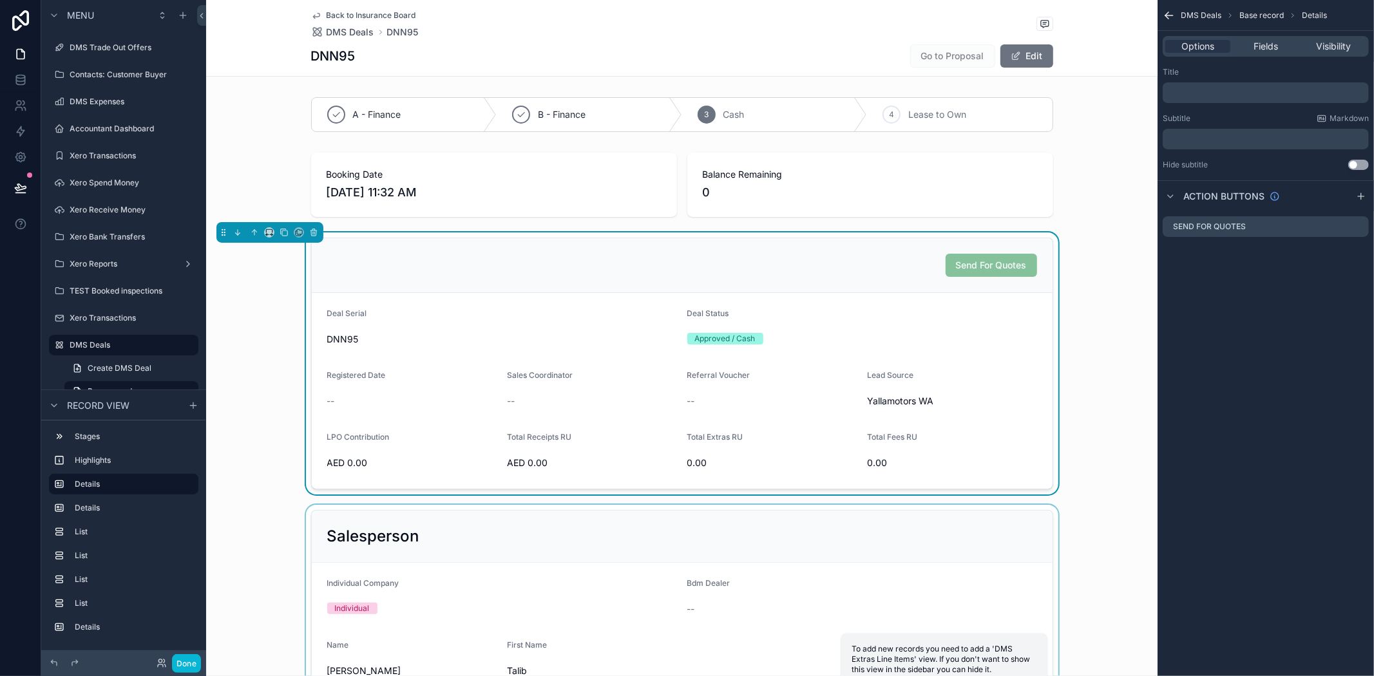
click at [1175, 15] on icon "scrollable content" at bounding box center [1169, 15] width 13 height 13
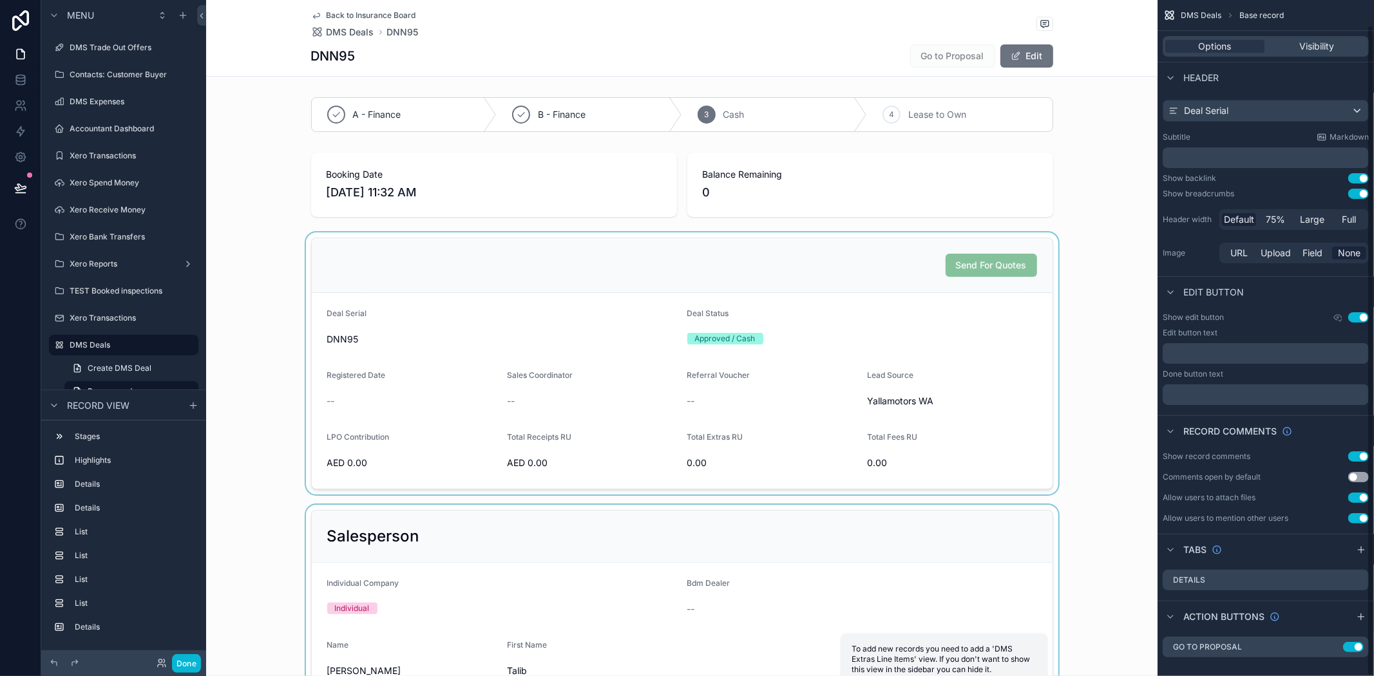
scroll to position [26, 0]
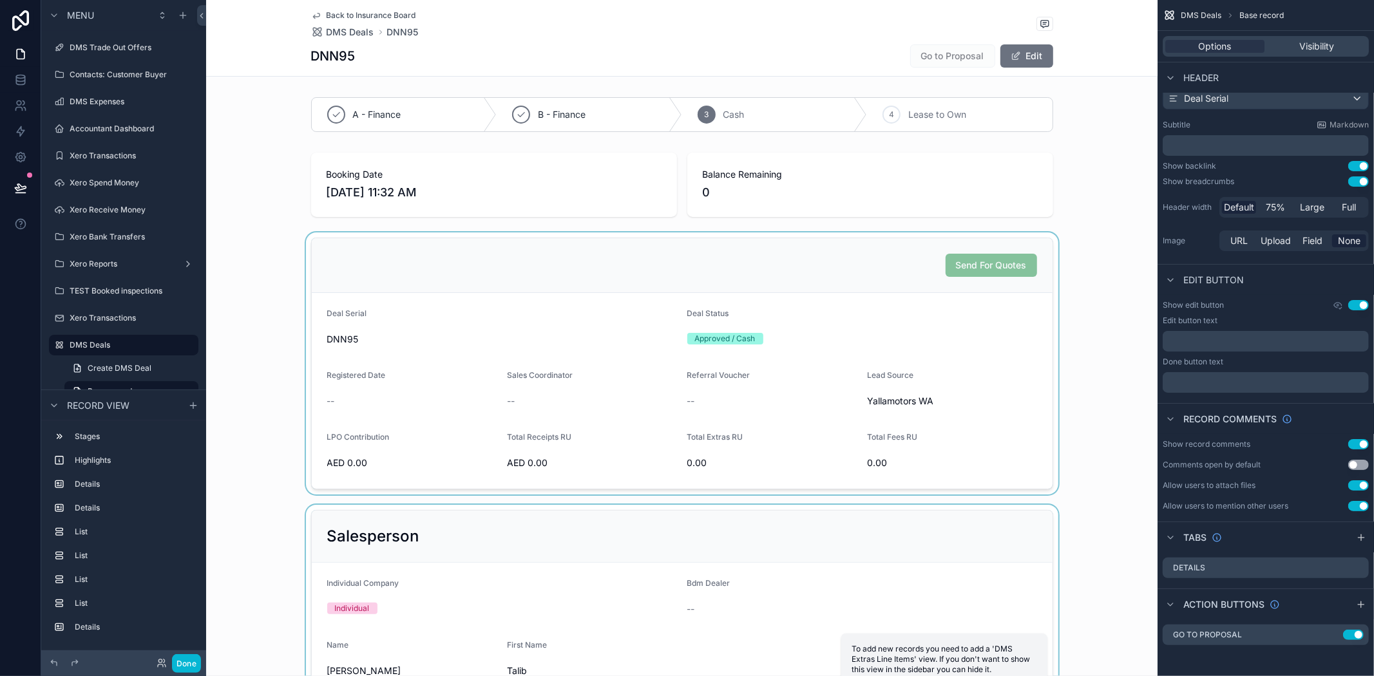
click at [904, 350] on div "scrollable content" at bounding box center [682, 364] width 952 height 262
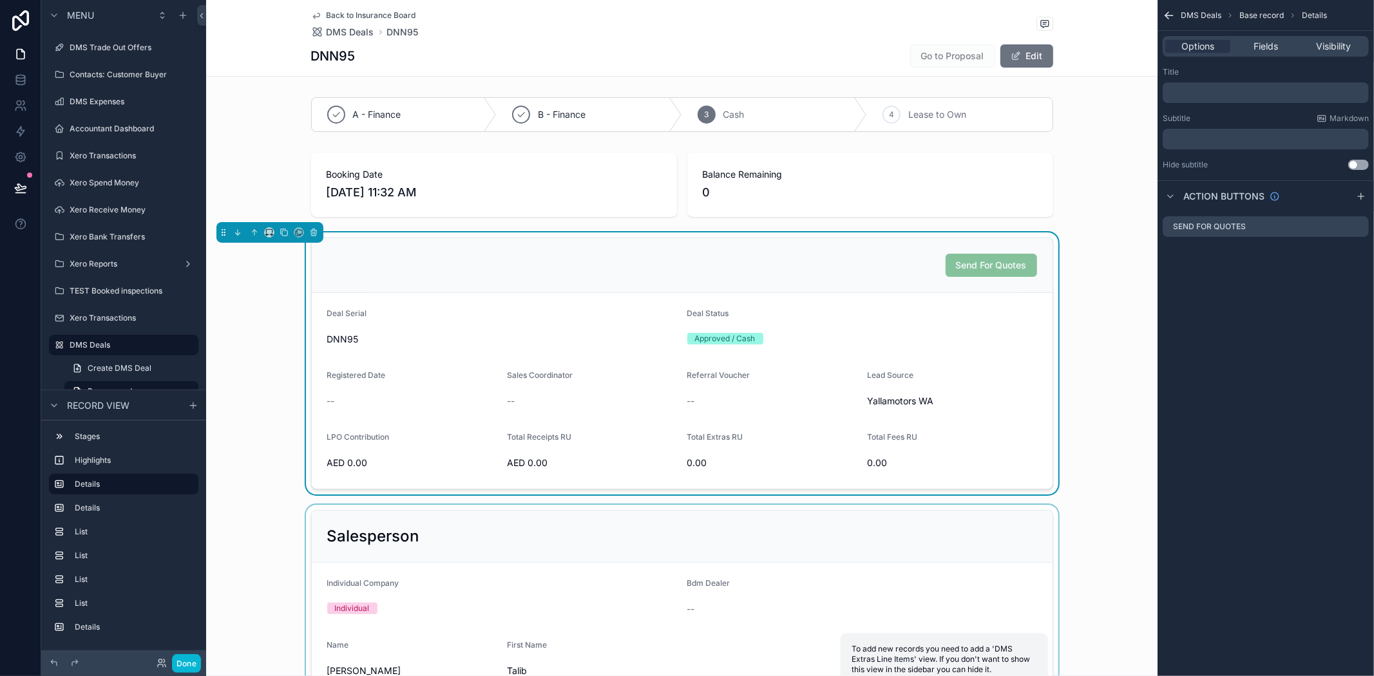
scroll to position [0, 0]
click at [1356, 222] on icon "scrollable content" at bounding box center [1359, 227] width 10 height 10
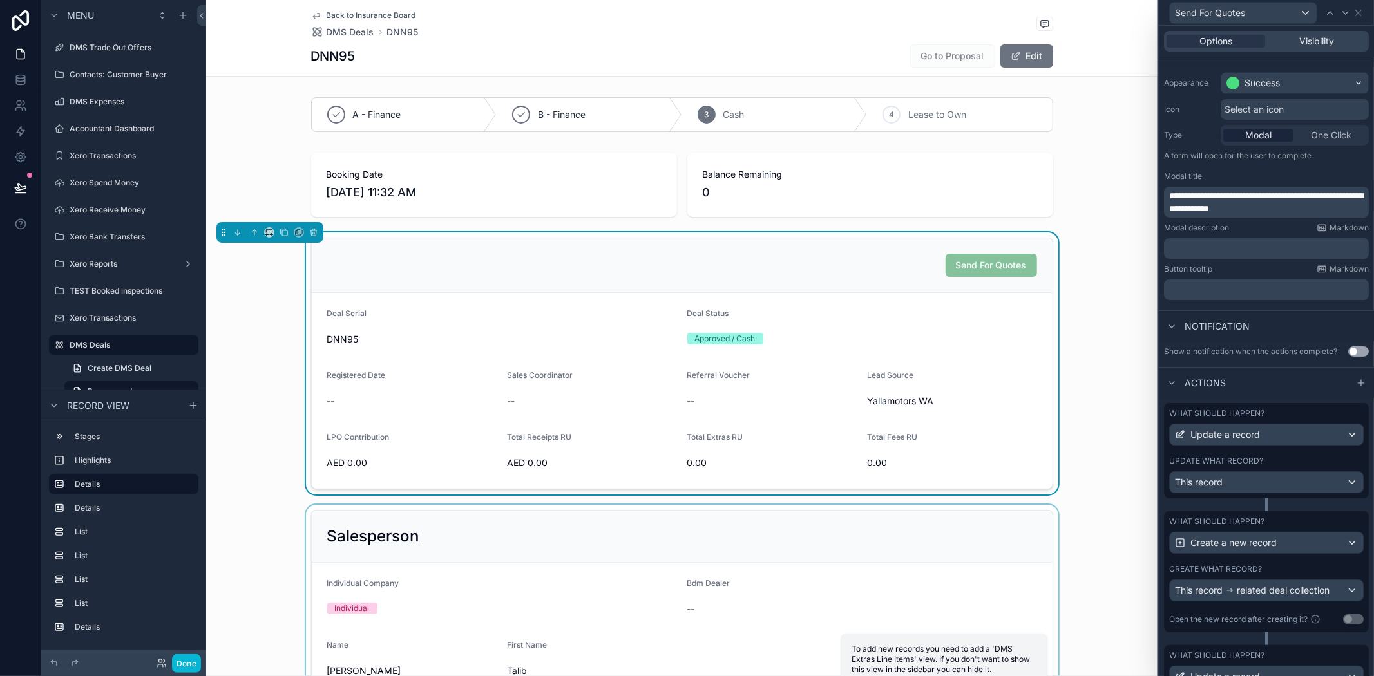
scroll to position [207, 0]
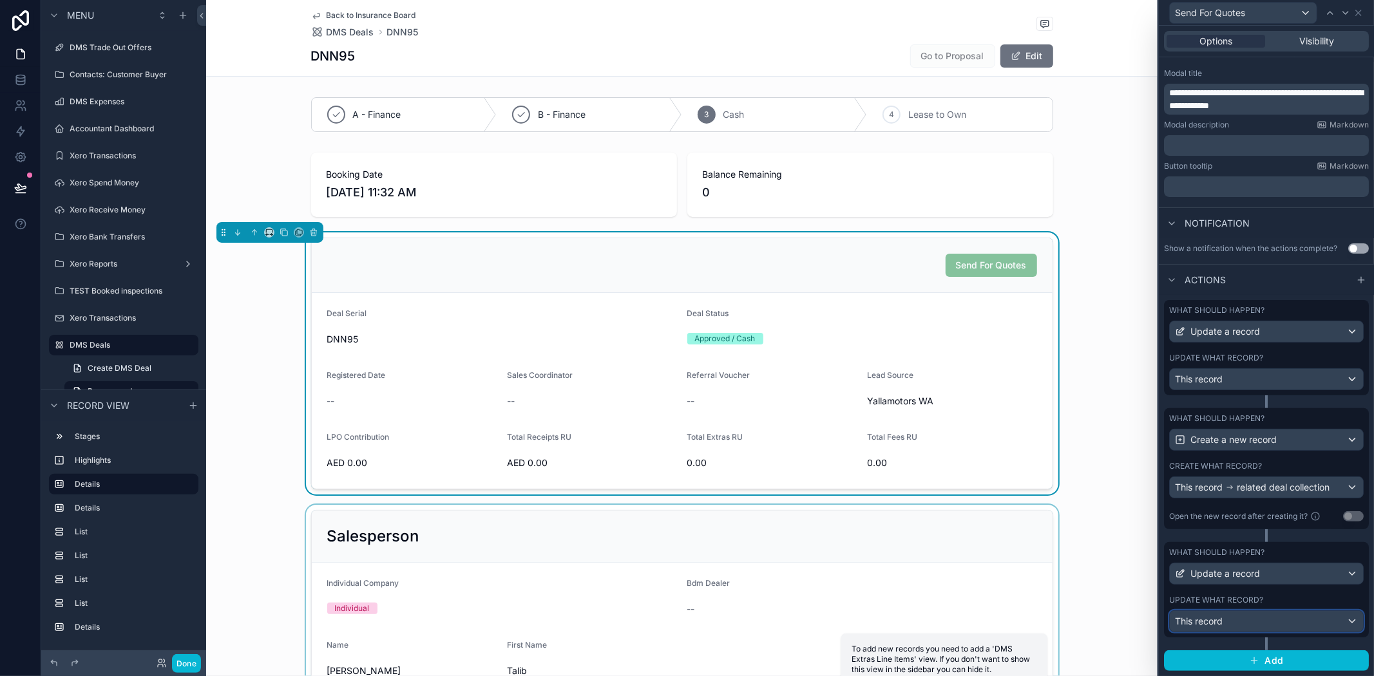
click at [1272, 615] on div "This record" at bounding box center [1266, 621] width 193 height 21
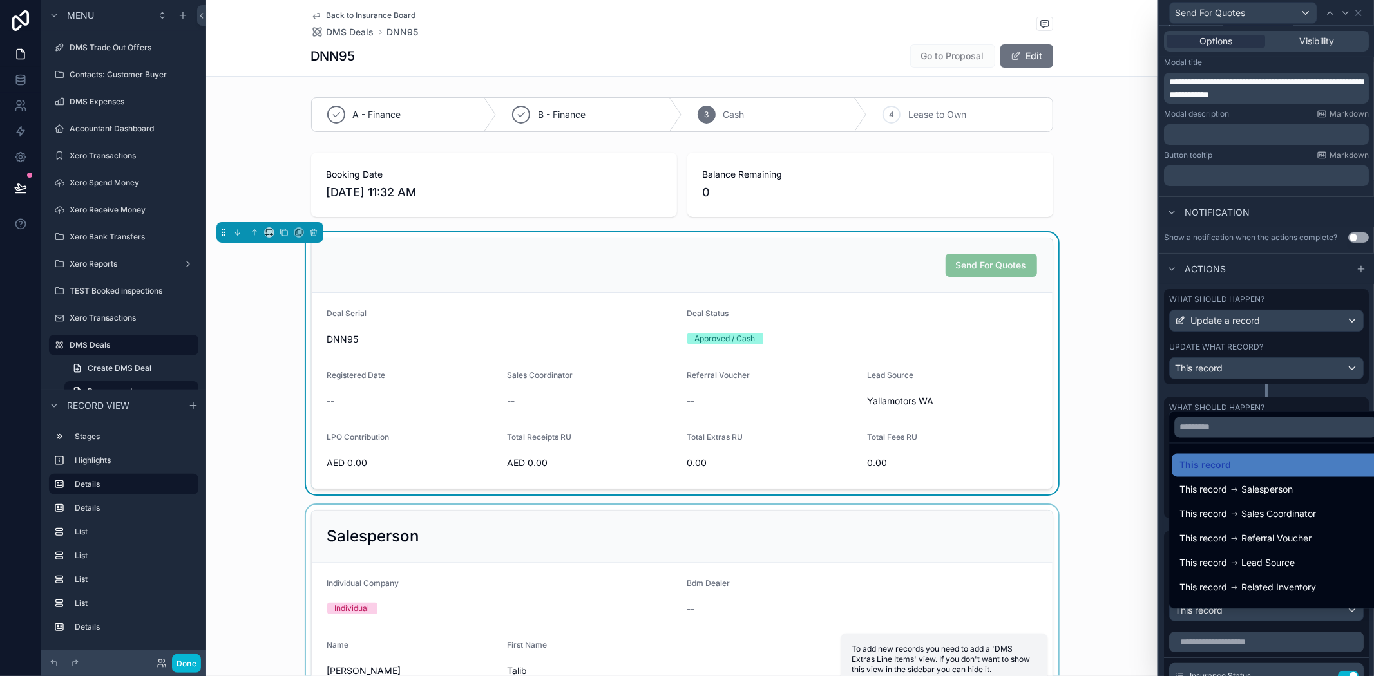
click at [1271, 619] on div at bounding box center [1266, 338] width 215 height 676
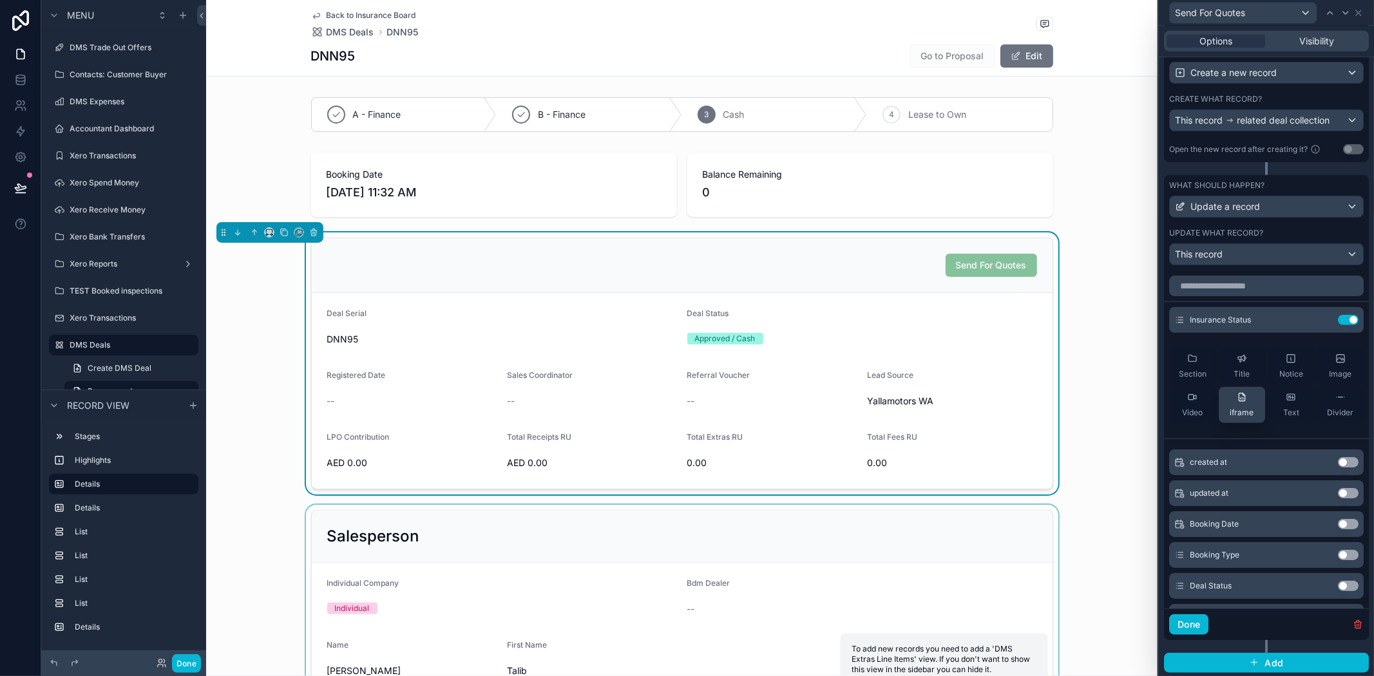
scroll to position [577, 0]
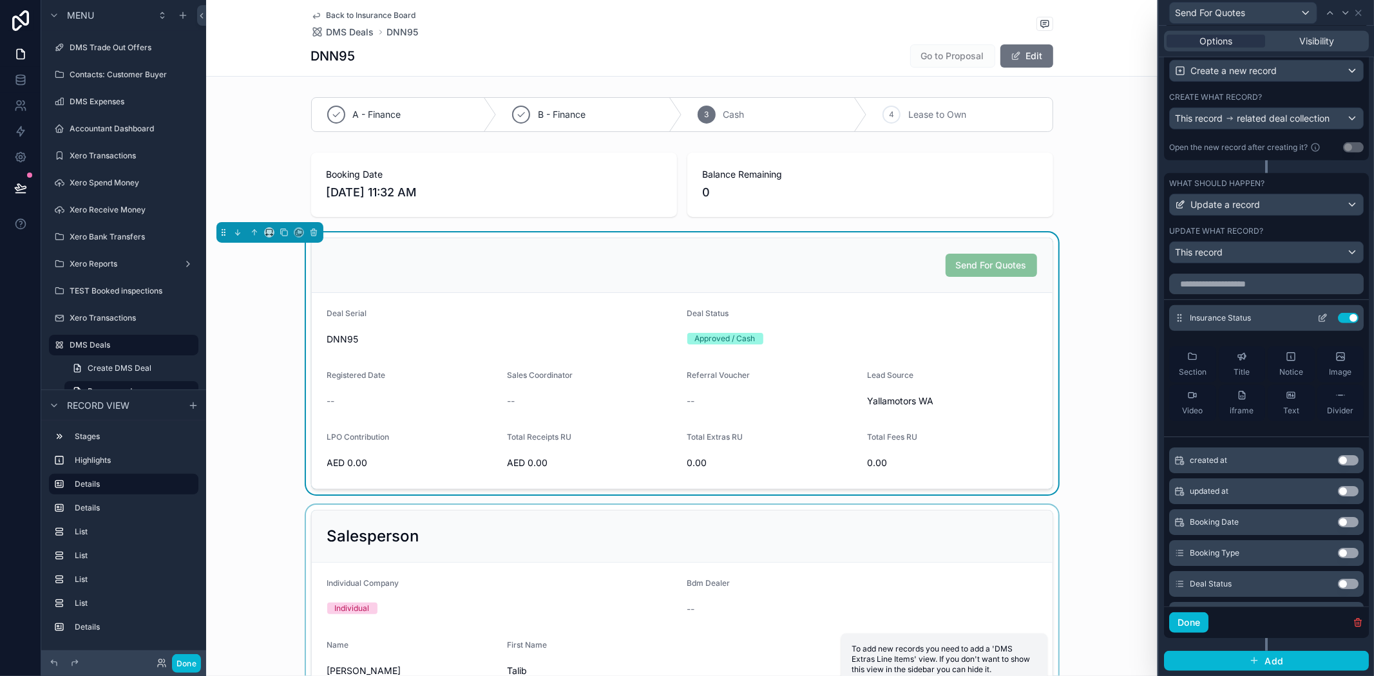
click at [1318, 314] on icon at bounding box center [1323, 318] width 10 height 10
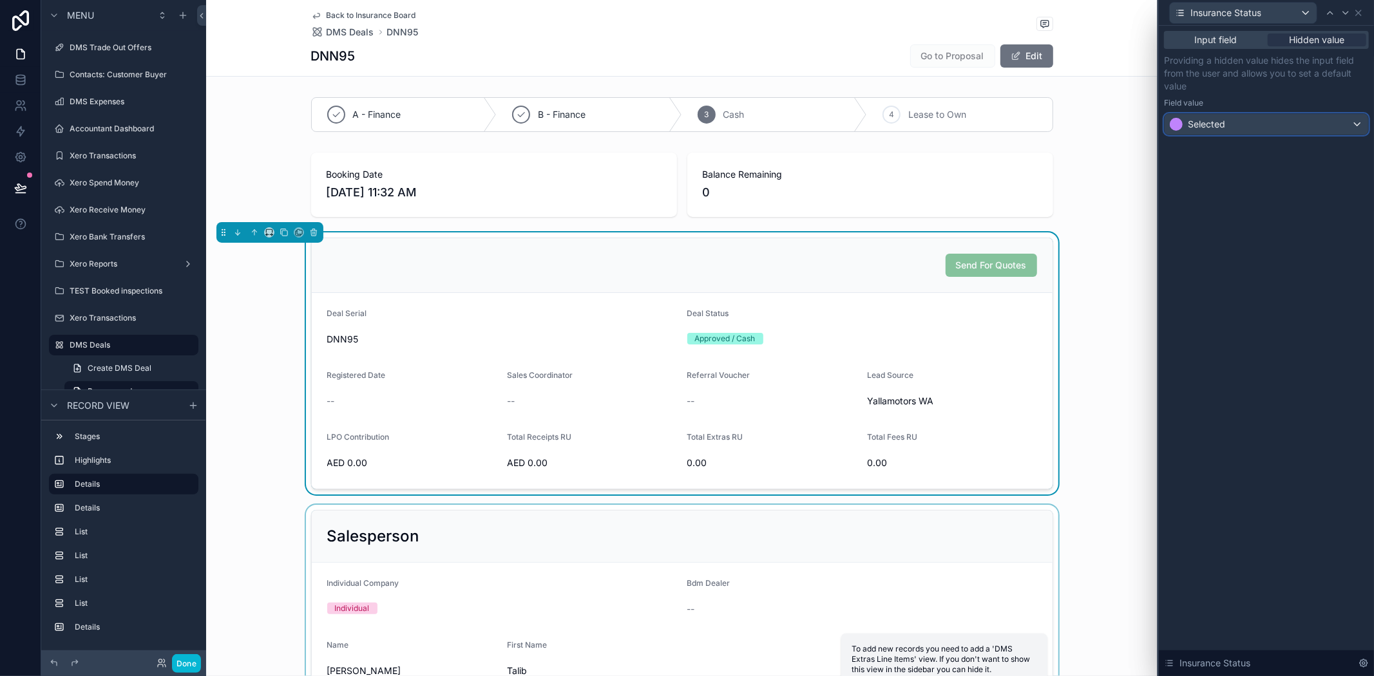
click at [1258, 127] on div "Selected" at bounding box center [1267, 124] width 204 height 21
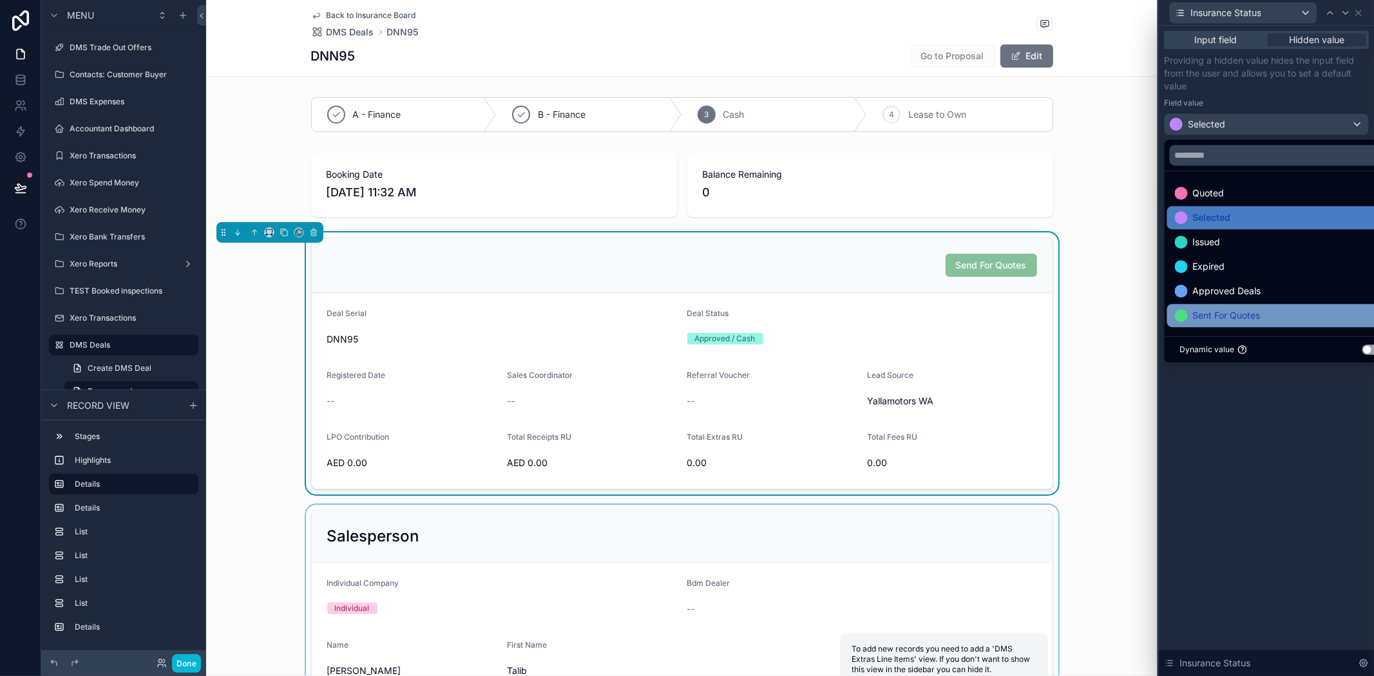
click at [1251, 323] on span "Sent For Quotes" at bounding box center [1227, 315] width 68 height 15
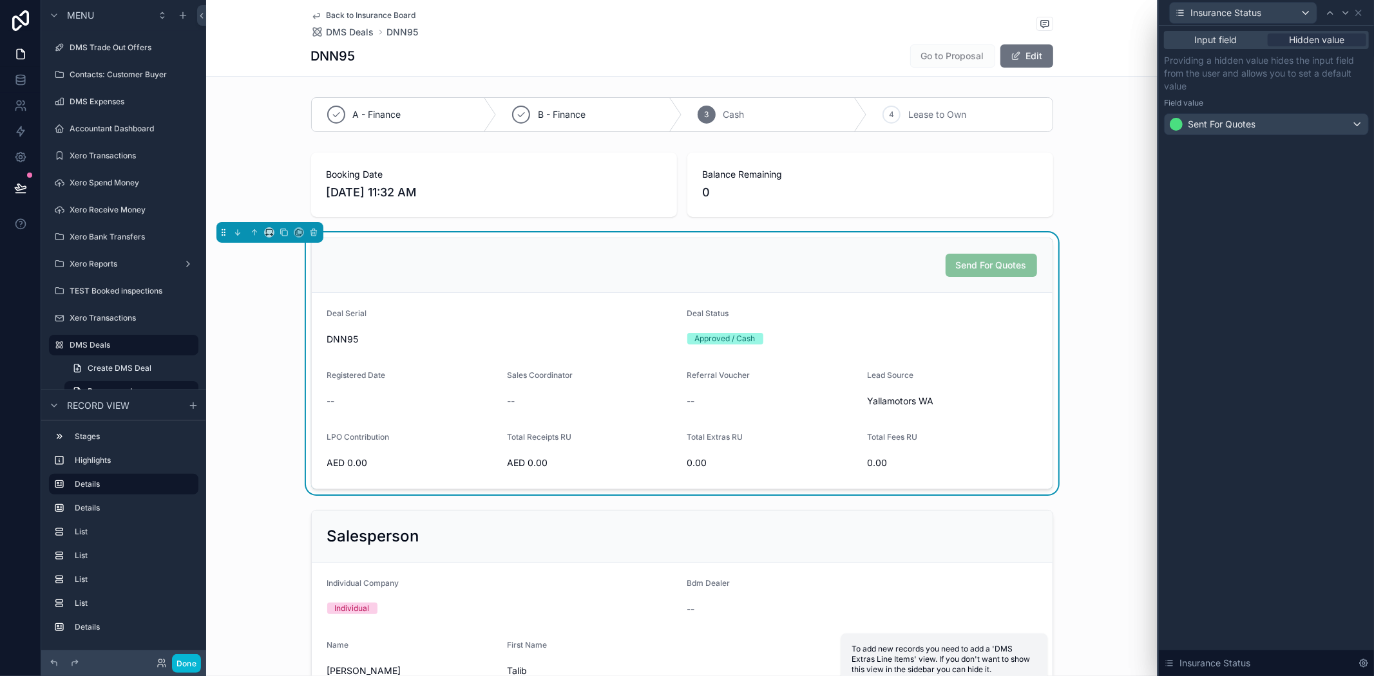
click at [1221, 520] on div "Input field Hidden value Providing a hidden value hides the input field from th…" at bounding box center [1266, 351] width 215 height 651
click at [187, 664] on button "Done" at bounding box center [186, 664] width 29 height 19
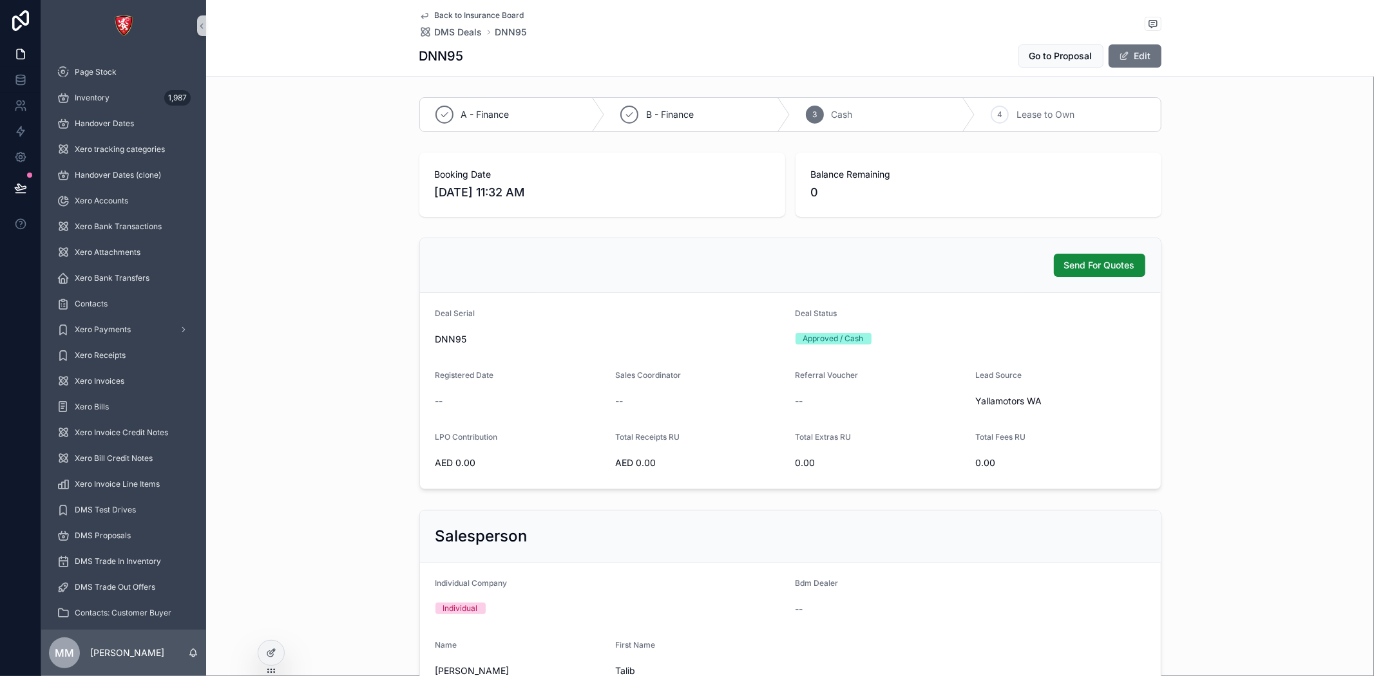
click at [1017, 265] on div "Send For Quotes" at bounding box center [791, 265] width 710 height 23
click at [1091, 262] on span "Send For Quotes" at bounding box center [1099, 265] width 71 height 13
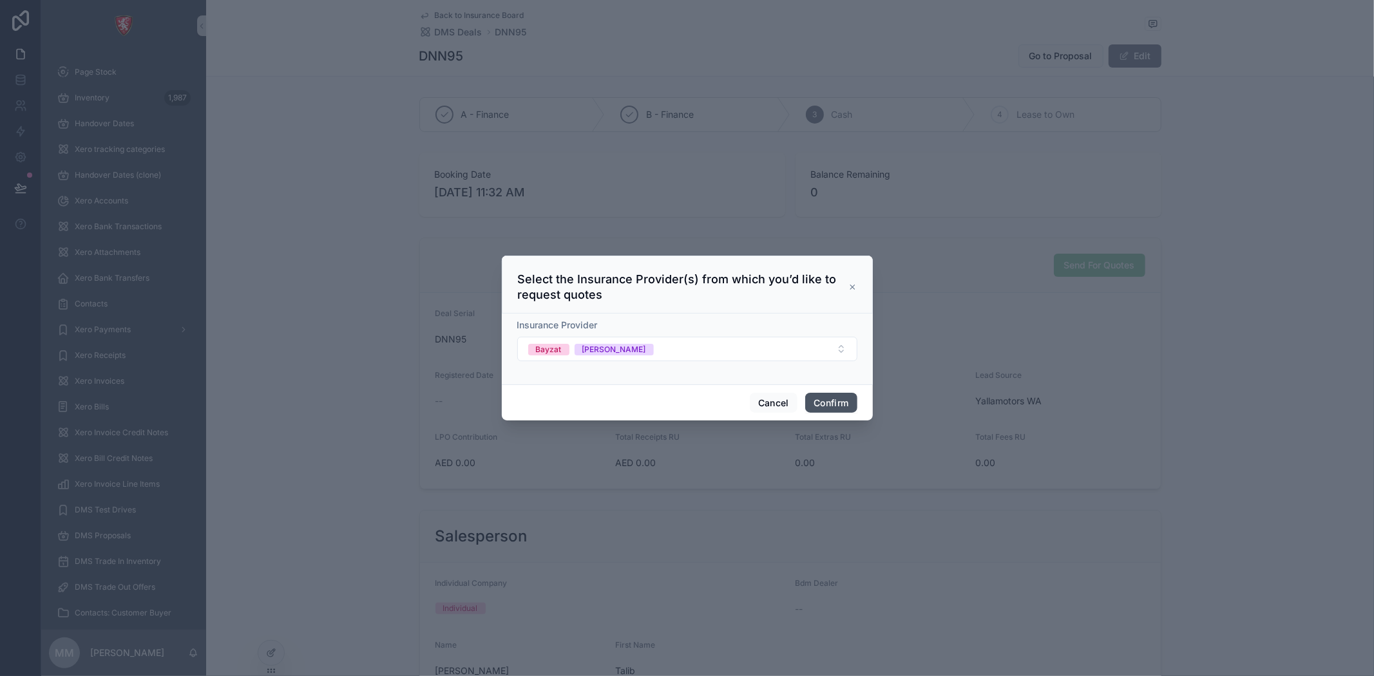
click at [839, 405] on button "Confirm" at bounding box center [831, 403] width 52 height 21
click at [816, 405] on button "Confirm" at bounding box center [831, 403] width 52 height 21
